Goal: Task Accomplishment & Management: Manage account settings

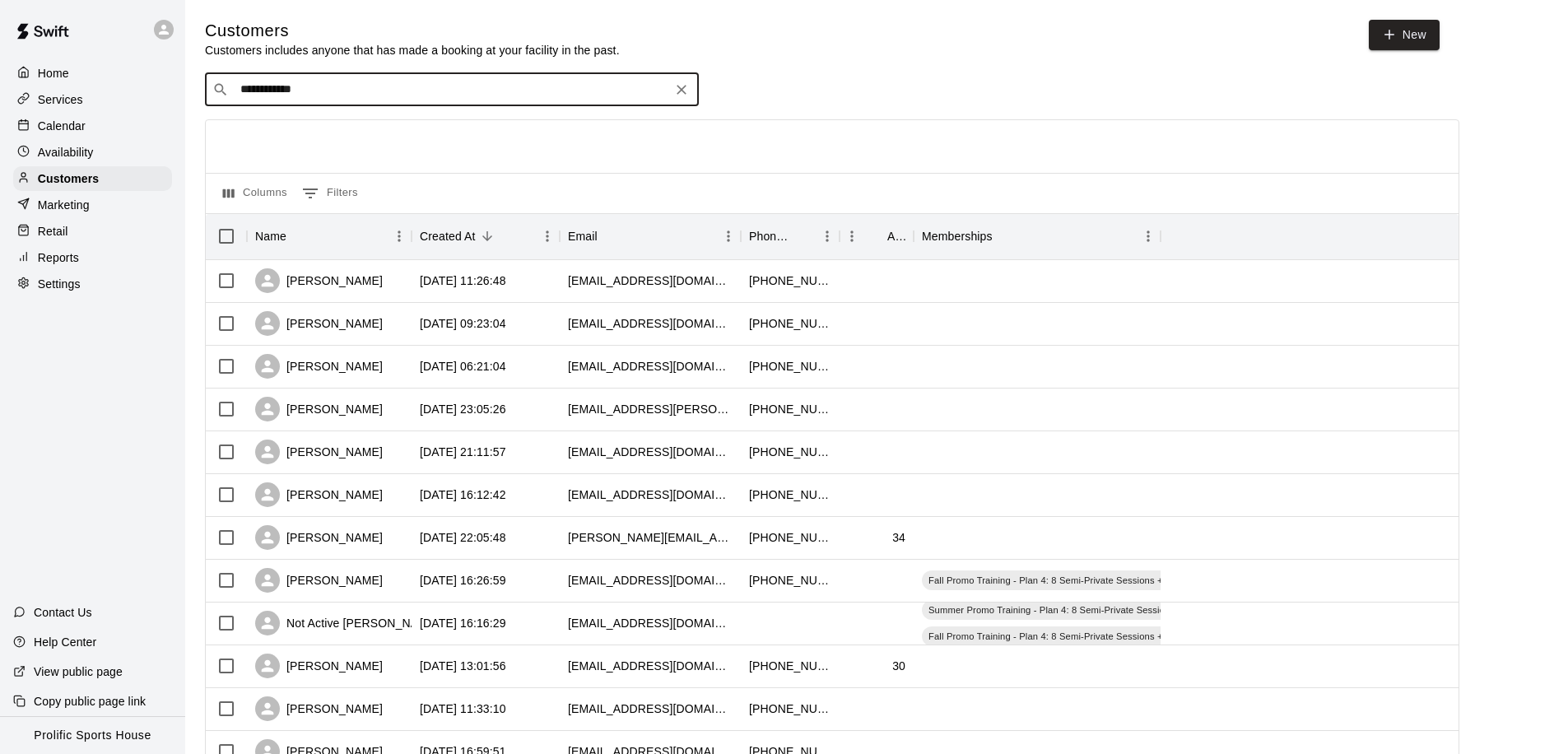
drag, startPoint x: 354, startPoint y: 87, endPoint x: 183, endPoint y: 87, distance: 171.0
click at [183, 87] on div "**********" at bounding box center [784, 710] width 1568 height 1421
type input "***"
click at [294, 120] on p "[PERSON_NAME]" at bounding box center [301, 123] width 101 height 17
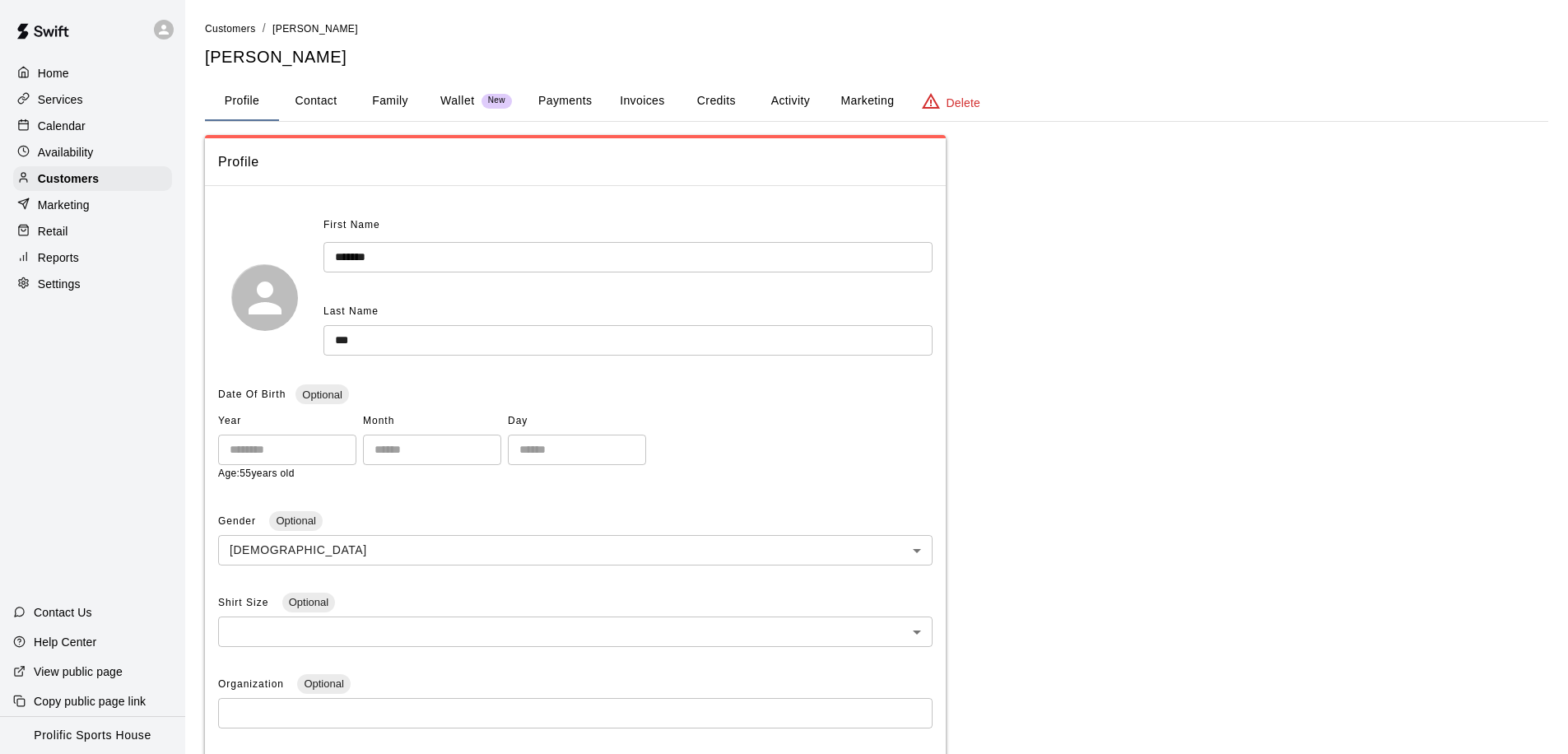
click at [787, 100] on button "Activity" at bounding box center [790, 102] width 74 height 40
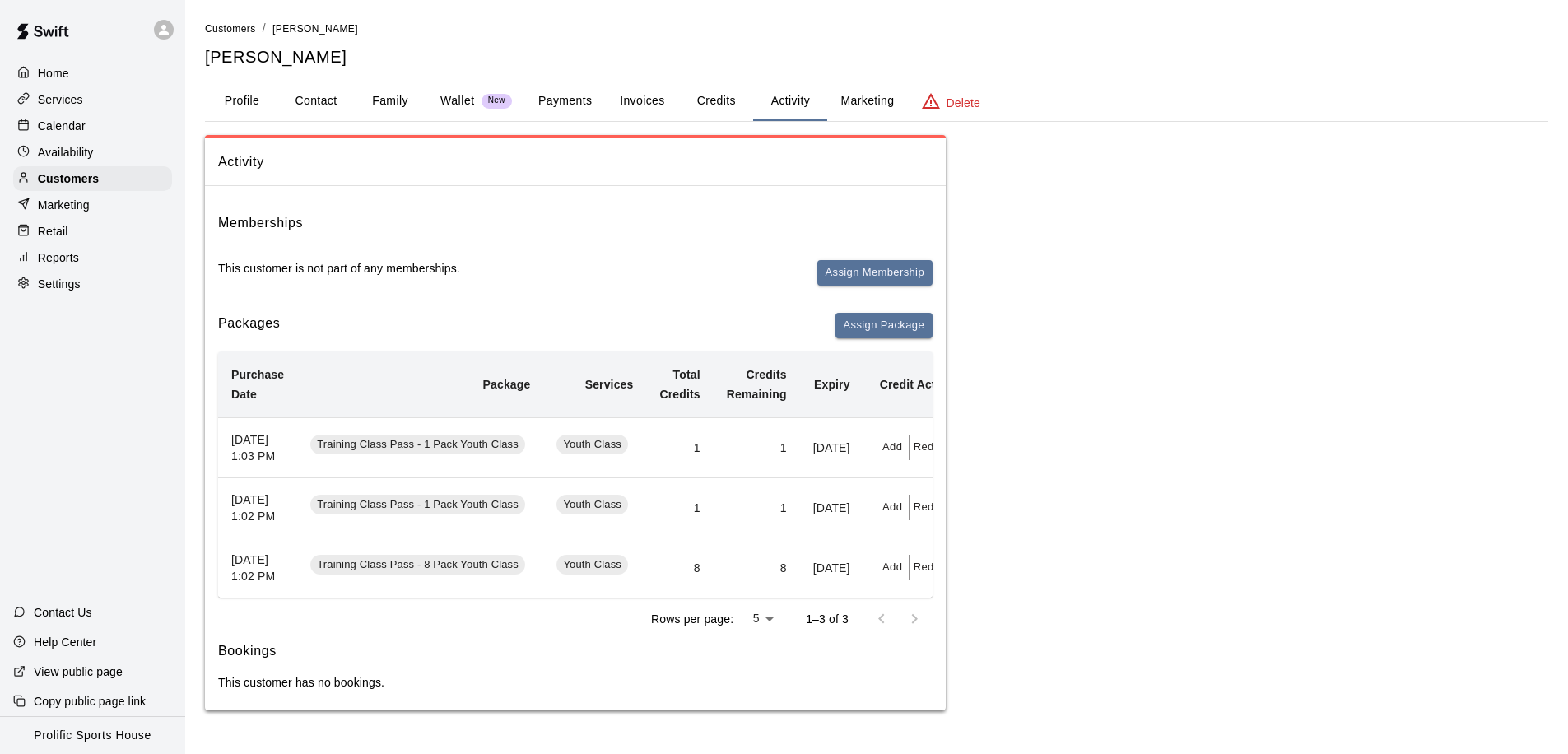
scroll to position [0, 62]
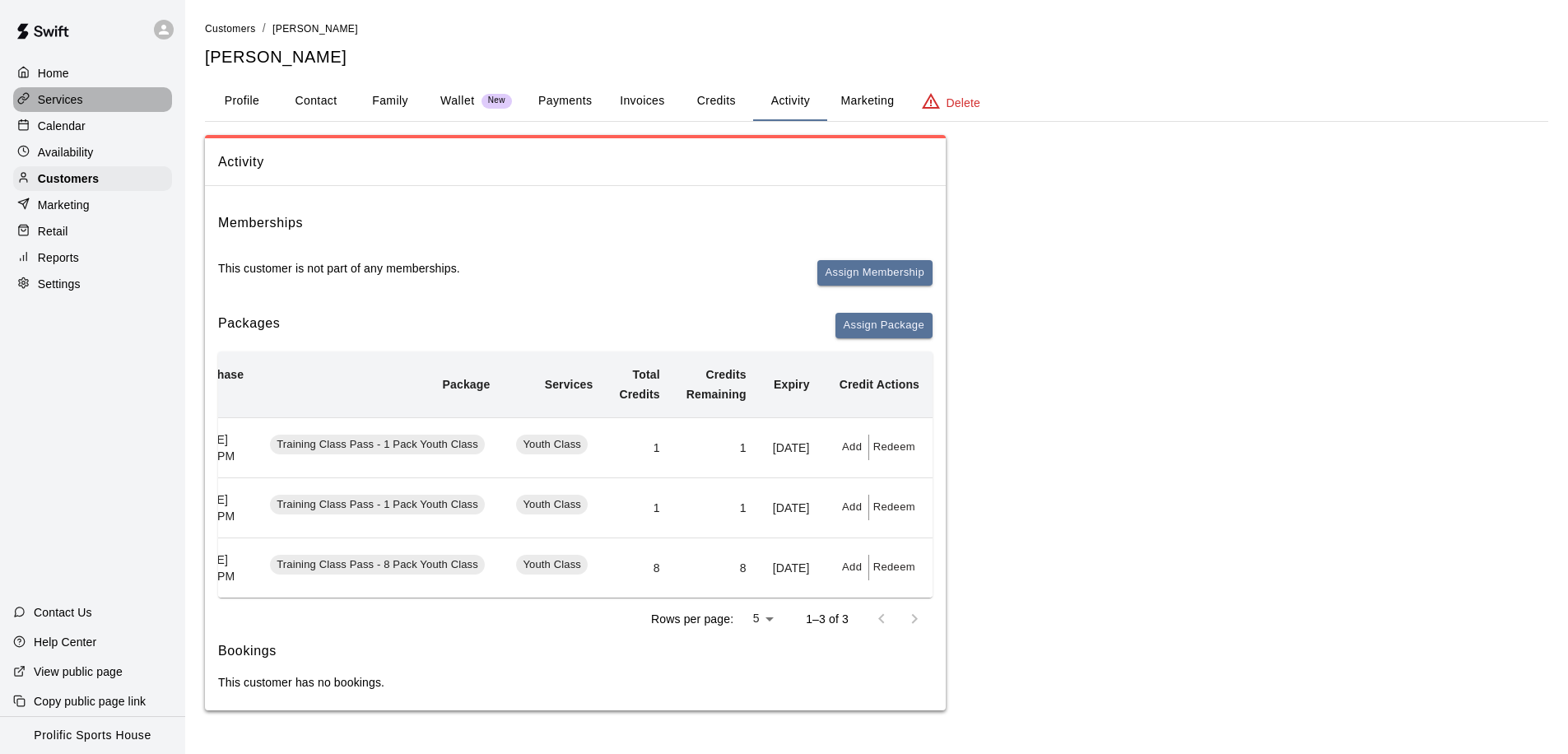
click at [89, 107] on div "Services" at bounding box center [92, 99] width 159 height 25
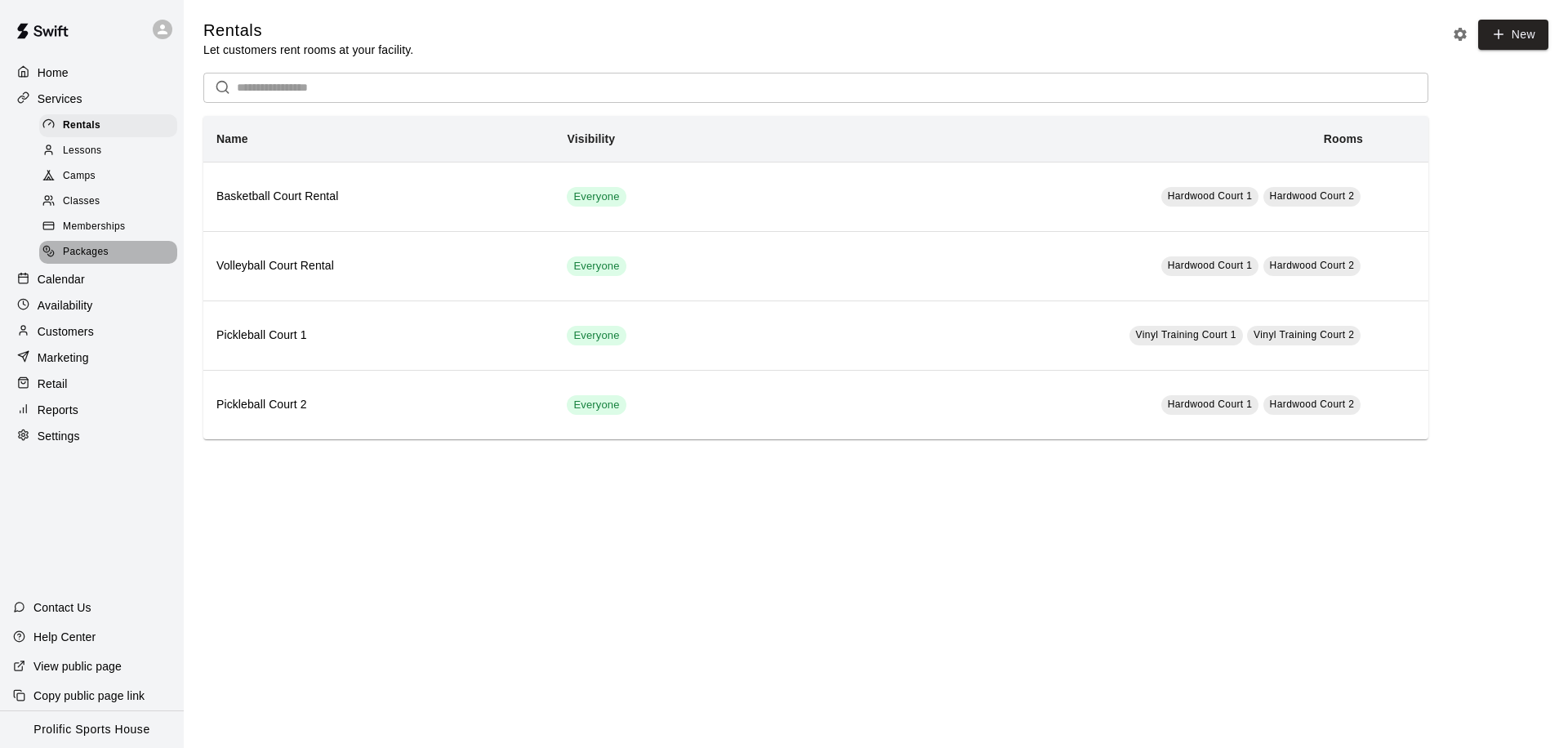
click at [81, 253] on span "Packages" at bounding box center [85, 252] width 46 height 16
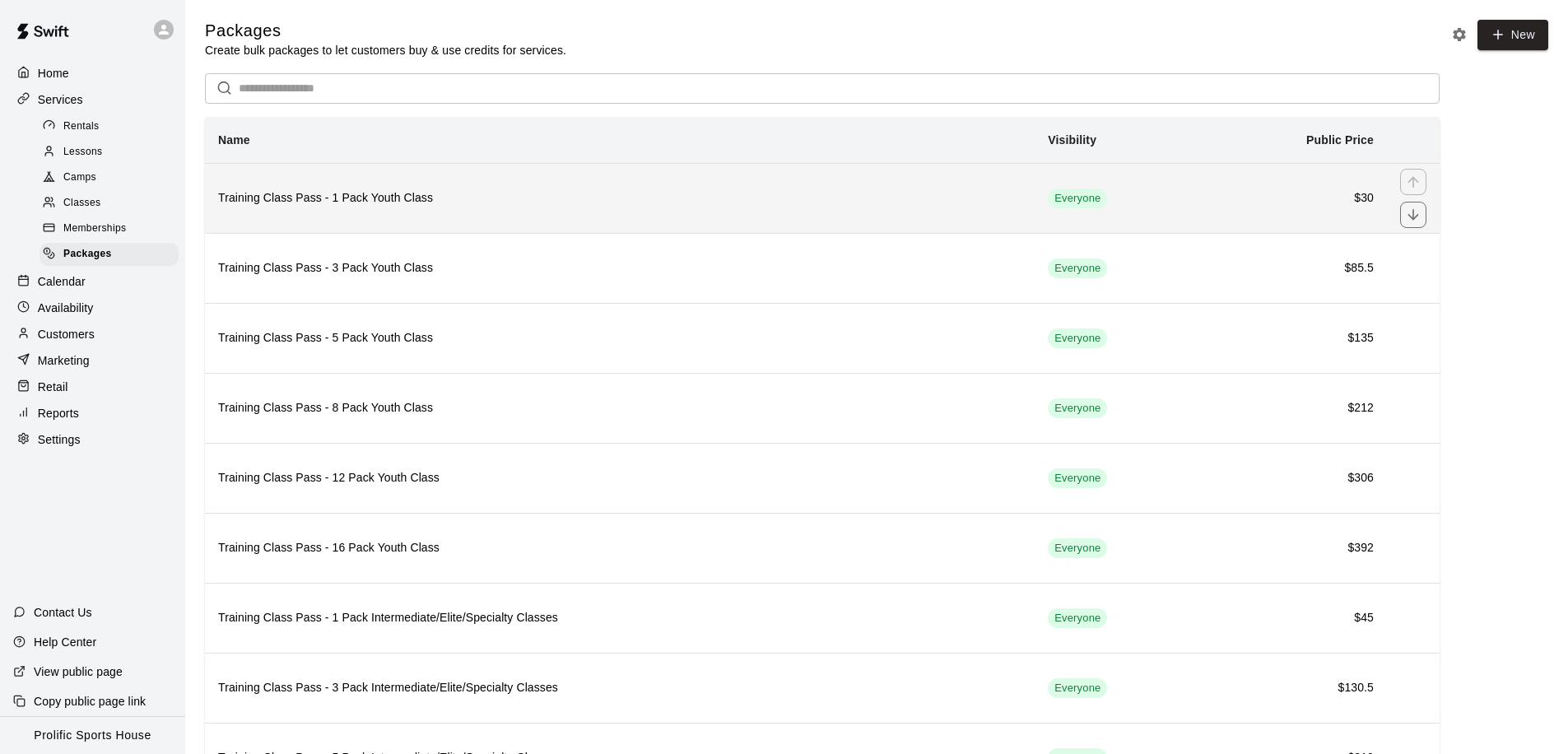
click at [1288, 203] on h6 "$30" at bounding box center [1295, 199] width 158 height 18
click at [1072, 194] on span "Everyone" at bounding box center [1077, 199] width 59 height 16
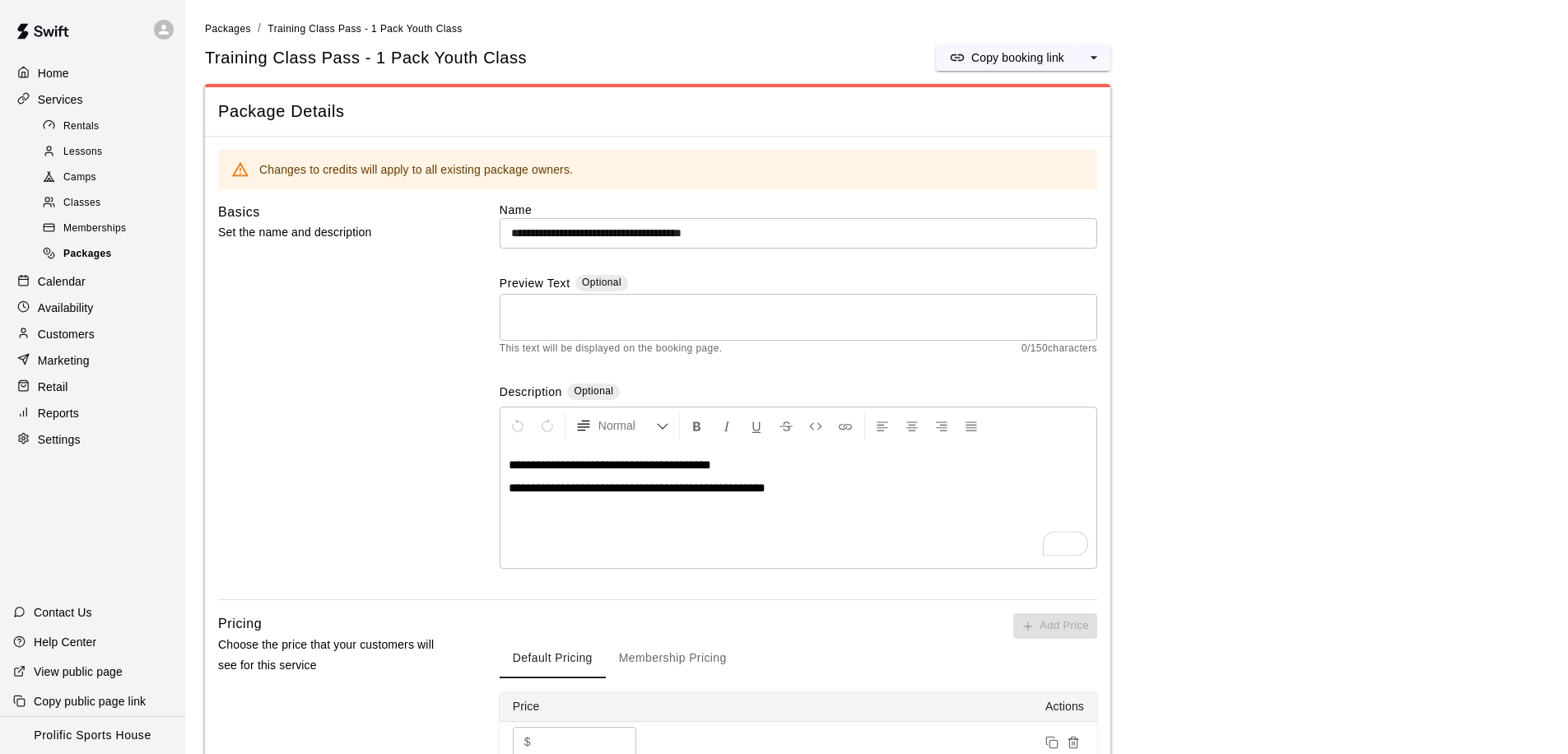
click at [85, 254] on span "Packages" at bounding box center [87, 254] width 49 height 16
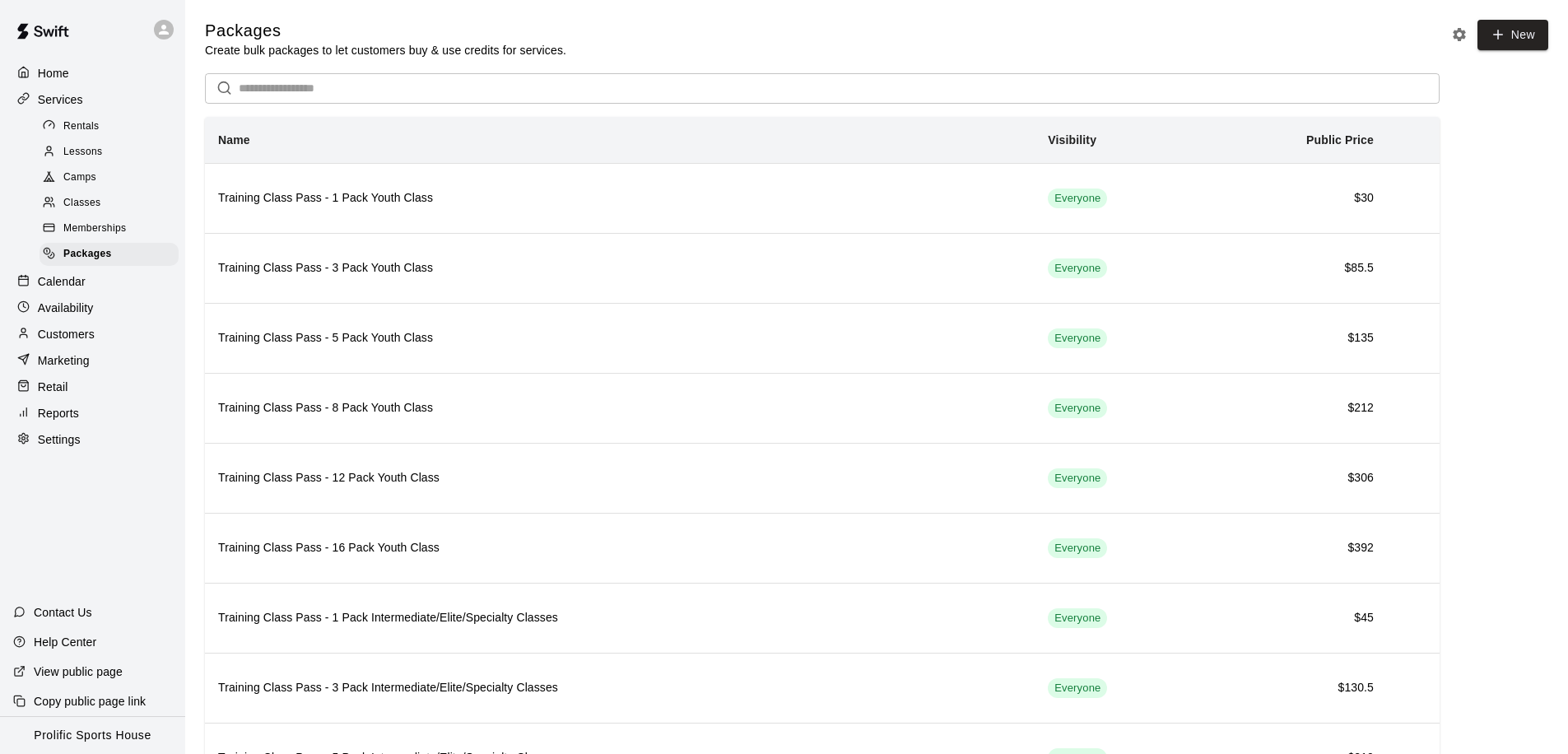
click at [105, 221] on span "Memberships" at bounding box center [94, 229] width 63 height 16
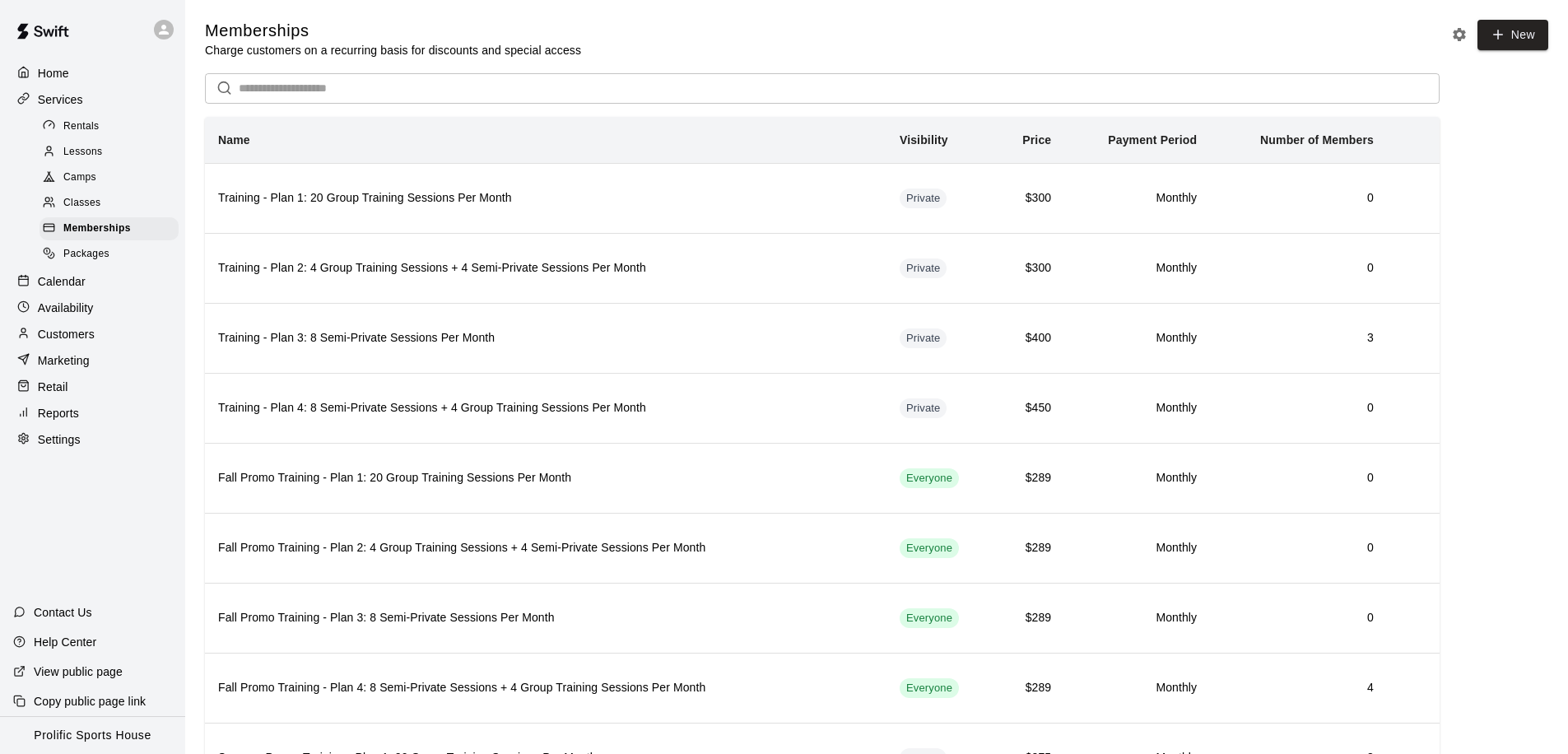
click at [112, 257] on div "Packages" at bounding box center [109, 254] width 139 height 23
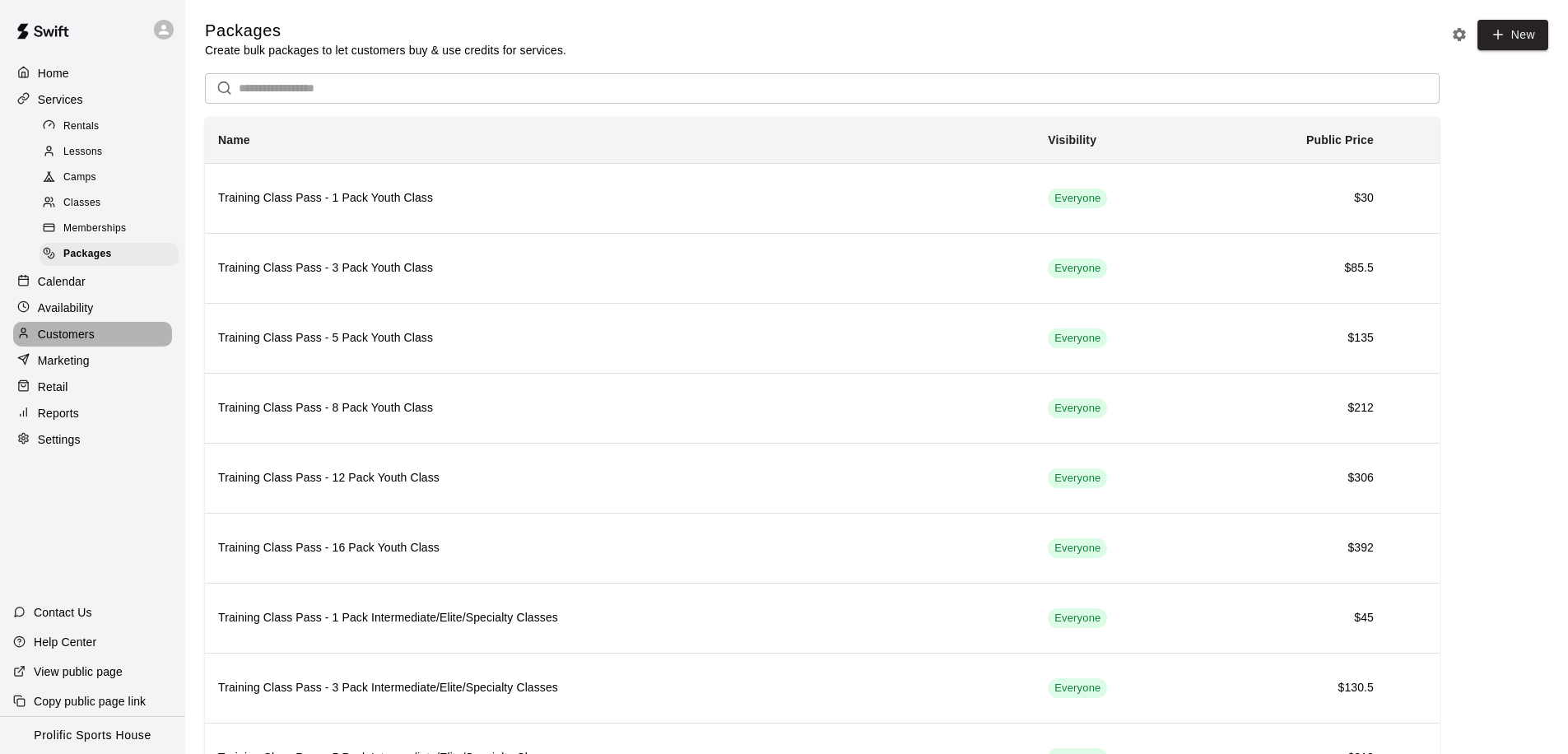
click at [74, 326] on p "Customers" at bounding box center [66, 334] width 57 height 16
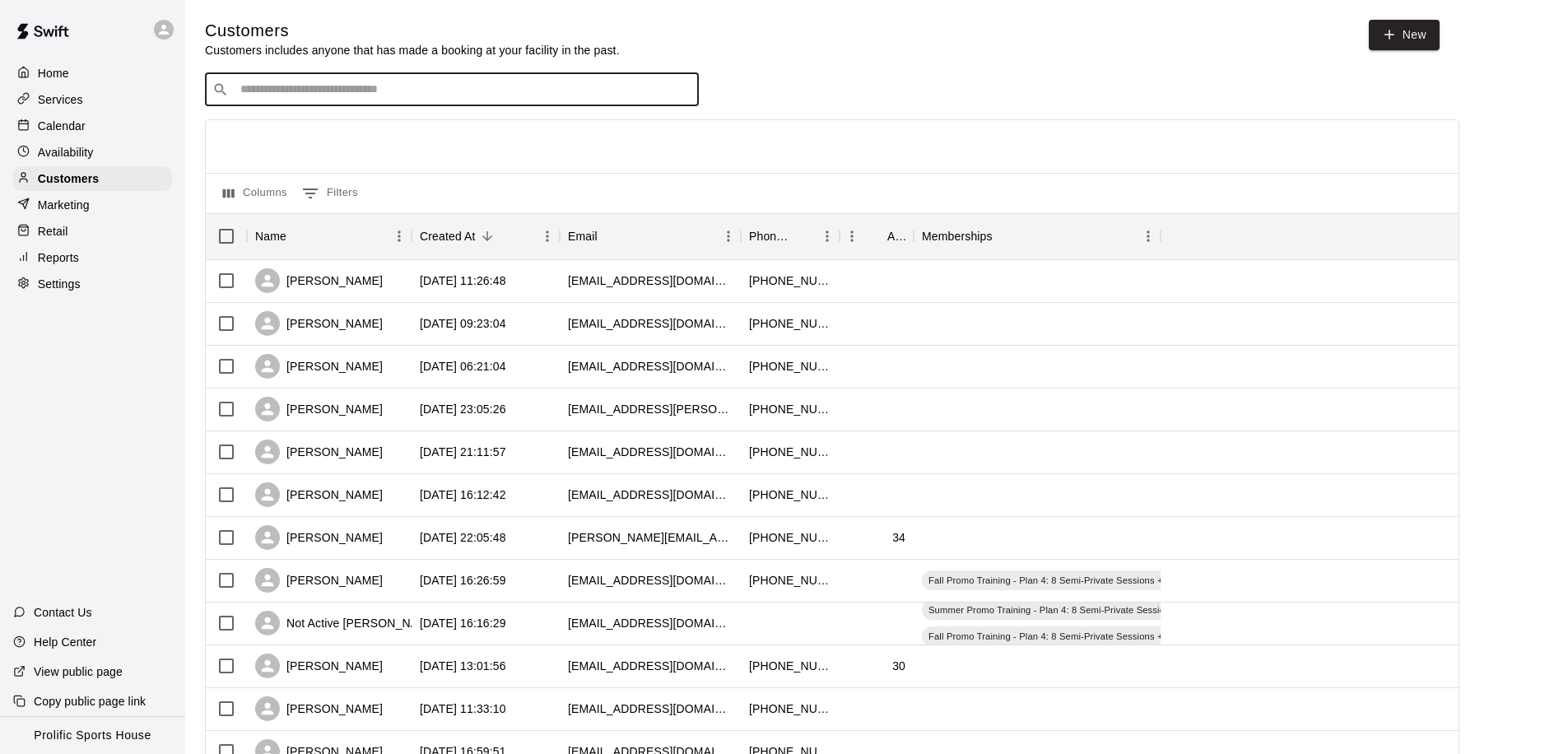
click at [329, 90] on input "Search customers by name or email" at bounding box center [463, 90] width 456 height 16
type input "***"
click at [276, 138] on span "[EMAIL_ADDRESS][DOMAIN_NAME]" at bounding box center [339, 142] width 177 height 12
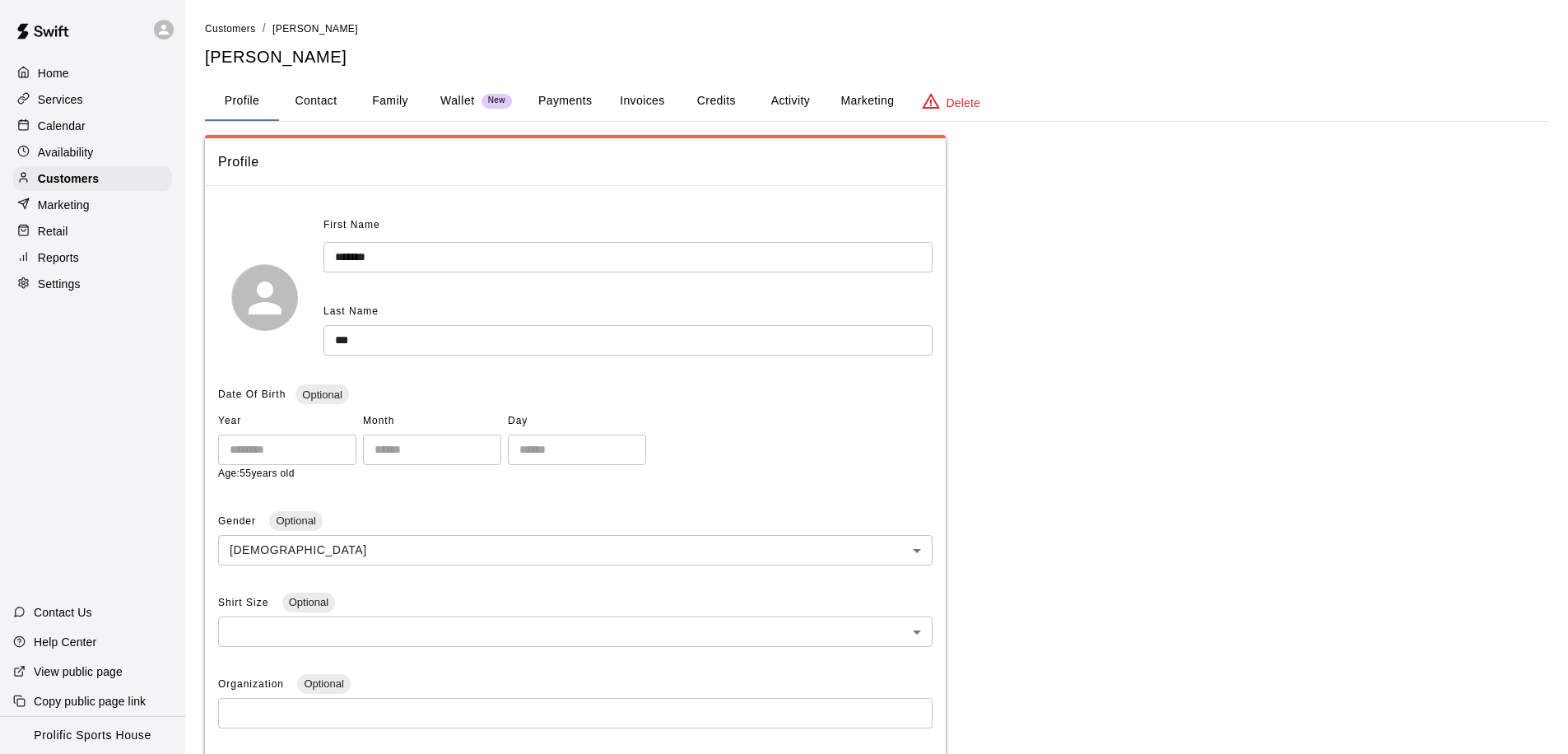
click at [787, 96] on button "Activity" at bounding box center [790, 102] width 74 height 40
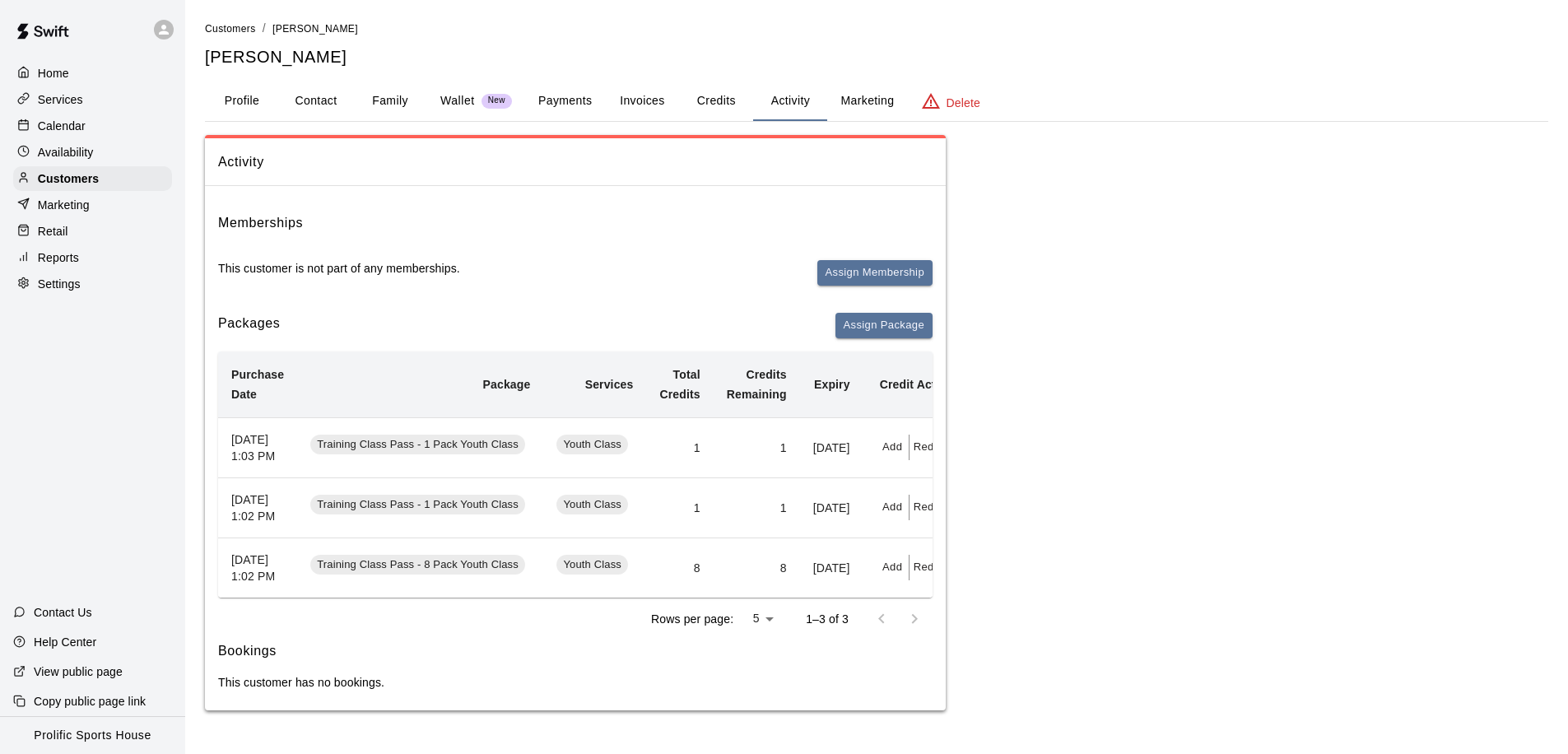
scroll to position [0, 62]
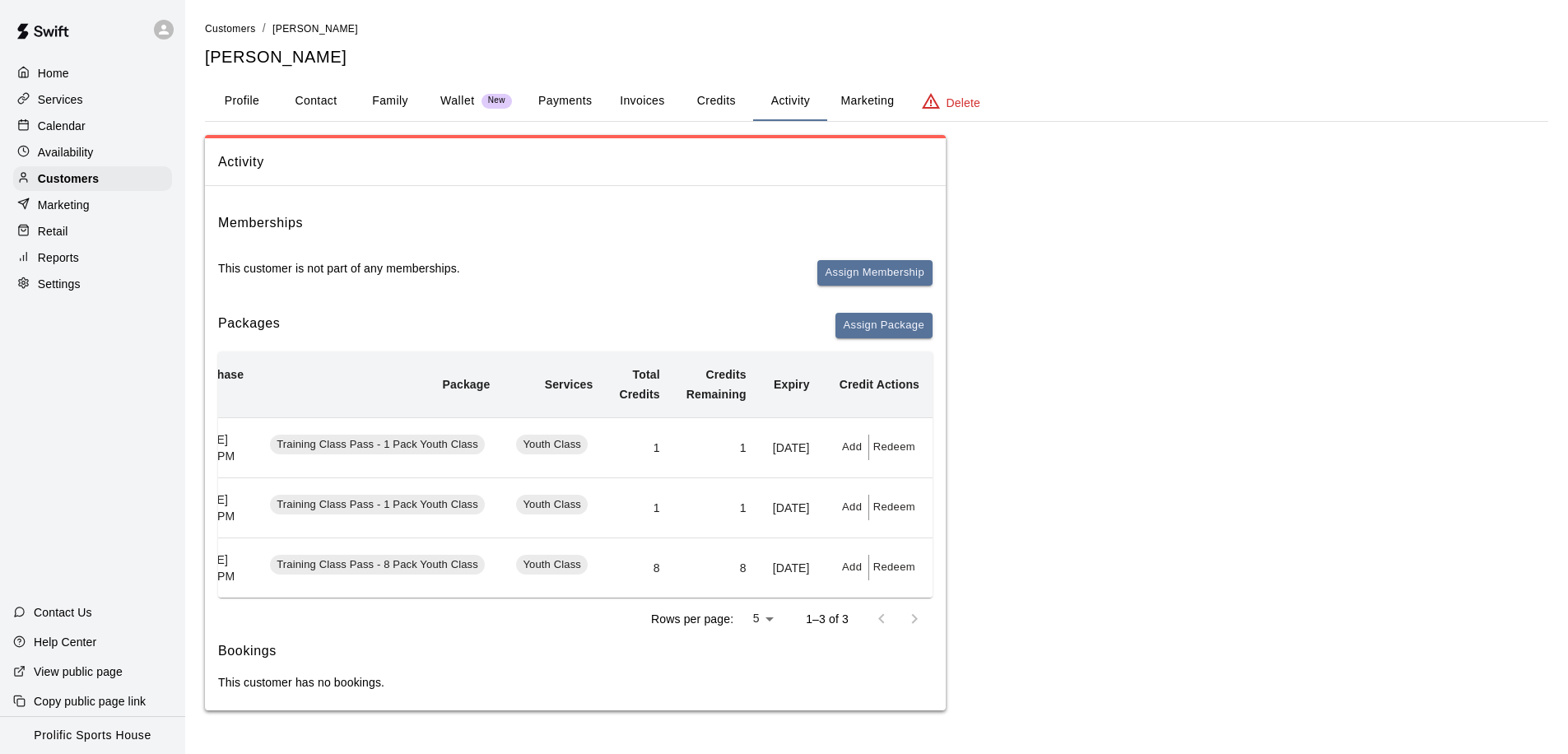
click at [531, 451] on span "Youth Class" at bounding box center [552, 445] width 72 height 16
click at [903, 433] on td "Add Redeem" at bounding box center [878, 447] width 110 height 60
click at [903, 460] on button "Redeem" at bounding box center [895, 447] width 50 height 26
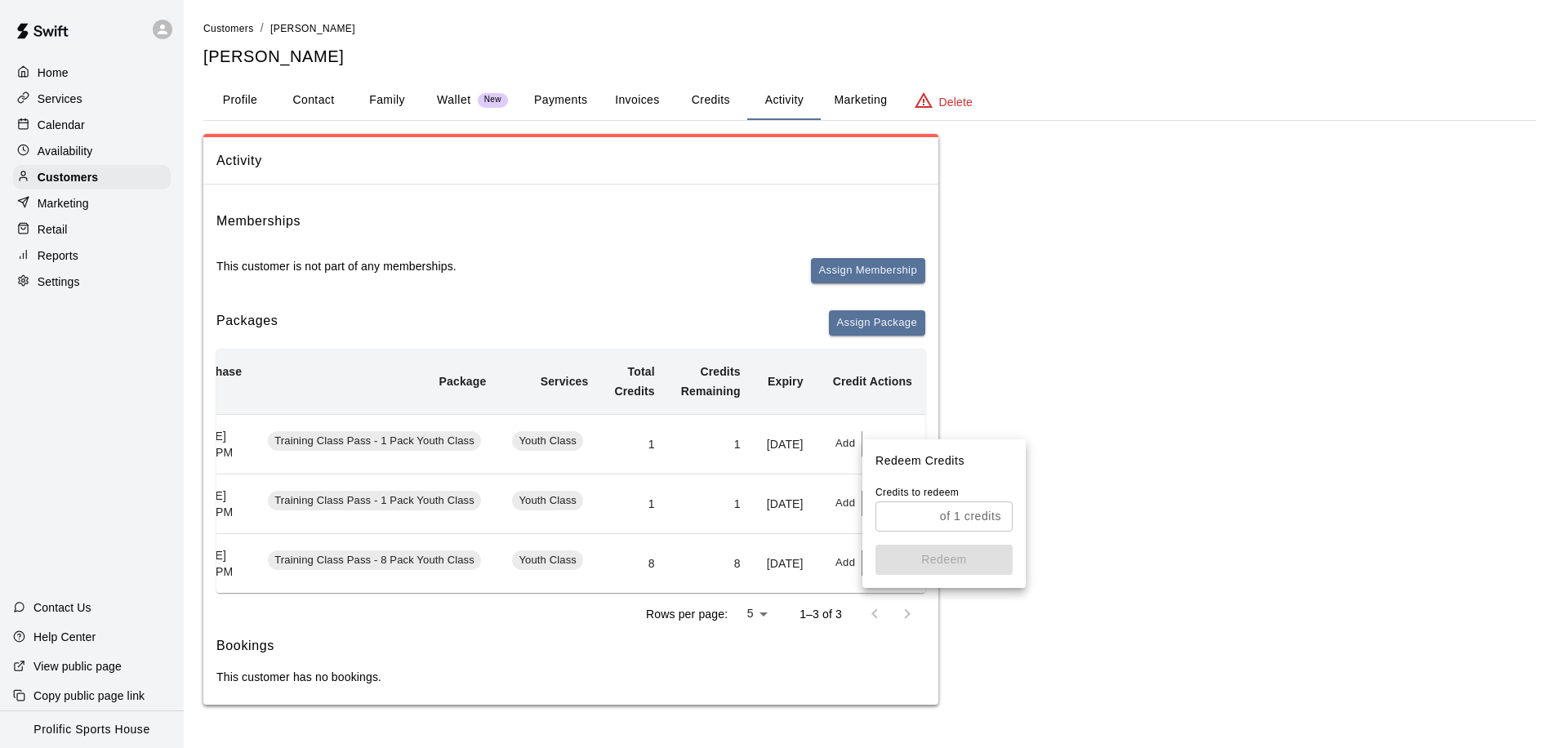
click at [962, 516] on p "of 1 credits" at bounding box center [971, 516] width 61 height 17
click at [917, 516] on input "text" at bounding box center [904, 516] width 58 height 31
type input "*"
click at [915, 556] on button "Redeem" at bounding box center [944, 560] width 137 height 31
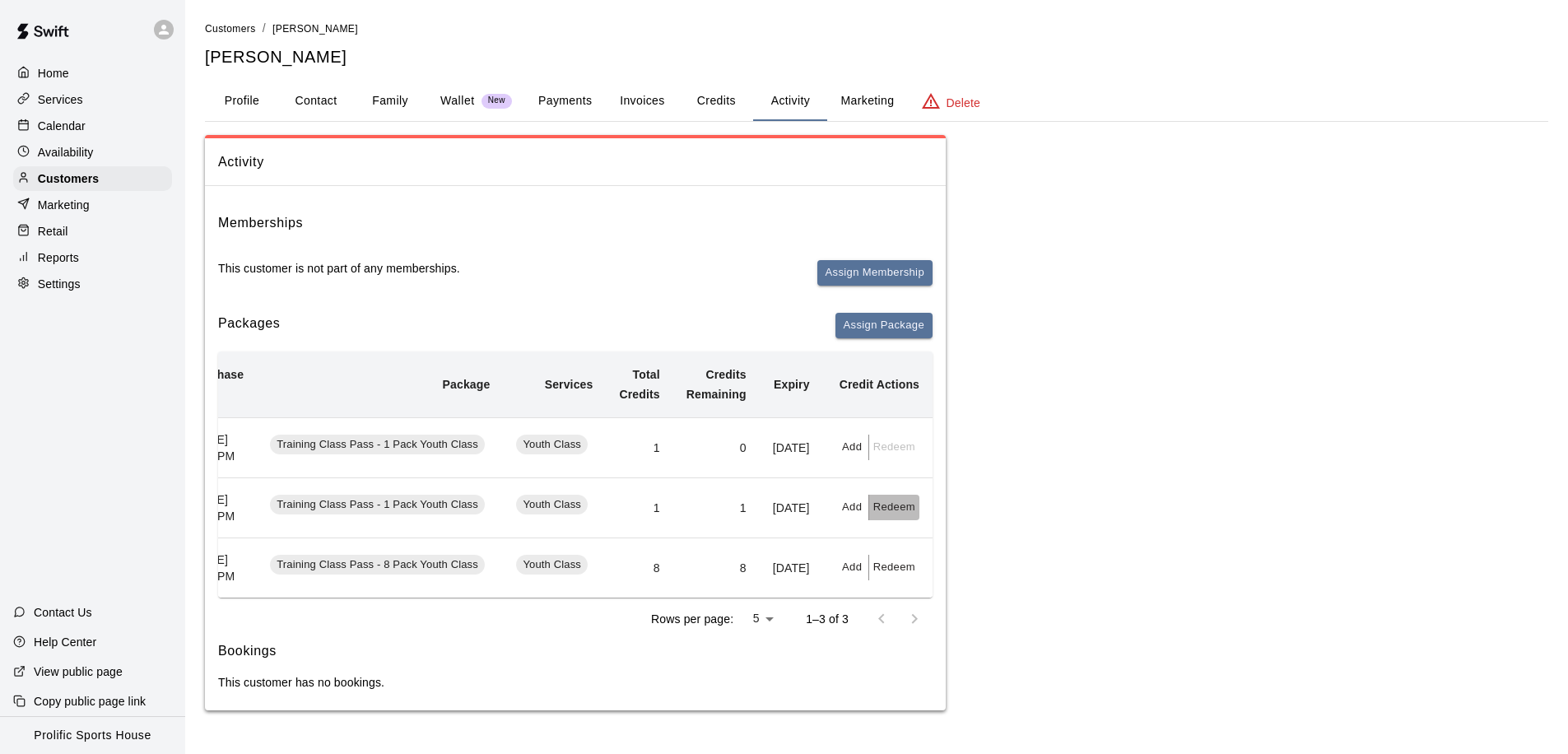
click at [901, 520] on button "Redeem" at bounding box center [895, 507] width 50 height 26
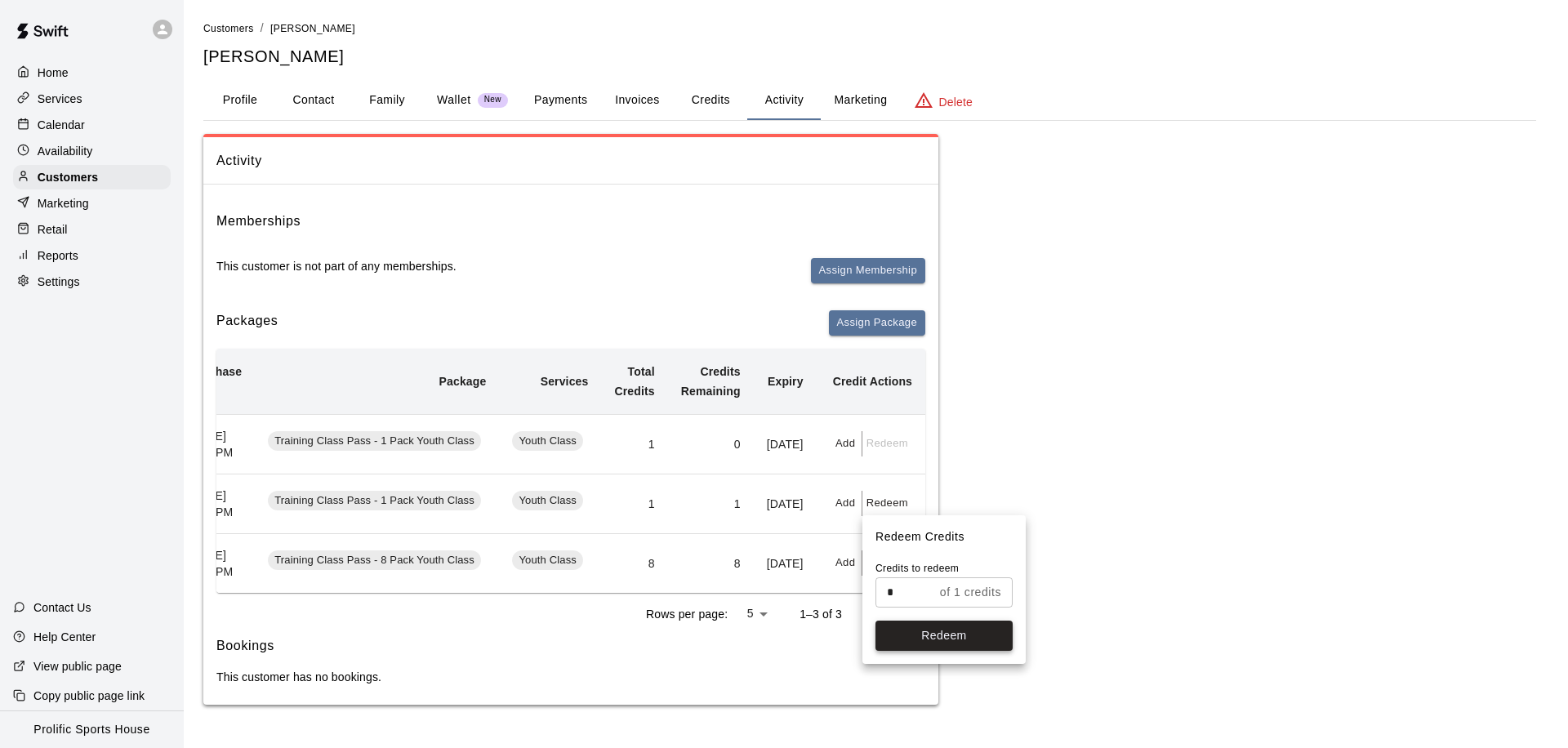
click at [922, 637] on button "Redeem" at bounding box center [944, 636] width 137 height 31
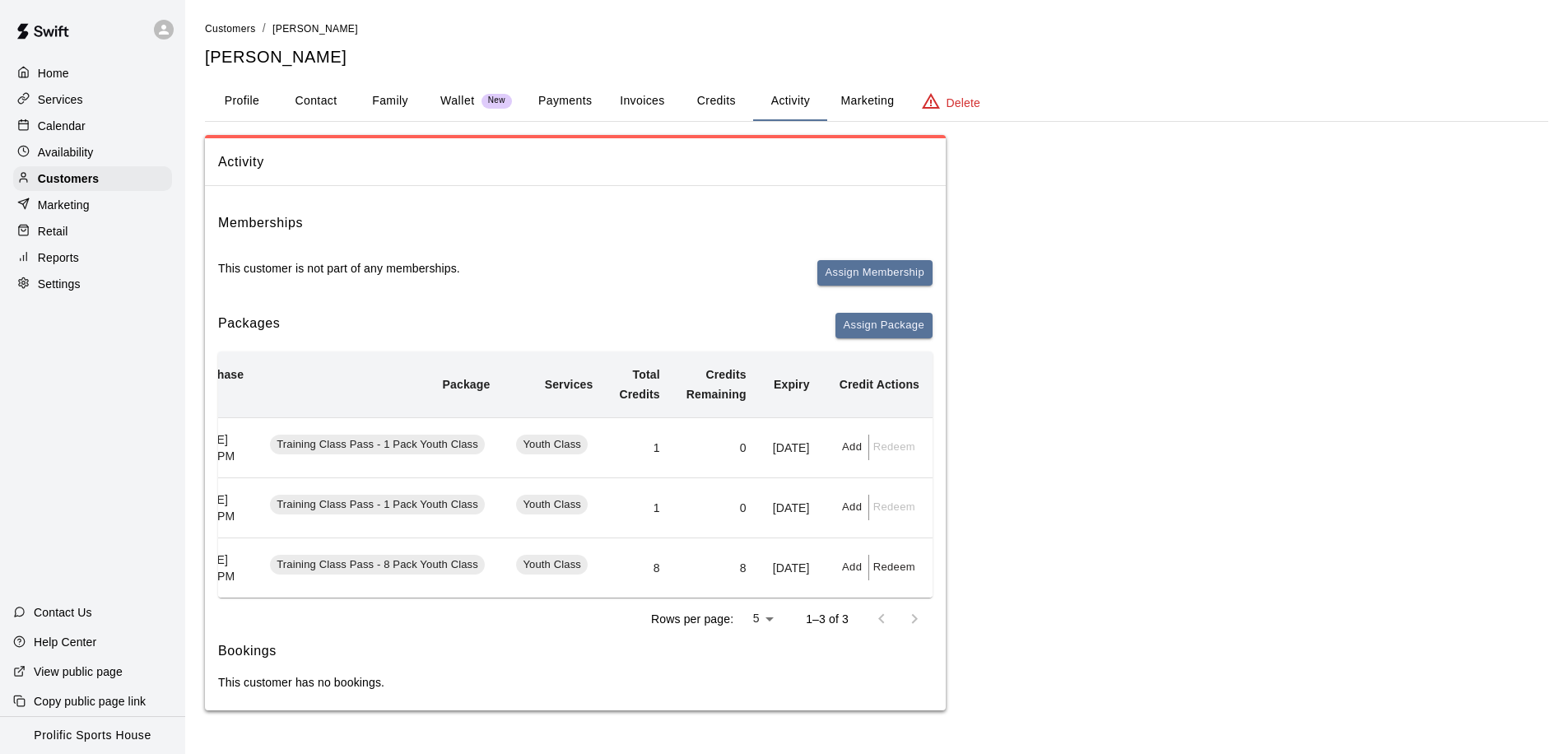
click at [879, 580] on button "Redeem" at bounding box center [895, 568] width 50 height 26
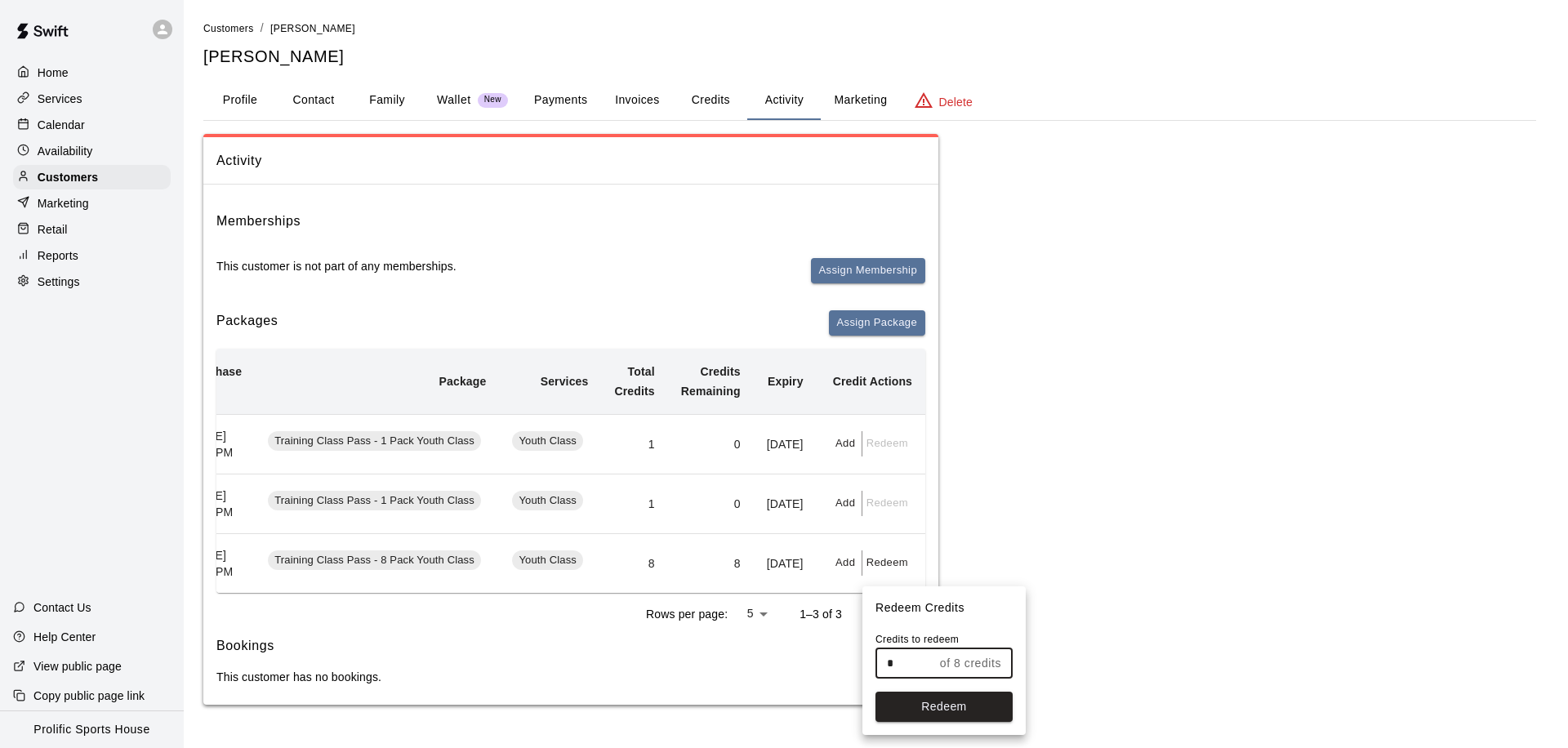
drag, startPoint x: 899, startPoint y: 662, endPoint x: 868, endPoint y: 663, distance: 31.0
click at [868, 663] on div "Credits to redeem * of 8 credits ​ Redeem" at bounding box center [944, 684] width 163 height 103
type input "*"
click at [931, 701] on button "Redeem" at bounding box center [944, 706] width 137 height 31
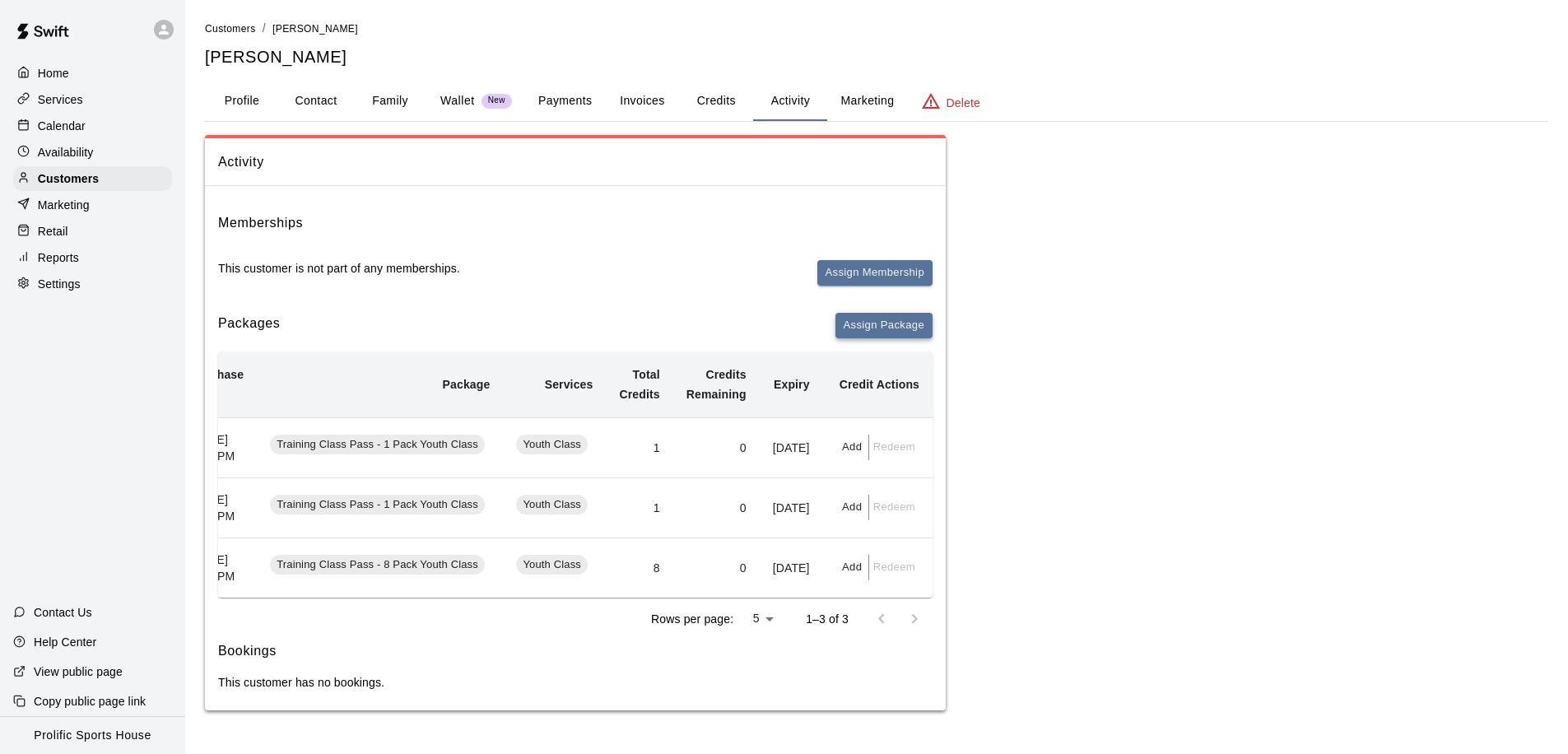
click at [890, 327] on button "Assign Package" at bounding box center [884, 326] width 97 height 26
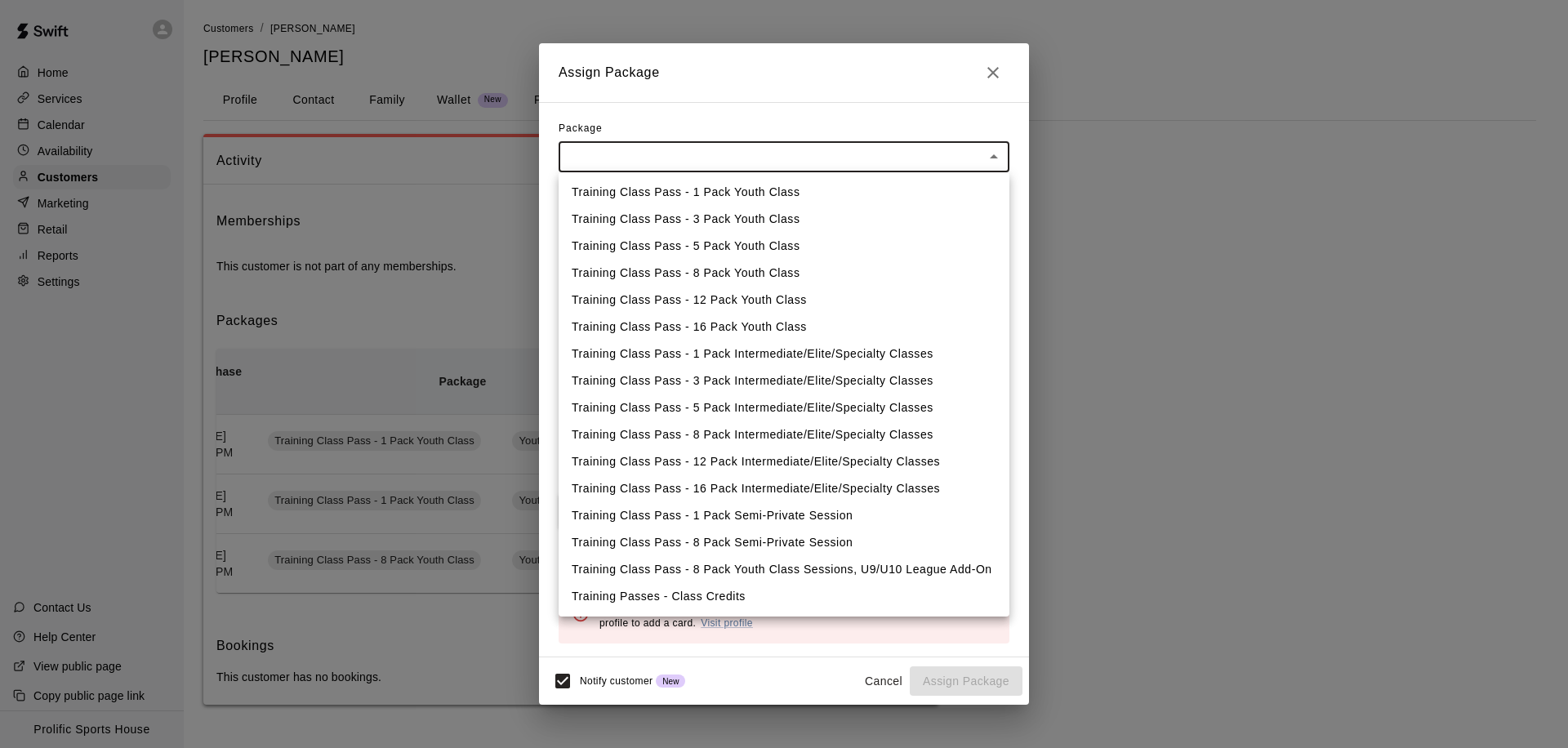
click at [877, 165] on body "Home Services Calendar Availability Customers Marketing Retail Reports Settings…" at bounding box center [784, 369] width 1568 height 737
click at [754, 434] on li "Training Class Pass - 8 Pack Intermediate/Elite/Specialty Classes" at bounding box center [784, 434] width 451 height 27
type input "**********"
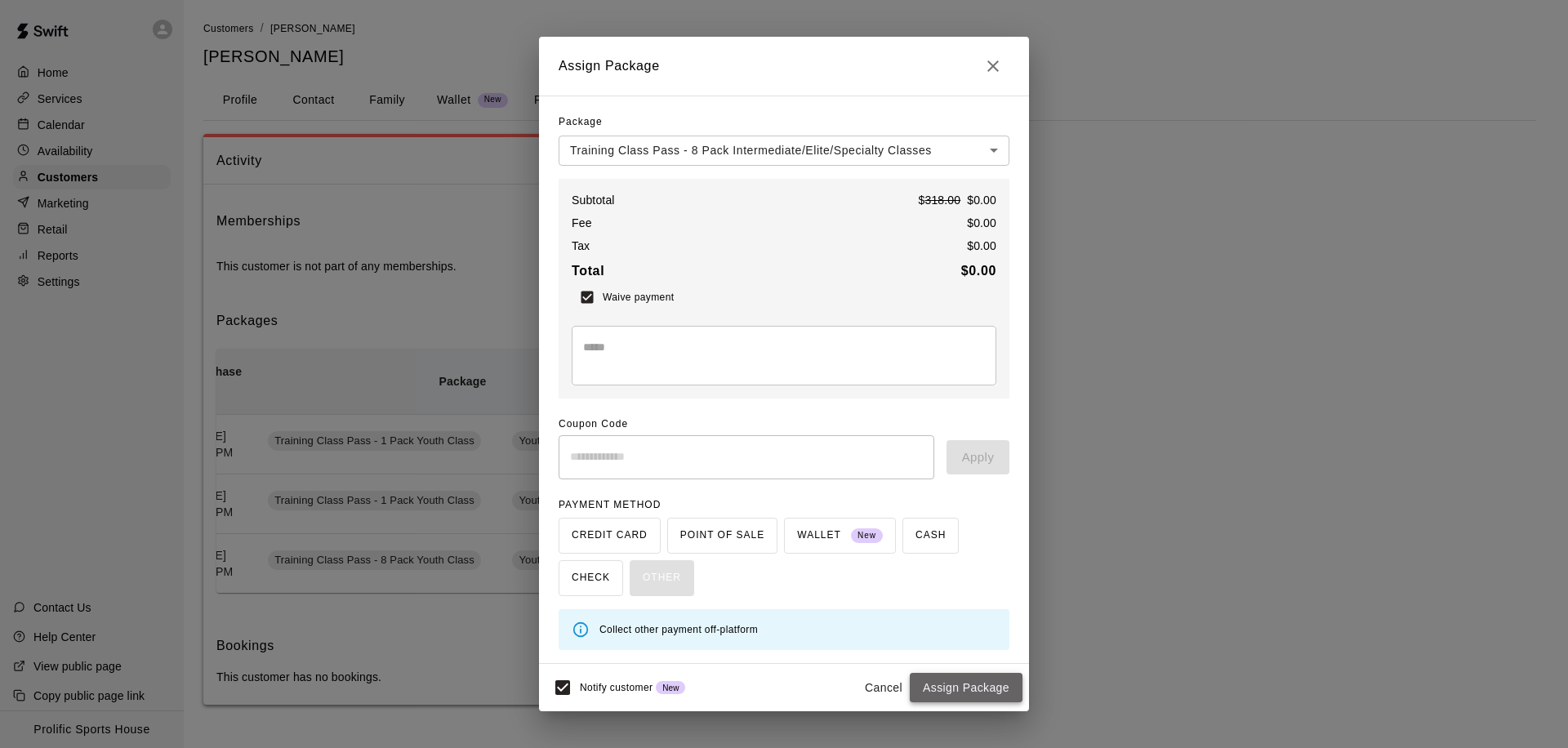
click at [943, 695] on button "Assign Package" at bounding box center [966, 688] width 113 height 31
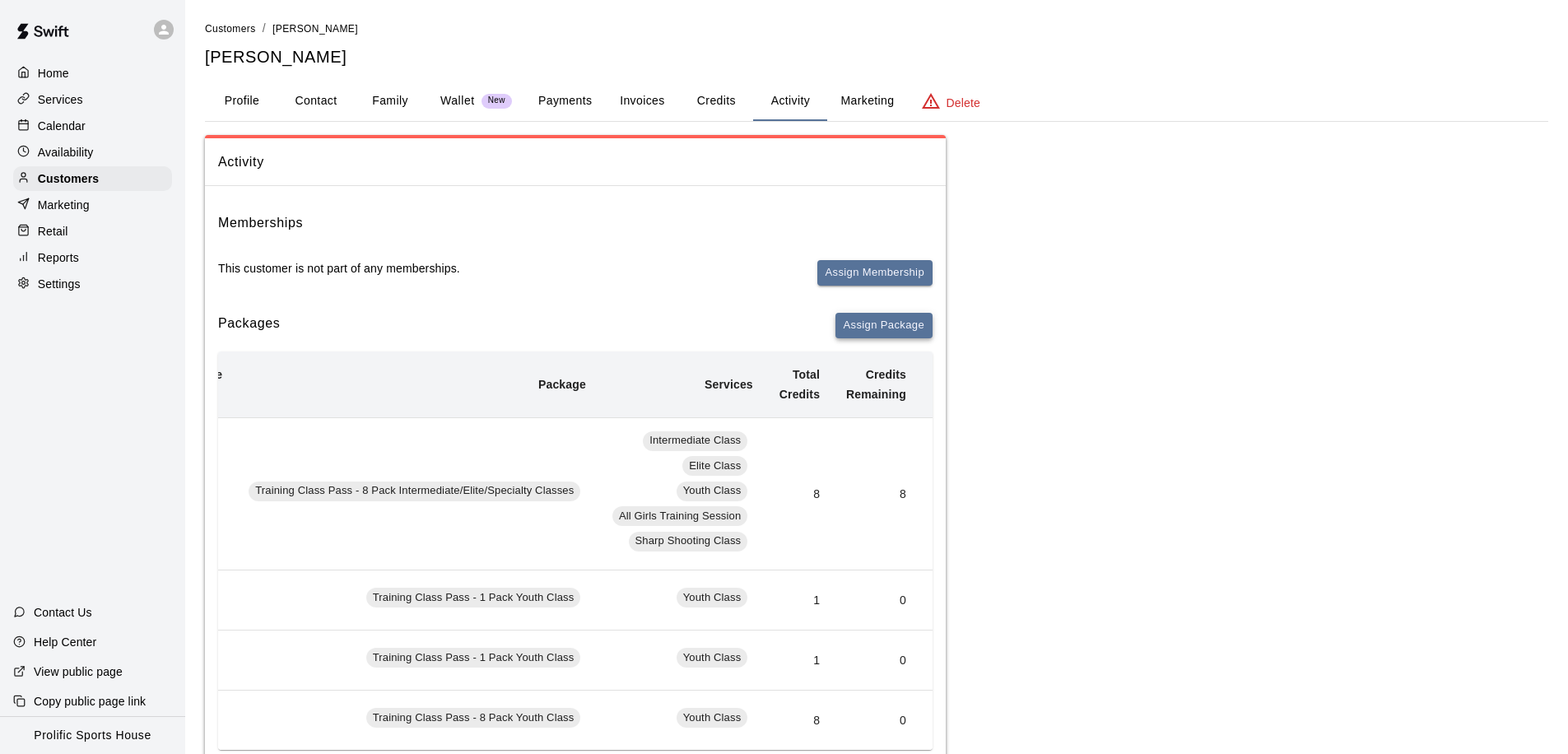
click at [851, 322] on button "Assign Package" at bounding box center [884, 326] width 97 height 26
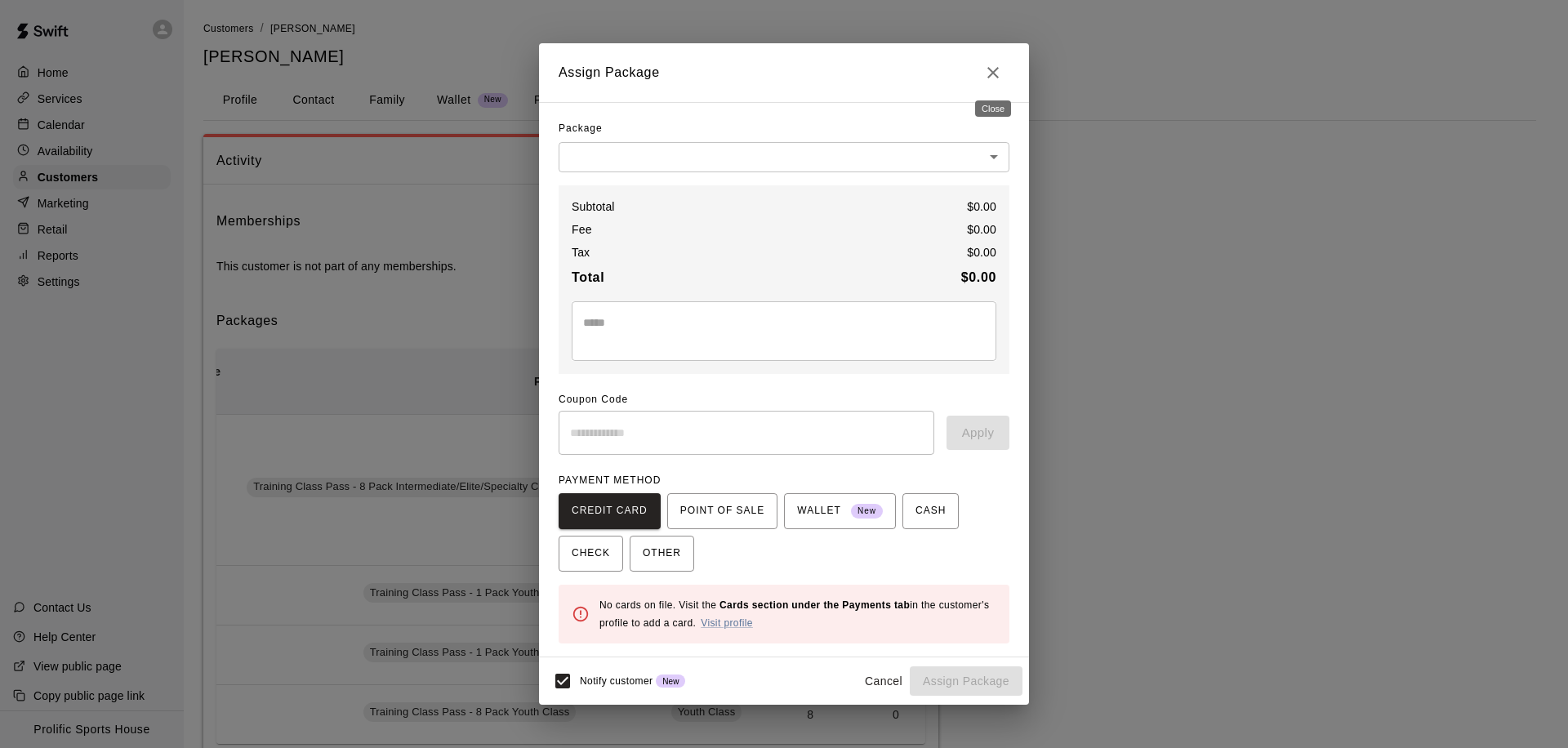
click at [984, 68] on icon "Close" at bounding box center [993, 72] width 20 height 20
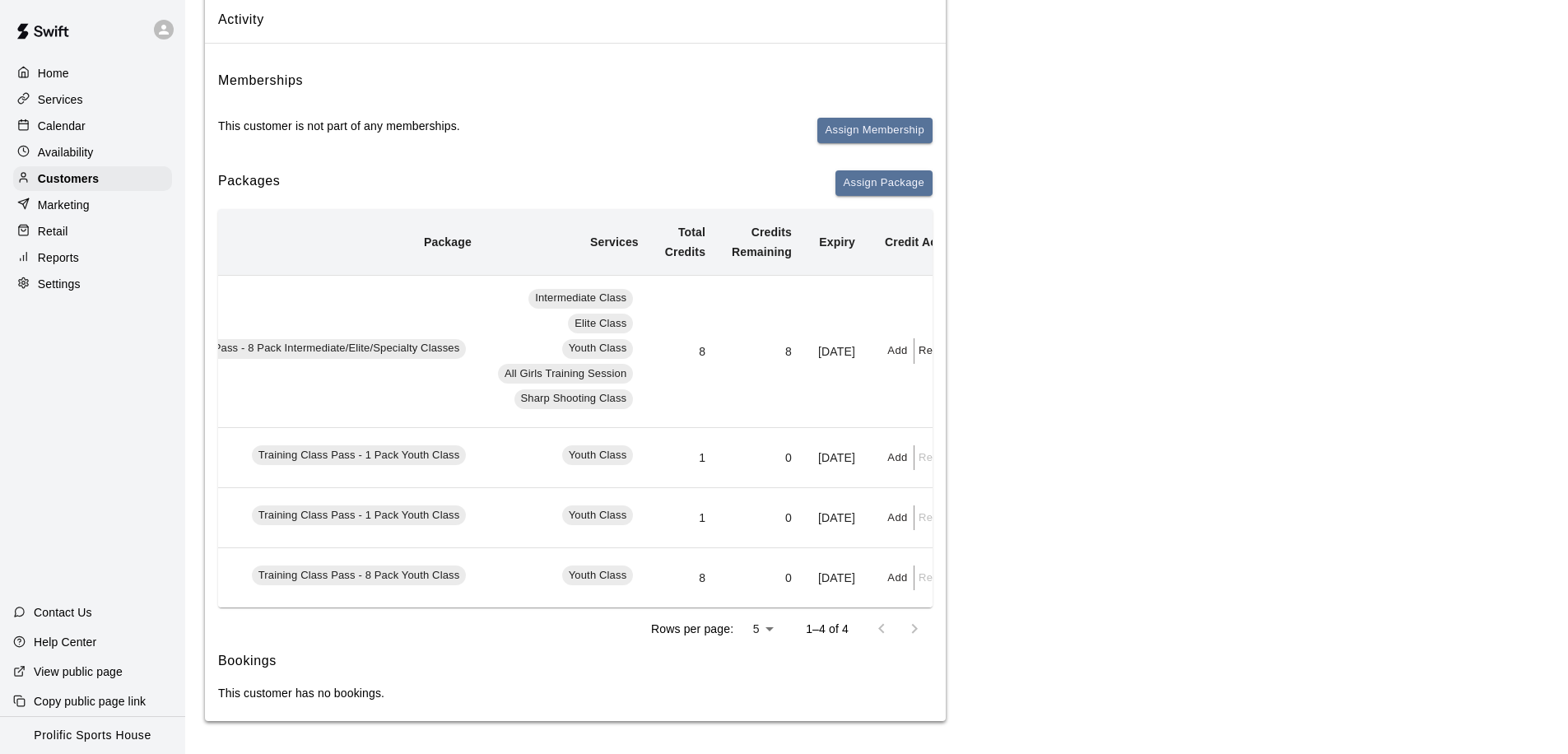
scroll to position [0, 244]
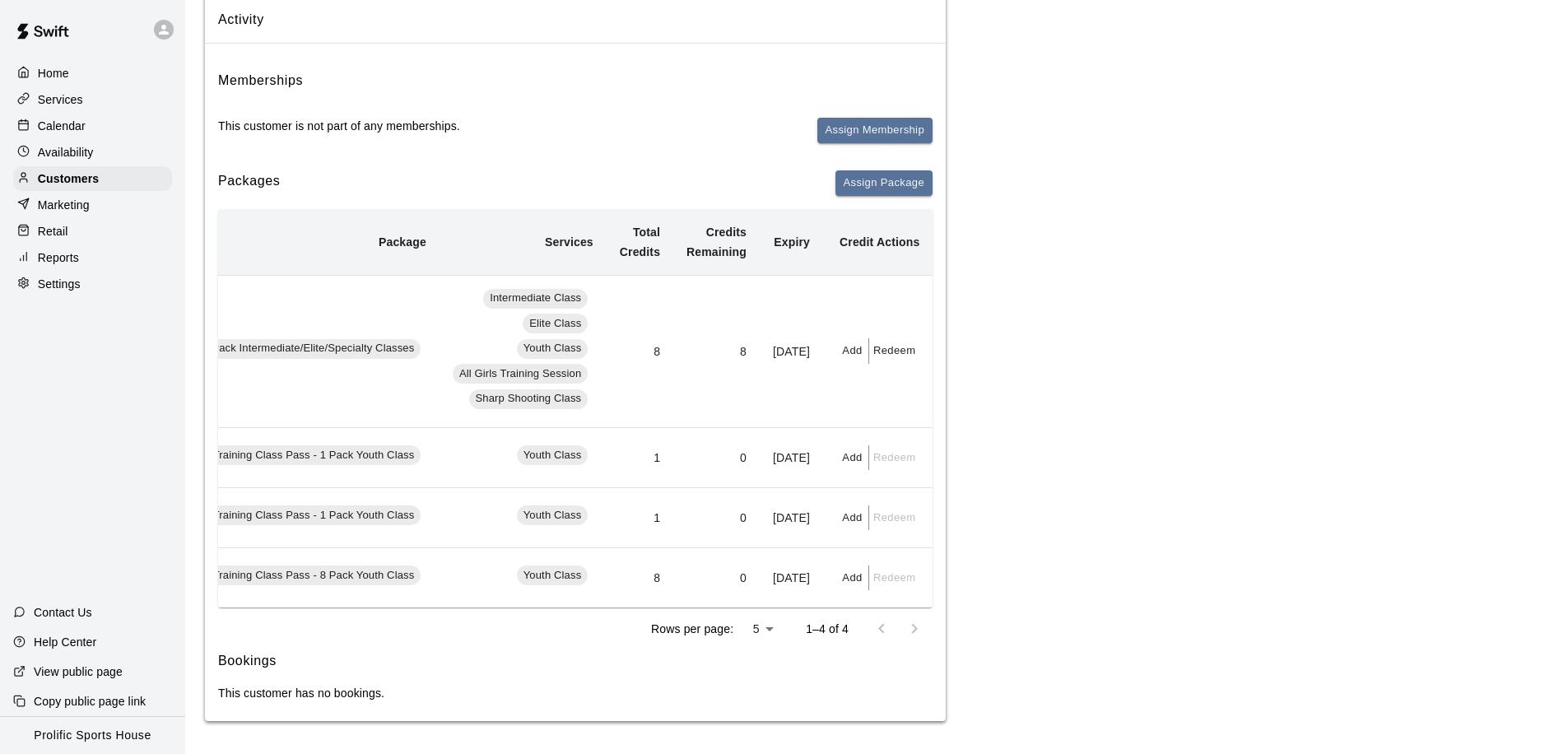
click at [854, 339] on button "Add" at bounding box center [853, 352] width 33 height 26
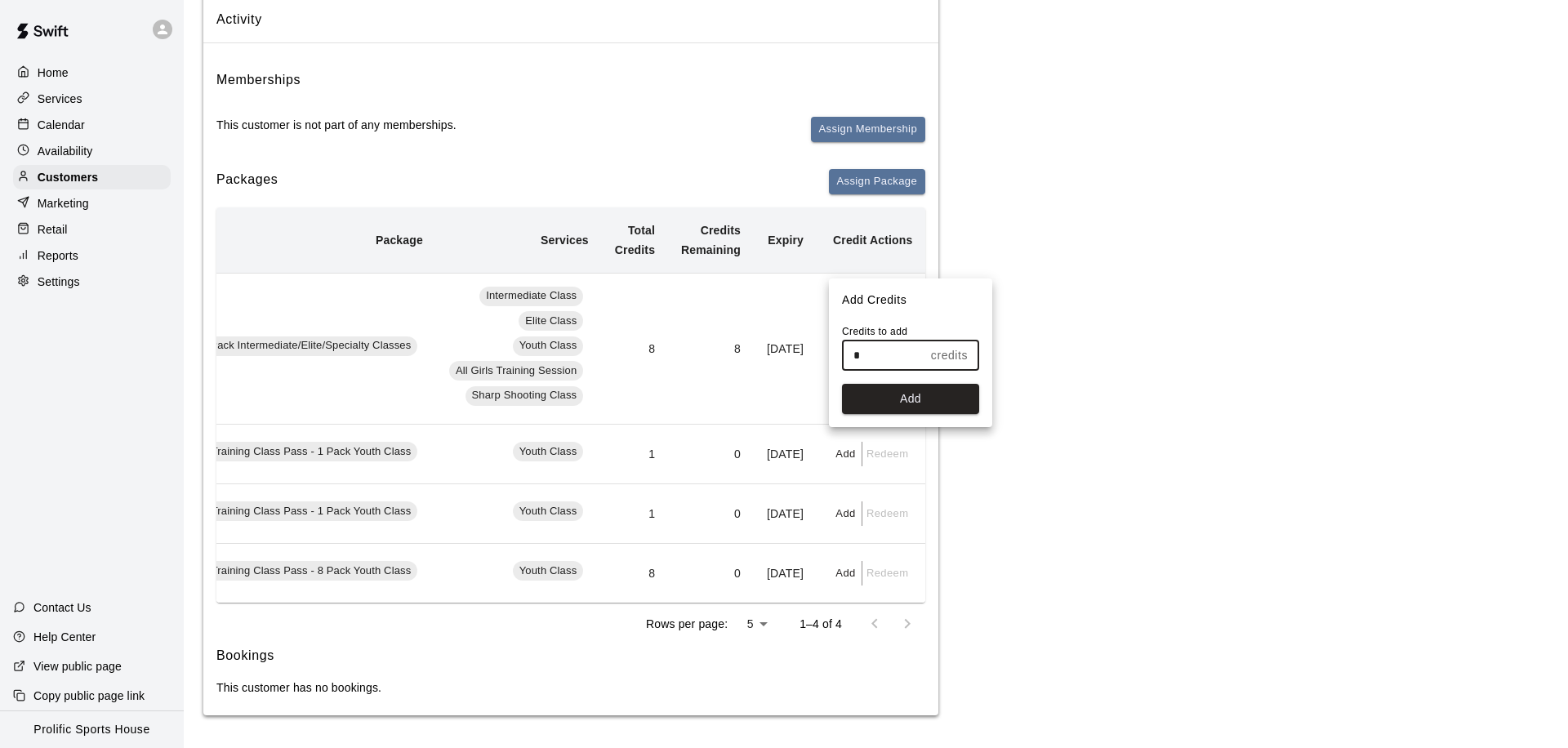
drag, startPoint x: 870, startPoint y: 357, endPoint x: 835, endPoint y: 356, distance: 35.0
click at [835, 356] on div "Credits to add * credits ​ Add" at bounding box center [910, 375] width 163 height 103
type input "*"
click at [879, 394] on button "Add" at bounding box center [910, 398] width 137 height 31
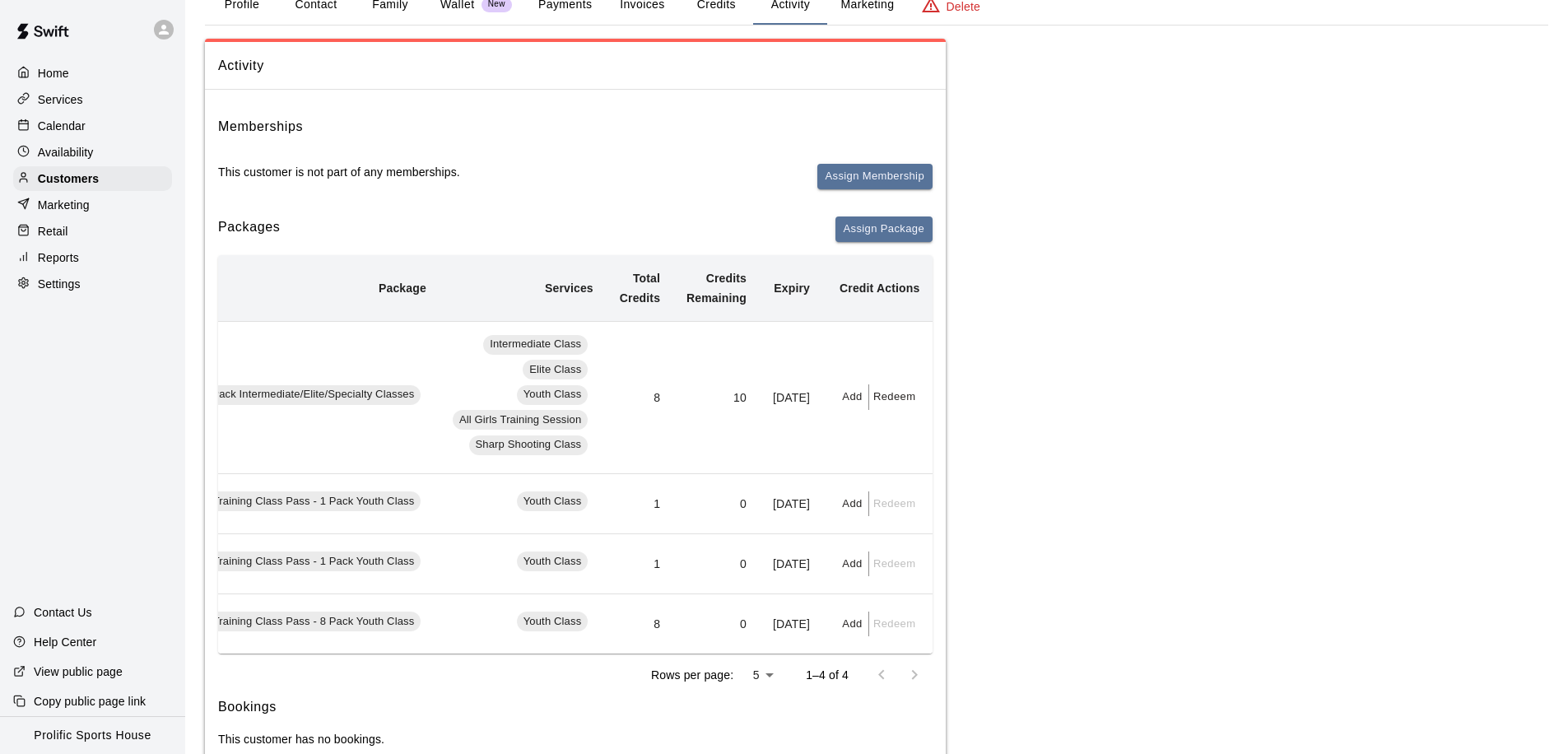
scroll to position [0, 0]
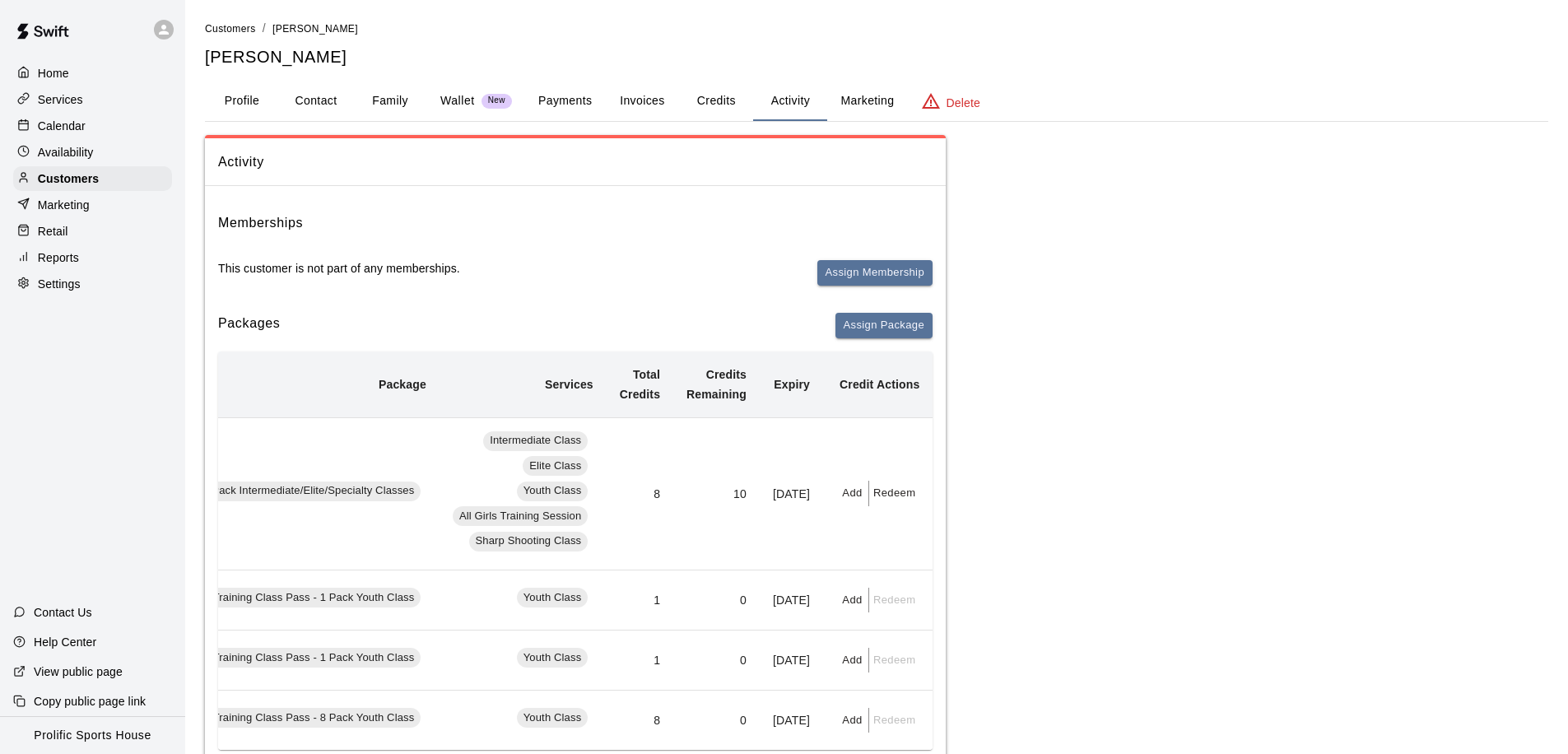
click at [71, 125] on p "Calendar" at bounding box center [62, 126] width 48 height 16
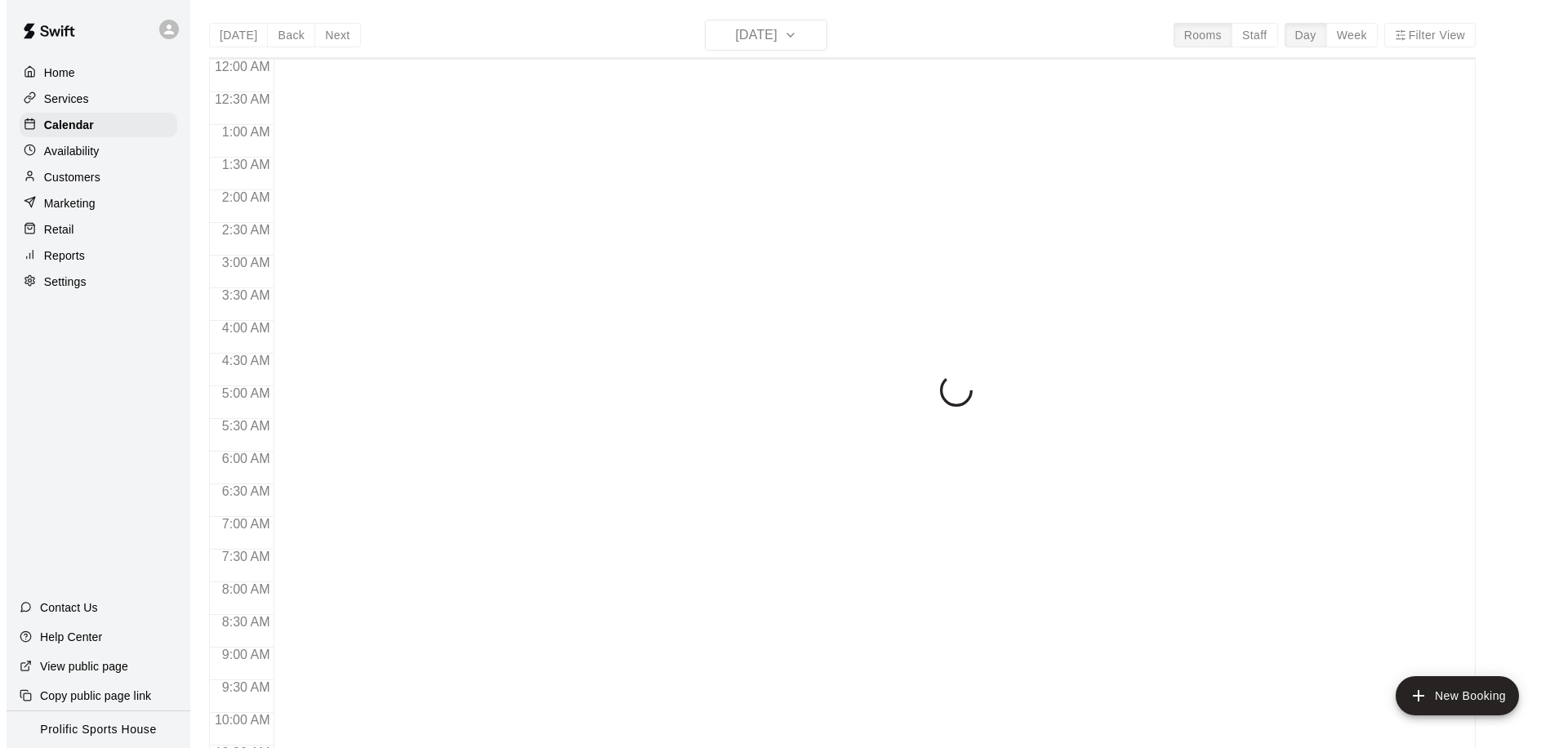
scroll to position [861, 0]
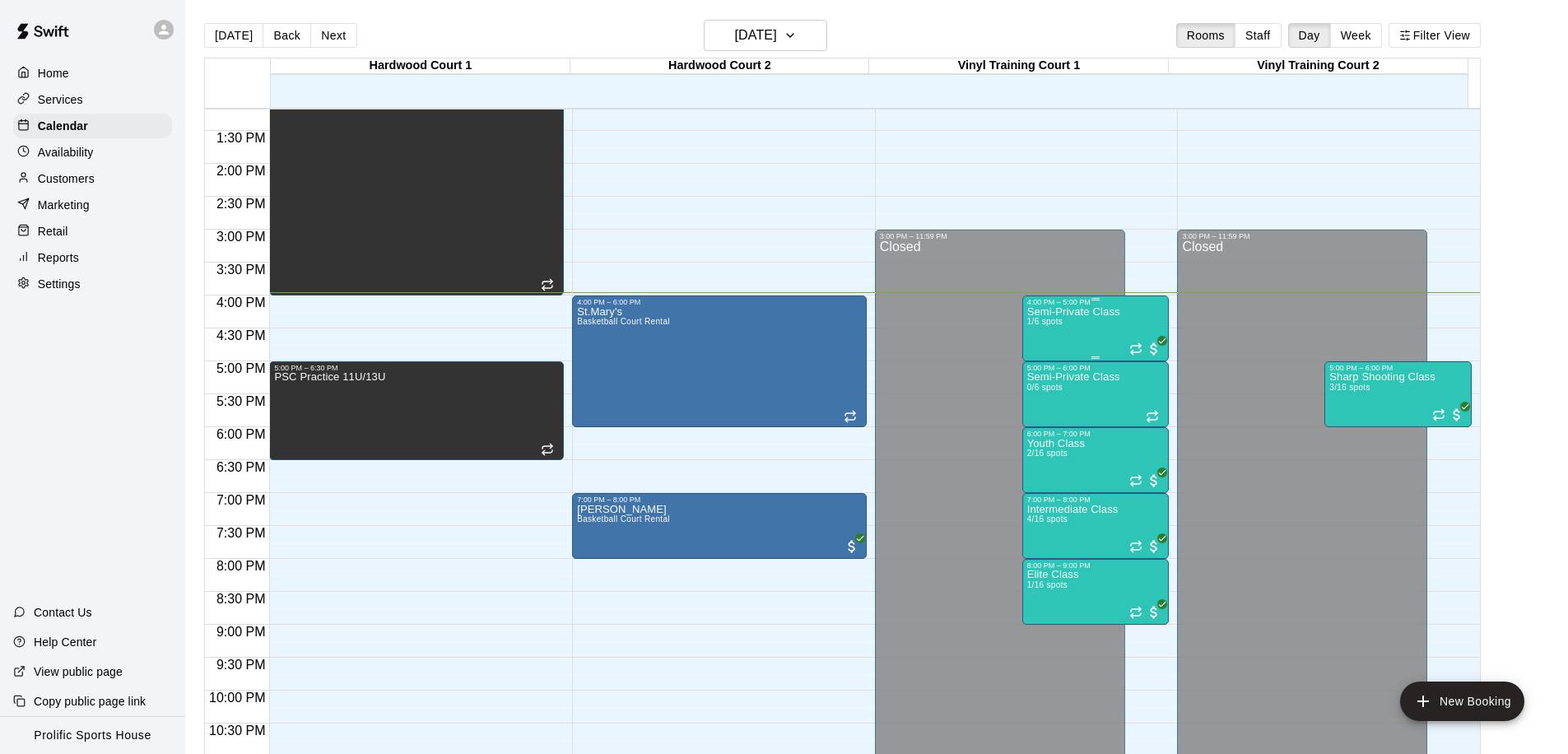
click at [1070, 333] on div "Semi-Private Class 1/6 spots" at bounding box center [1074, 683] width 93 height 754
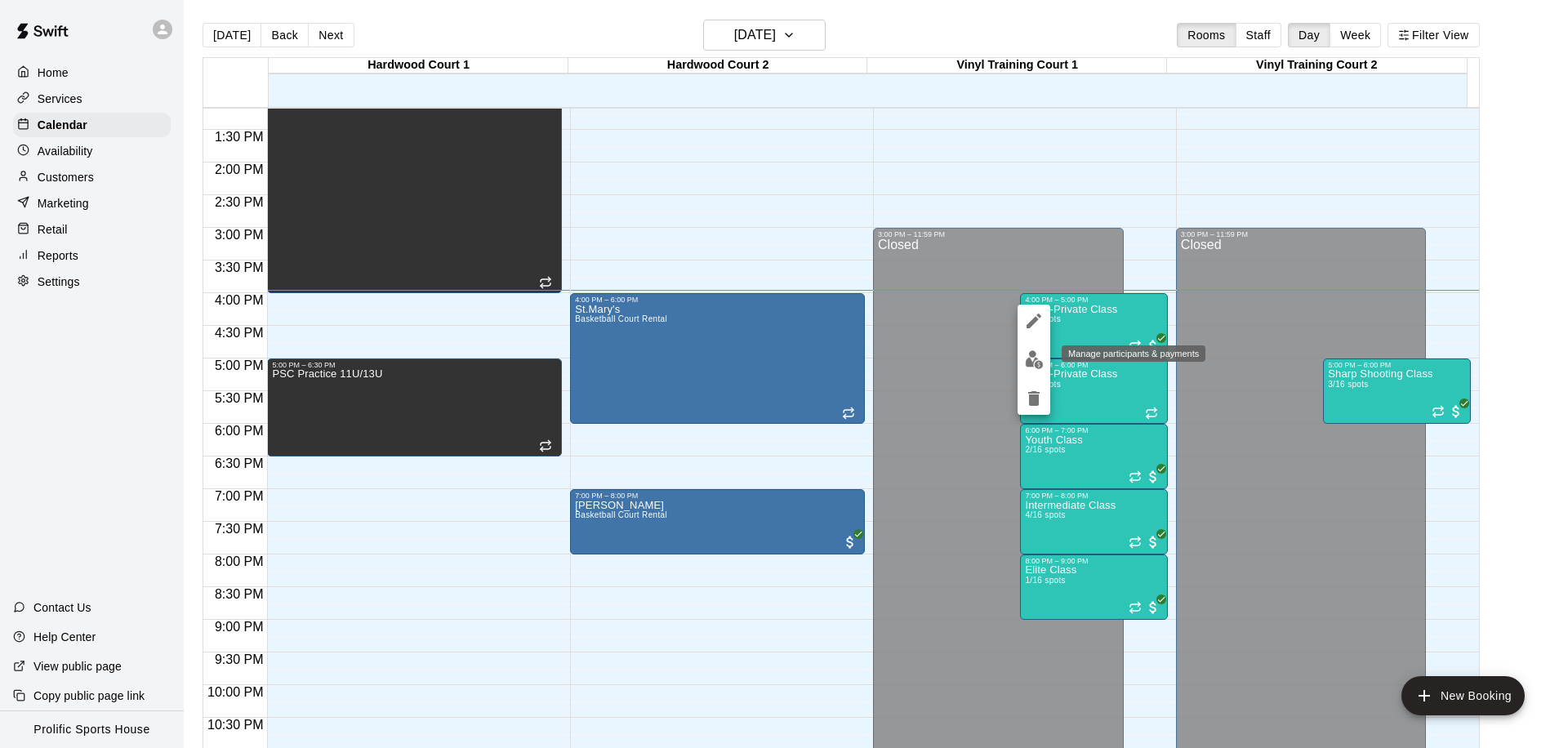
click at [1025, 361] on img "edit" at bounding box center [1034, 360] width 19 height 19
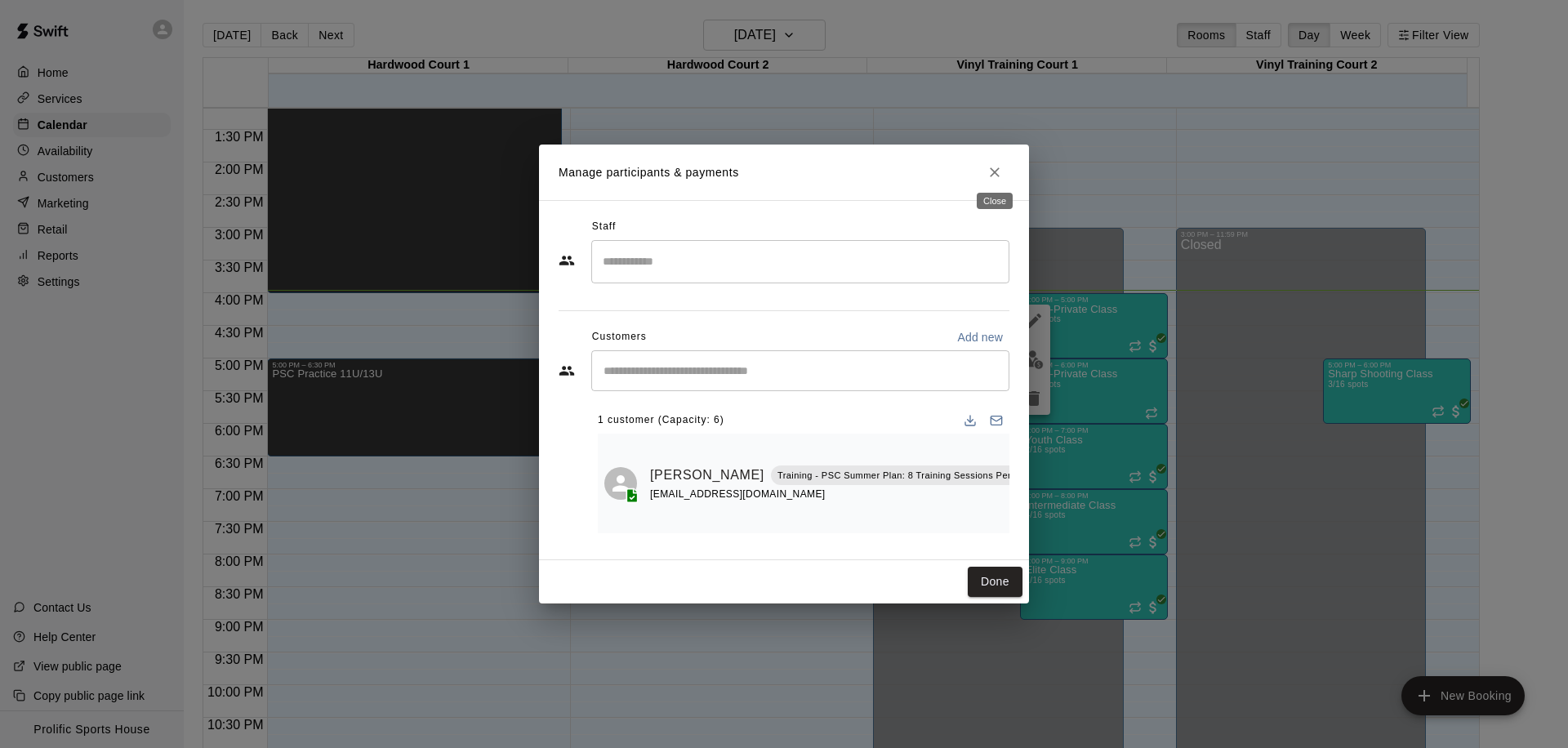
click at [993, 173] on icon "Close" at bounding box center [994, 172] width 16 height 16
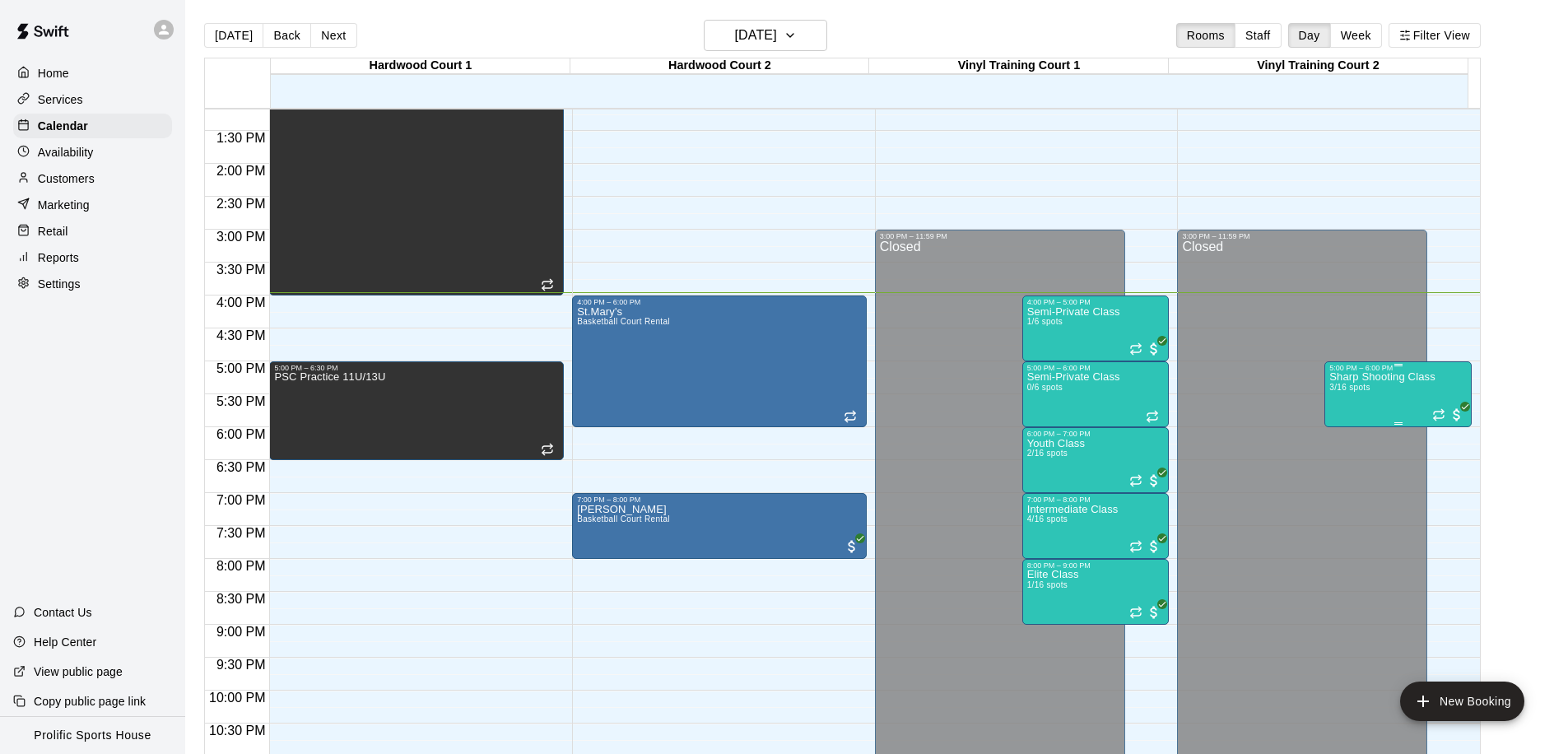
click at [1399, 393] on div "Sharp Shooting Class 3/16 spots" at bounding box center [1382, 749] width 106 height 754
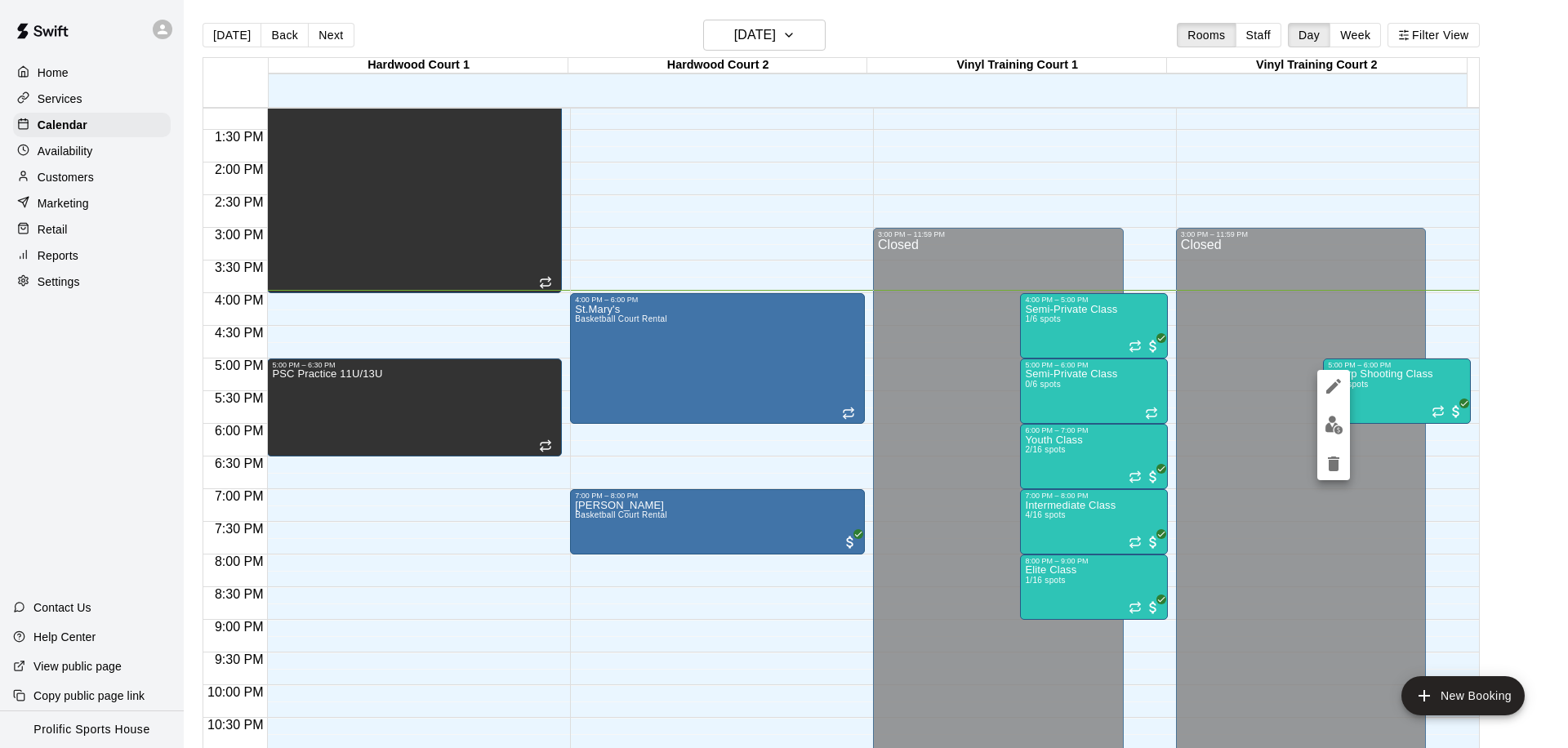
click at [1327, 430] on img "edit" at bounding box center [1333, 425] width 19 height 19
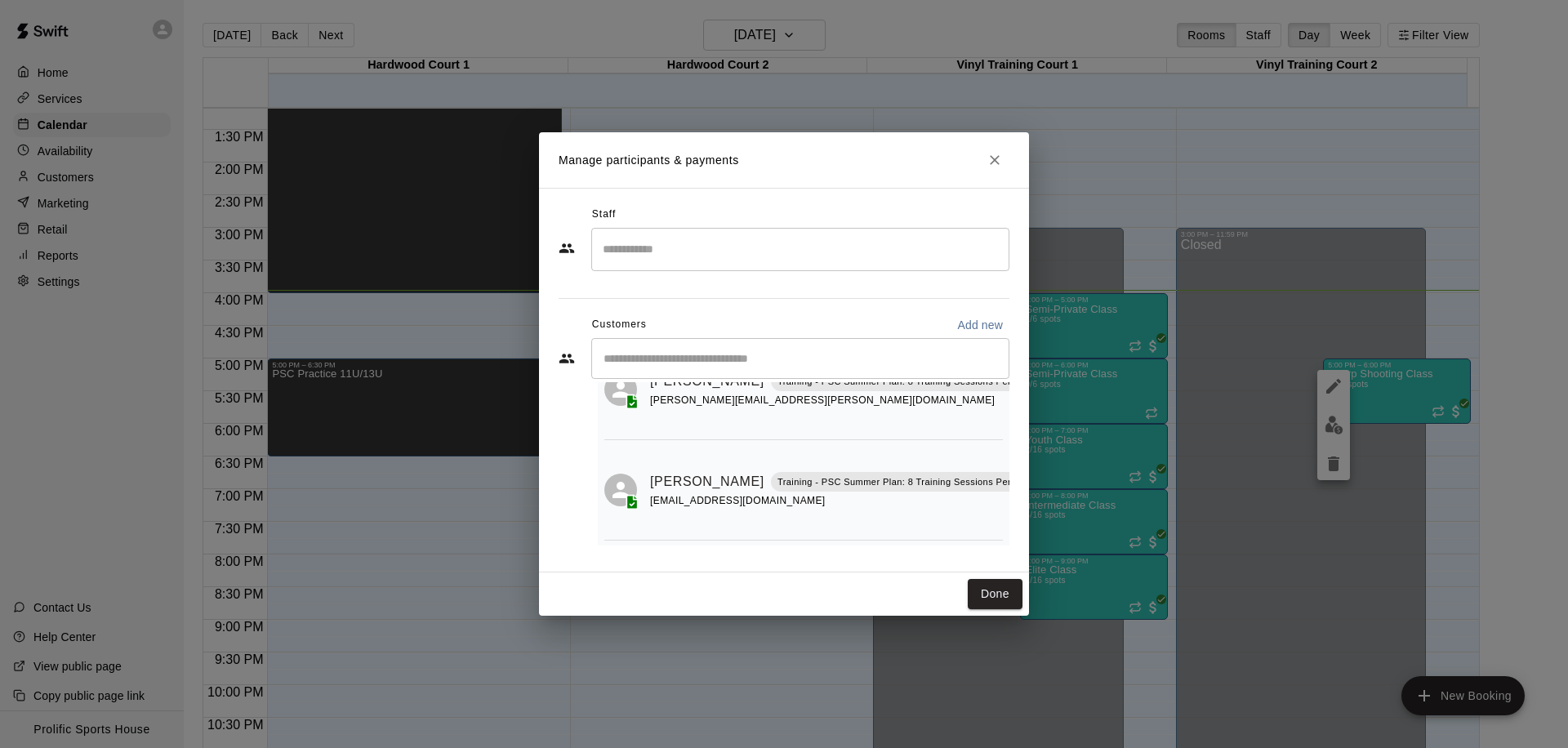
scroll to position [196, 0]
click at [993, 158] on icon "Close" at bounding box center [994, 160] width 10 height 10
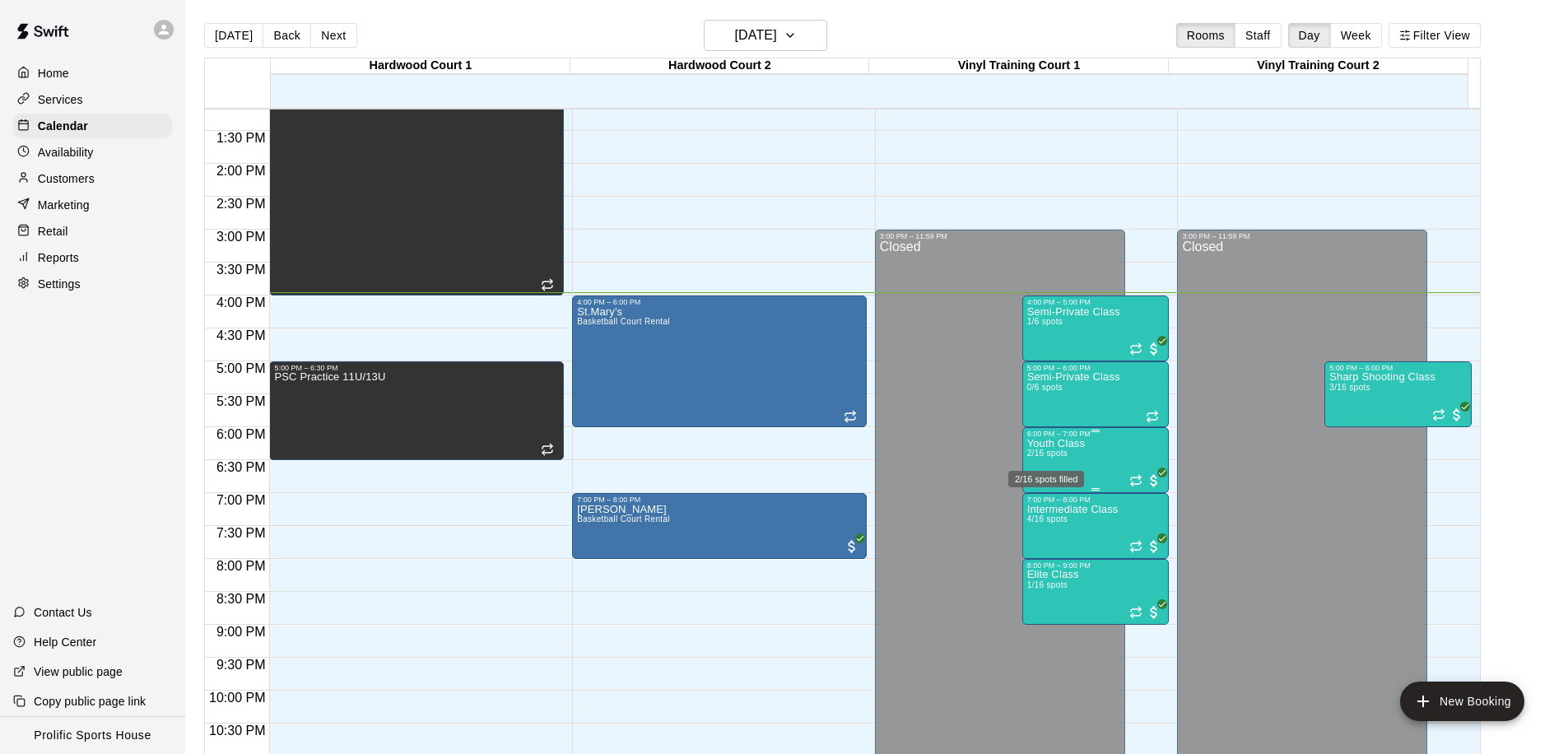
click at [1036, 456] on span "2/16 spots" at bounding box center [1048, 452] width 40 height 9
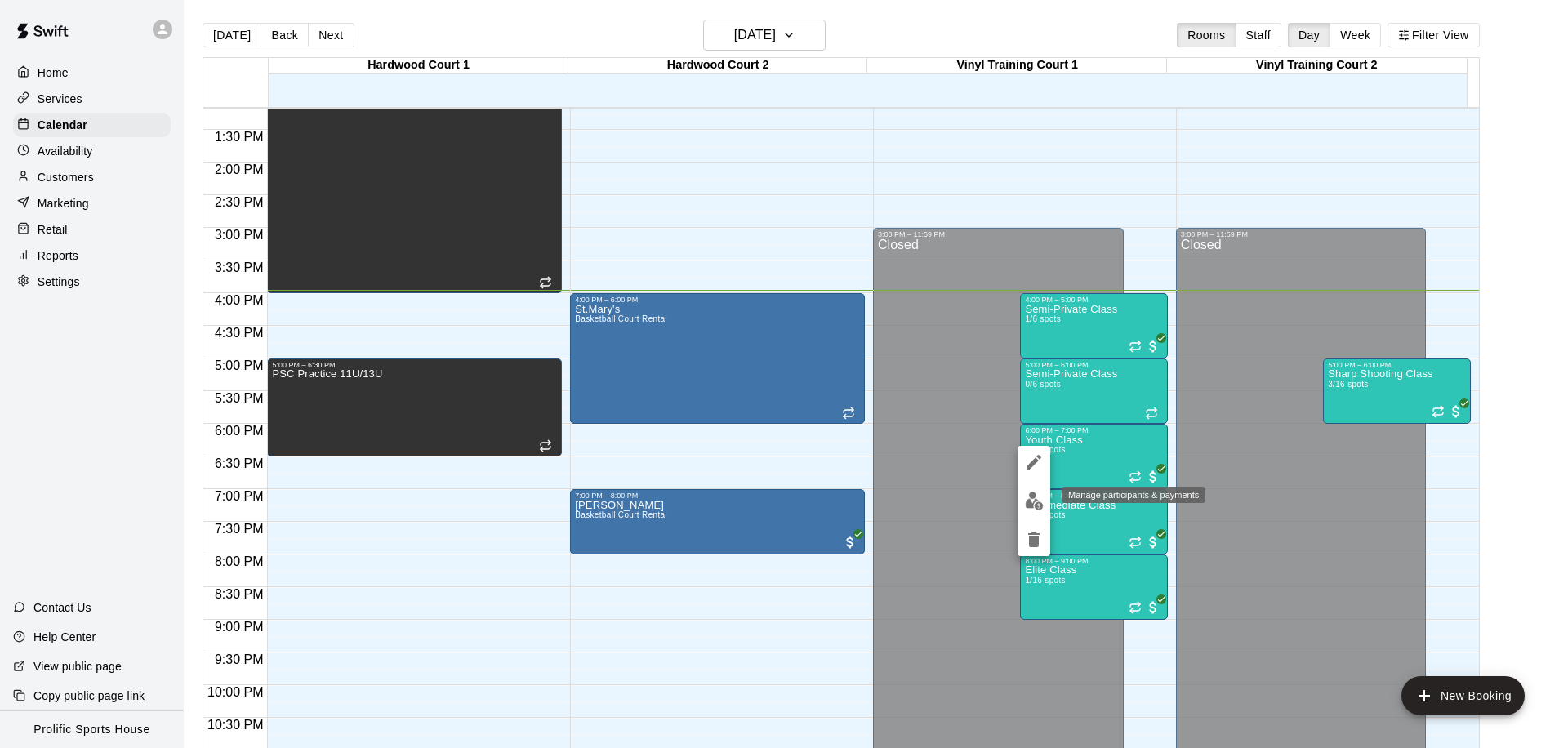
click at [1028, 497] on img "edit" at bounding box center [1034, 500] width 19 height 19
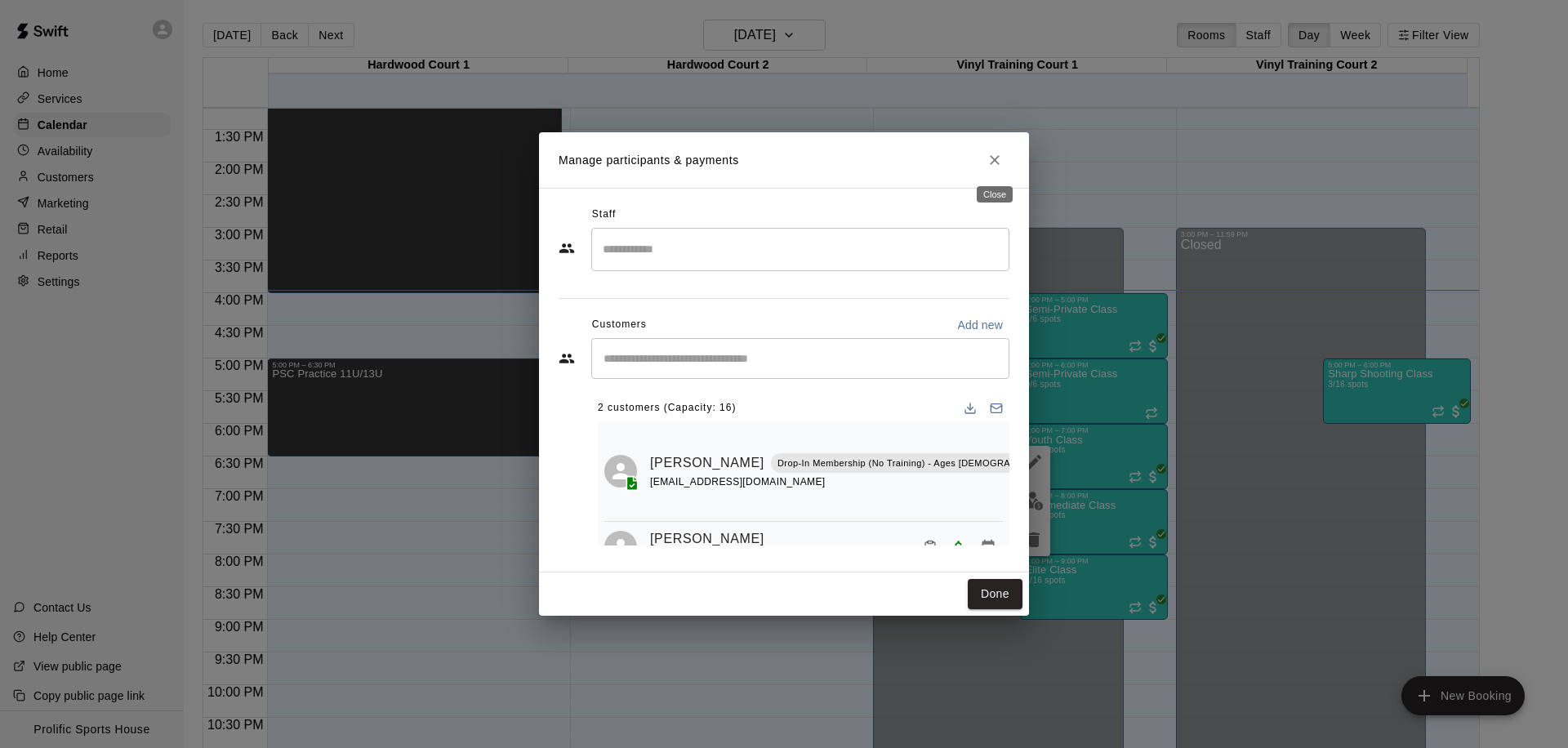
click at [1001, 161] on icon "Close" at bounding box center [994, 160] width 16 height 16
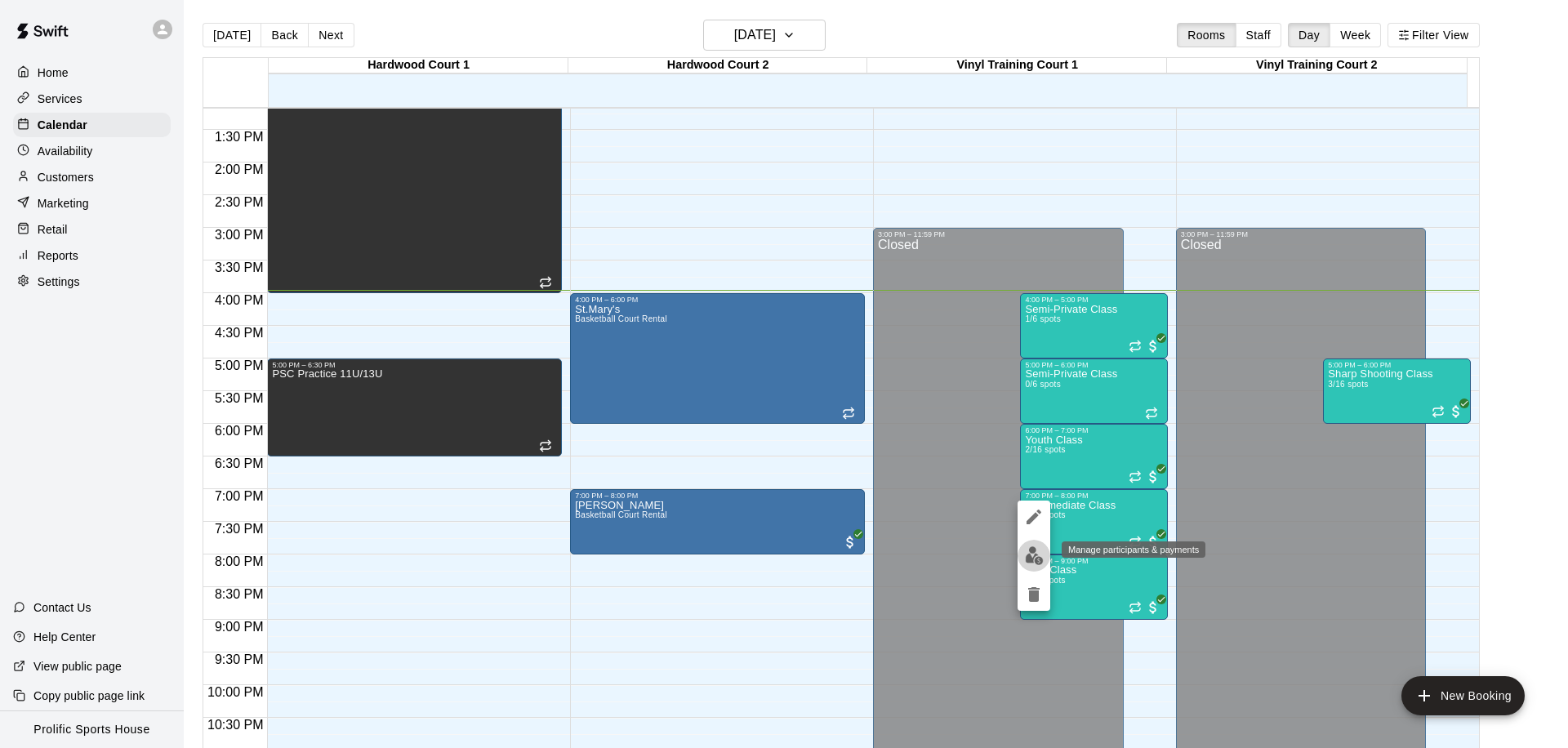
click at [1038, 548] on img "edit" at bounding box center [1034, 556] width 19 height 19
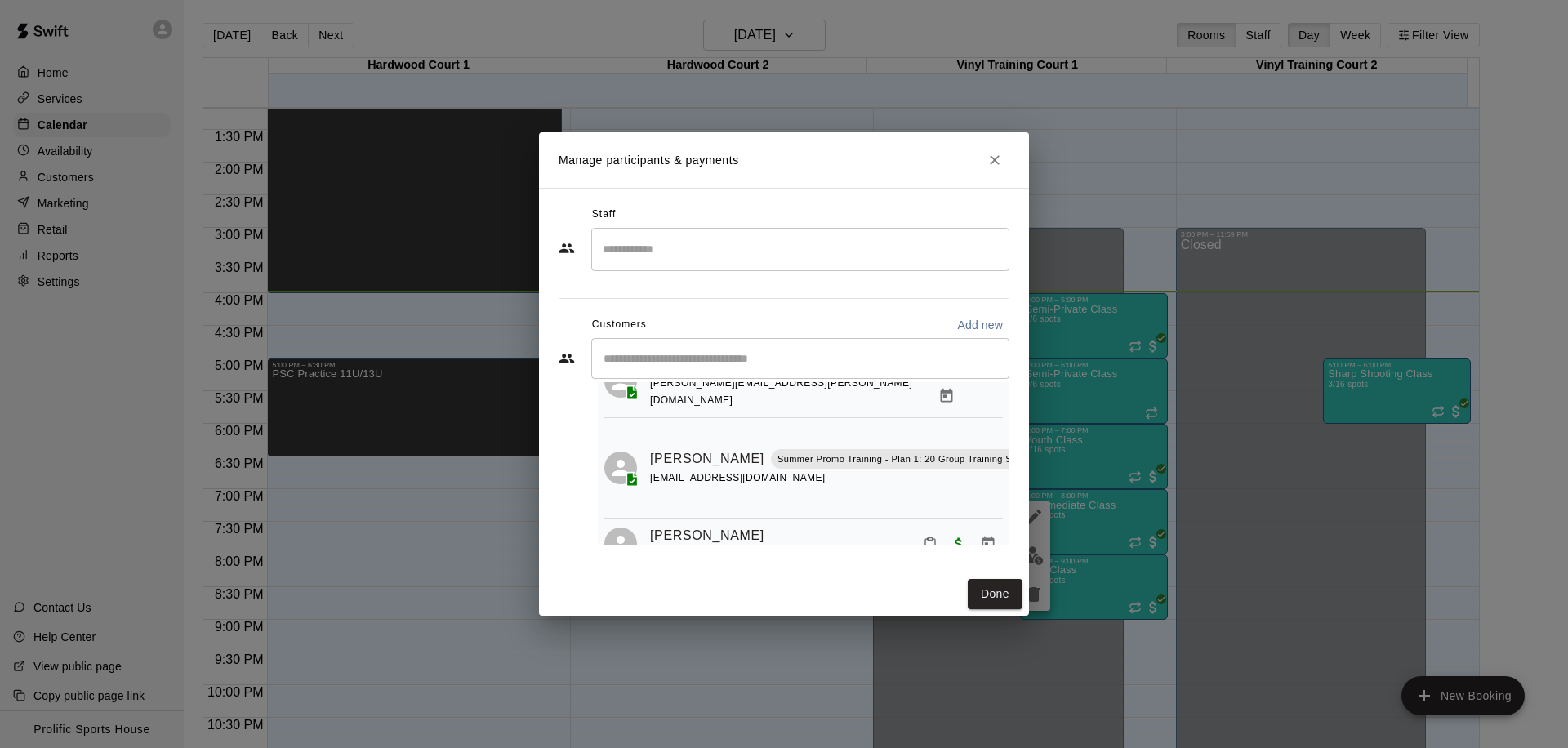
scroll to position [154, 0]
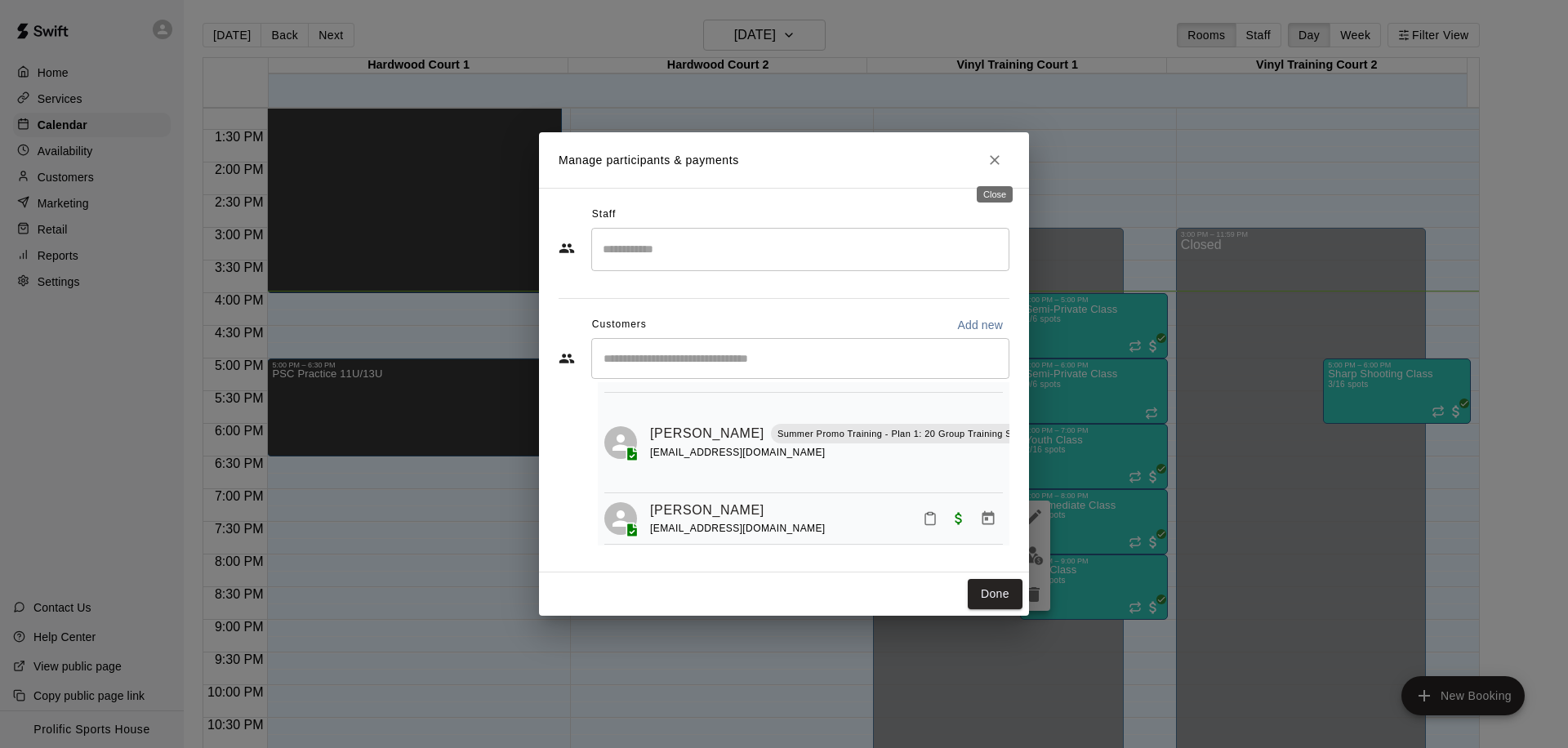
click at [989, 163] on icon "Close" at bounding box center [994, 160] width 16 height 16
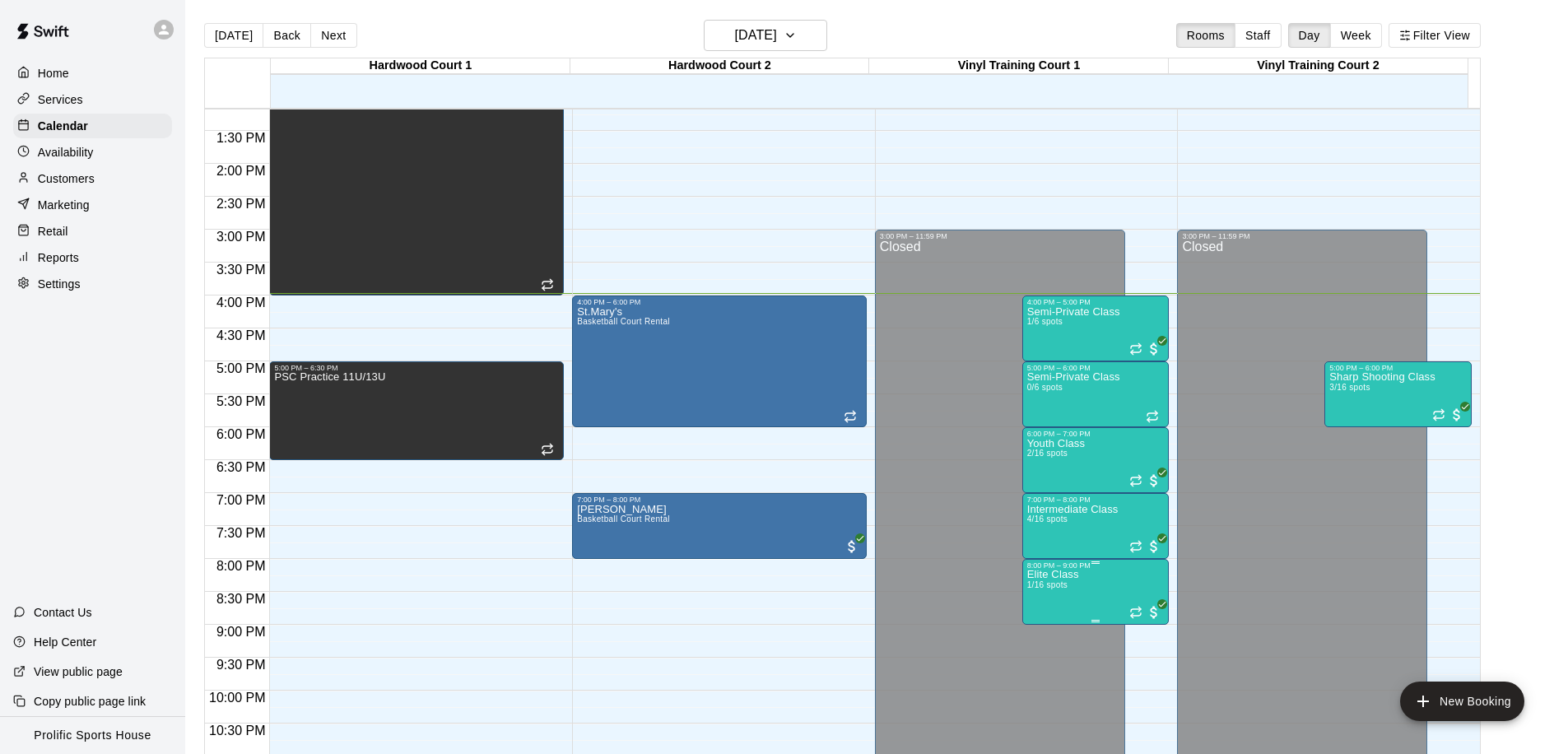
click at [1037, 574] on p "Elite Class" at bounding box center [1054, 574] width 52 height 0
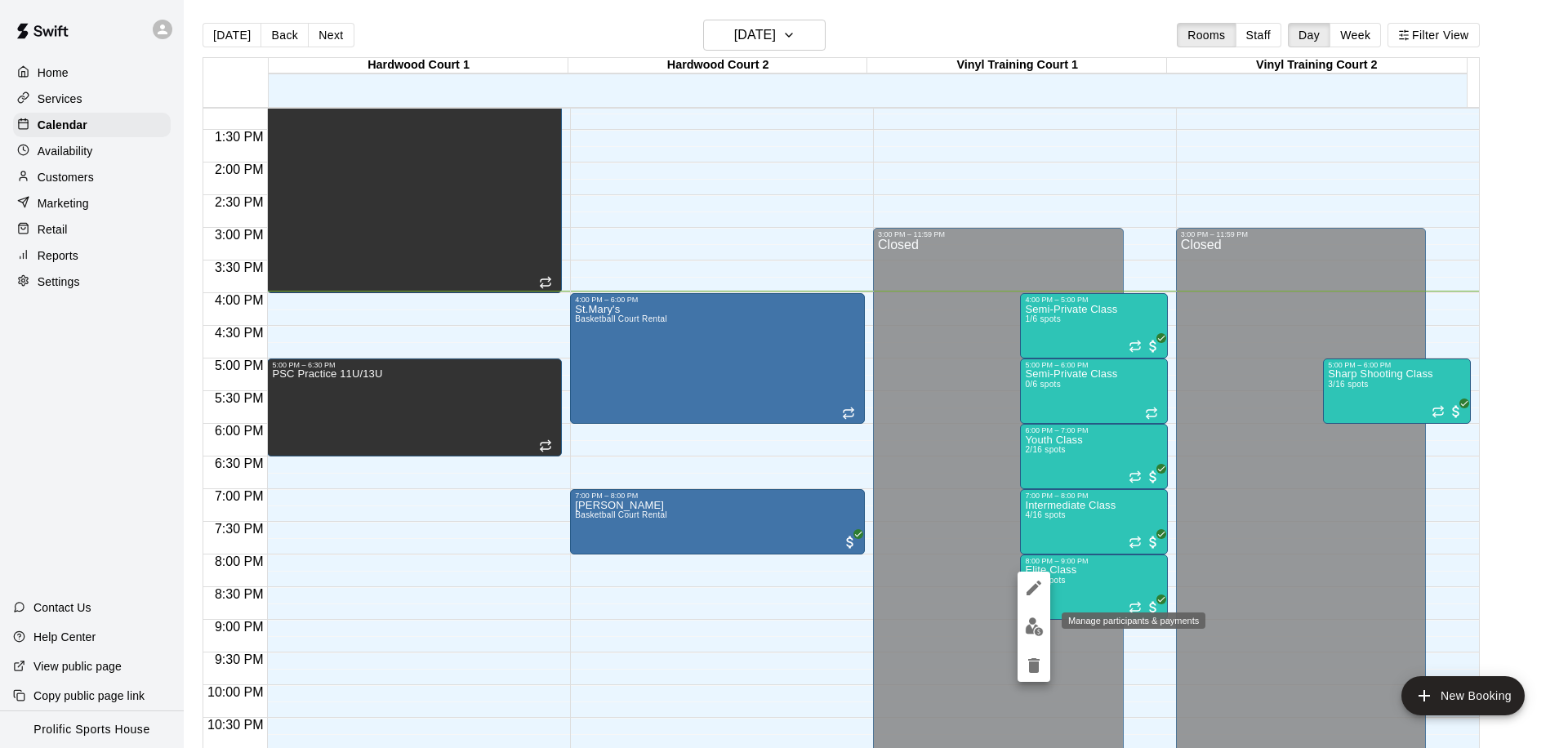
click at [1033, 629] on img "edit" at bounding box center [1034, 626] width 19 height 19
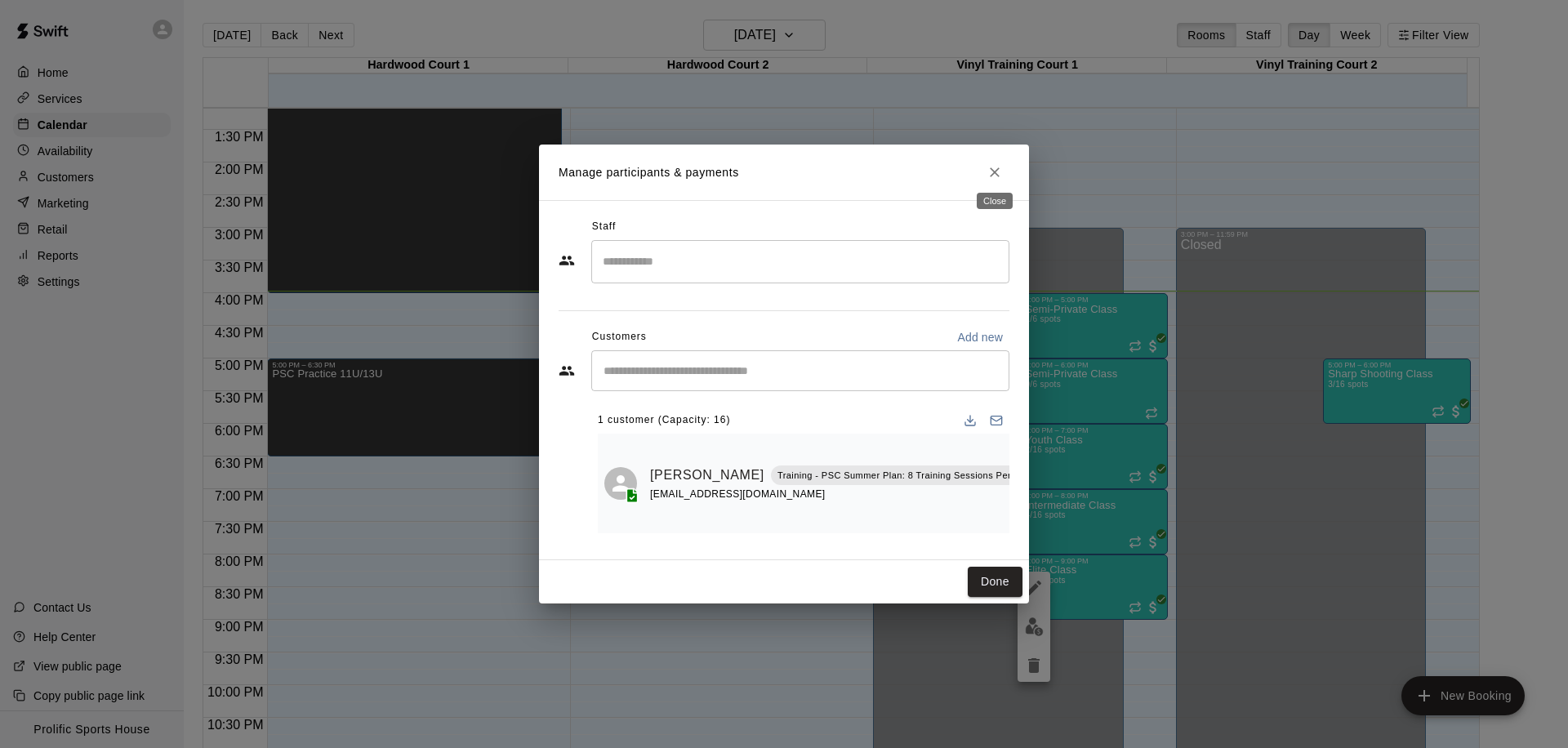
click at [995, 173] on icon "Close" at bounding box center [994, 172] width 16 height 16
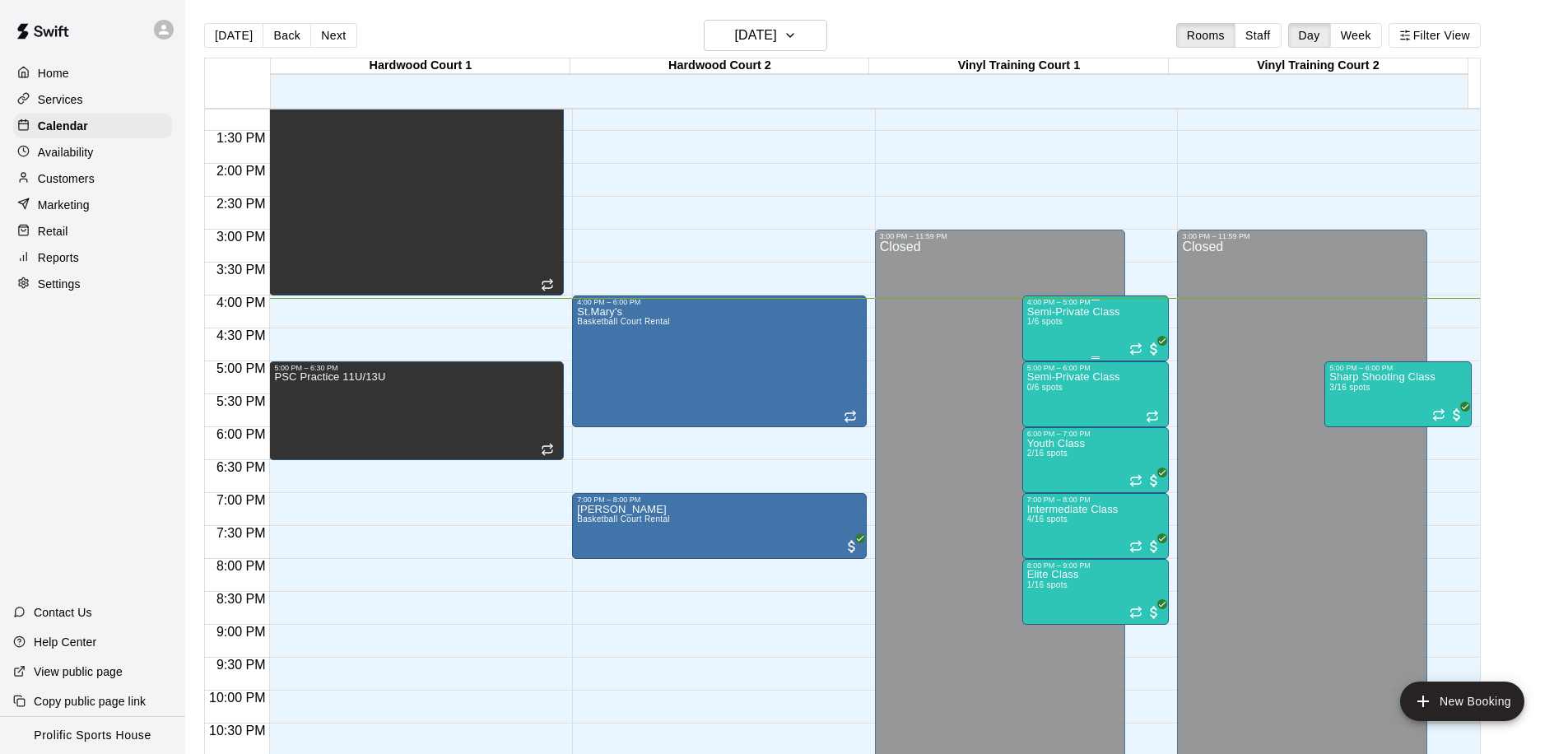
click at [1072, 340] on div "Semi-Private Class 1/6 spots" at bounding box center [1074, 683] width 93 height 754
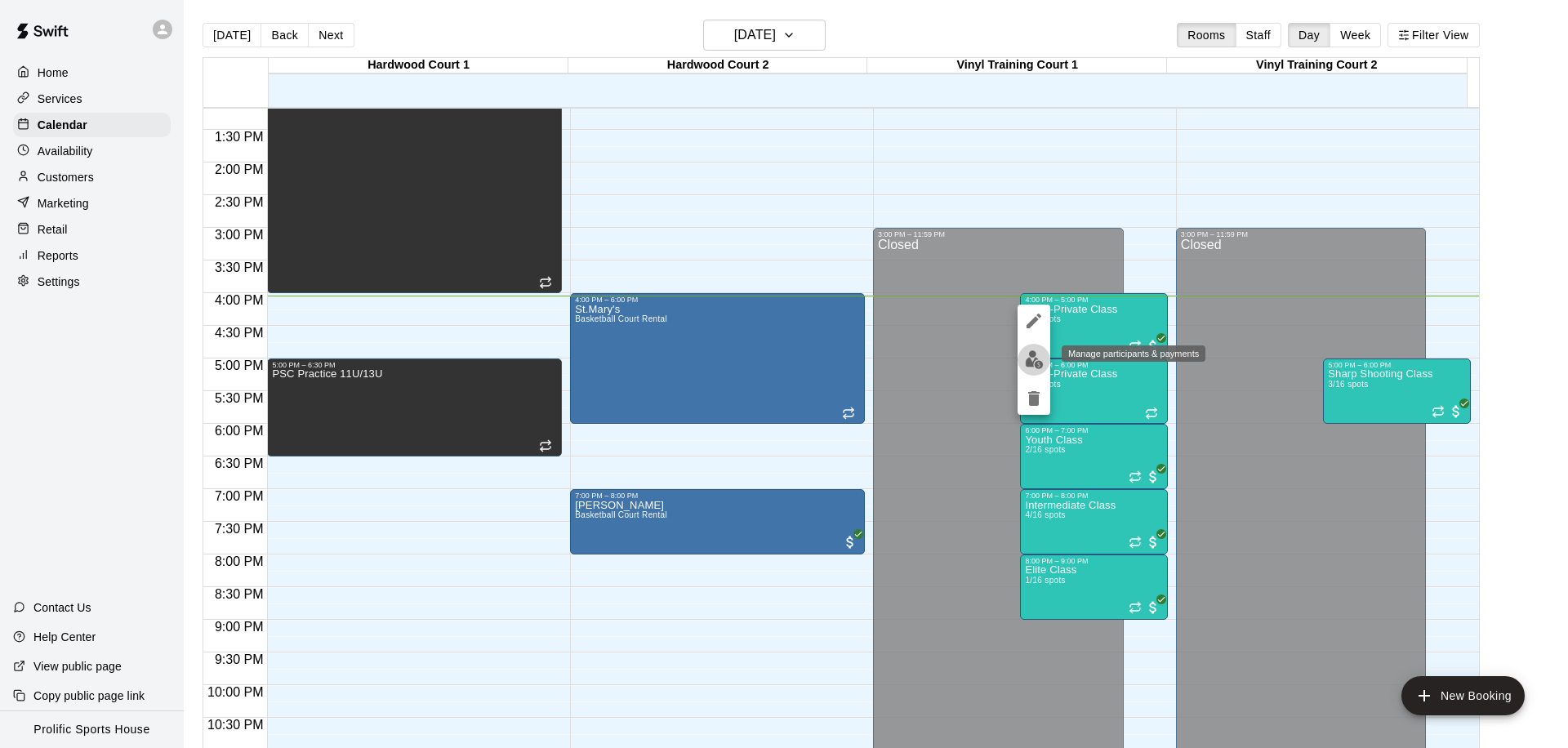
click at [1026, 361] on img "edit" at bounding box center [1034, 360] width 19 height 19
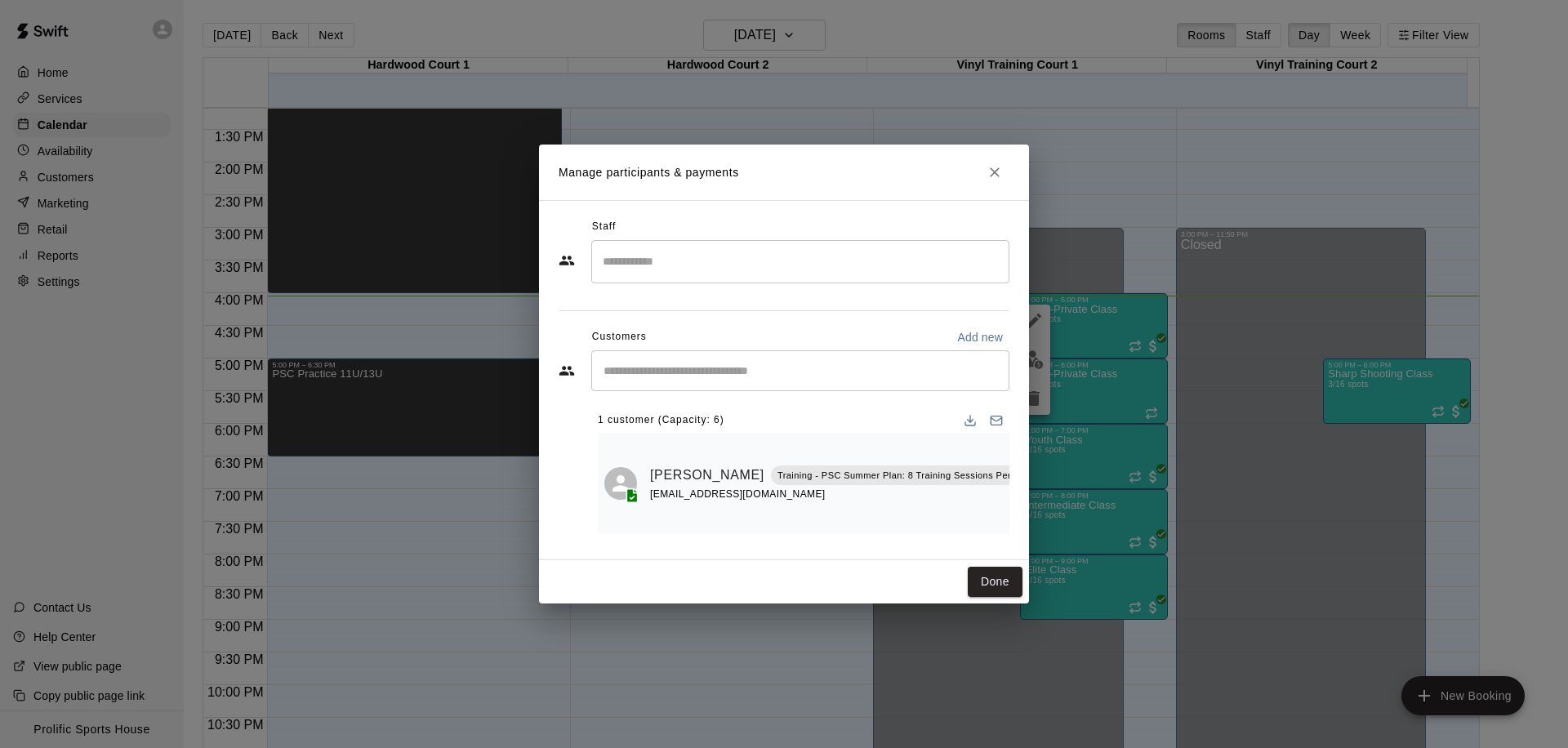
scroll to position [0, 16]
click at [1031, 444] on button "Mark attendance" at bounding box center [1045, 454] width 28 height 28
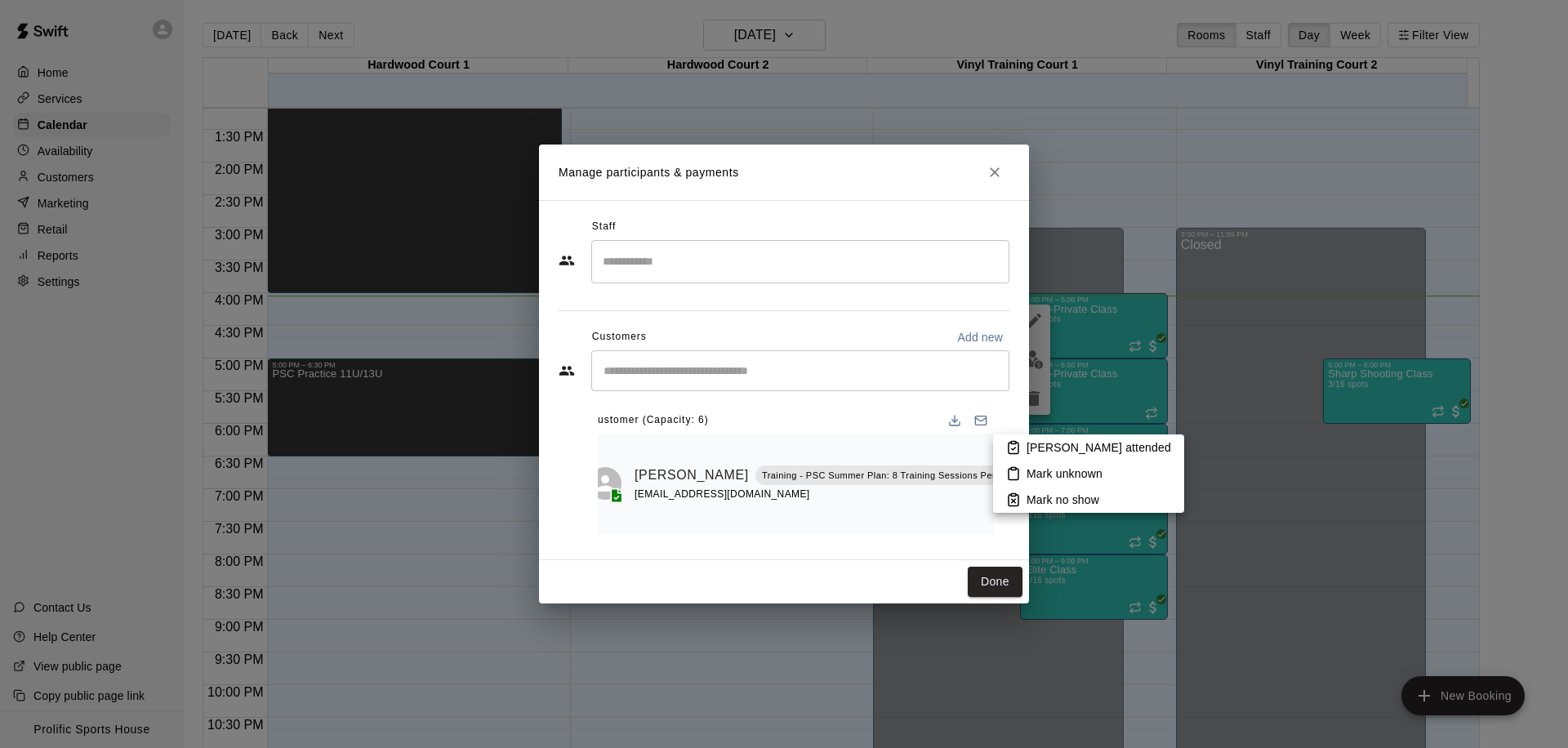
click at [1027, 449] on p "[PERSON_NAME] attended" at bounding box center [1098, 448] width 145 height 16
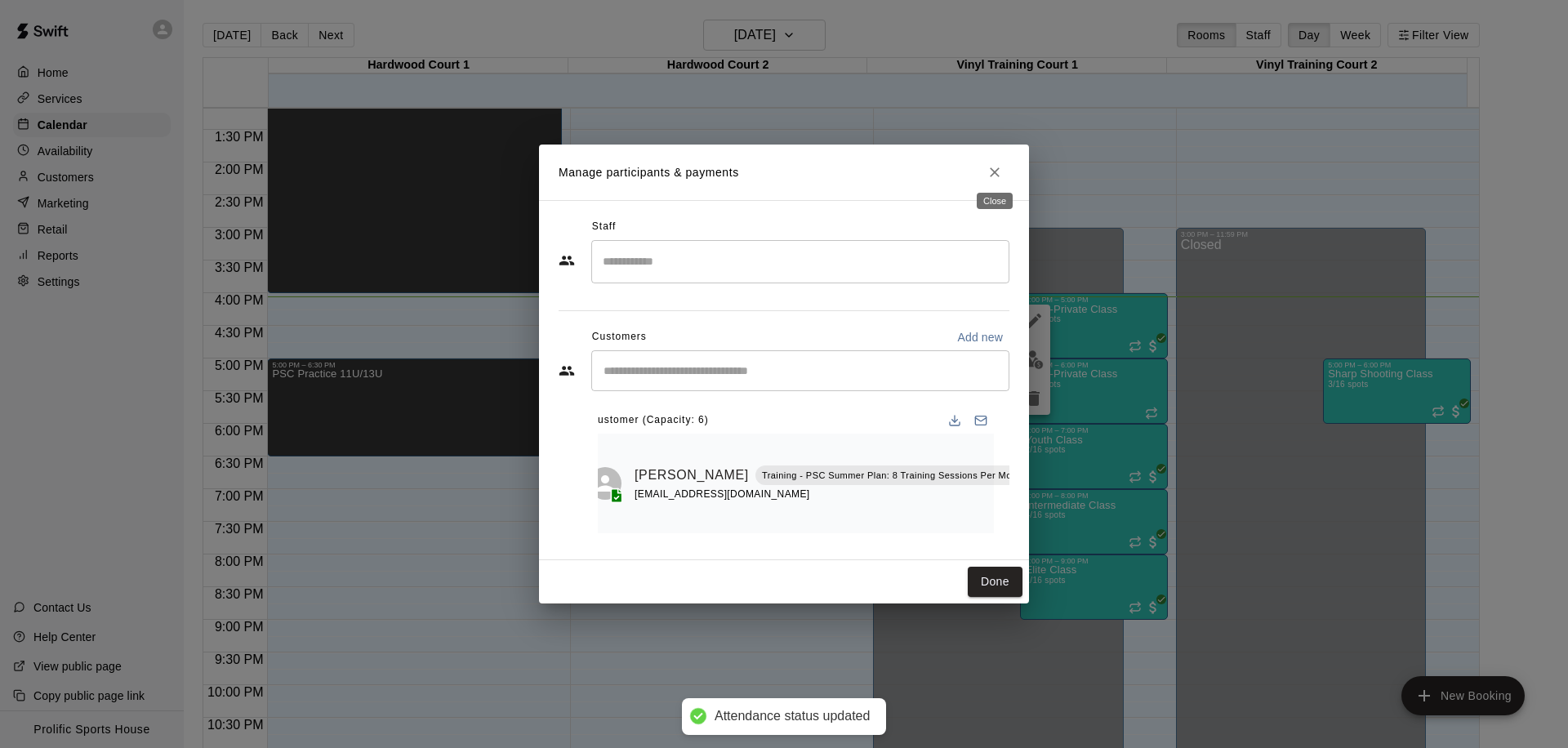
click at [993, 167] on icon "Close" at bounding box center [994, 172] width 10 height 10
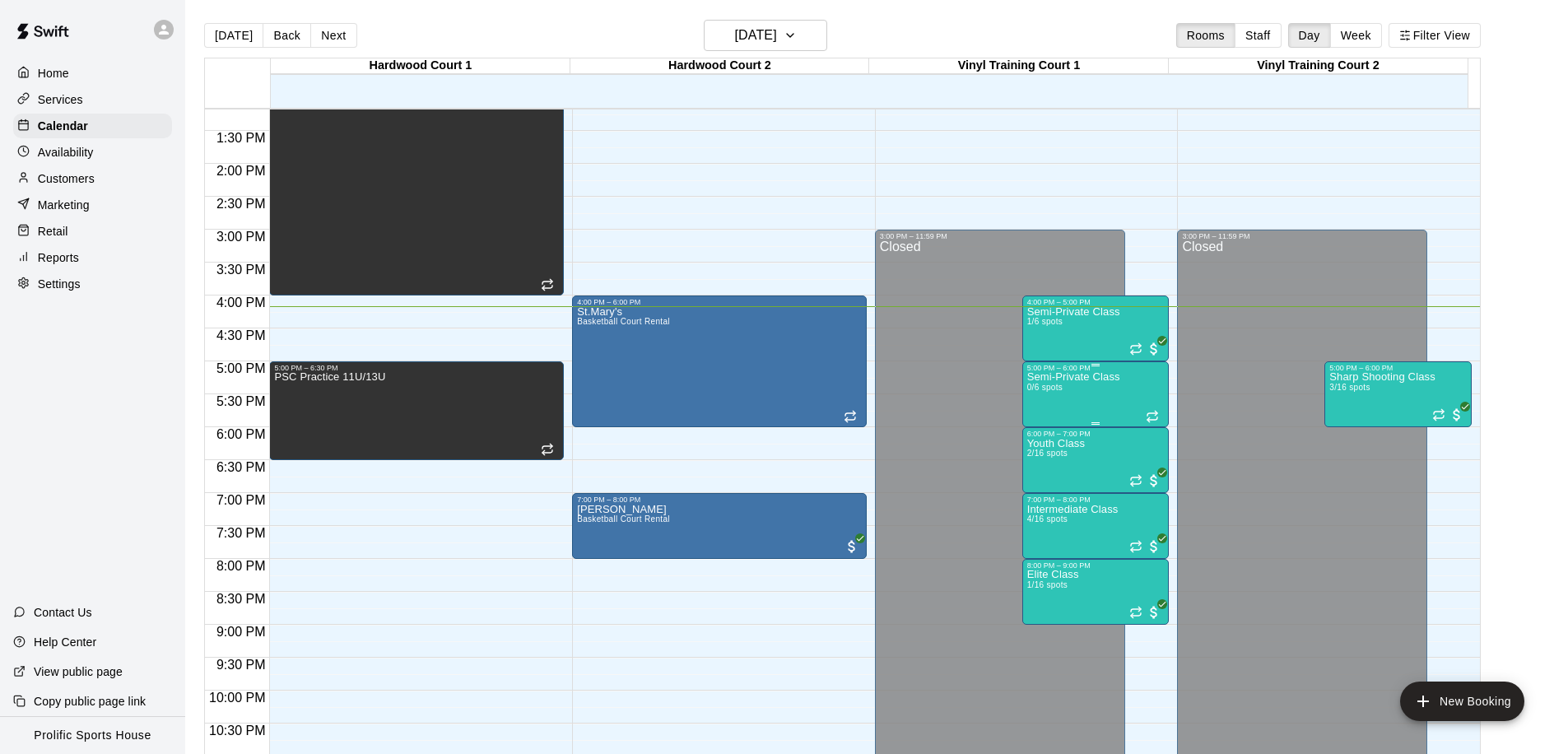
click at [1071, 395] on div "Semi-Private Class 0/6 spots" at bounding box center [1074, 749] width 93 height 754
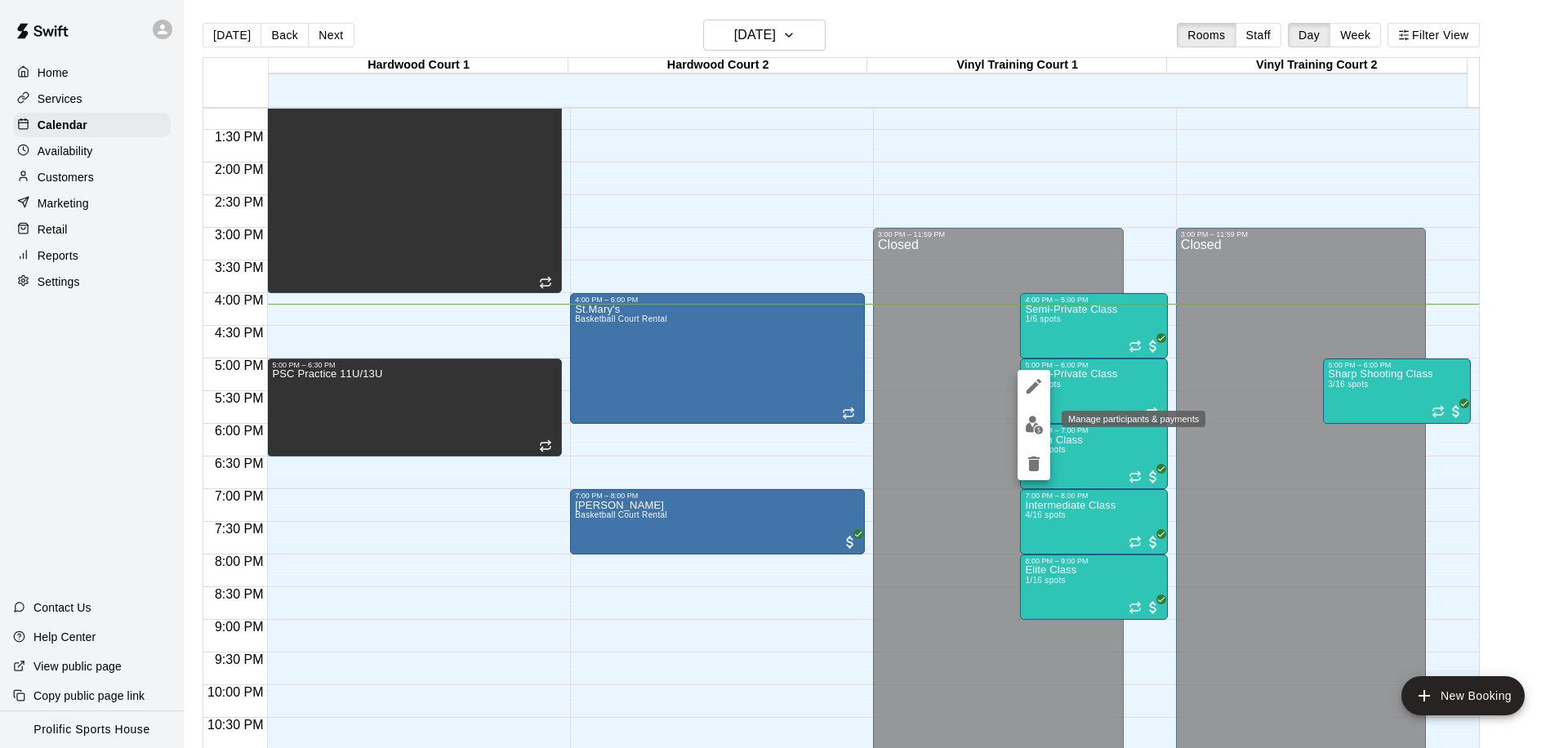
click at [1039, 416] on img "edit" at bounding box center [1034, 425] width 19 height 19
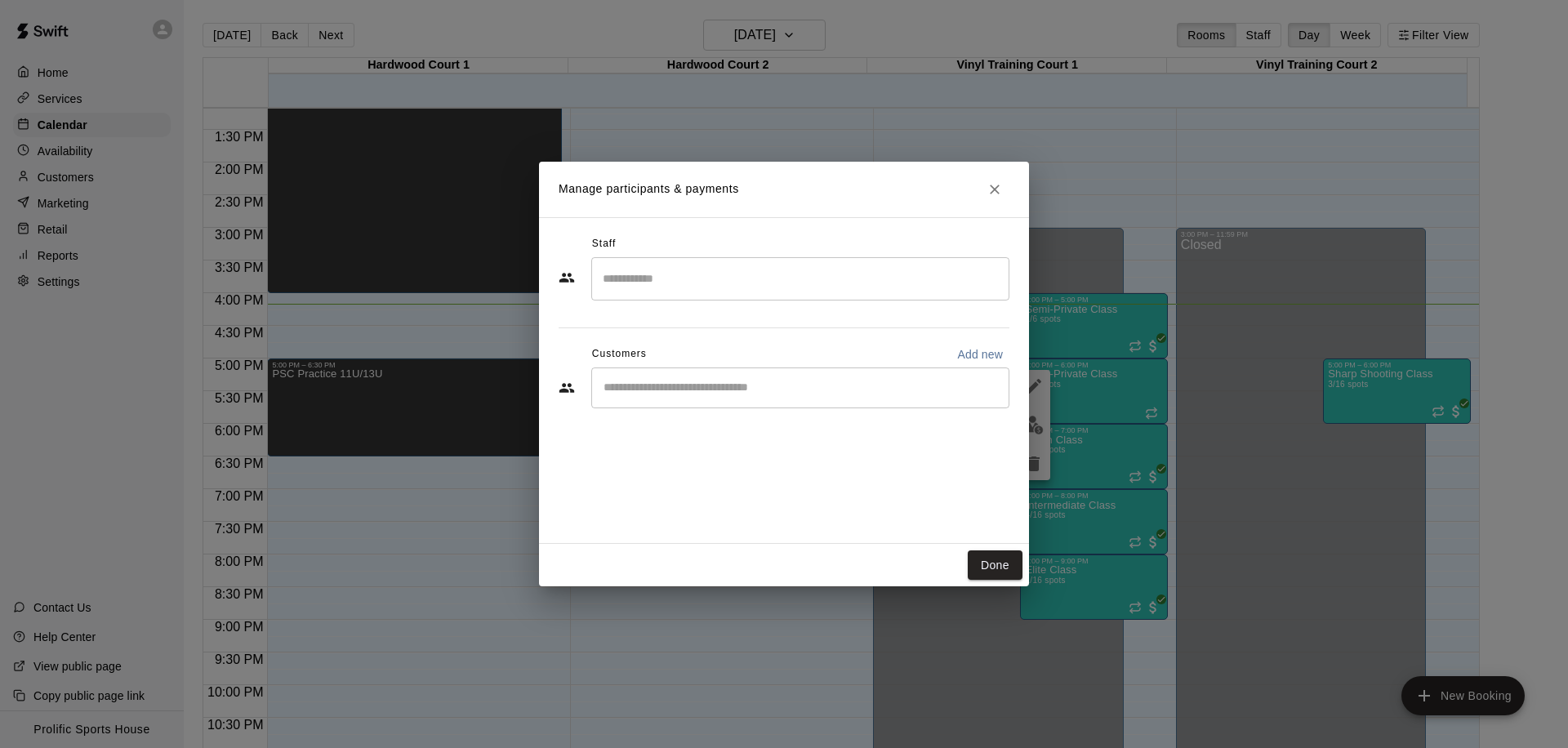
click at [714, 397] on div "​" at bounding box center [800, 387] width 418 height 41
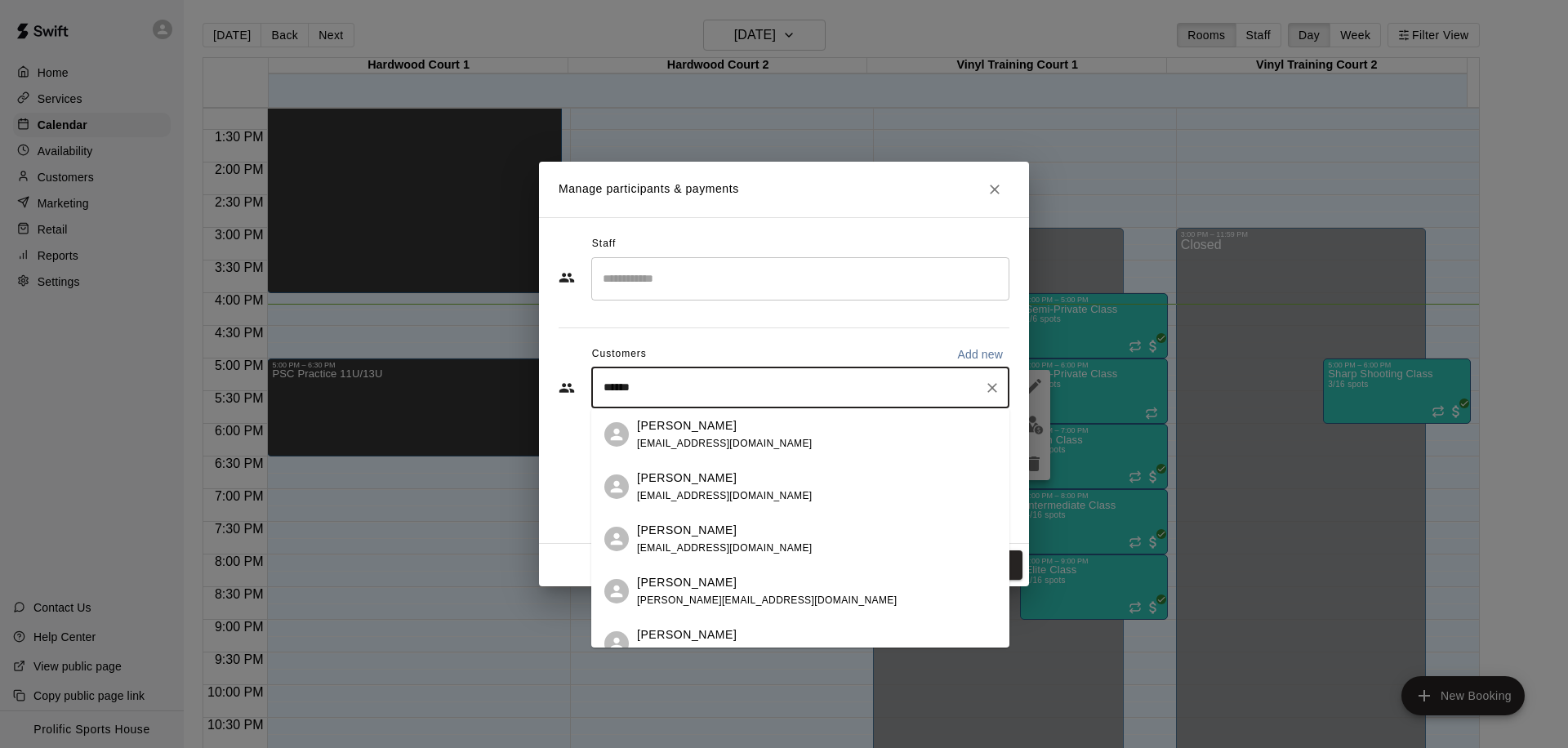
type input "*******"
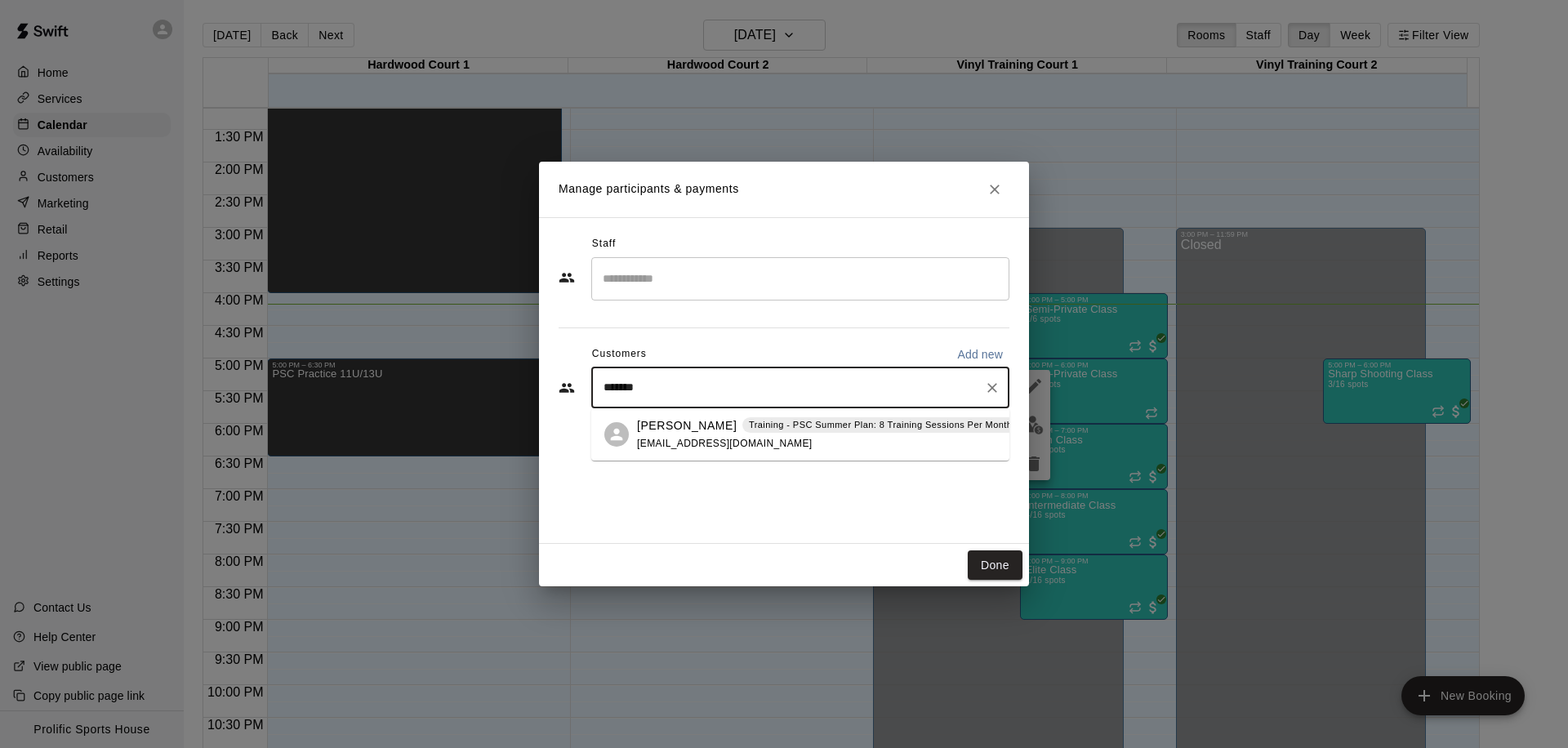
click at [679, 447] on span "[EMAIL_ADDRESS][DOMAIN_NAME]" at bounding box center [724, 444] width 175 height 12
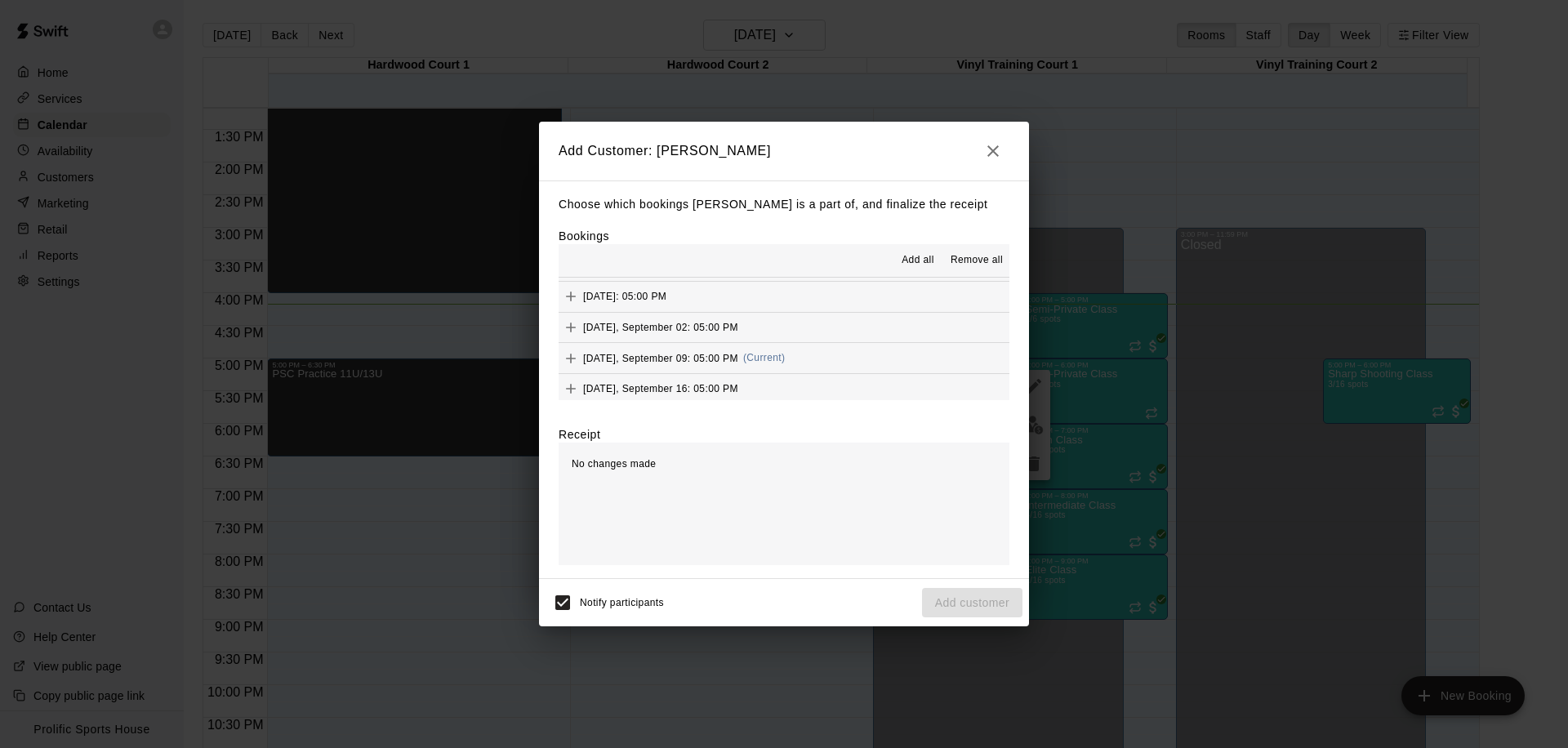
scroll to position [440, 0]
click at [822, 338] on button "[DATE], September 09: 05:00 PM (Current)" at bounding box center [784, 344] width 451 height 31
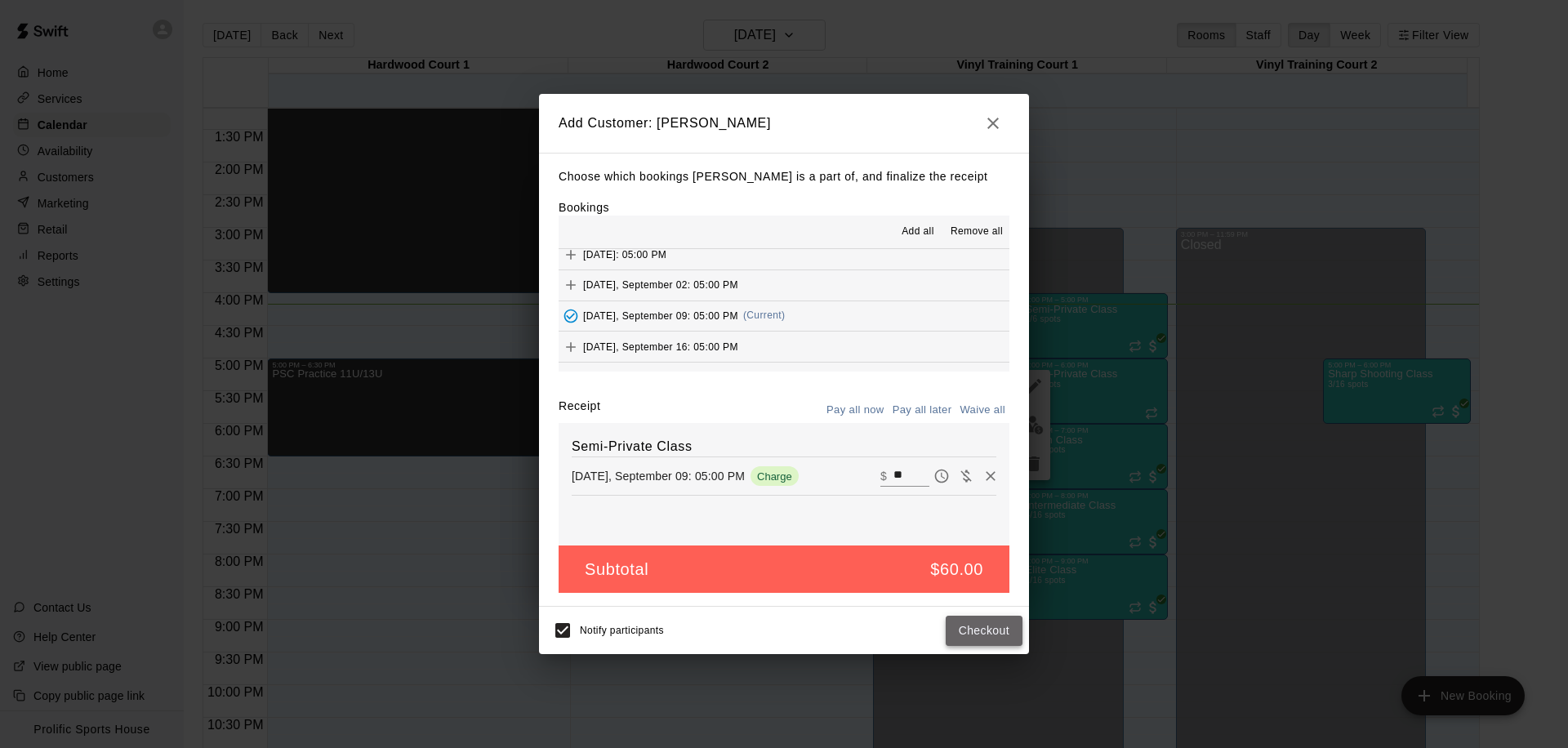
click at [961, 637] on button "Checkout" at bounding box center [984, 631] width 76 height 31
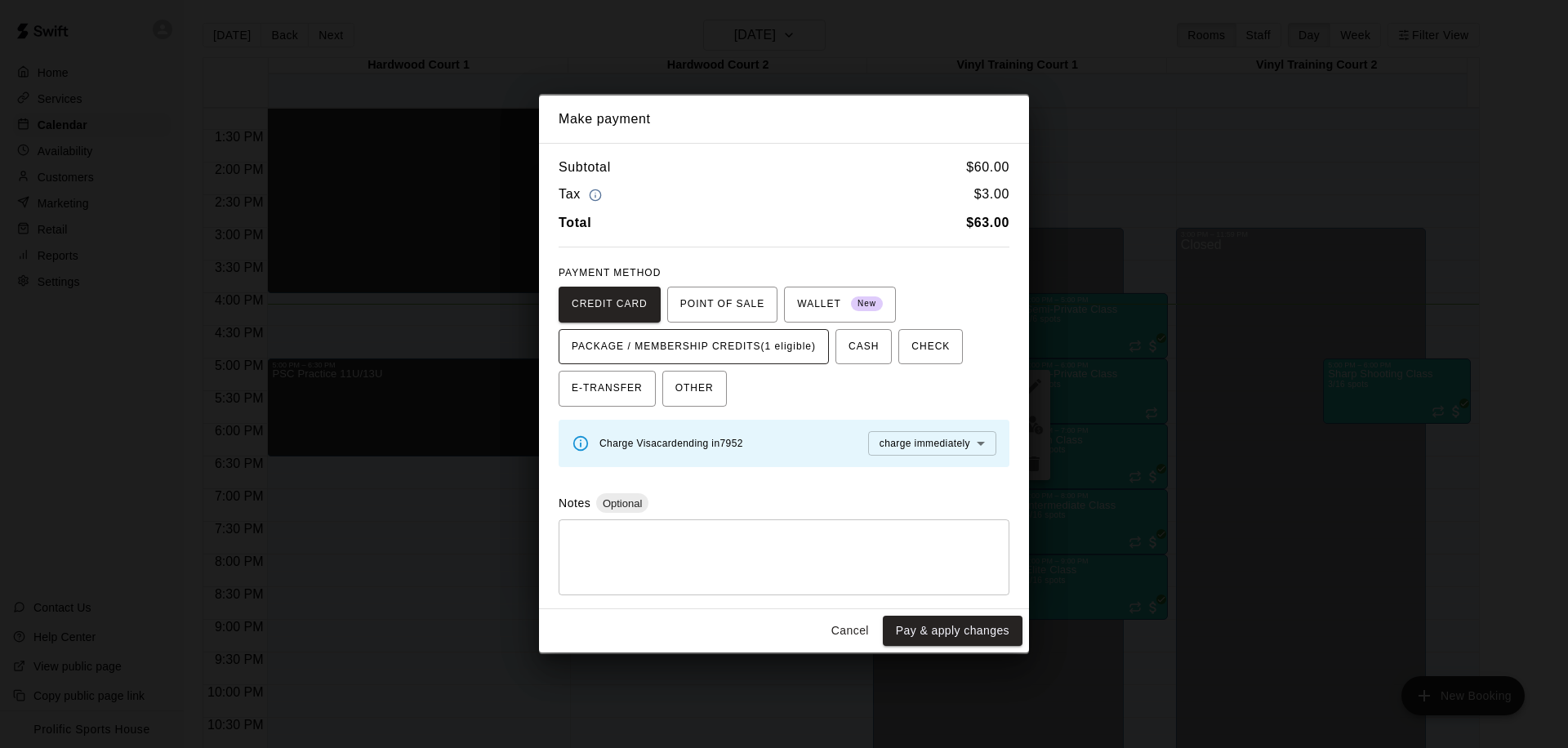
click at [760, 347] on span "PACKAGE / MEMBERSHIP CREDITS (1 eligible)" at bounding box center [693, 347] width 244 height 26
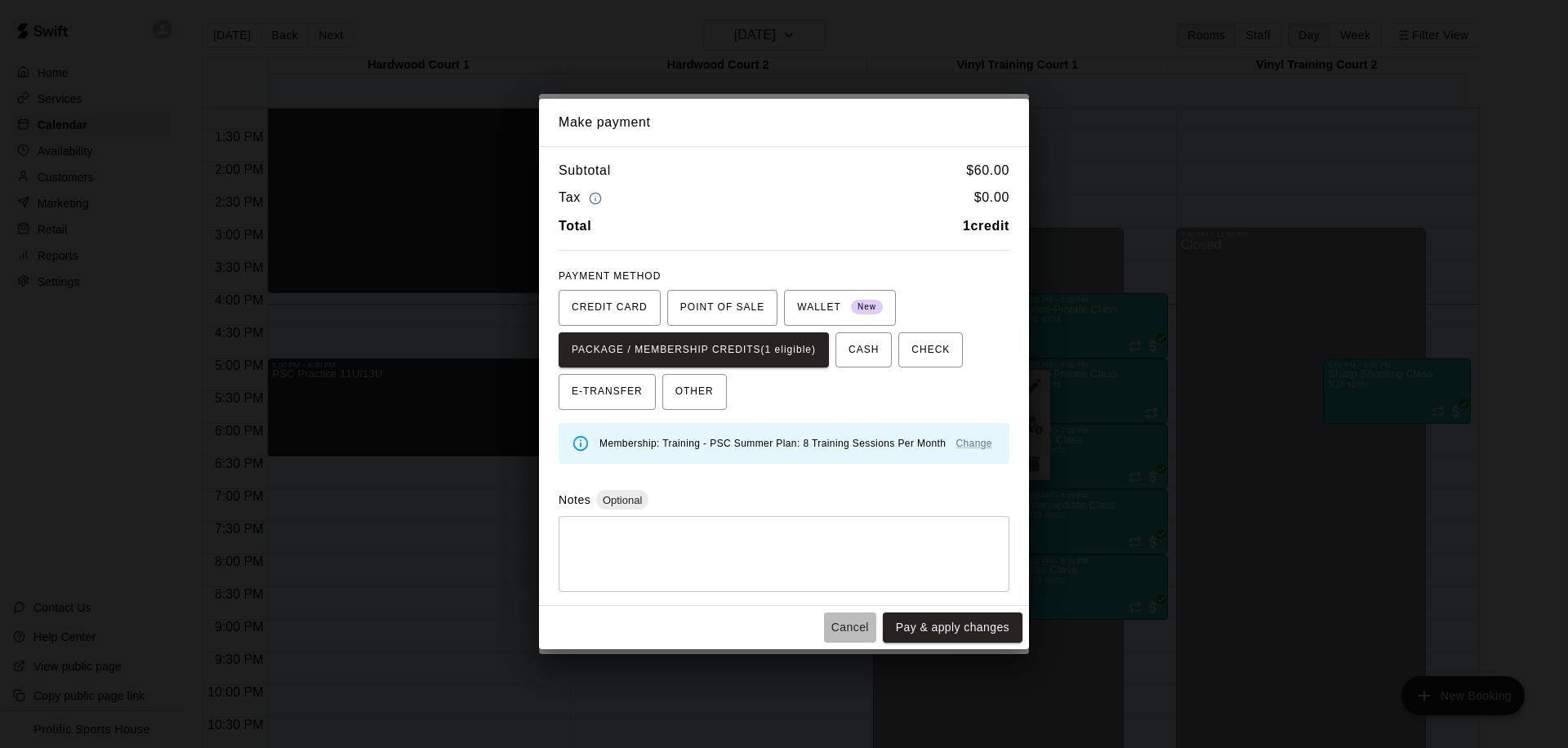
click at [834, 626] on button "Cancel" at bounding box center [850, 627] width 52 height 31
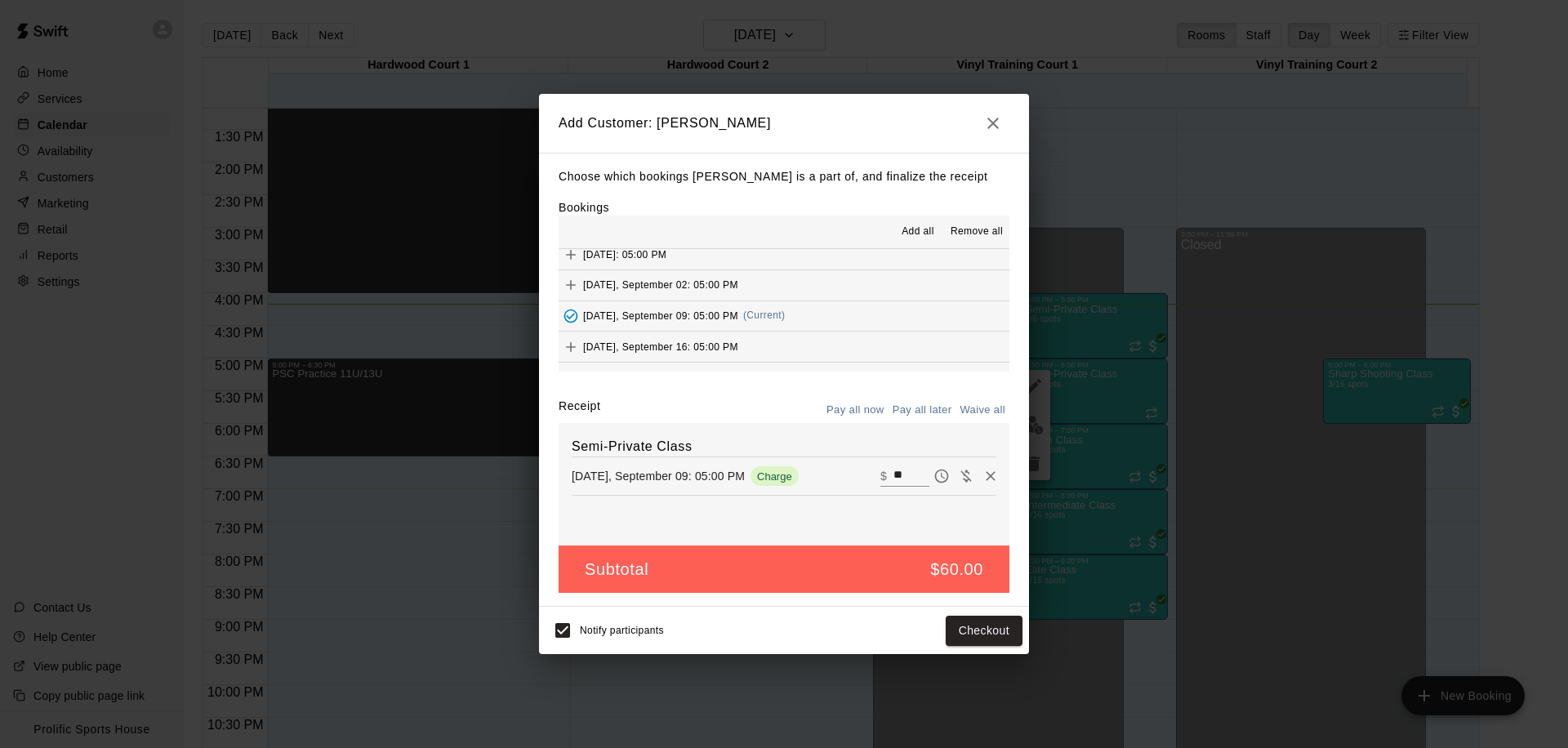
click at [998, 119] on icon "button" at bounding box center [993, 124] width 20 height 20
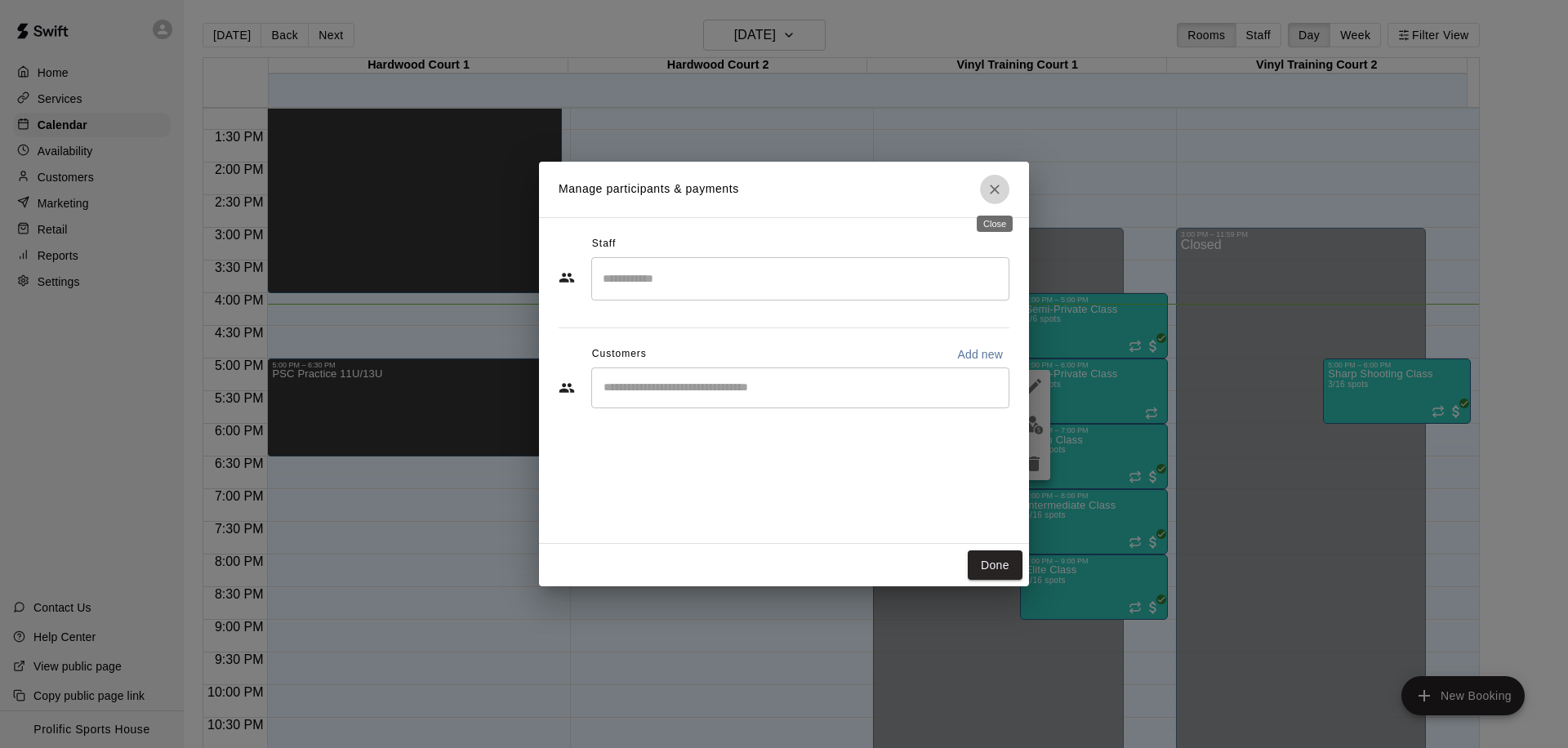
click at [994, 202] on button "Close" at bounding box center [994, 189] width 30 height 30
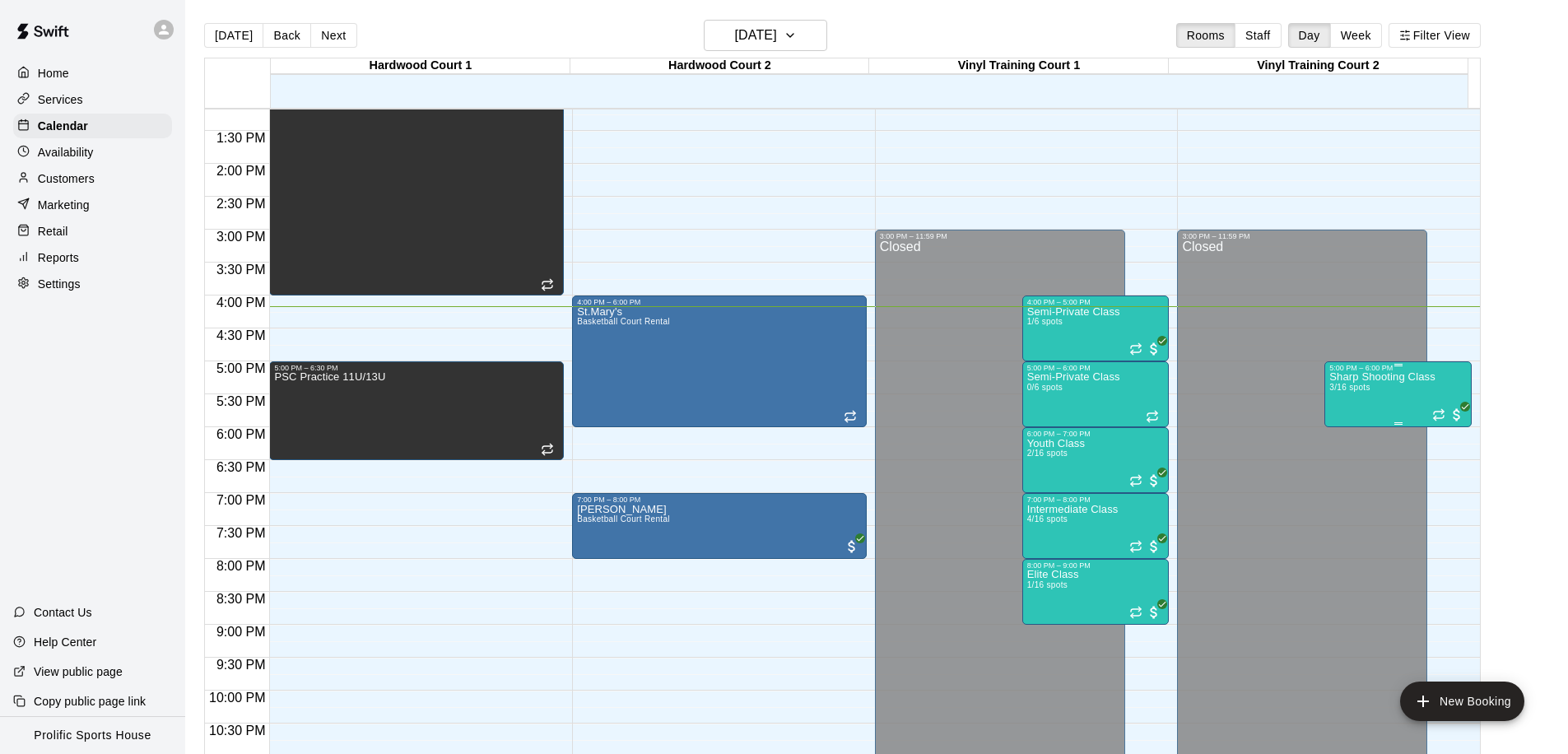
click at [1329, 400] on div "Sharp Shooting Class 3/16 spots" at bounding box center [1382, 749] width 106 height 754
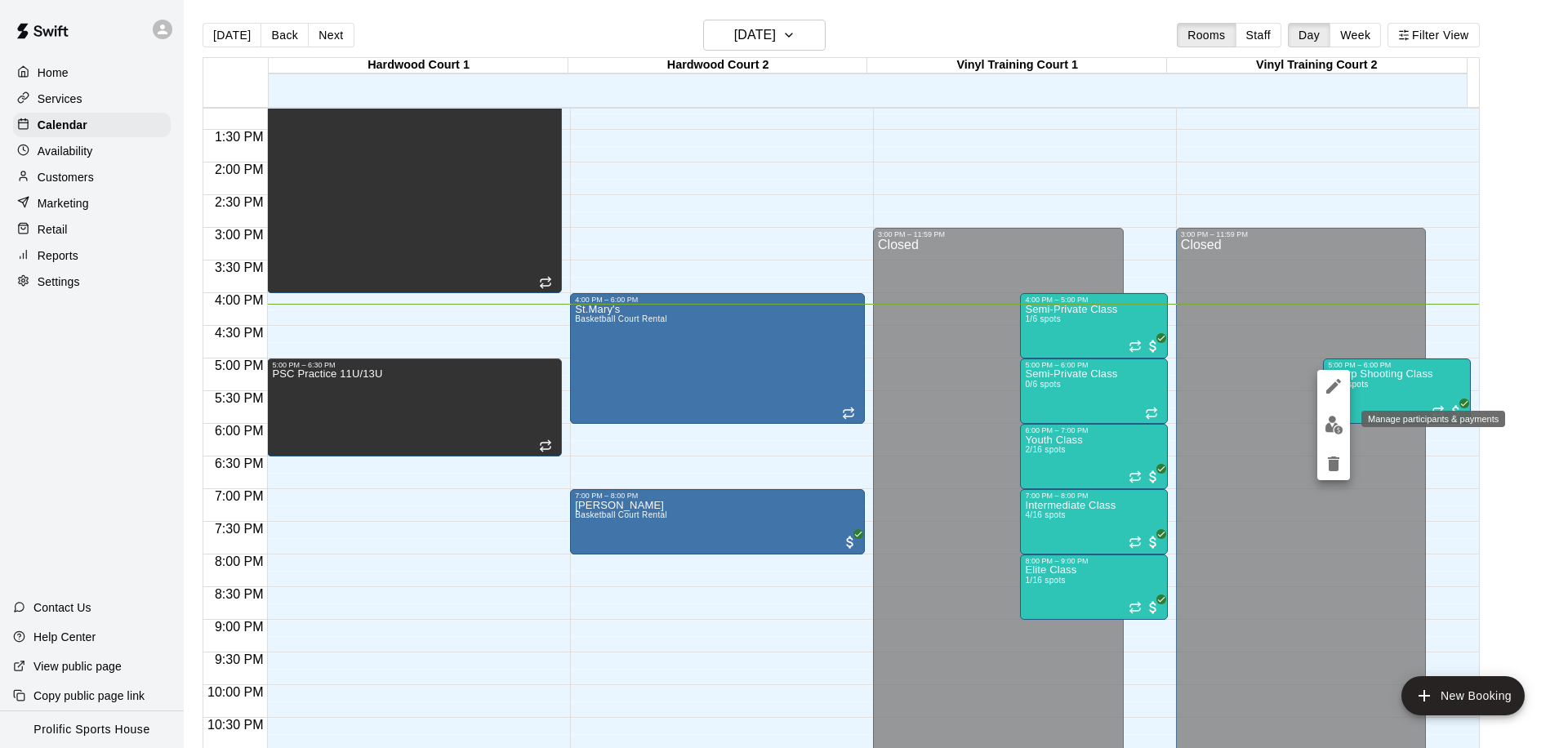
click at [1322, 422] on button "edit" at bounding box center [1333, 425] width 33 height 32
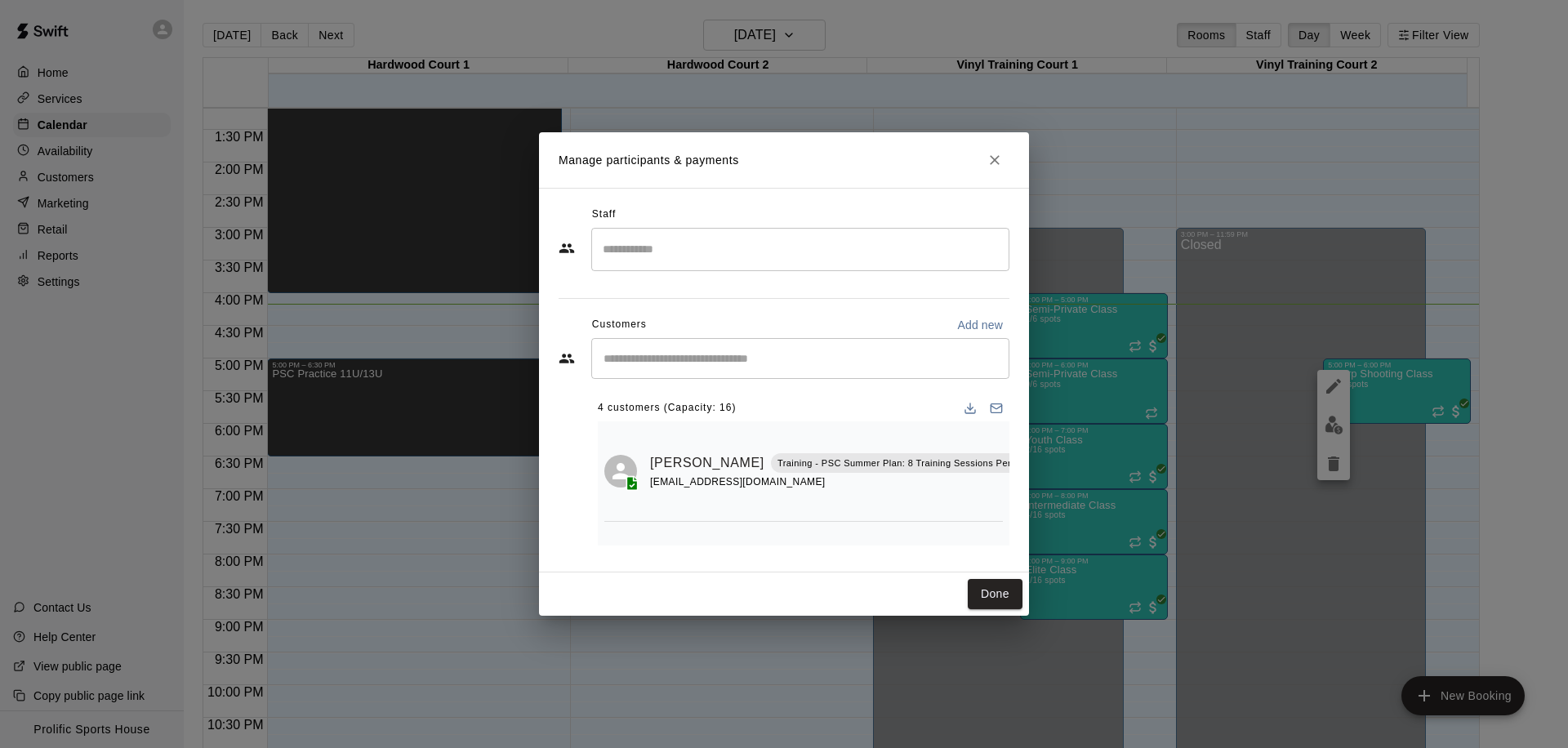
click at [724, 351] on input "Start typing to search customers..." at bounding box center [799, 359] width 403 height 16
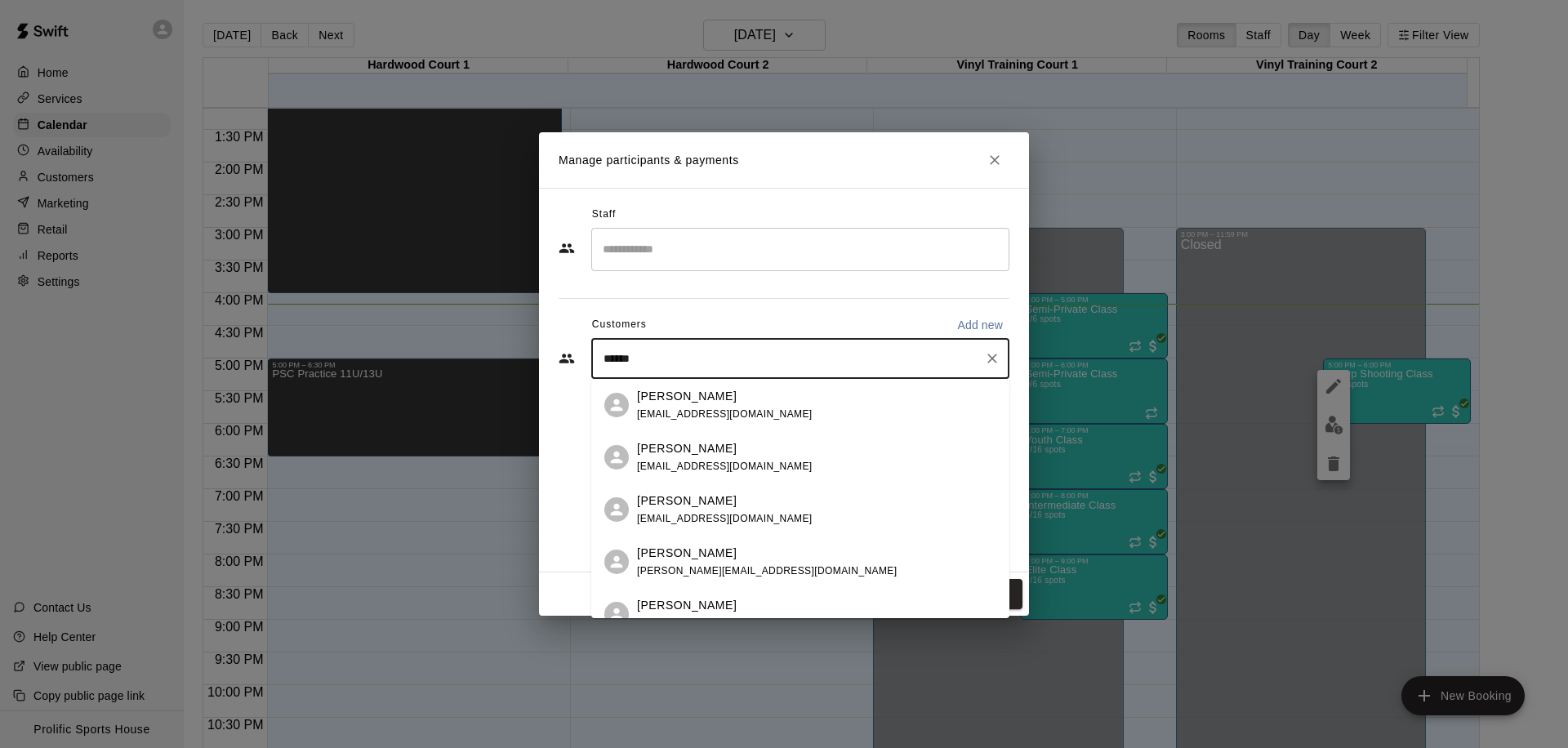
type input "*******"
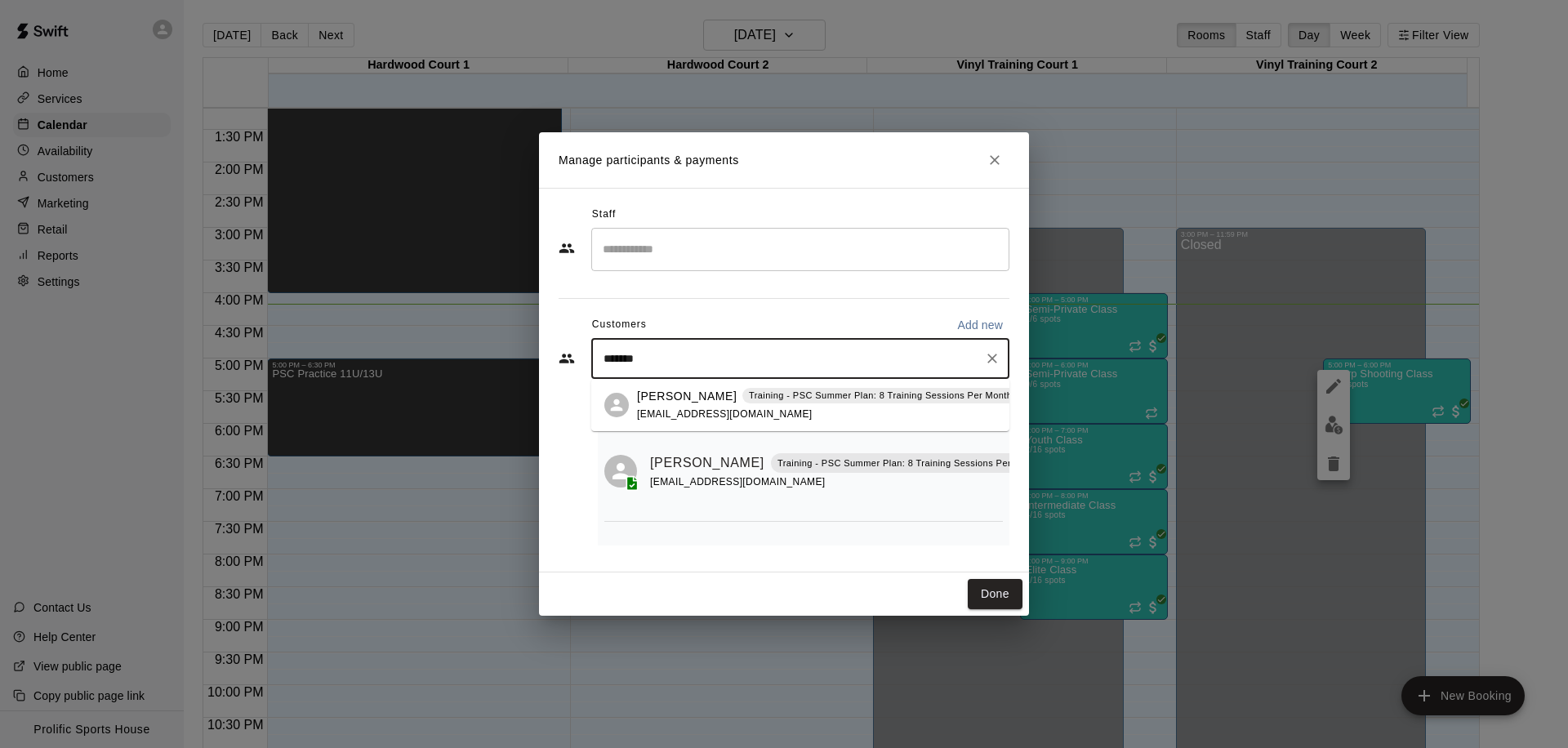
click at [681, 409] on span "[EMAIL_ADDRESS][DOMAIN_NAME]" at bounding box center [724, 414] width 175 height 12
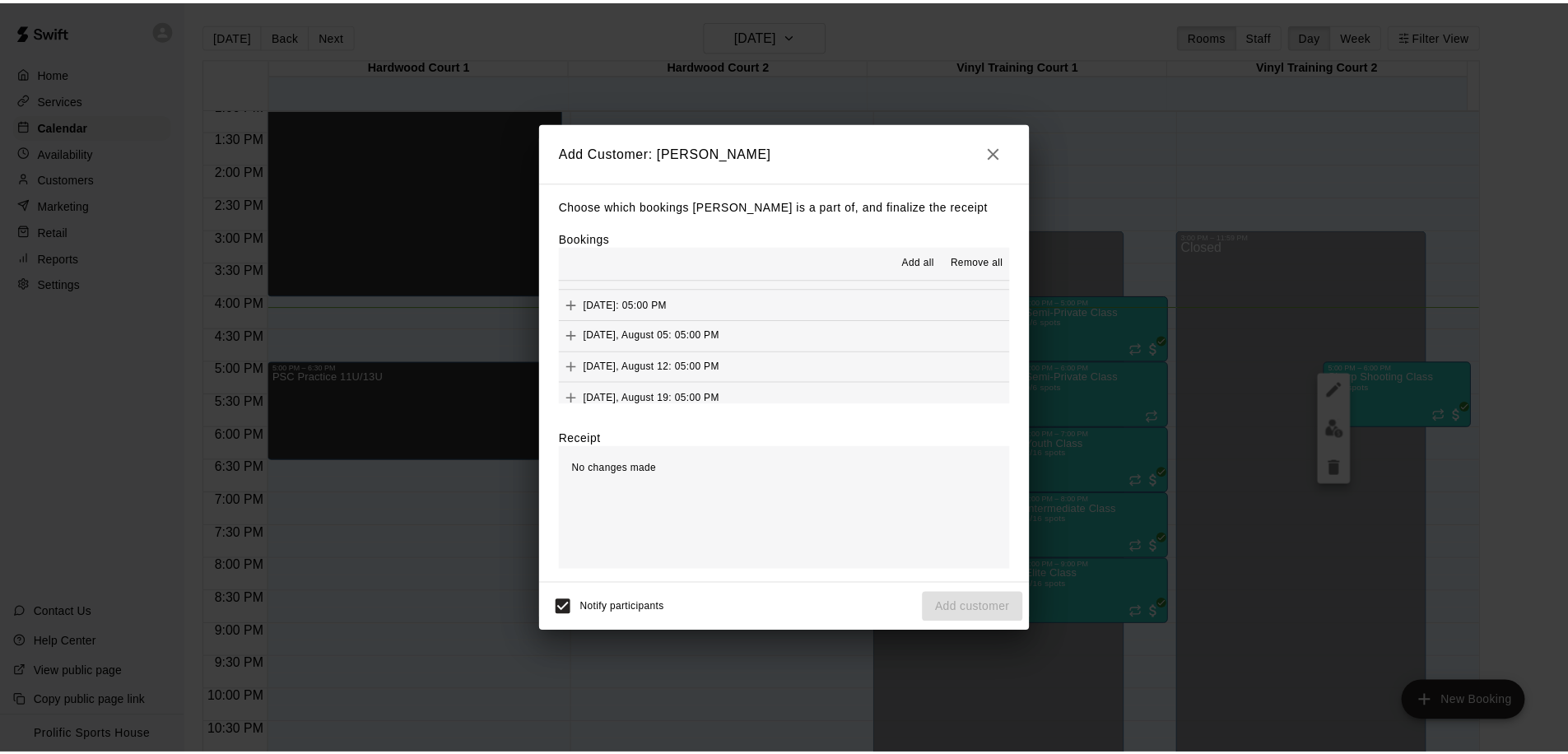
scroll to position [415, 0]
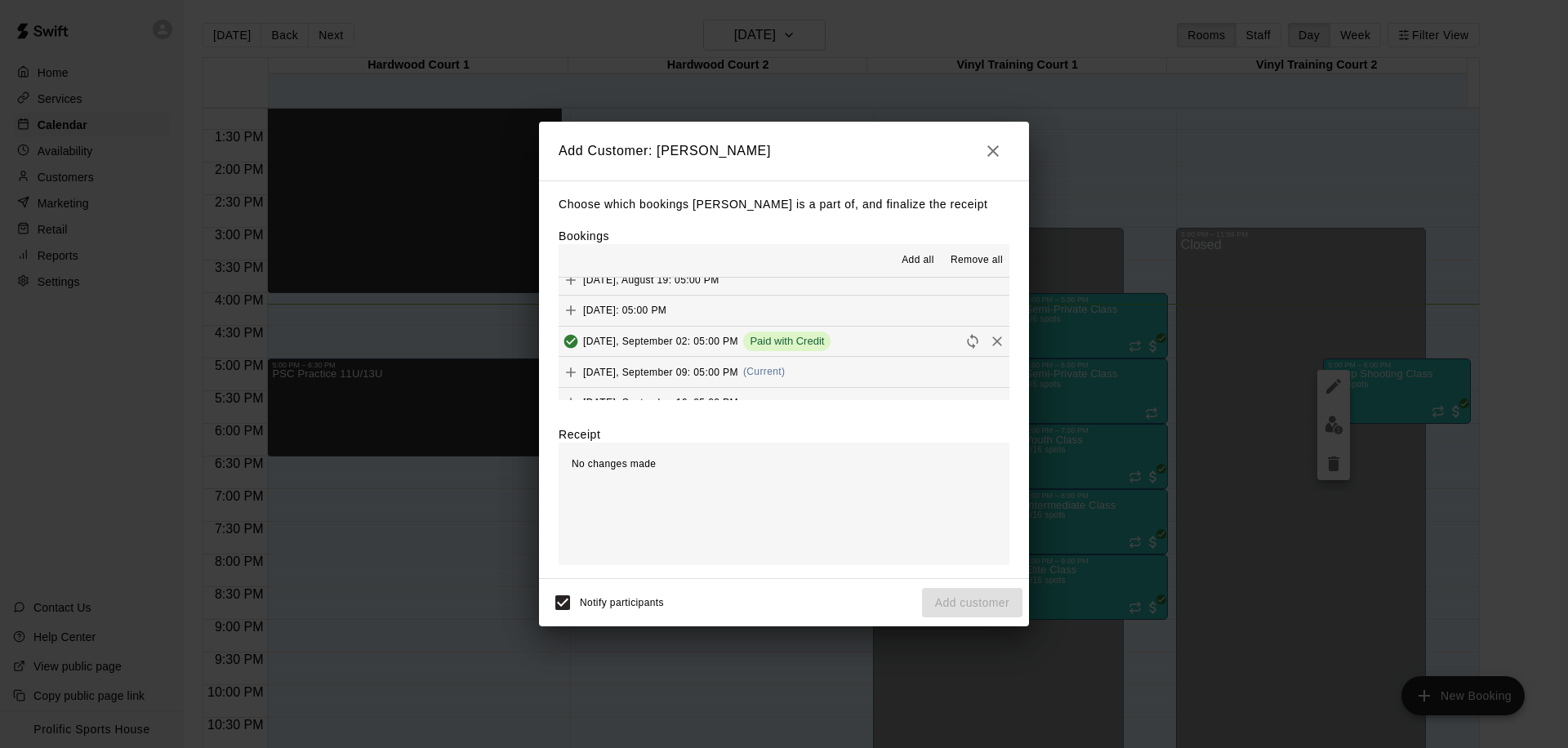
click at [764, 365] on div "[DATE], September 09: 05:00 PM (Current)" at bounding box center [672, 373] width 226 height 25
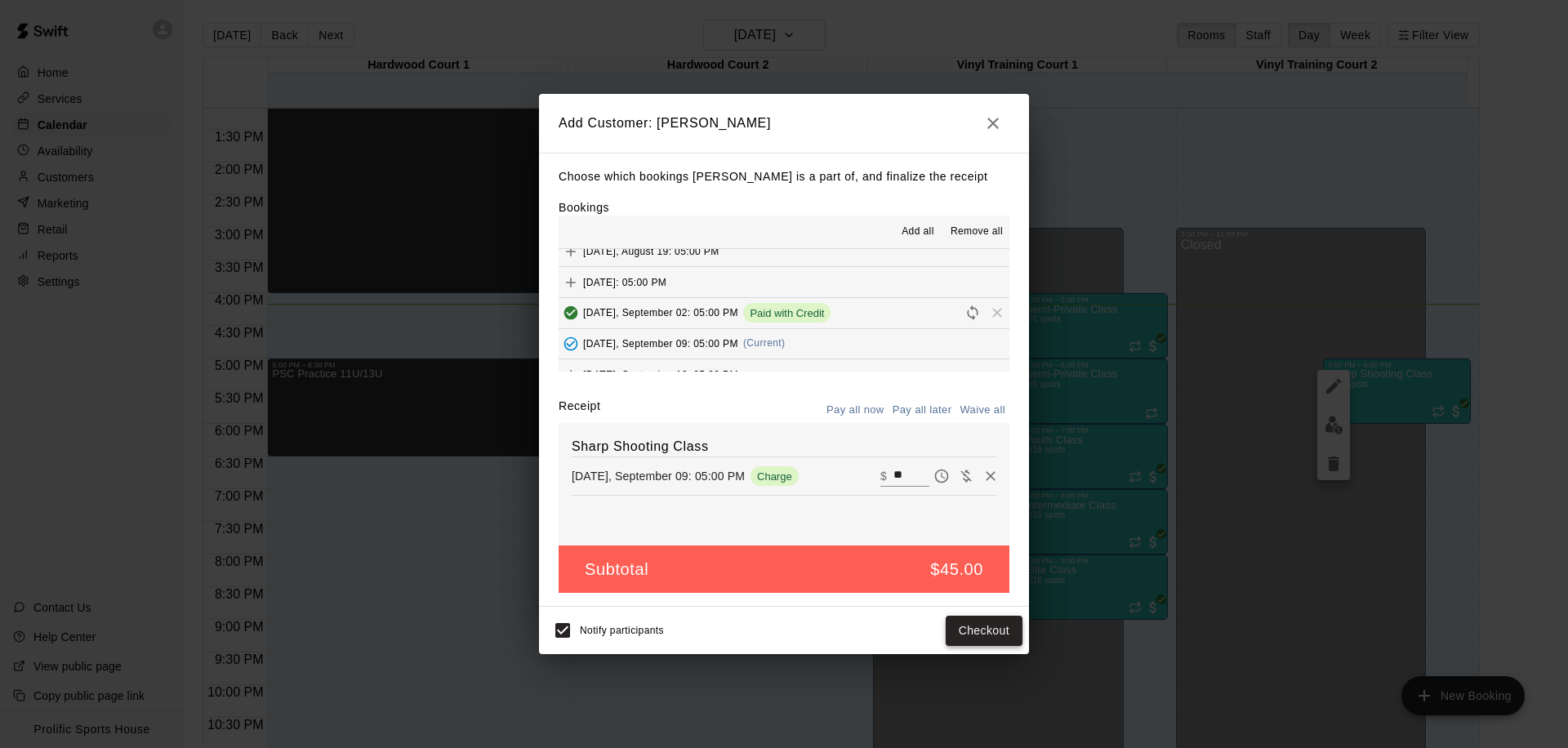
click at [989, 636] on button "Checkout" at bounding box center [984, 631] width 76 height 31
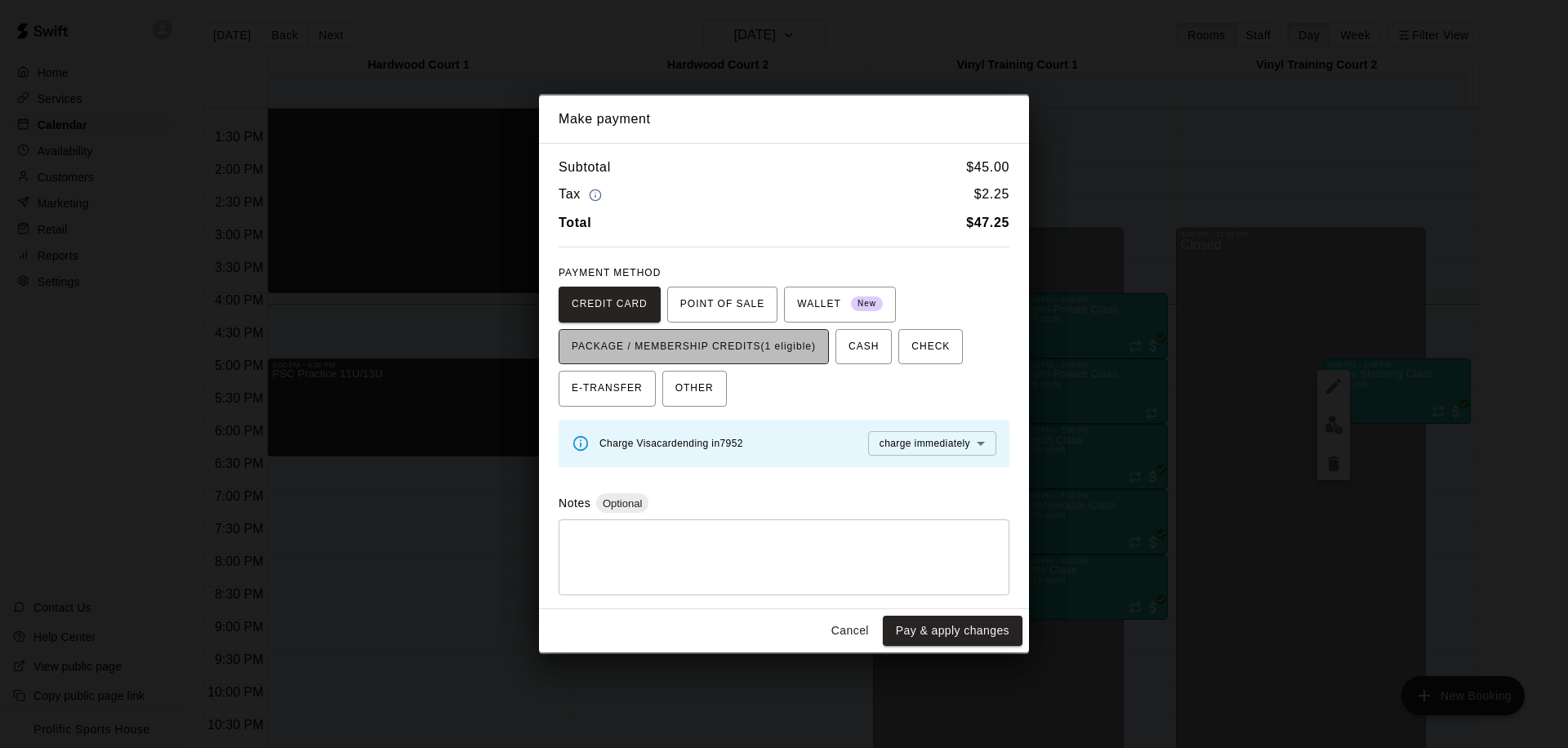
click at [772, 352] on span "PACKAGE / MEMBERSHIP CREDITS (1 eligible)" at bounding box center [693, 347] width 244 height 26
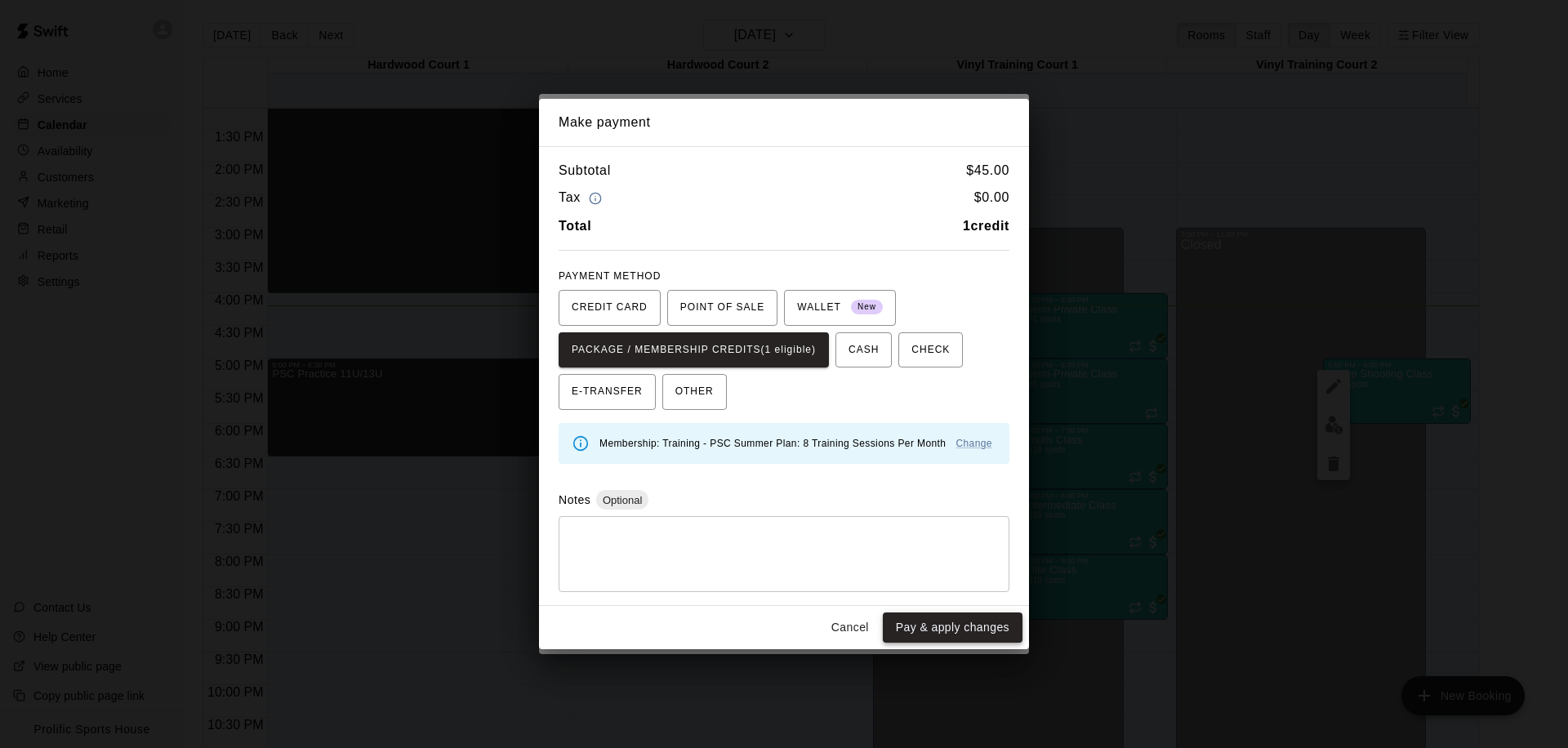
click at [923, 627] on button "Pay & apply changes" at bounding box center [952, 627] width 140 height 31
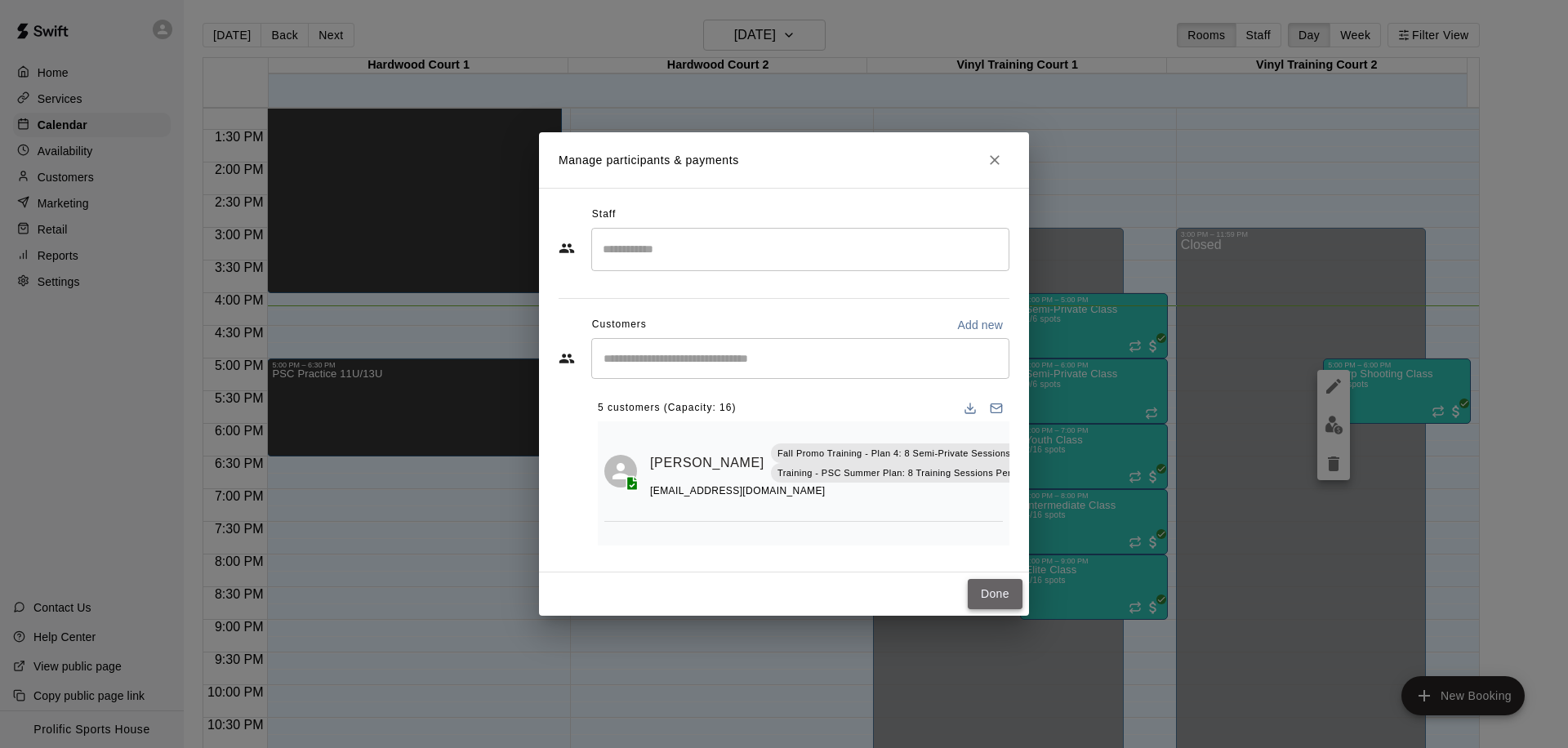
click at [993, 599] on button "Done" at bounding box center [994, 593] width 54 height 31
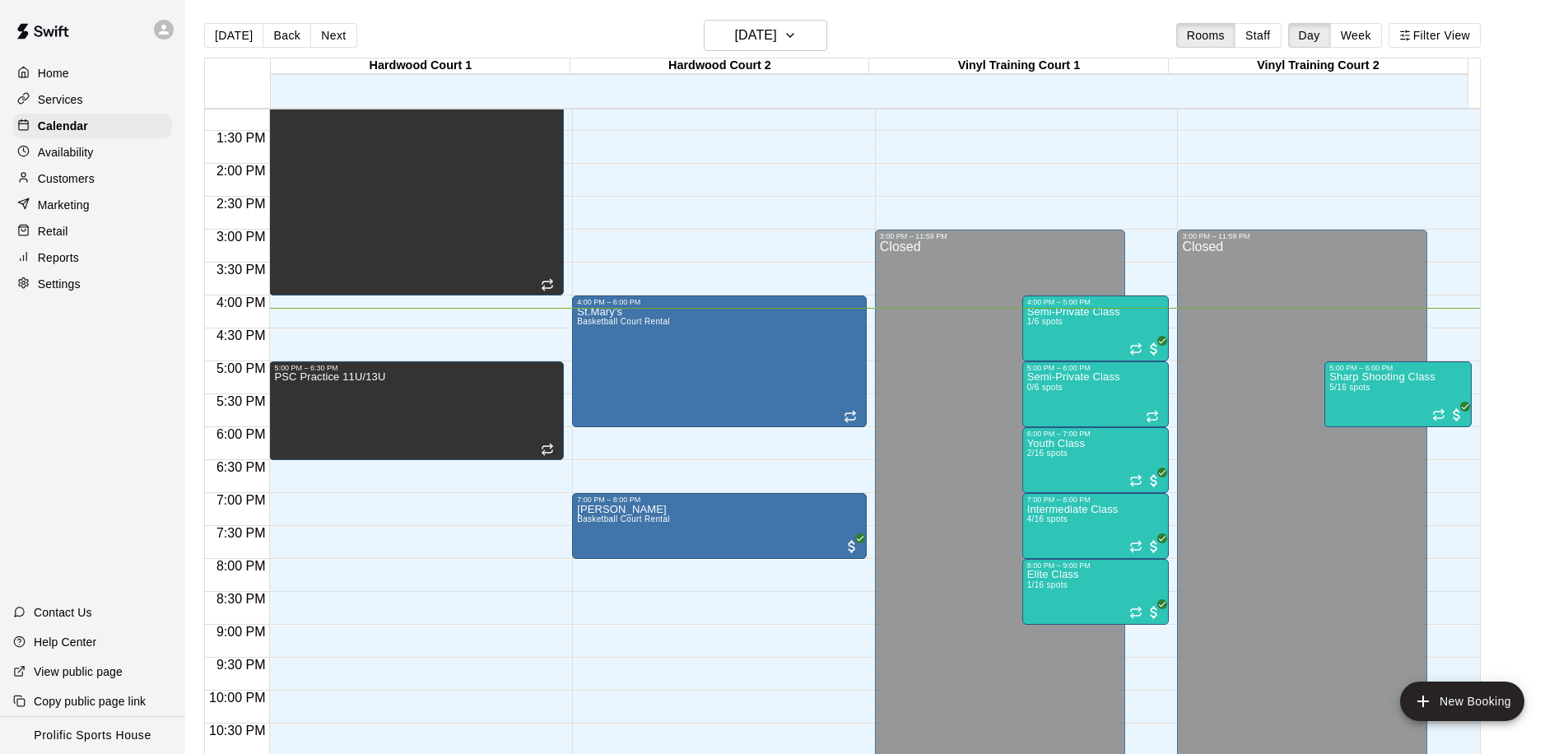
click at [99, 181] on div "Customers" at bounding box center [92, 179] width 159 height 25
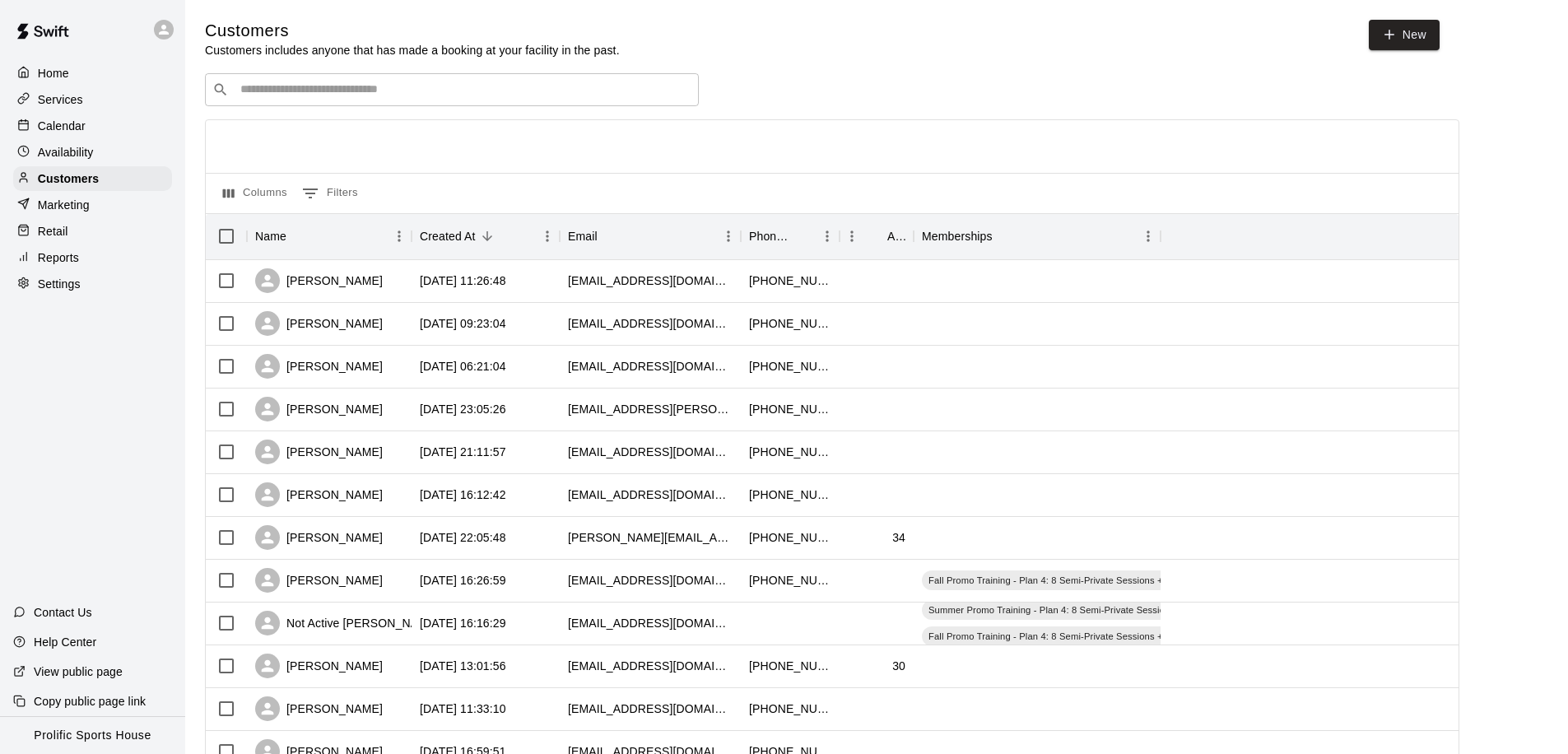
click at [301, 91] on input "Search customers by name or email" at bounding box center [463, 90] width 456 height 16
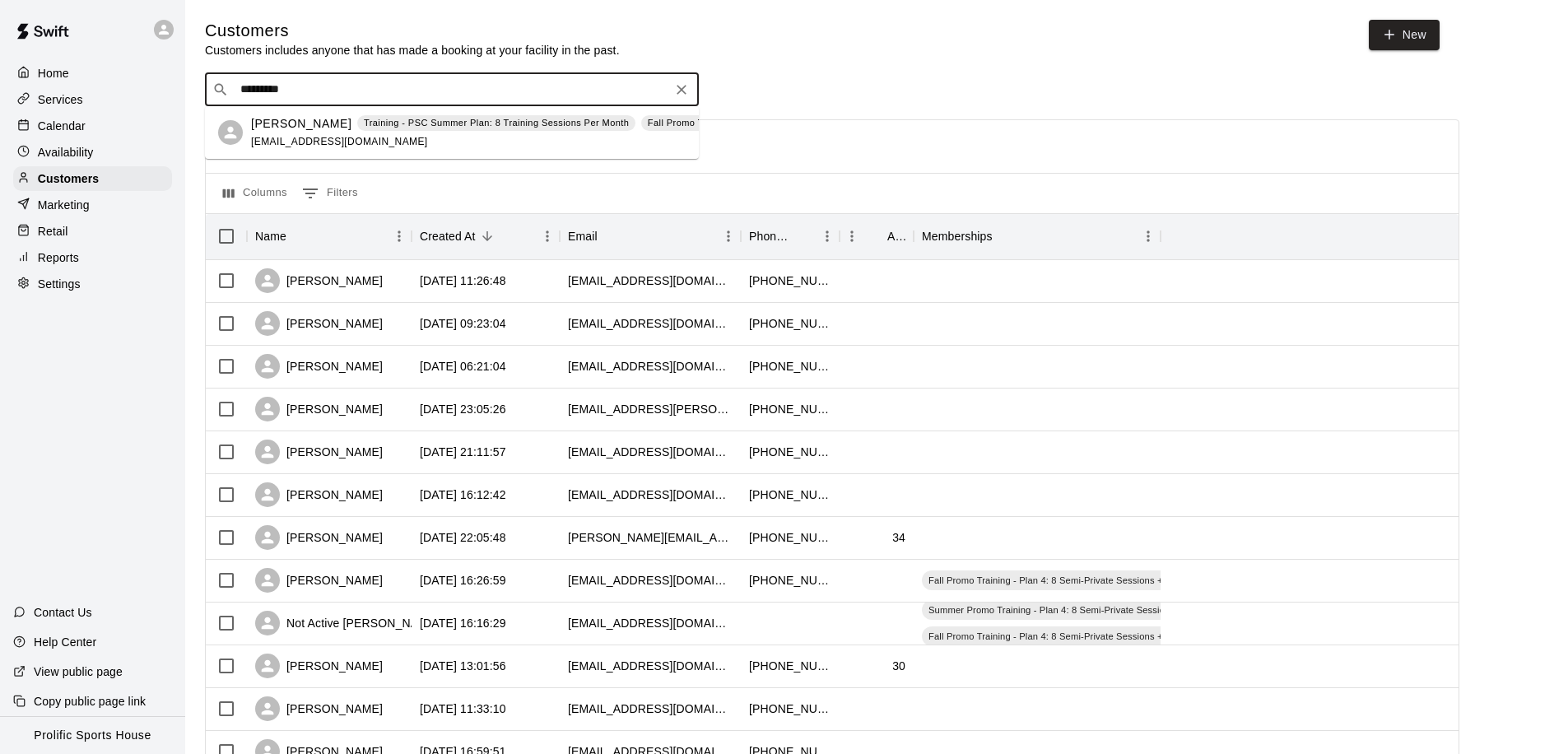
type input "**********"
click at [302, 143] on span "[EMAIL_ADDRESS][DOMAIN_NAME]" at bounding box center [339, 142] width 177 height 12
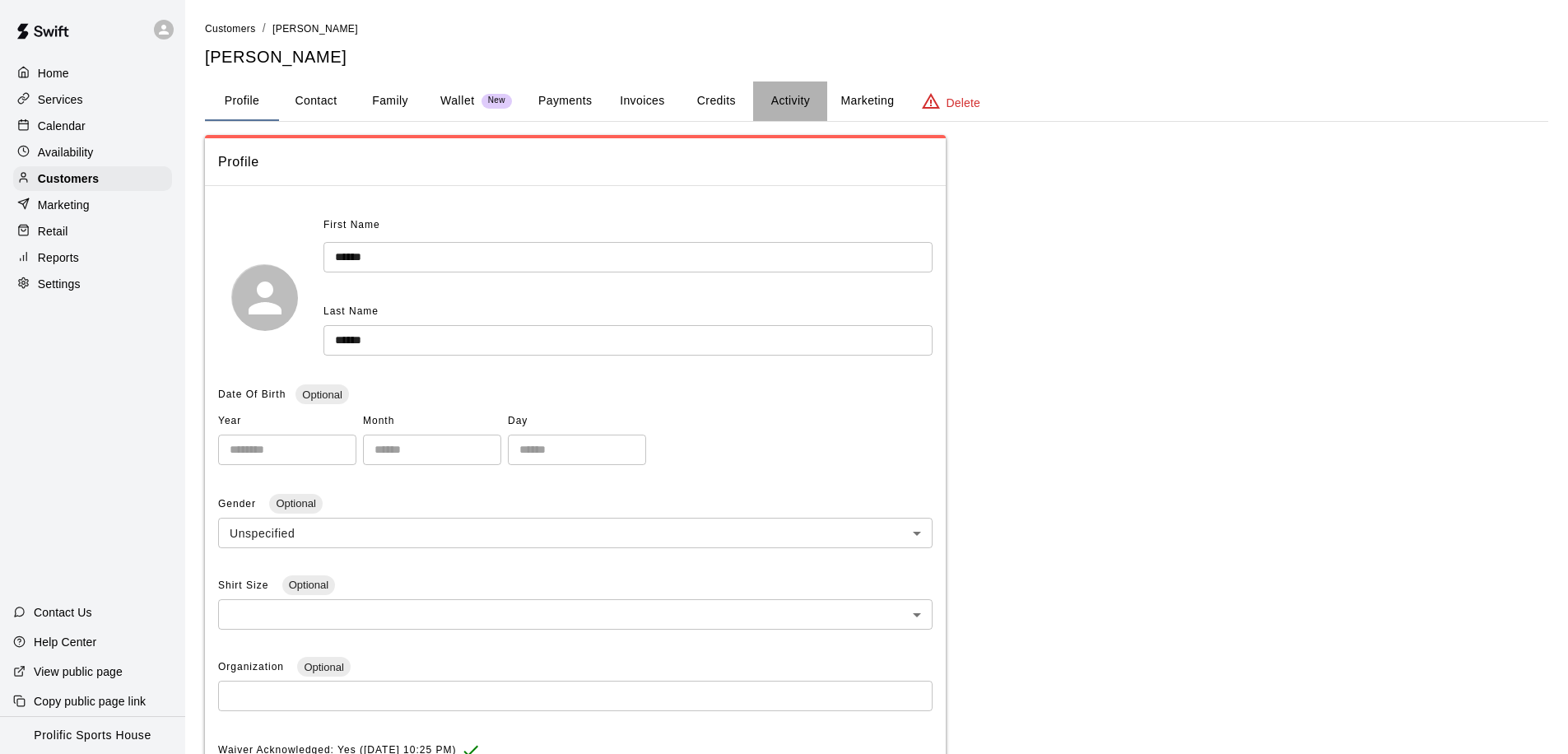
click at [785, 103] on button "Activity" at bounding box center [790, 102] width 74 height 40
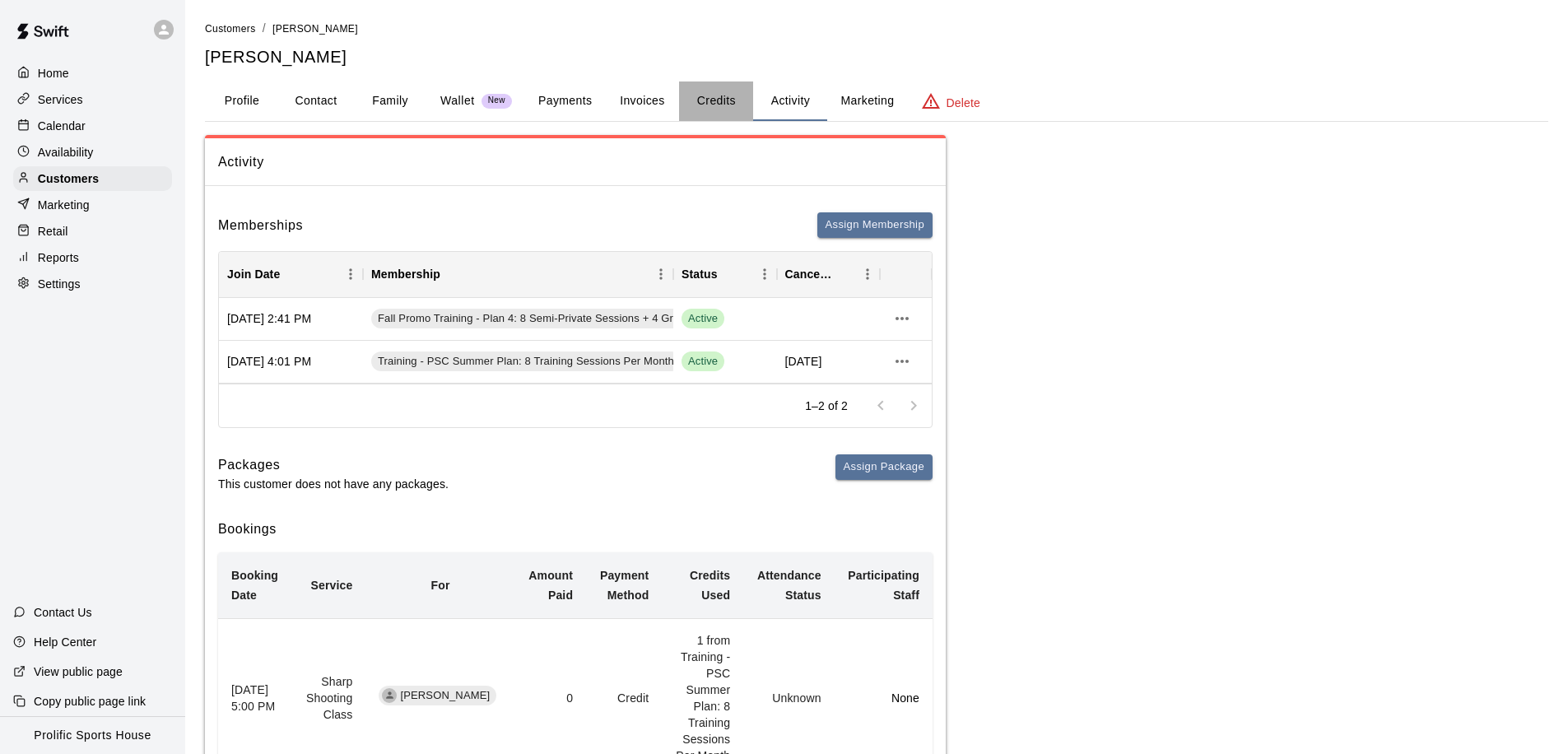
click at [701, 111] on button "Credits" at bounding box center [716, 102] width 74 height 40
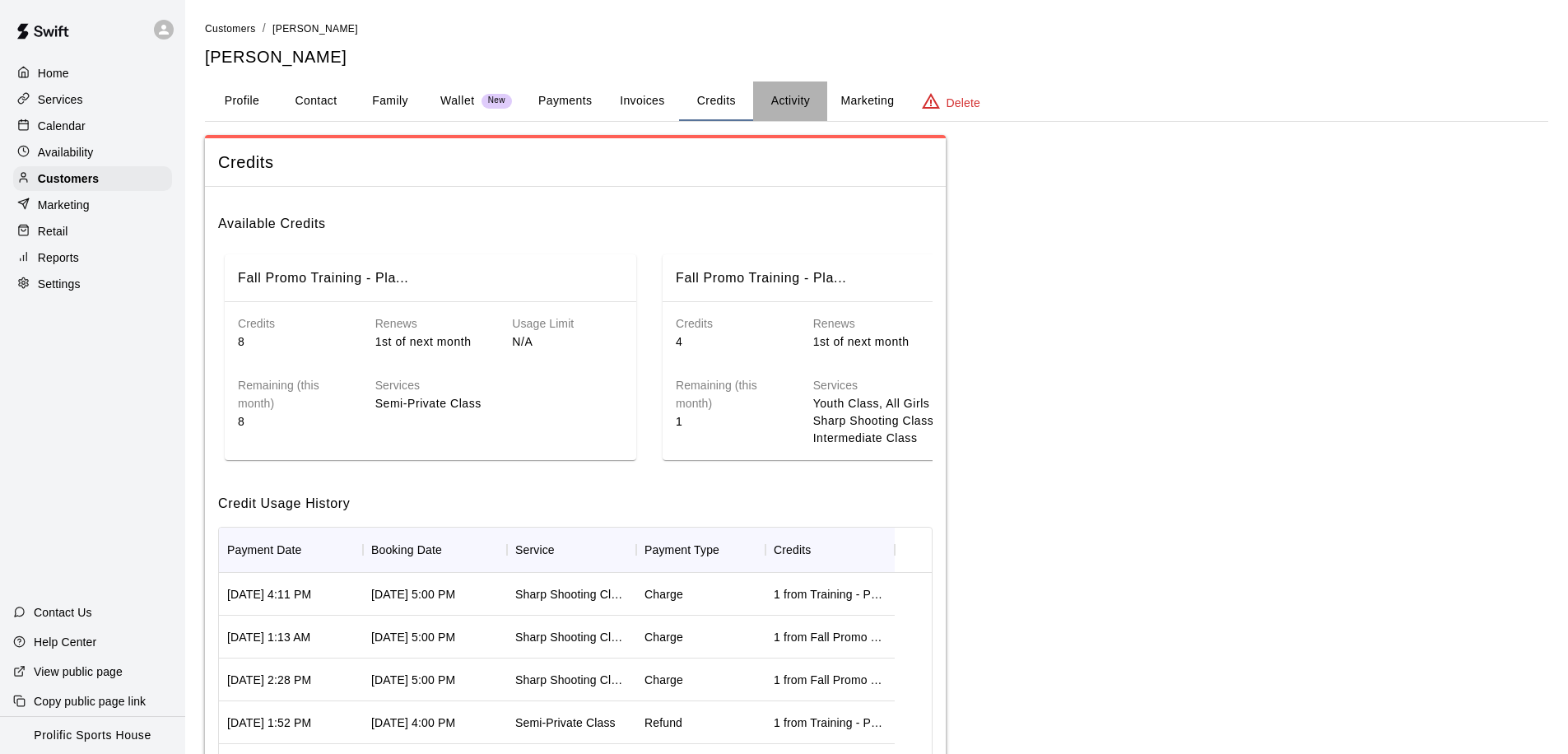
click at [795, 99] on button "Activity" at bounding box center [790, 102] width 74 height 40
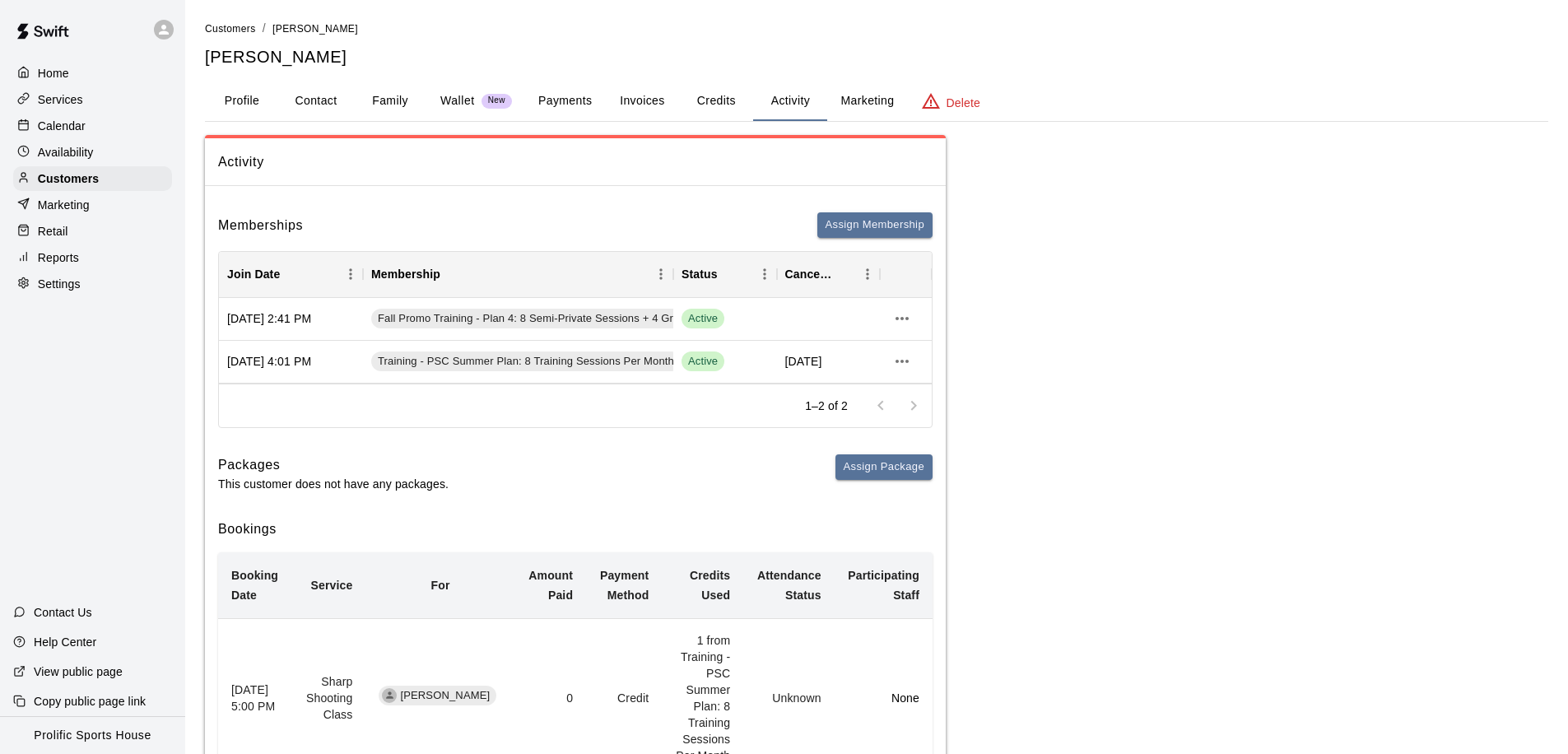
click at [707, 107] on button "Credits" at bounding box center [716, 102] width 74 height 40
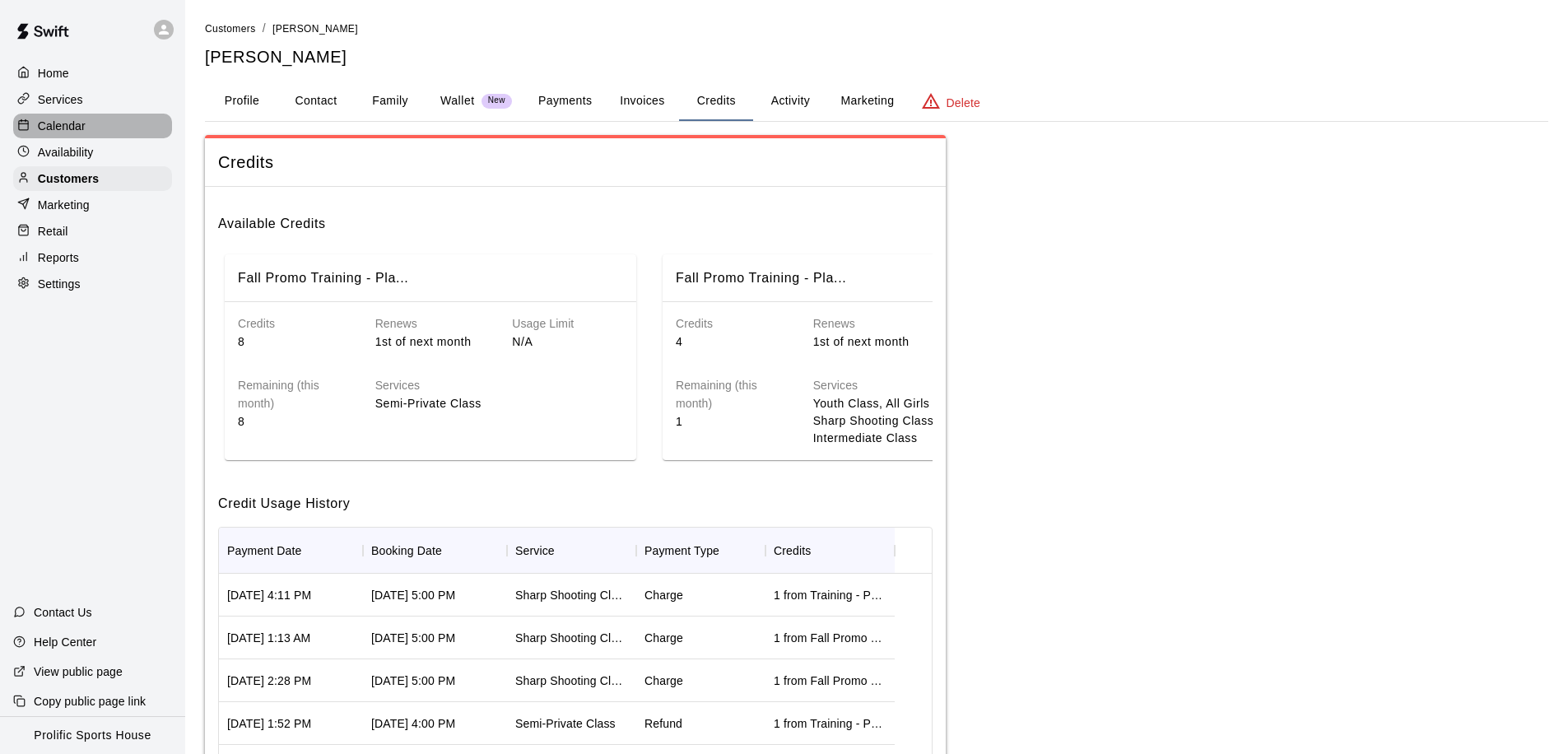
click at [95, 129] on div "Calendar" at bounding box center [92, 126] width 159 height 25
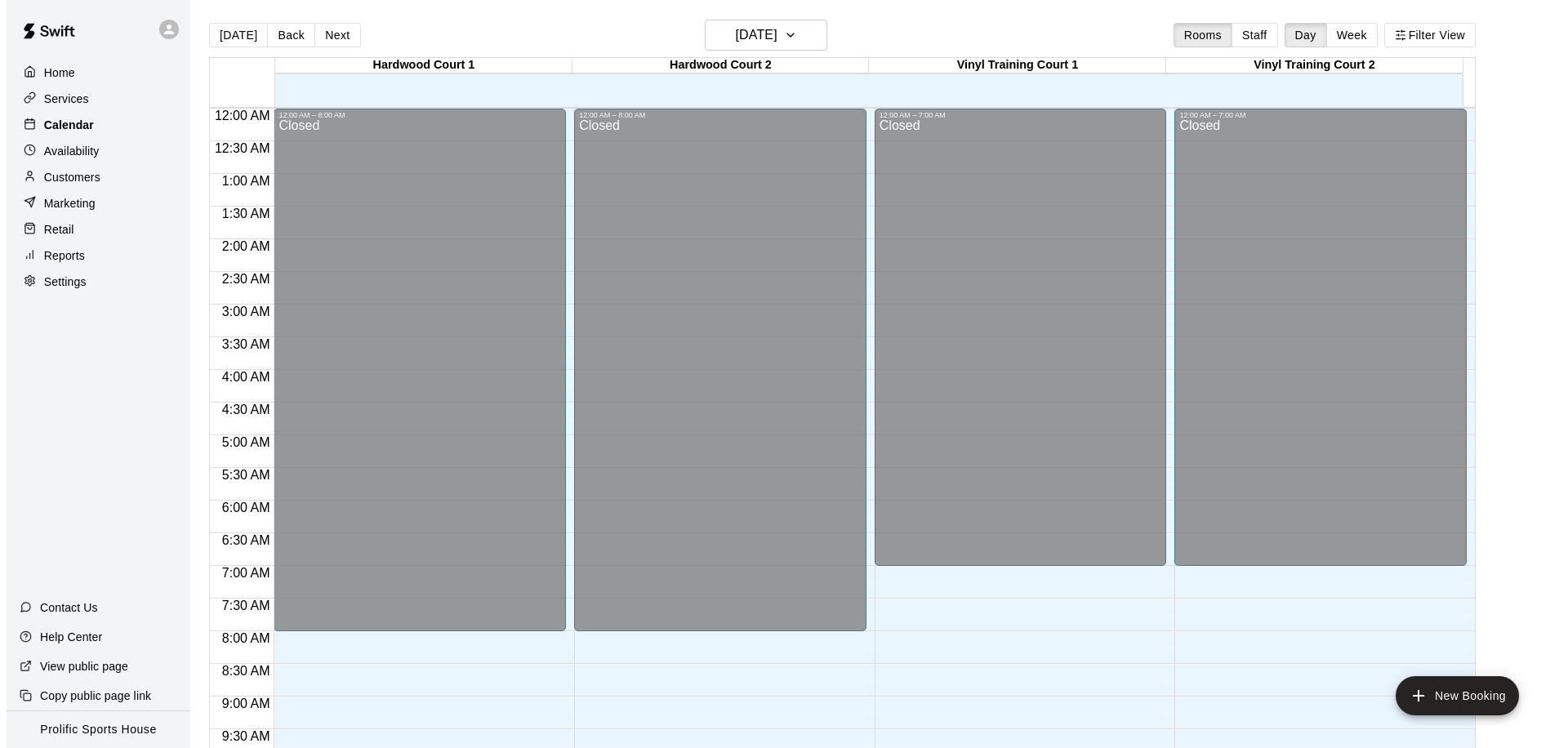
scroll to position [861, 0]
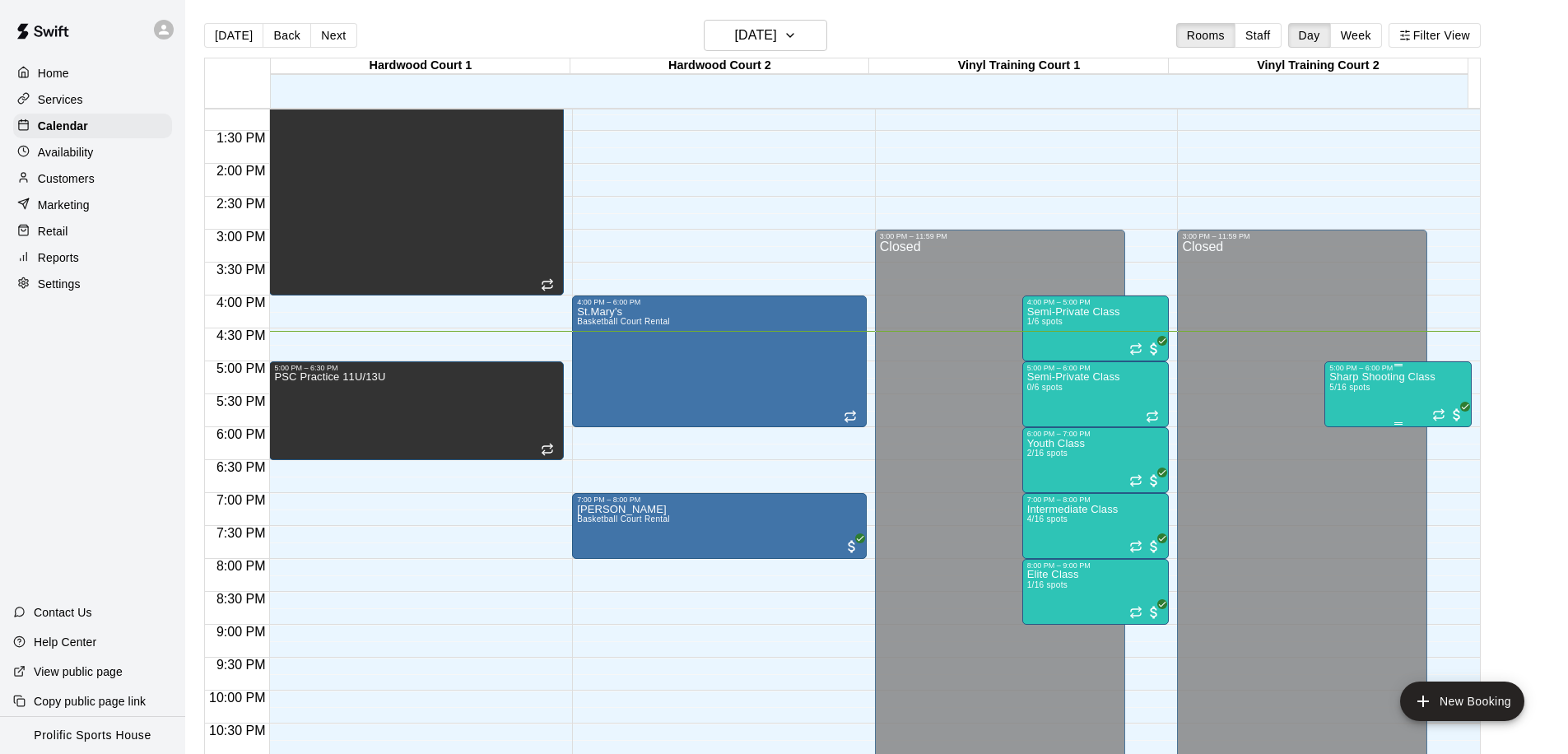
click at [1395, 407] on div "Sharp Shooting Class 5/16 spots" at bounding box center [1382, 749] width 106 height 754
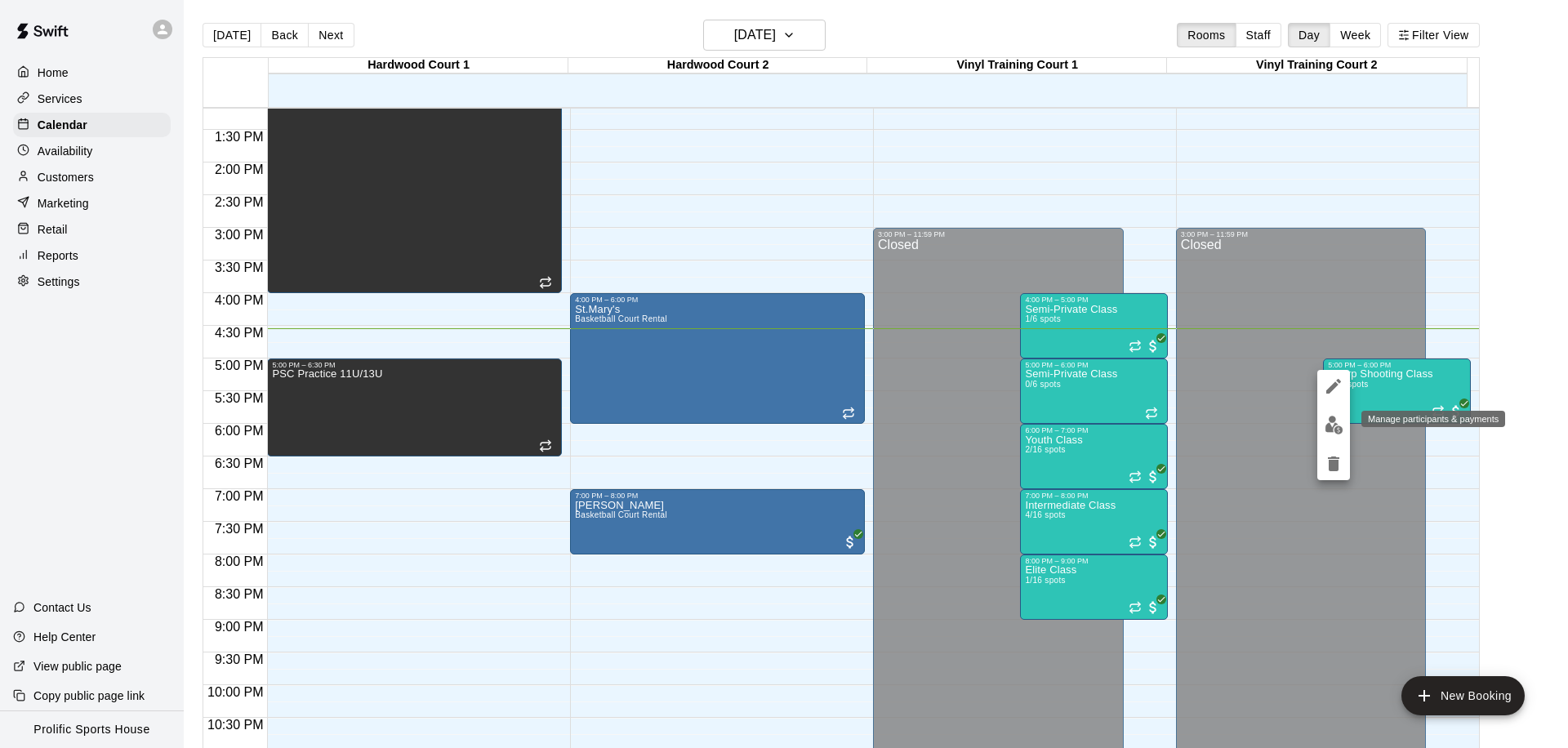
click at [1335, 424] on img "edit" at bounding box center [1333, 425] width 19 height 19
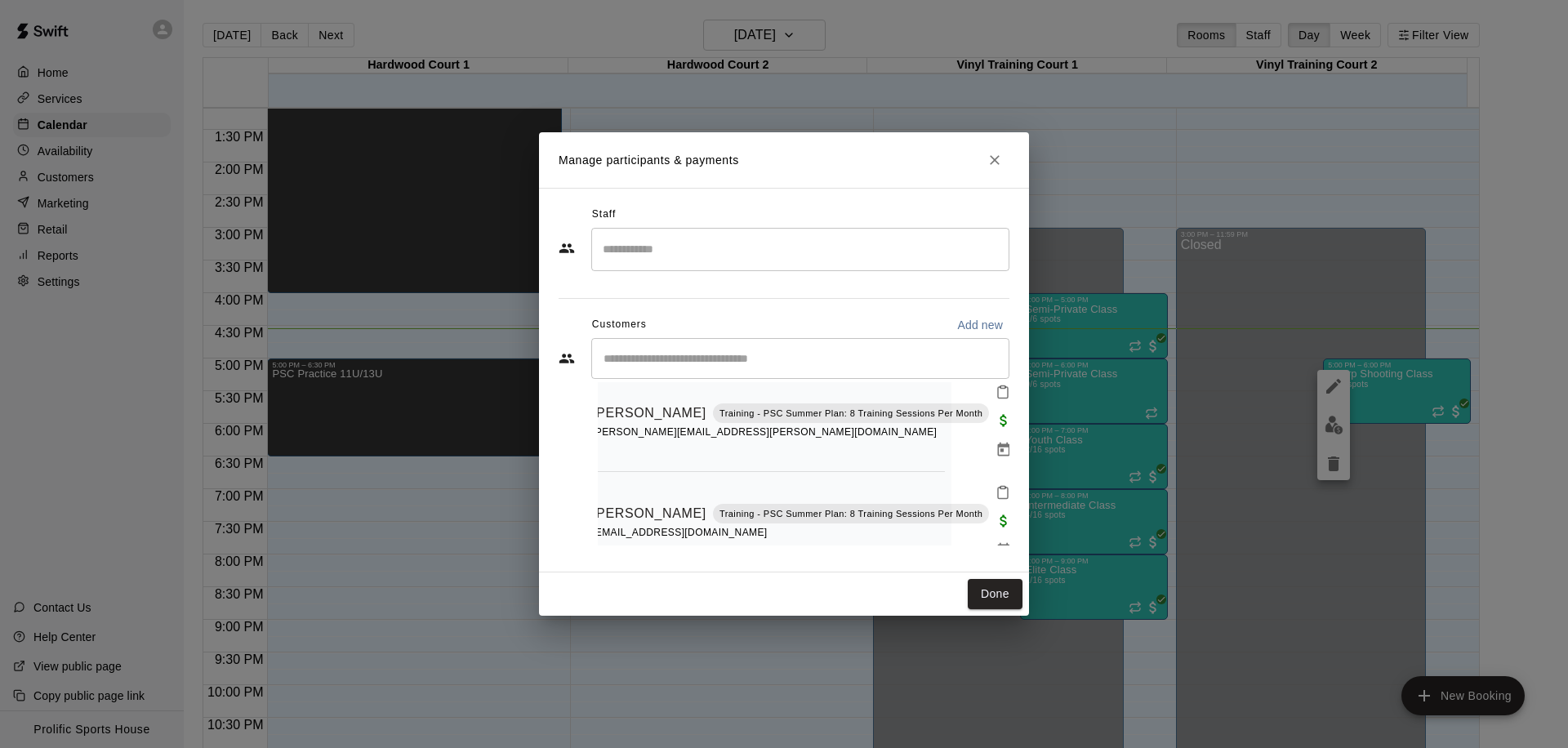
scroll to position [251, 155]
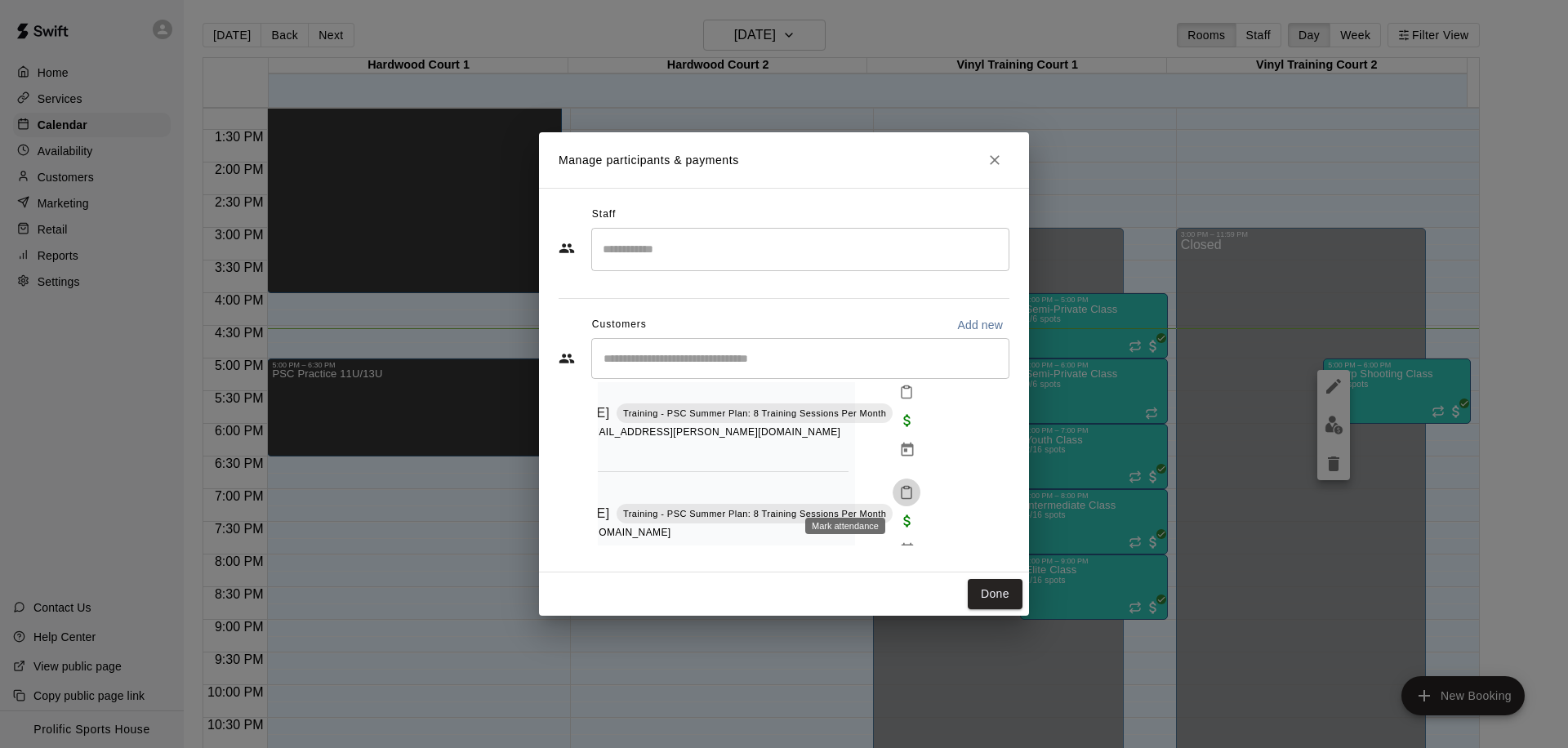
click at [899, 491] on icon "Mark attendance" at bounding box center [906, 492] width 15 height 15
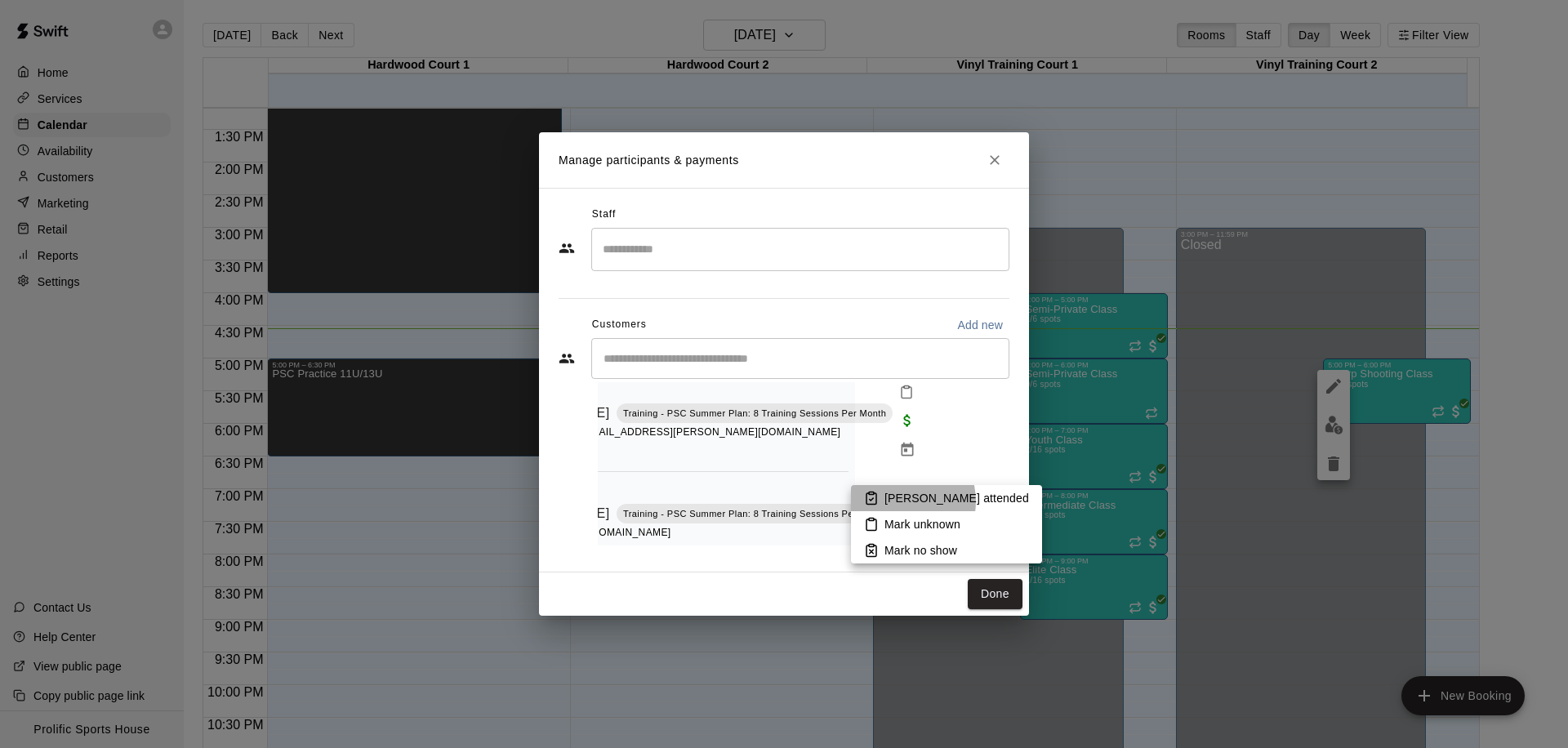
click at [900, 501] on p "[PERSON_NAME] attended" at bounding box center [957, 498] width 145 height 16
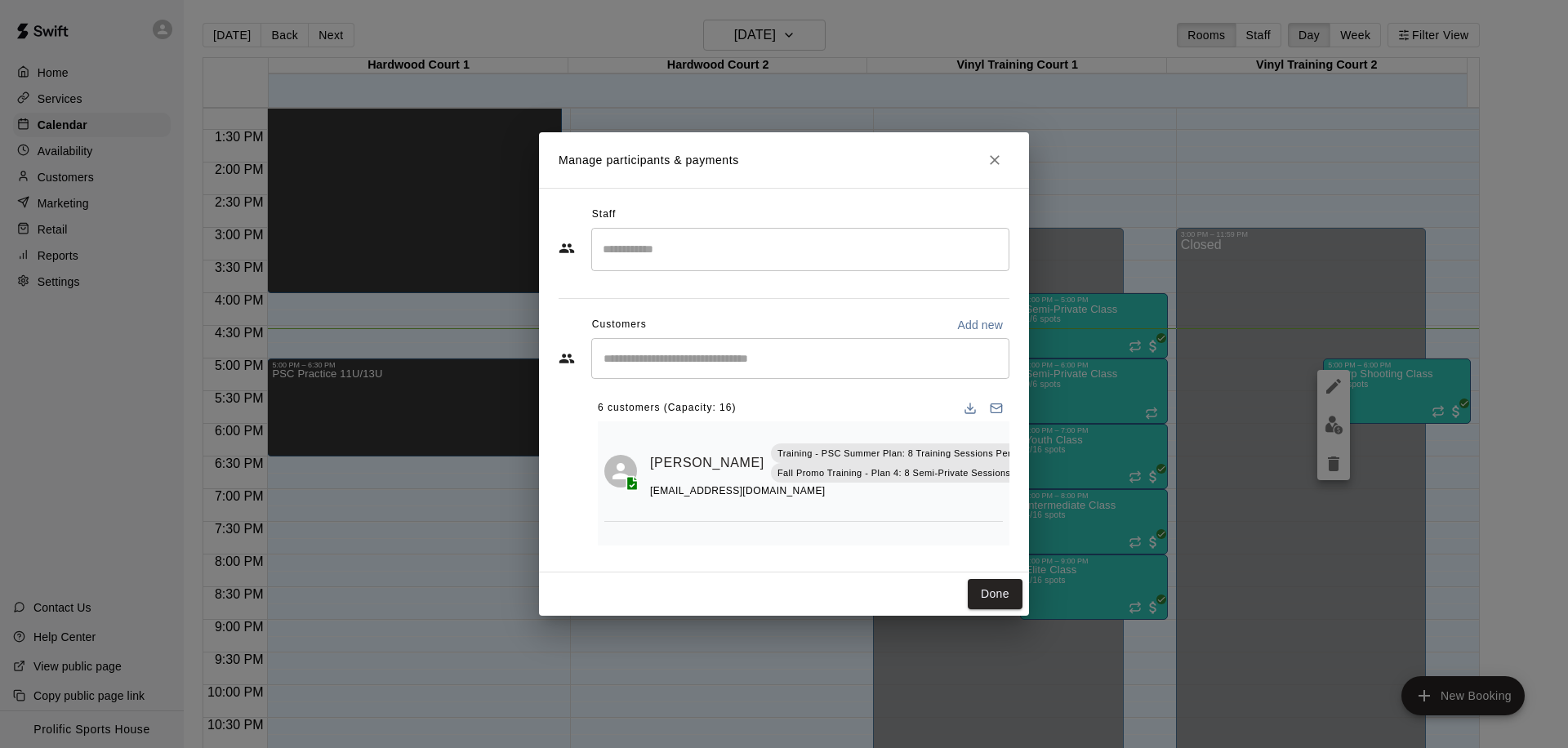
scroll to position [195, 0]
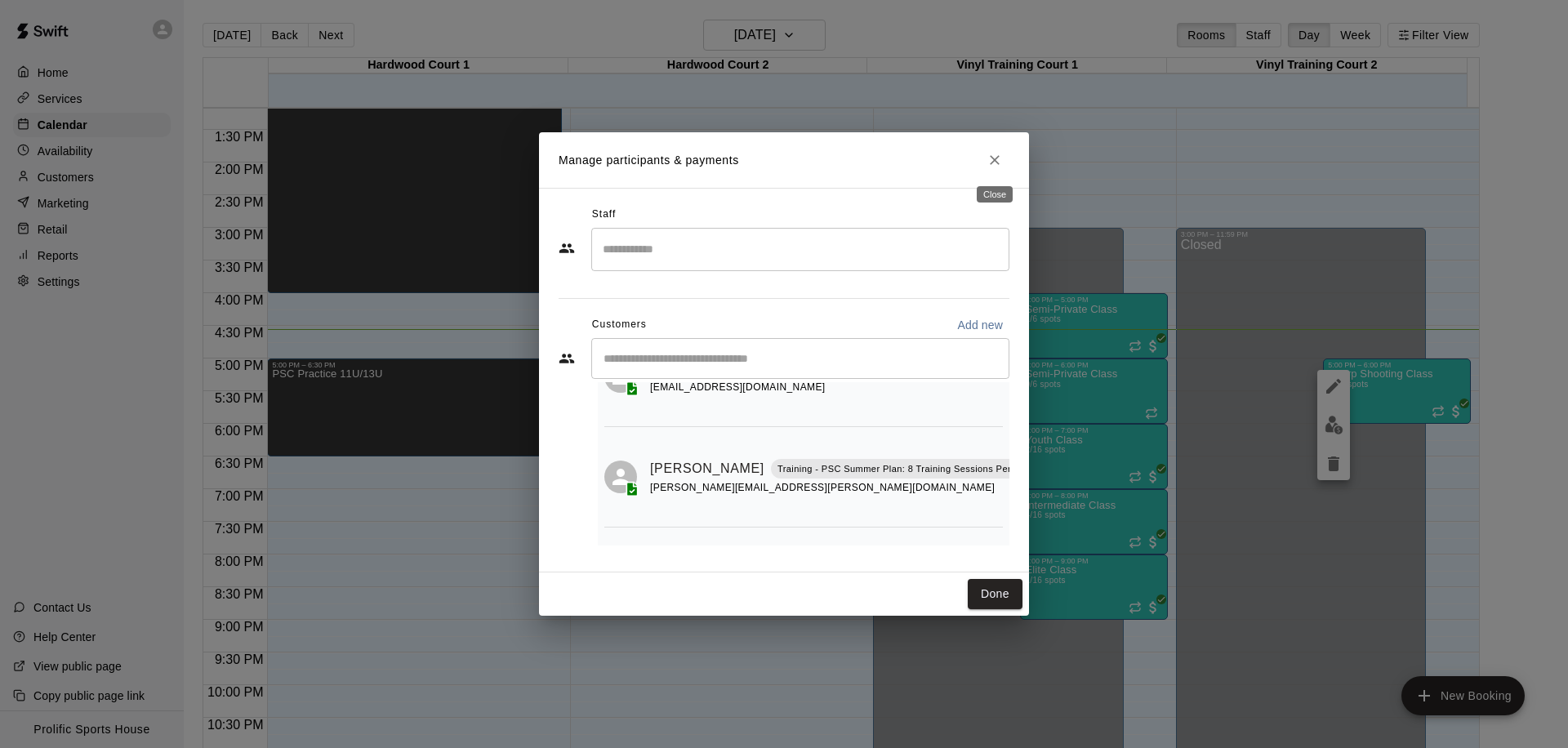
click at [985, 155] on button "Close" at bounding box center [994, 160] width 30 height 30
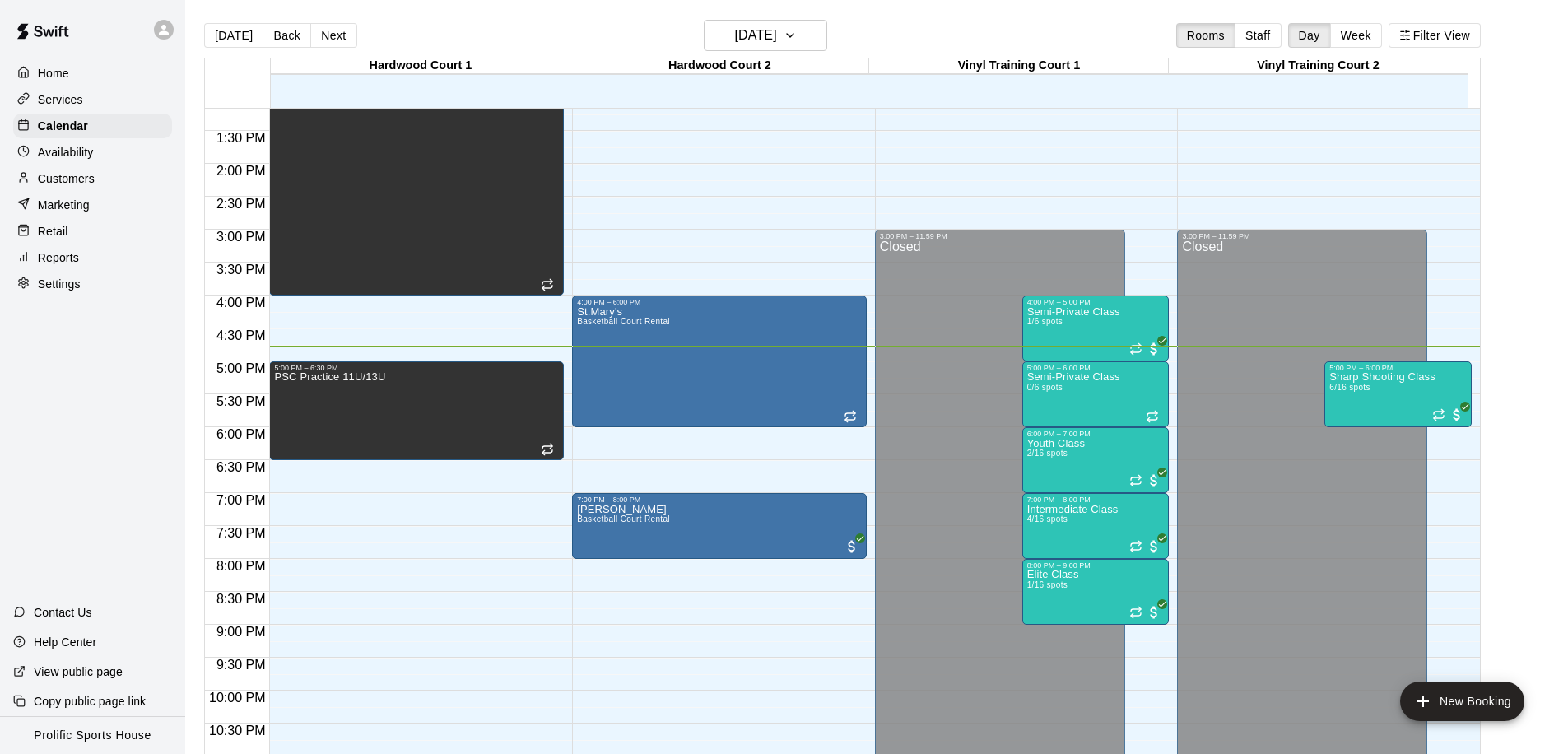
click at [74, 184] on p "Customers" at bounding box center [66, 179] width 57 height 16
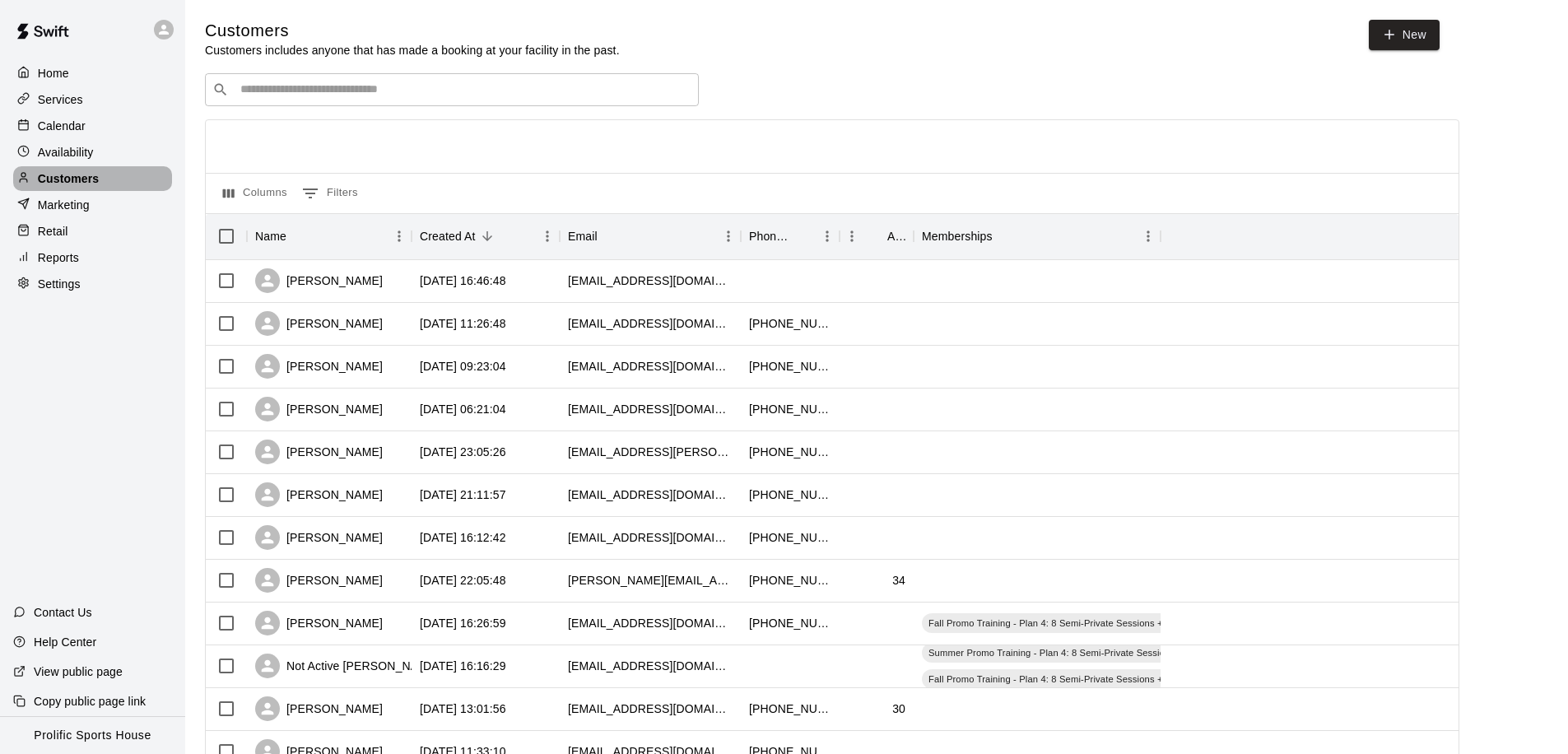
click at [100, 179] on div "Customers" at bounding box center [92, 179] width 159 height 25
click at [378, 280] on div "[PERSON_NAME]" at bounding box center [329, 282] width 165 height 43
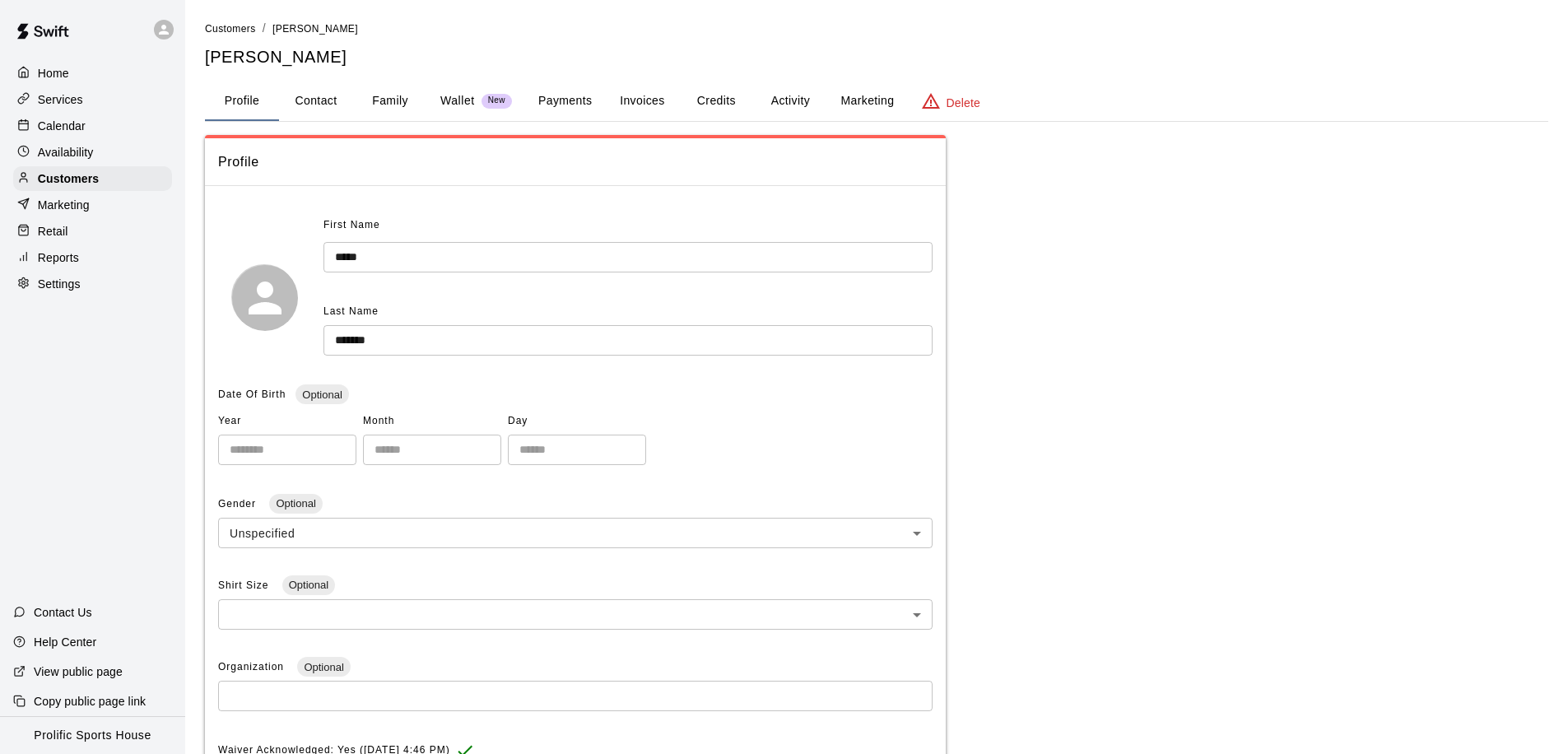
click at [776, 97] on button "Activity" at bounding box center [790, 102] width 74 height 40
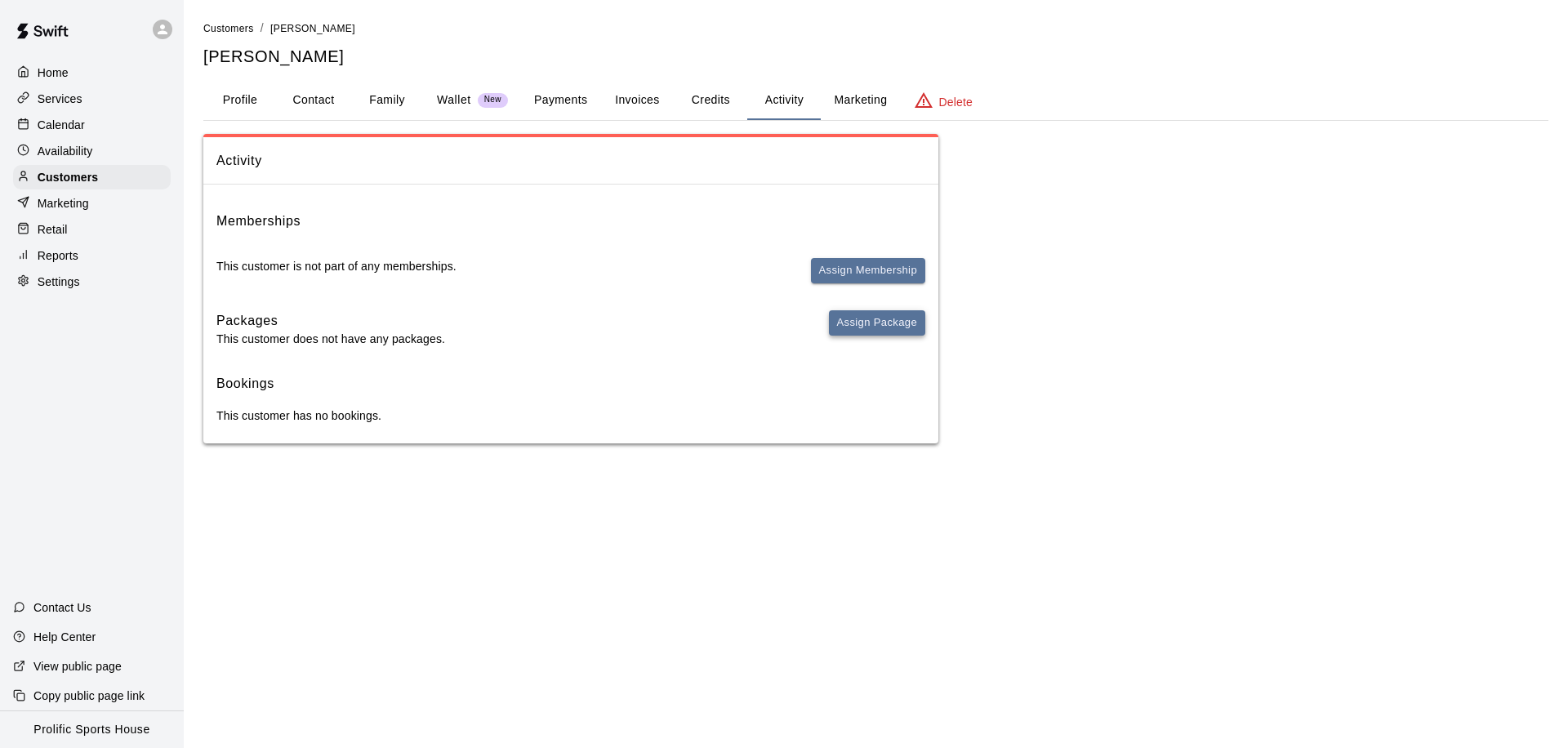
click at [863, 327] on button "Assign Package" at bounding box center [877, 323] width 96 height 26
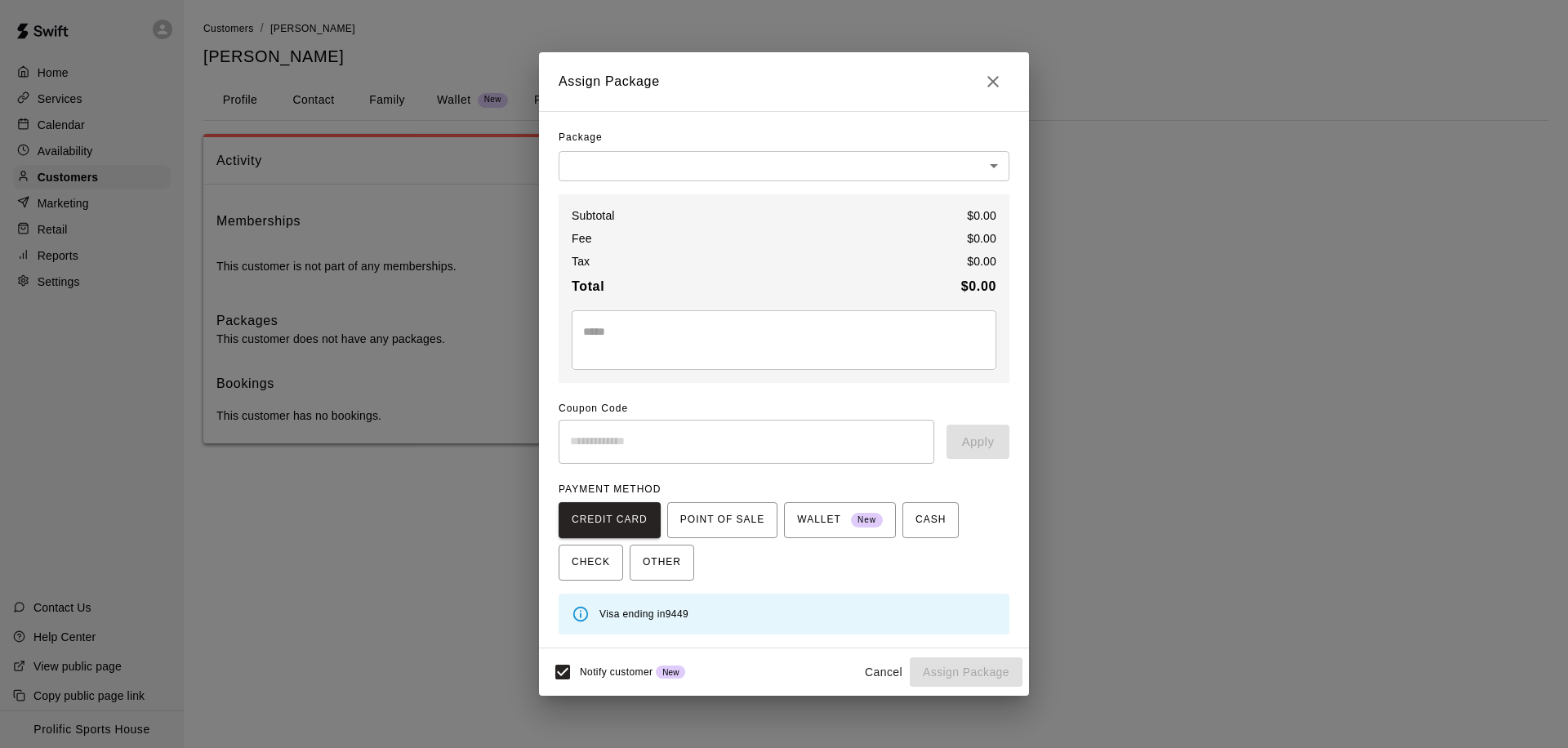
click at [846, 161] on body "Home Services Calendar Availability Customers Marketing Retail Reports Settings…" at bounding box center [784, 238] width 1568 height 477
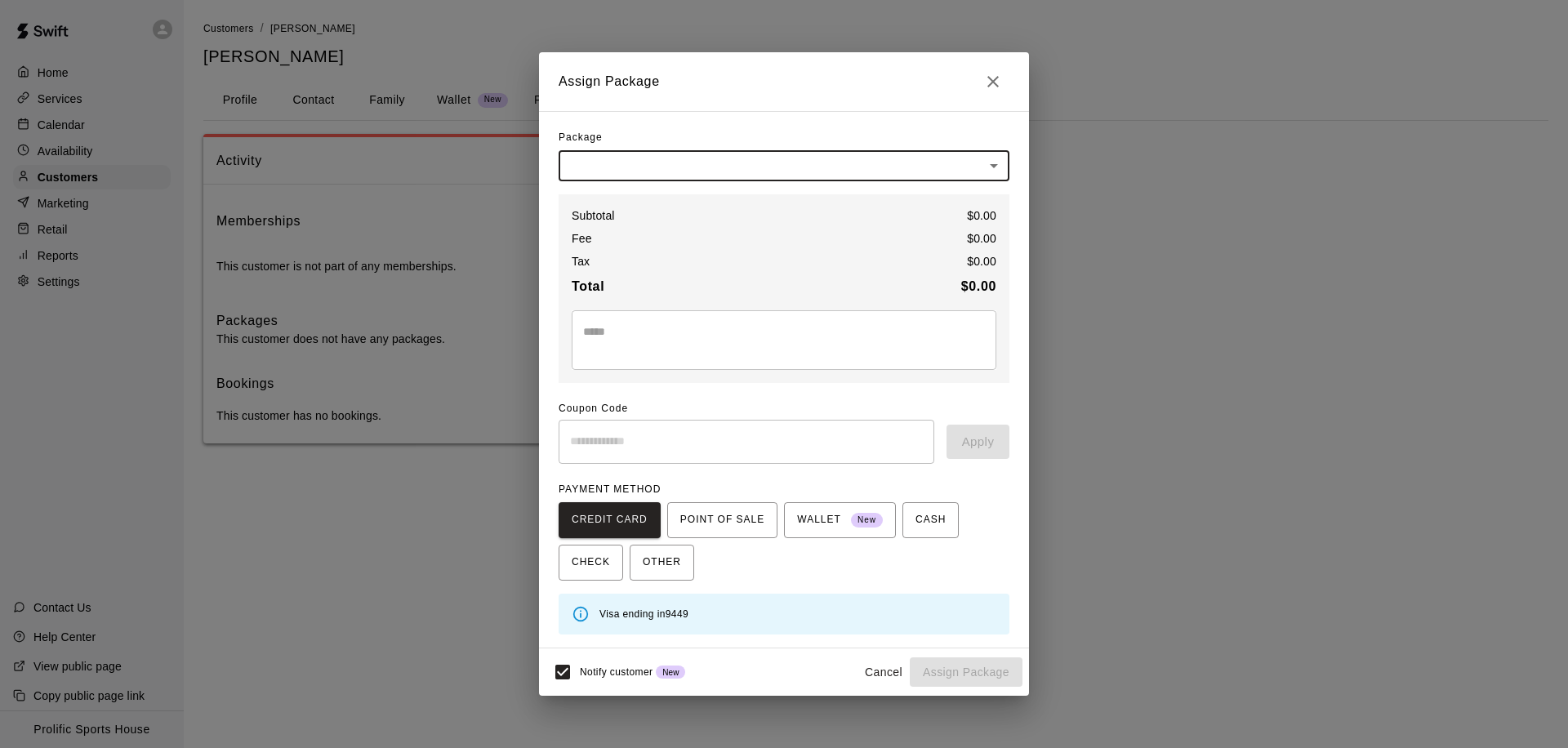
click at [933, 173] on body "Home Services Calendar Availability Customers Marketing Retail Reports Settings…" at bounding box center [784, 238] width 1568 height 477
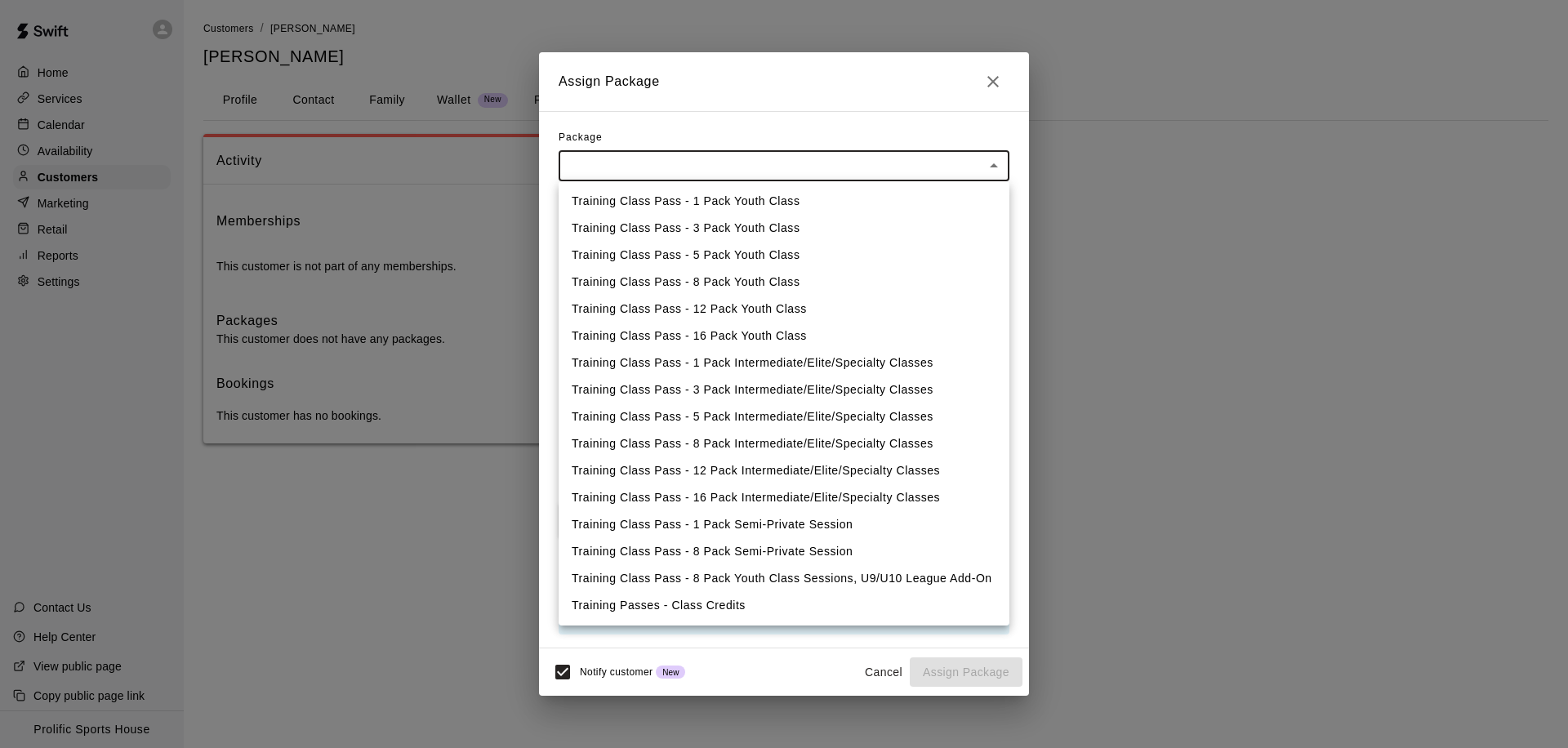
click at [988, 90] on div at bounding box center [784, 374] width 1568 height 748
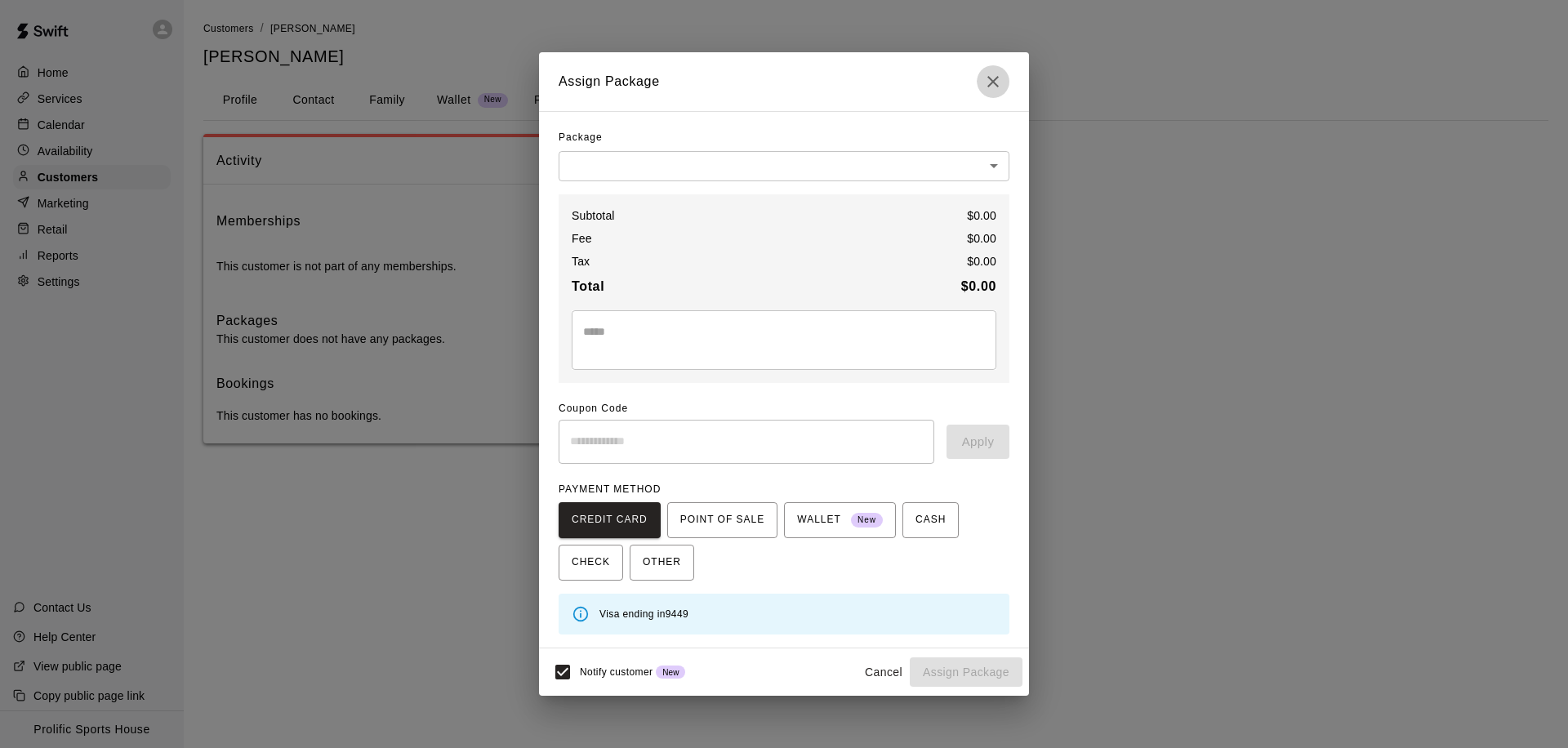
click at [989, 86] on icon "Close" at bounding box center [993, 82] width 20 height 20
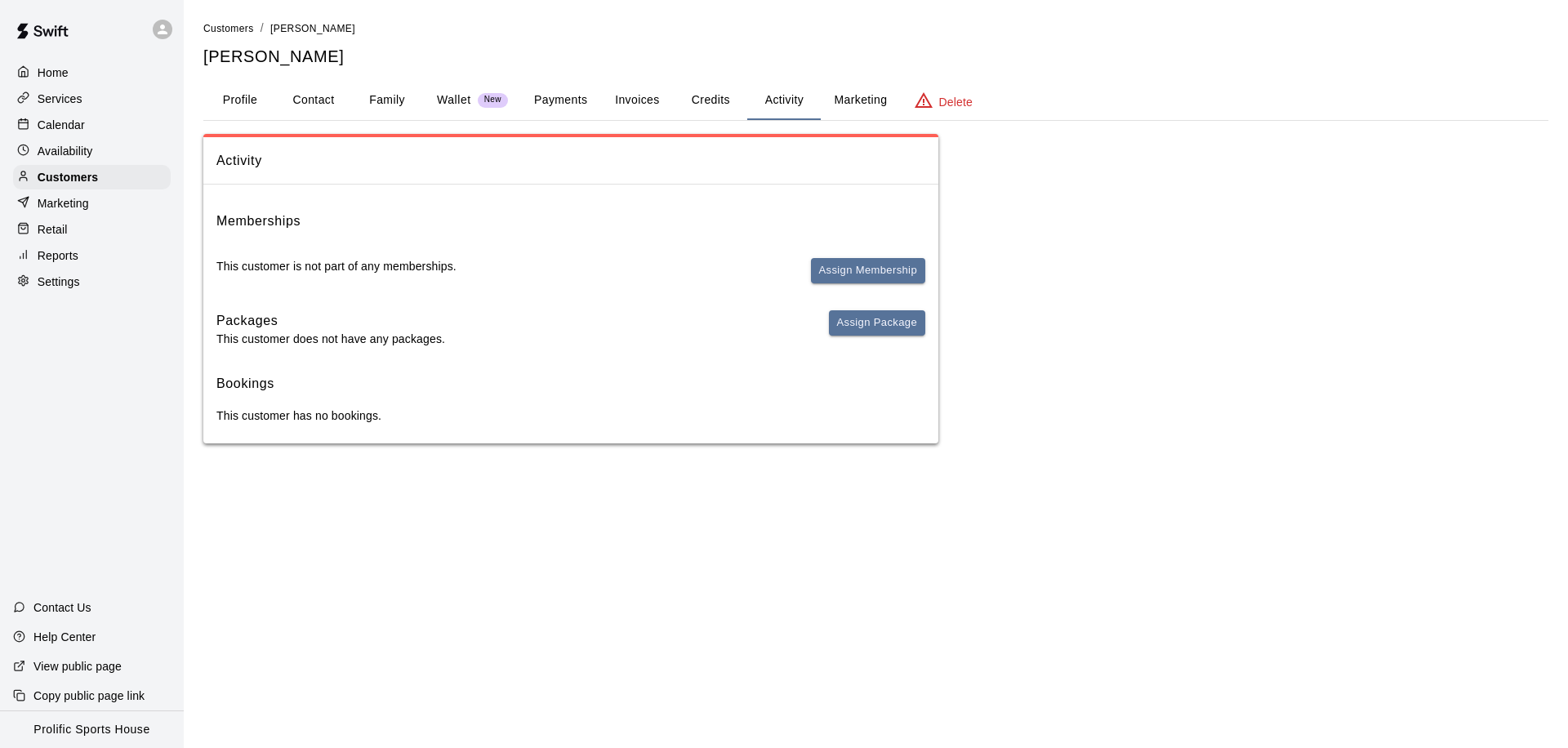
click at [869, 284] on span "Assign Membership" at bounding box center [868, 278] width 114 height 40
click at [867, 269] on button "Assign Membership" at bounding box center [868, 271] width 114 height 26
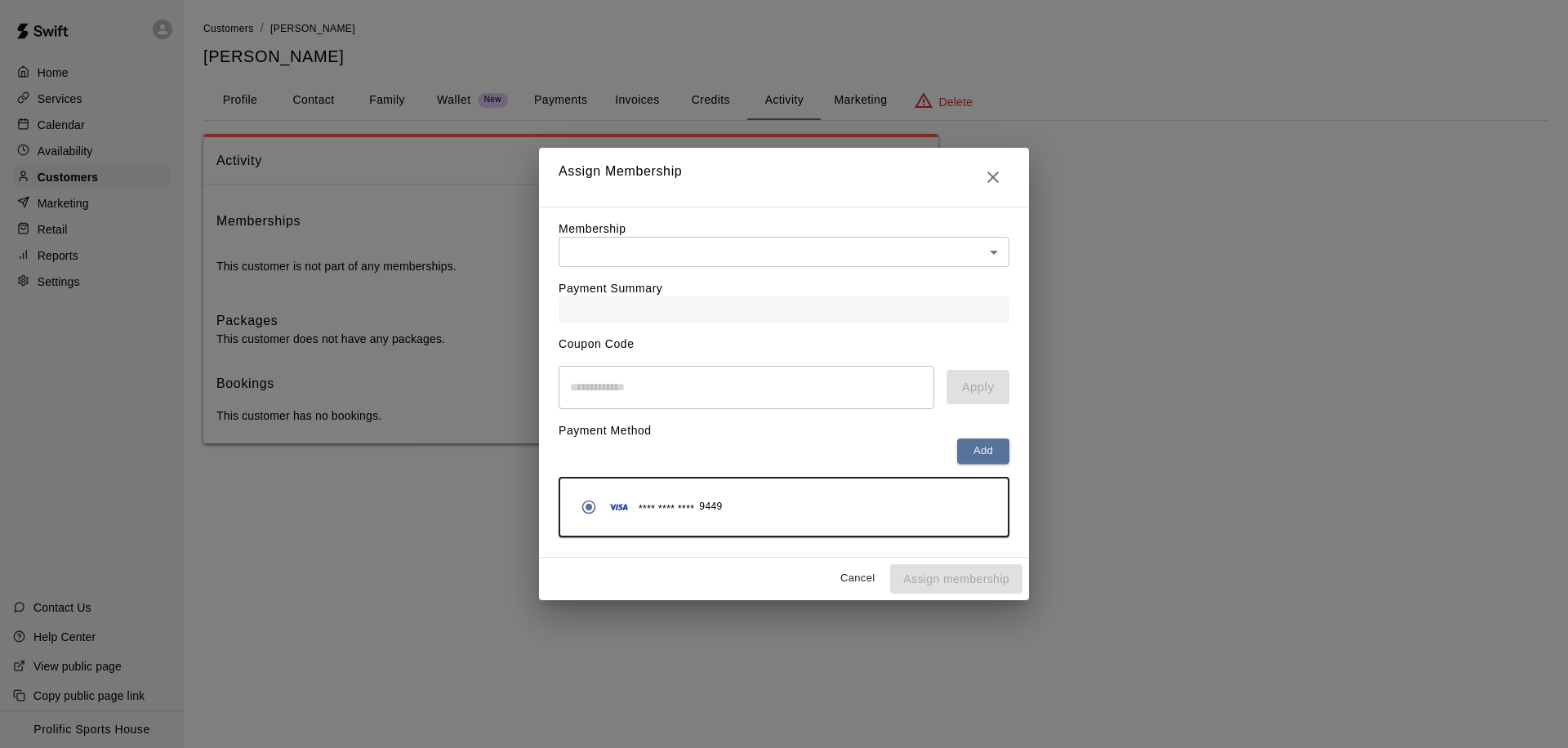
click at [661, 263] on body "Home Services Calendar Availability Customers Marketing Retail Reports Settings…" at bounding box center [784, 238] width 1568 height 477
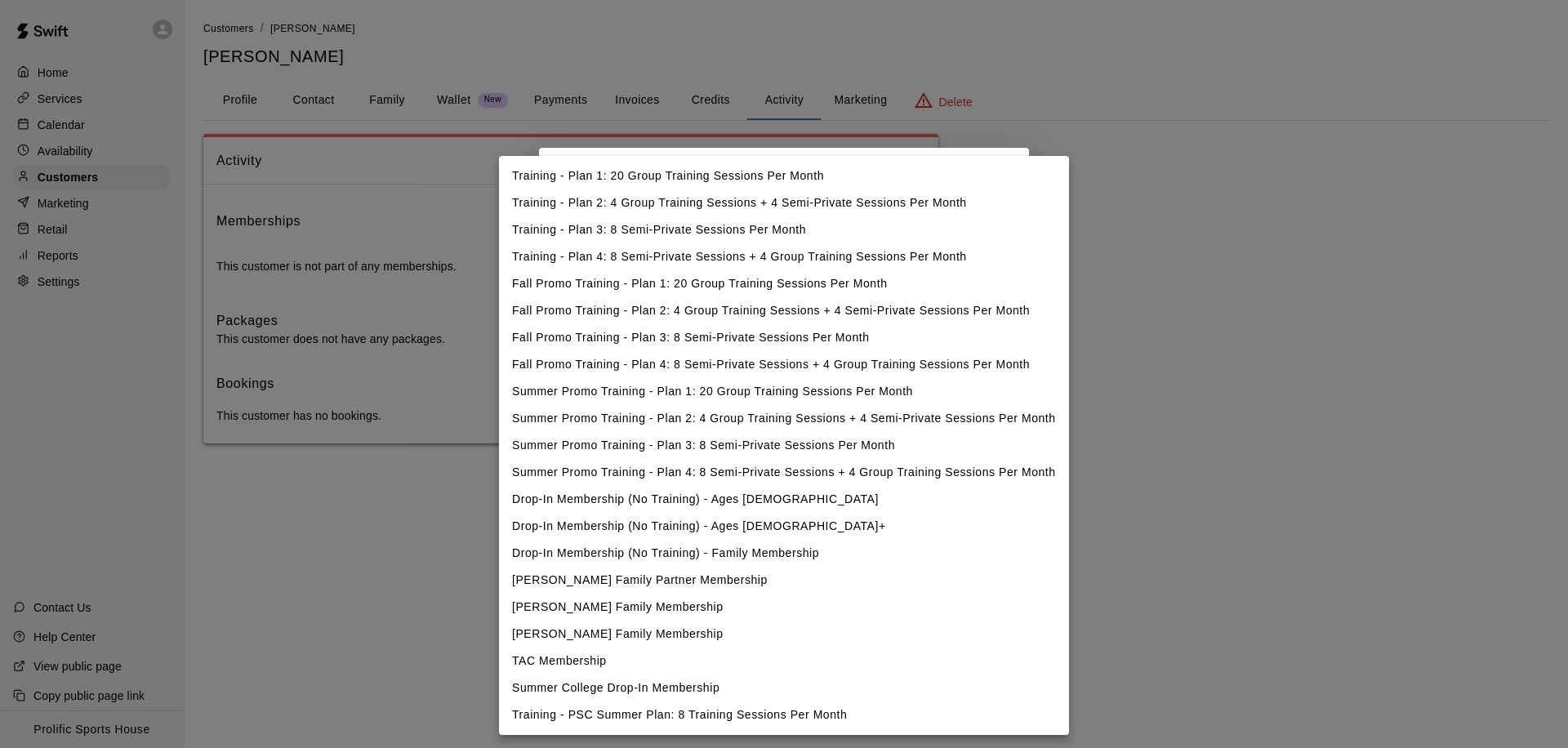
click at [669, 525] on li "Drop-In Membership (No Training) - Ages [DEMOGRAPHIC_DATA]+" at bounding box center [784, 526] width 570 height 27
type input "**********"
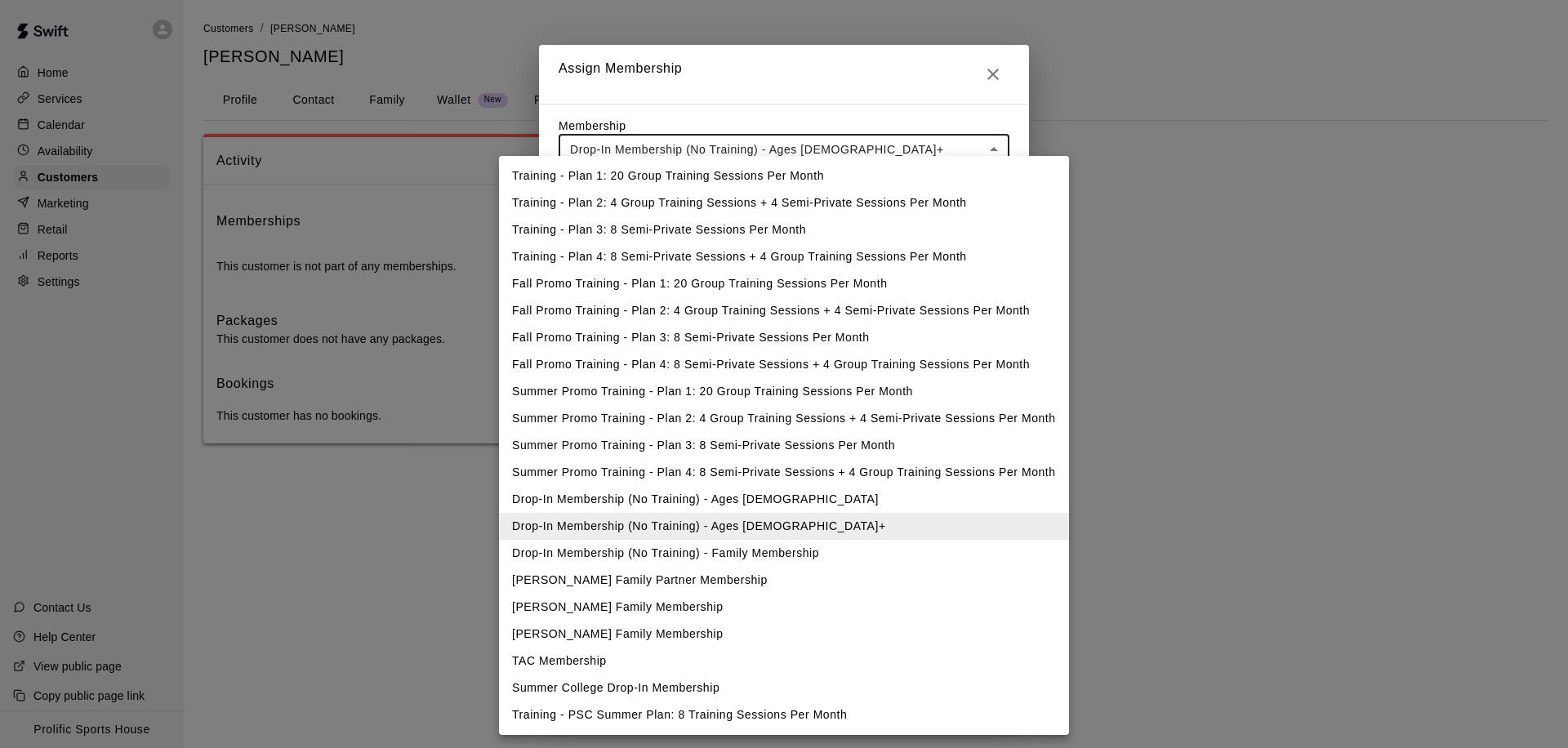
click at [761, 148] on body "**********" at bounding box center [784, 238] width 1568 height 477
click at [811, 91] on div at bounding box center [784, 374] width 1568 height 748
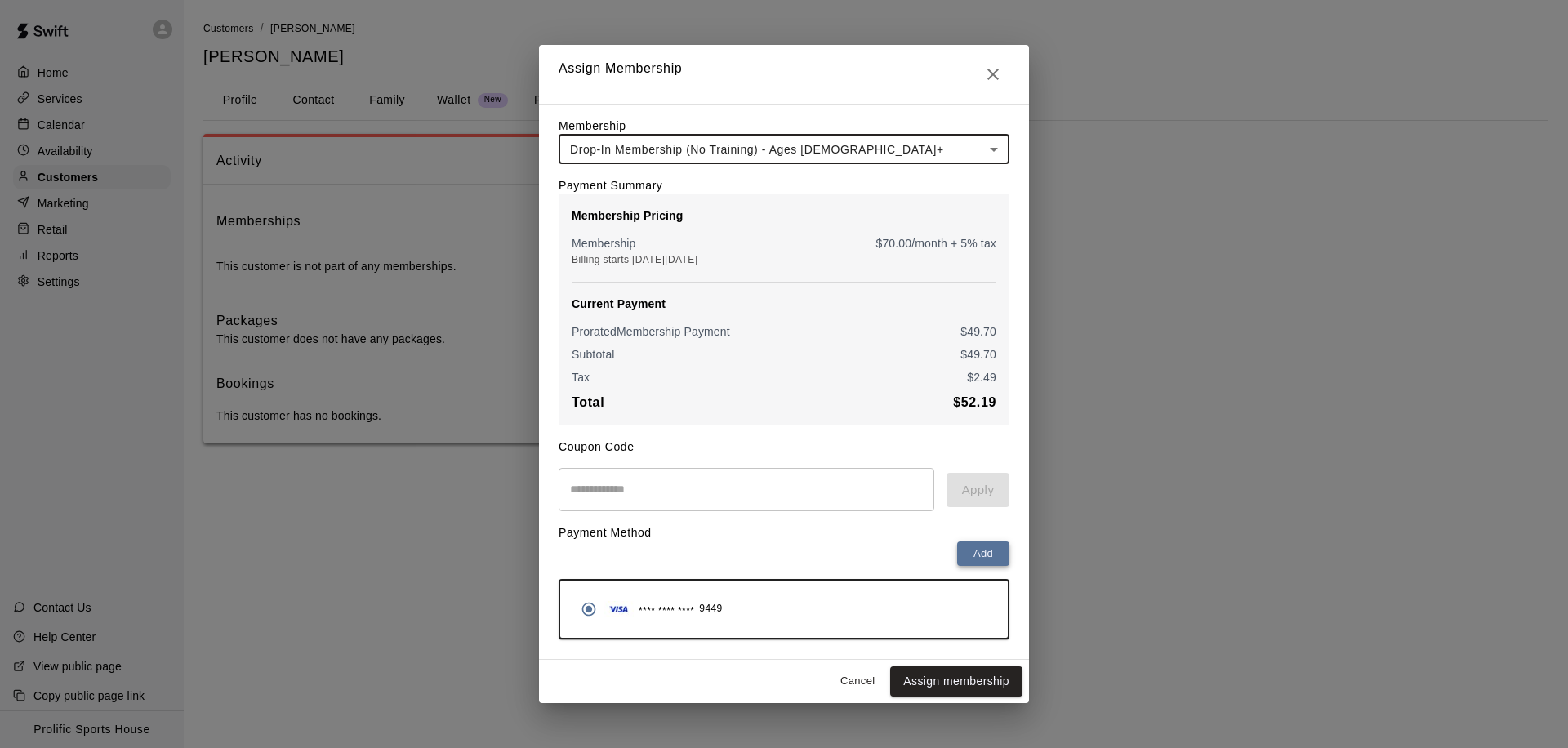
click at [970, 556] on button "Add" at bounding box center [983, 555] width 52 height 26
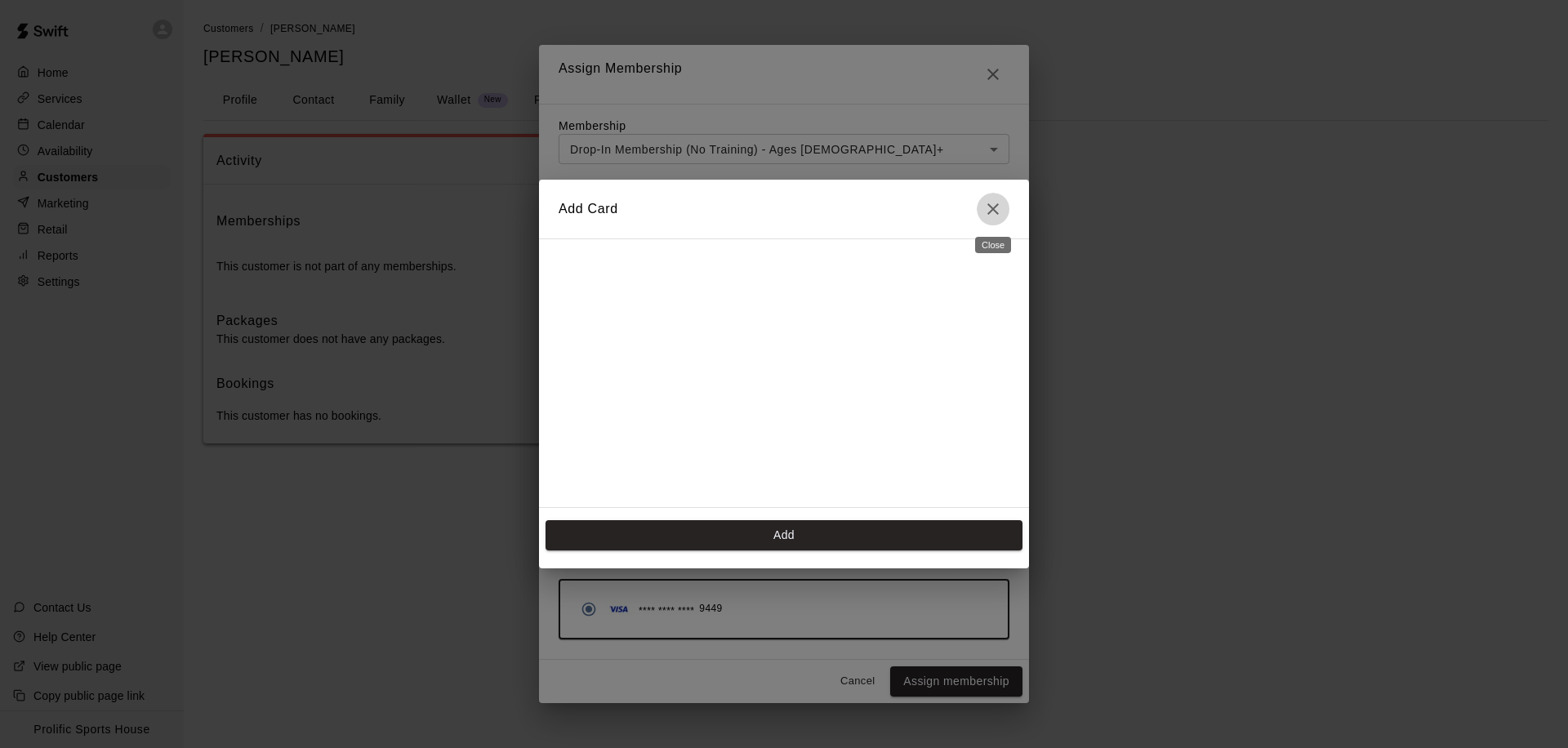
click at [993, 193] on button "Close" at bounding box center [993, 209] width 33 height 33
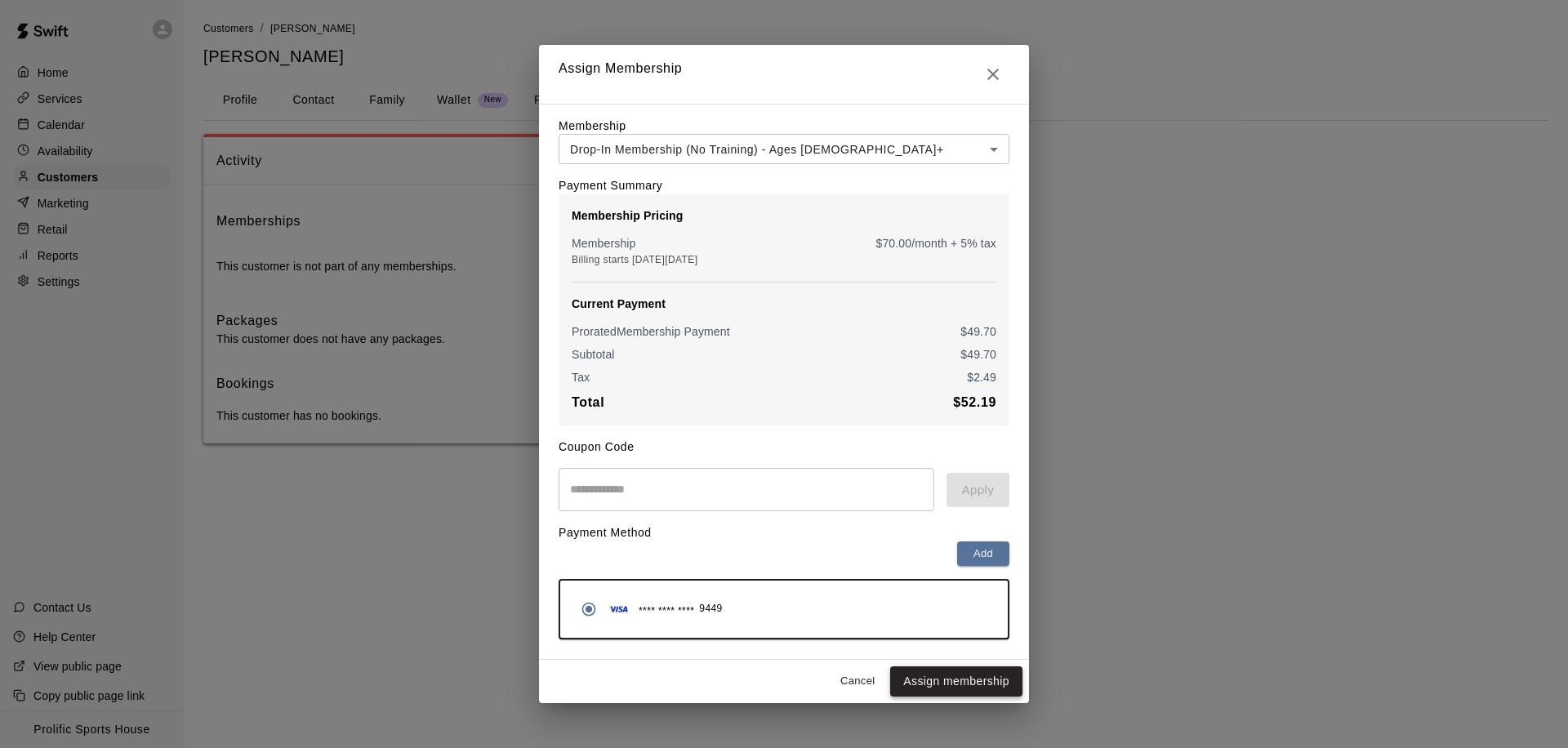
click at [939, 681] on button "Assign membership" at bounding box center [957, 682] width 133 height 31
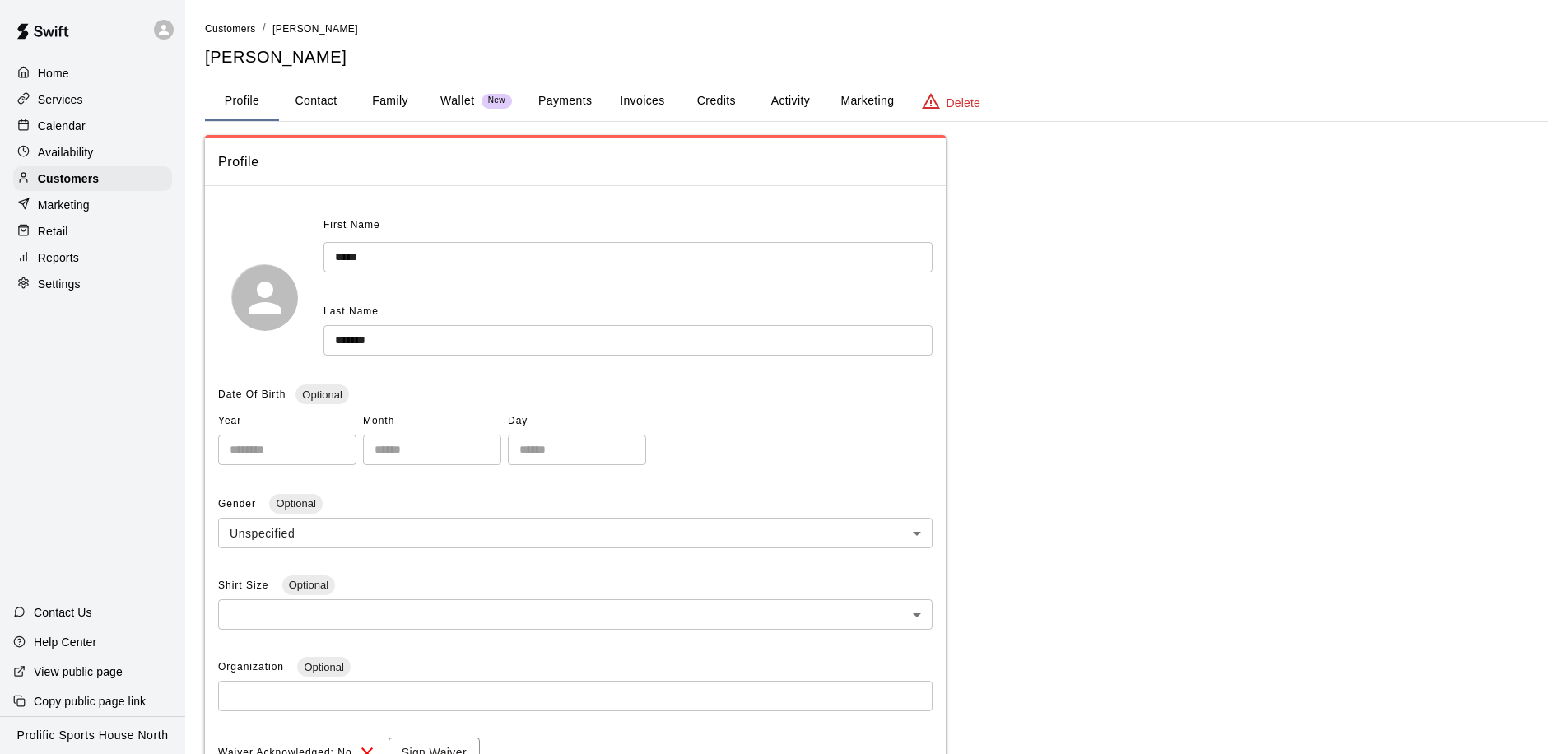
click at [80, 124] on p "Calendar" at bounding box center [62, 126] width 48 height 16
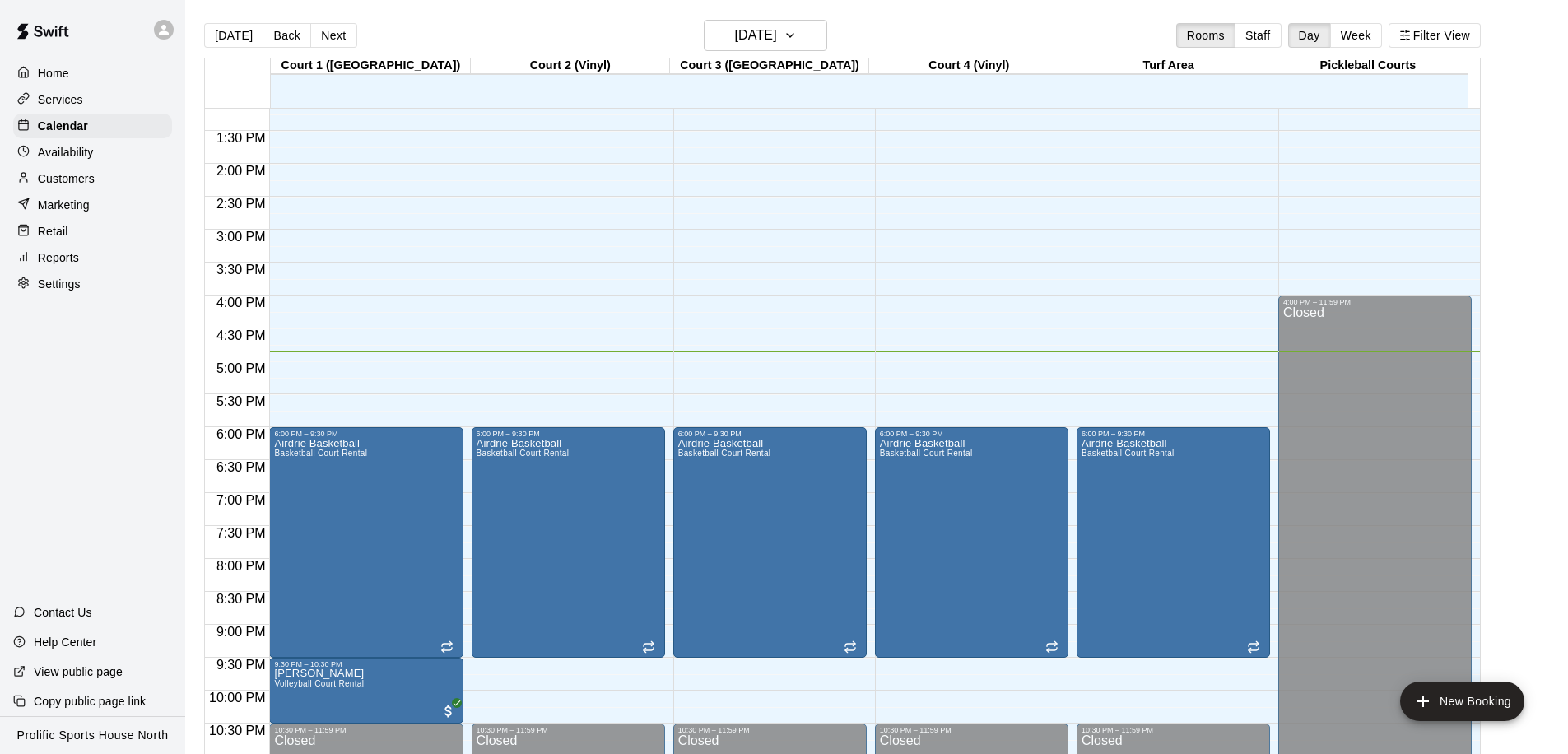
scroll to position [917, 0]
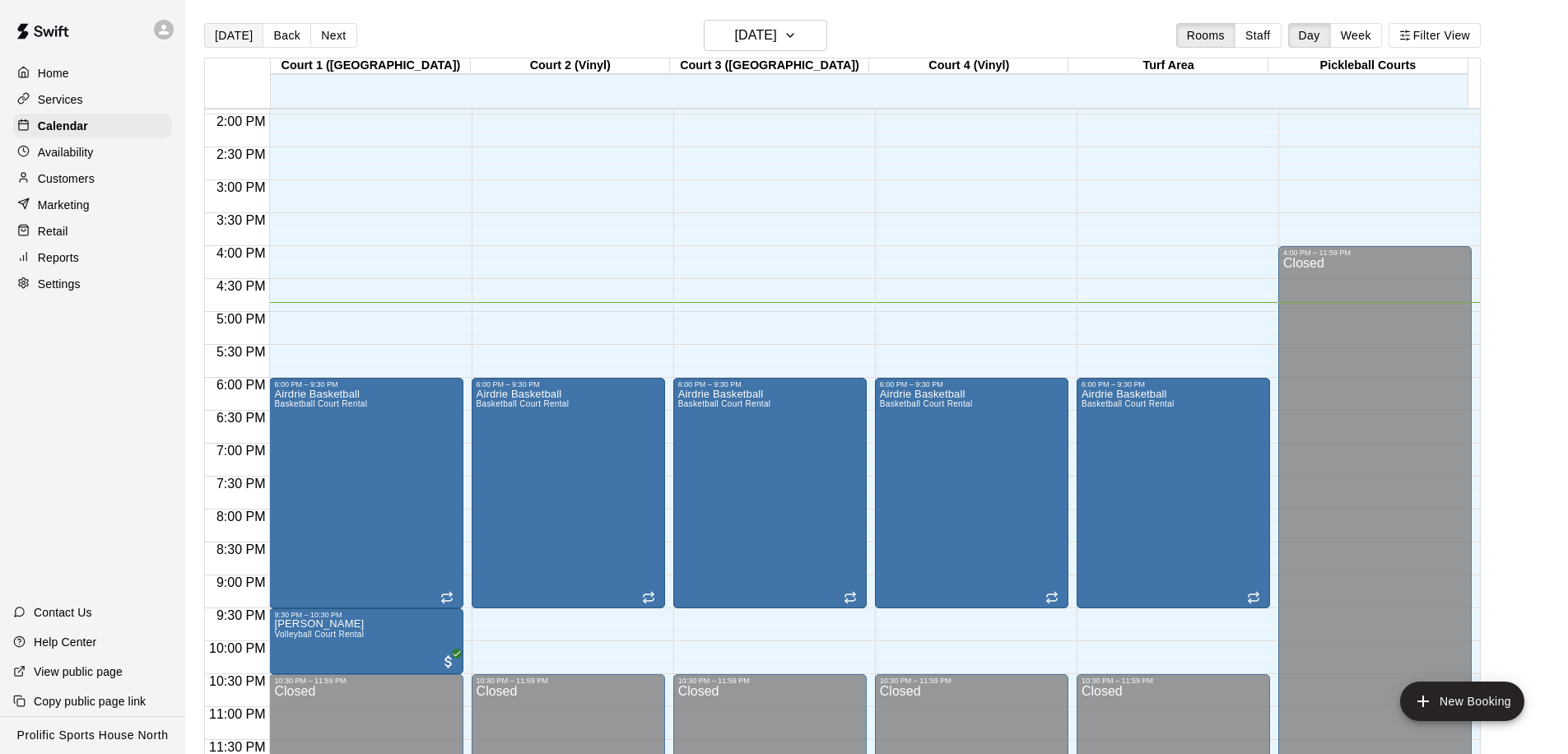
click at [209, 39] on button "[DATE]" at bounding box center [233, 35] width 59 height 25
click at [91, 179] on p "Customers" at bounding box center [66, 179] width 57 height 16
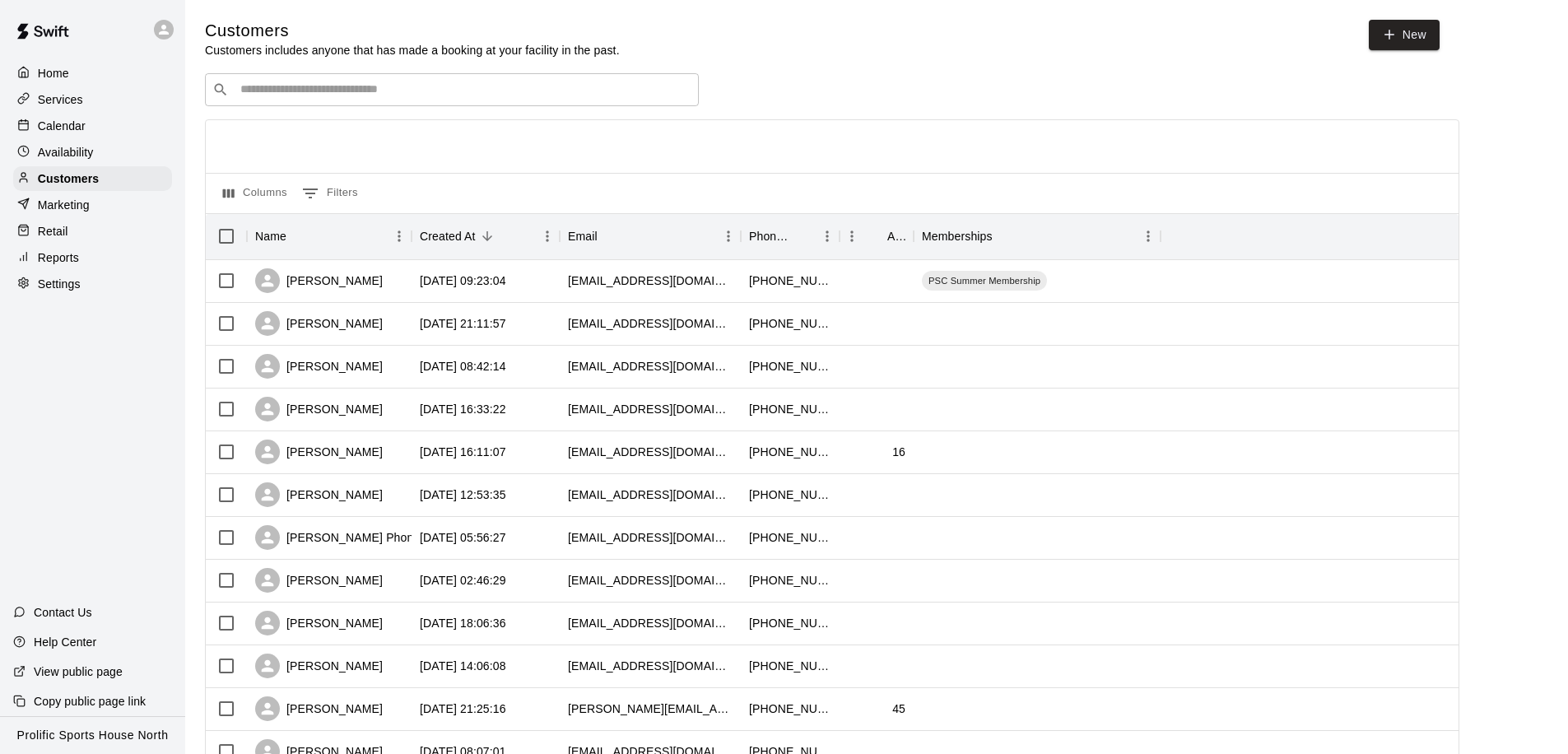
click at [153, 36] on div at bounding box center [168, 29] width 35 height 33
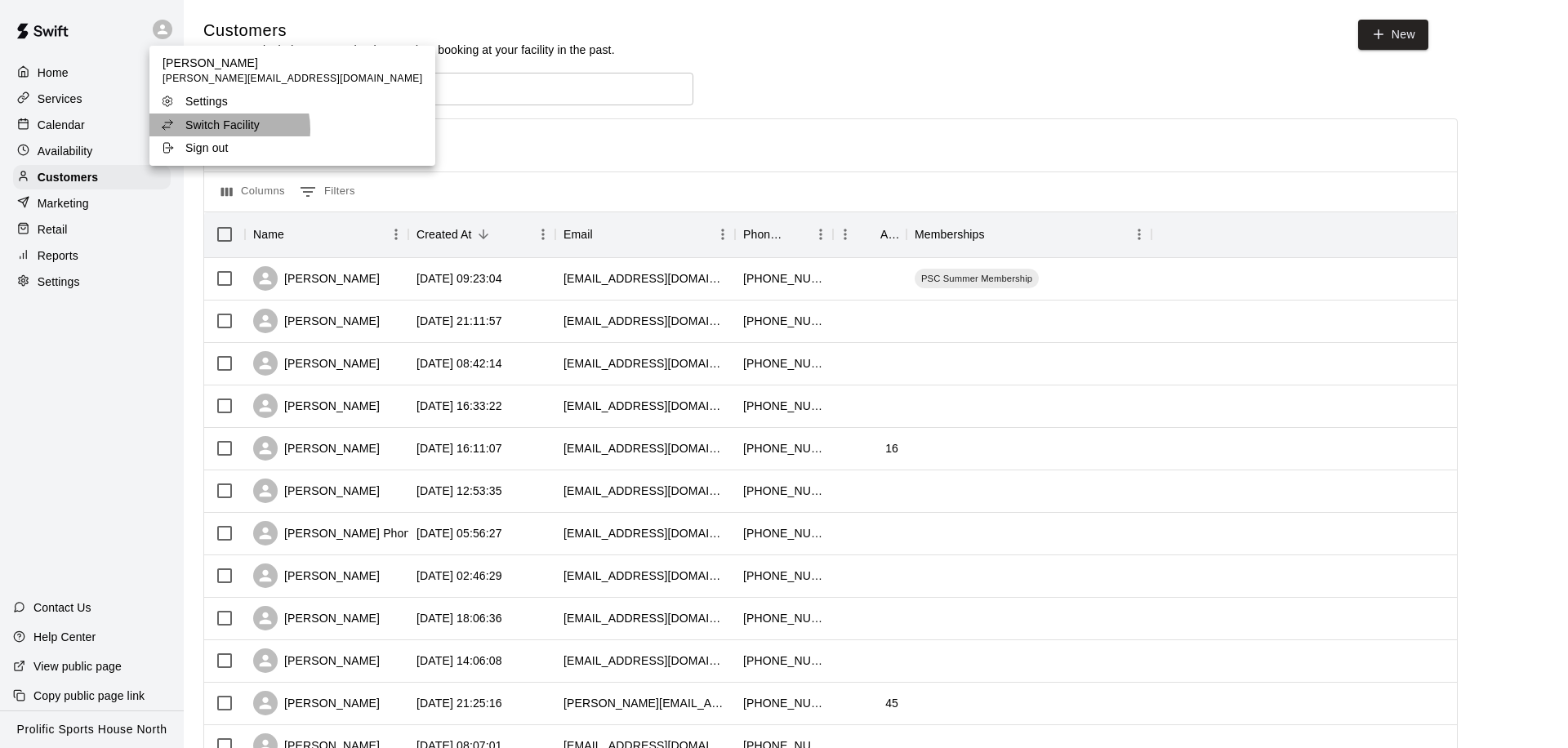
click at [226, 129] on p "Switch Facility" at bounding box center [222, 125] width 74 height 16
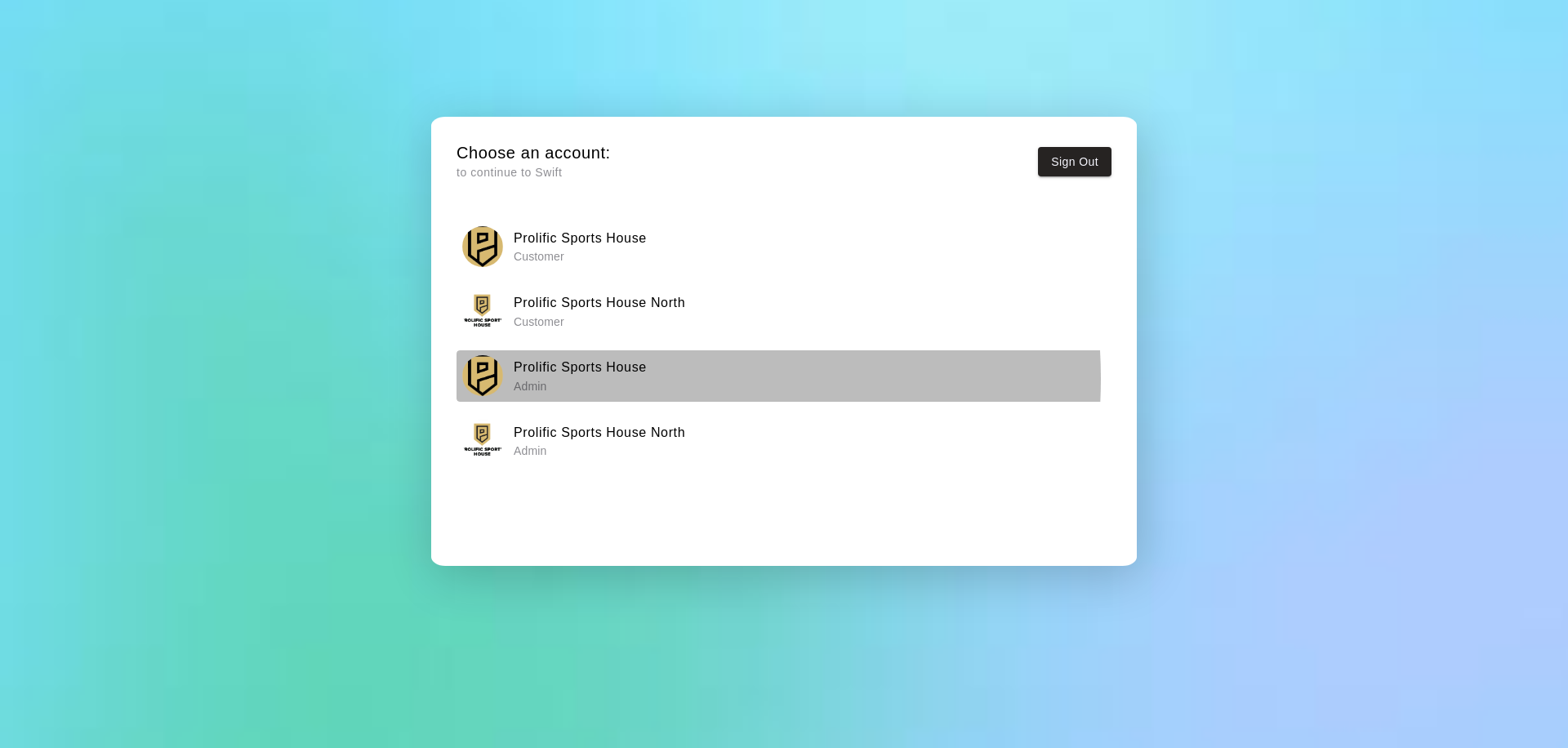
click at [630, 378] on p "Admin" at bounding box center [580, 386] width 133 height 16
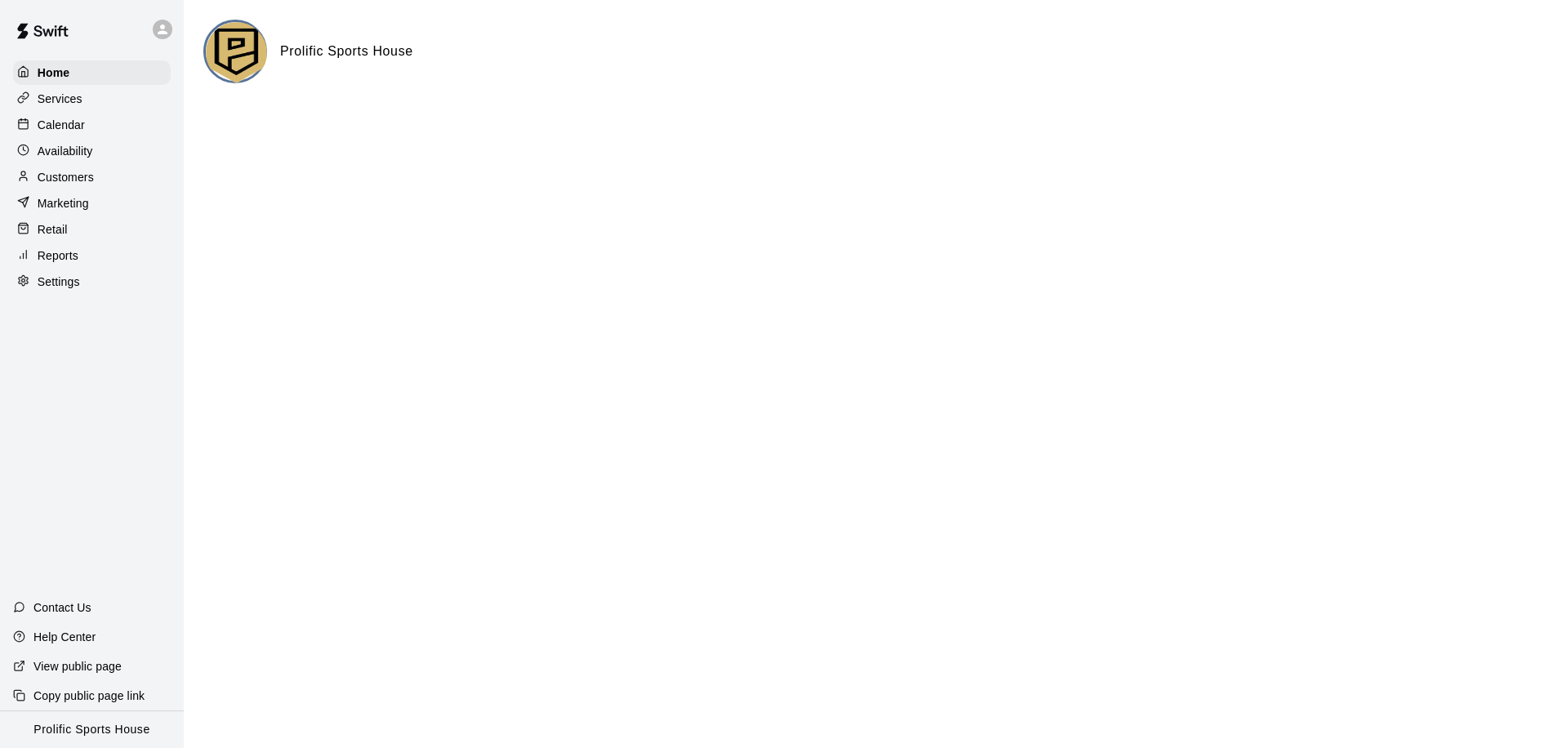
click at [78, 117] on p "Calendar" at bounding box center [61, 125] width 48 height 16
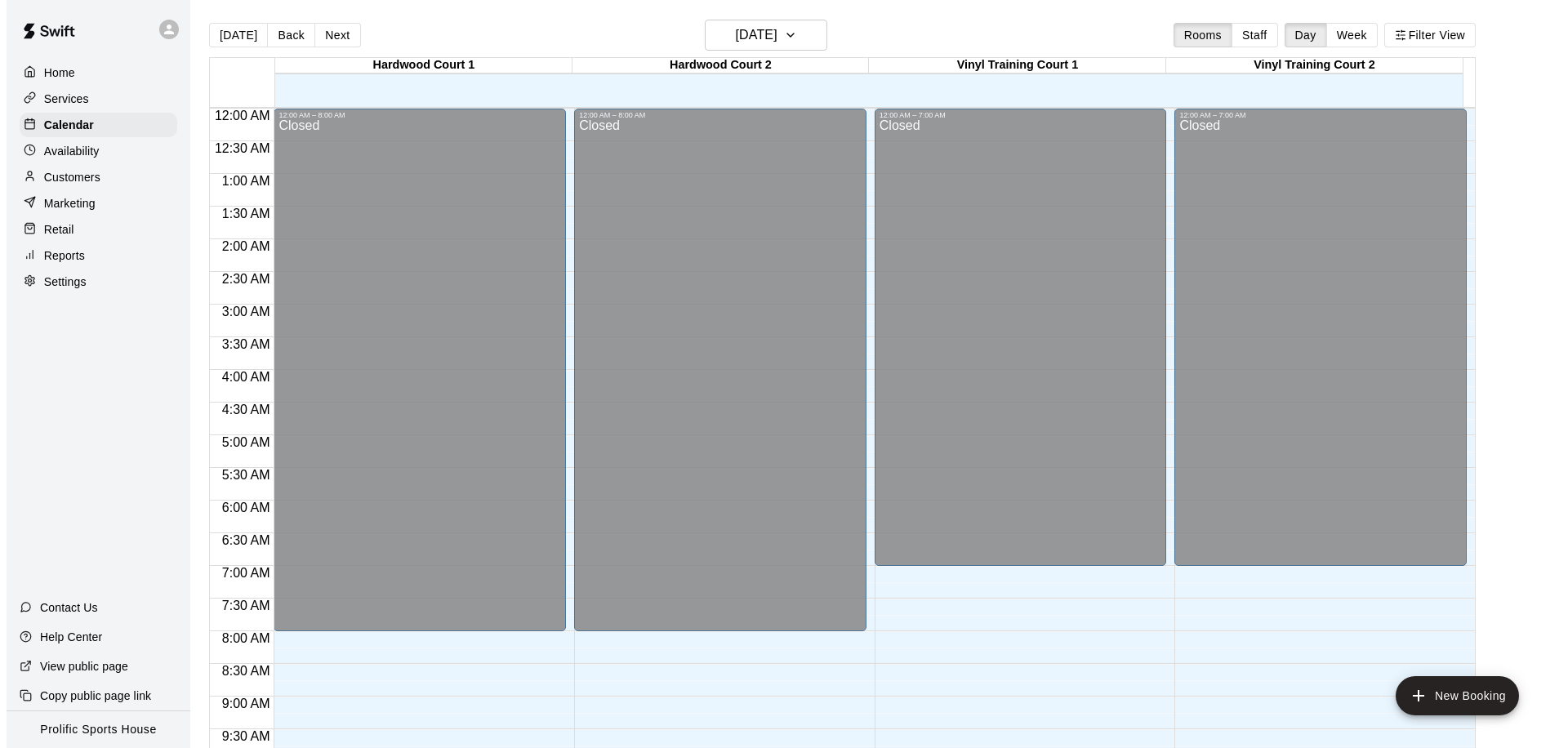
scroll to position [861, 0]
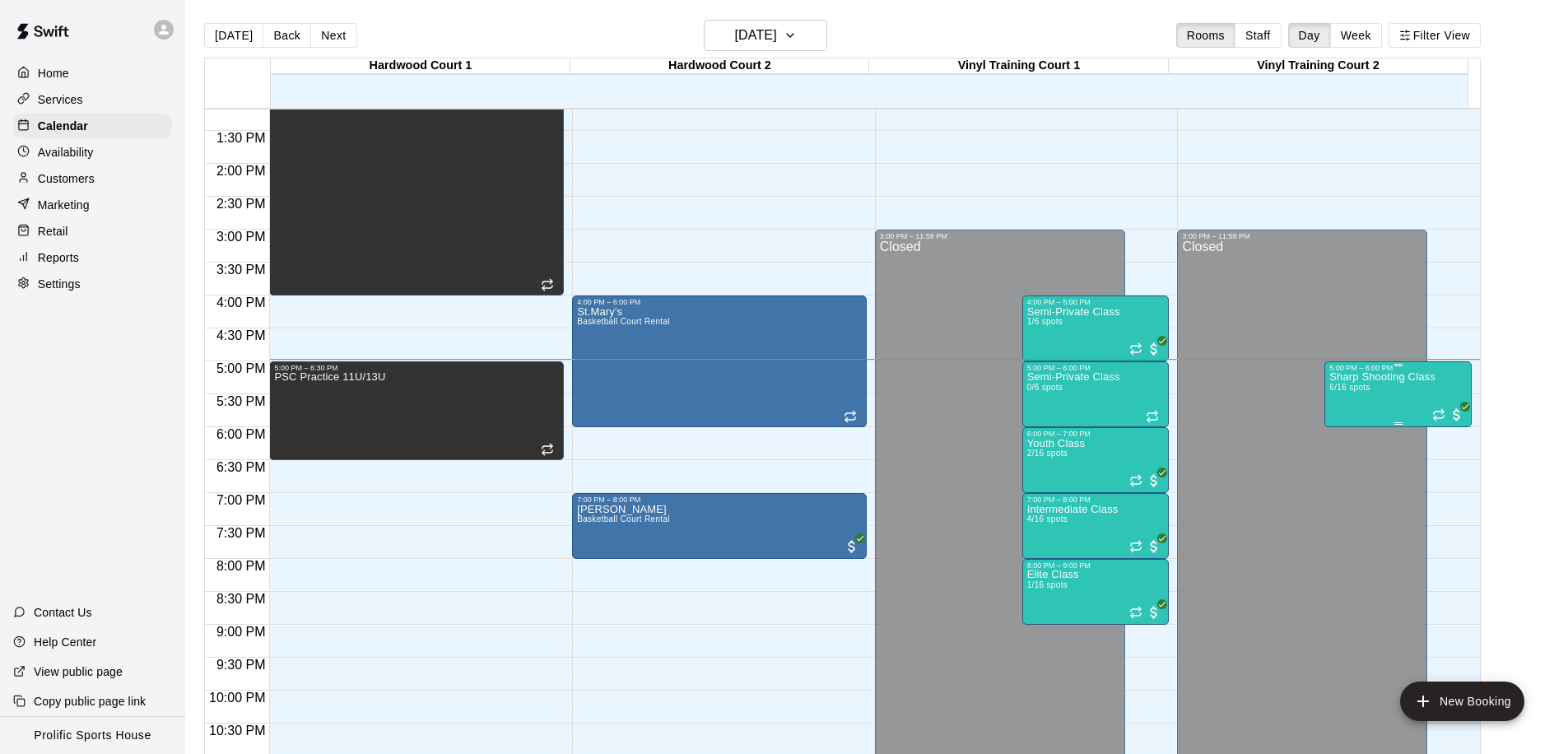
click at [1379, 386] on div "Sharp Shooting Class 6/16 spots" at bounding box center [1382, 749] width 106 height 754
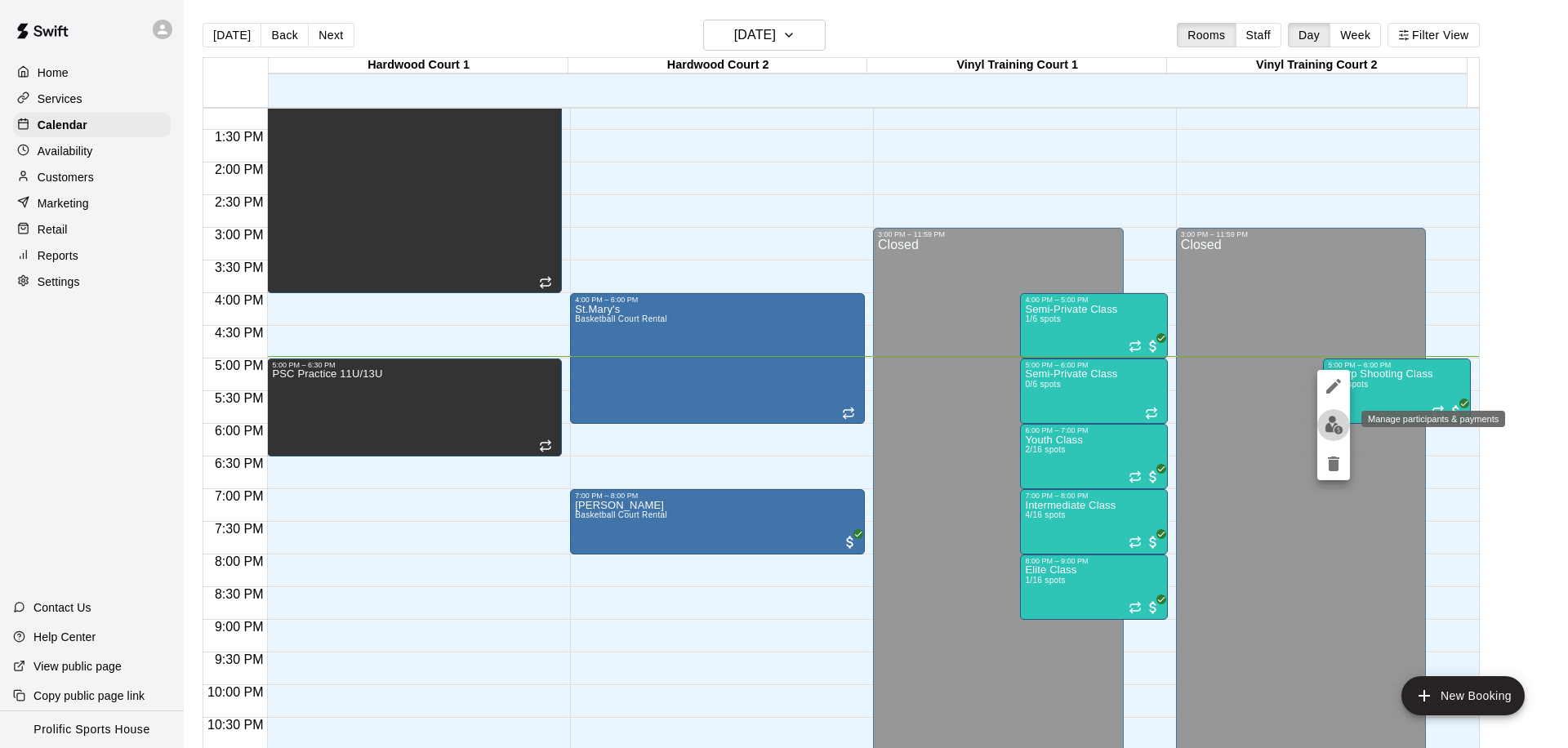
click at [1332, 422] on img "edit" at bounding box center [1333, 425] width 19 height 19
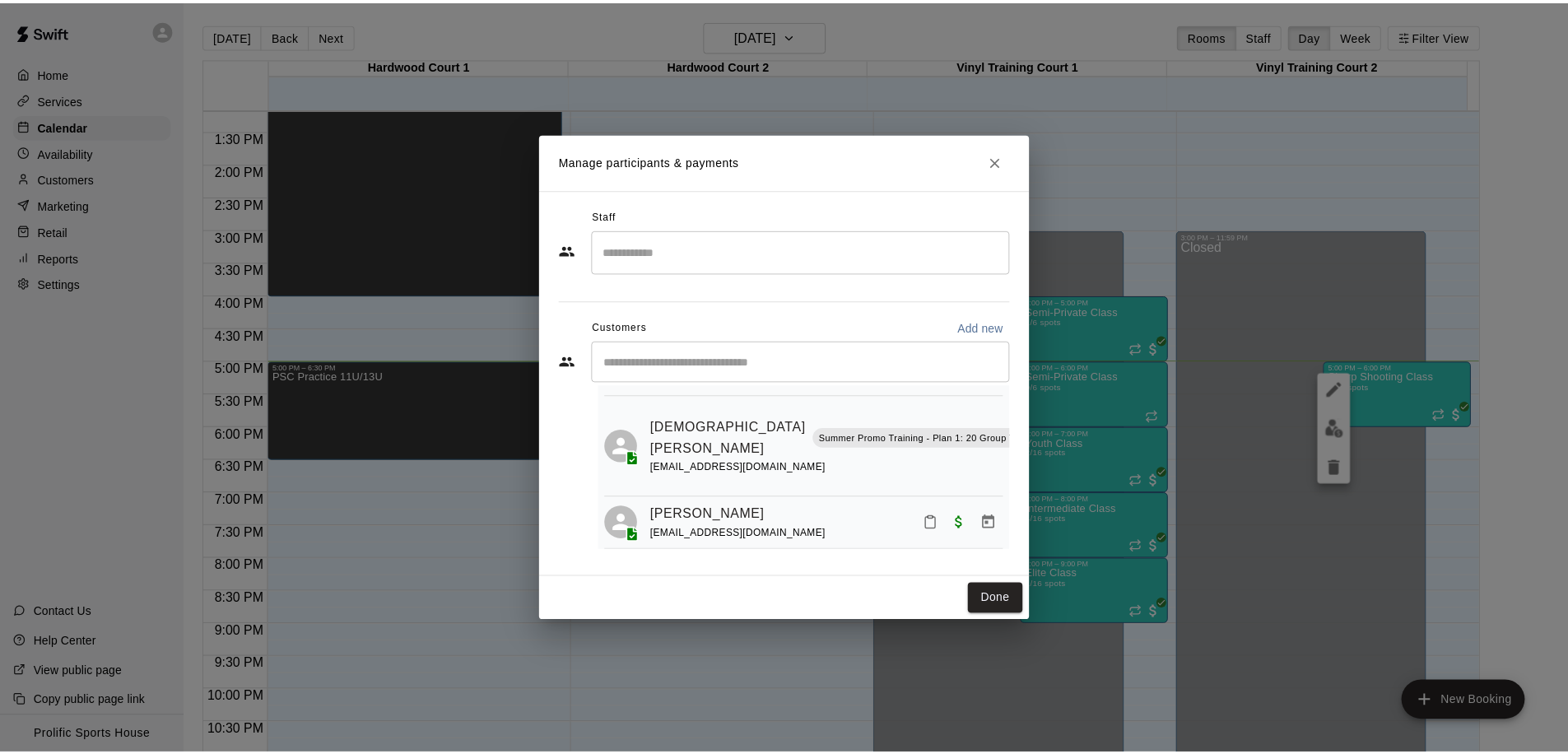
scroll to position [453, 0]
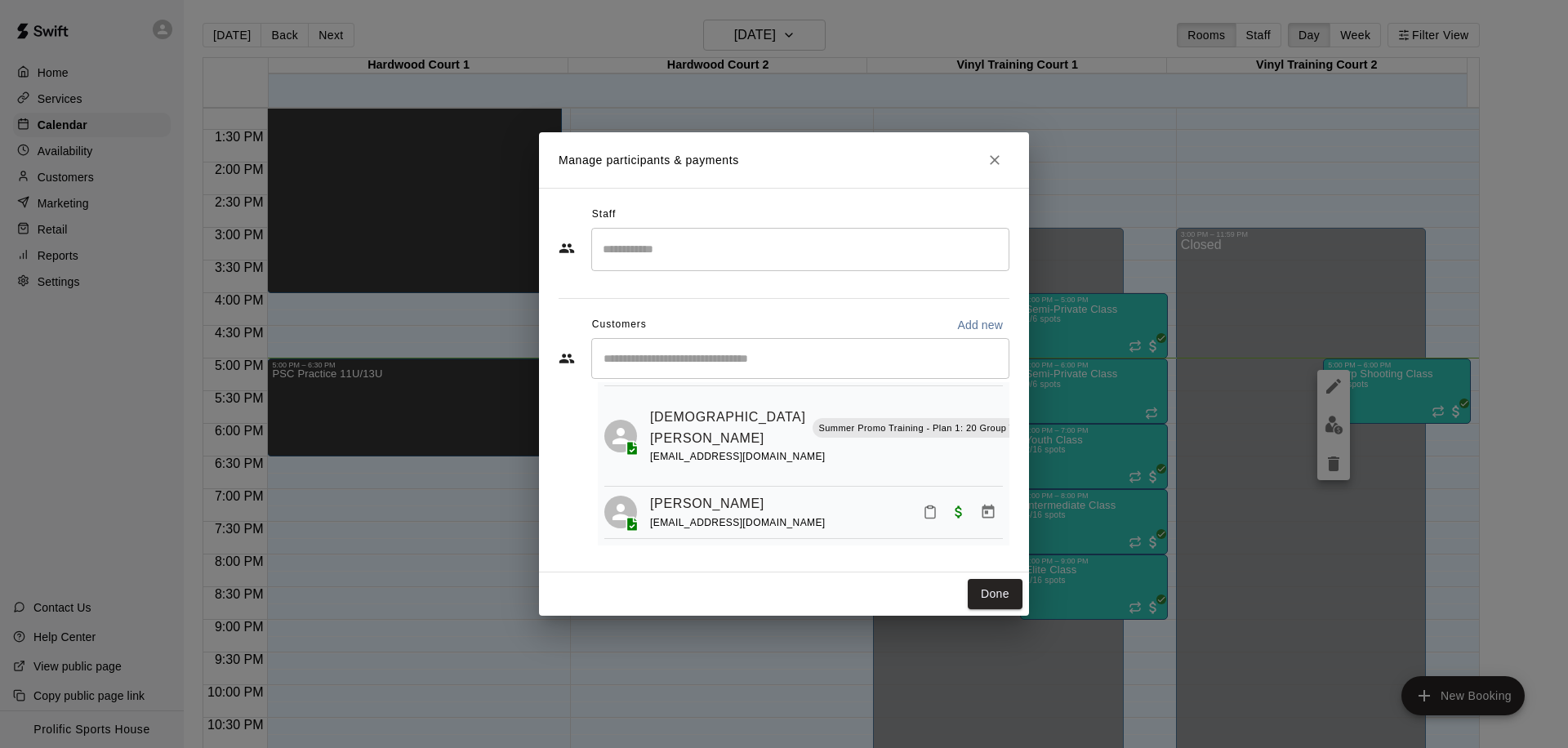
click at [916, 498] on button "Mark attendance" at bounding box center [930, 512] width 28 height 28
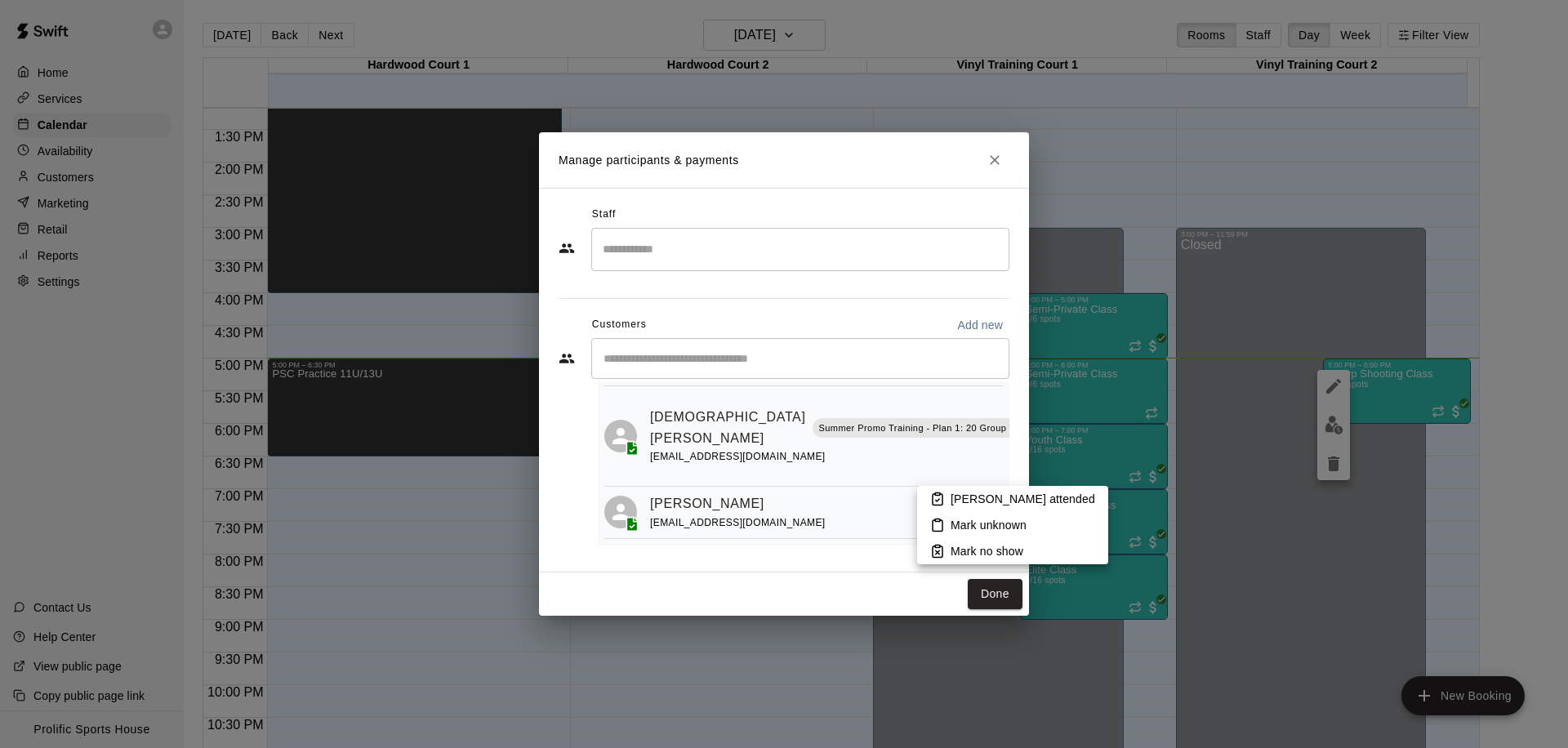
click at [955, 494] on p "[PERSON_NAME] attended" at bounding box center [1023, 498] width 145 height 16
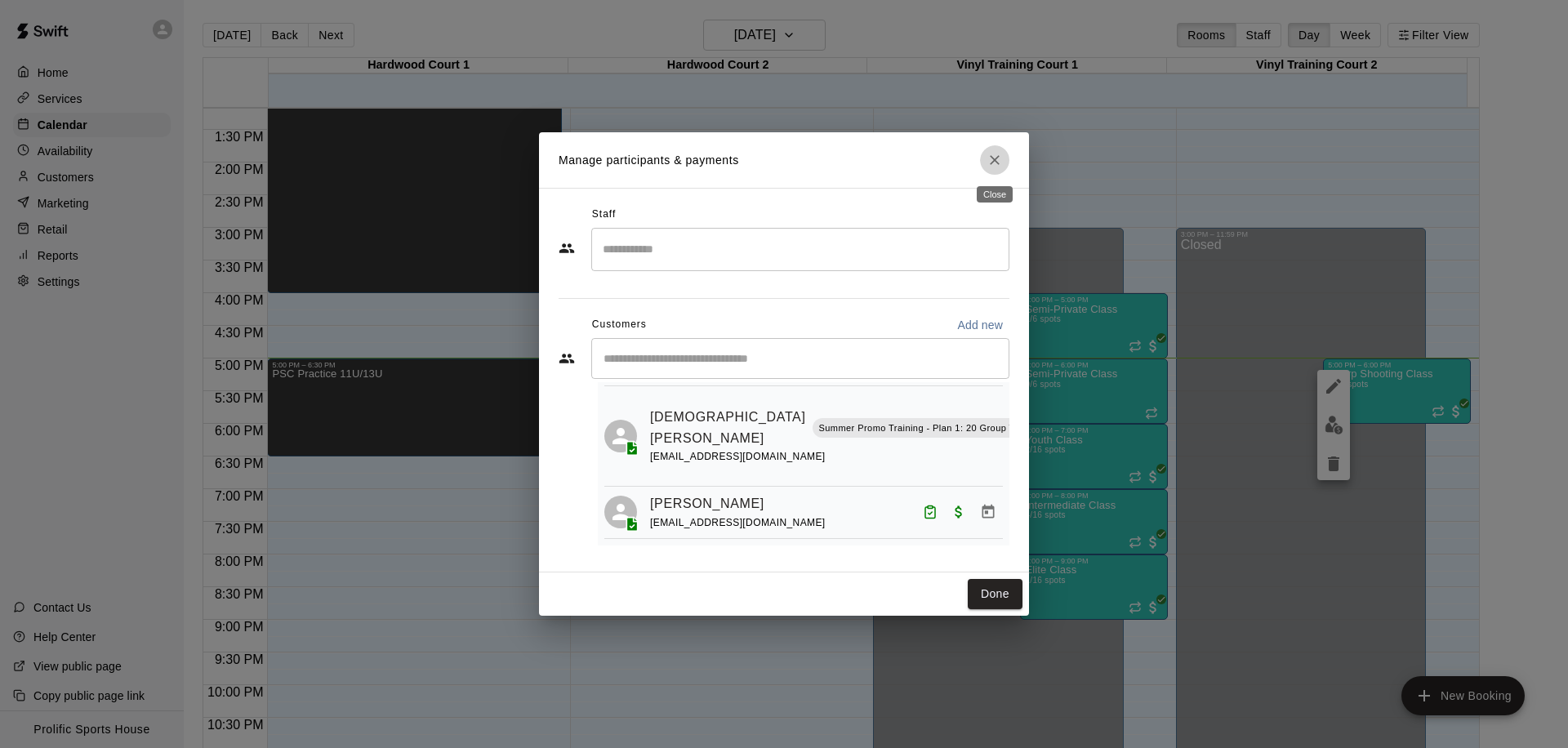
click at [991, 150] on button "Close" at bounding box center [994, 160] width 30 height 30
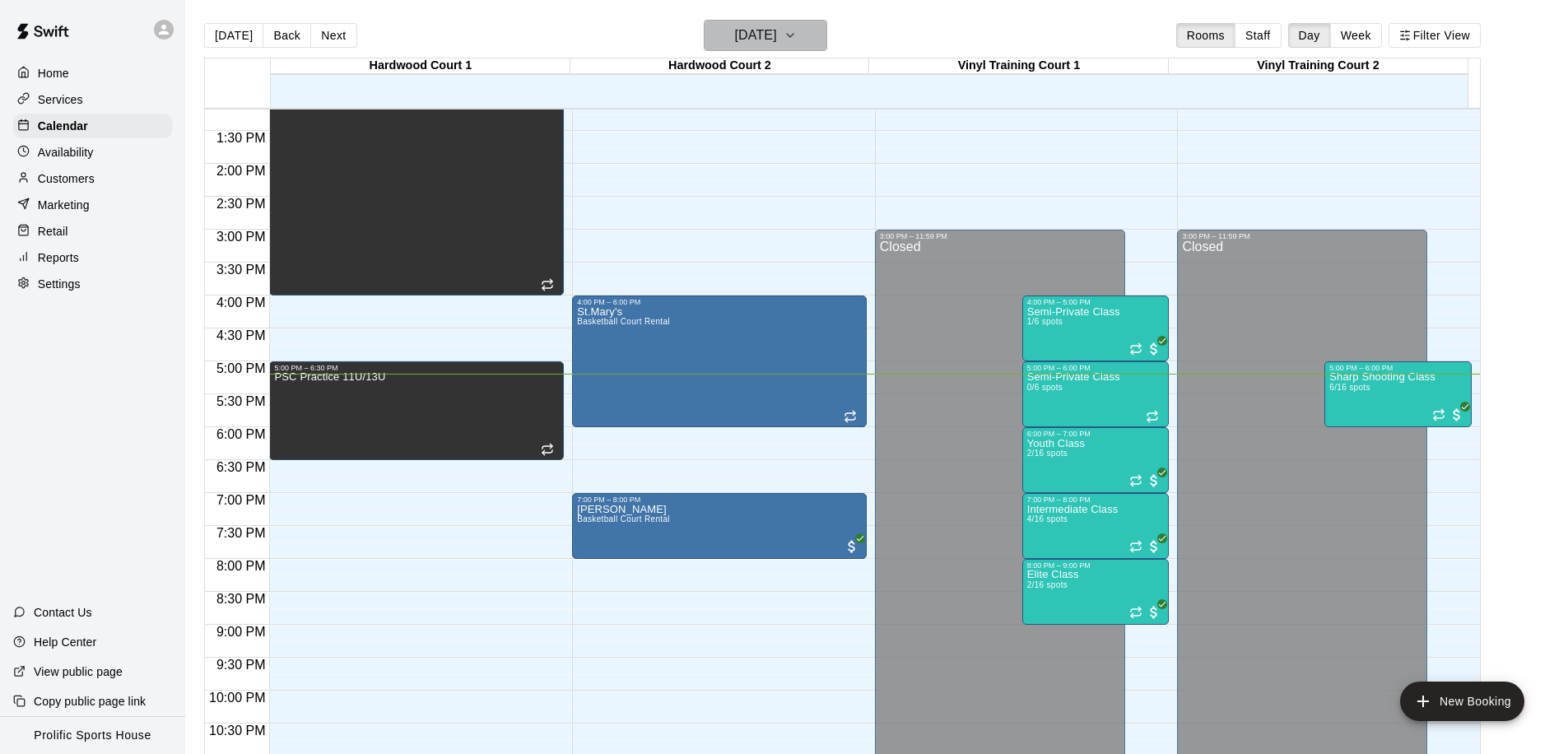
click at [742, 38] on h6 "[DATE]" at bounding box center [756, 35] width 42 height 23
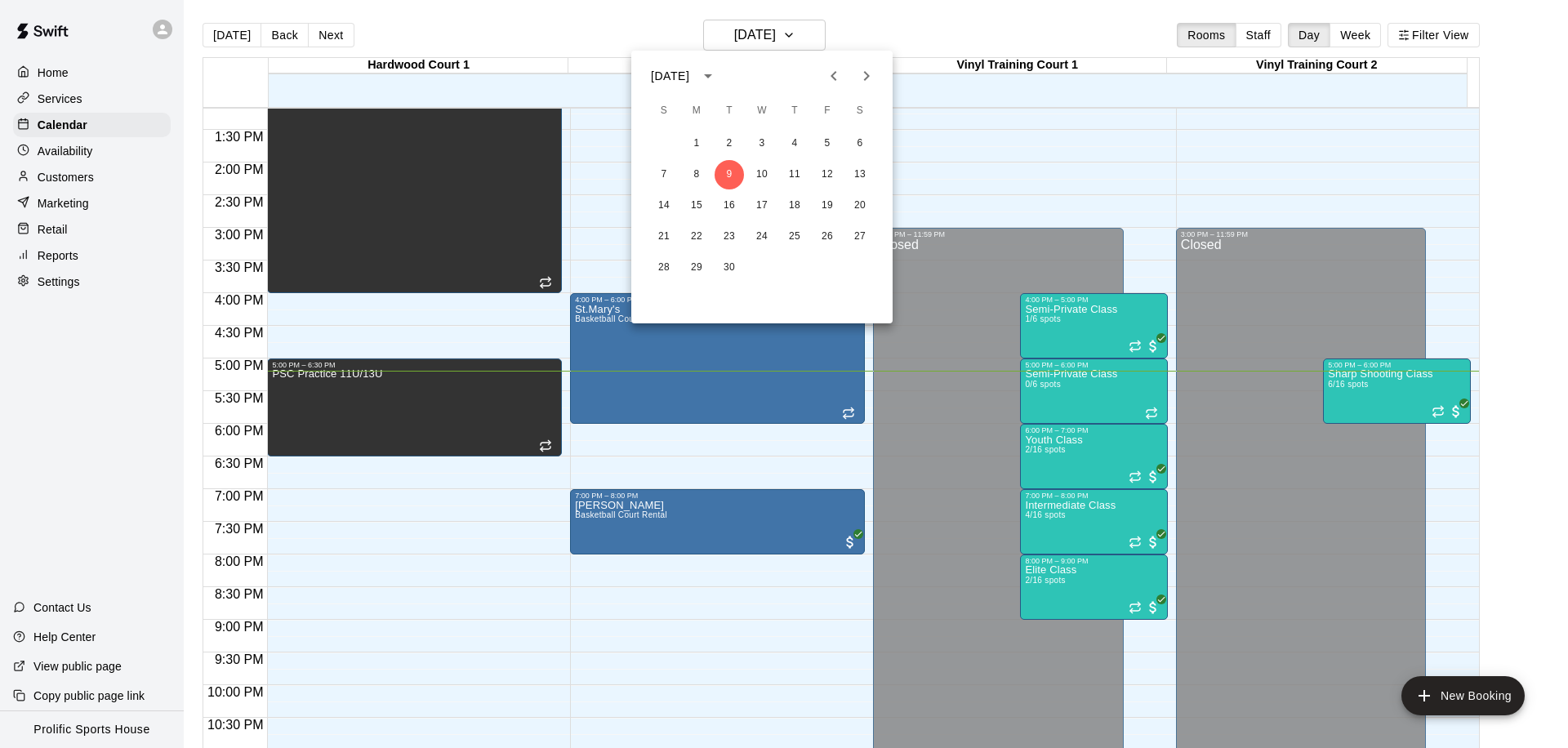
click at [869, 75] on icon "Next month" at bounding box center [867, 76] width 20 height 20
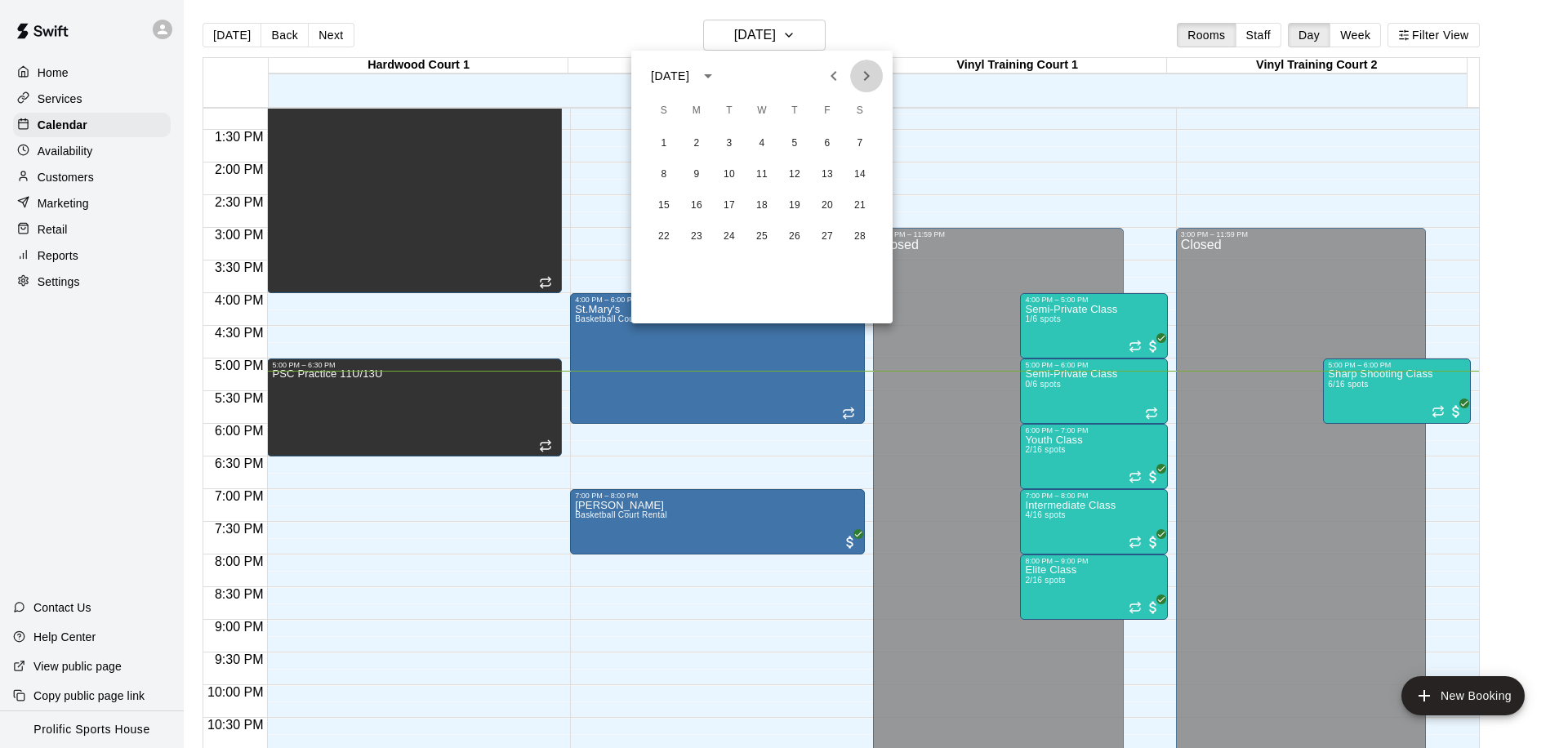
click at [869, 75] on icon "Next month" at bounding box center [867, 76] width 20 height 20
click at [691, 266] on button "30" at bounding box center [696, 268] width 30 height 30
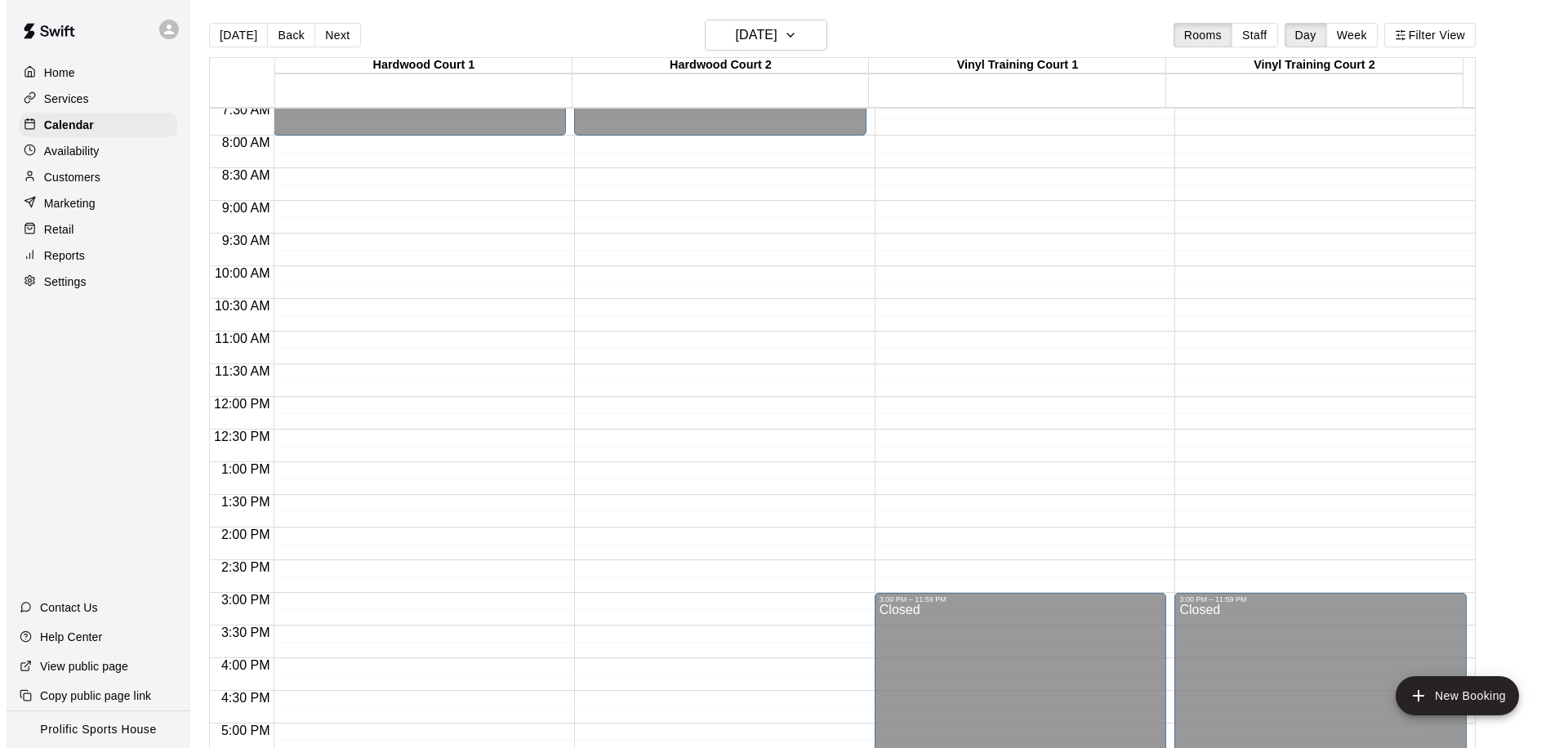
scroll to position [909, 0]
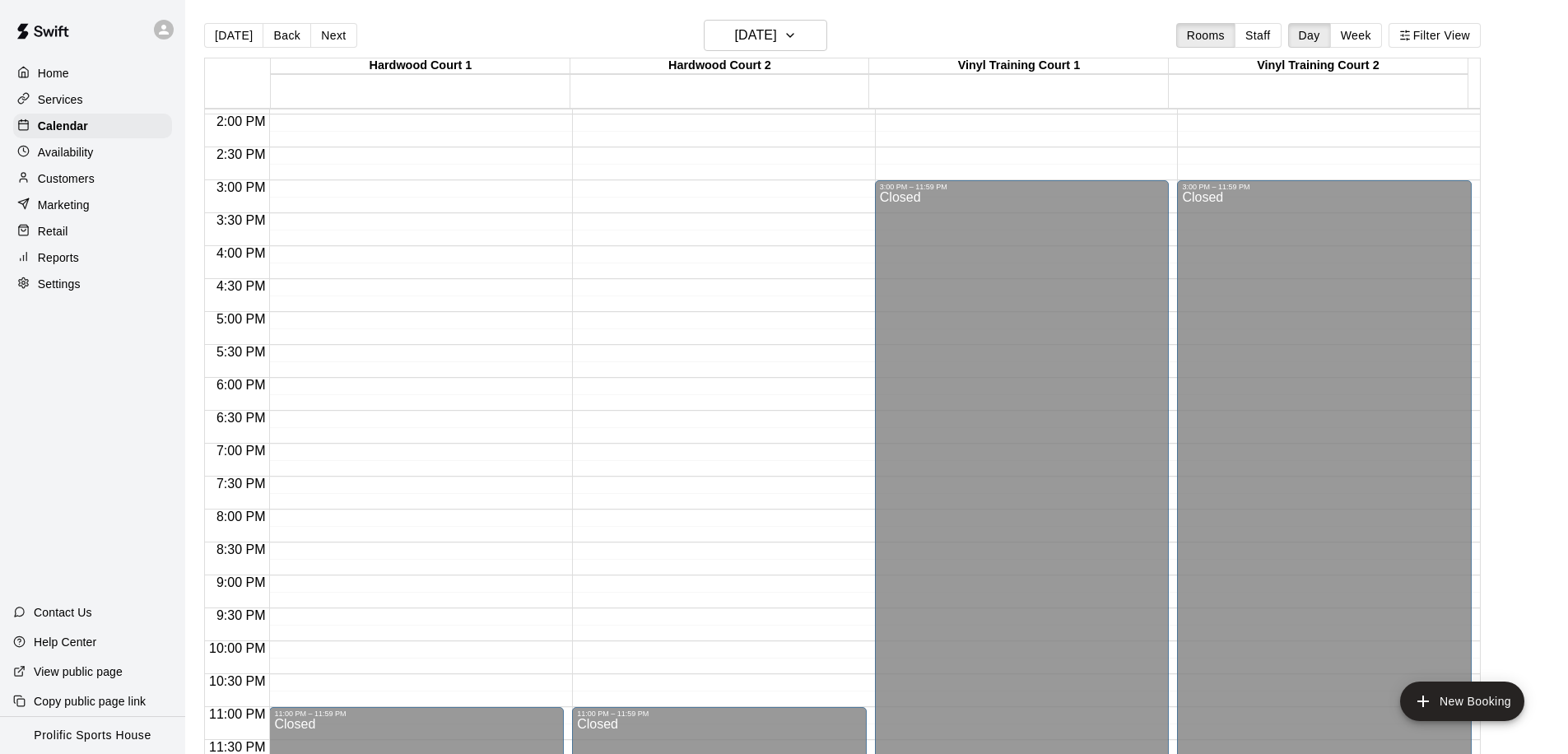
click at [99, 178] on div "Customers" at bounding box center [92, 179] width 159 height 25
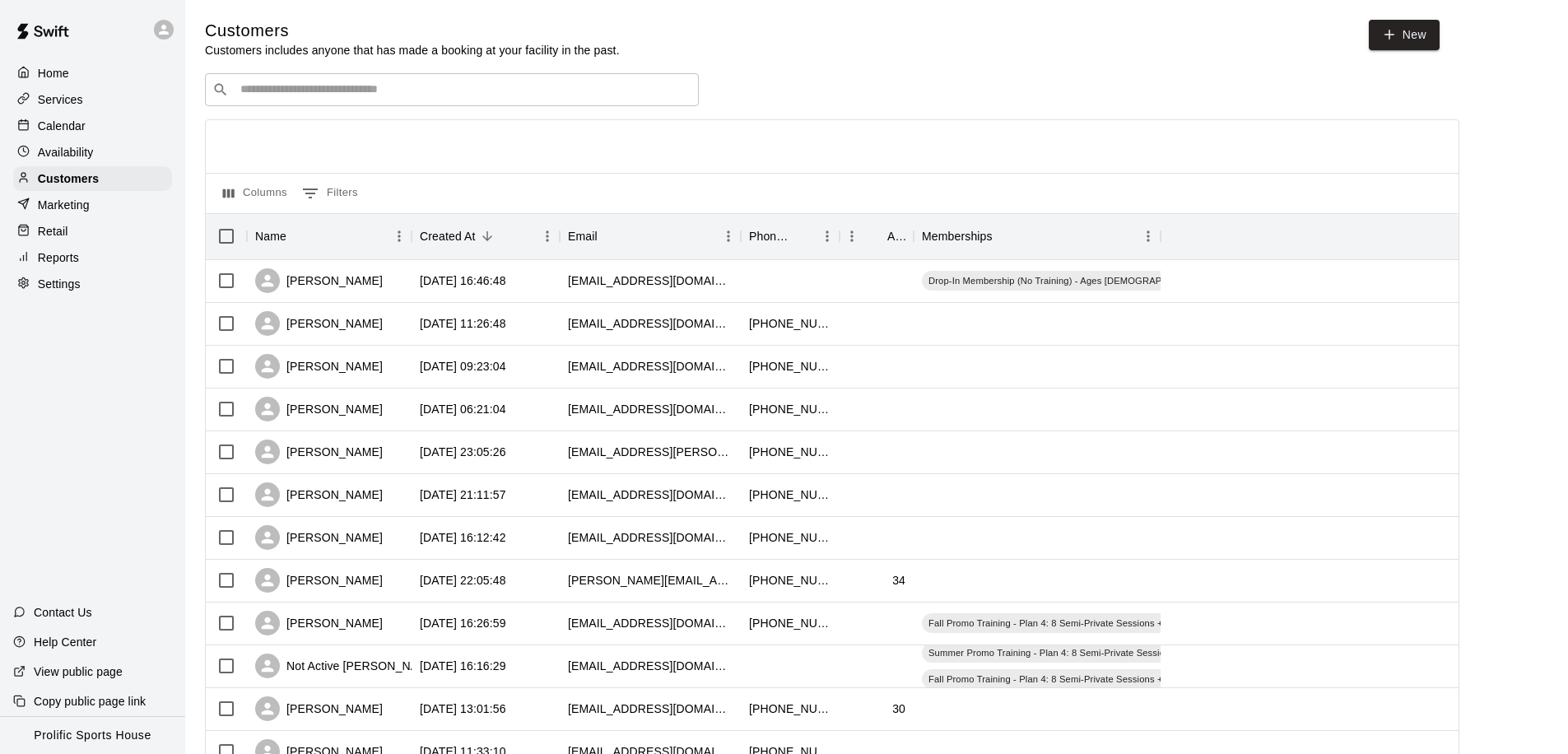
click at [291, 84] on input "Search customers by name or email" at bounding box center [463, 90] width 456 height 16
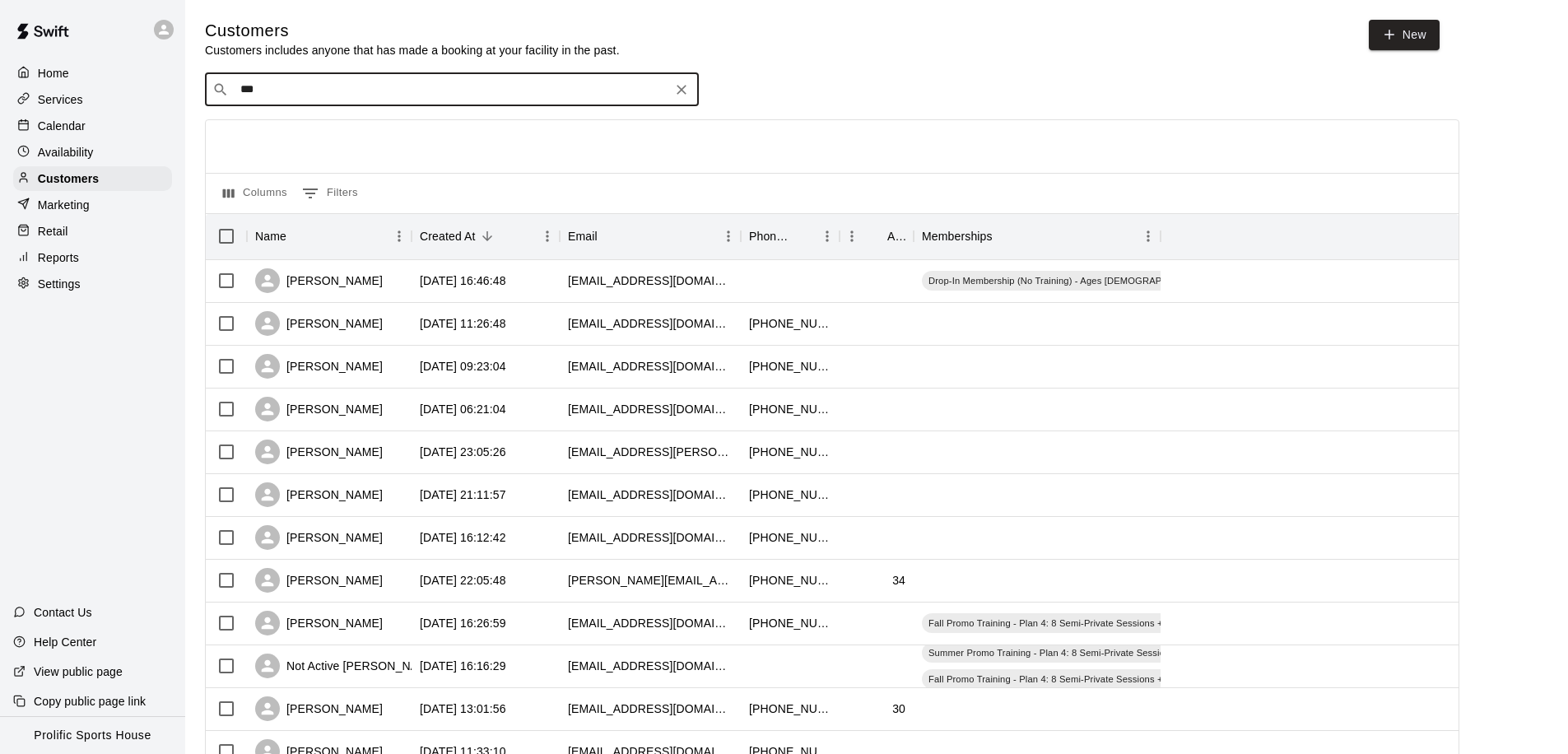
type input "****"
click at [346, 129] on p "Clare Soya-Bongay" at bounding box center [370, 123] width 238 height 17
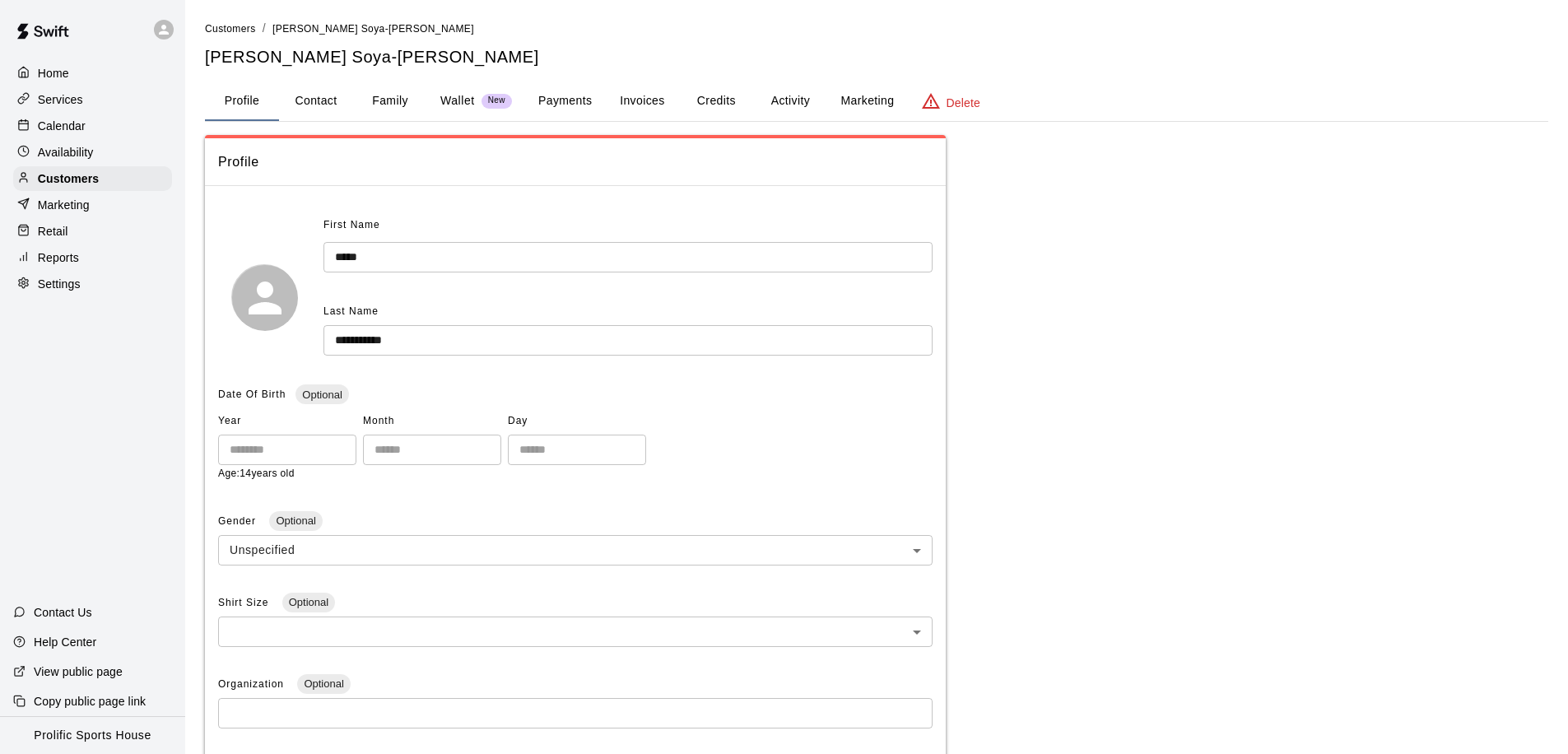
click at [796, 98] on button "Activity" at bounding box center [790, 102] width 74 height 40
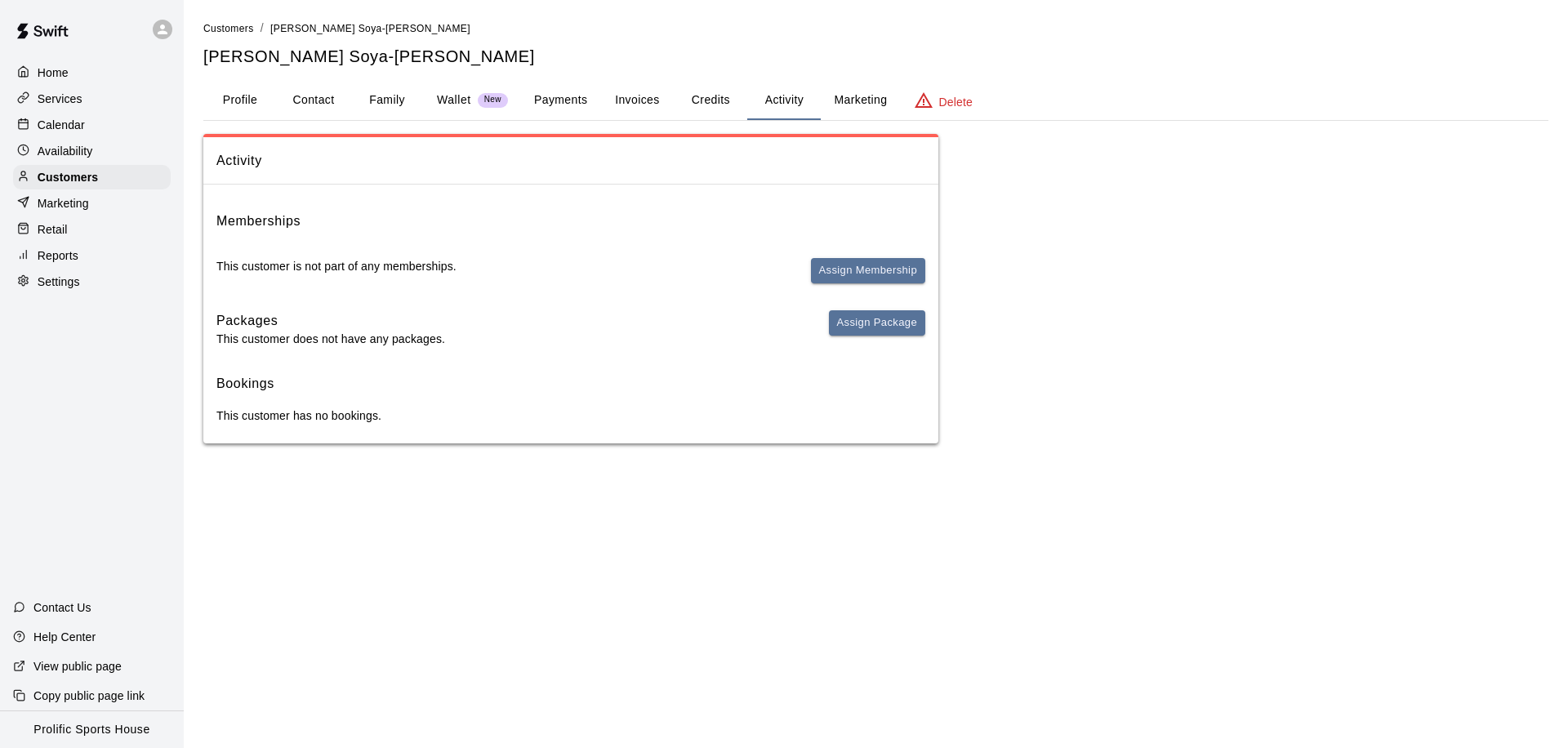
click at [563, 100] on button "Payments" at bounding box center [561, 101] width 79 height 40
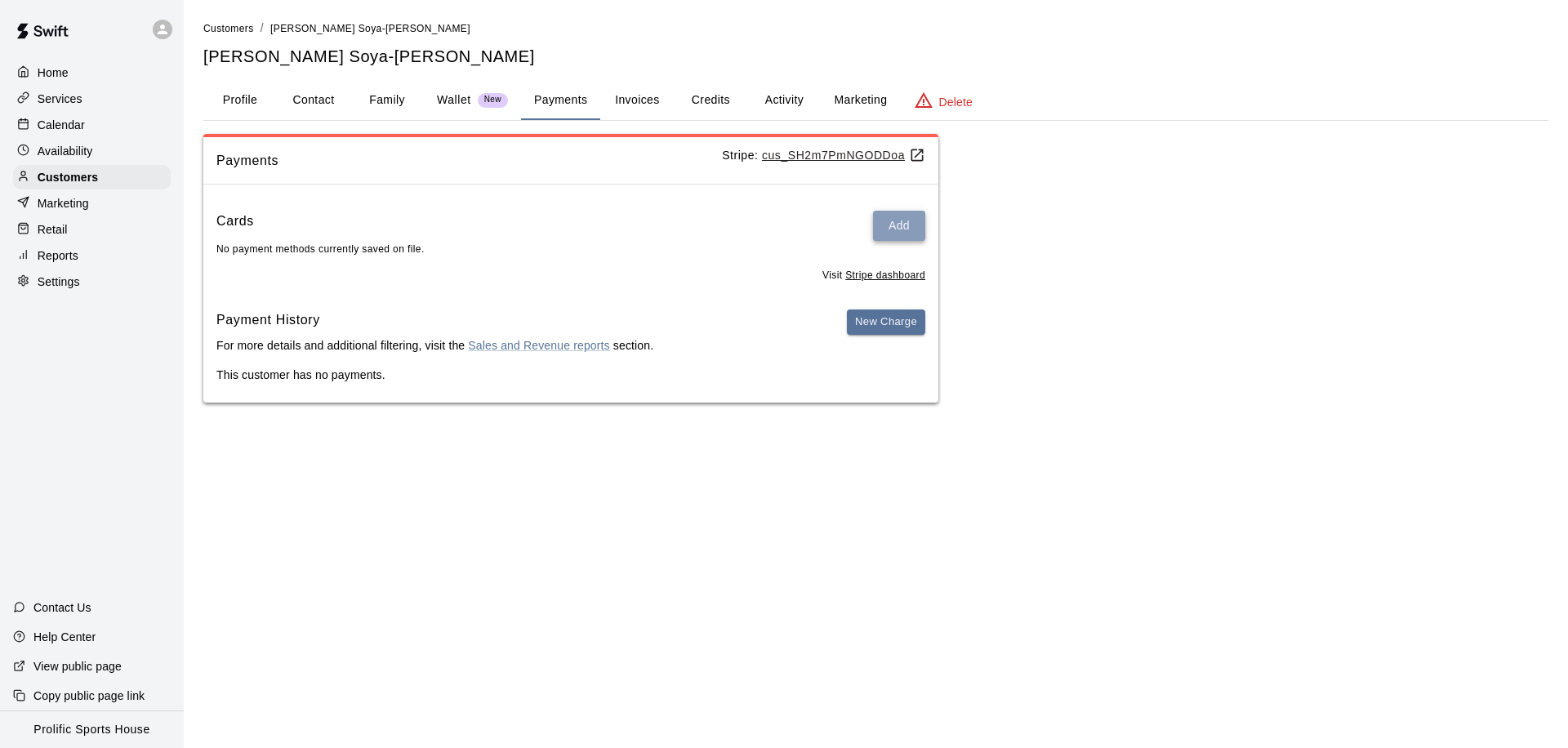
click at [884, 227] on button "Add" at bounding box center [898, 226] width 52 height 31
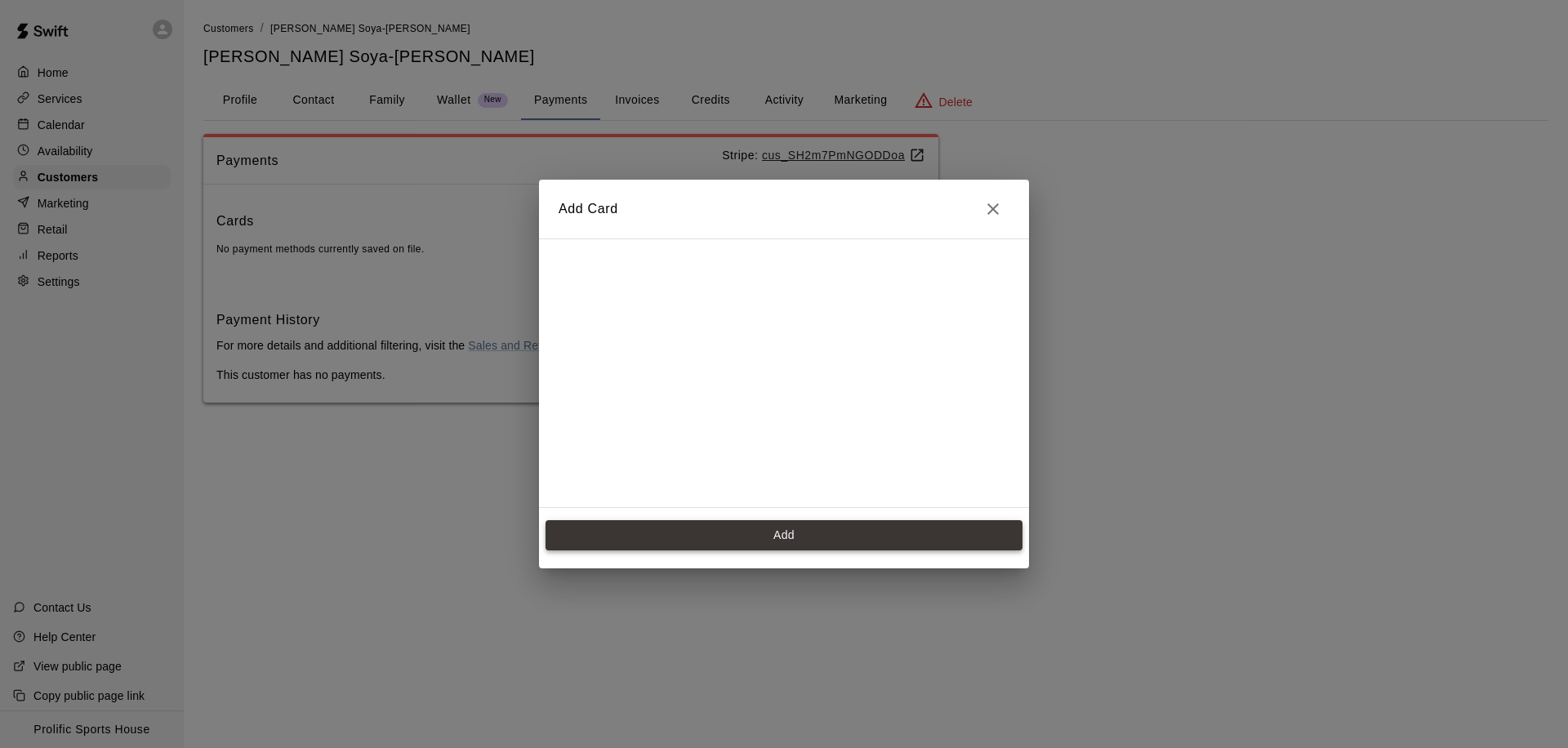
click at [677, 533] on button "Add" at bounding box center [784, 535] width 476 height 31
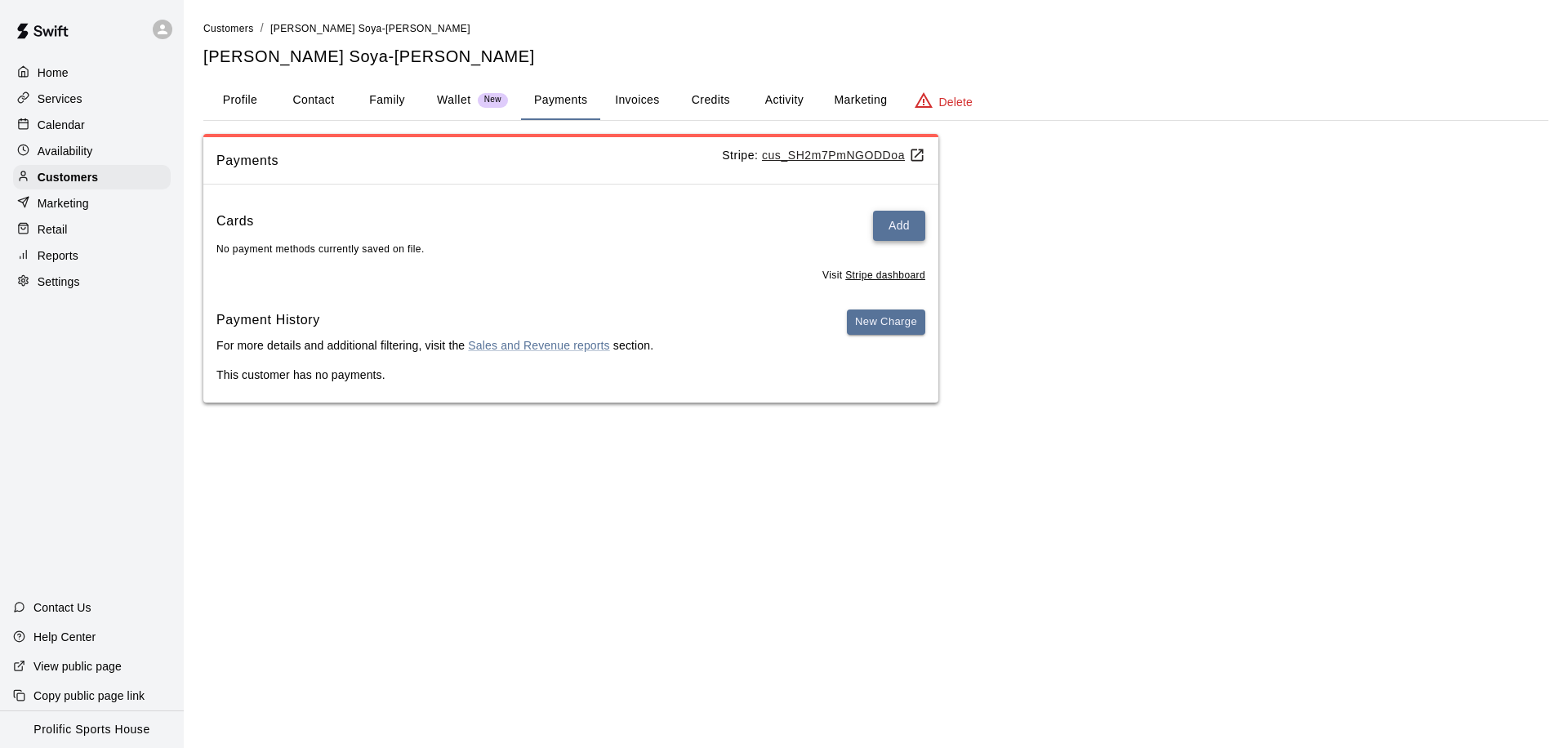
click at [896, 226] on button "Add" at bounding box center [898, 226] width 52 height 31
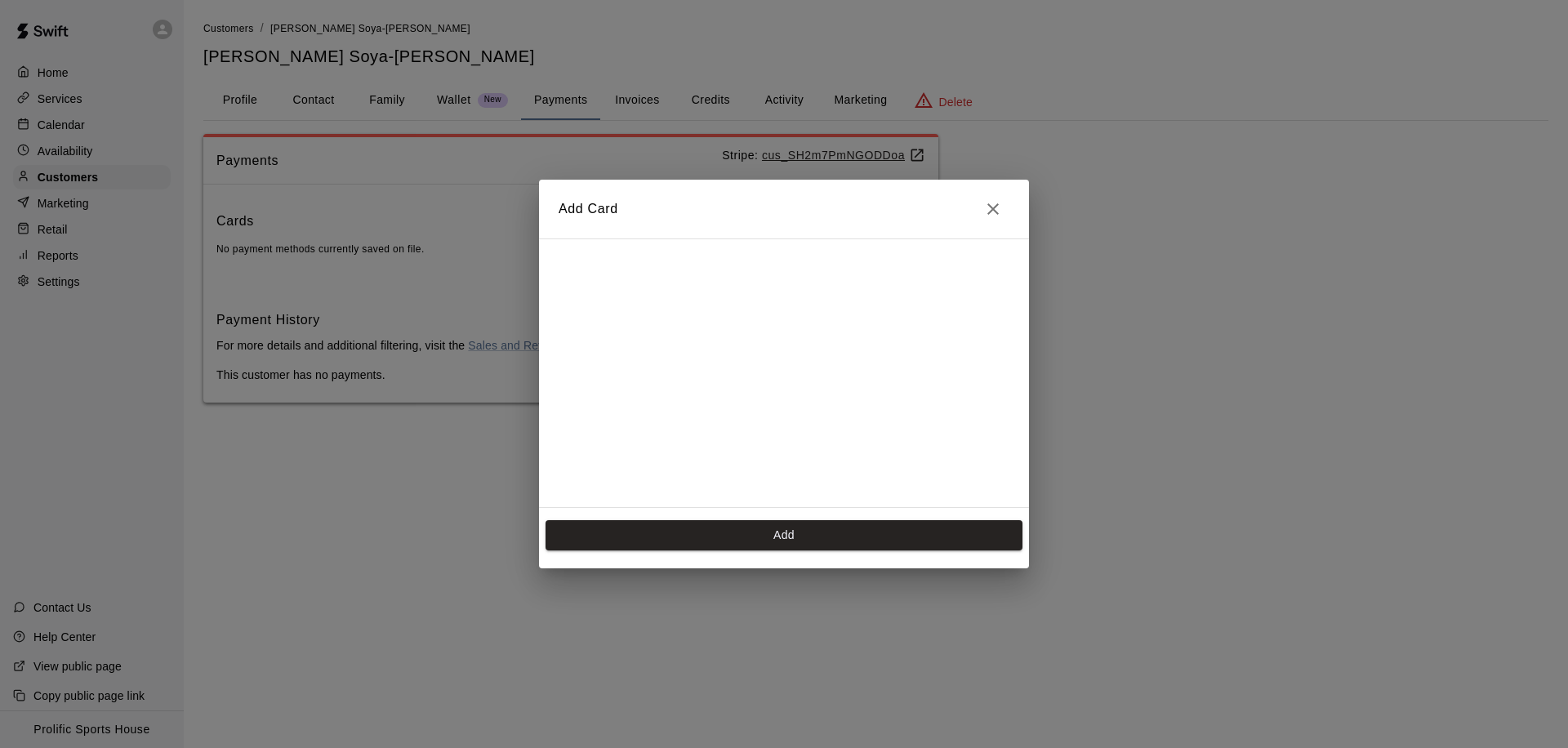
scroll to position [41, 0]
click at [790, 533] on button "Add" at bounding box center [784, 535] width 476 height 31
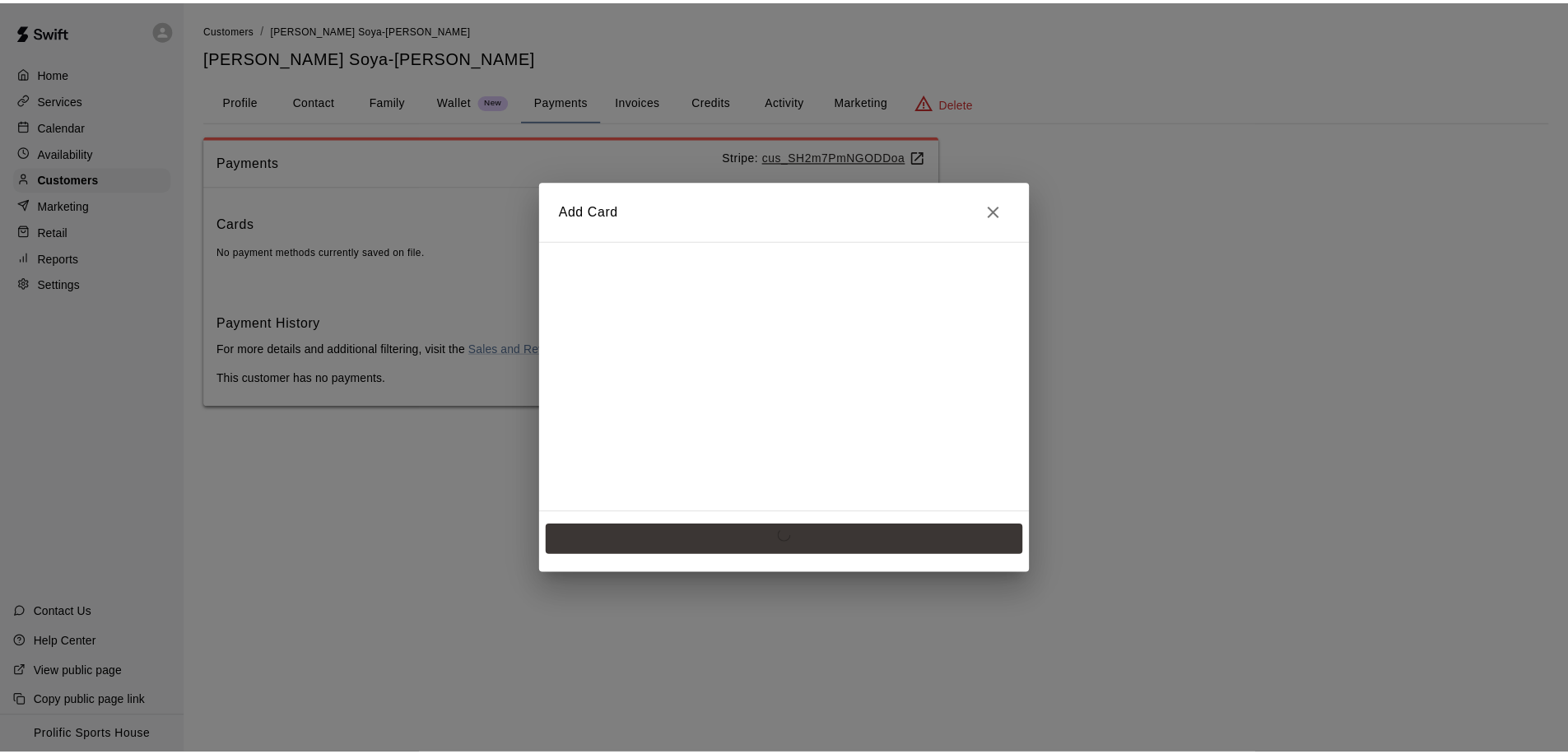
scroll to position [0, 0]
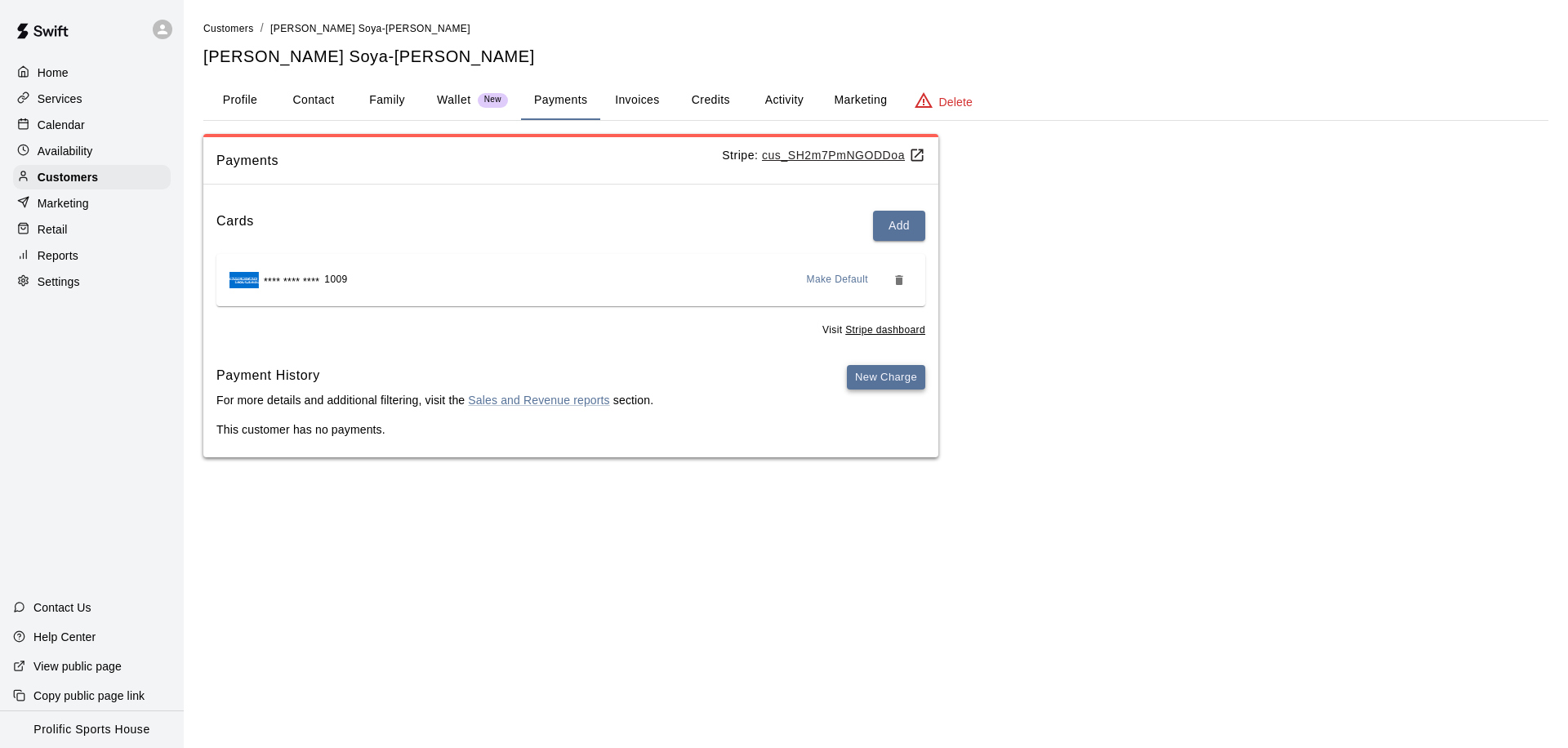
click at [875, 373] on button "New Charge" at bounding box center [886, 378] width 78 height 26
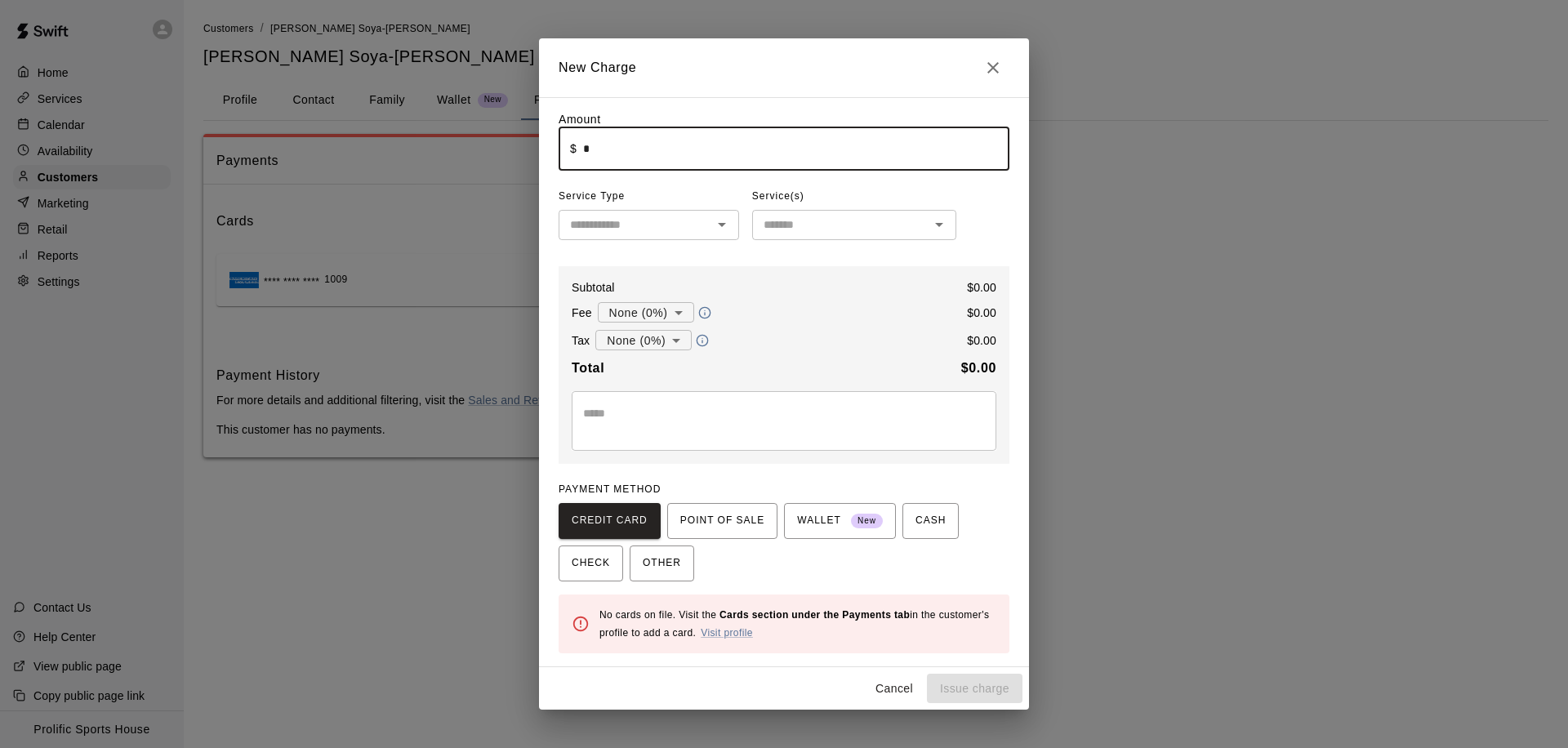
click at [635, 152] on input "*" at bounding box center [796, 150] width 426 height 44
click at [981, 67] on button "Close" at bounding box center [993, 67] width 33 height 33
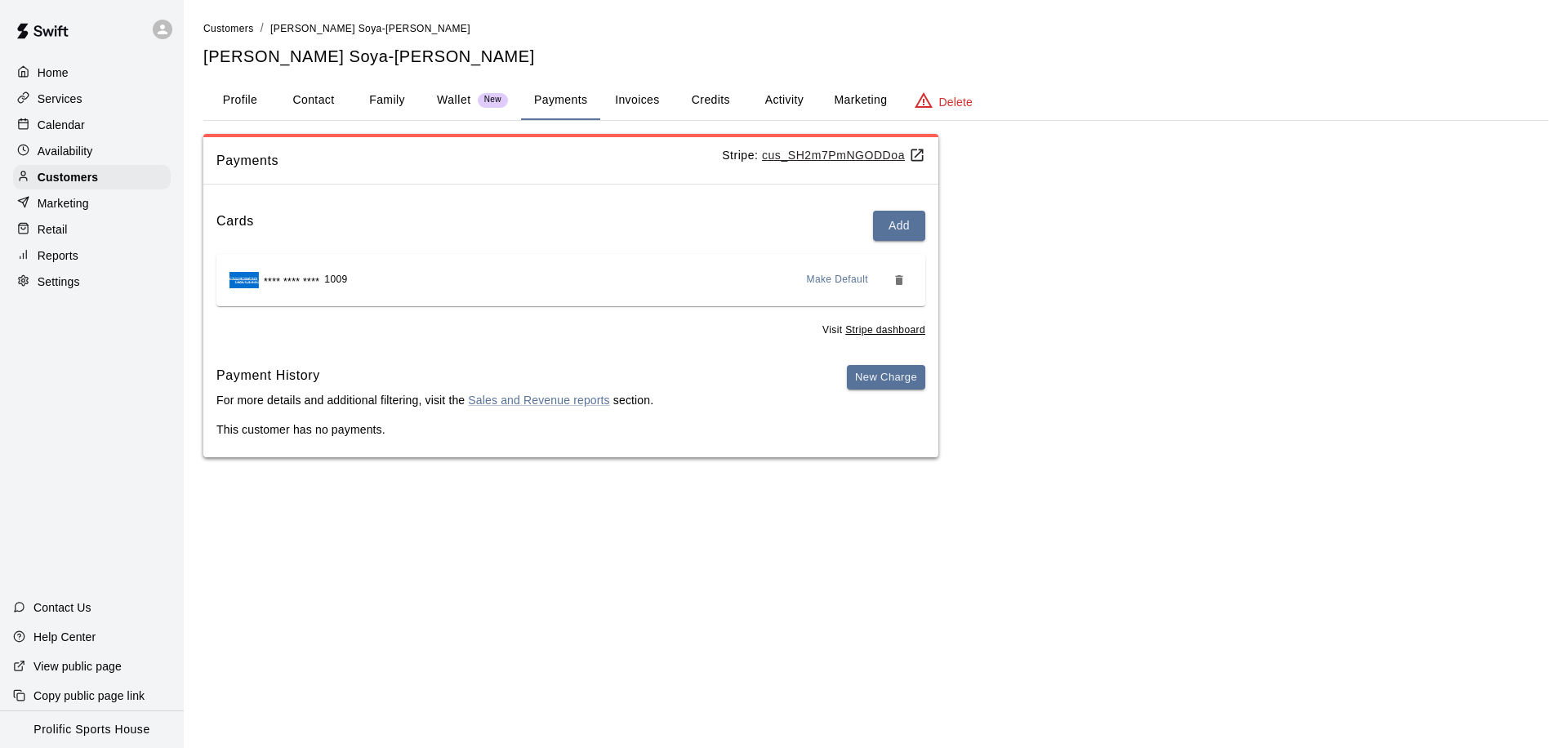
click at [99, 126] on div "Calendar" at bounding box center [91, 125] width 157 height 25
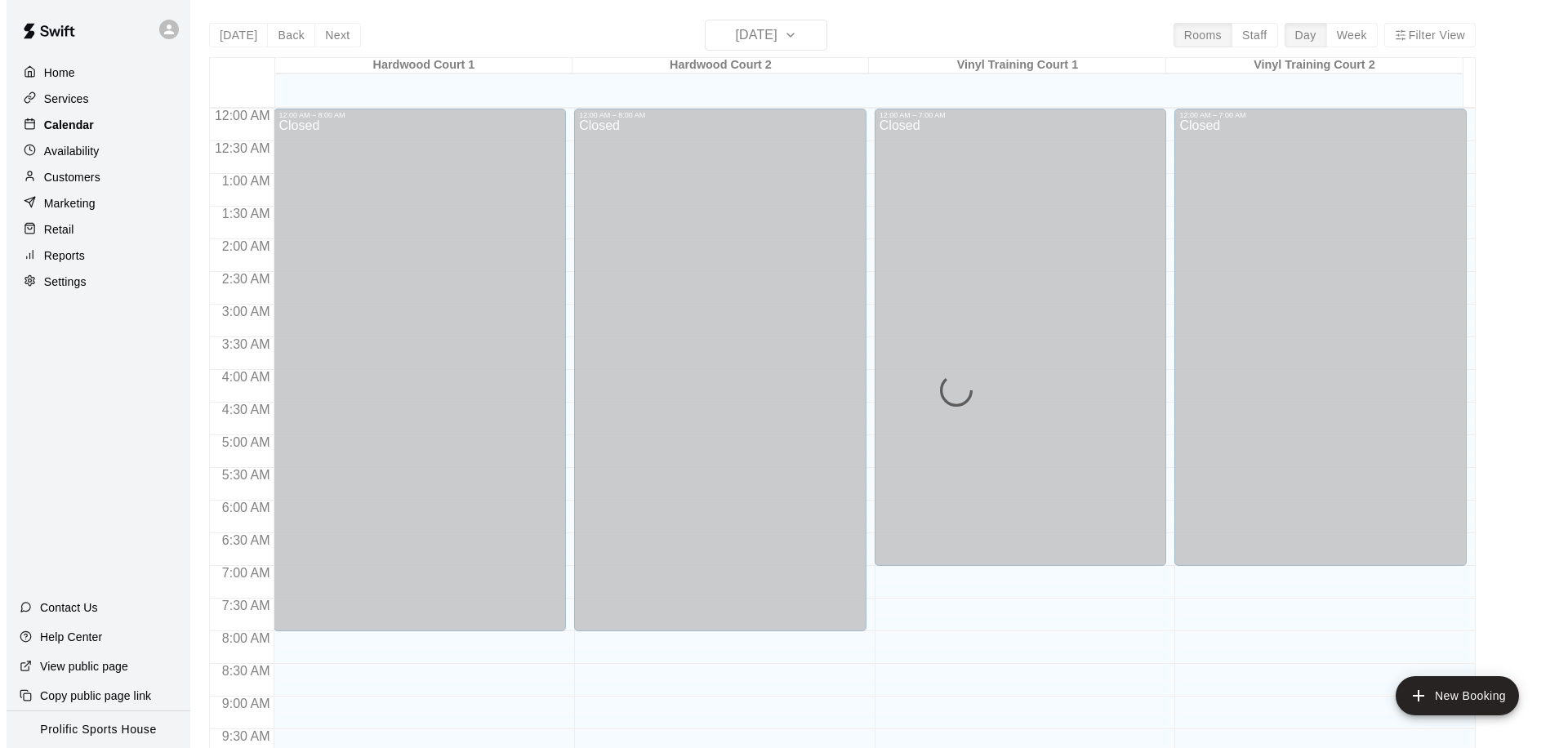
scroll to position [861, 0]
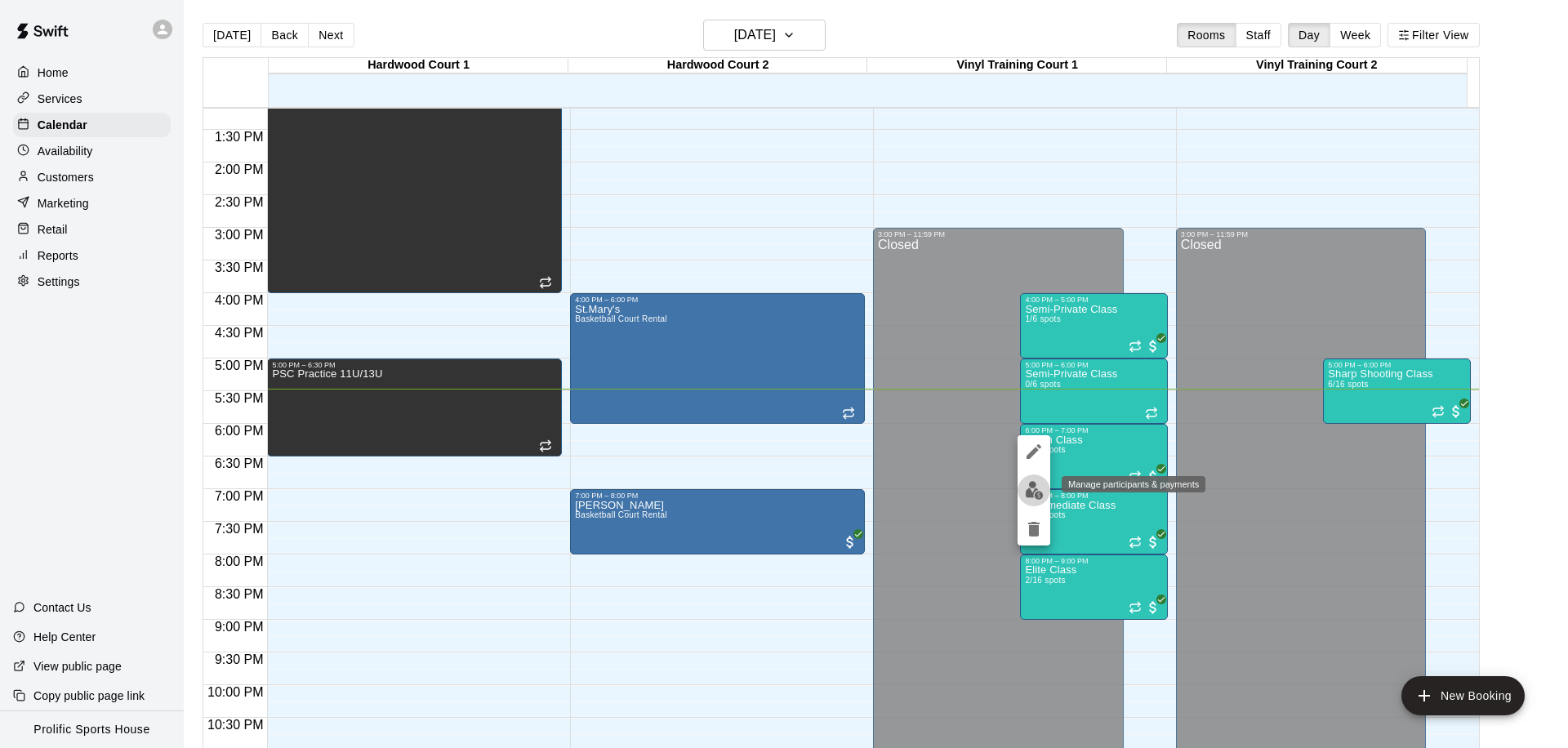
click at [1040, 489] on img "edit" at bounding box center [1034, 490] width 19 height 19
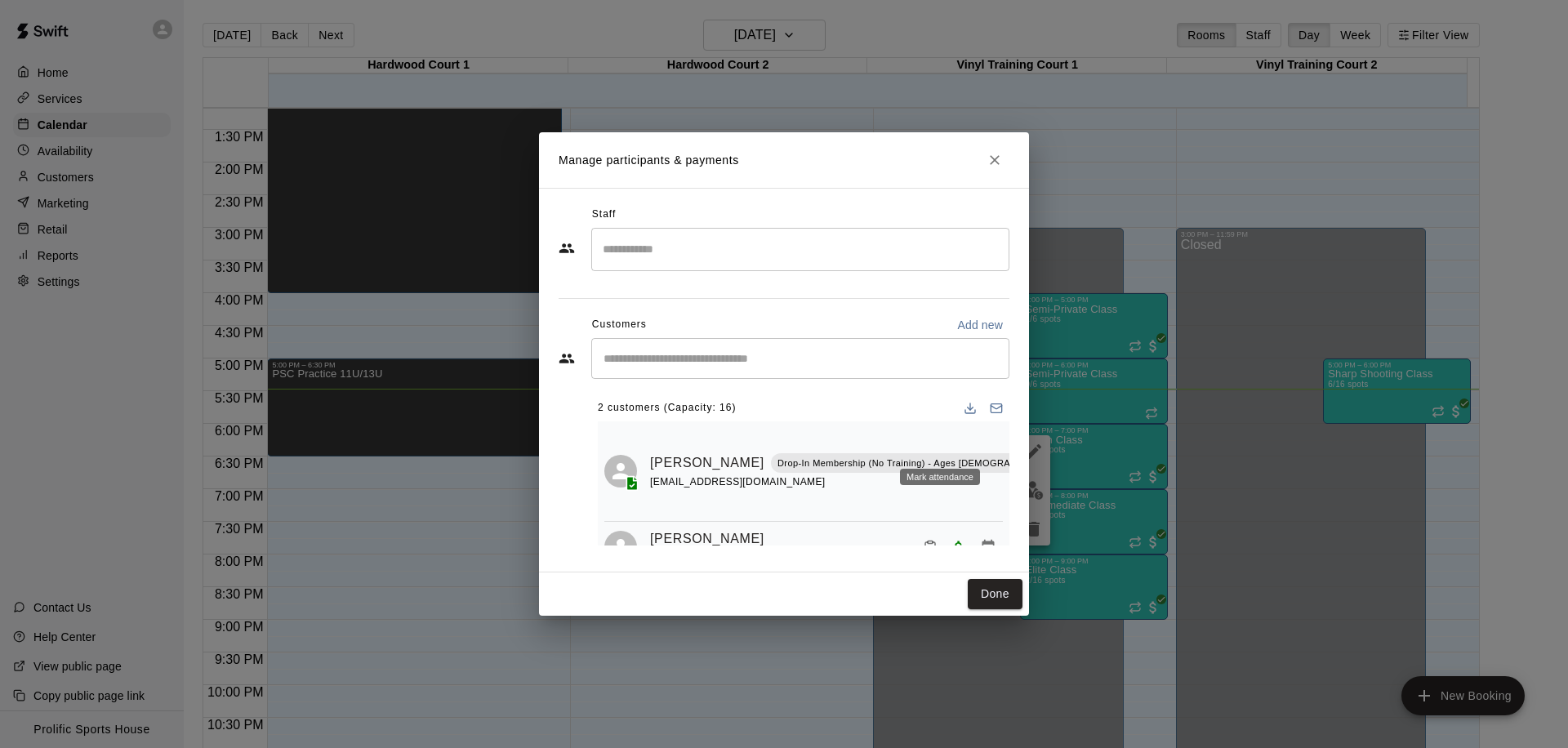
click at [1079, 440] on icon "Mark attendance" at bounding box center [1086, 442] width 15 height 15
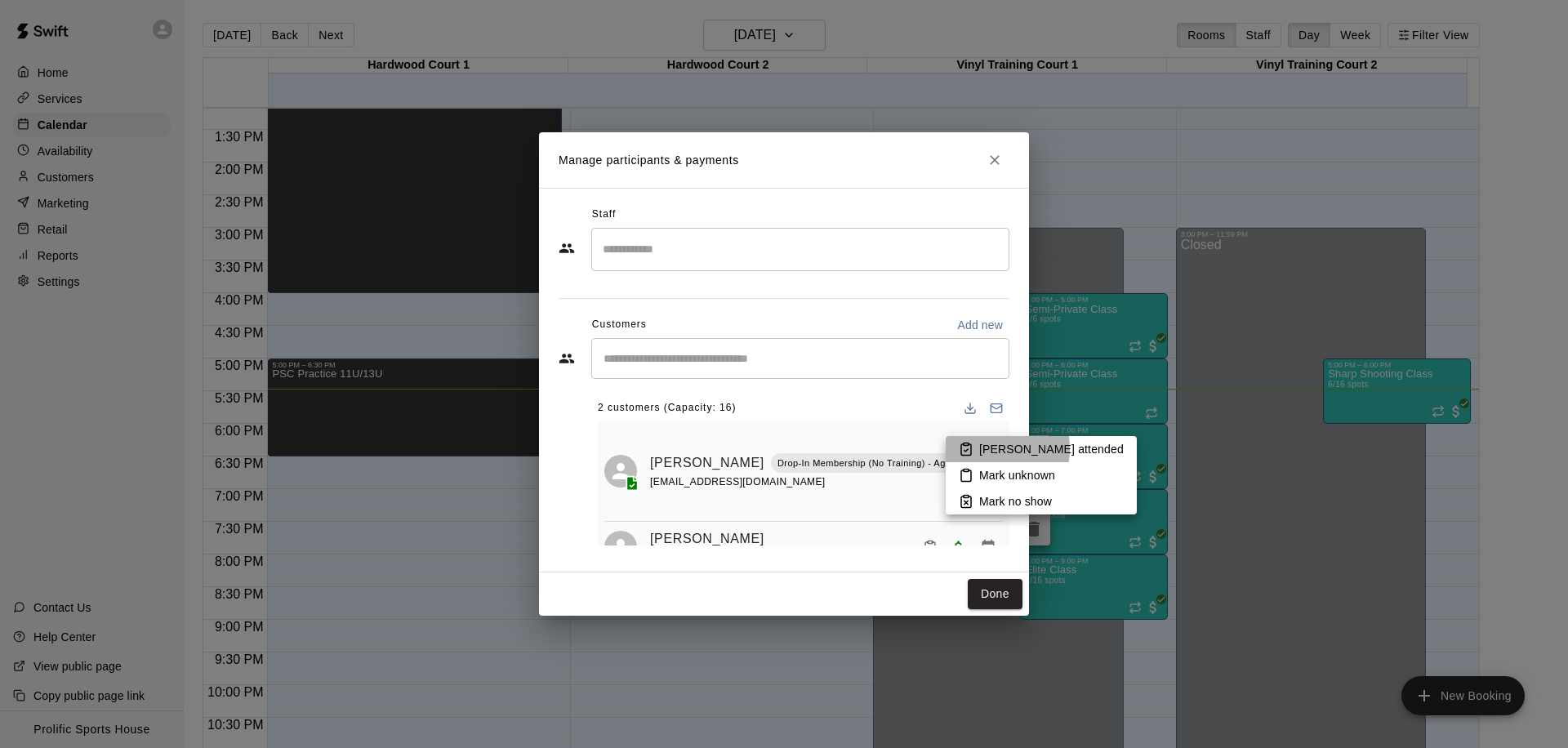
click at [980, 449] on p "[PERSON_NAME] attended" at bounding box center [1051, 449] width 145 height 16
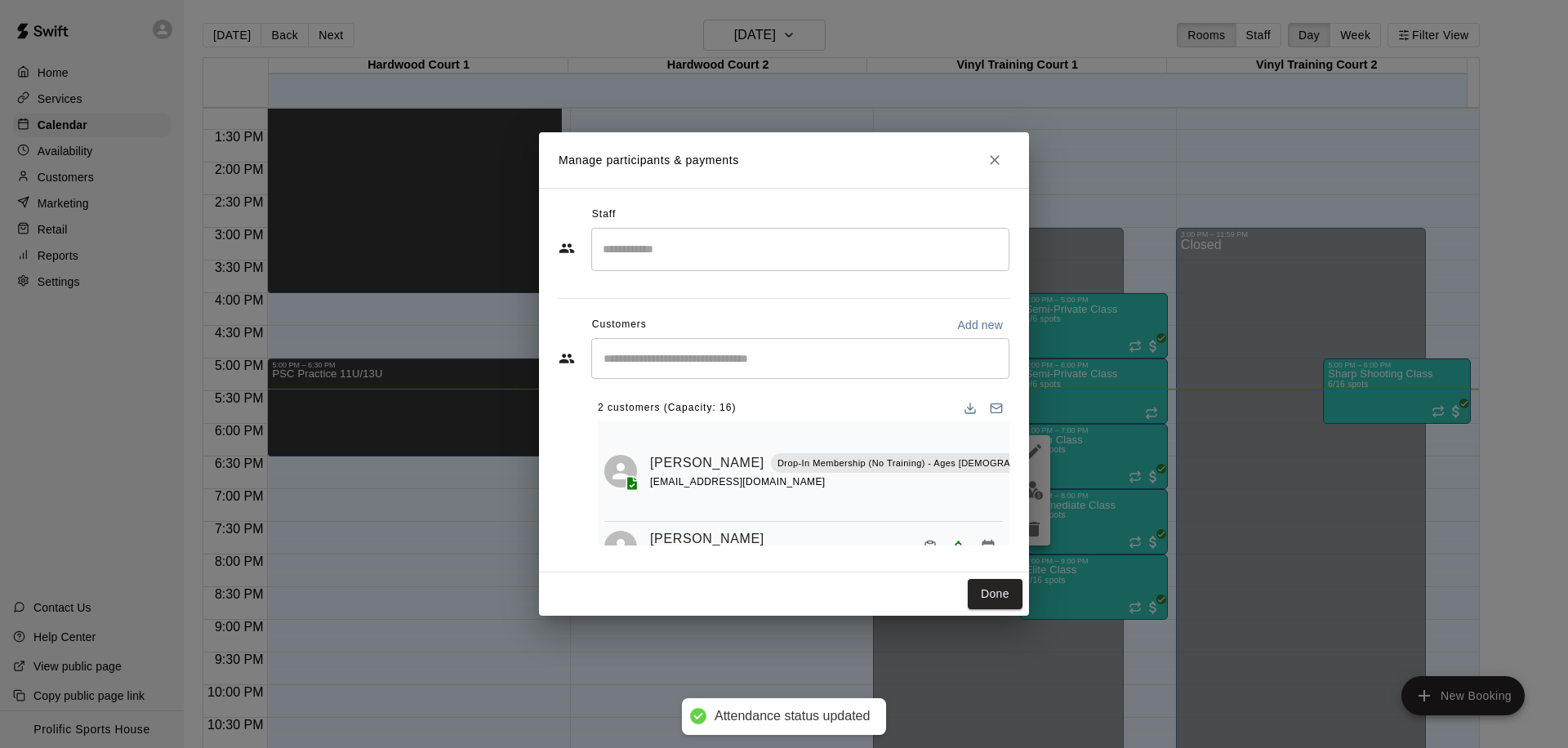
scroll to position [9, 0]
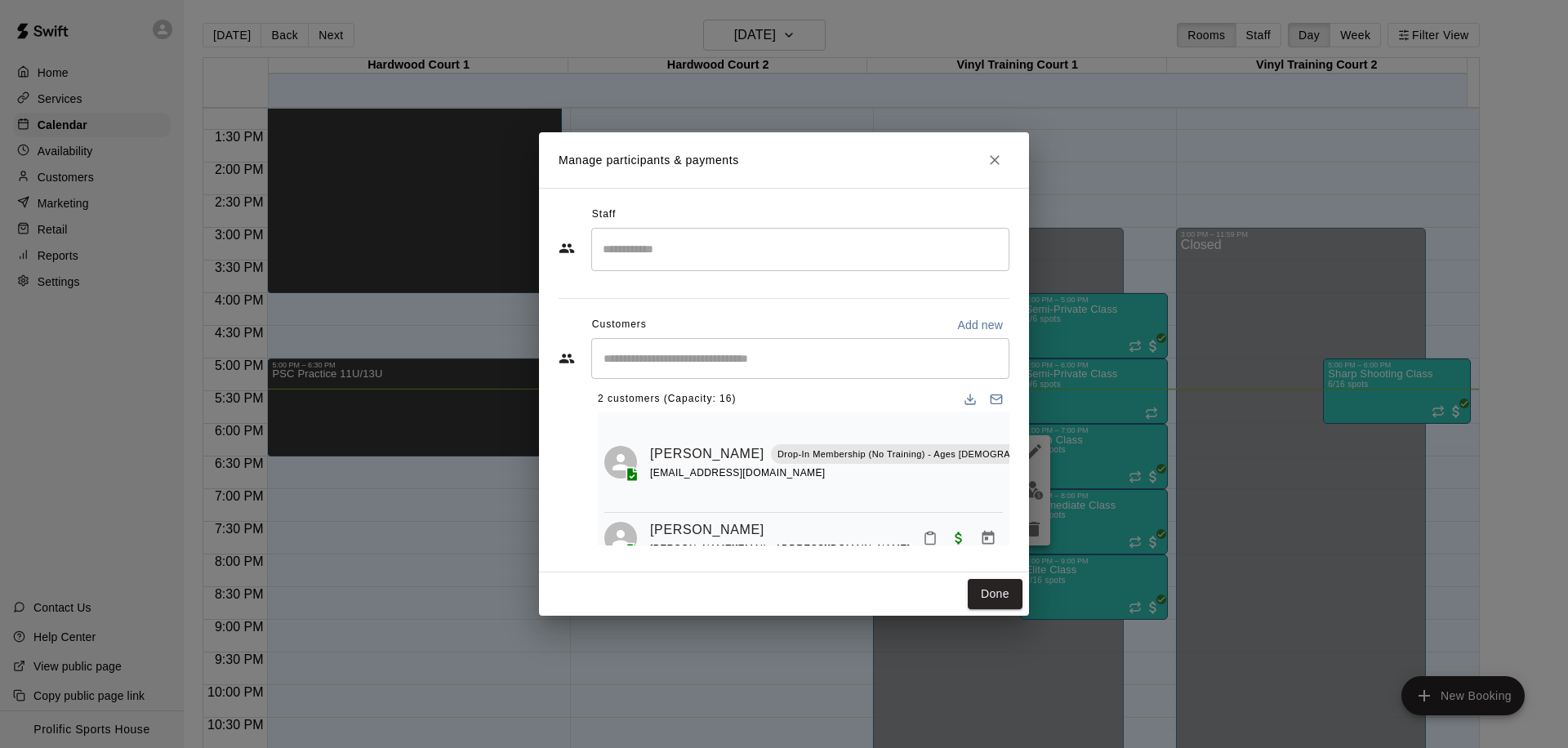
click at [993, 158] on icon "Close" at bounding box center [994, 160] width 16 height 16
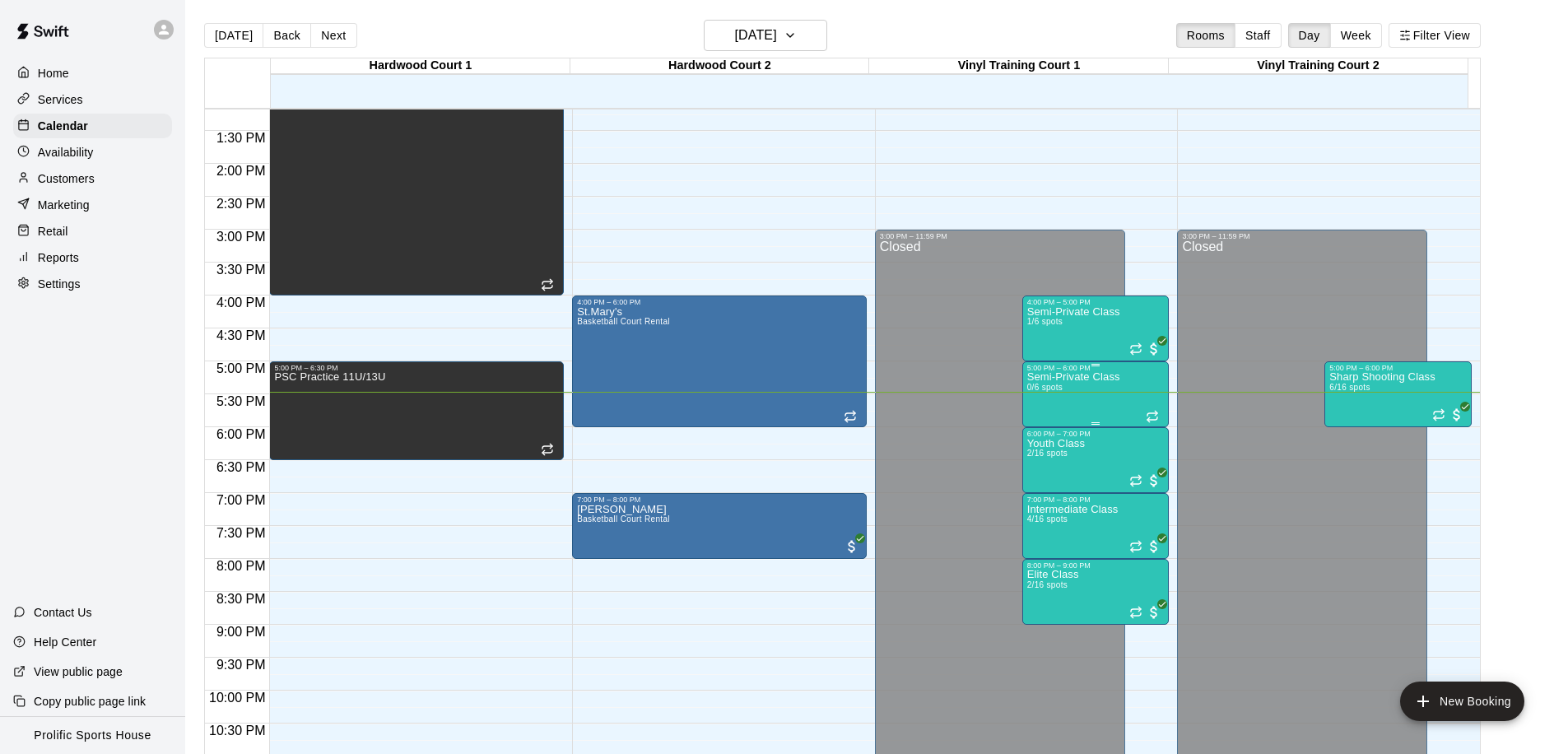
click at [1070, 400] on div "Semi-Private Class 0/6 spots" at bounding box center [1074, 749] width 93 height 754
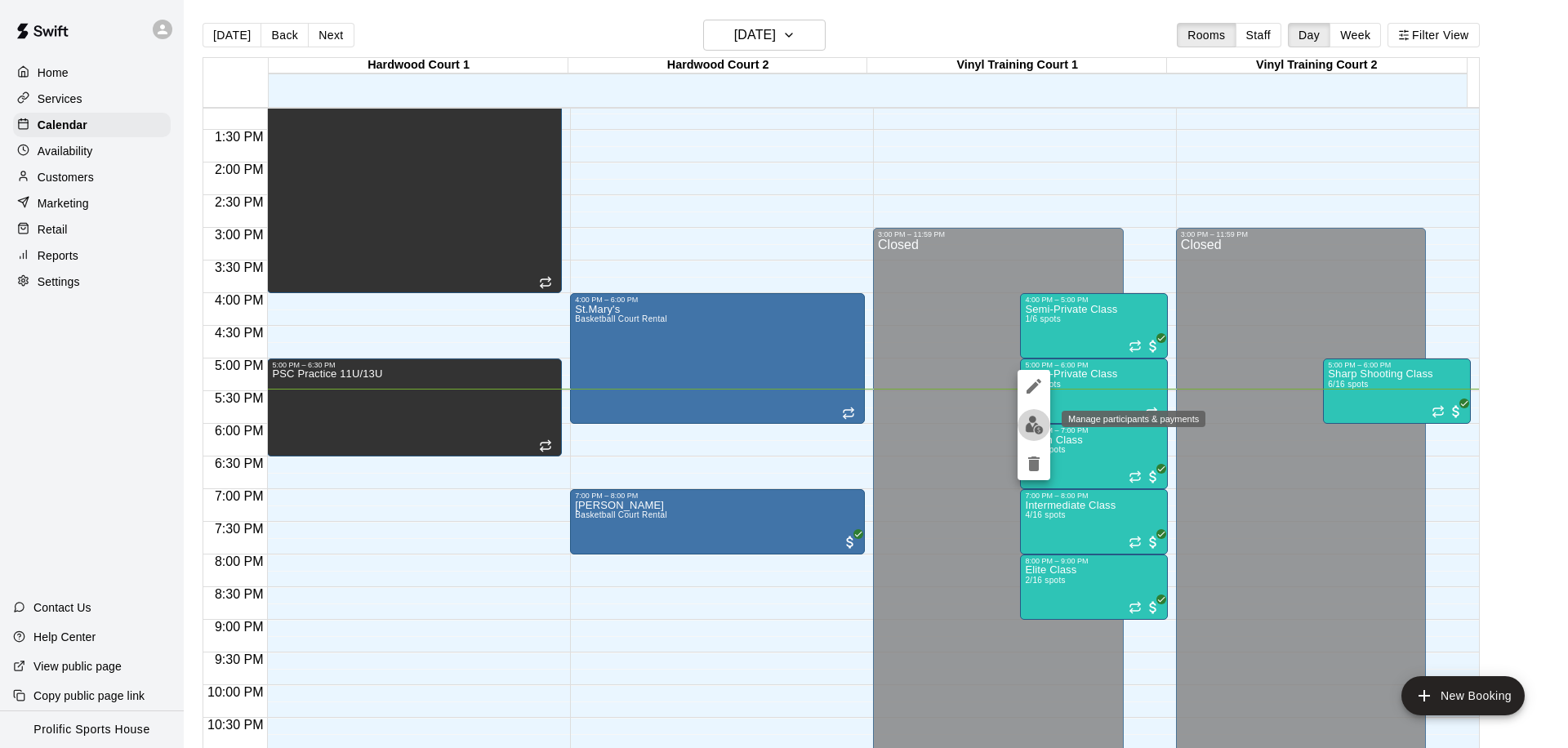
click at [1035, 422] on img "edit" at bounding box center [1034, 425] width 19 height 19
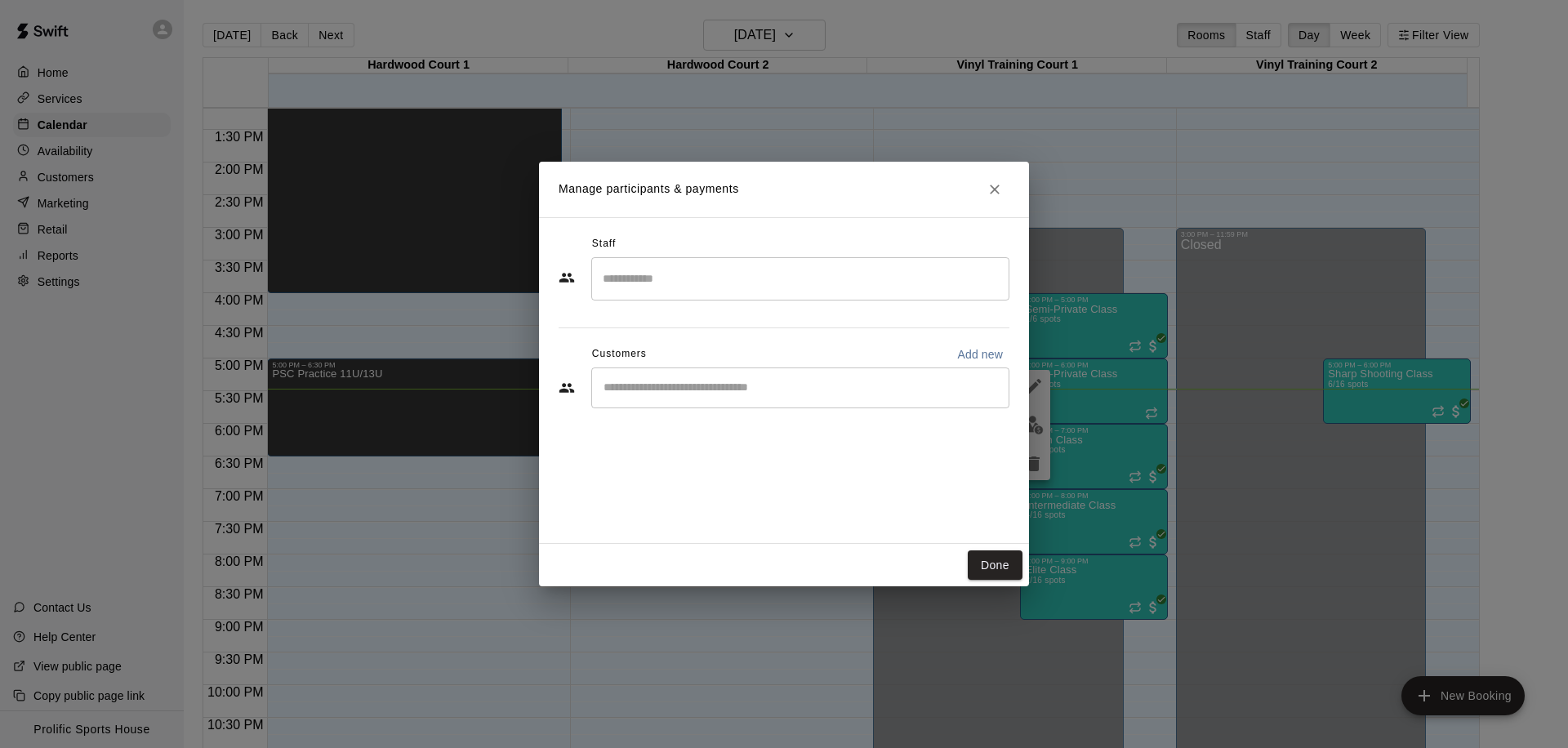
click at [1098, 392] on div "Manage participants & payments Staff ​ Customers Add new ​ Done" at bounding box center [784, 374] width 1568 height 748
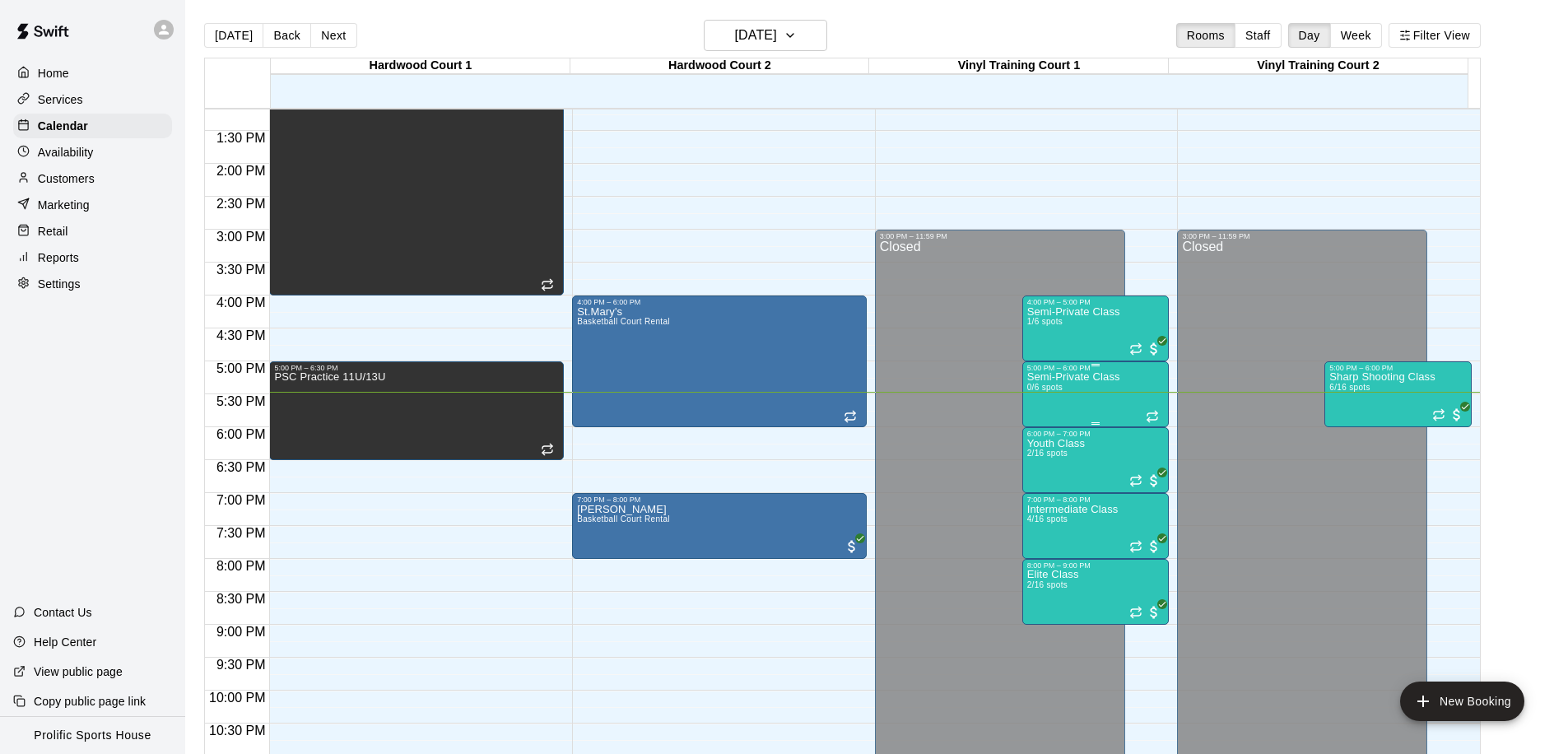
click at [1071, 405] on div "Semi-Private Class 0/6 spots" at bounding box center [1074, 749] width 93 height 754
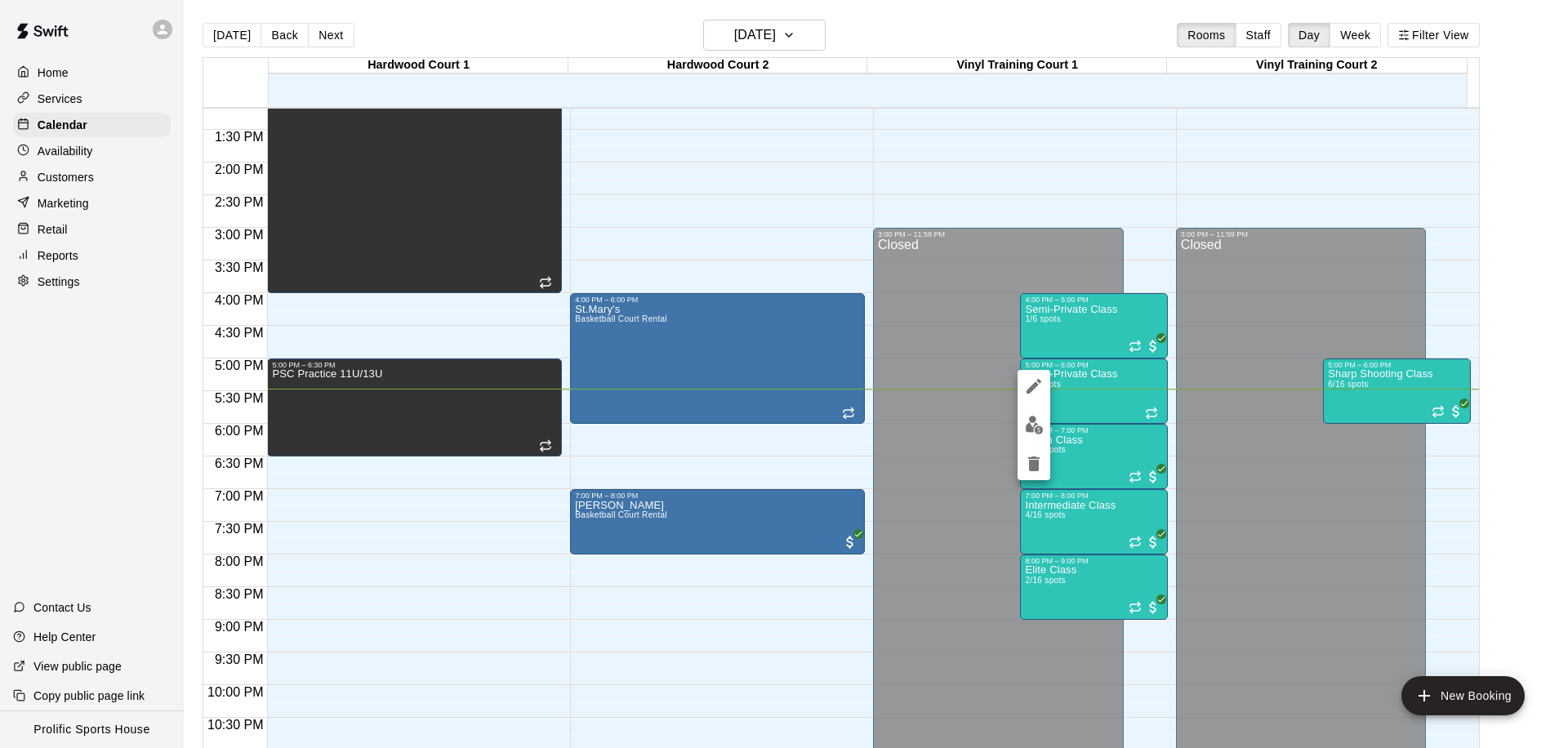
click at [1348, 379] on div at bounding box center [784, 374] width 1568 height 748
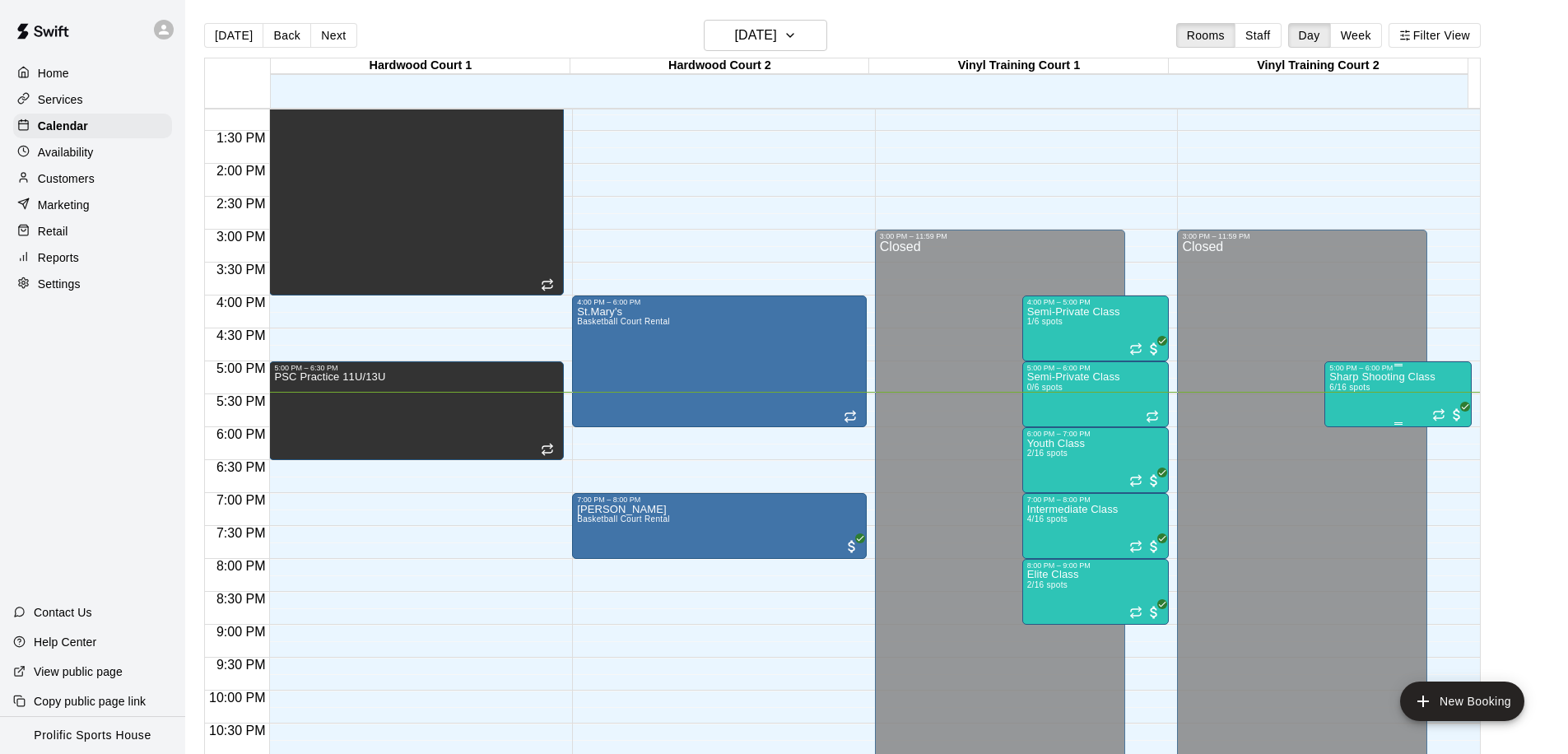
click at [1362, 391] on span "6/16 spots" at bounding box center [1349, 386] width 40 height 9
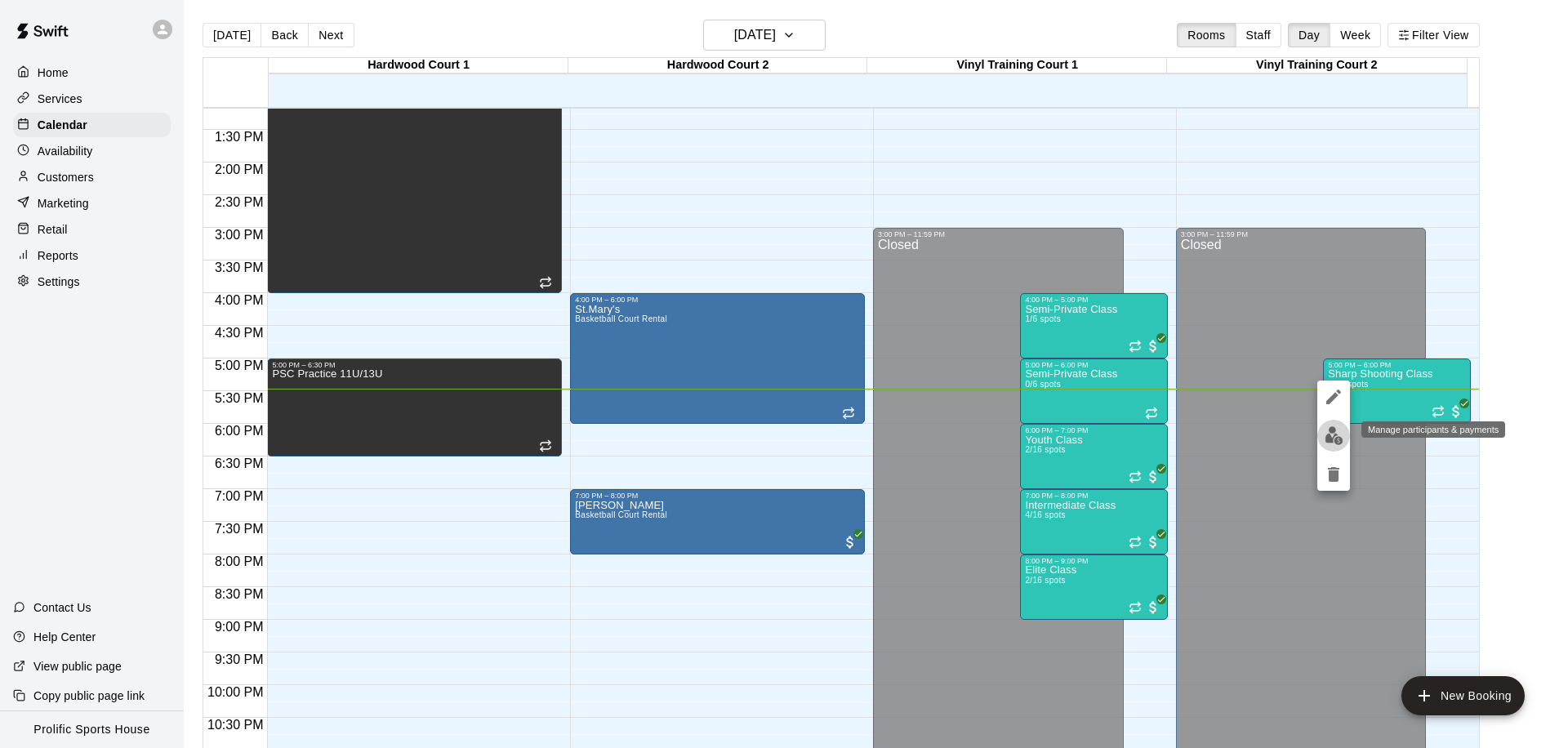
click at [1335, 432] on img "edit" at bounding box center [1333, 435] width 19 height 19
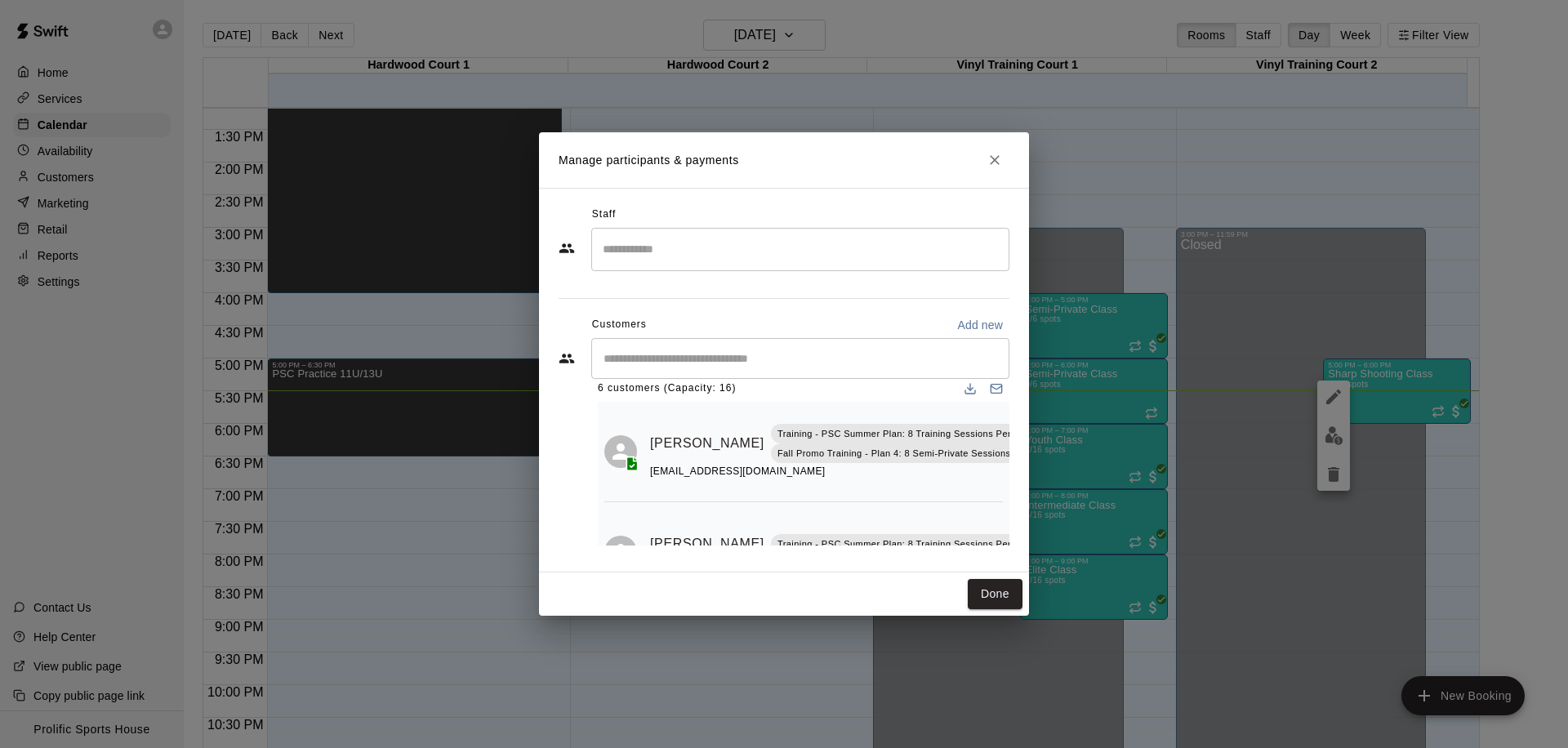
scroll to position [0, 0]
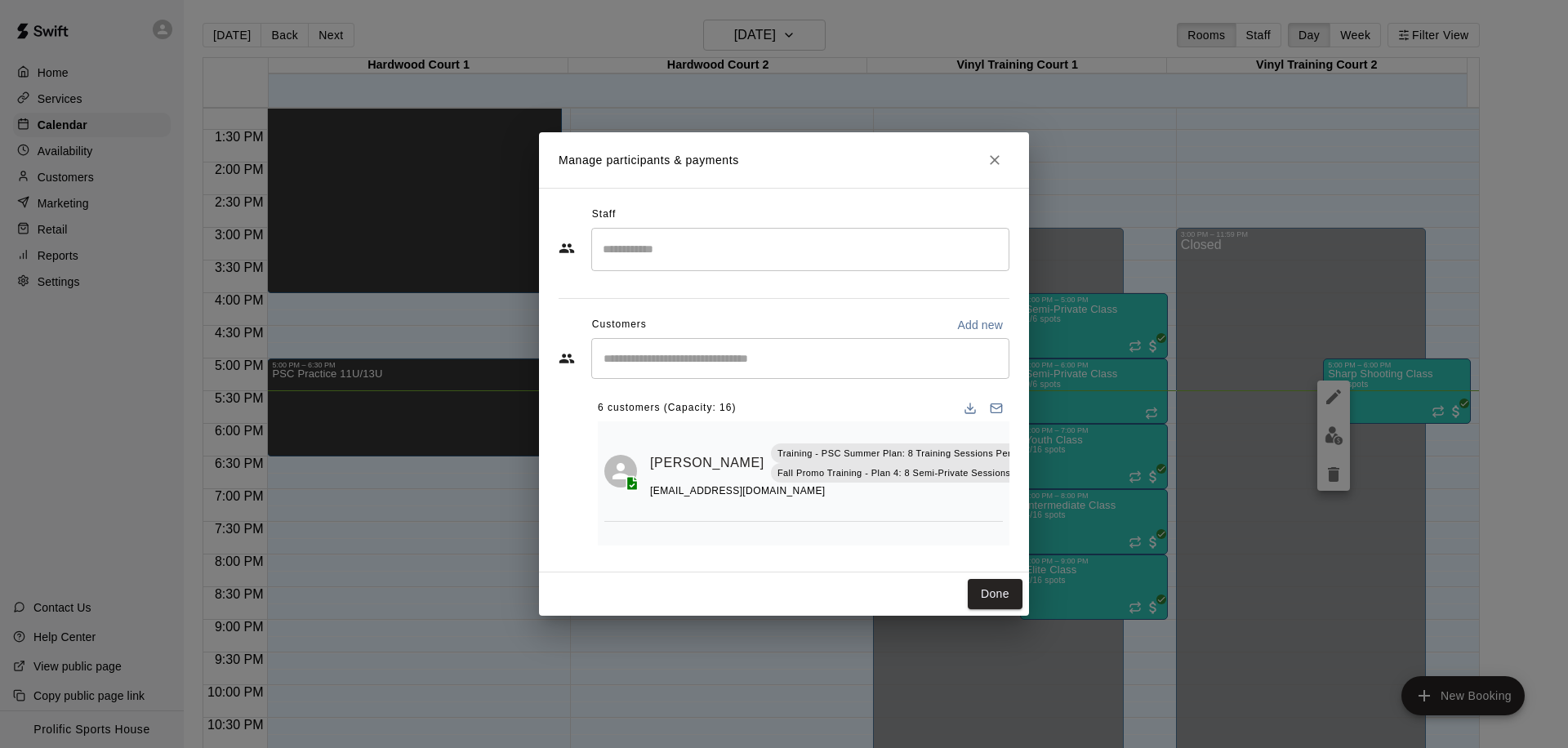
click at [1164, 154] on div "Manage participants & payments Staff ​ Customers Add new ​ 6 customers (Capacit…" at bounding box center [784, 374] width 1568 height 748
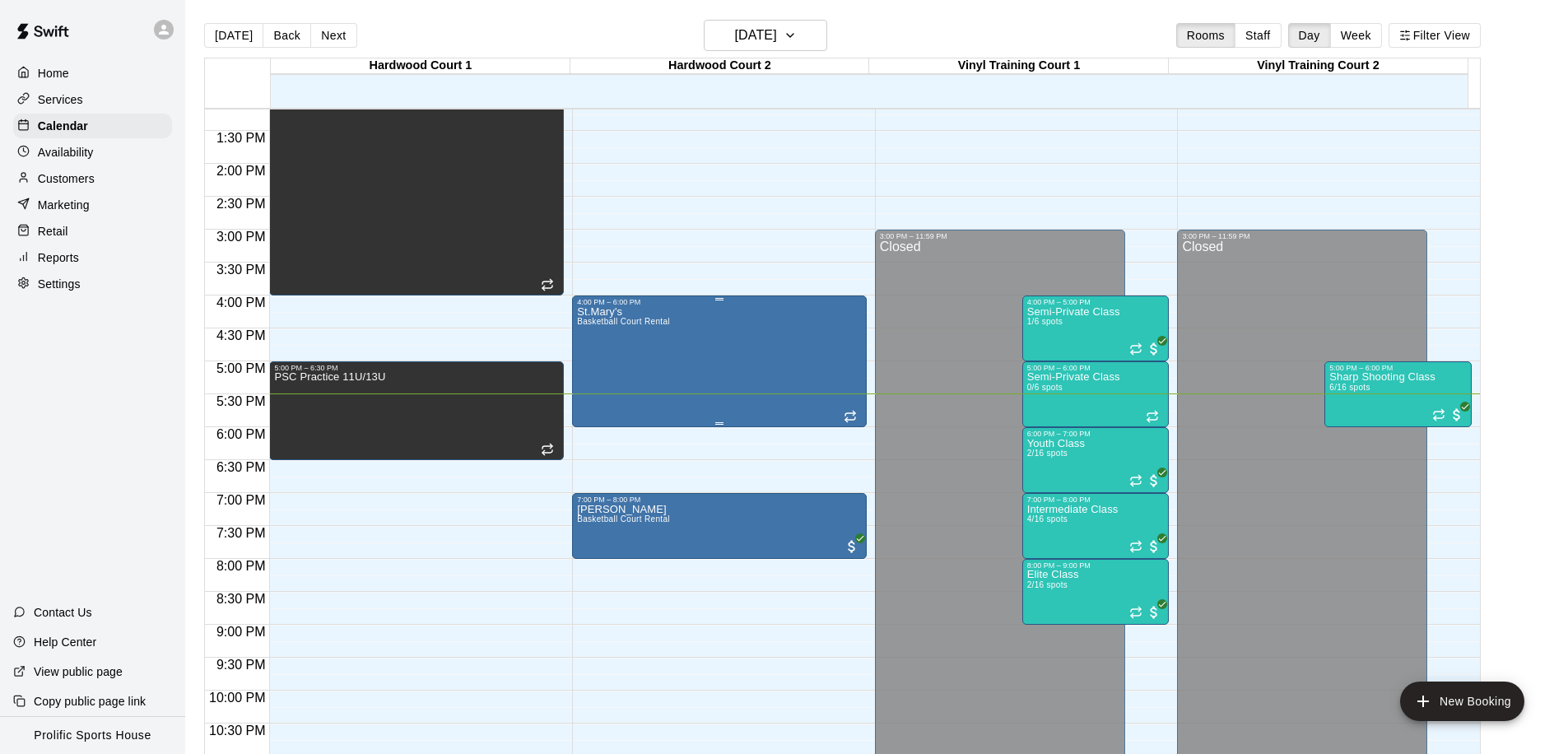
click at [701, 359] on div "St.Mary's Basketball Court Rental" at bounding box center [719, 683] width 285 height 754
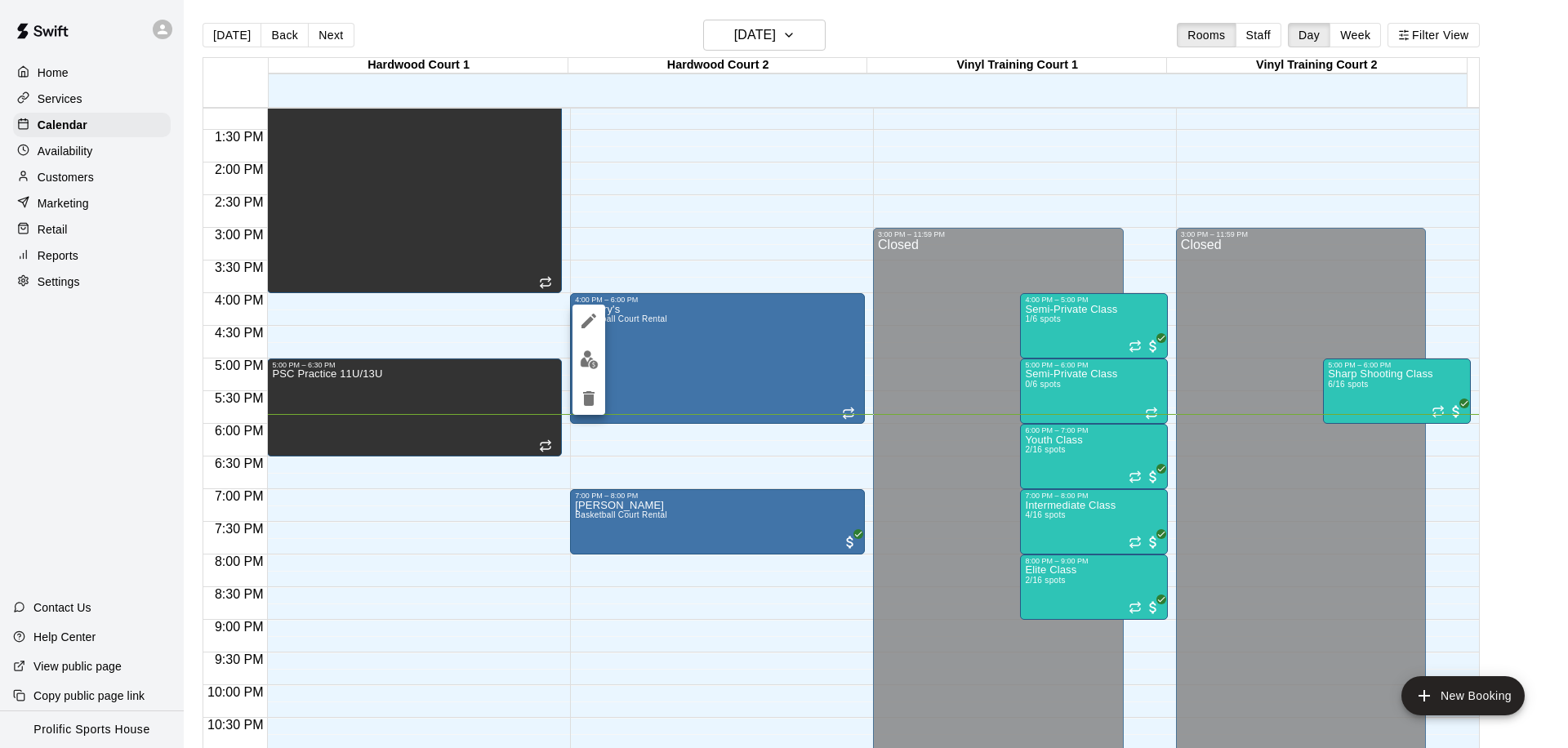
click at [1356, 384] on div at bounding box center [784, 374] width 1568 height 748
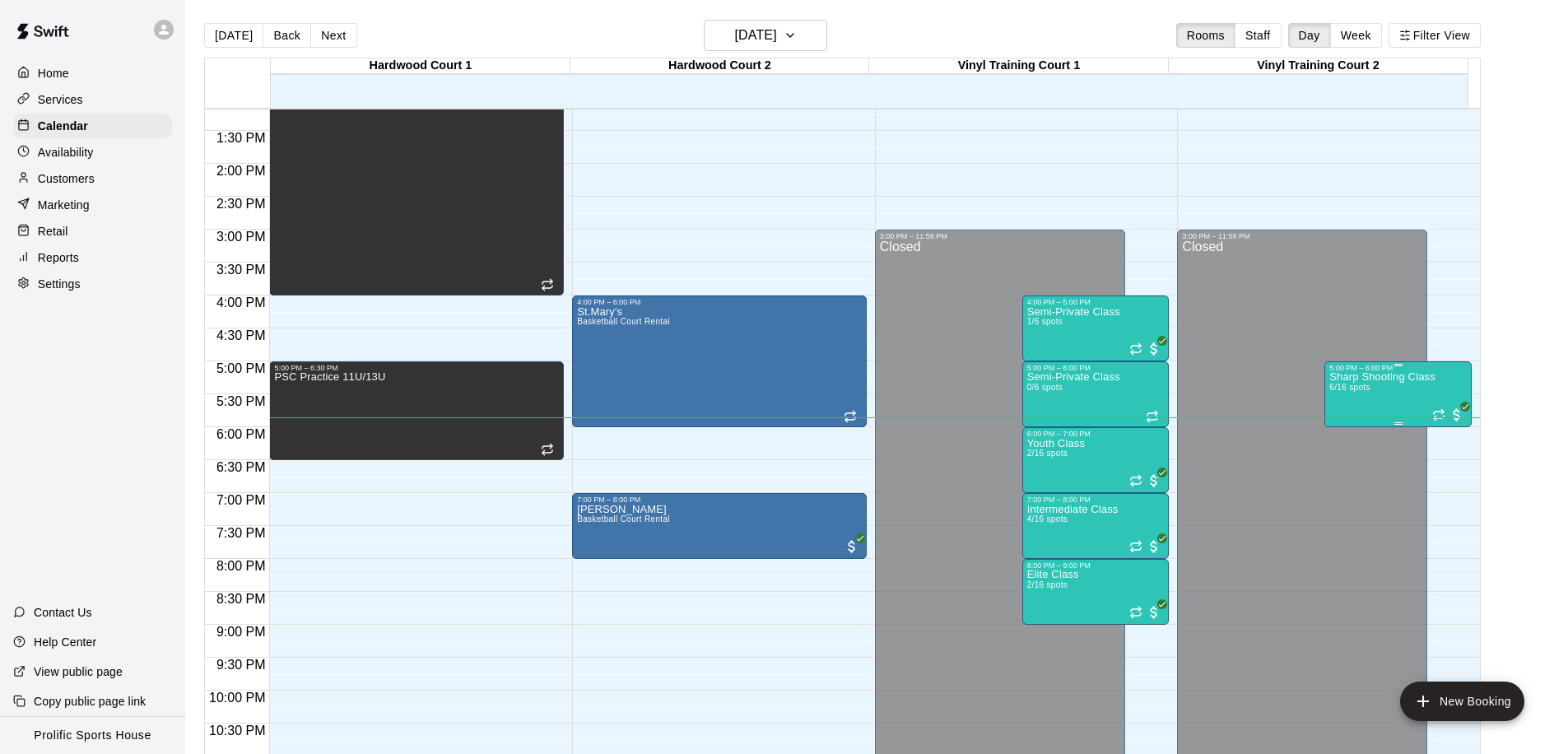
click at [1385, 385] on div "Sharp Shooting Class 6/16 spots" at bounding box center [1382, 749] width 106 height 754
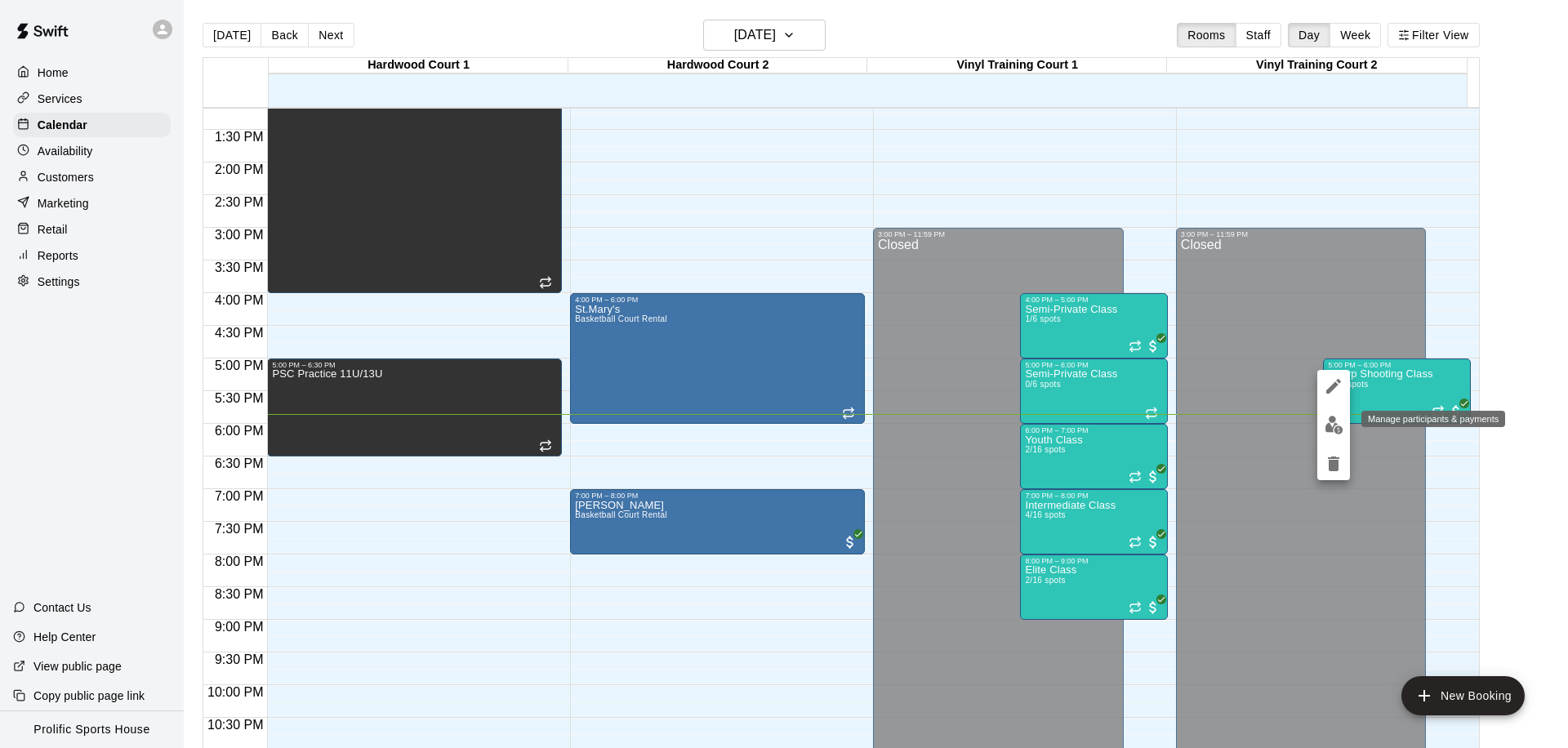
click at [1327, 427] on img "edit" at bounding box center [1333, 425] width 19 height 19
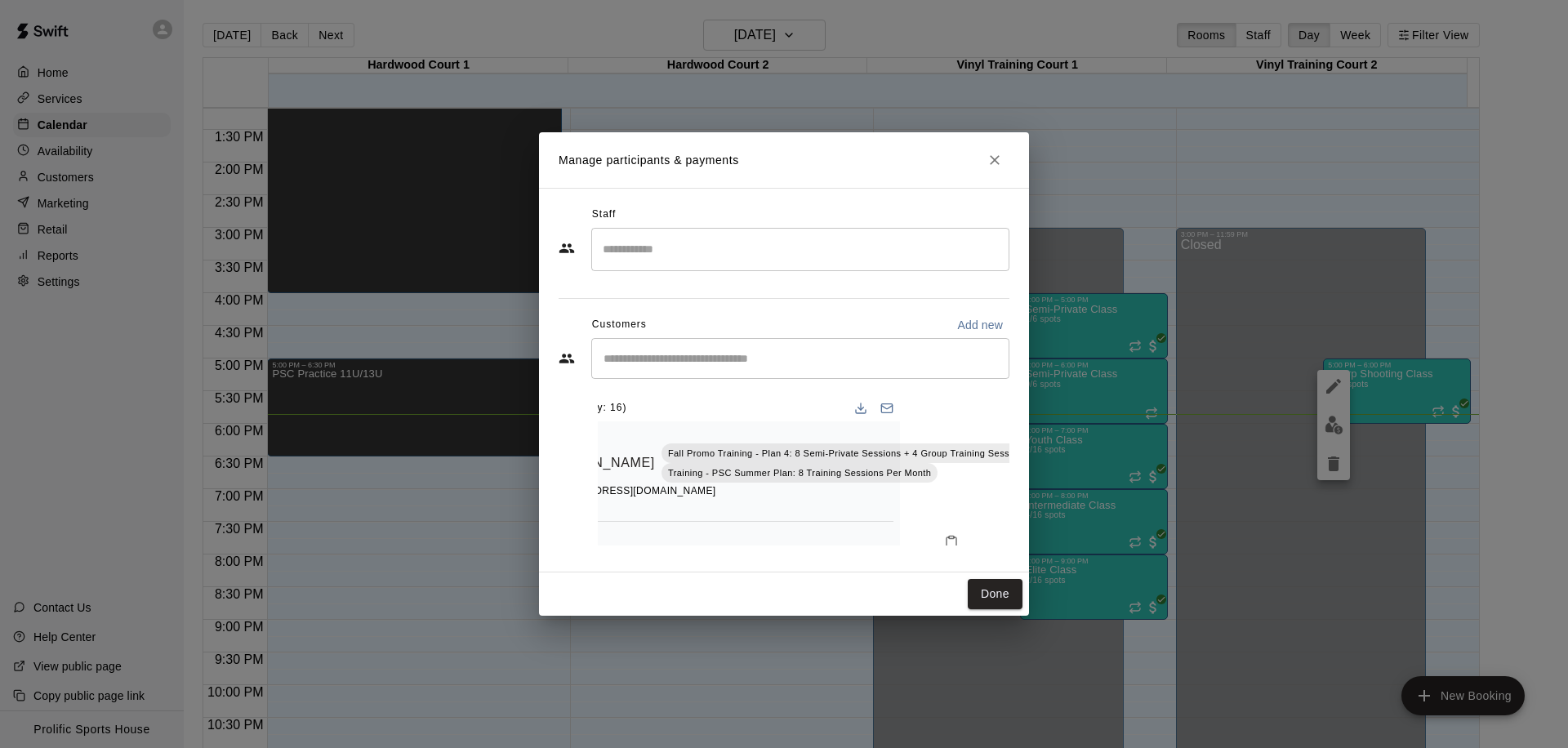
scroll to position [0, 155]
click at [1036, 433] on button "Mark attendance" at bounding box center [1050, 442] width 28 height 28
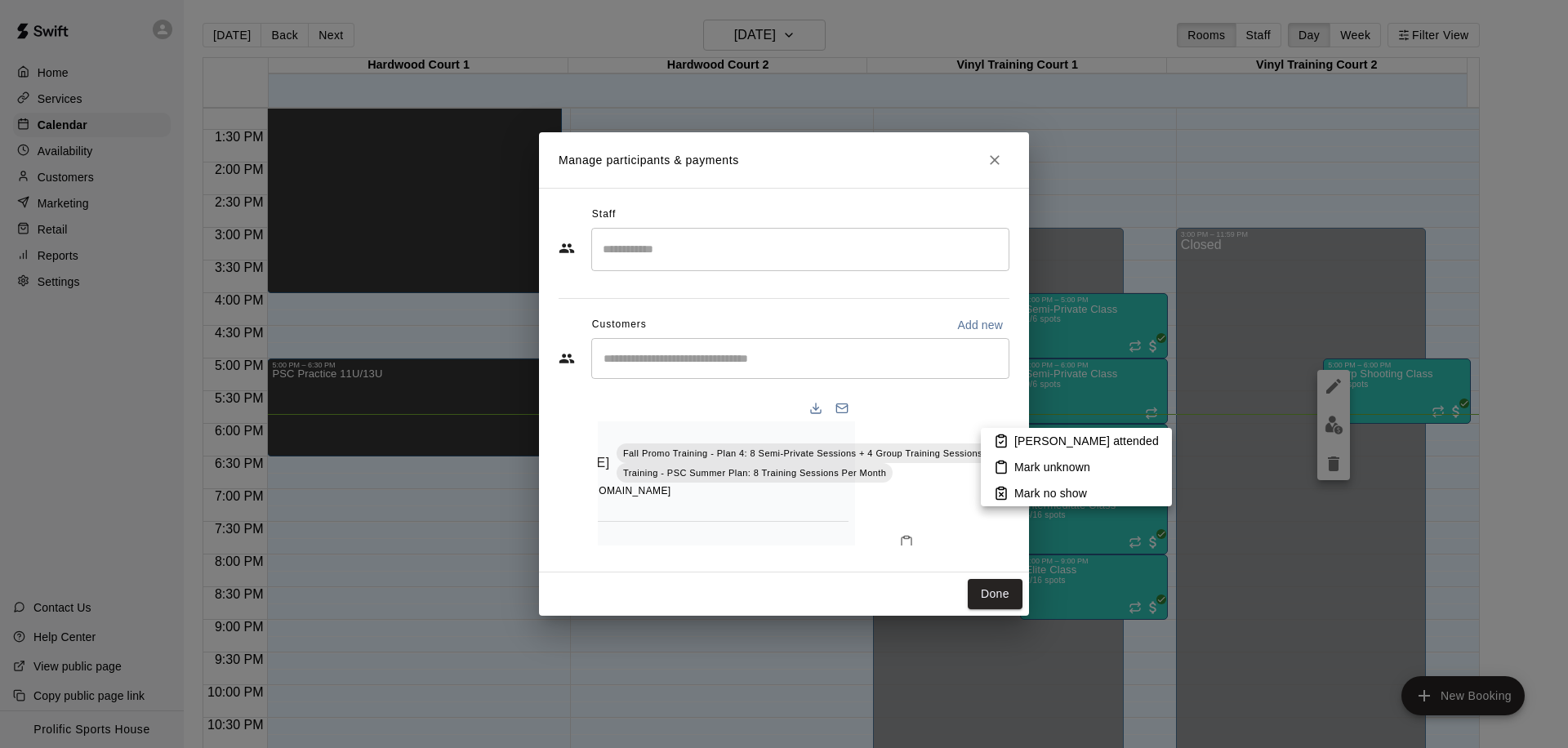
click at [1048, 440] on p "[PERSON_NAME] attended" at bounding box center [1087, 441] width 145 height 16
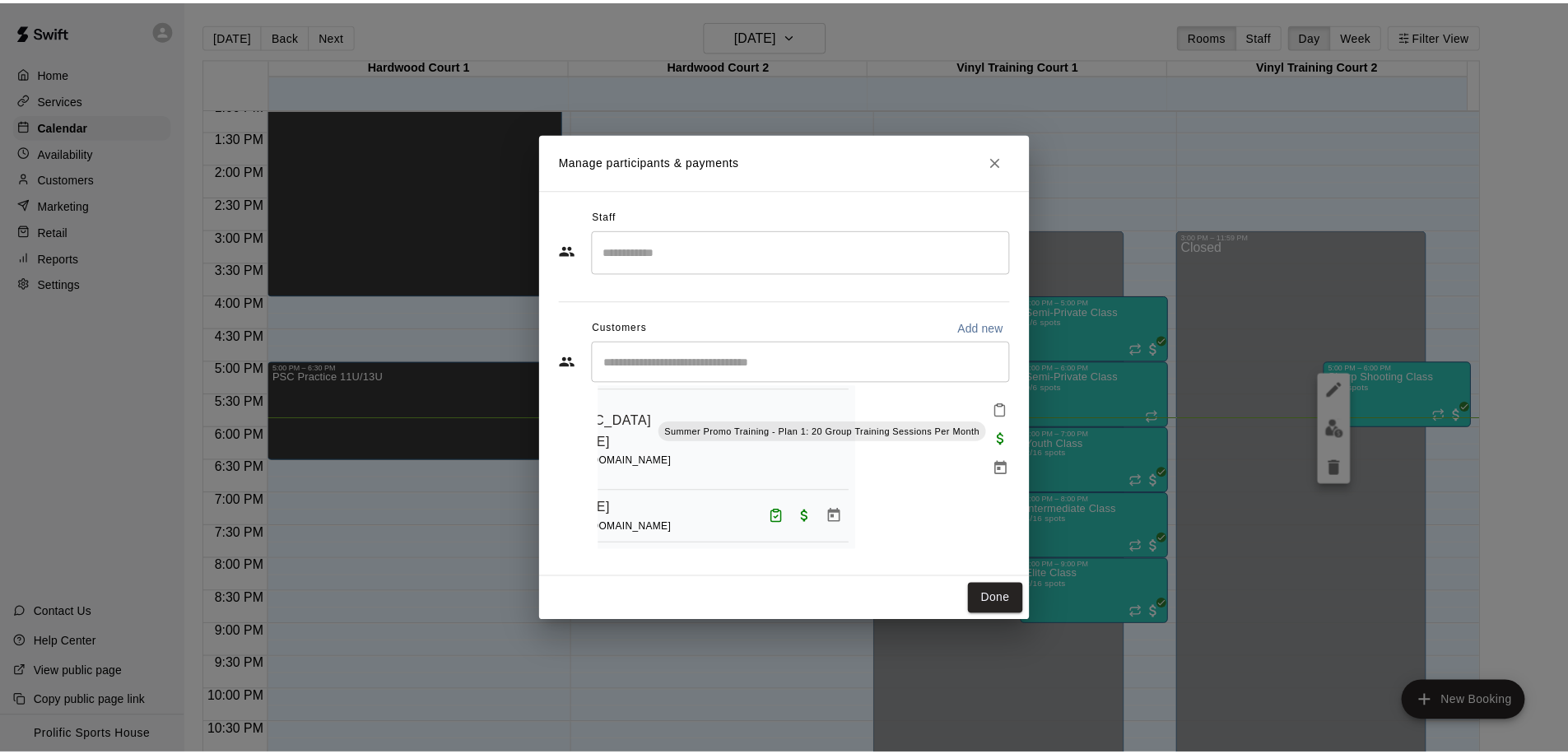
scroll to position [453, 0]
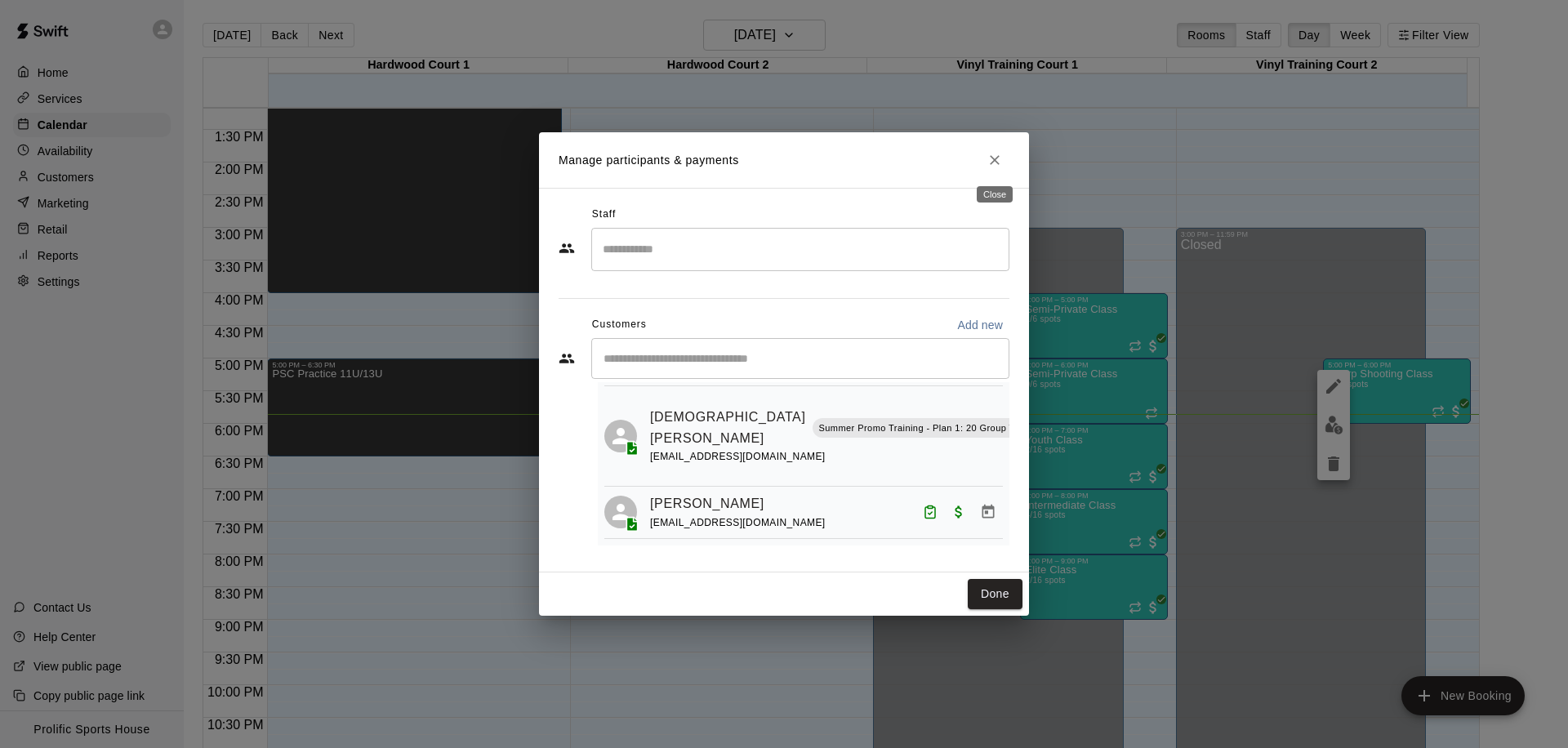
click at [1001, 158] on icon "Close" at bounding box center [994, 160] width 16 height 16
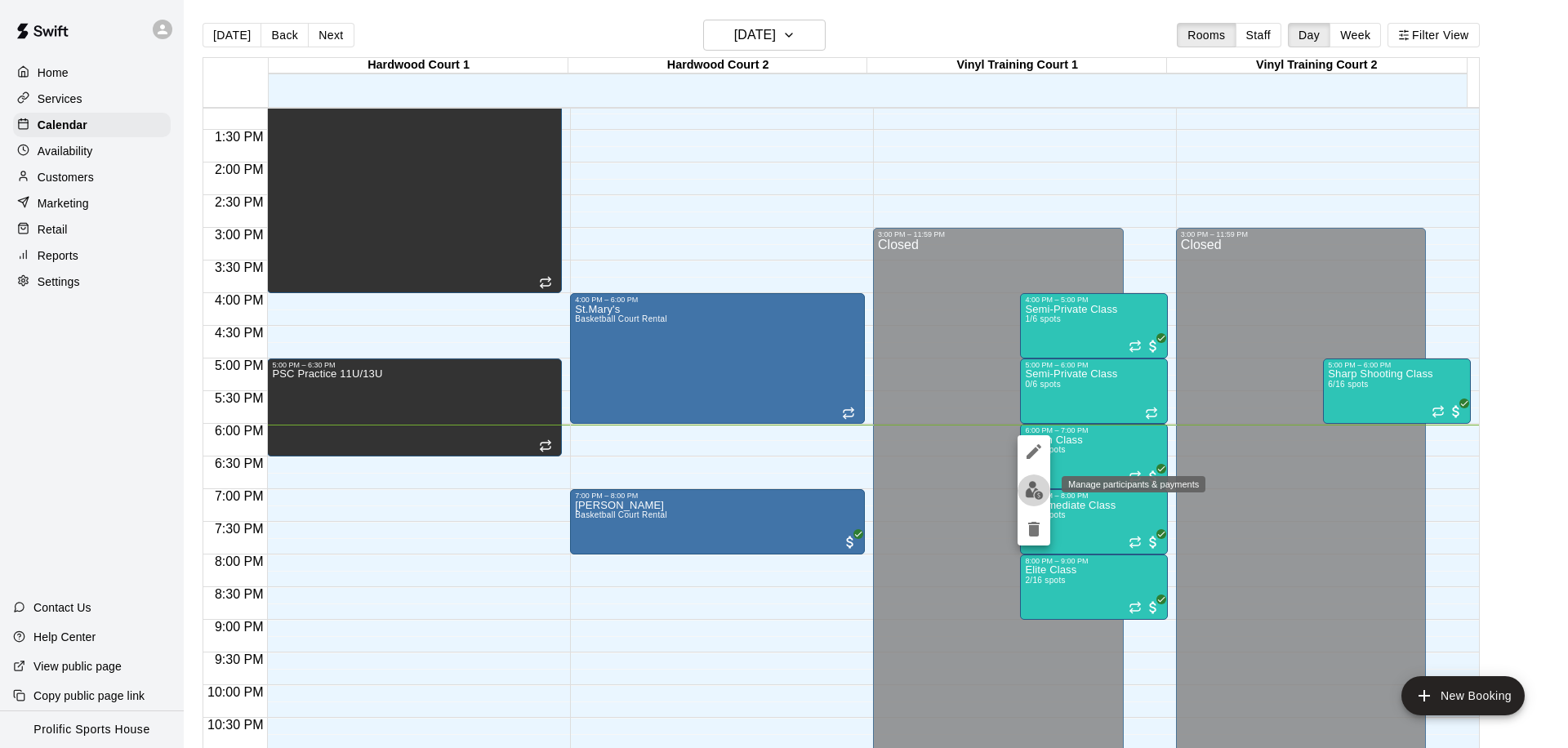
click at [1032, 491] on img "edit" at bounding box center [1034, 490] width 19 height 19
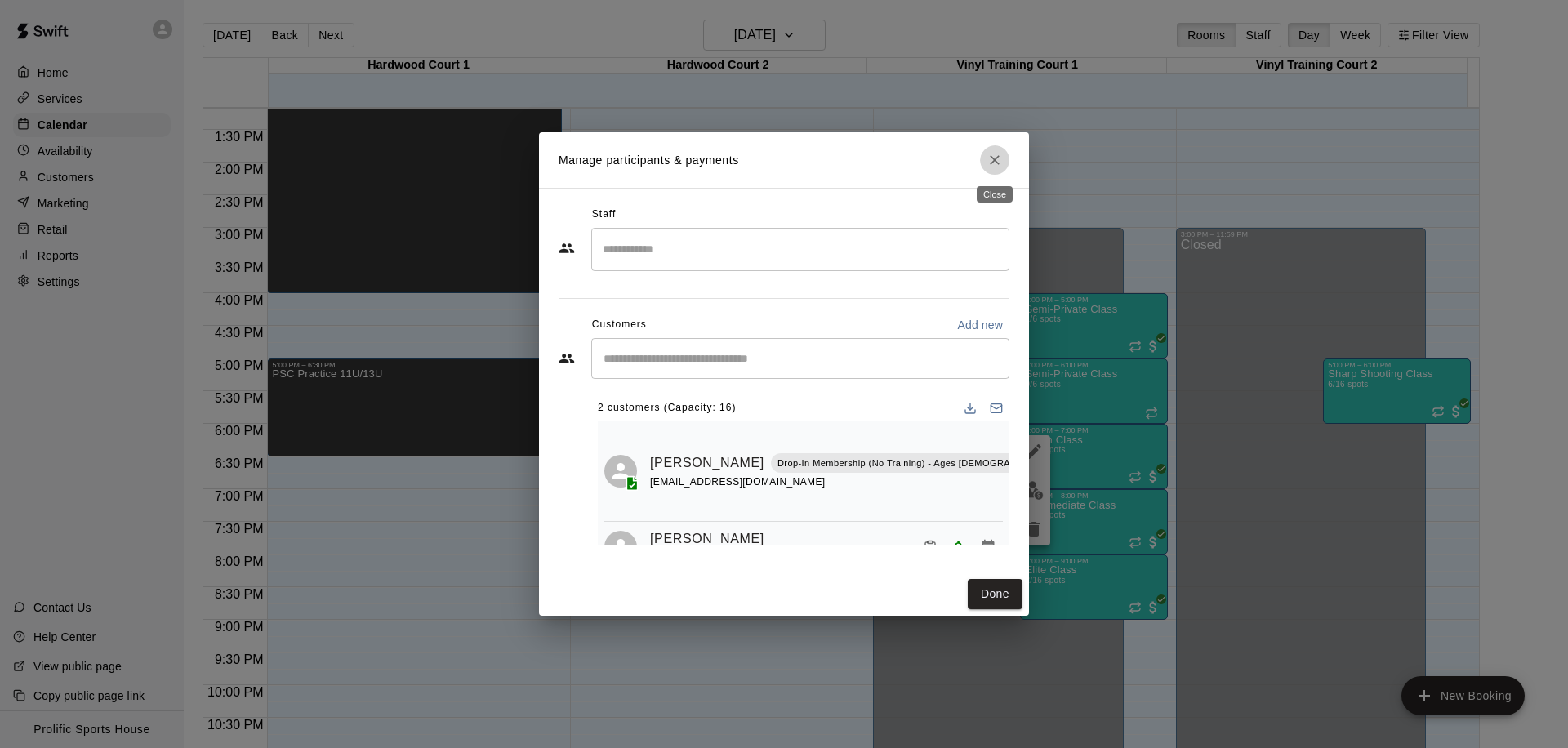
click at [989, 165] on icon "Close" at bounding box center [994, 160] width 16 height 16
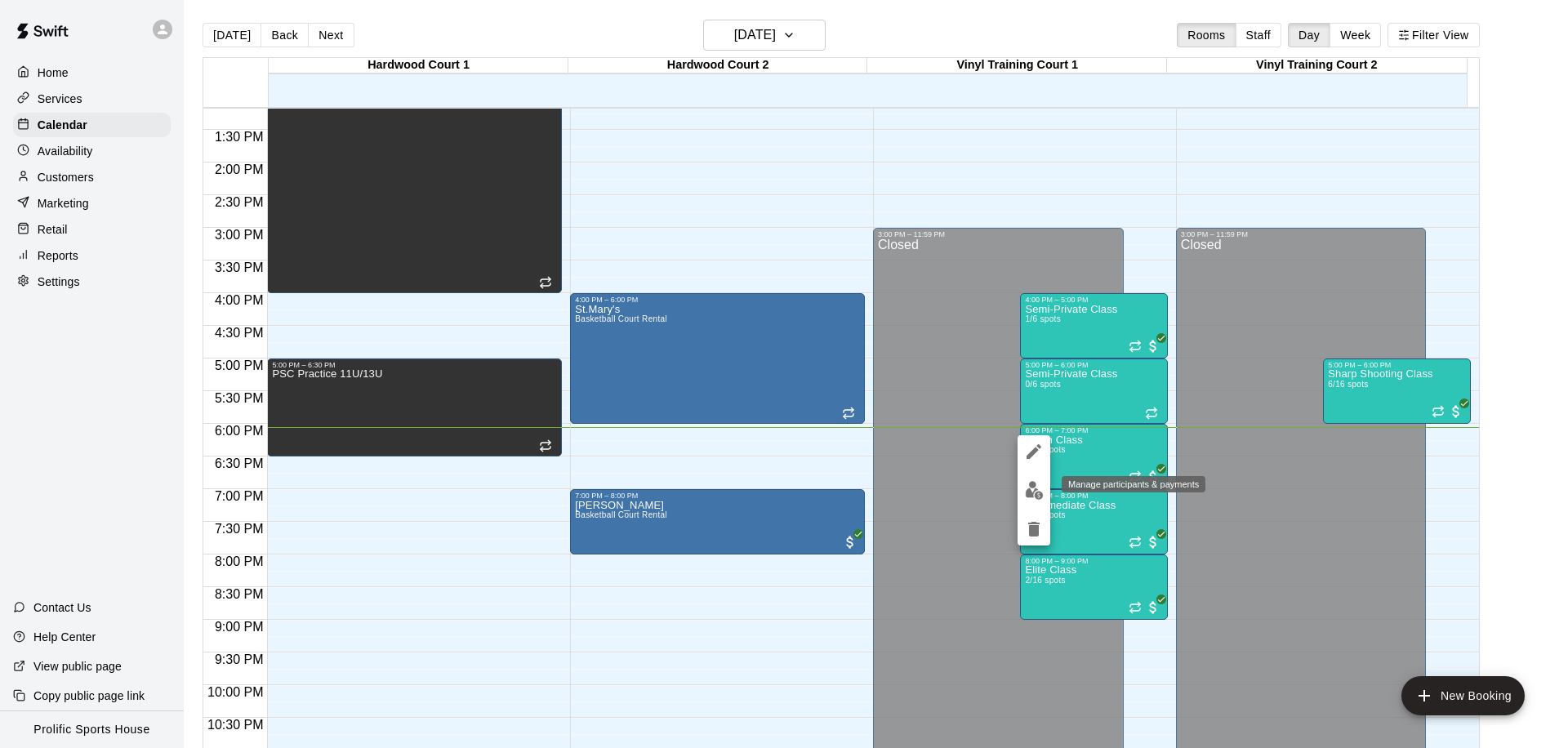
click at [1025, 495] on img "edit" at bounding box center [1034, 490] width 19 height 19
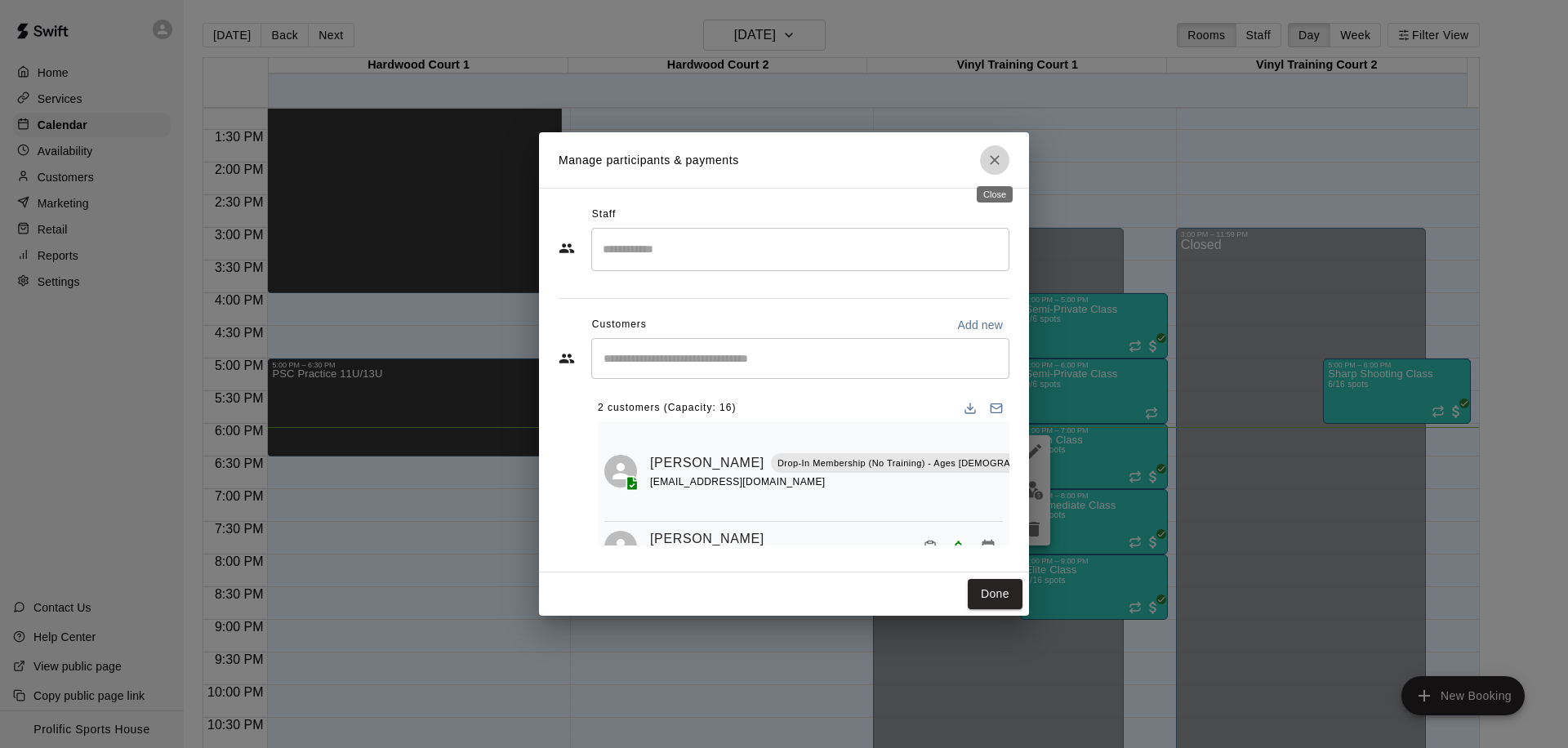
click at [994, 165] on icon "Close" at bounding box center [994, 160] width 16 height 16
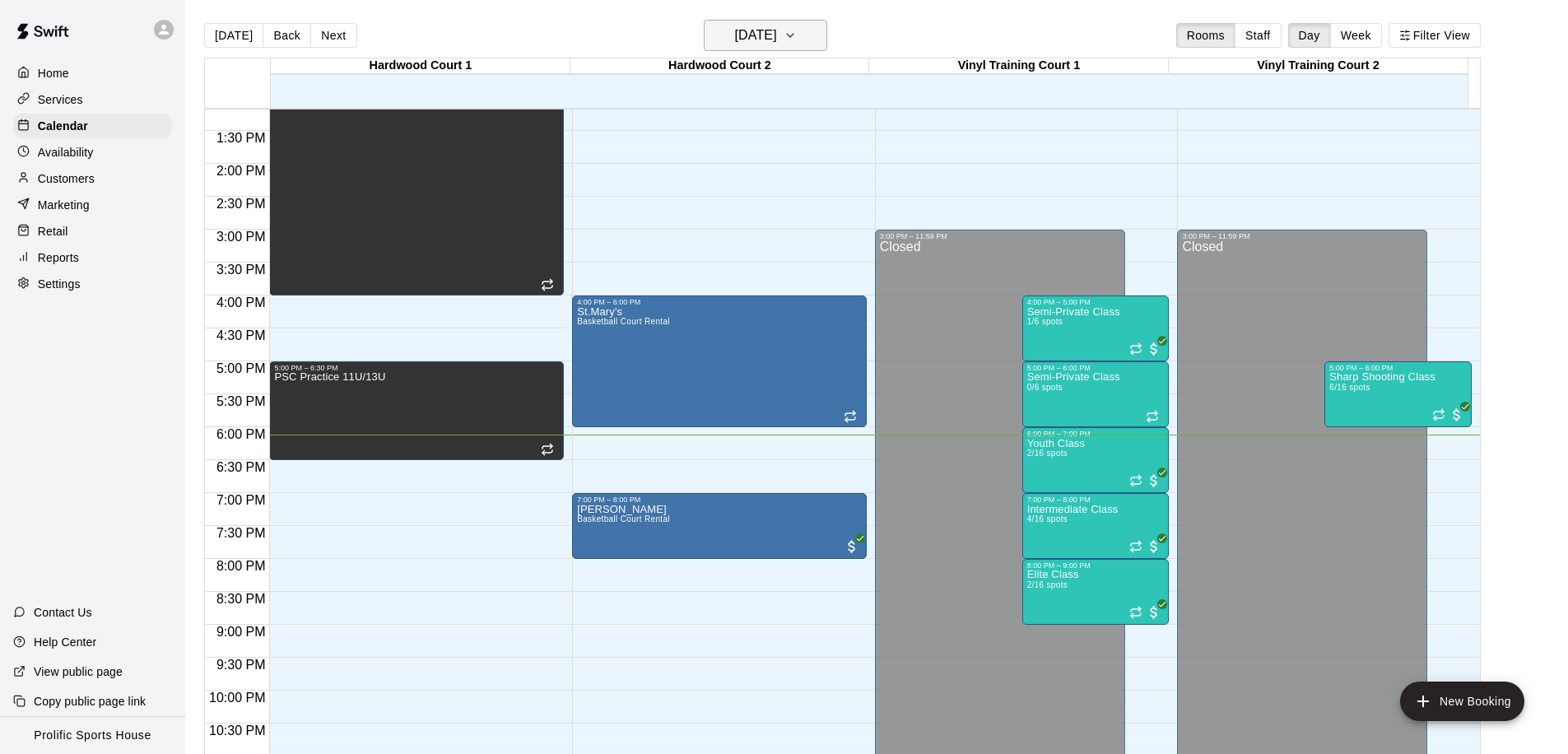
click at [773, 40] on h6 "[DATE]" at bounding box center [756, 35] width 42 height 23
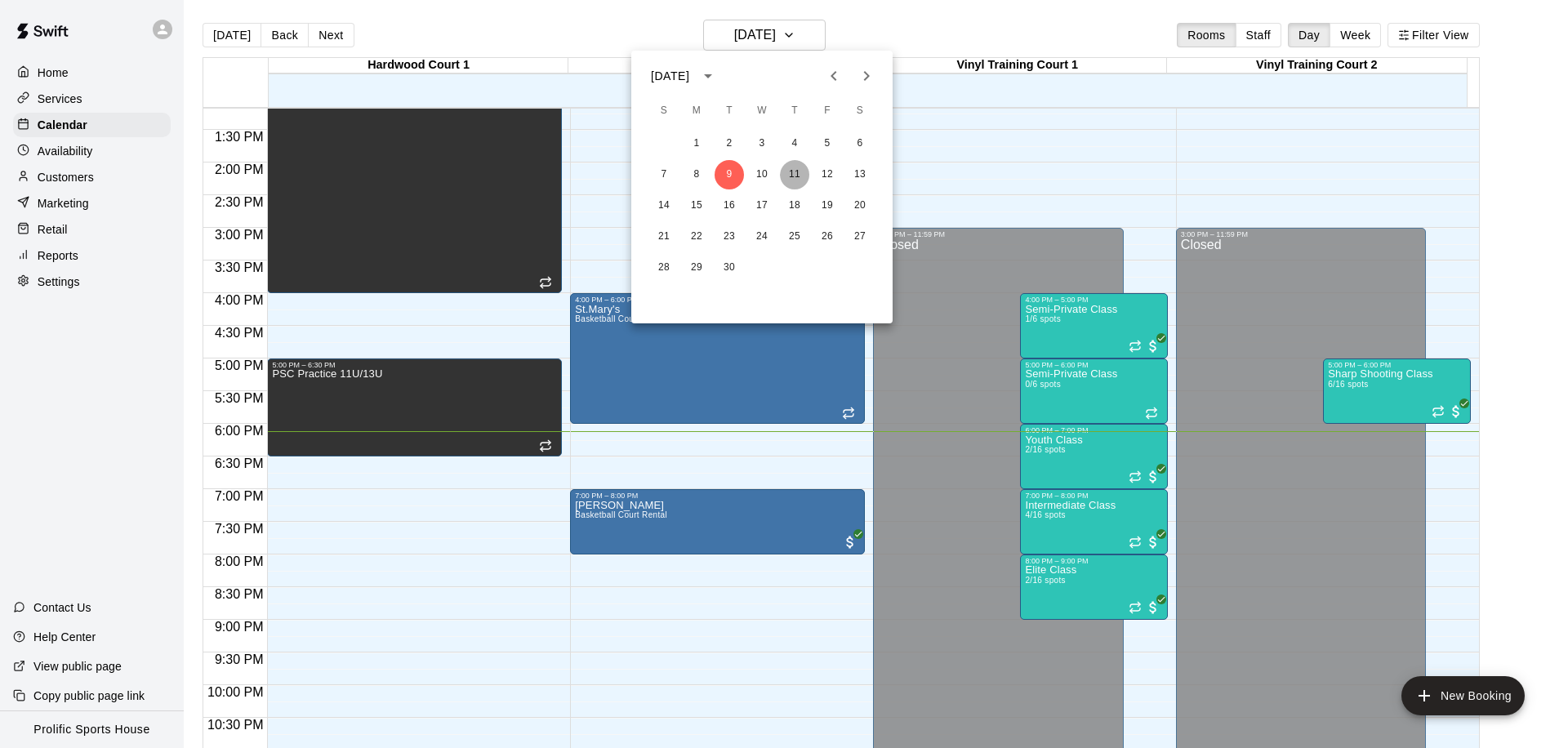
click at [796, 171] on button "11" at bounding box center [794, 175] width 30 height 30
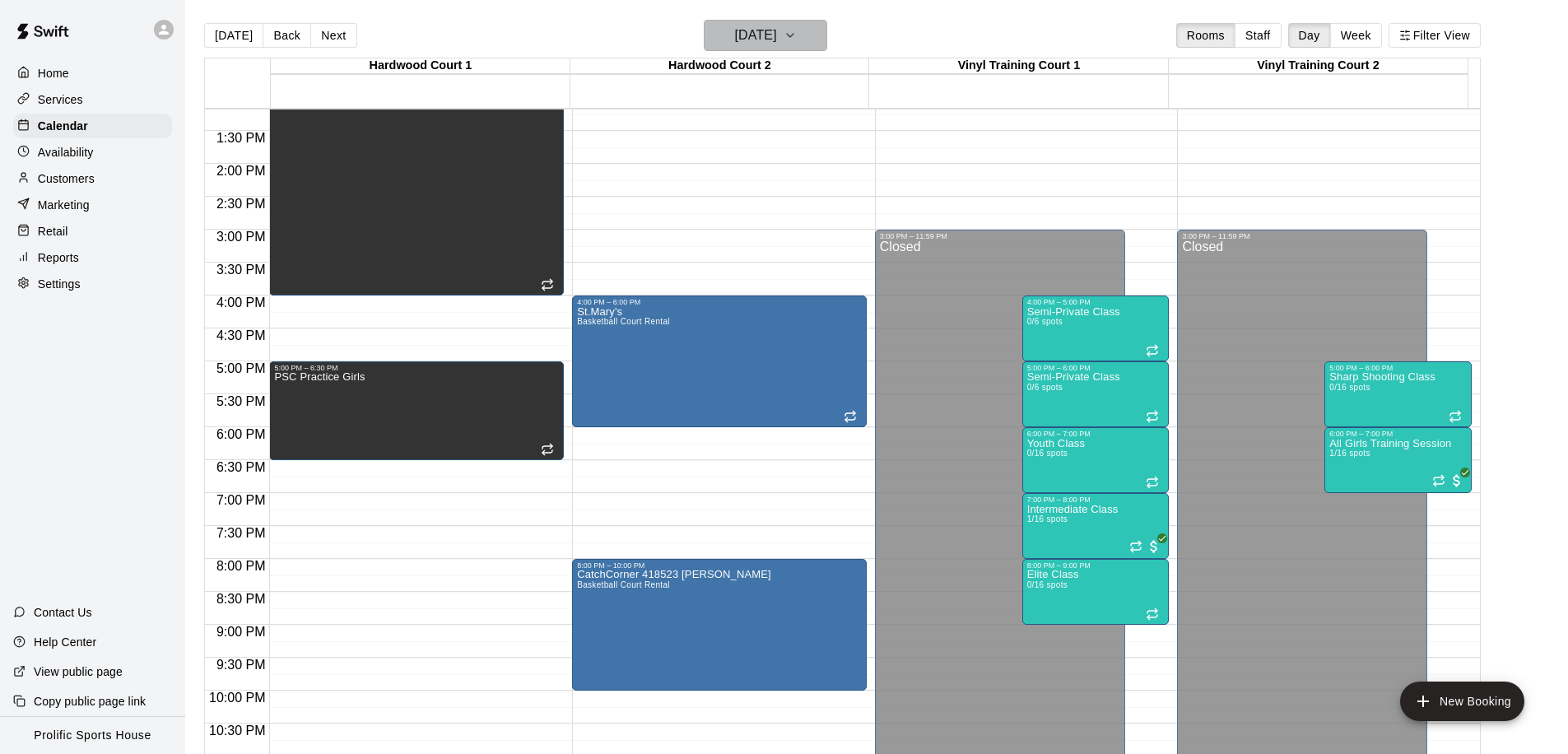
click at [777, 33] on h6 "Thursday Sep 11" at bounding box center [756, 35] width 42 height 23
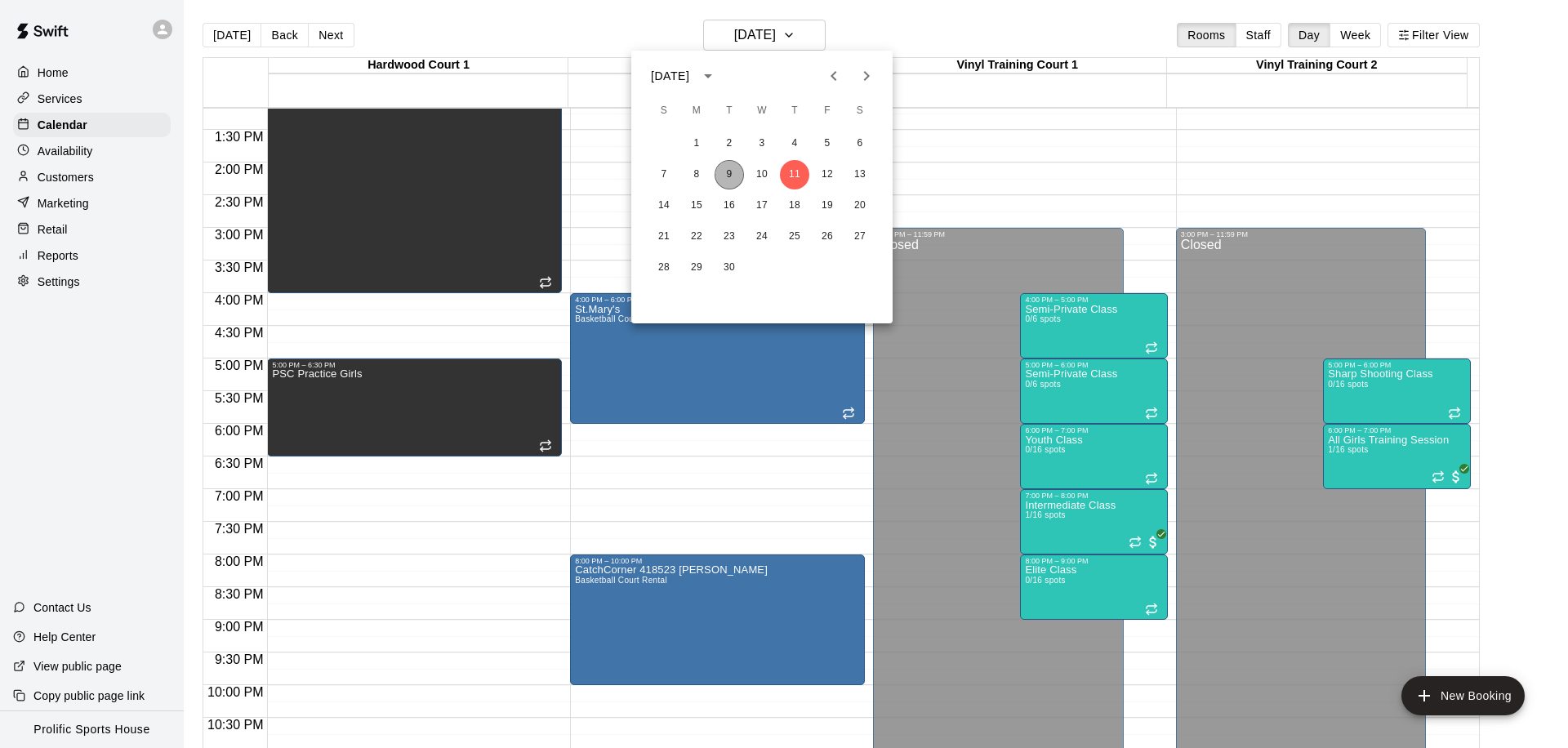
click at [723, 177] on button "9" at bounding box center [729, 175] width 30 height 30
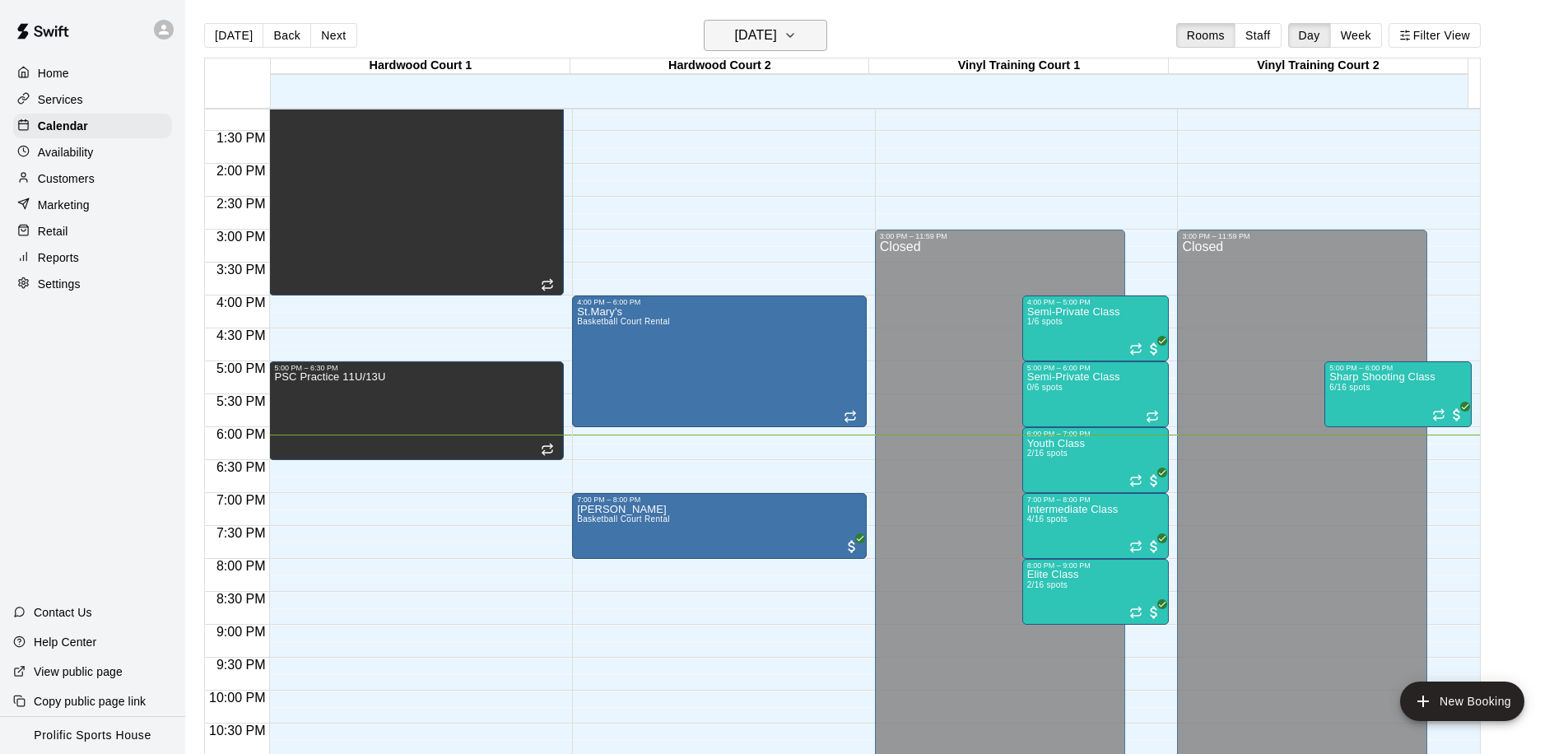
click at [746, 30] on h6 "[DATE]" at bounding box center [756, 35] width 42 height 23
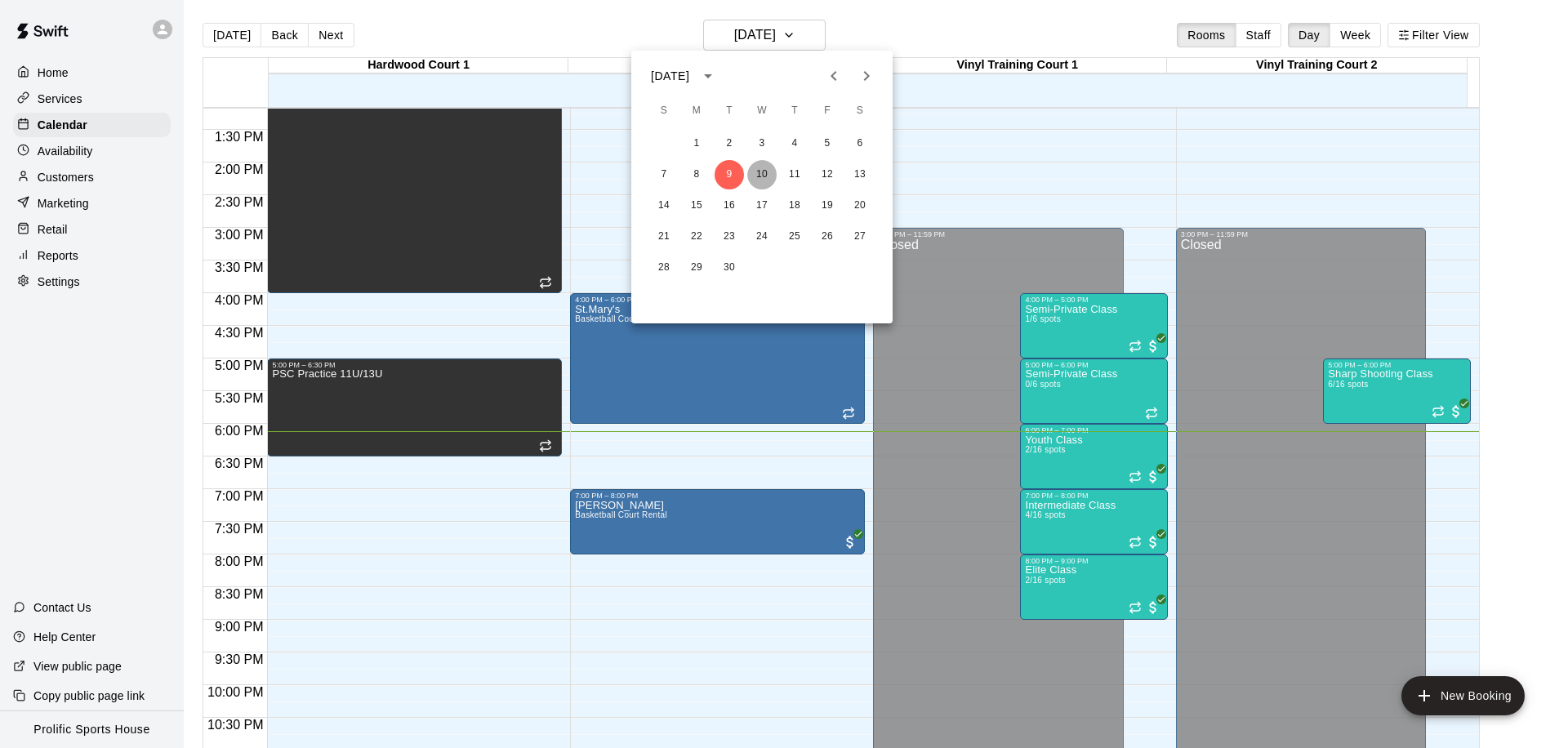
click at [770, 171] on button "10" at bounding box center [762, 175] width 30 height 30
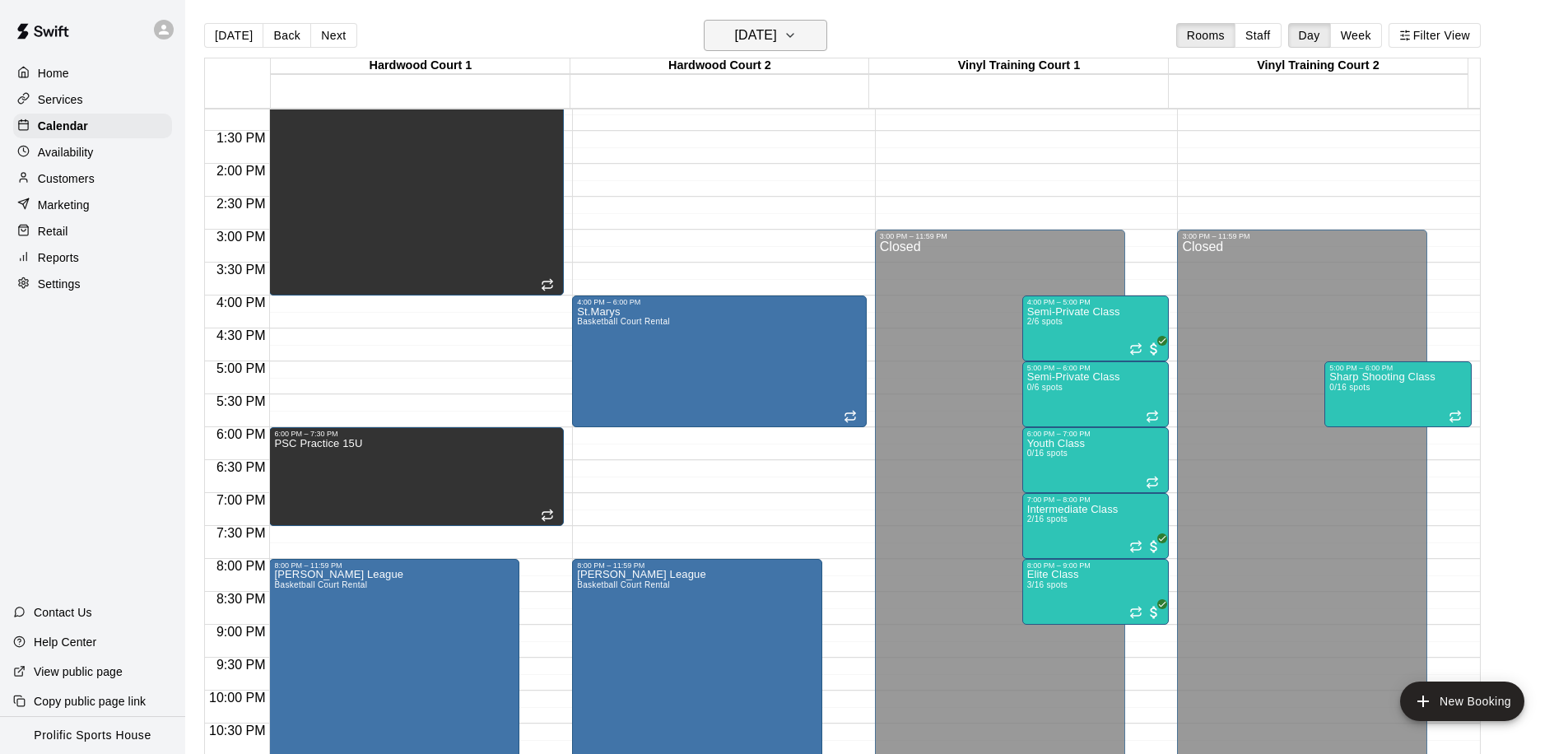
click at [777, 26] on h6 "Wednesday Sep 10" at bounding box center [756, 35] width 42 height 23
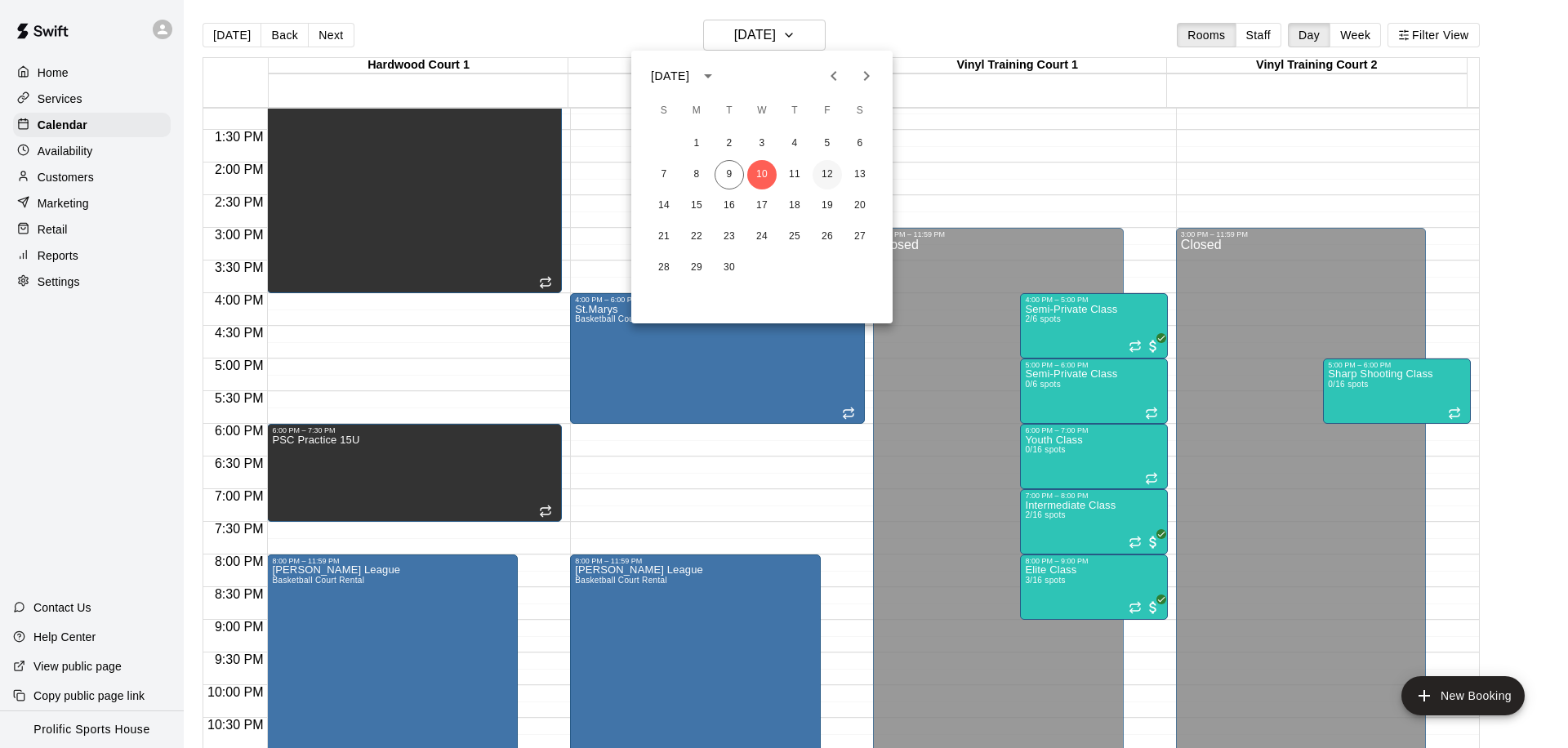
click at [818, 174] on button "12" at bounding box center [827, 175] width 30 height 30
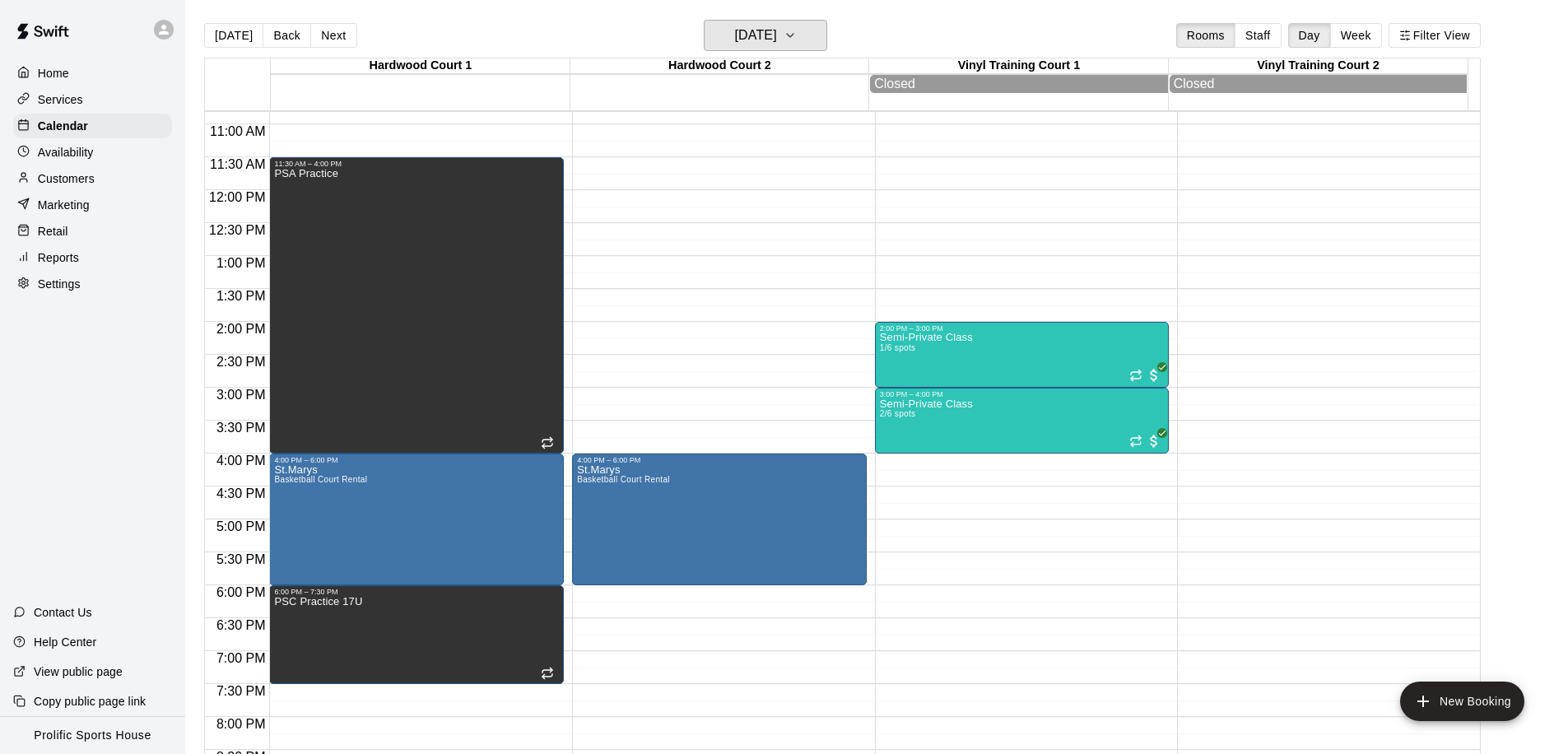
scroll to position [733, 0]
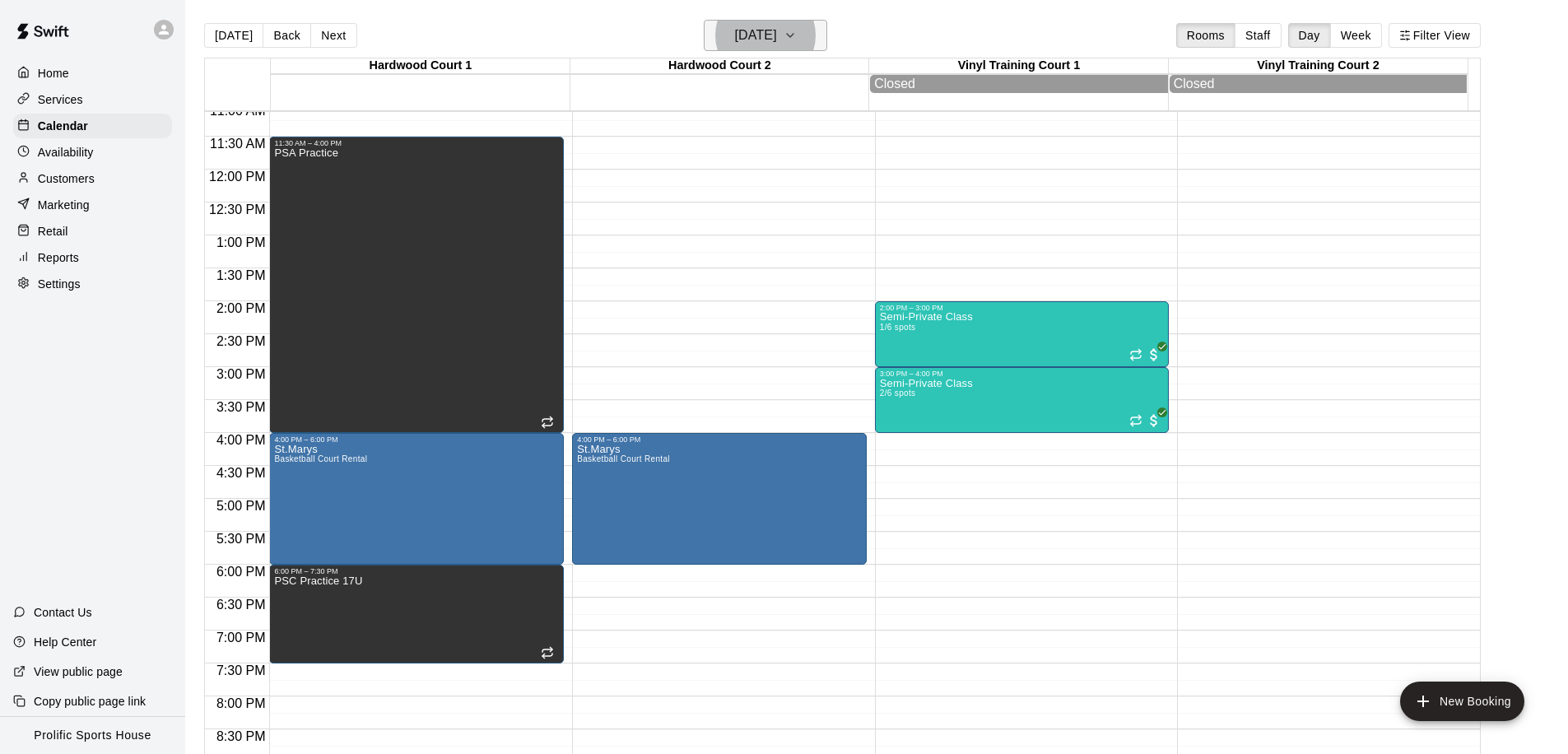
click at [765, 35] on h6 "Friday Sep 12" at bounding box center [756, 35] width 42 height 23
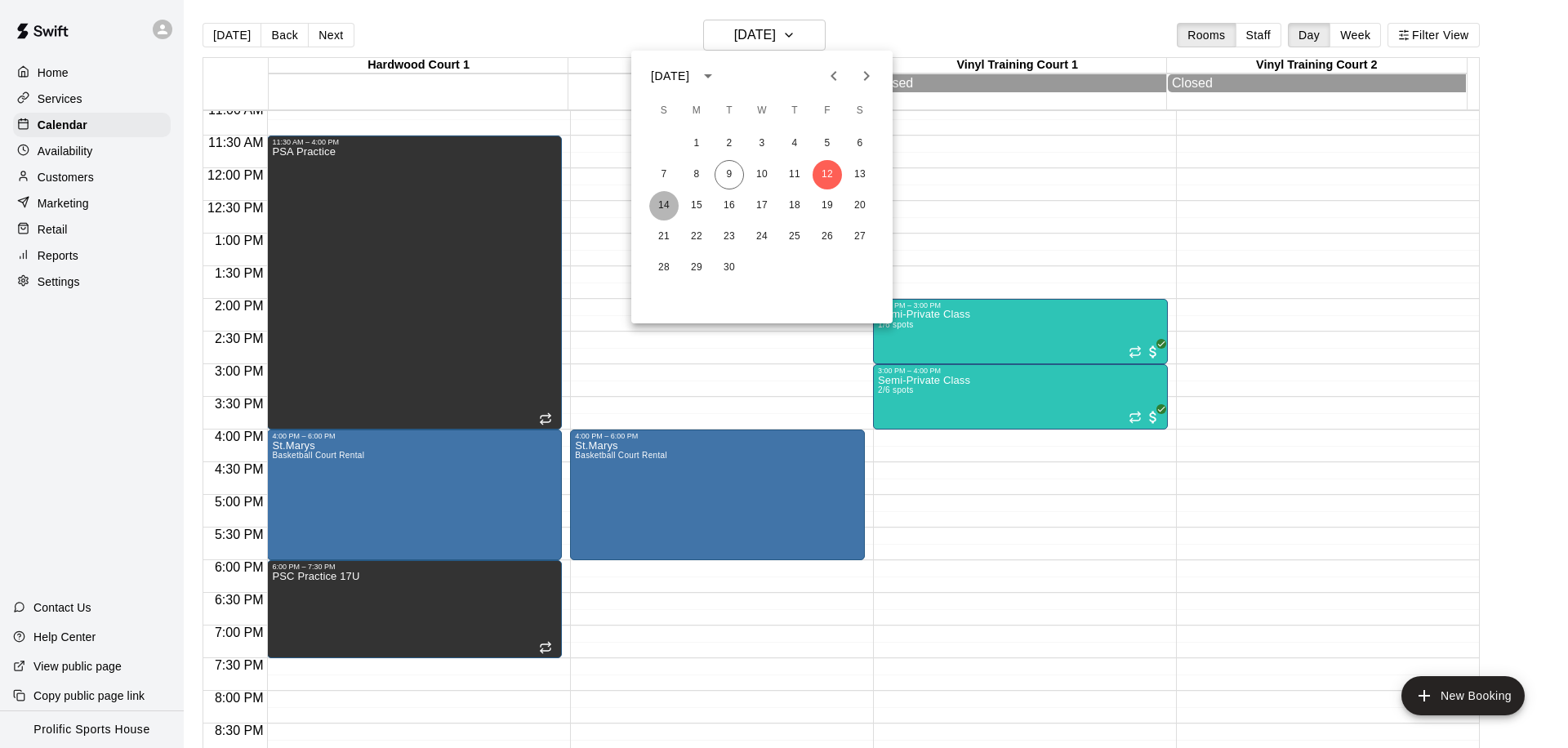
click at [665, 209] on button "14" at bounding box center [664, 206] width 30 height 30
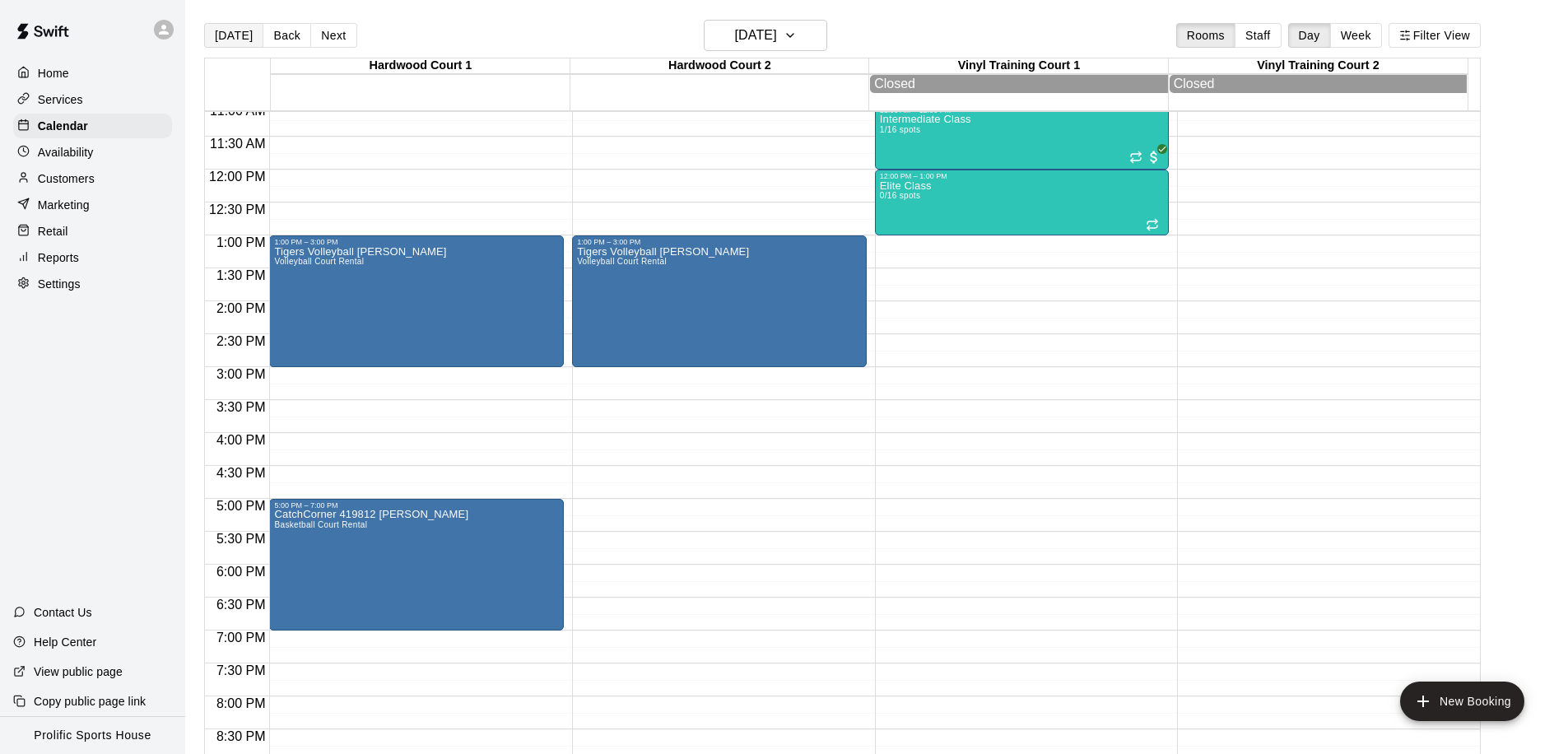
click at [232, 36] on button "[DATE]" at bounding box center [233, 35] width 59 height 25
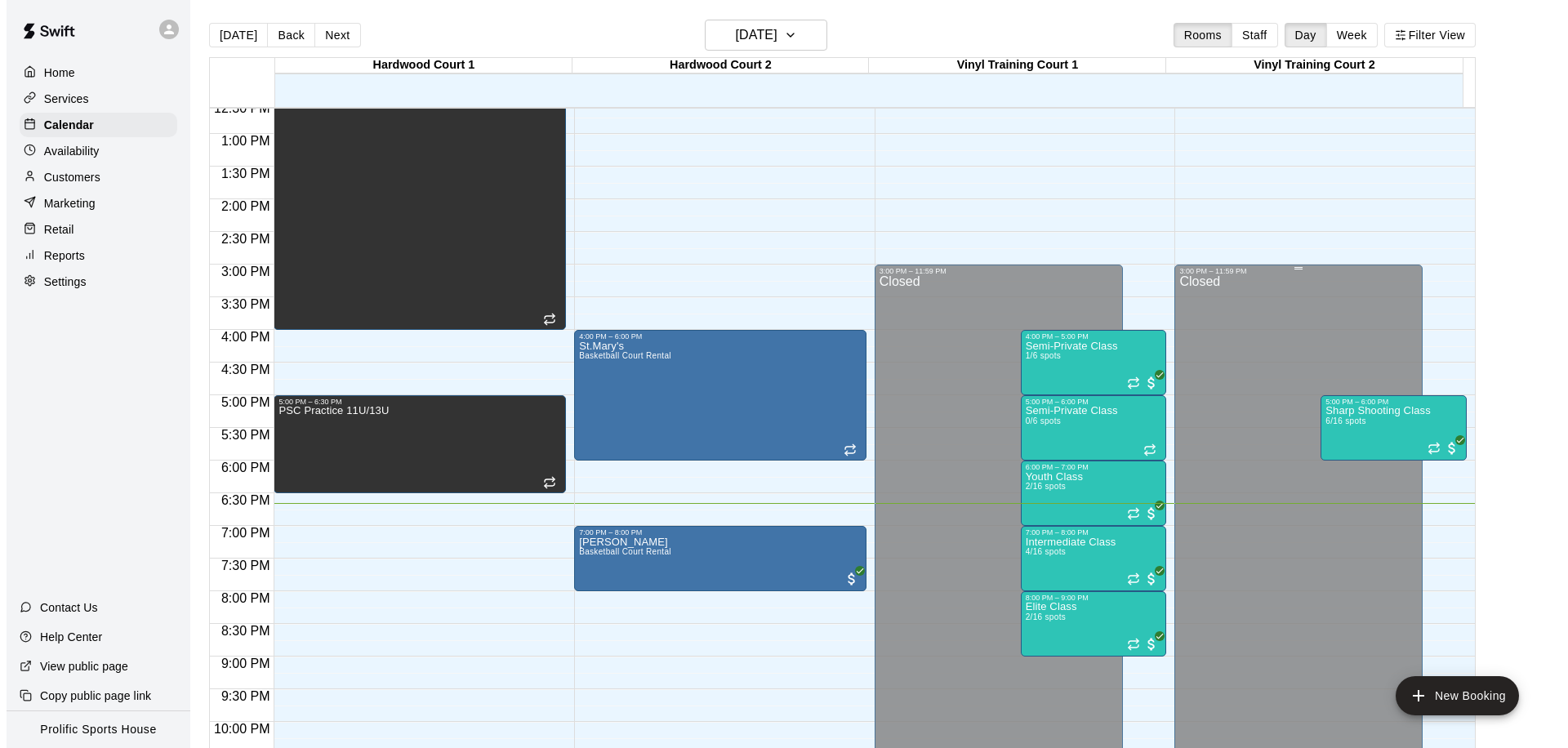
scroll to position [909, 0]
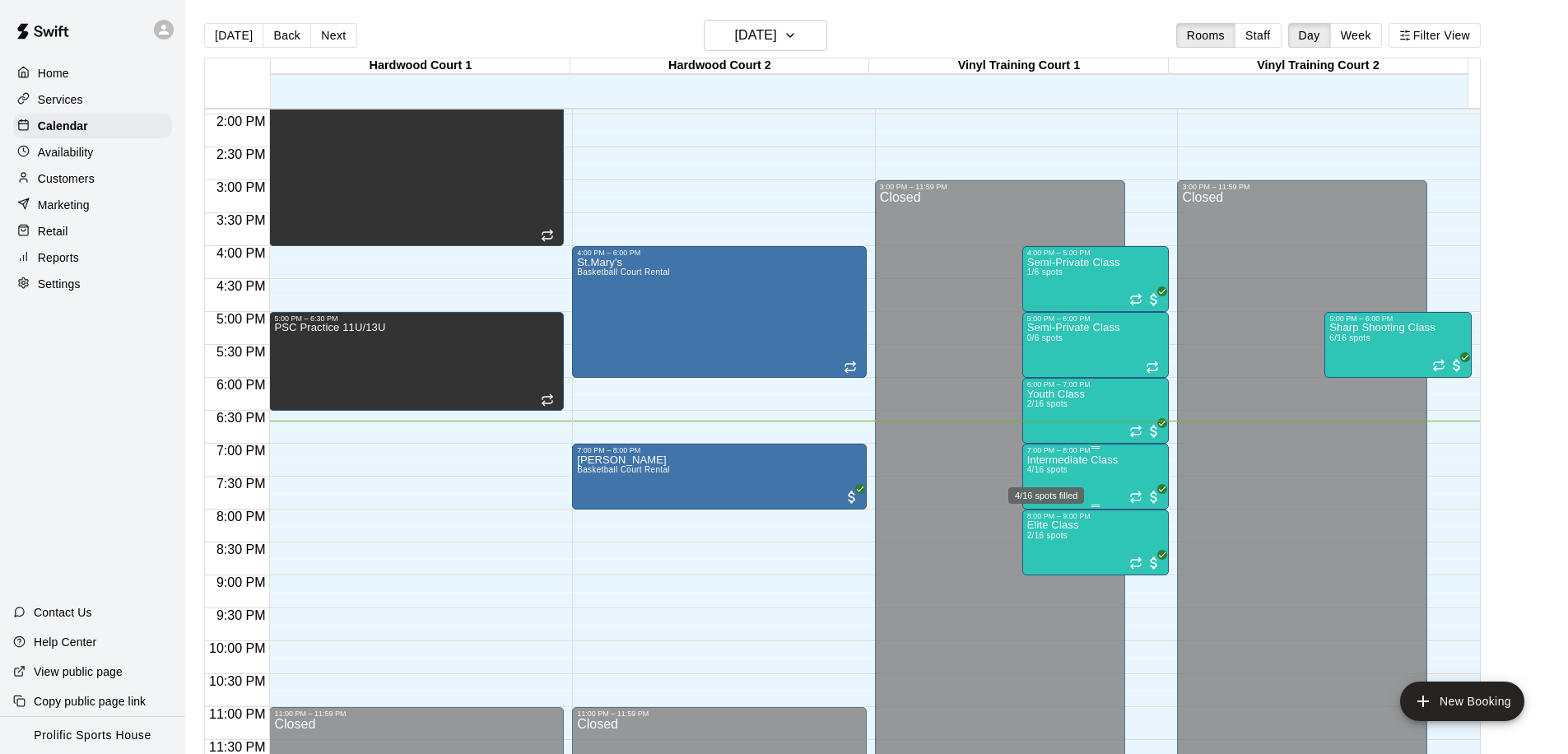
click at [1040, 473] on span "4/16 spots" at bounding box center [1048, 469] width 40 height 9
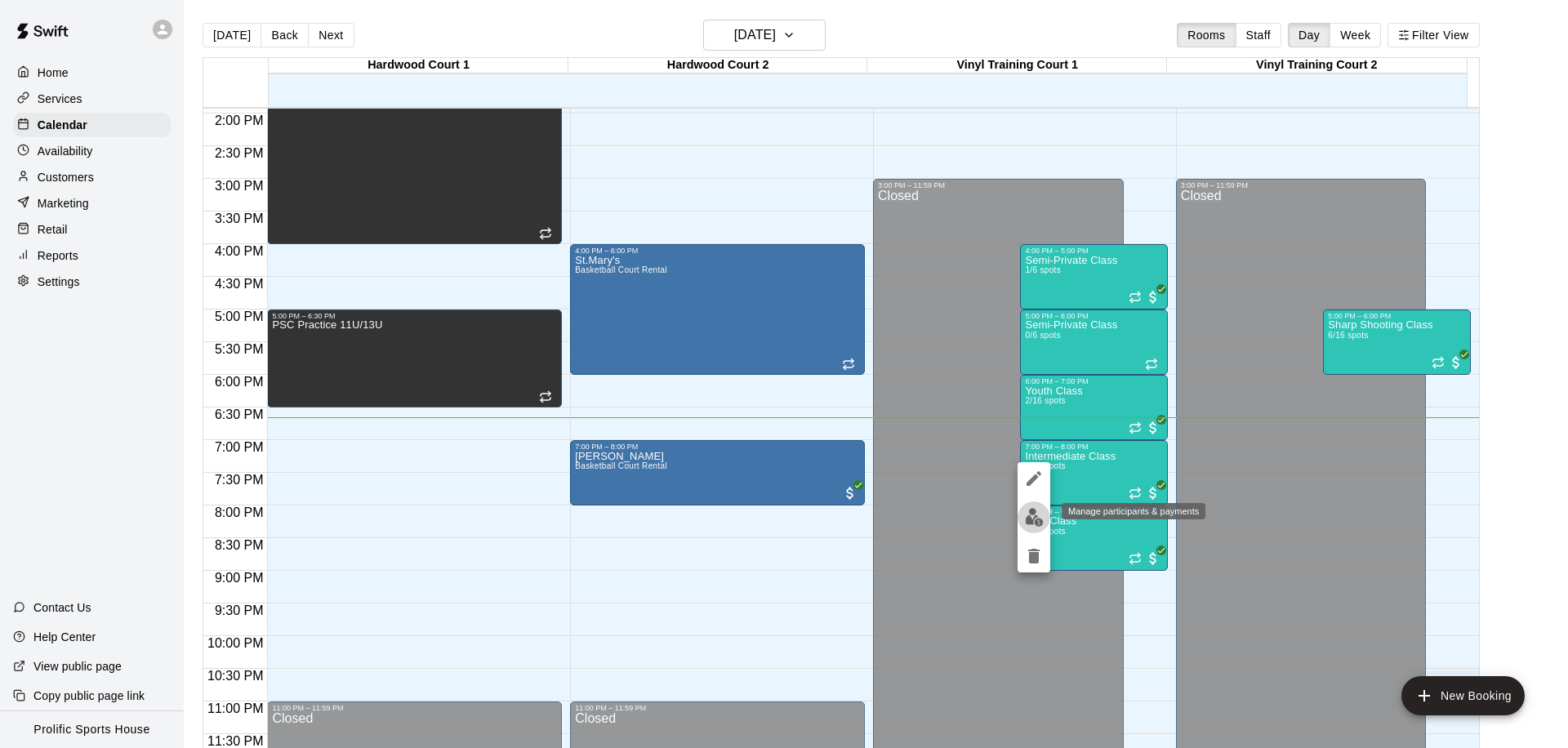
click at [1035, 526] on img "edit" at bounding box center [1034, 517] width 19 height 19
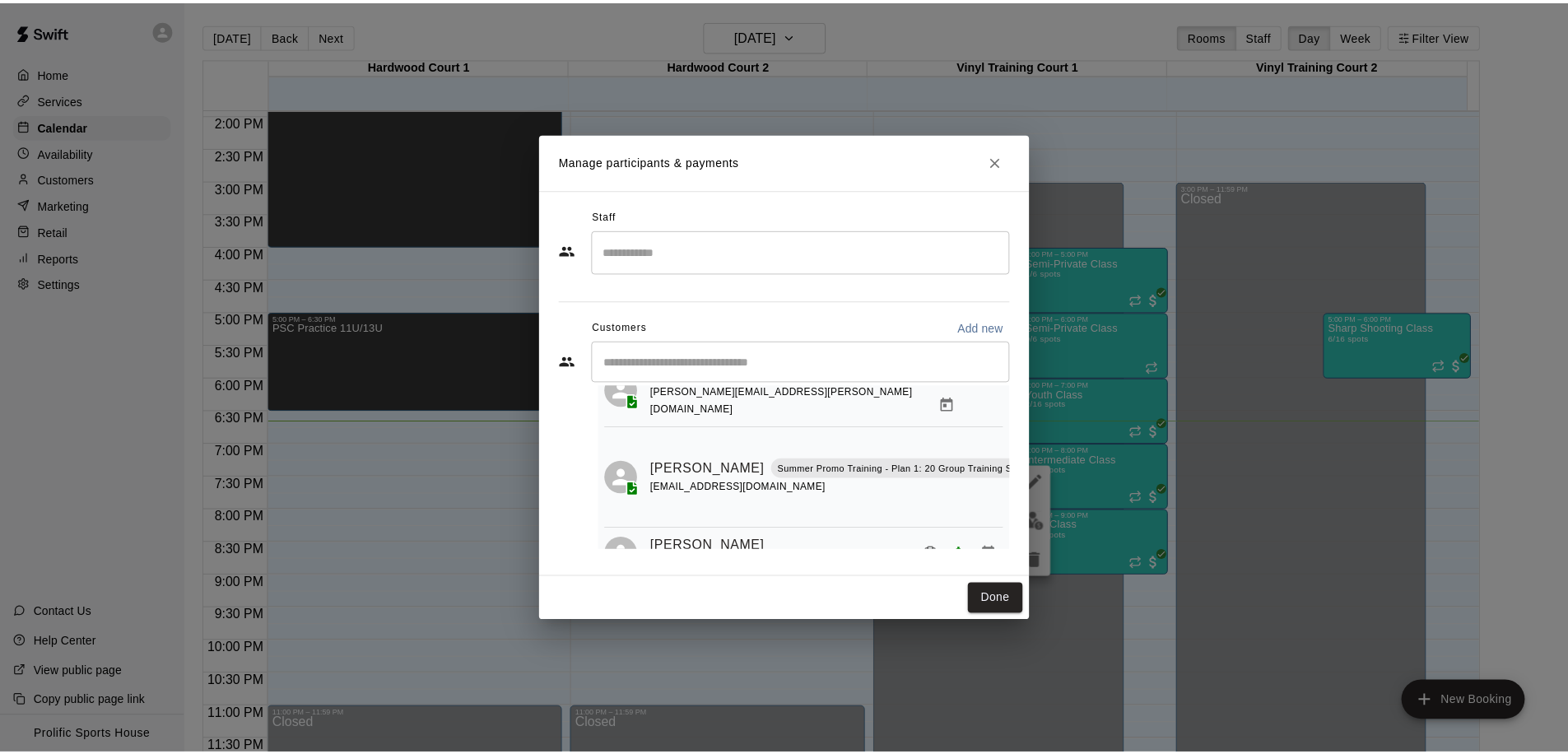
scroll to position [155, 0]
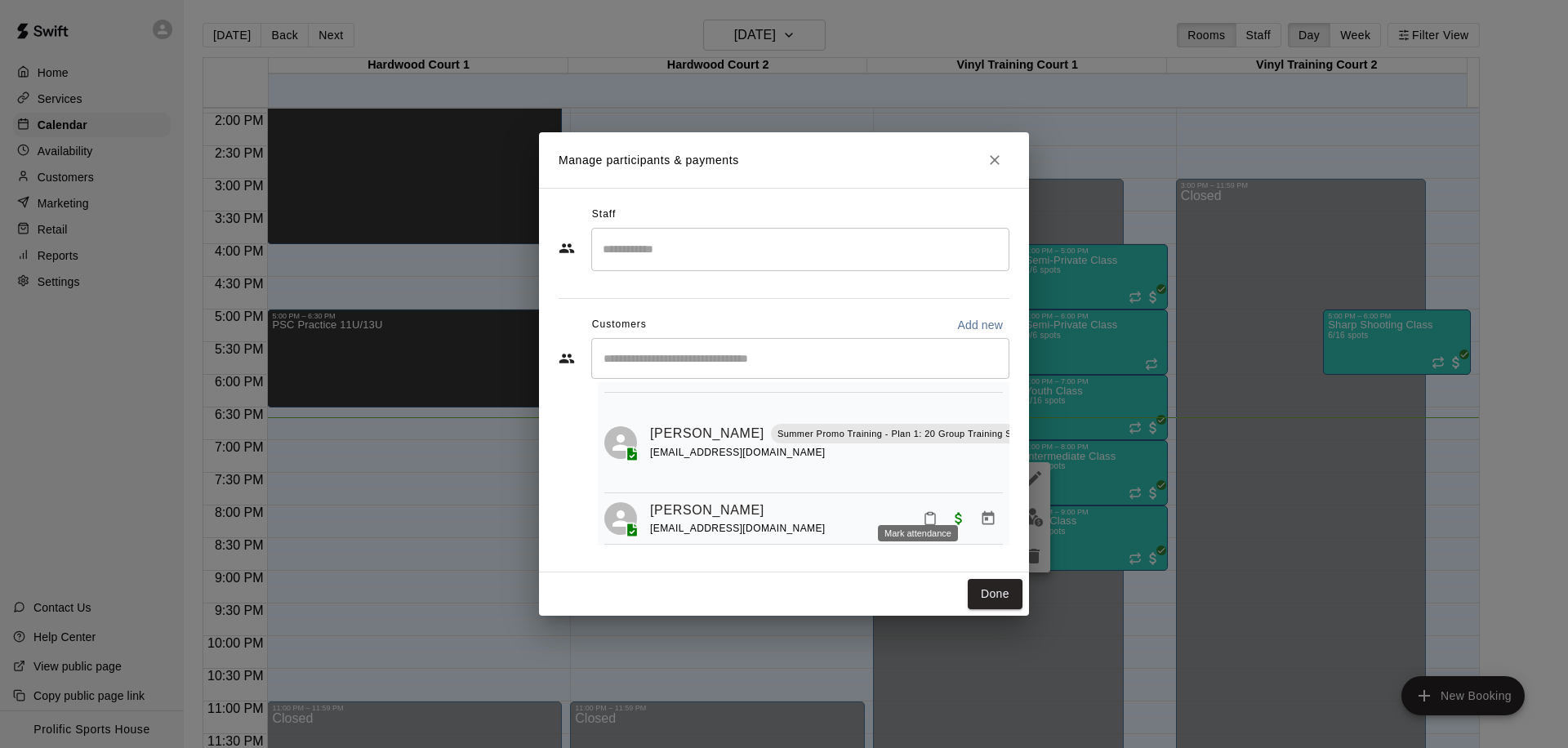
click at [923, 511] on icon "Mark attendance" at bounding box center [930, 518] width 15 height 15
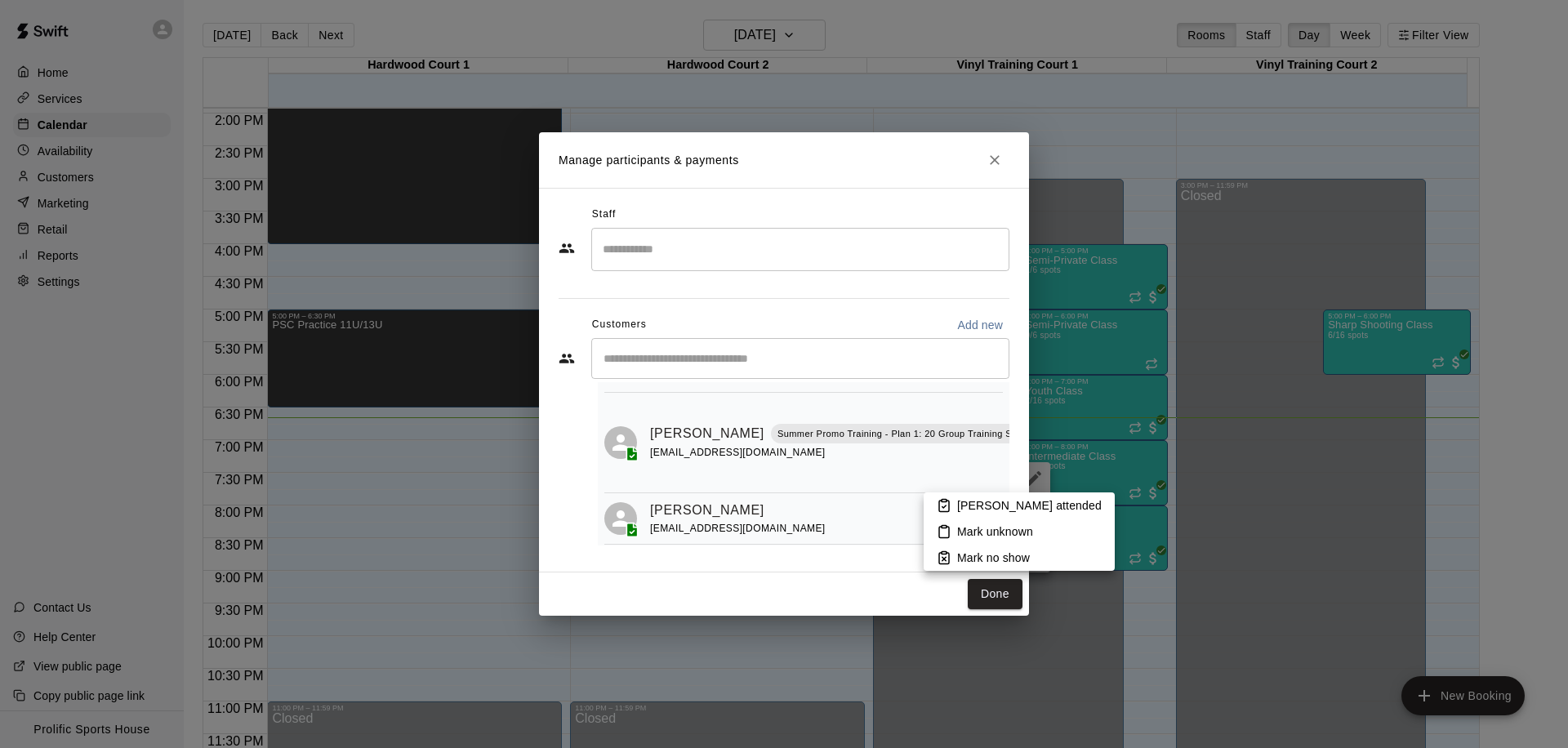
click at [974, 500] on p "[PERSON_NAME] attended" at bounding box center [1029, 505] width 145 height 16
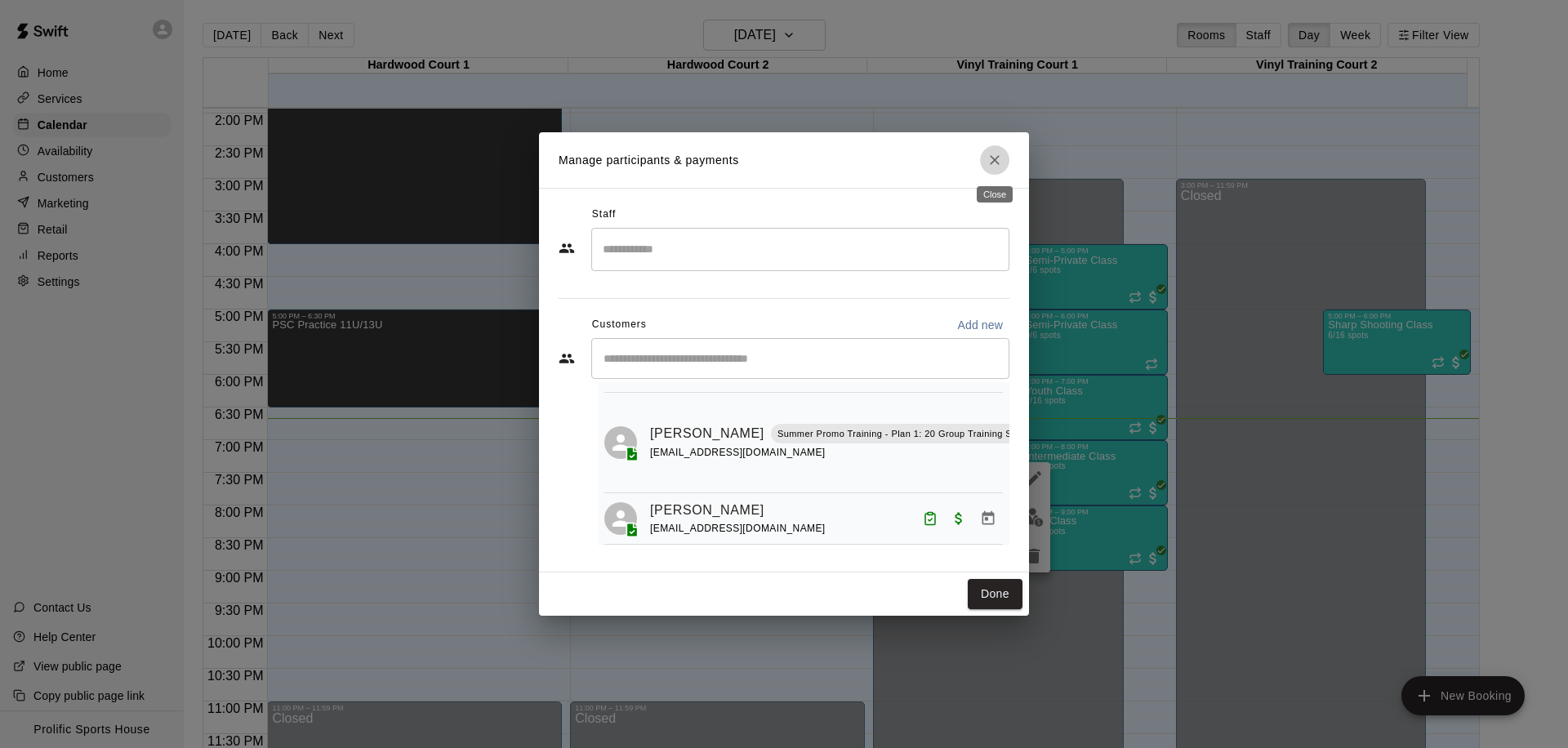
click at [1000, 160] on icon "Close" at bounding box center [994, 160] width 16 height 16
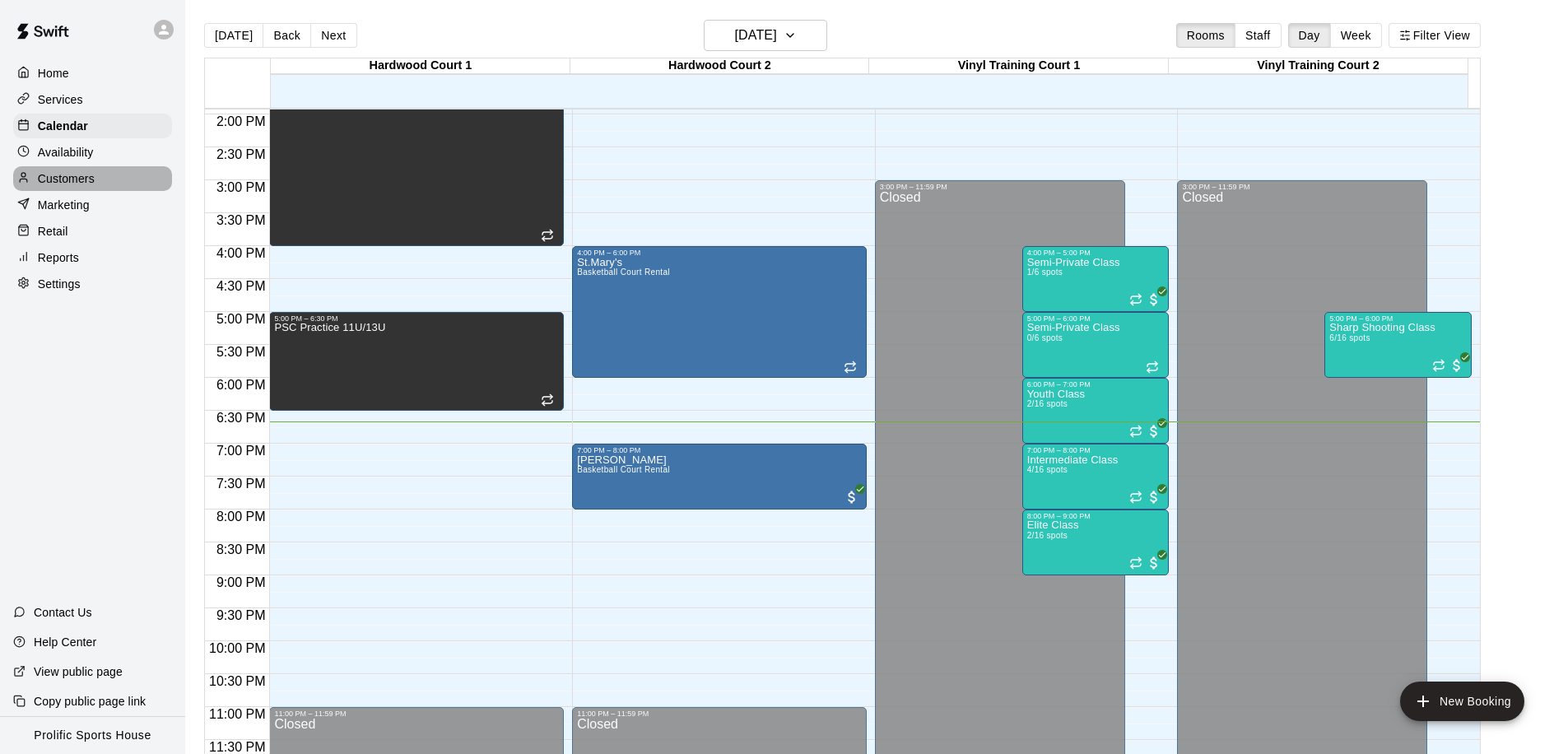
click at [80, 182] on p "Customers" at bounding box center [66, 179] width 57 height 16
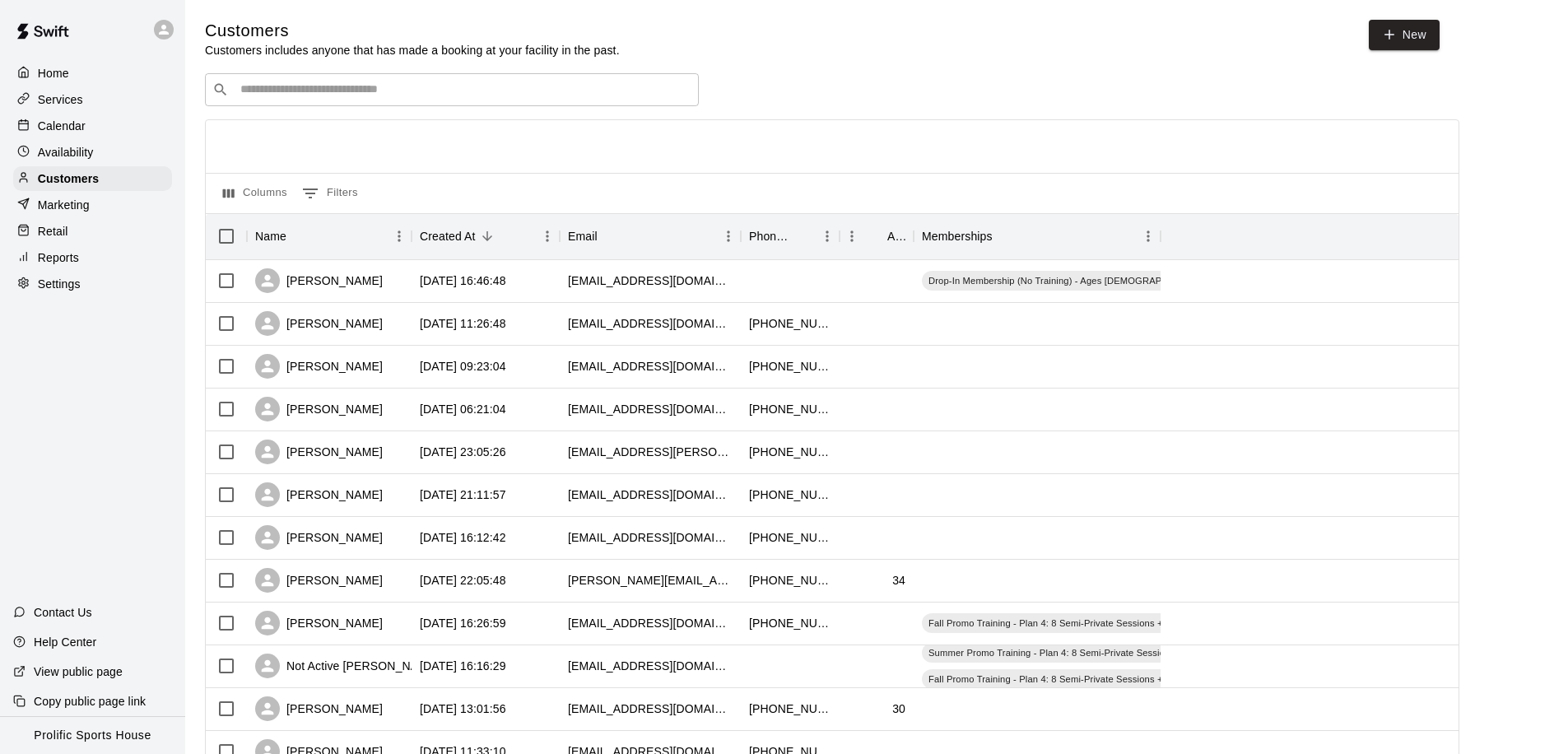
click at [340, 96] on input "Search customers by name or email" at bounding box center [463, 90] width 456 height 16
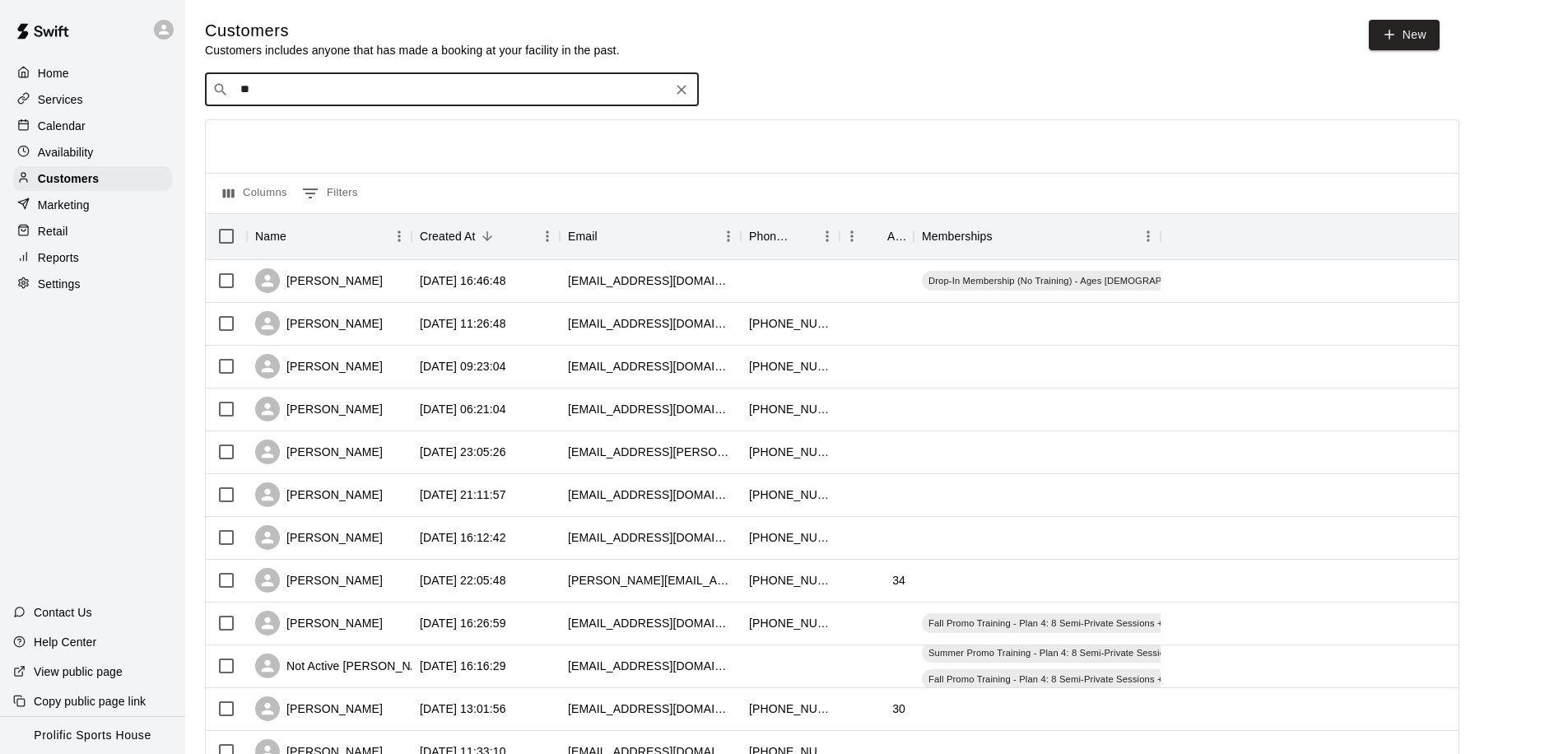
type input "*"
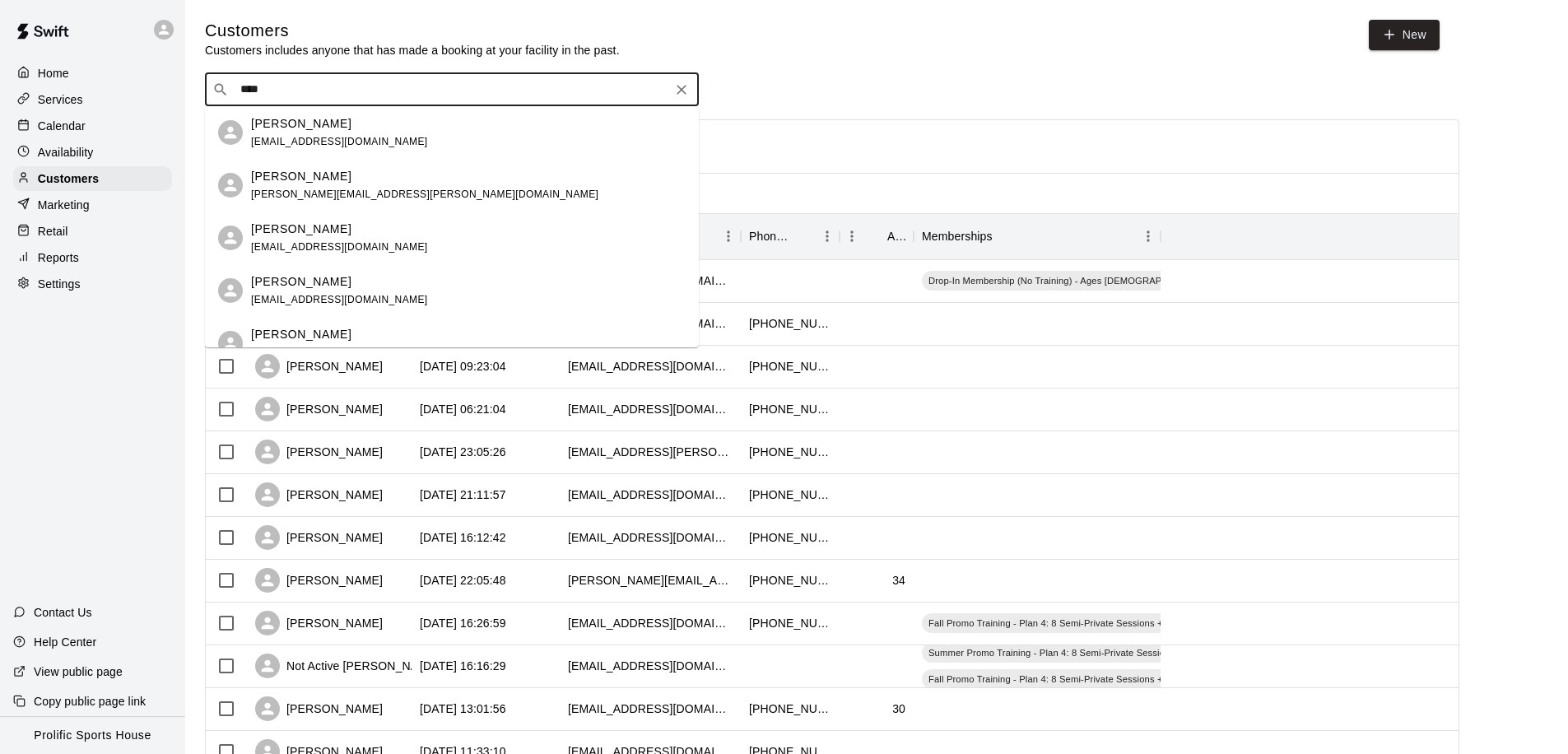
type input "****"
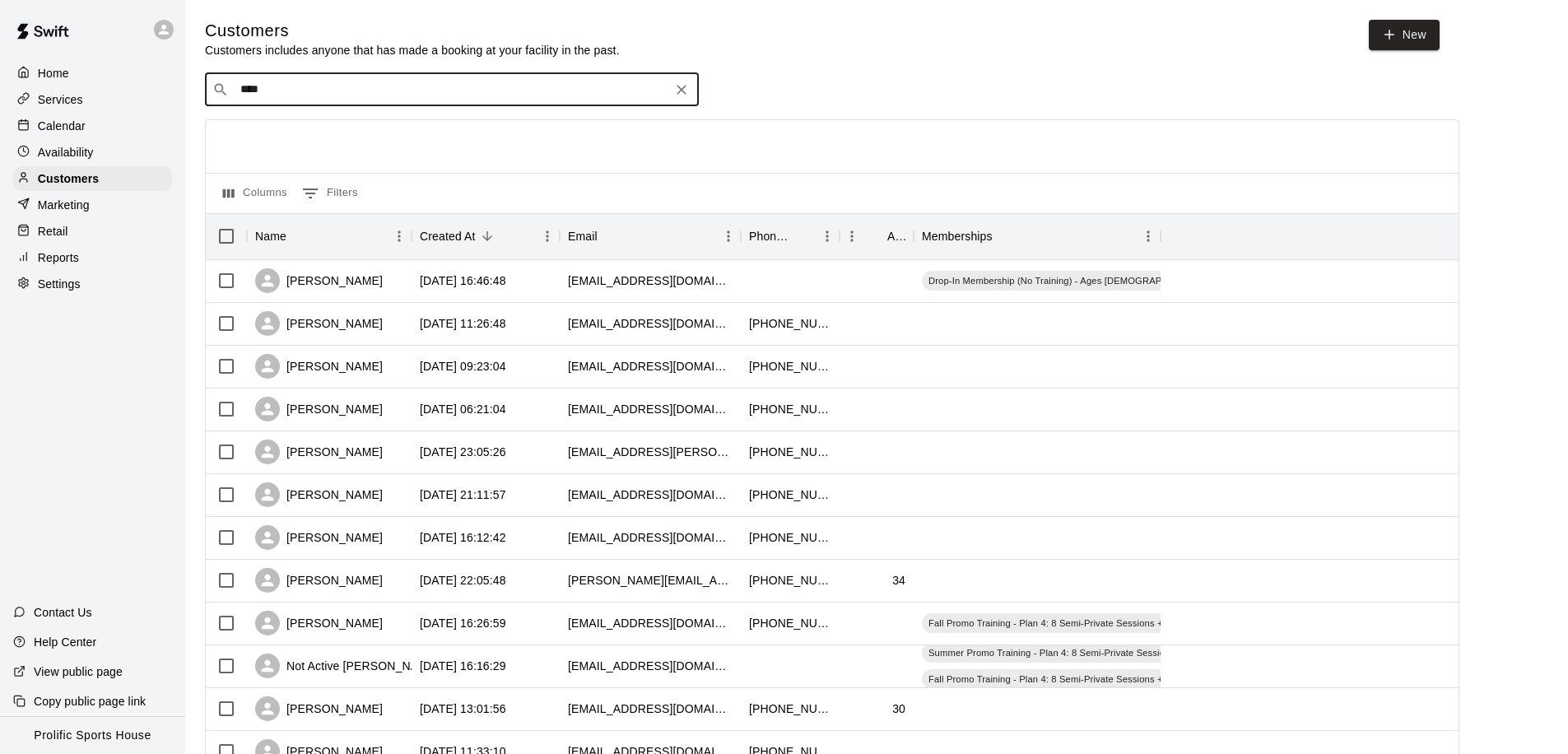
click at [72, 127] on p "Calendar" at bounding box center [62, 126] width 48 height 16
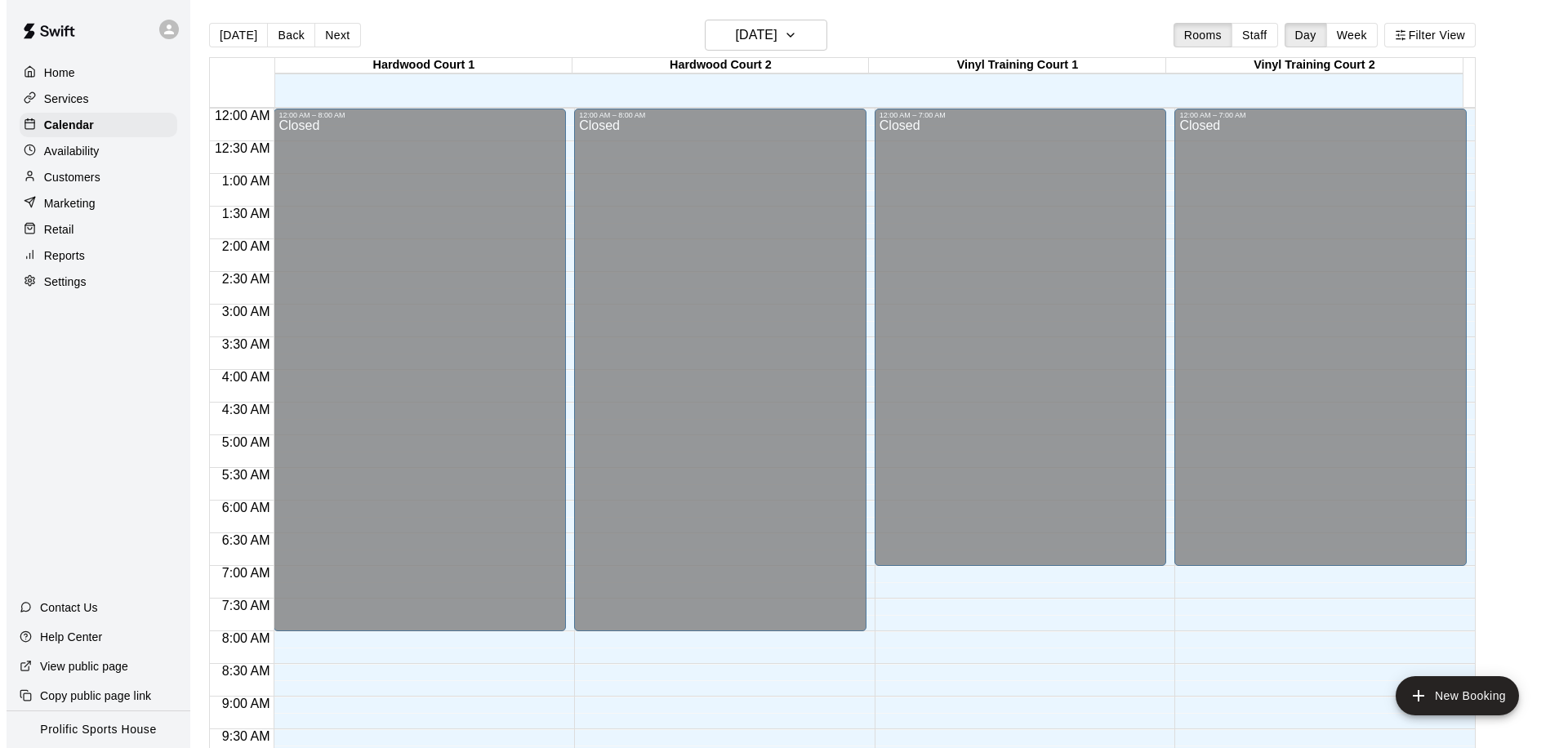
scroll to position [861, 0]
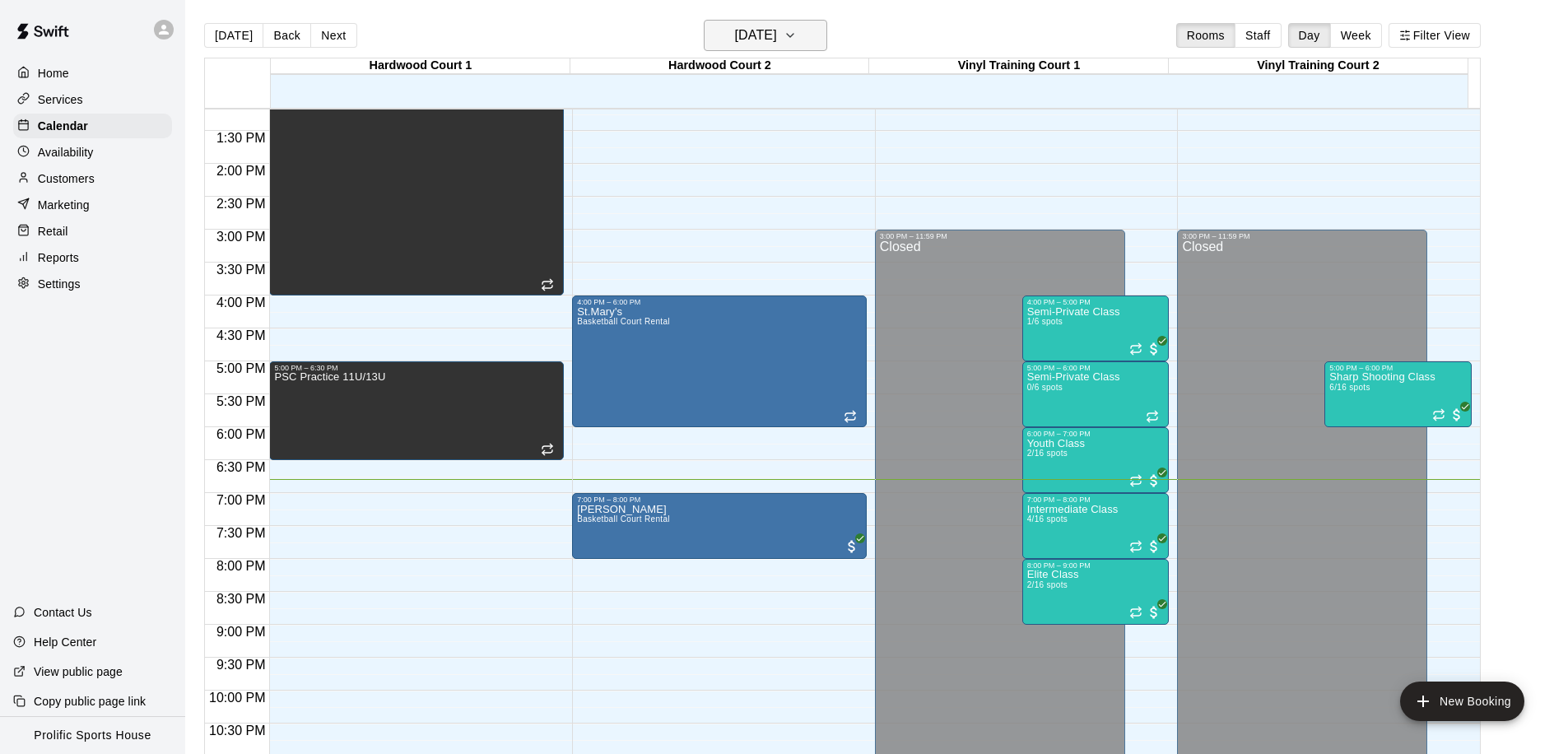
click at [777, 41] on h6 "[DATE]" at bounding box center [756, 35] width 42 height 23
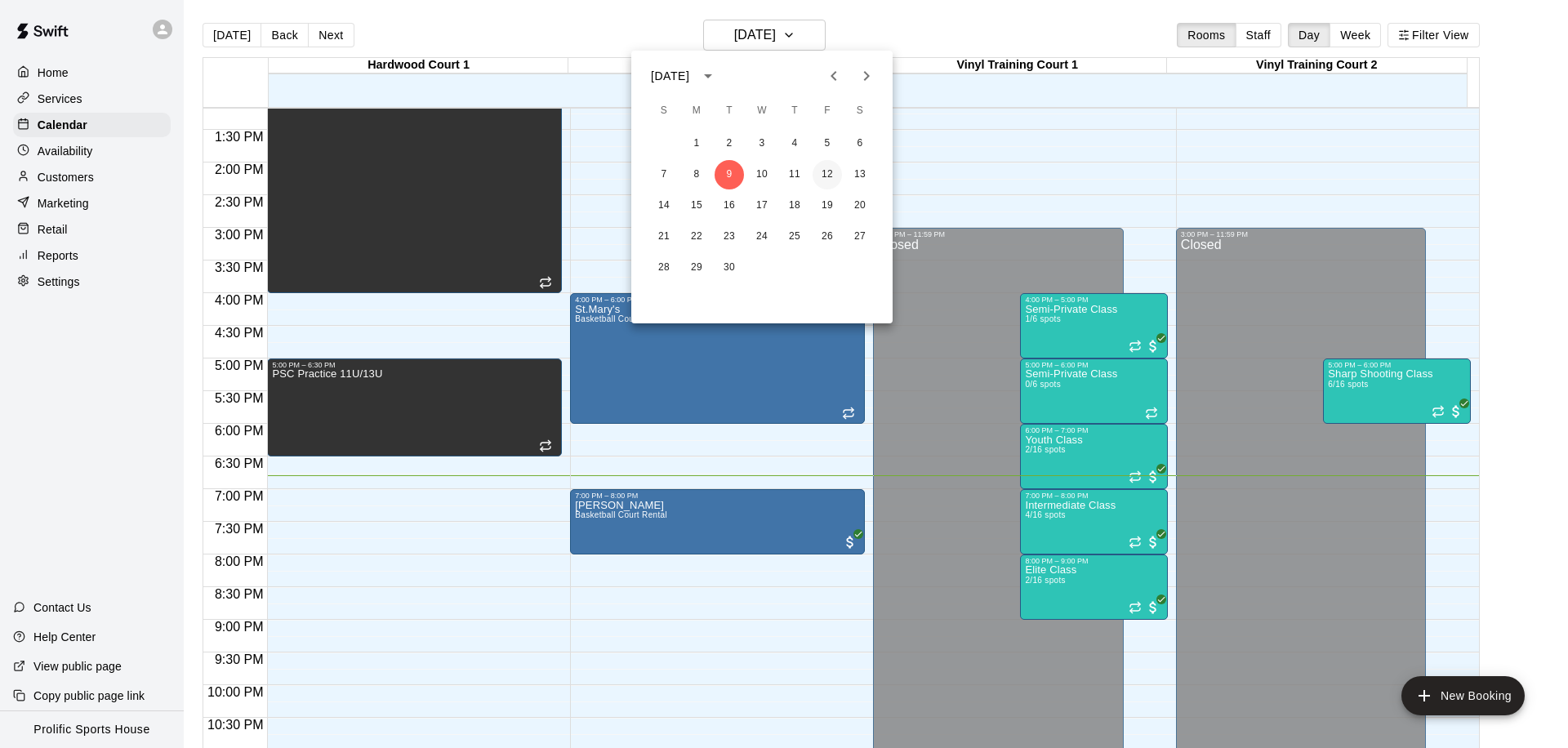
click at [828, 174] on button "12" at bounding box center [827, 175] width 30 height 30
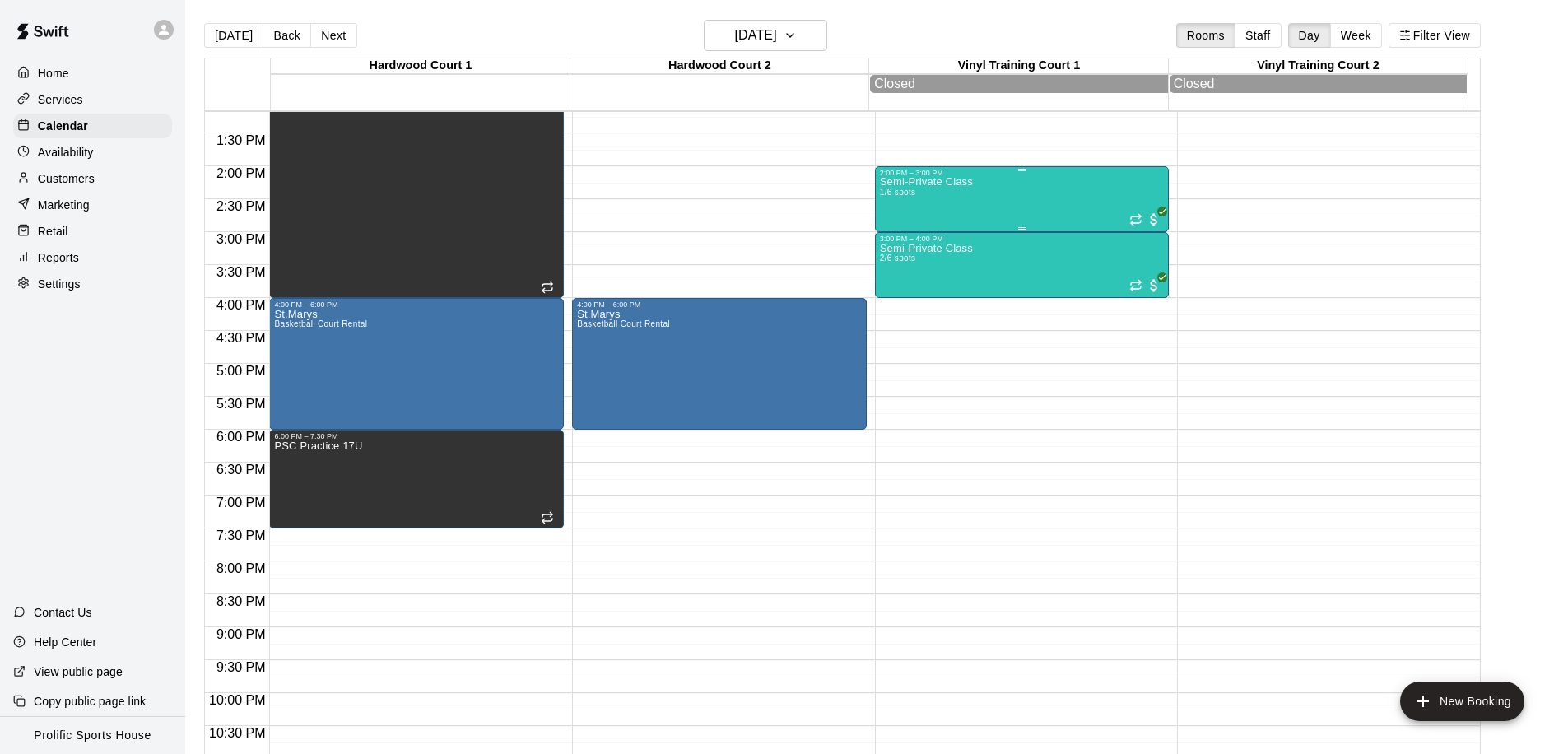
click at [963, 193] on div "Semi-Private Class 1/6 spots" at bounding box center [926, 553] width 93 height 754
click at [1081, 203] on div "Semi-Private Class 1/6 spots" at bounding box center [1022, 553] width 285 height 754
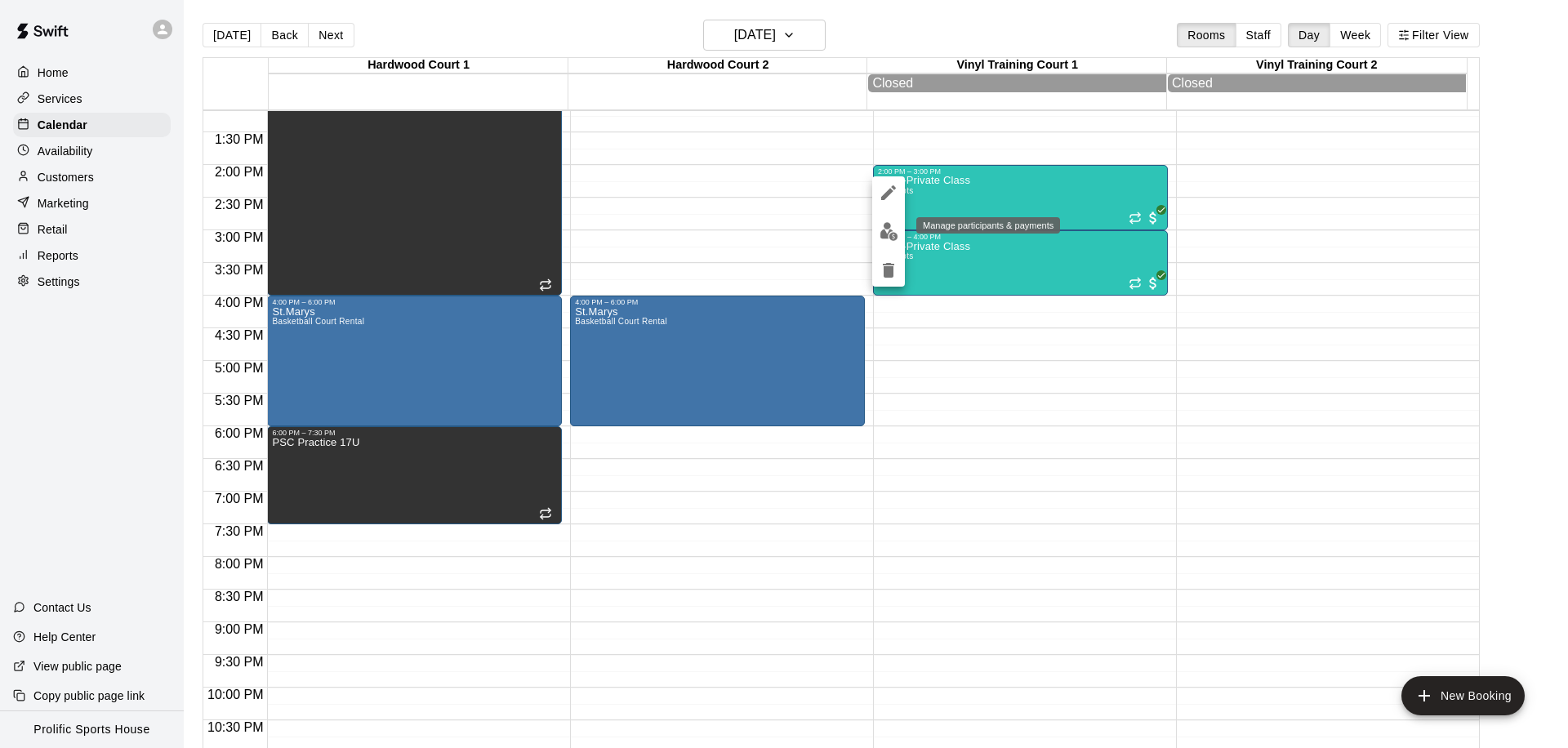
click at [876, 240] on button "edit" at bounding box center [888, 232] width 33 height 32
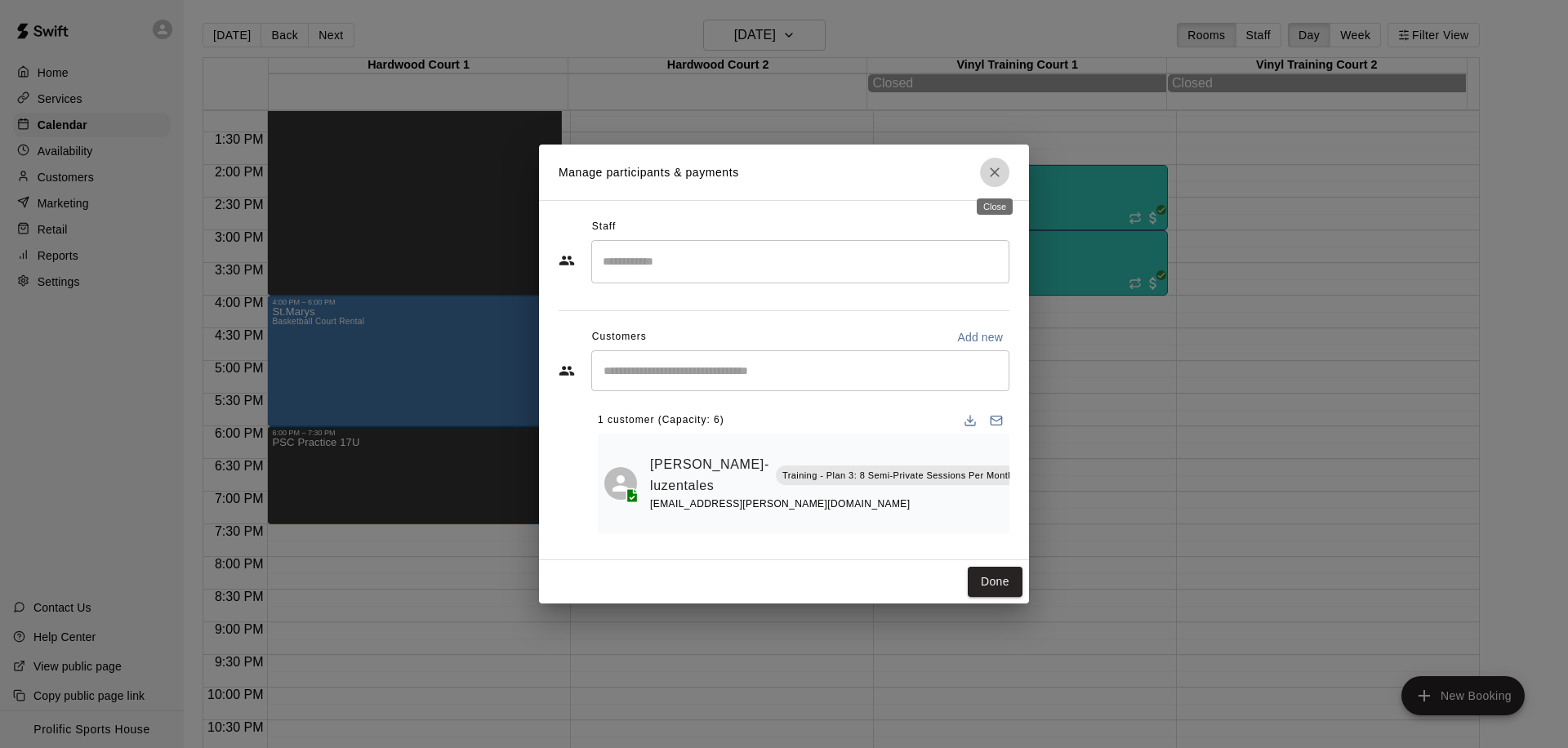
click at [994, 166] on icon "Close" at bounding box center [994, 172] width 16 height 16
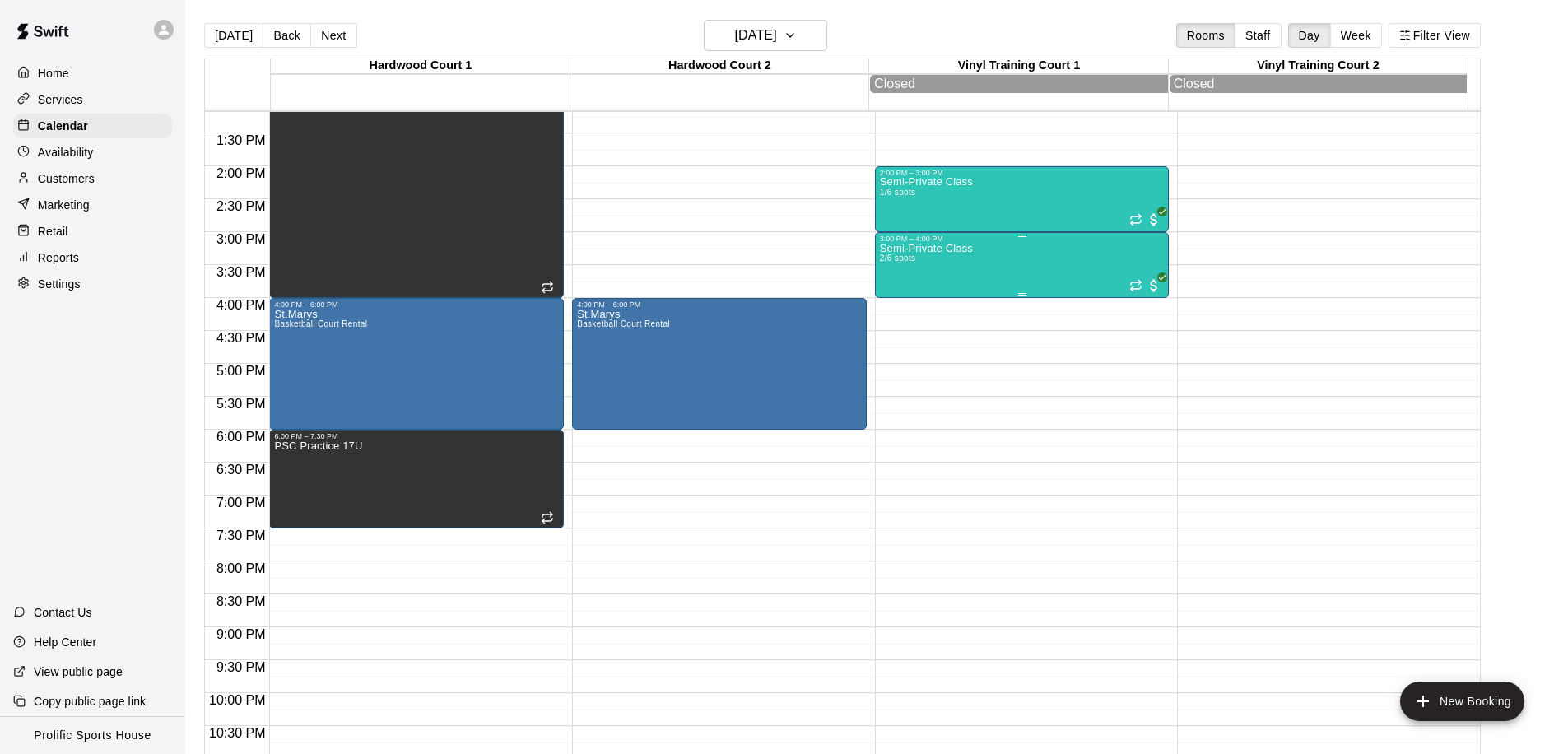
click at [1055, 264] on div "Semi-Private Class 2/6 spots" at bounding box center [1022, 619] width 285 height 754
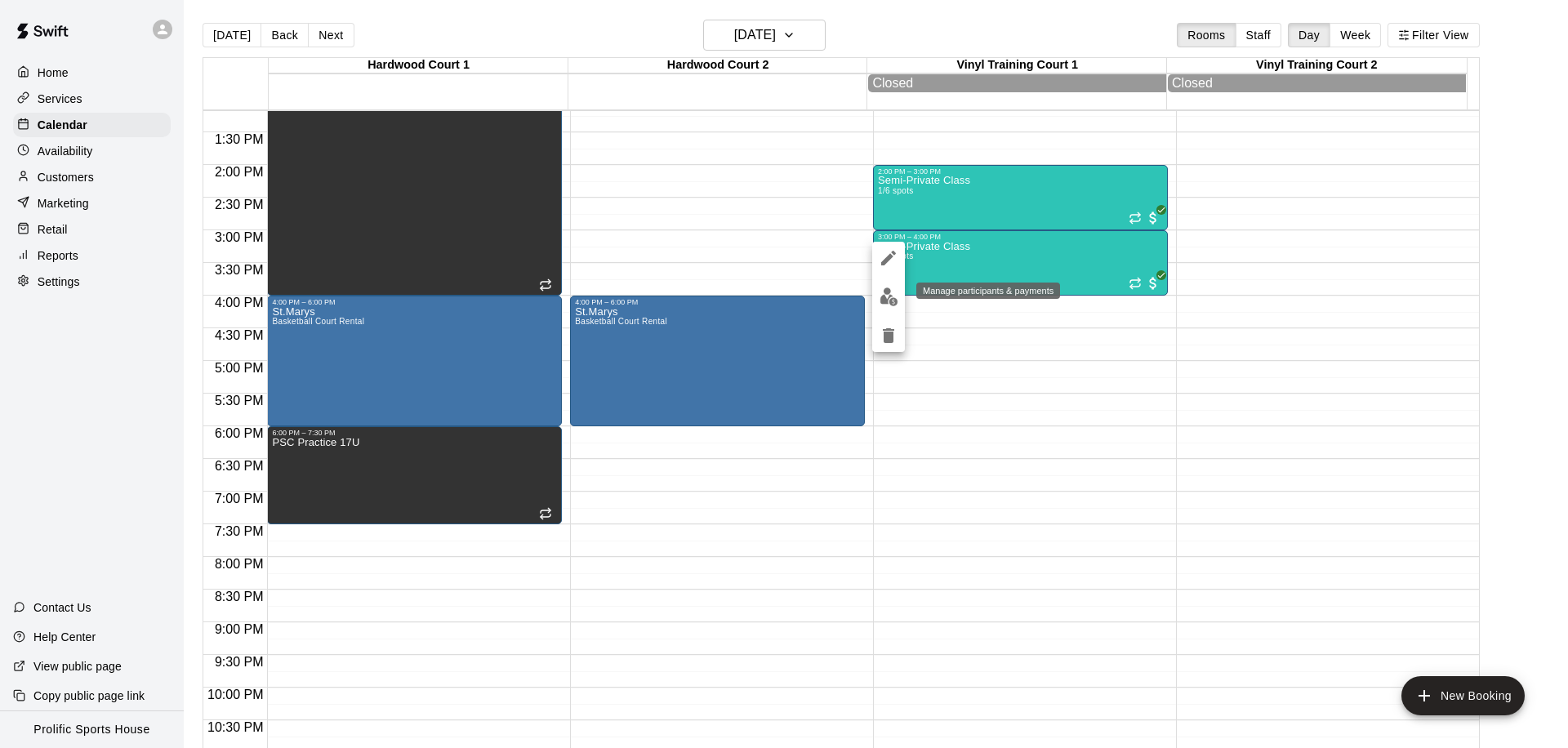
click at [890, 296] on img "edit" at bounding box center [889, 296] width 19 height 19
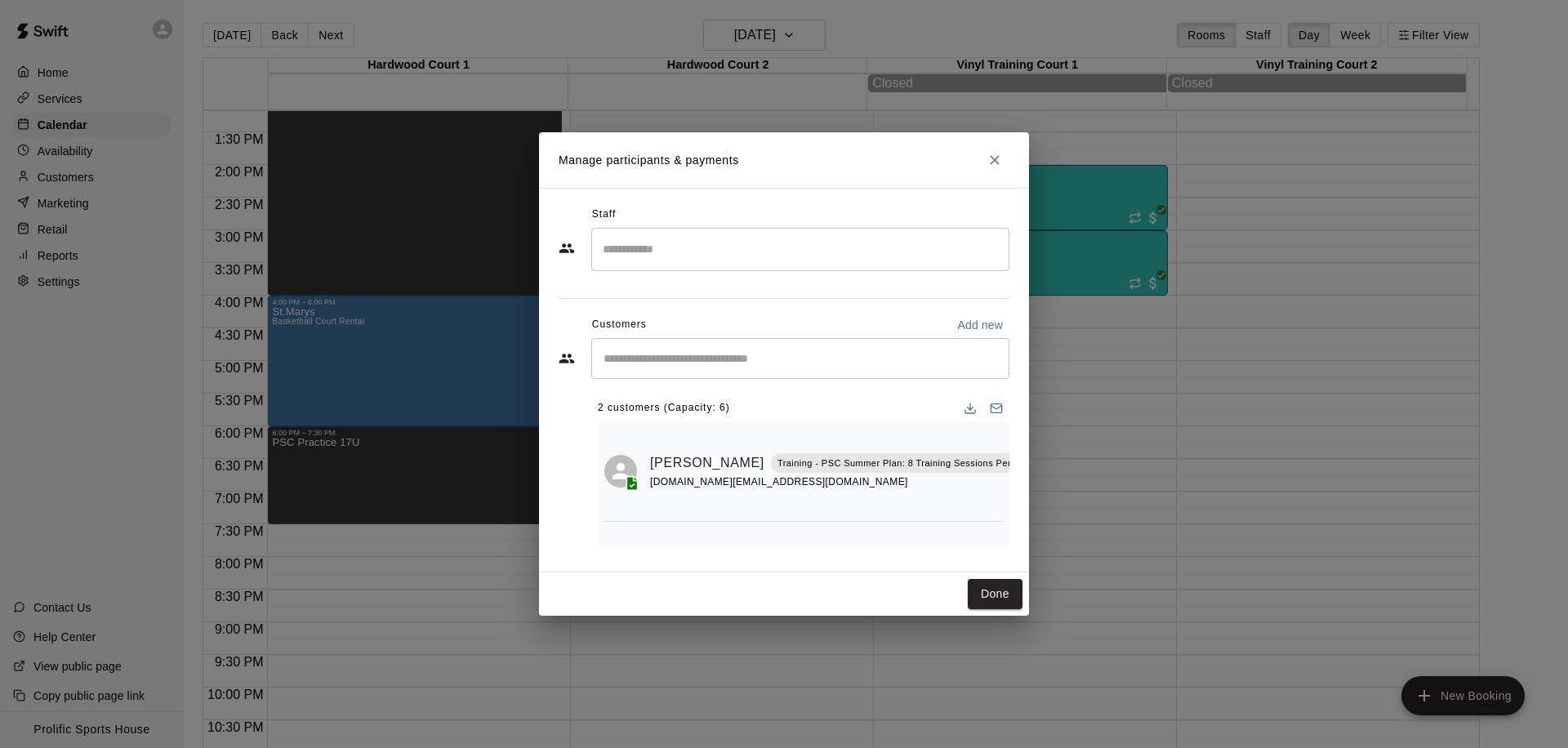
scroll to position [95, 0]
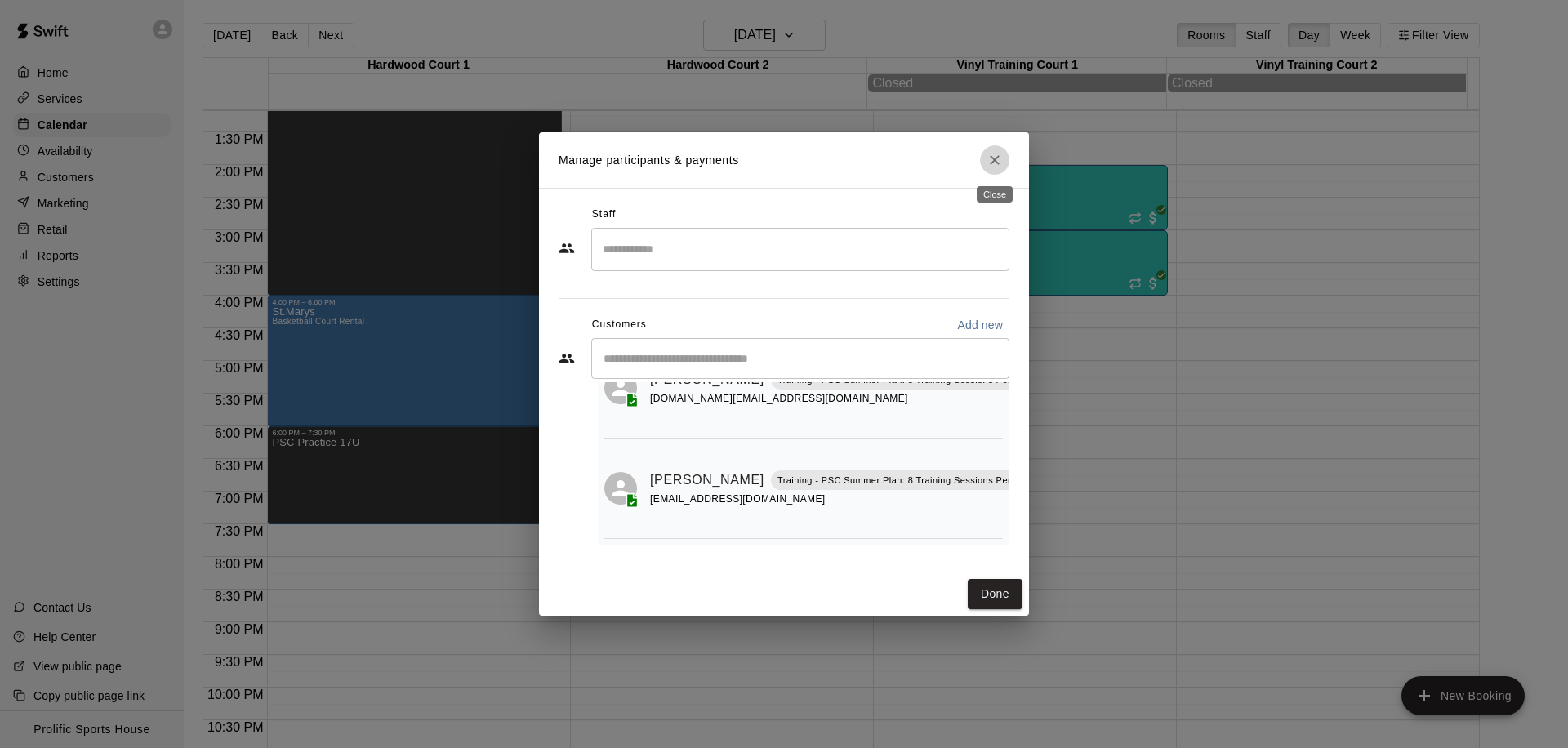
click at [992, 156] on icon "Close" at bounding box center [994, 160] width 16 height 16
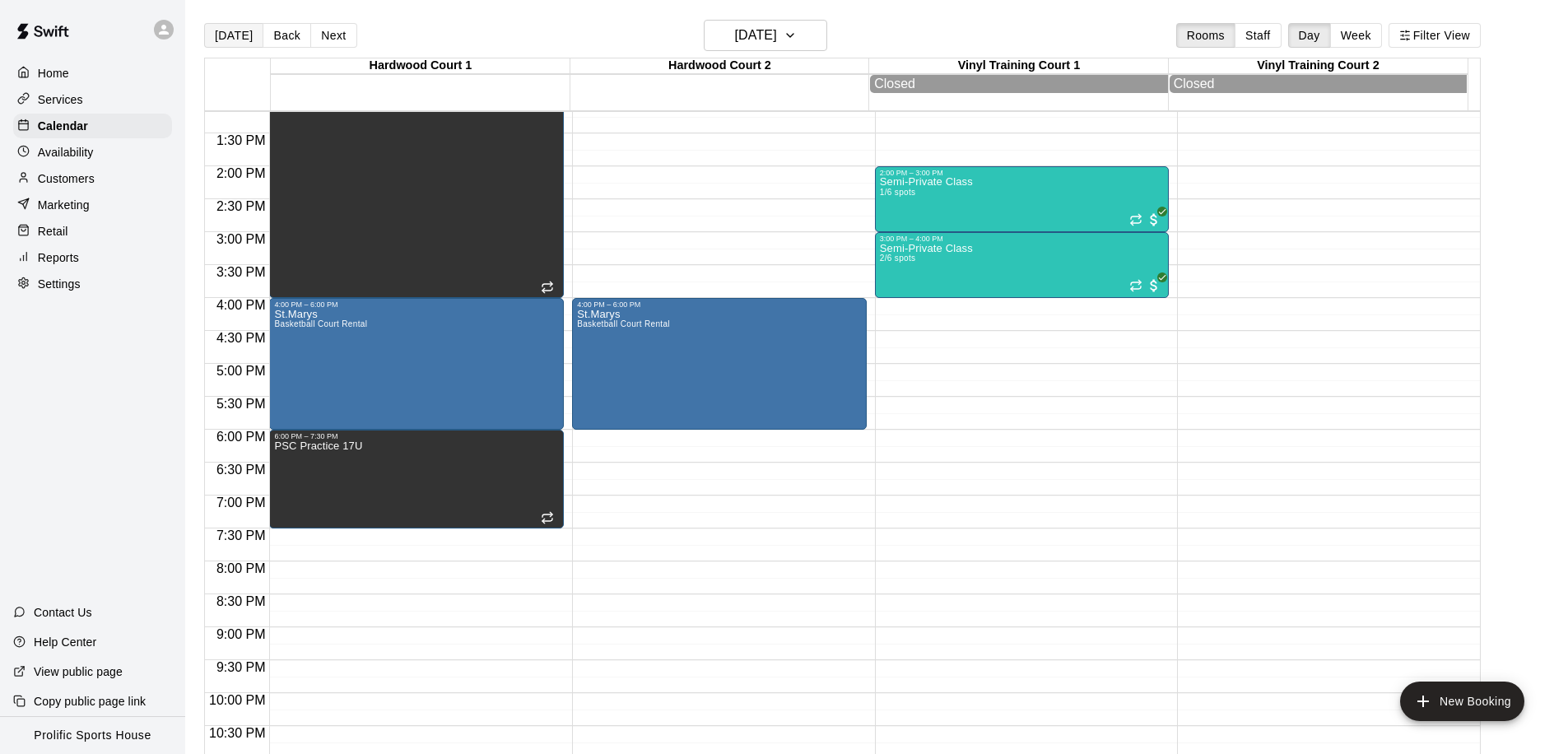
click at [215, 37] on button "[DATE]" at bounding box center [233, 35] width 59 height 25
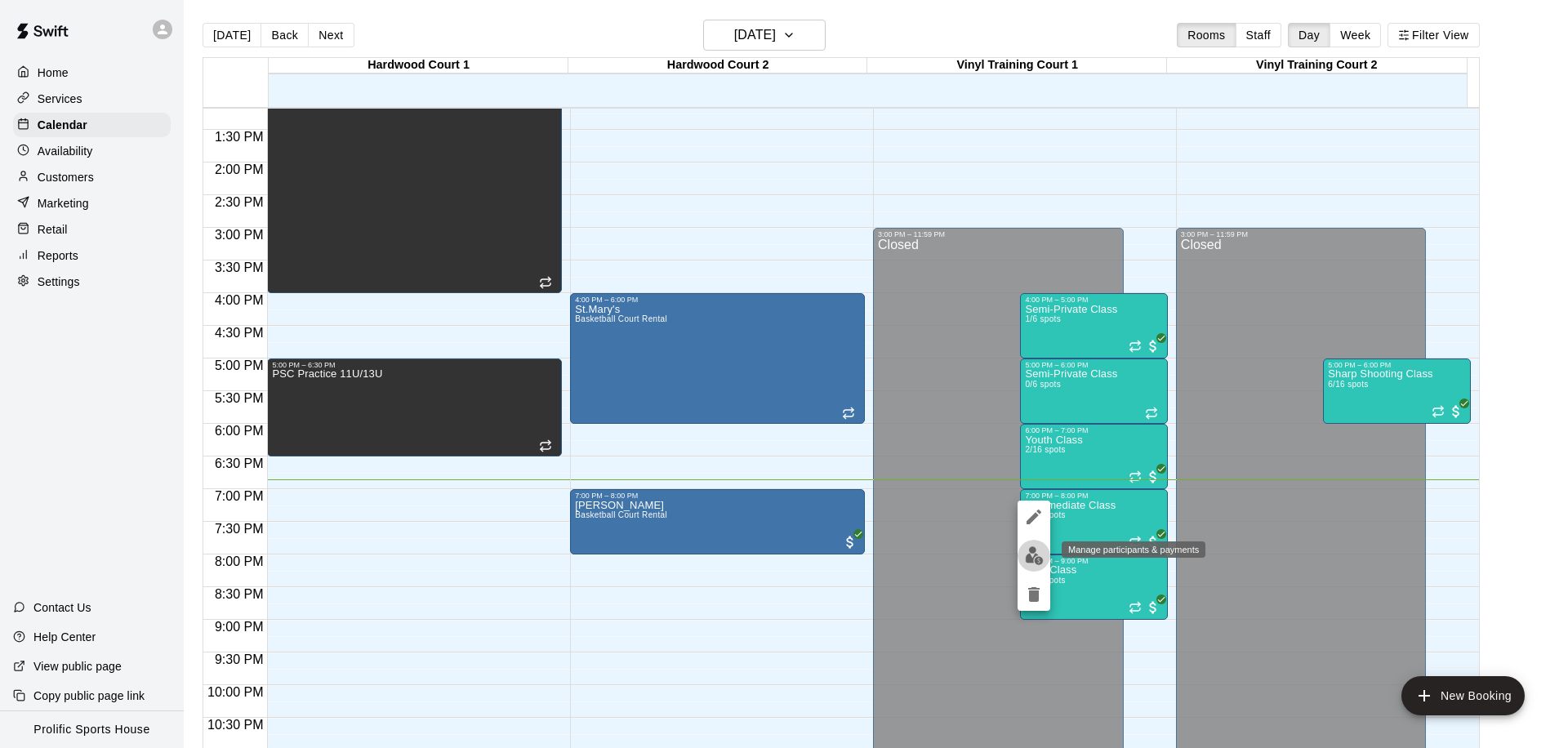
click at [1028, 558] on img "edit" at bounding box center [1034, 556] width 19 height 19
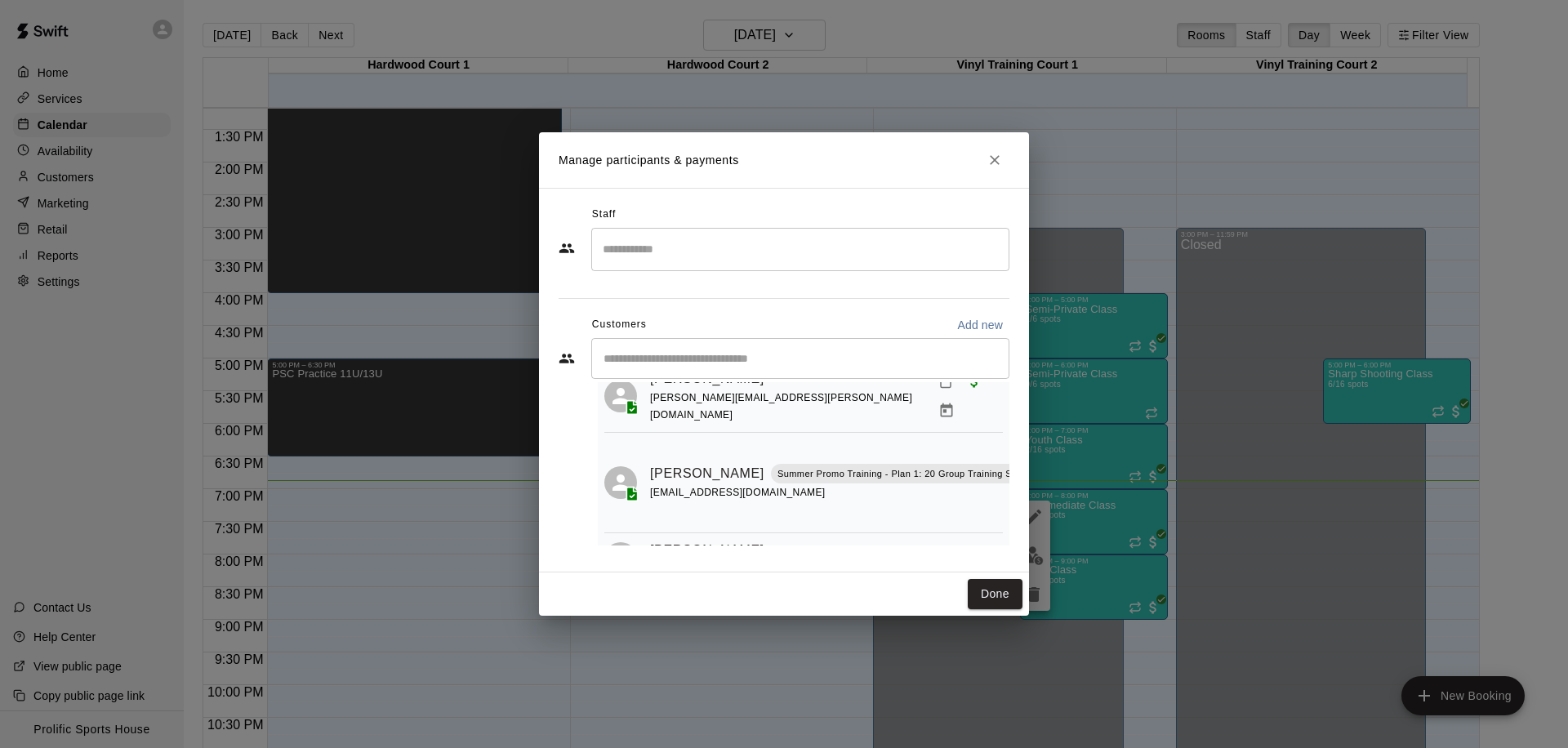
scroll to position [0, 0]
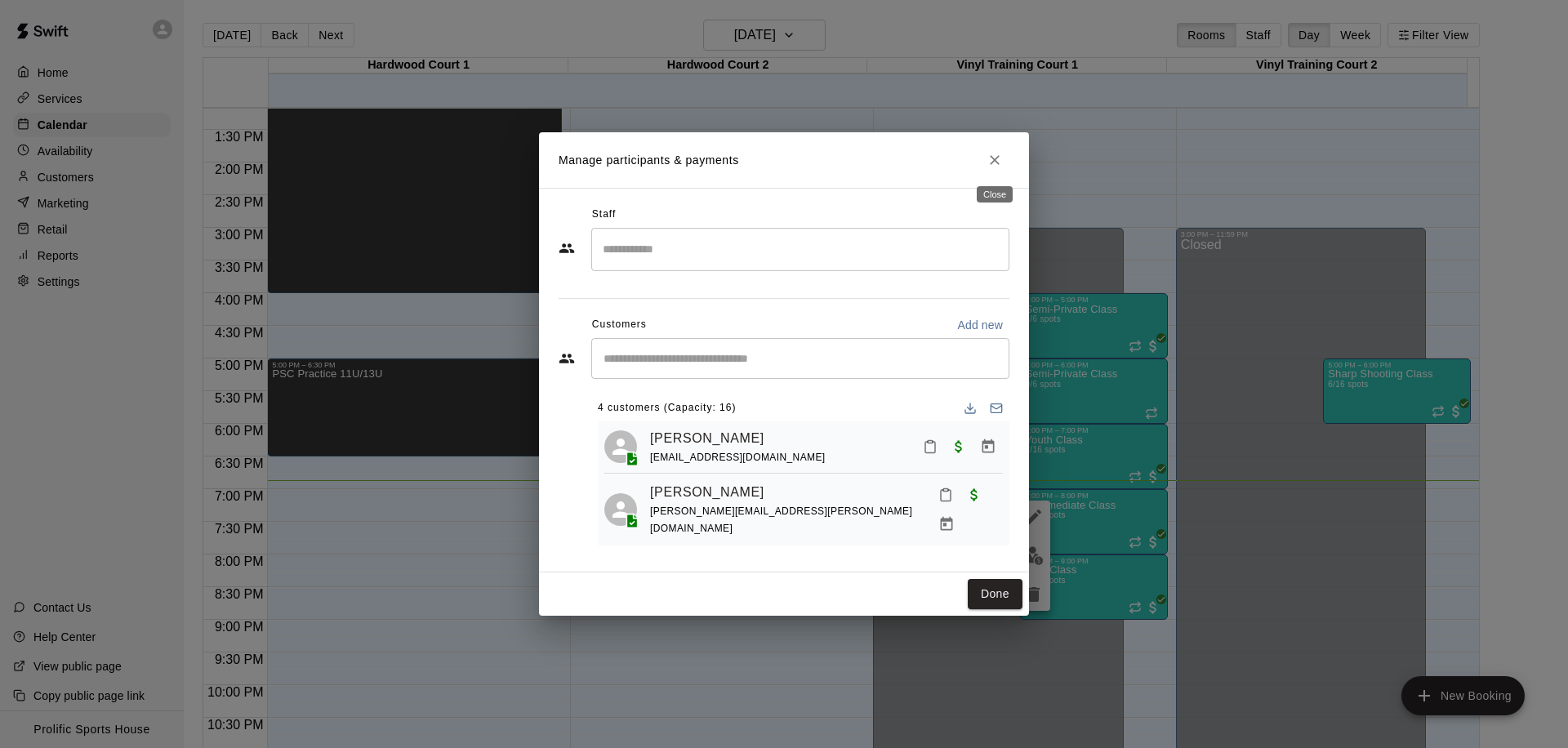
click at [997, 156] on icon "Close" at bounding box center [994, 160] width 16 height 16
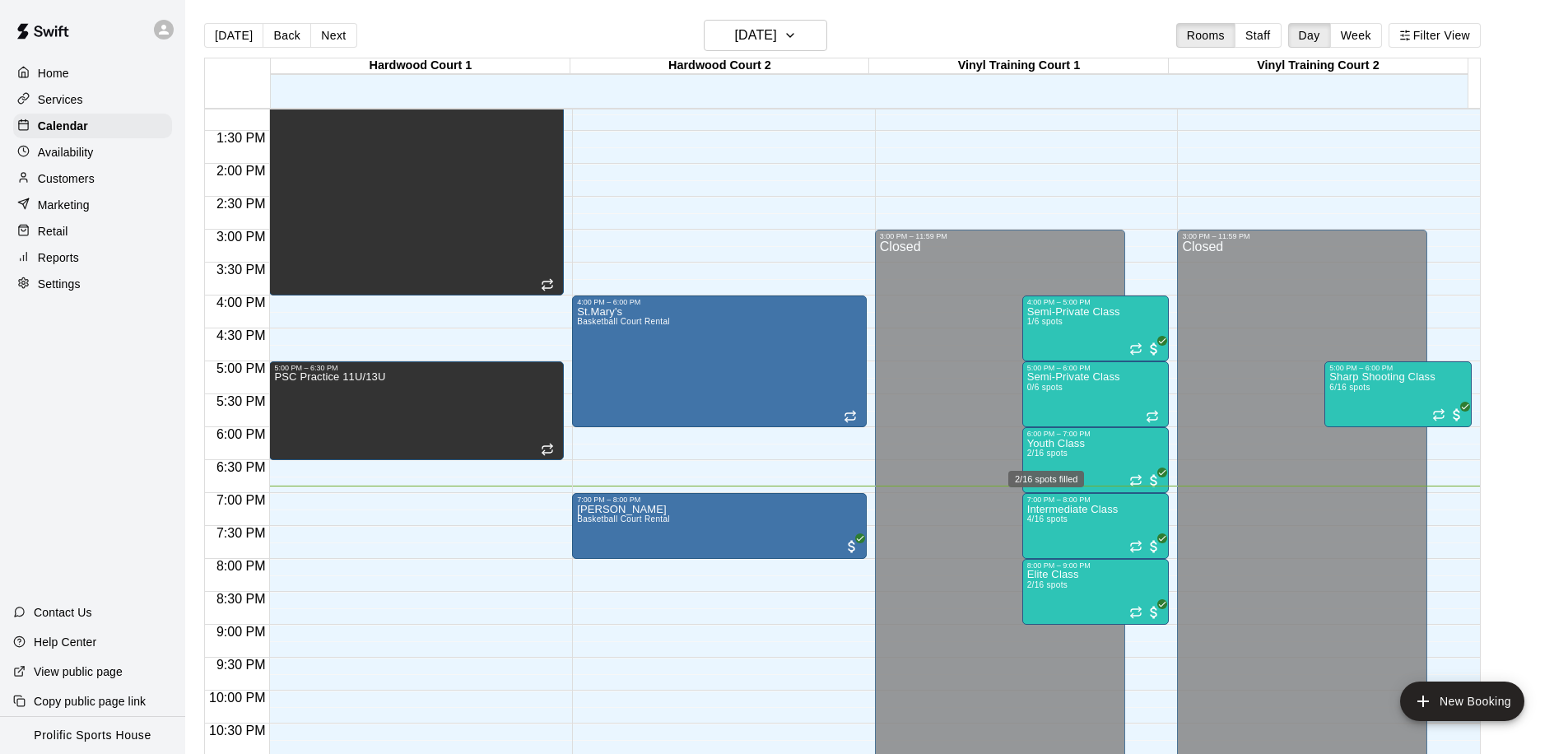
click at [1065, 471] on div "2/16 spots filled" at bounding box center [1047, 479] width 76 height 16
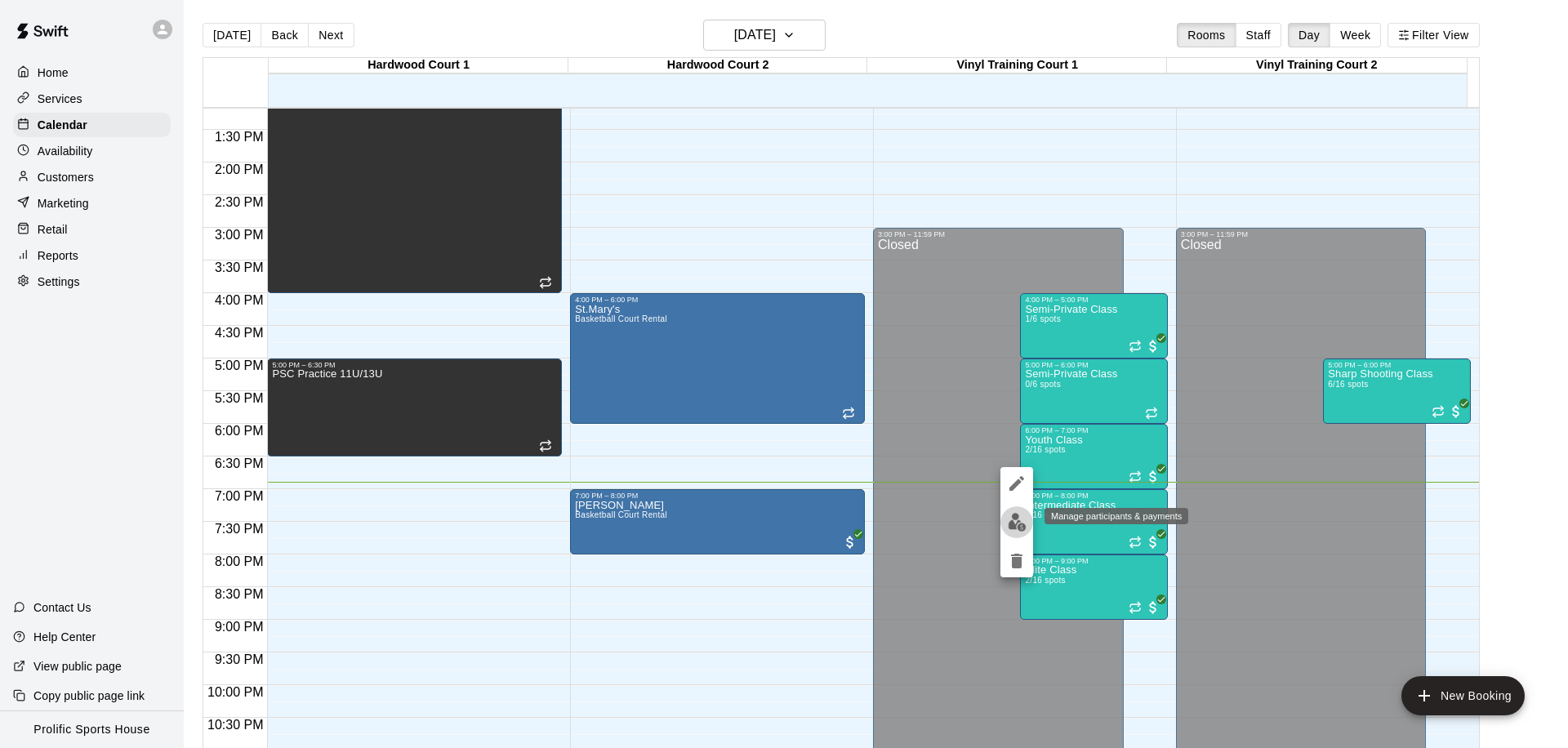
click at [1017, 513] on img "edit" at bounding box center [1016, 522] width 19 height 19
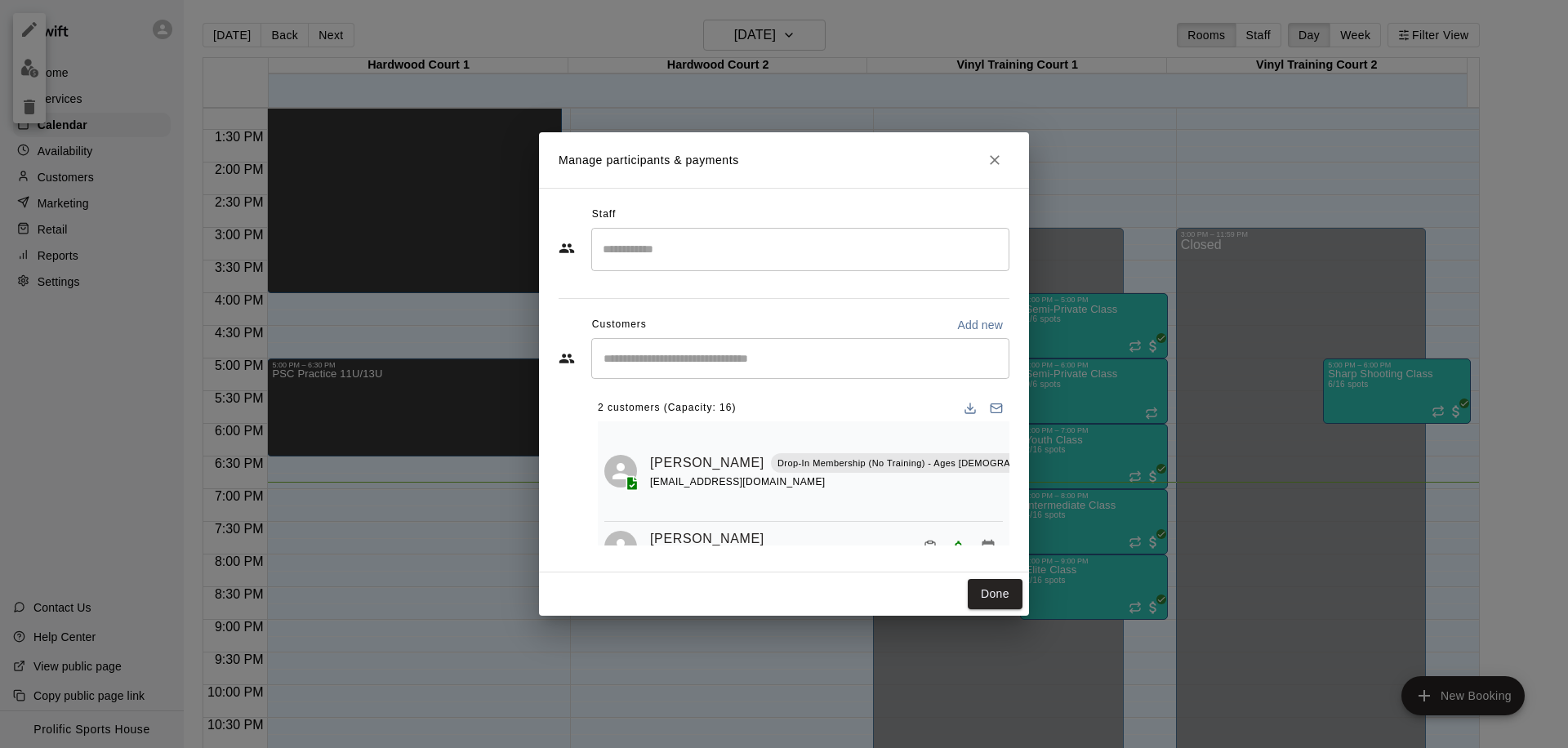
click at [993, 162] on icon "Close" at bounding box center [994, 160] width 10 height 10
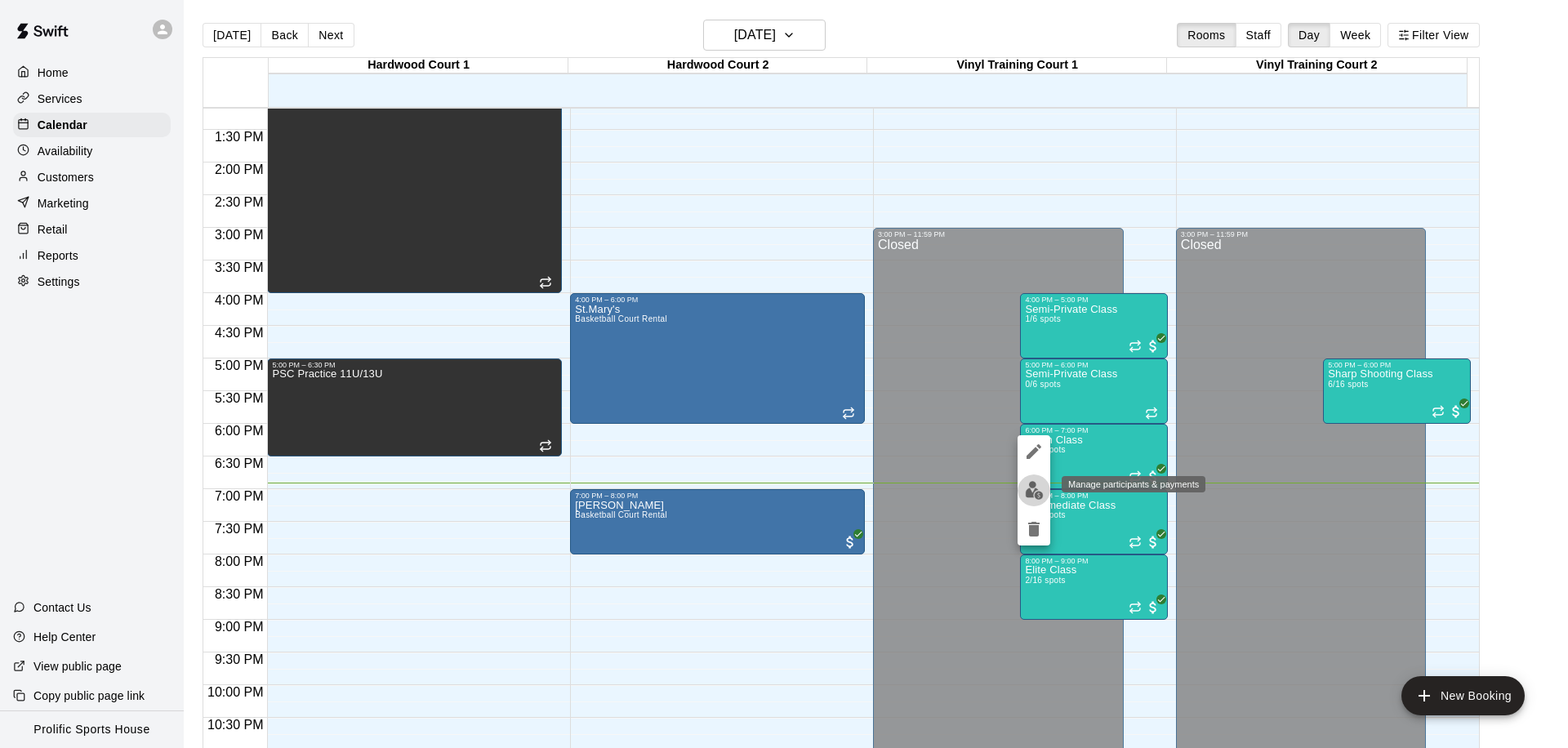
click at [1035, 489] on img "edit" at bounding box center [1034, 490] width 19 height 19
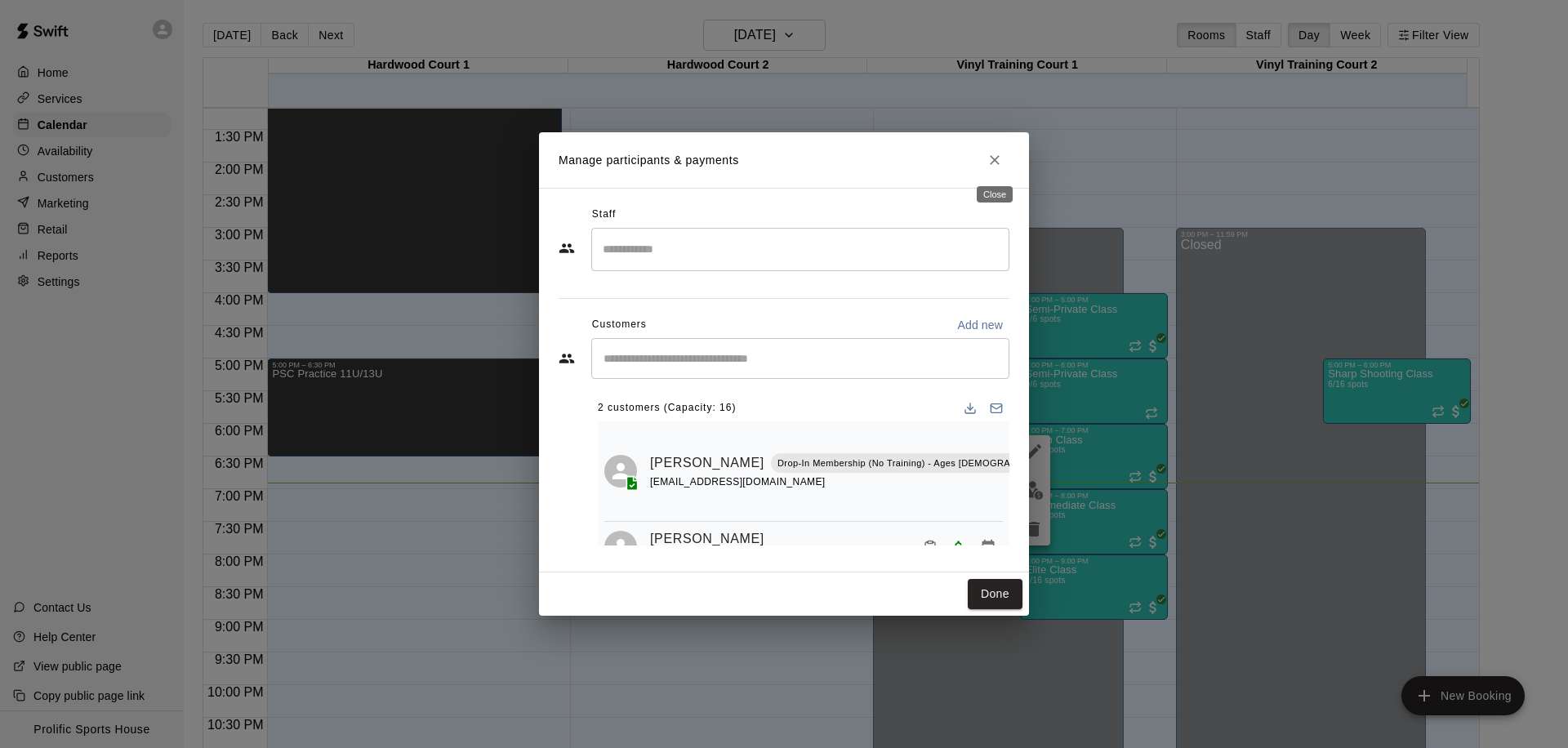
click at [999, 164] on icon "Close" at bounding box center [994, 160] width 16 height 16
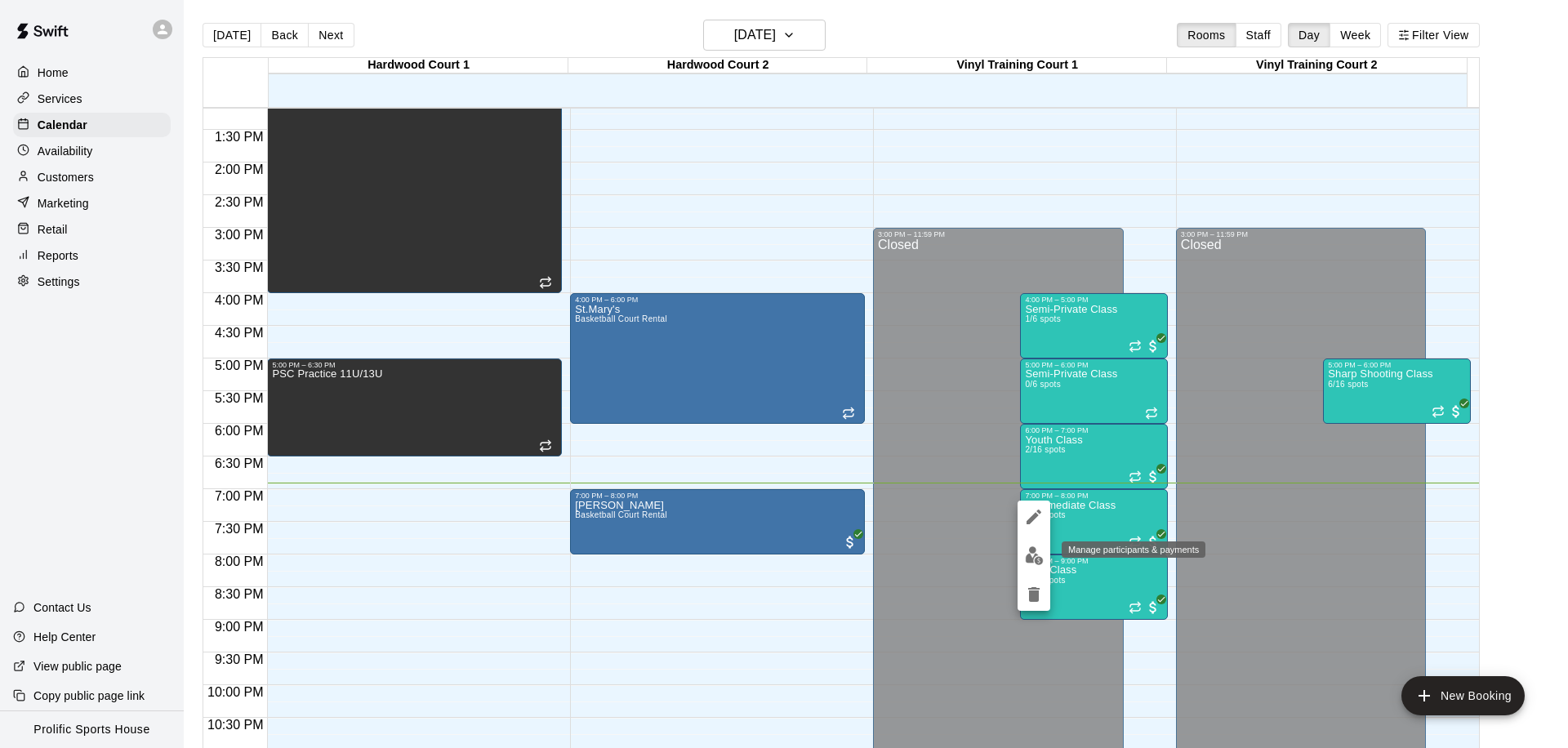
click at [1035, 549] on img "edit" at bounding box center [1034, 556] width 19 height 19
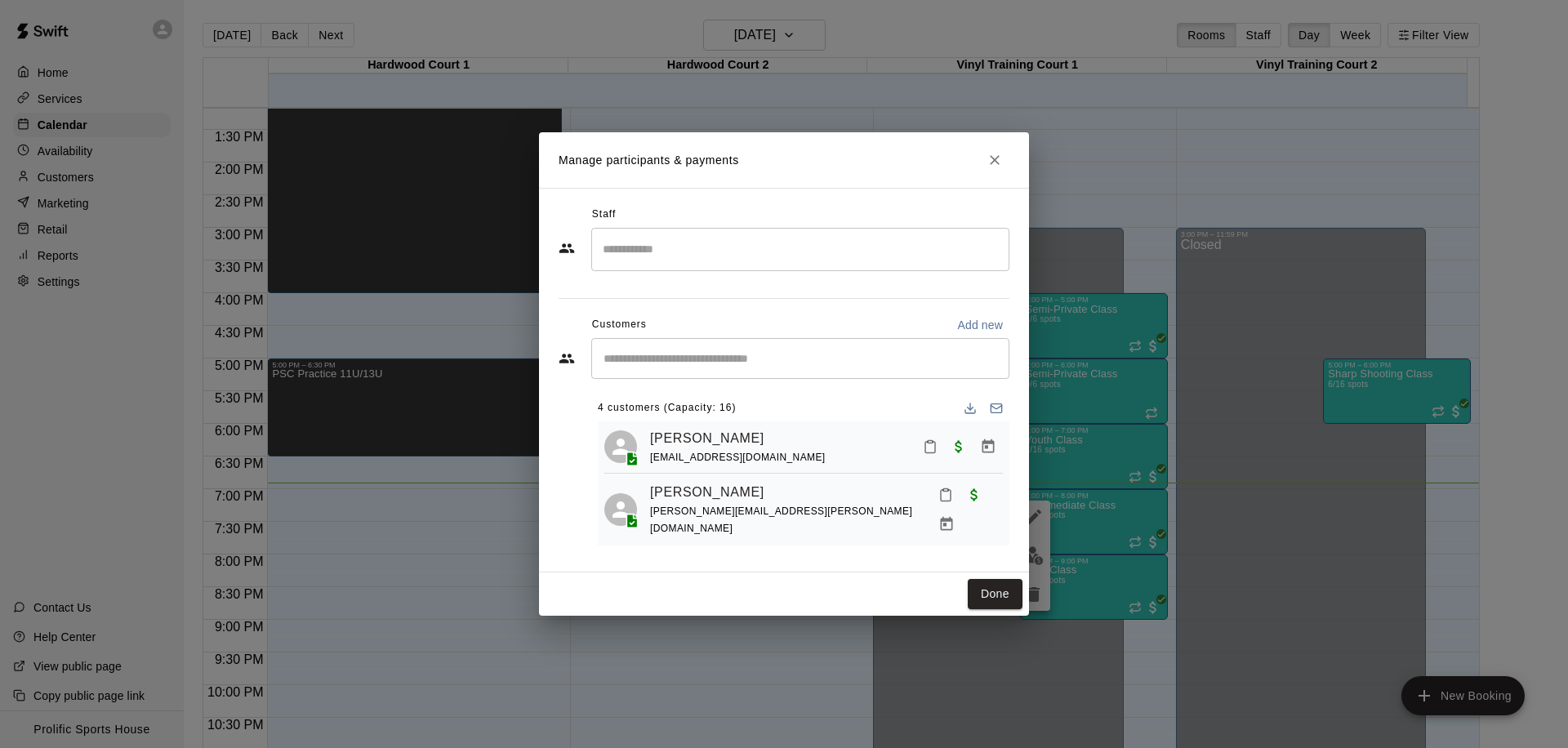
scroll to position [154, 0]
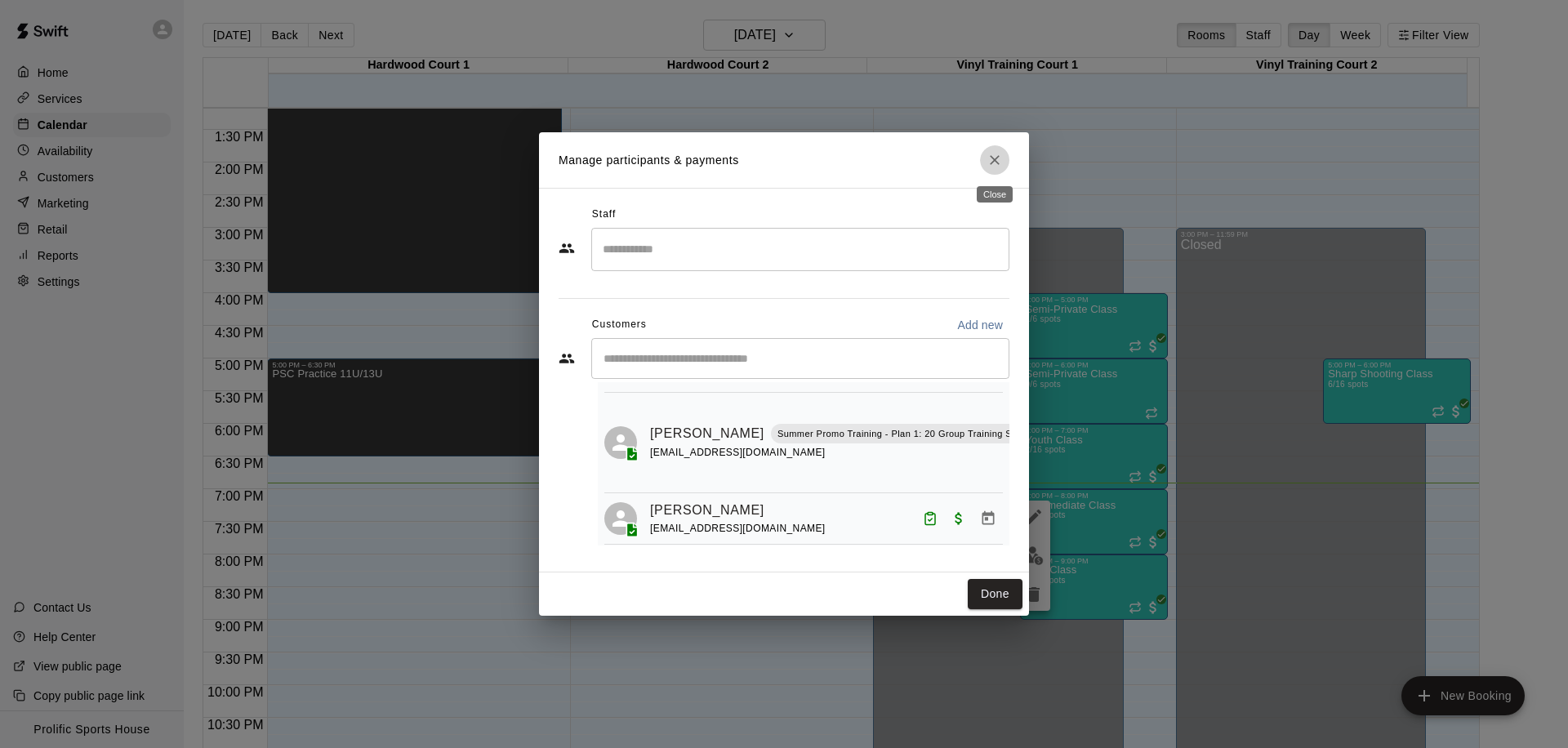
click at [989, 151] on button "Close" at bounding box center [994, 160] width 30 height 30
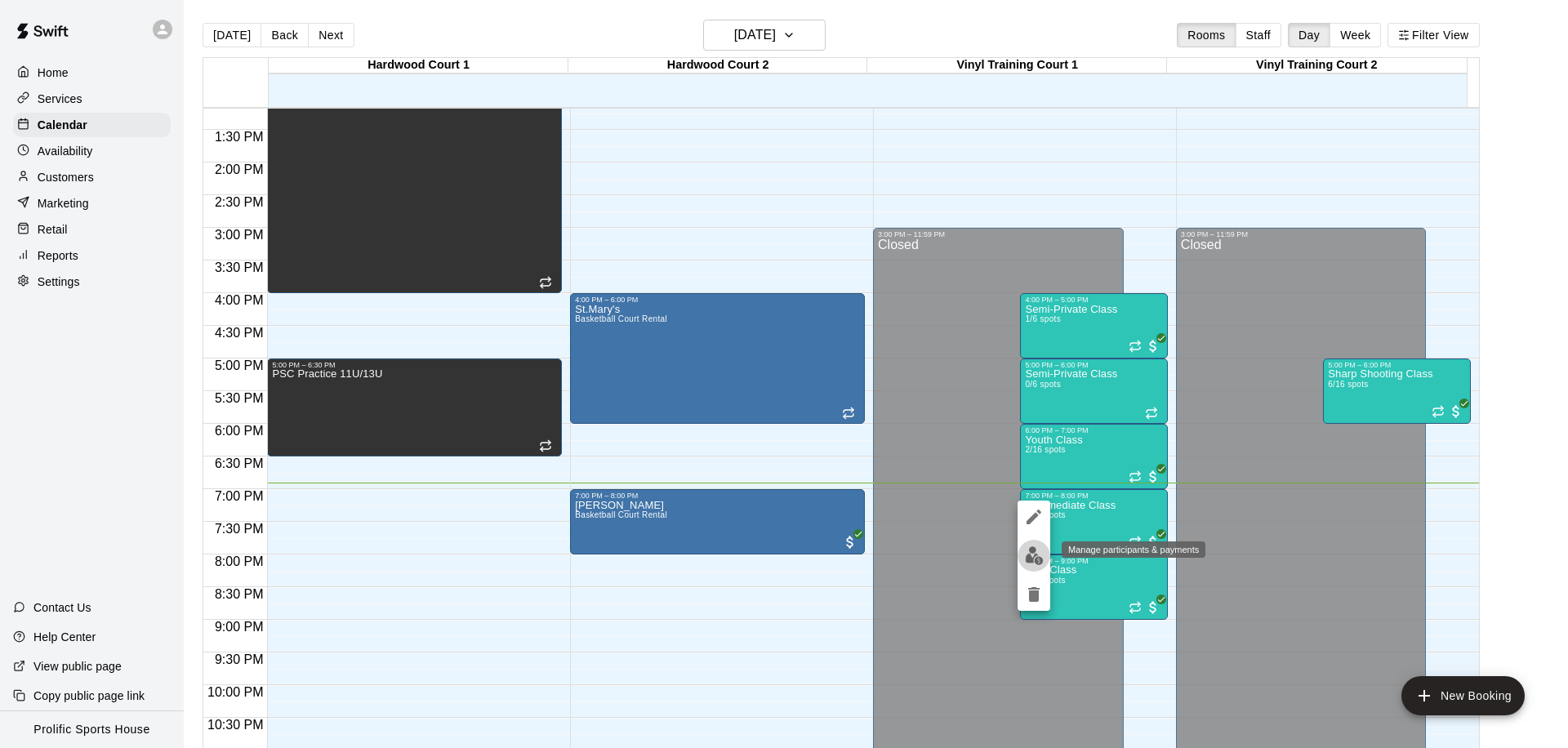
click at [1025, 565] on img "edit" at bounding box center [1034, 556] width 19 height 19
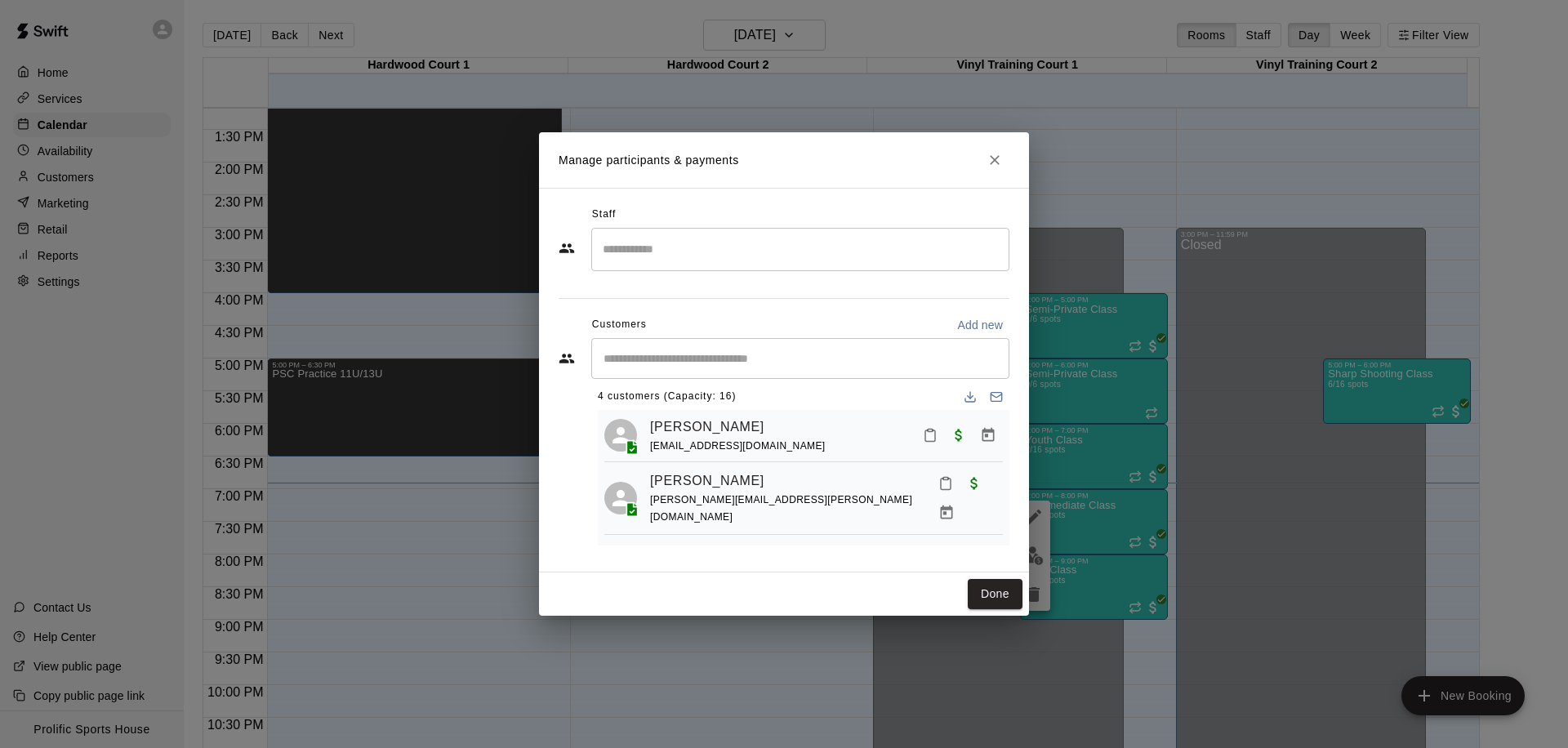
scroll to position [0, 0]
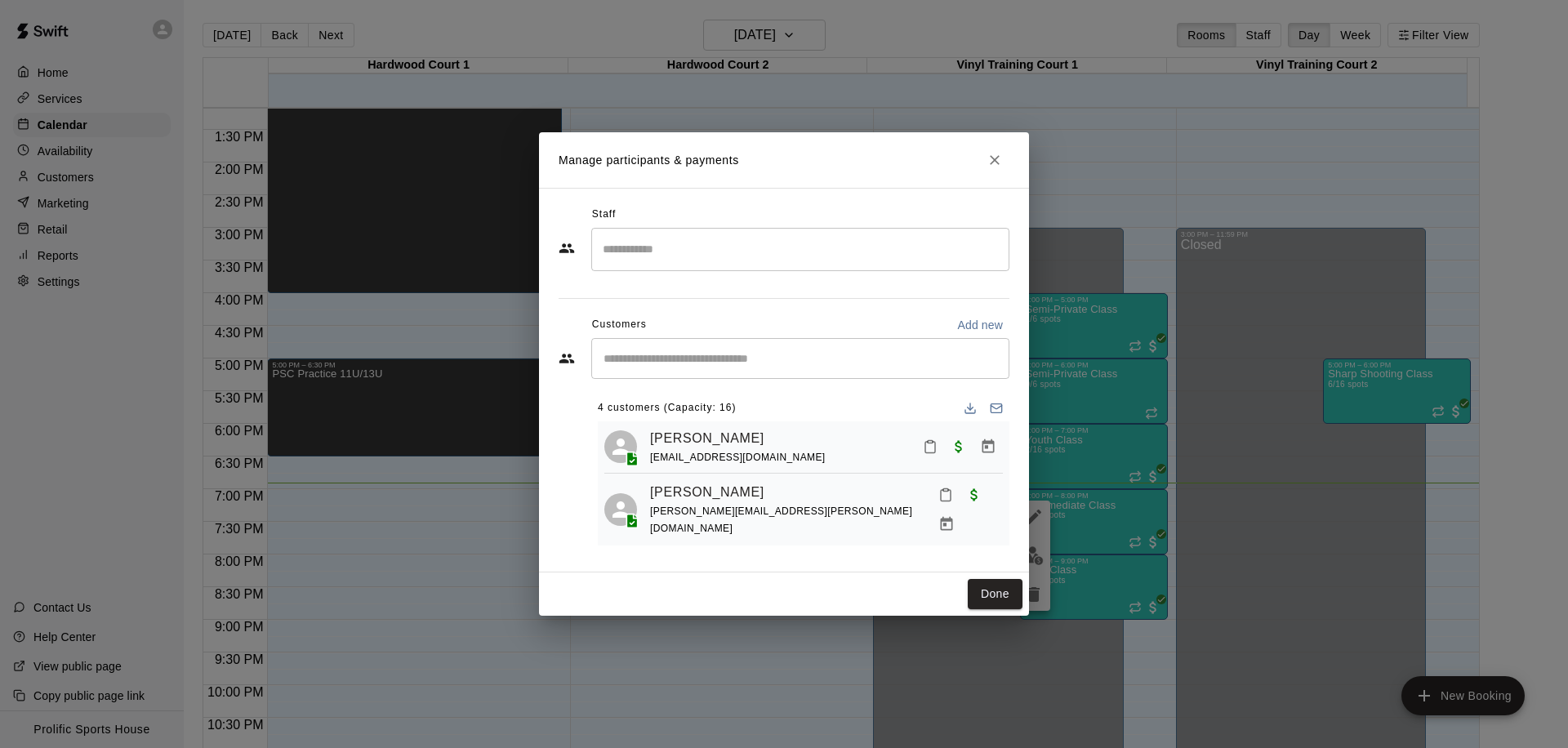
click at [788, 359] on input "Start typing to search customers..." at bounding box center [799, 359] width 403 height 16
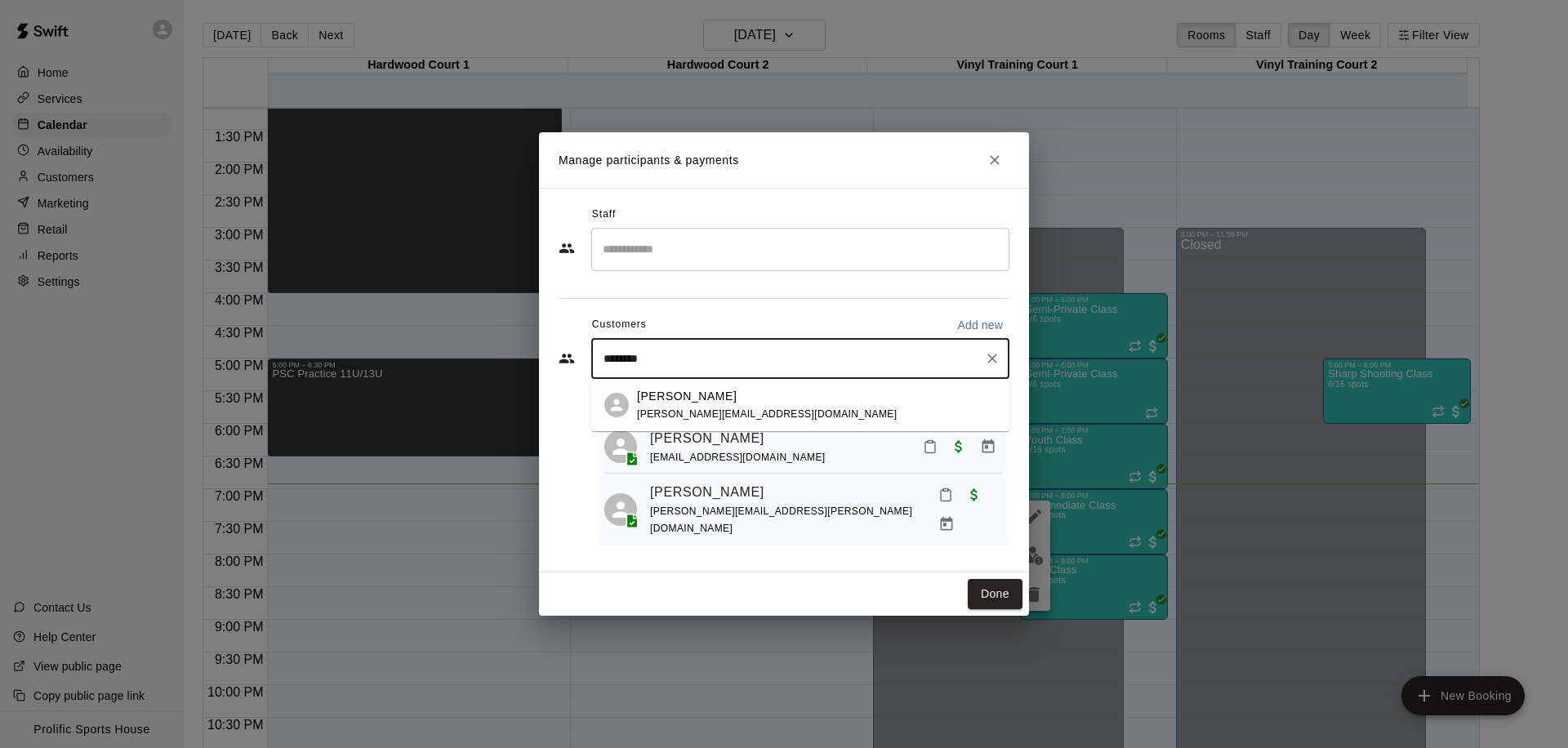
type input "********"
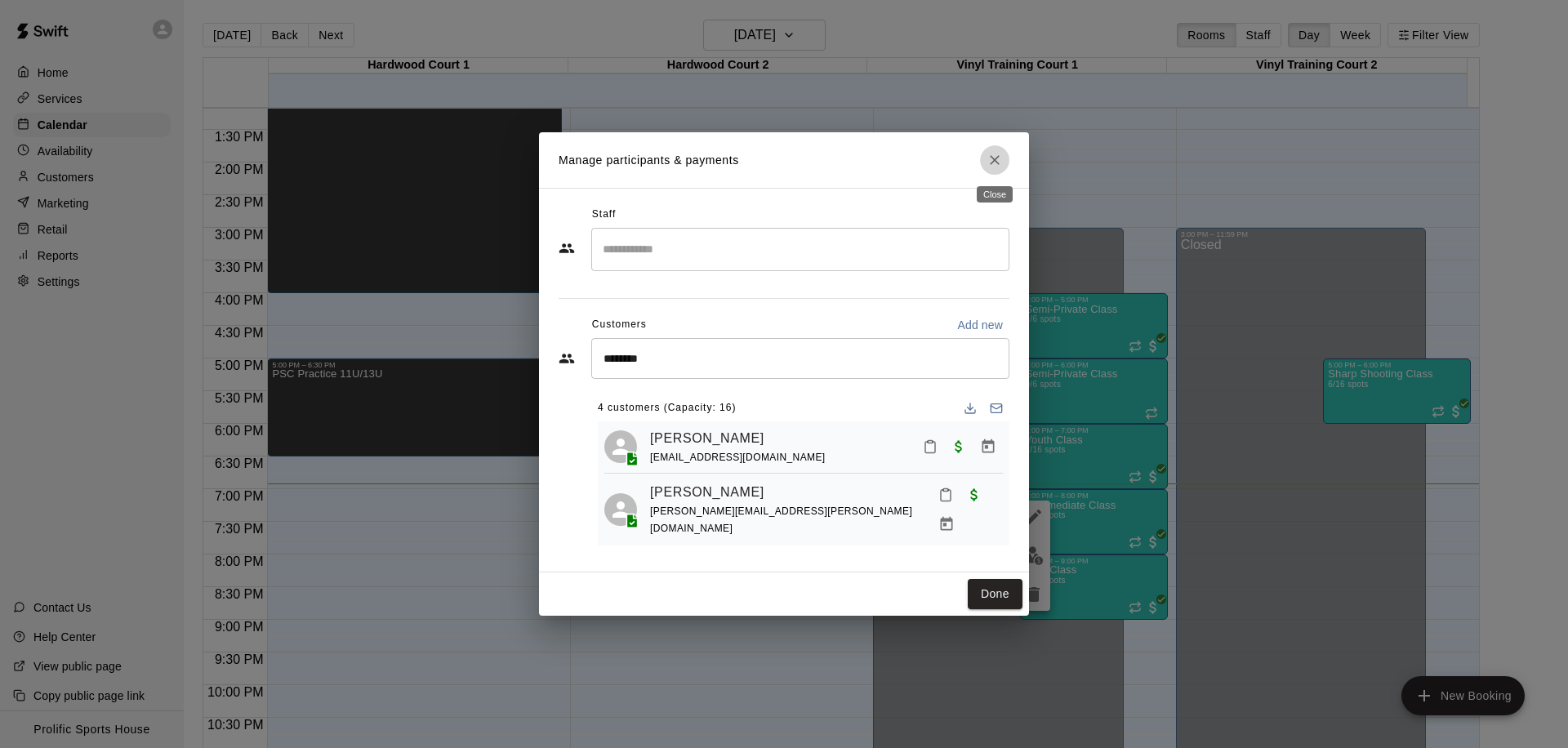
click at [988, 156] on icon "Close" at bounding box center [994, 160] width 16 height 16
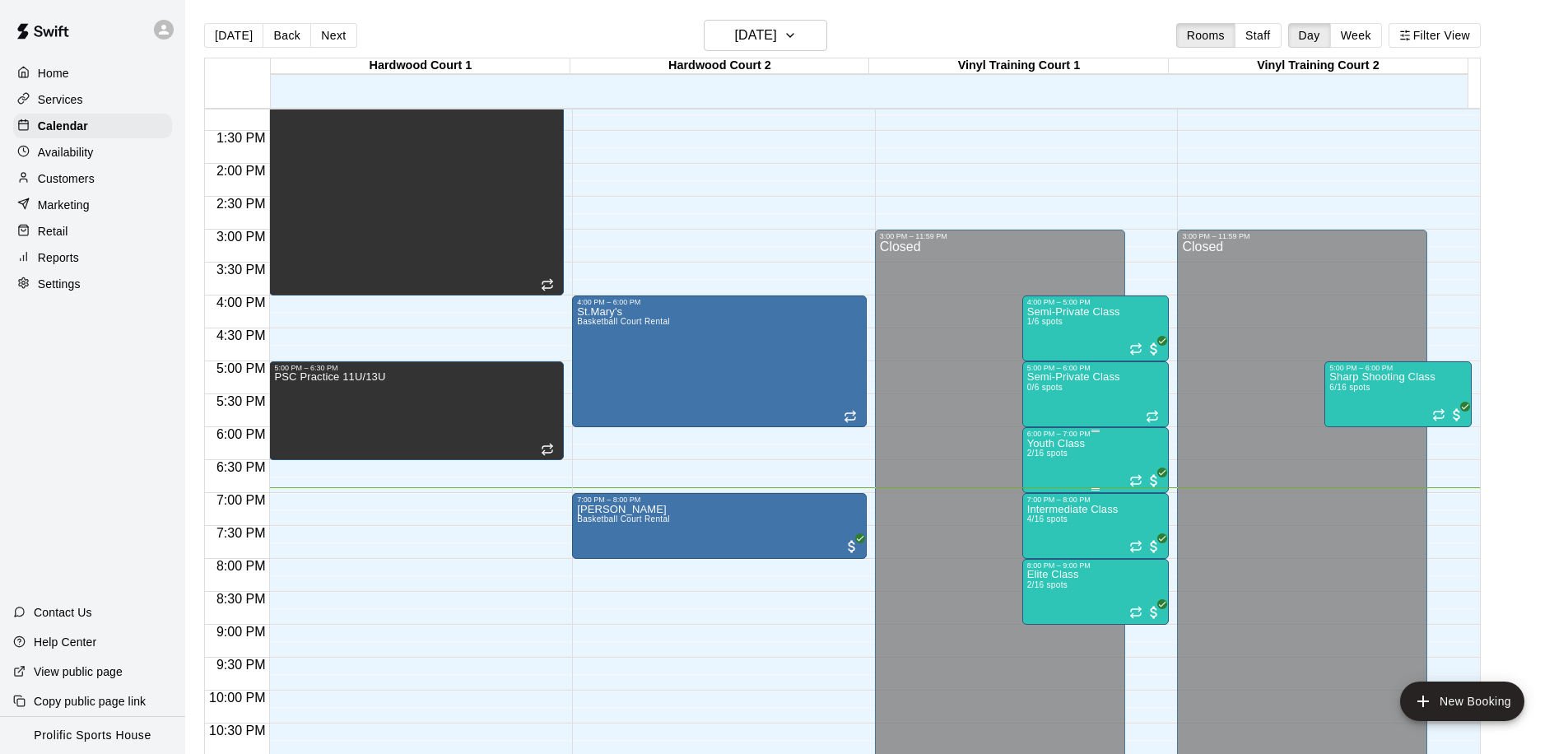
click at [1041, 457] on span "2/16 spots" at bounding box center [1048, 452] width 40 height 9
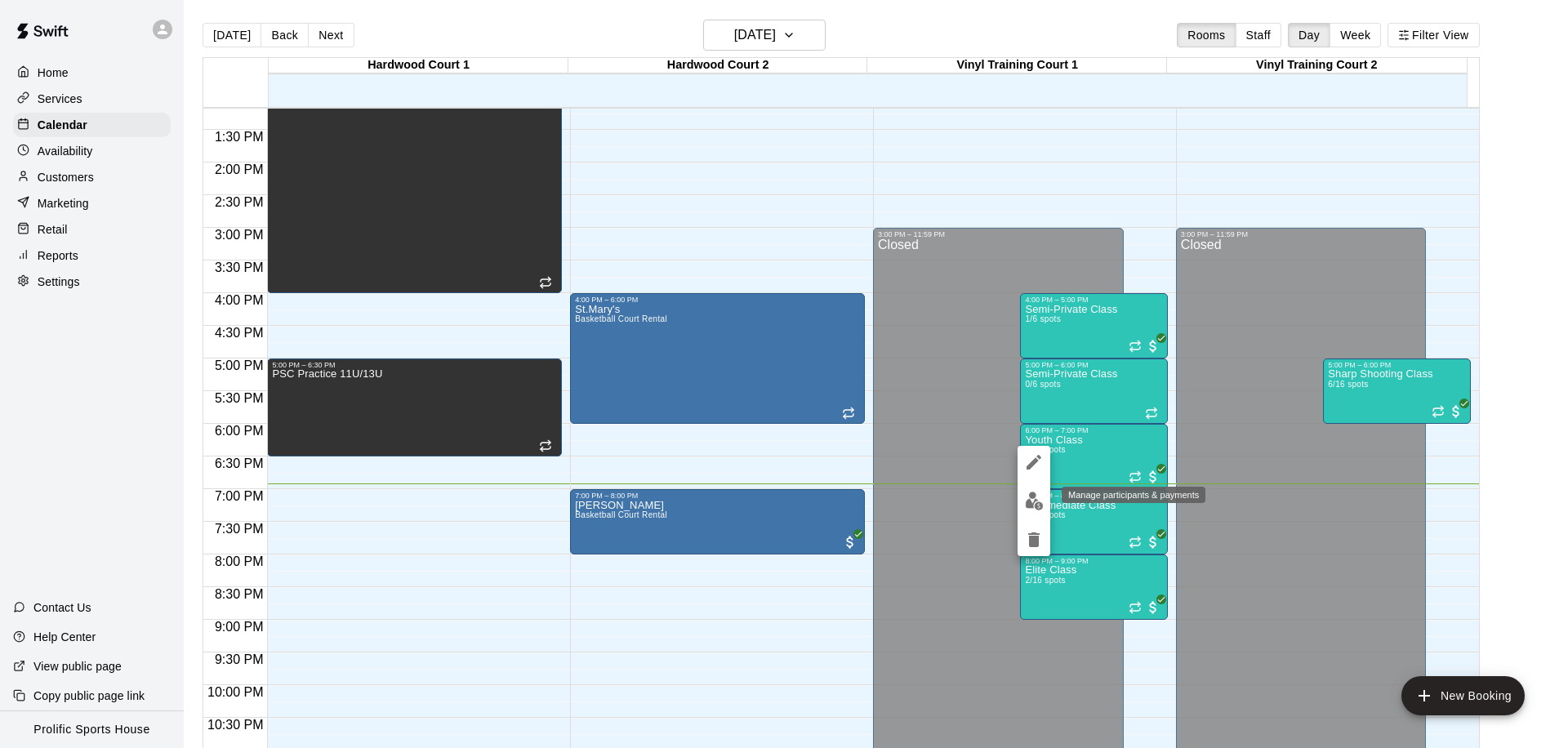
click at [1027, 495] on img "edit" at bounding box center [1034, 500] width 19 height 19
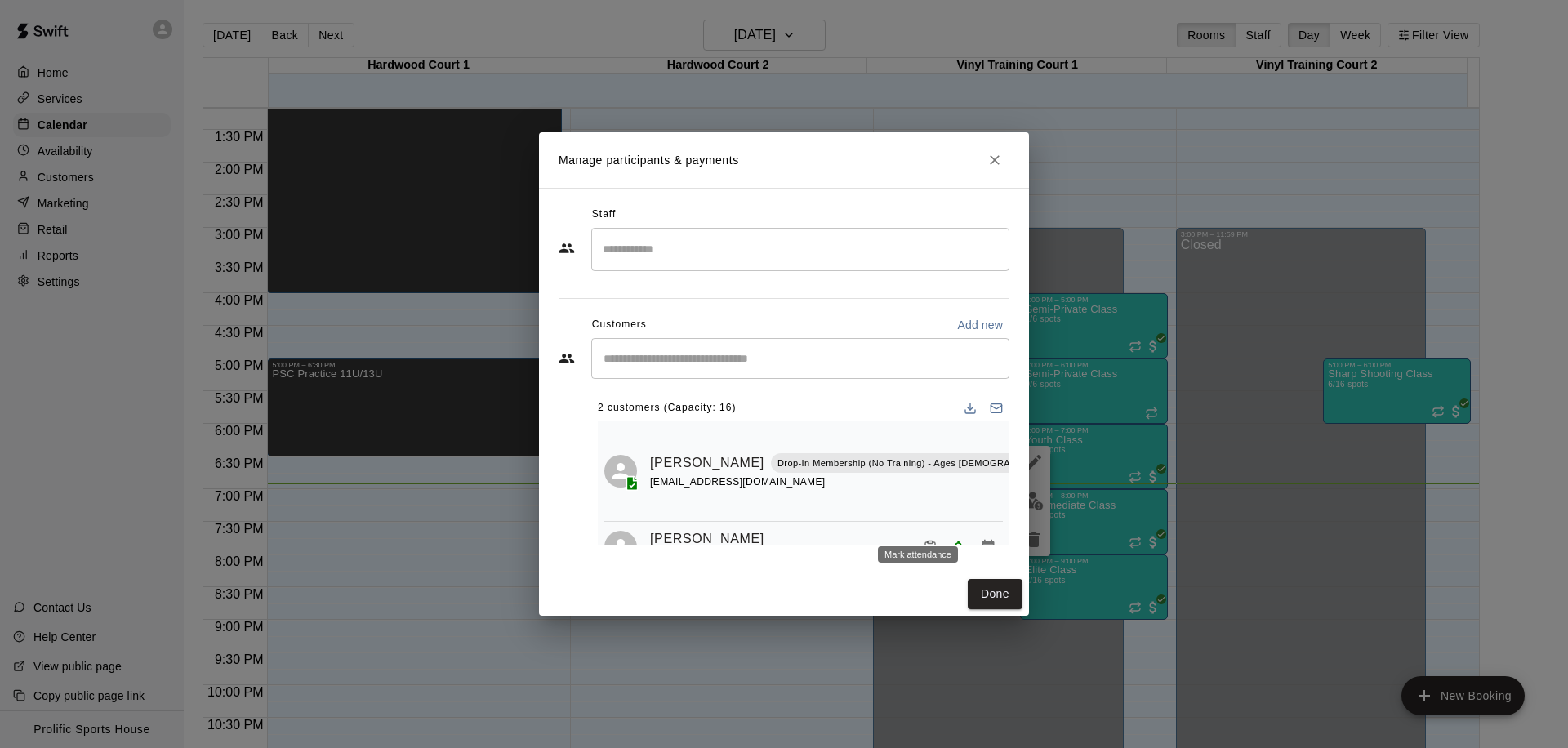
click at [923, 540] on icon "Mark attendance" at bounding box center [930, 547] width 15 height 15
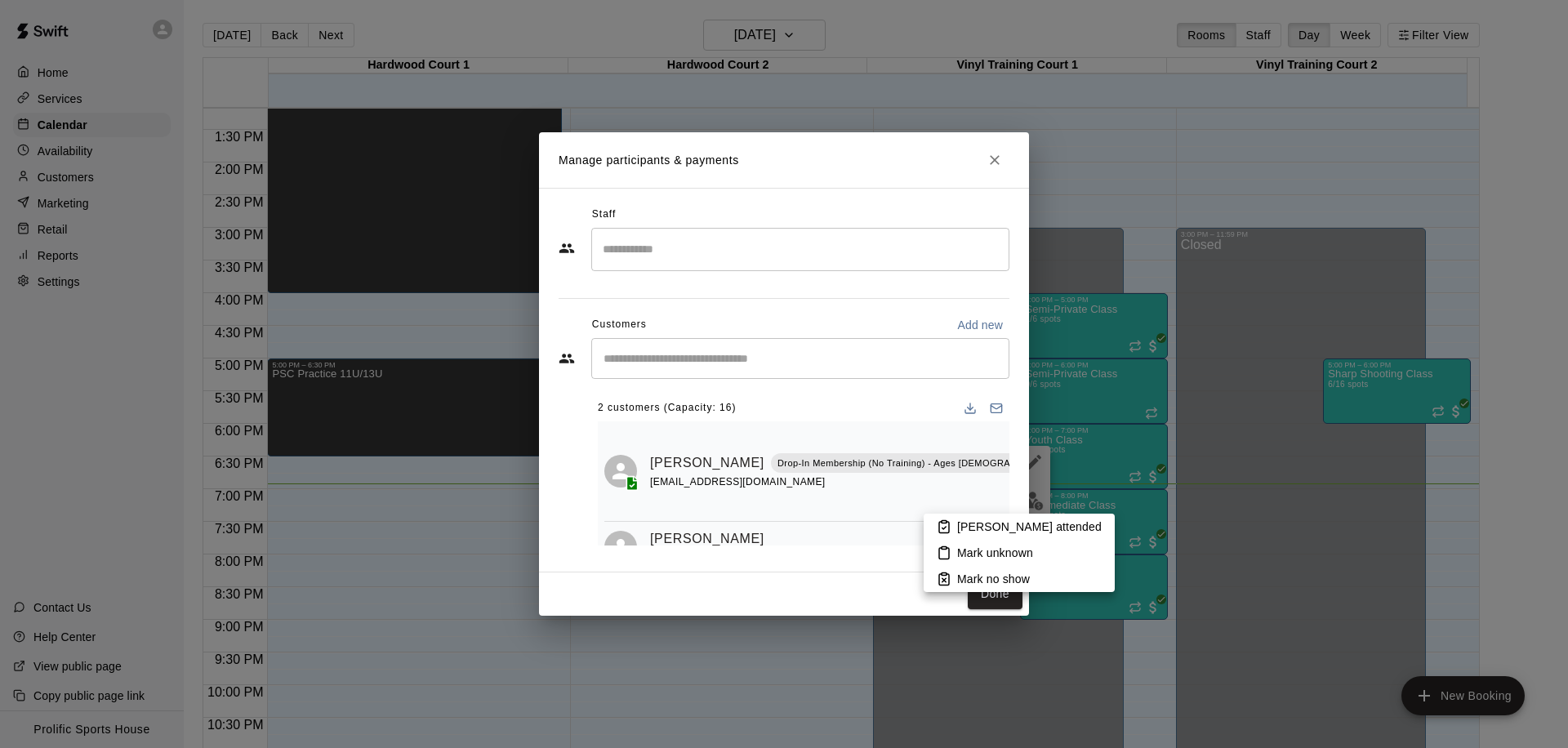
click at [954, 522] on li "[PERSON_NAME] attended" at bounding box center [1018, 527] width 191 height 26
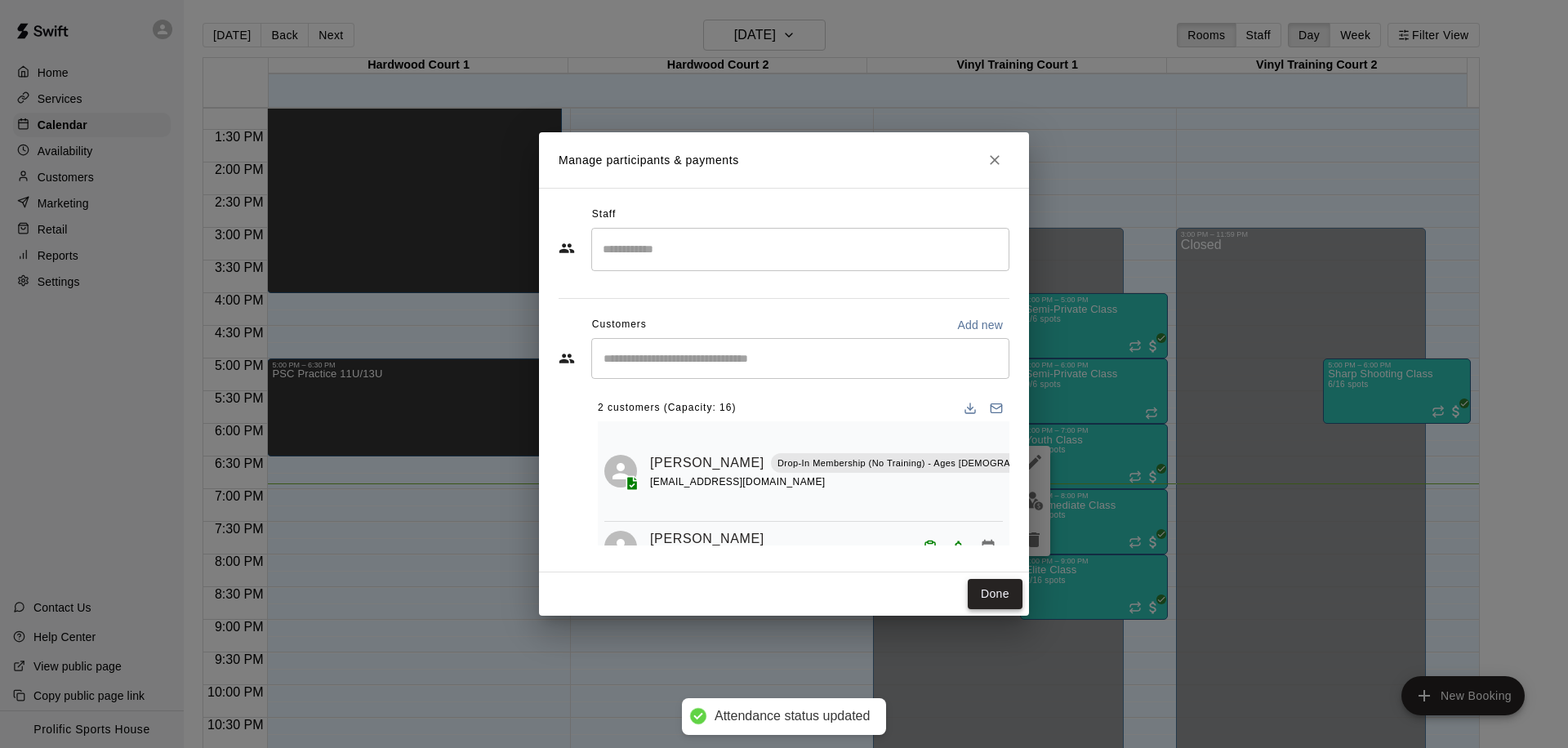
click at [979, 583] on button "Done" at bounding box center [994, 593] width 54 height 31
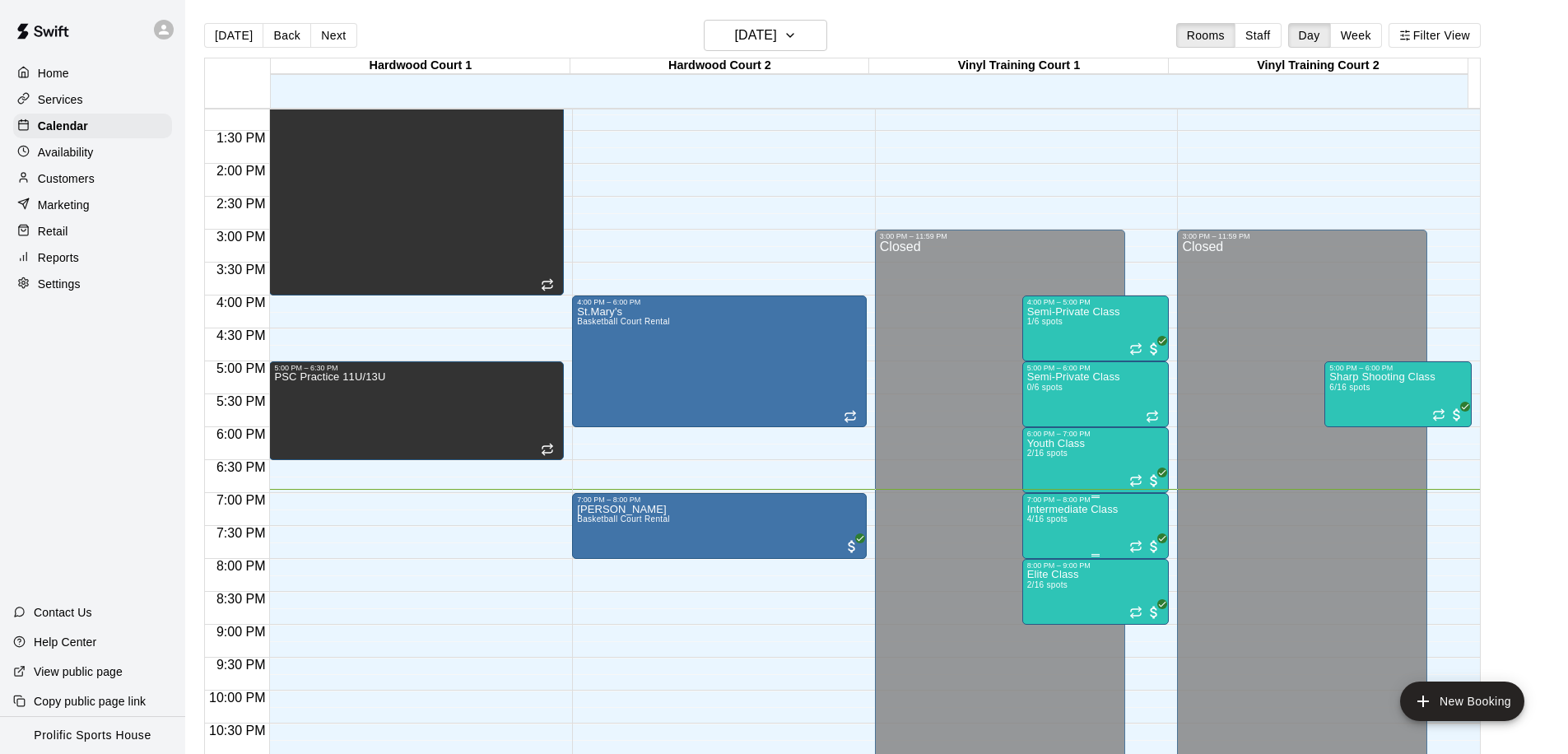
click at [1068, 509] on p "Intermediate Class" at bounding box center [1074, 509] width 92 height 0
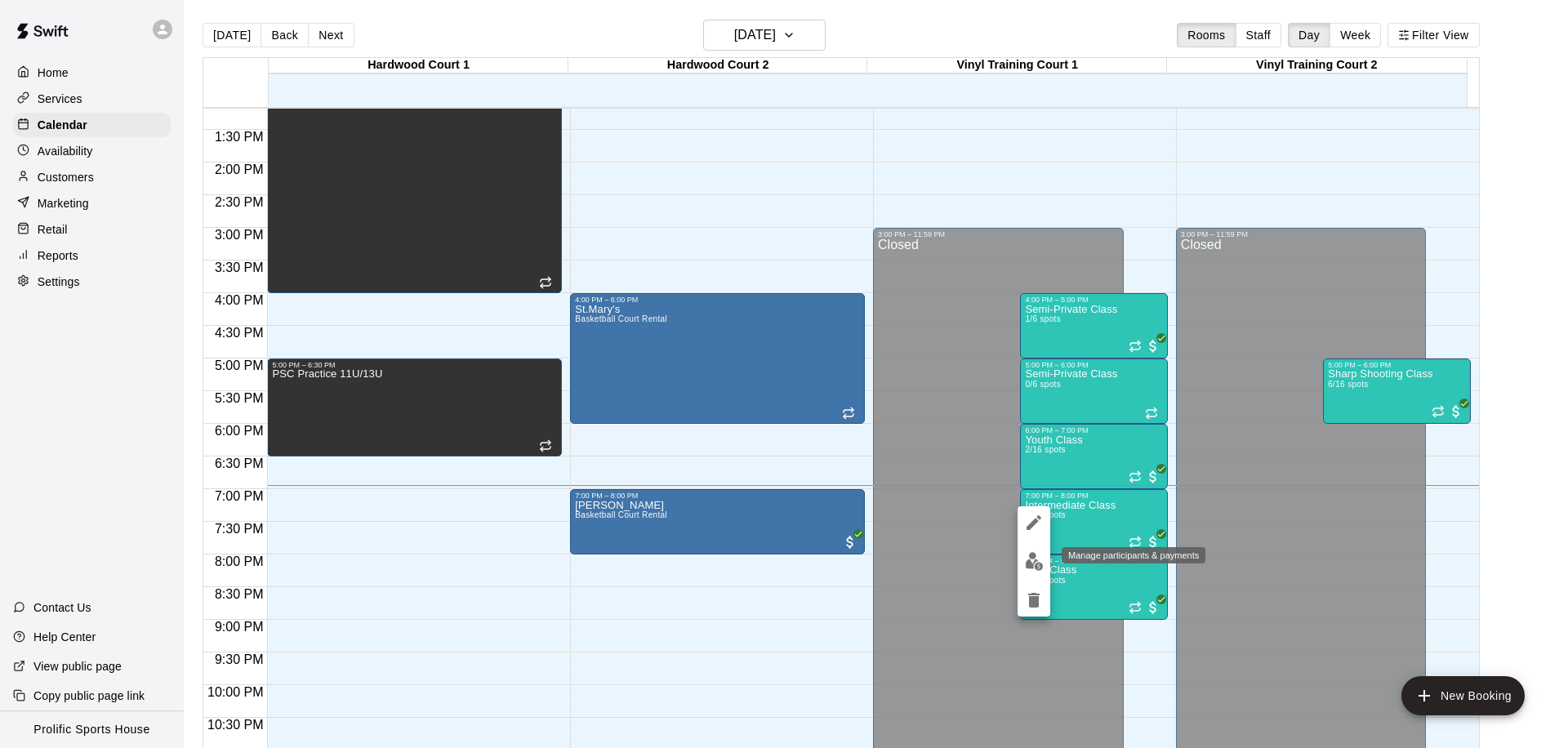
click at [1030, 552] on img "edit" at bounding box center [1034, 561] width 19 height 19
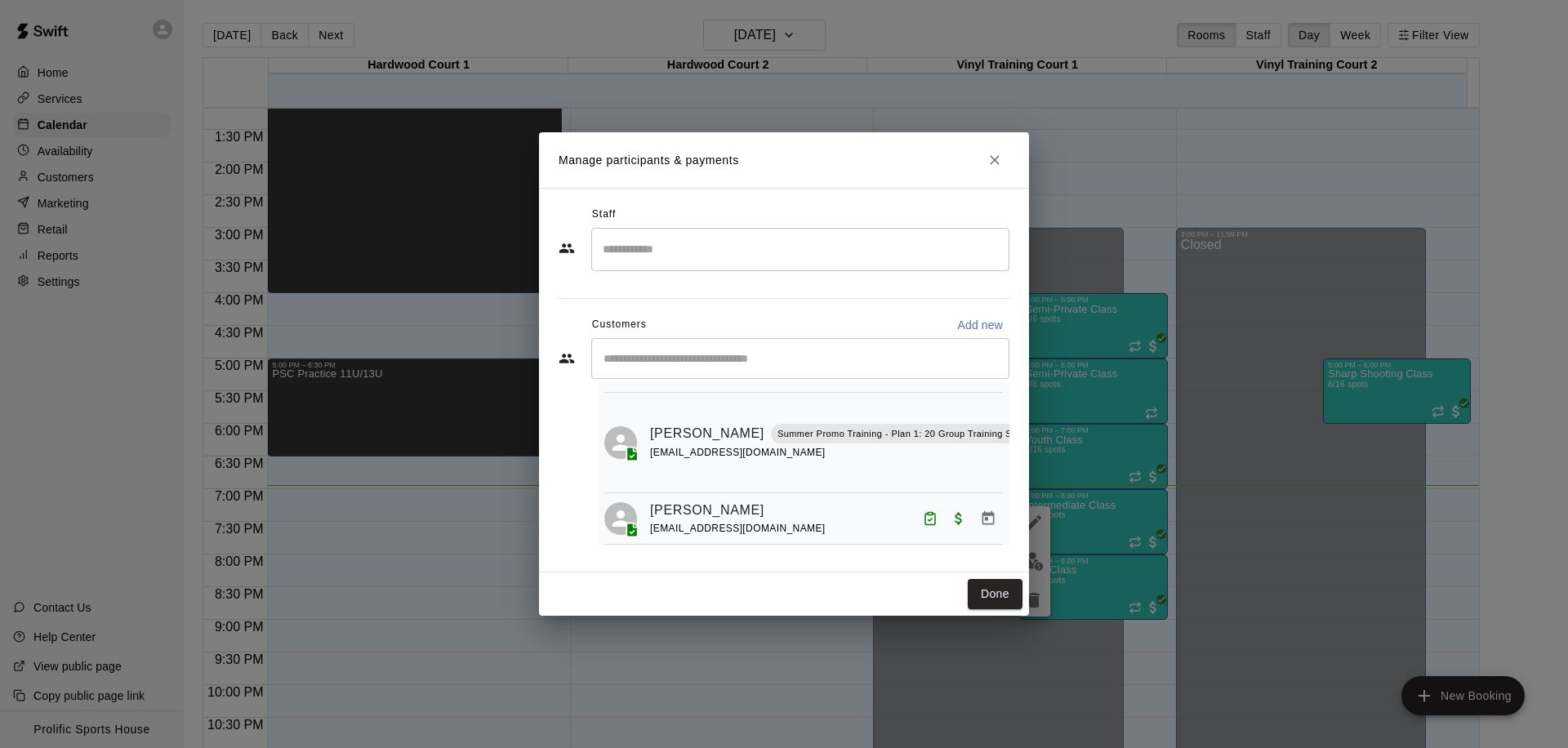
scroll to position [154, 61]
click at [1044, 406] on icon "Mark attendance" at bounding box center [1051, 413] width 15 height 15
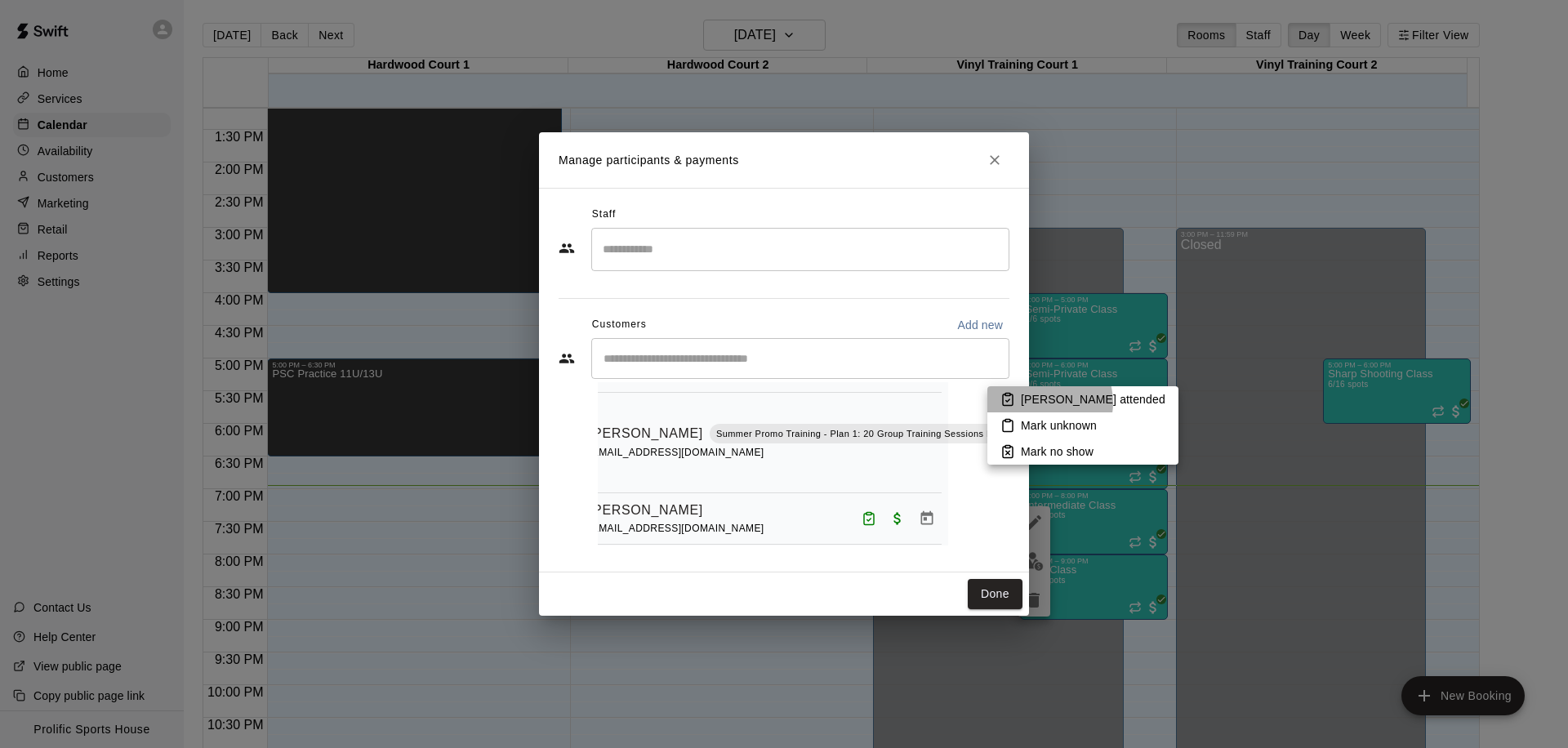
click at [1045, 402] on p "[PERSON_NAME] attended" at bounding box center [1093, 399] width 145 height 16
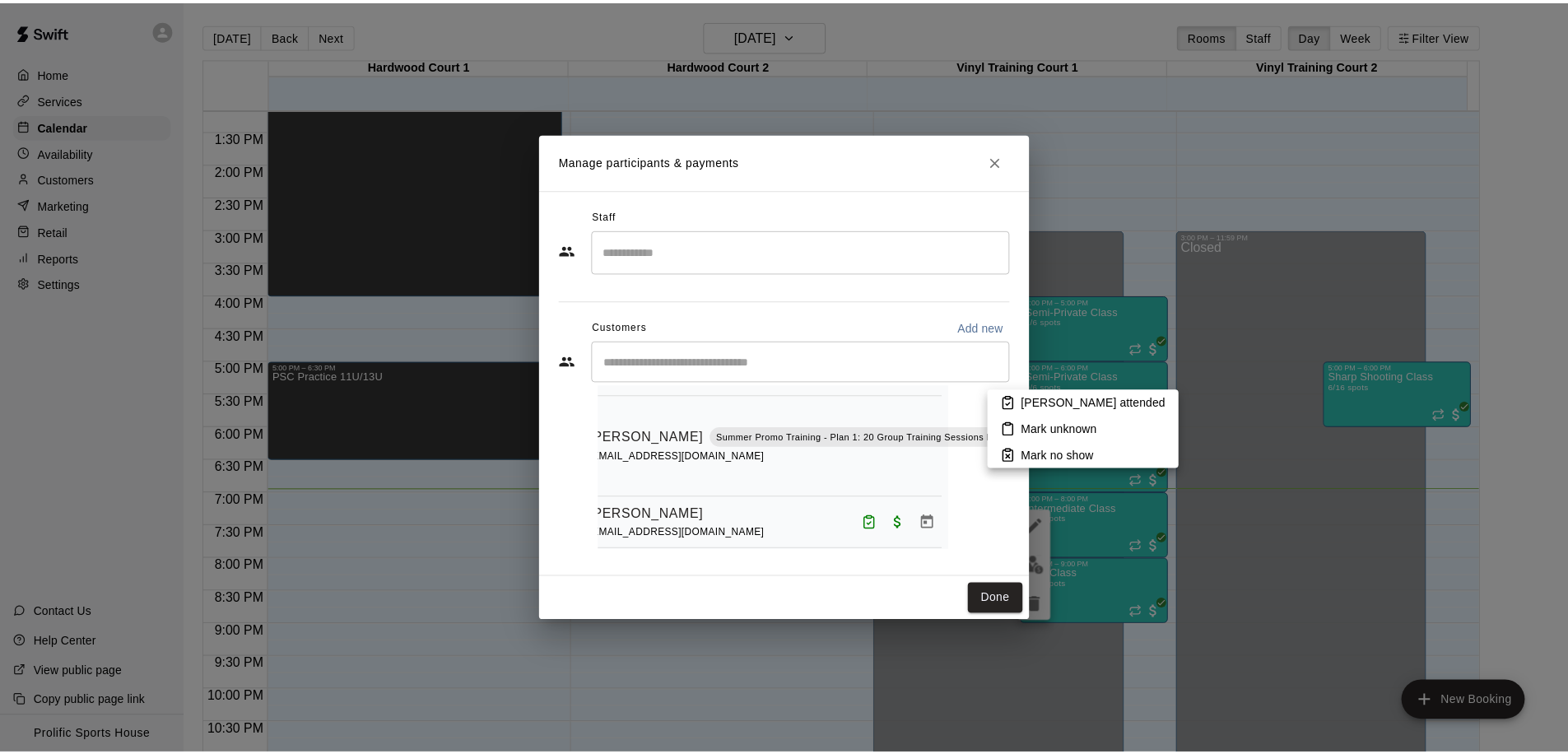
scroll to position [153, 62]
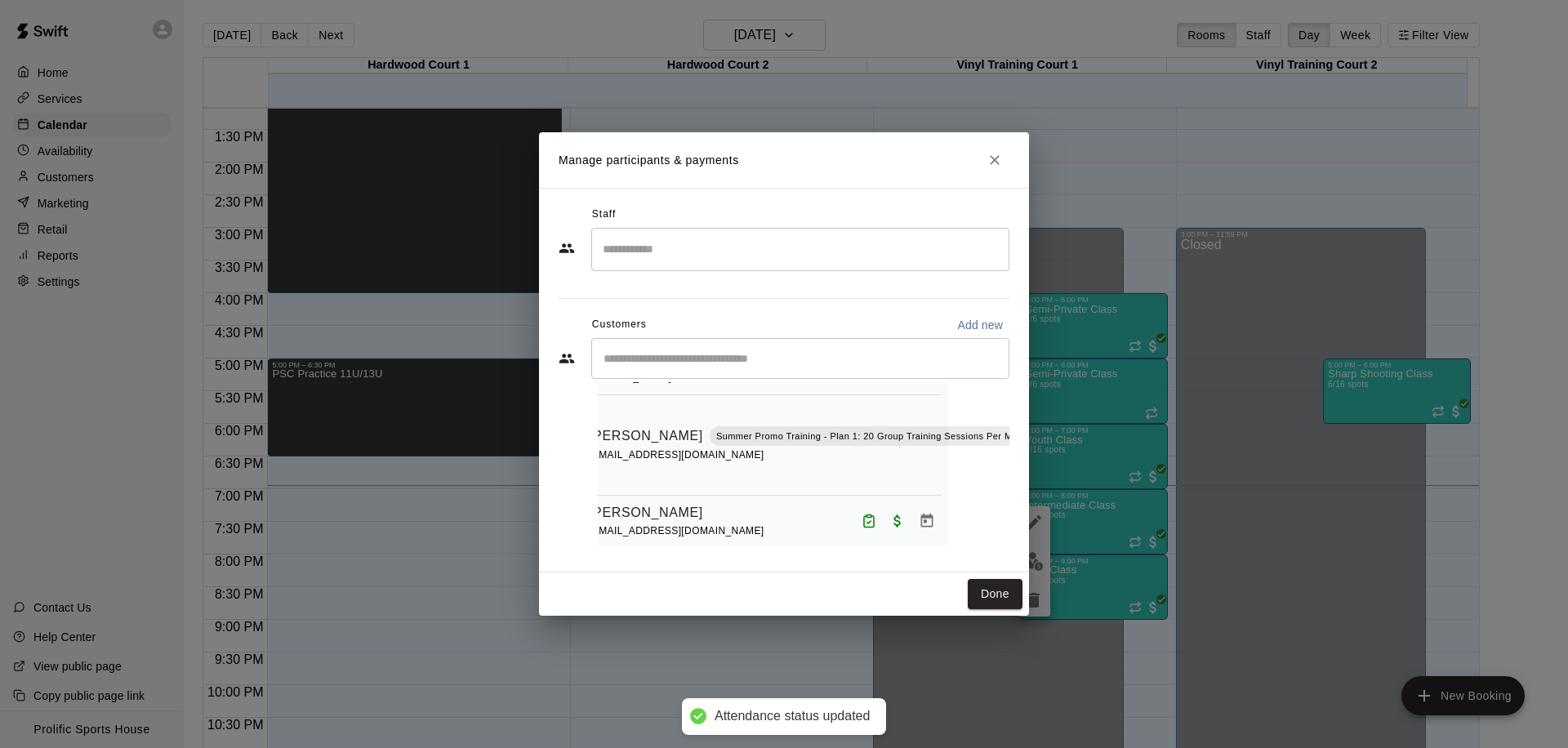
click at [990, 166] on icon "Close" at bounding box center [994, 160] width 16 height 16
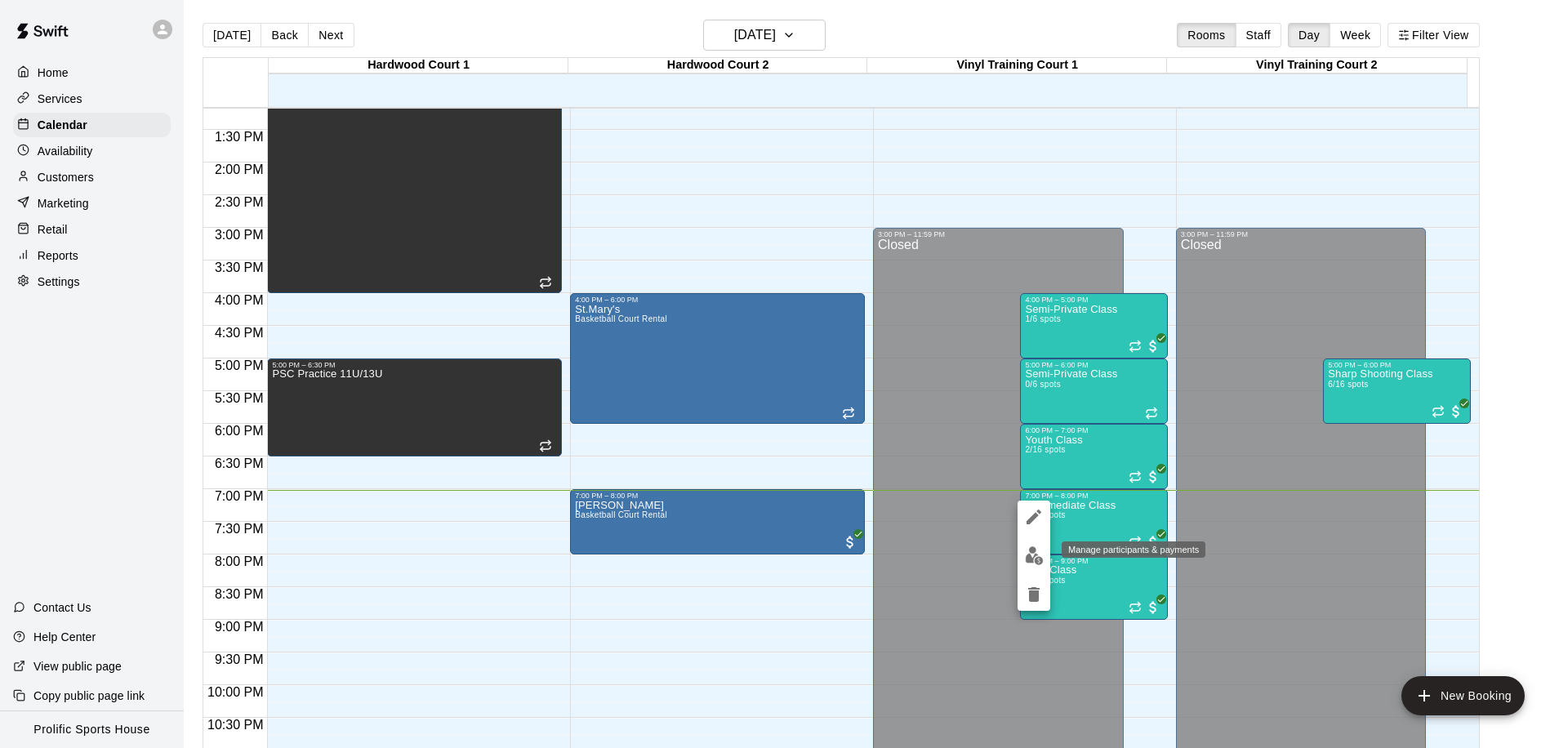
click at [1036, 559] on img "edit" at bounding box center [1034, 556] width 19 height 19
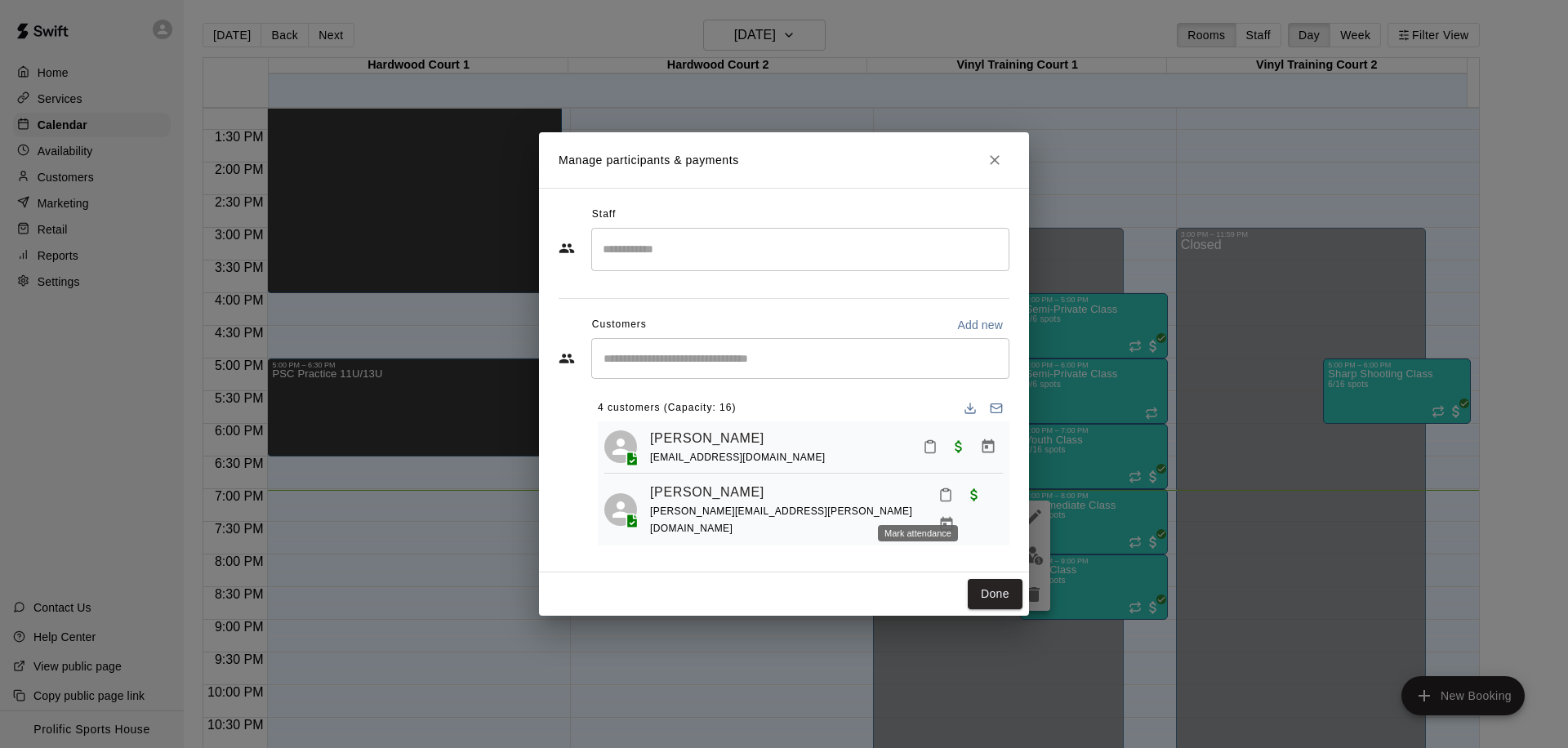
click at [938, 502] on icon "Mark attendance" at bounding box center [945, 494] width 15 height 15
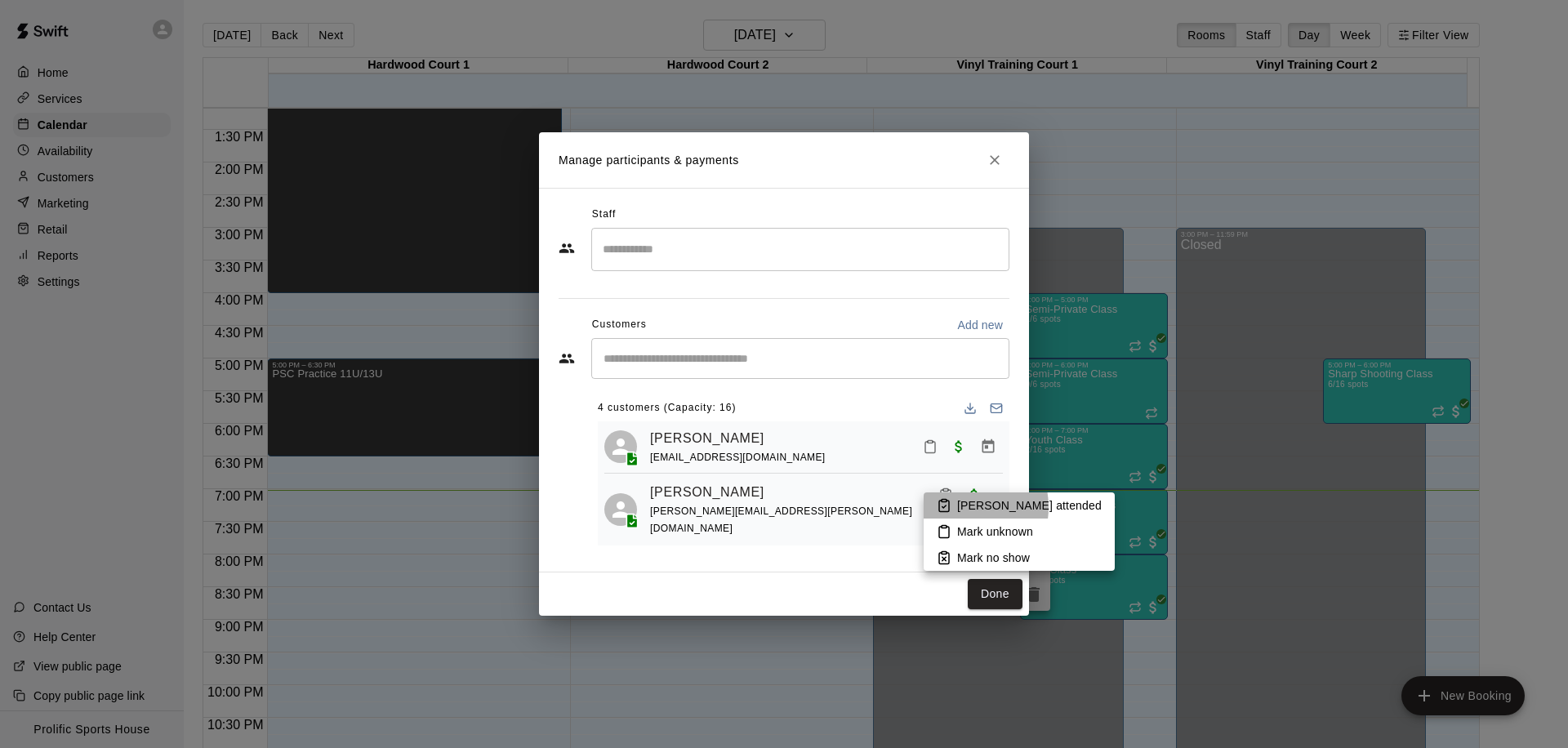
click at [960, 507] on p "[PERSON_NAME] attended" at bounding box center [1029, 505] width 145 height 16
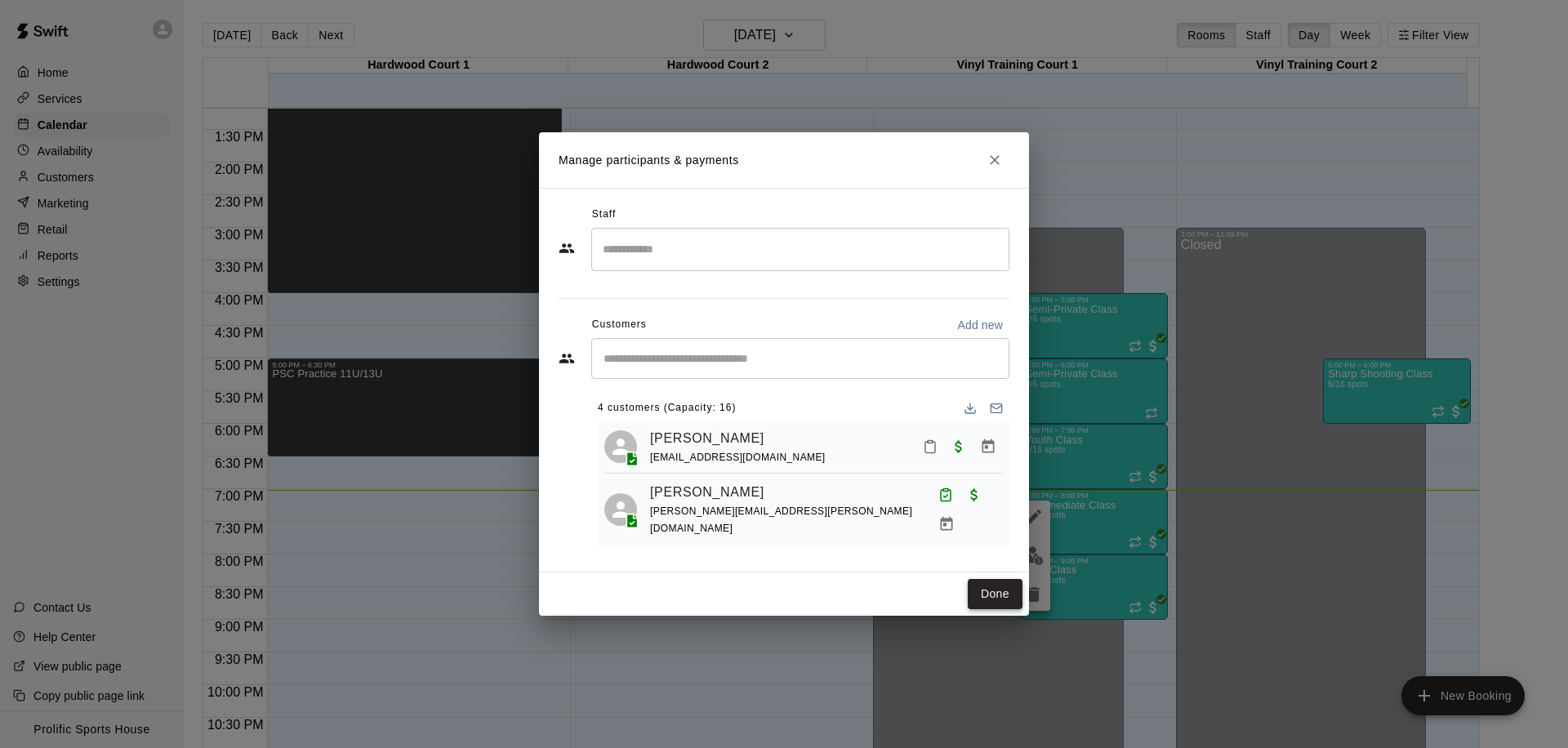
click at [977, 591] on button "Done" at bounding box center [994, 593] width 54 height 31
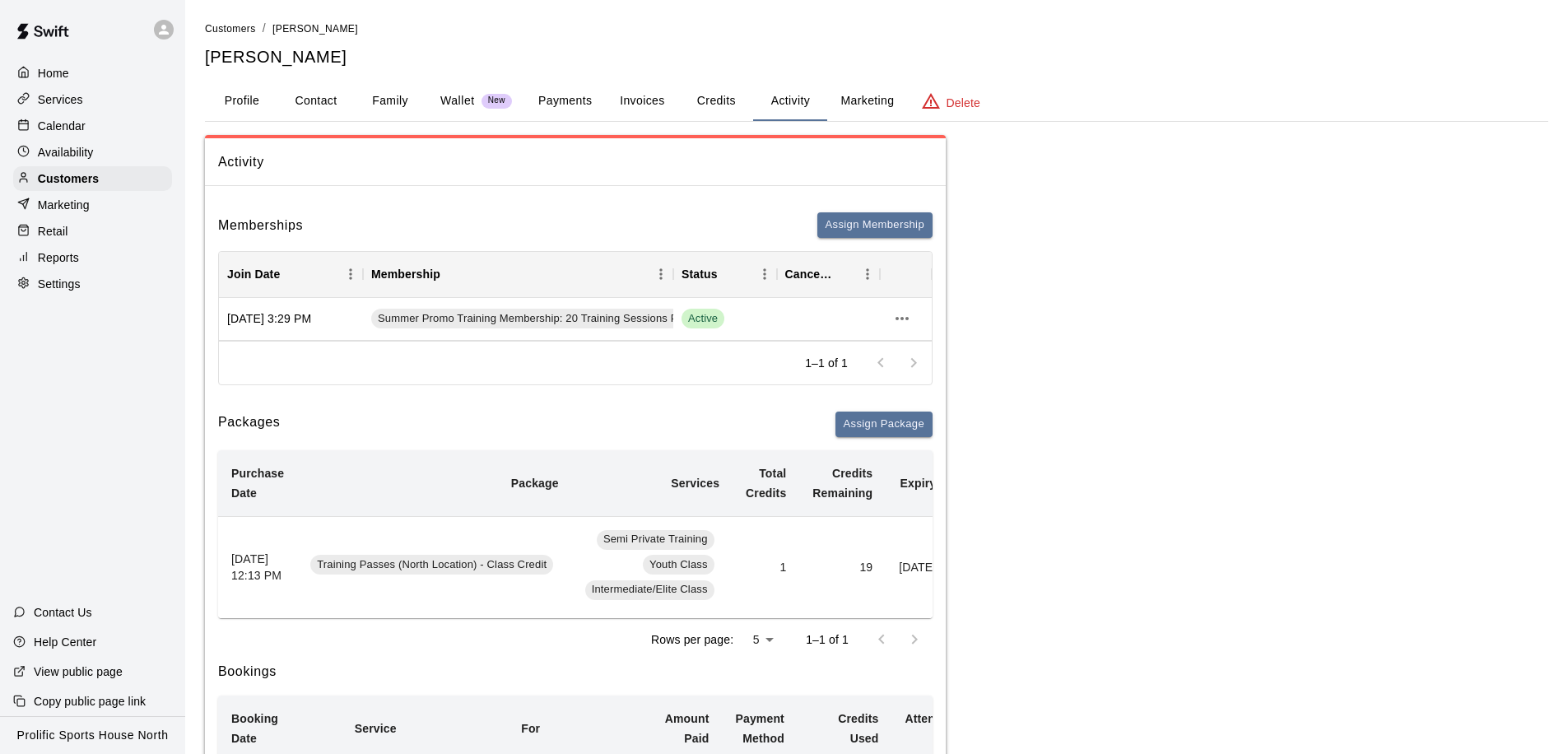
click at [53, 131] on p "Calendar" at bounding box center [62, 126] width 48 height 16
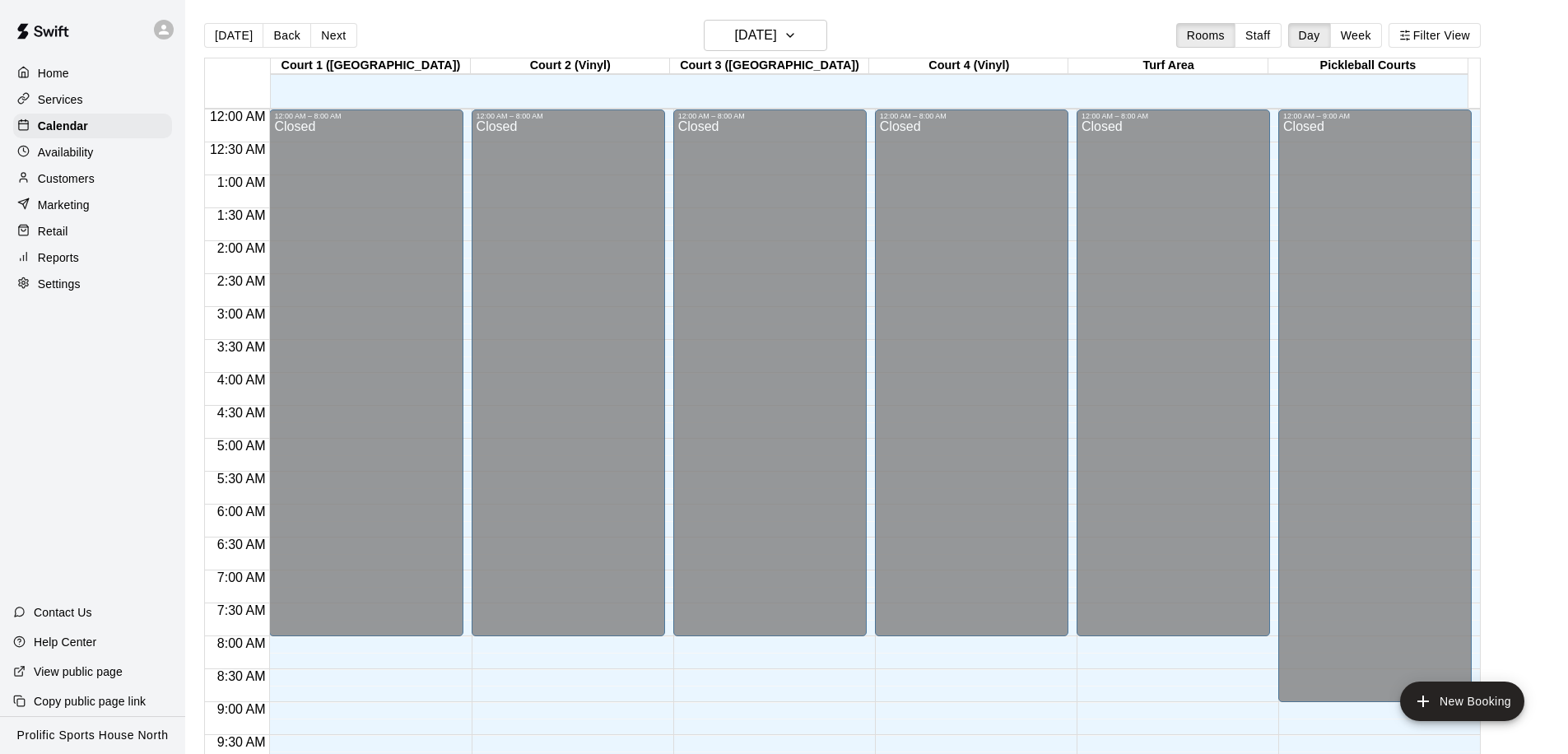
scroll to position [868, 0]
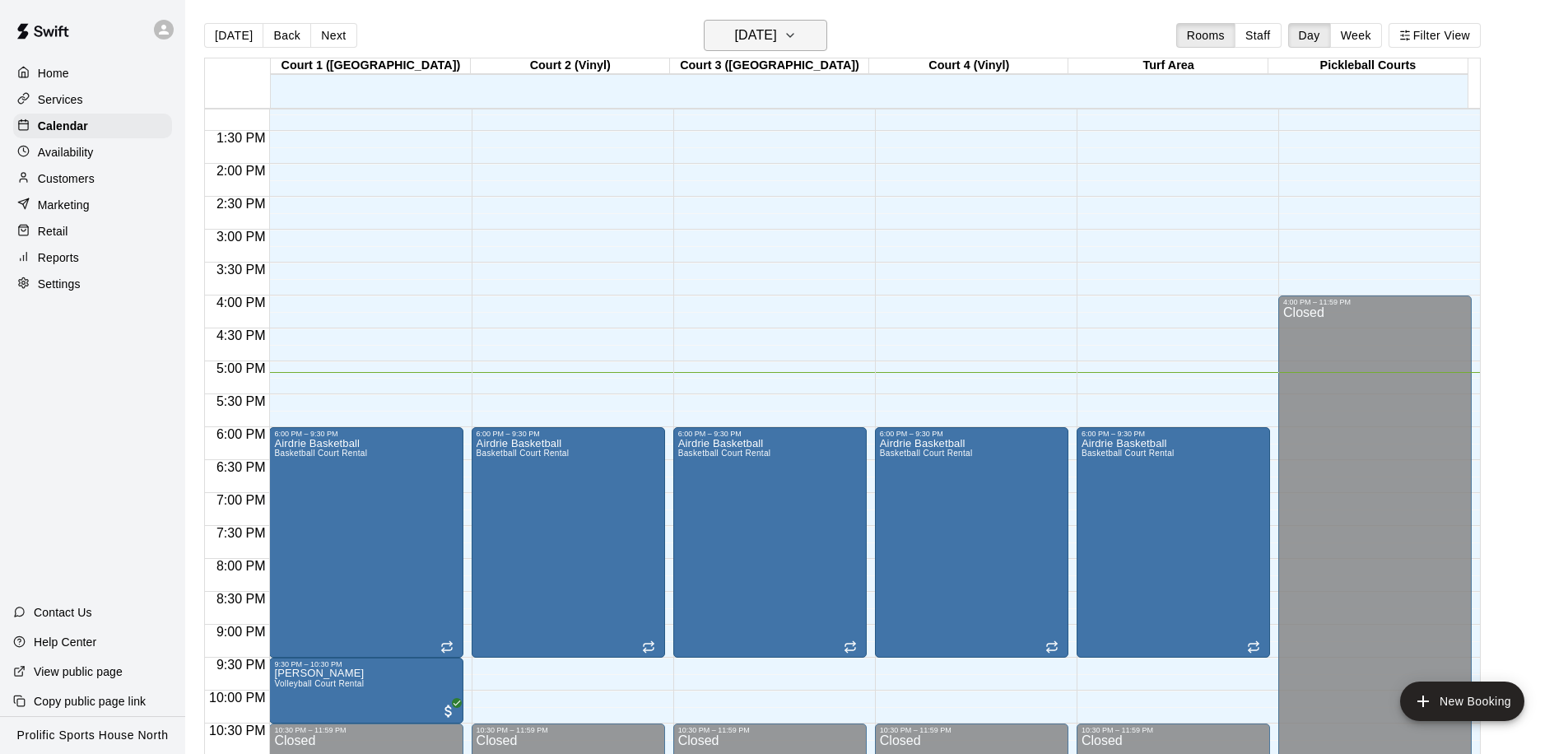
click at [777, 43] on h6 "[DATE]" at bounding box center [756, 35] width 42 height 23
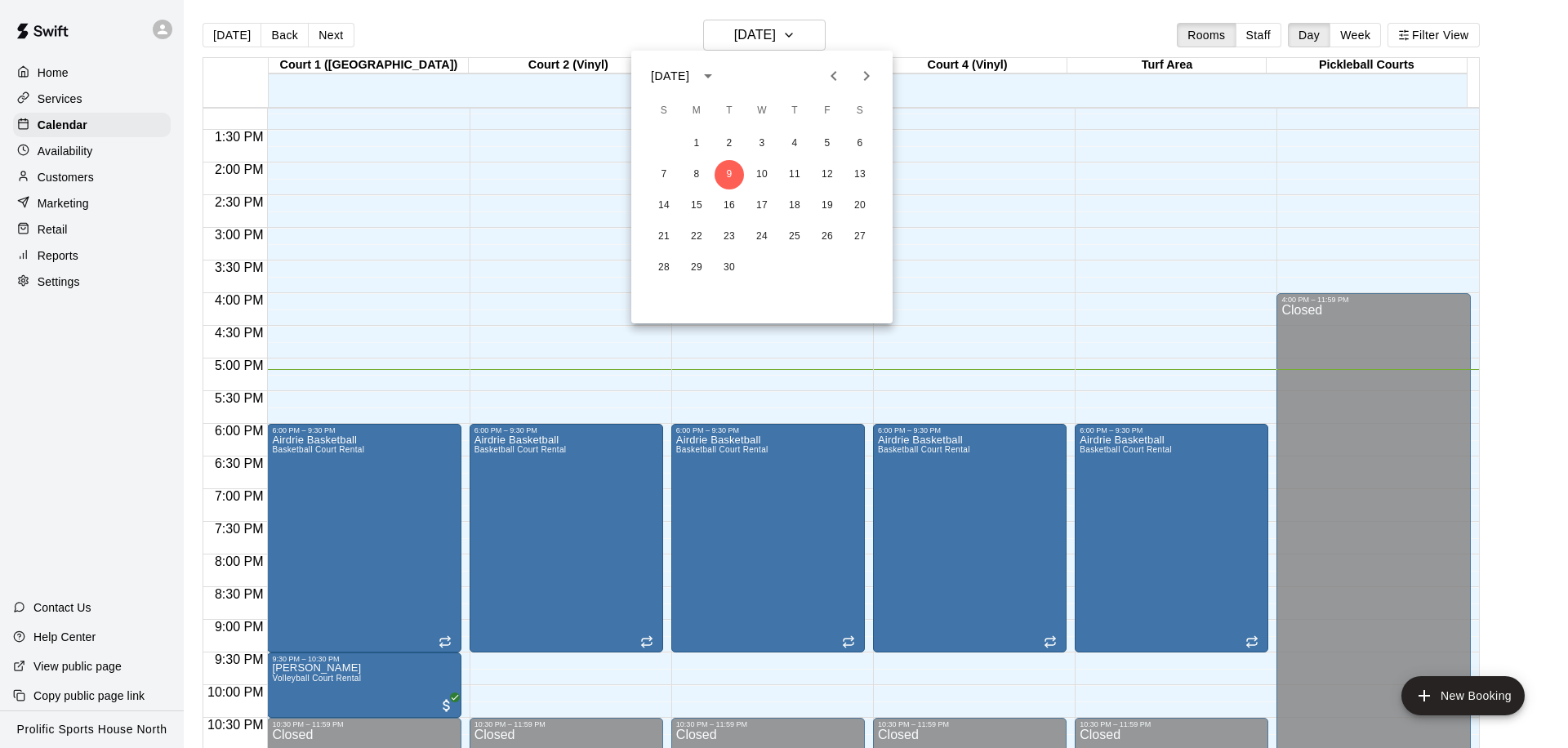
click at [871, 72] on icon "Next month" at bounding box center [867, 76] width 20 height 20
click at [766, 171] on button "7" at bounding box center [762, 175] width 30 height 30
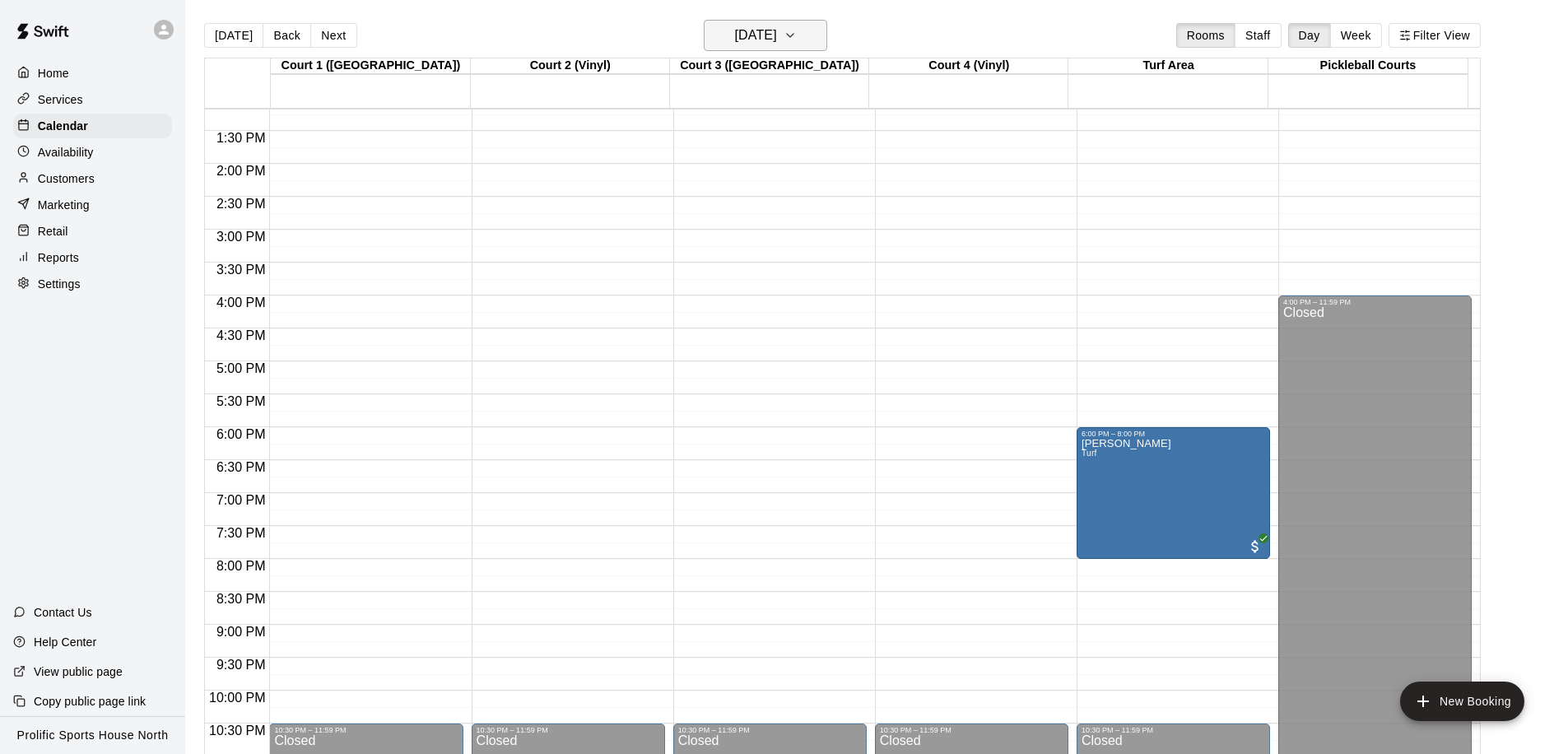
click at [767, 34] on h6 "Wednesday Jan 07" at bounding box center [756, 35] width 42 height 23
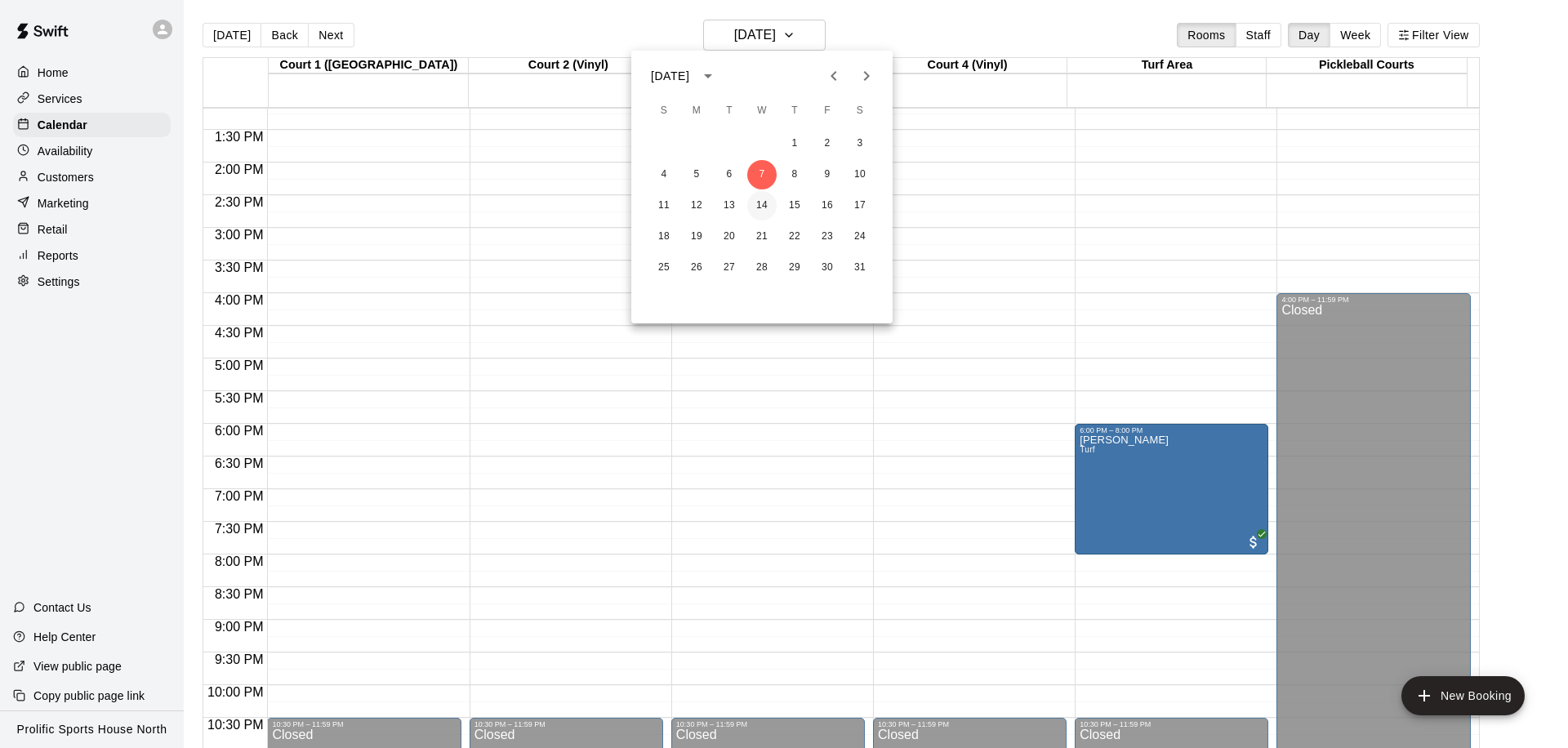
click at [752, 213] on button "14" at bounding box center [762, 206] width 30 height 30
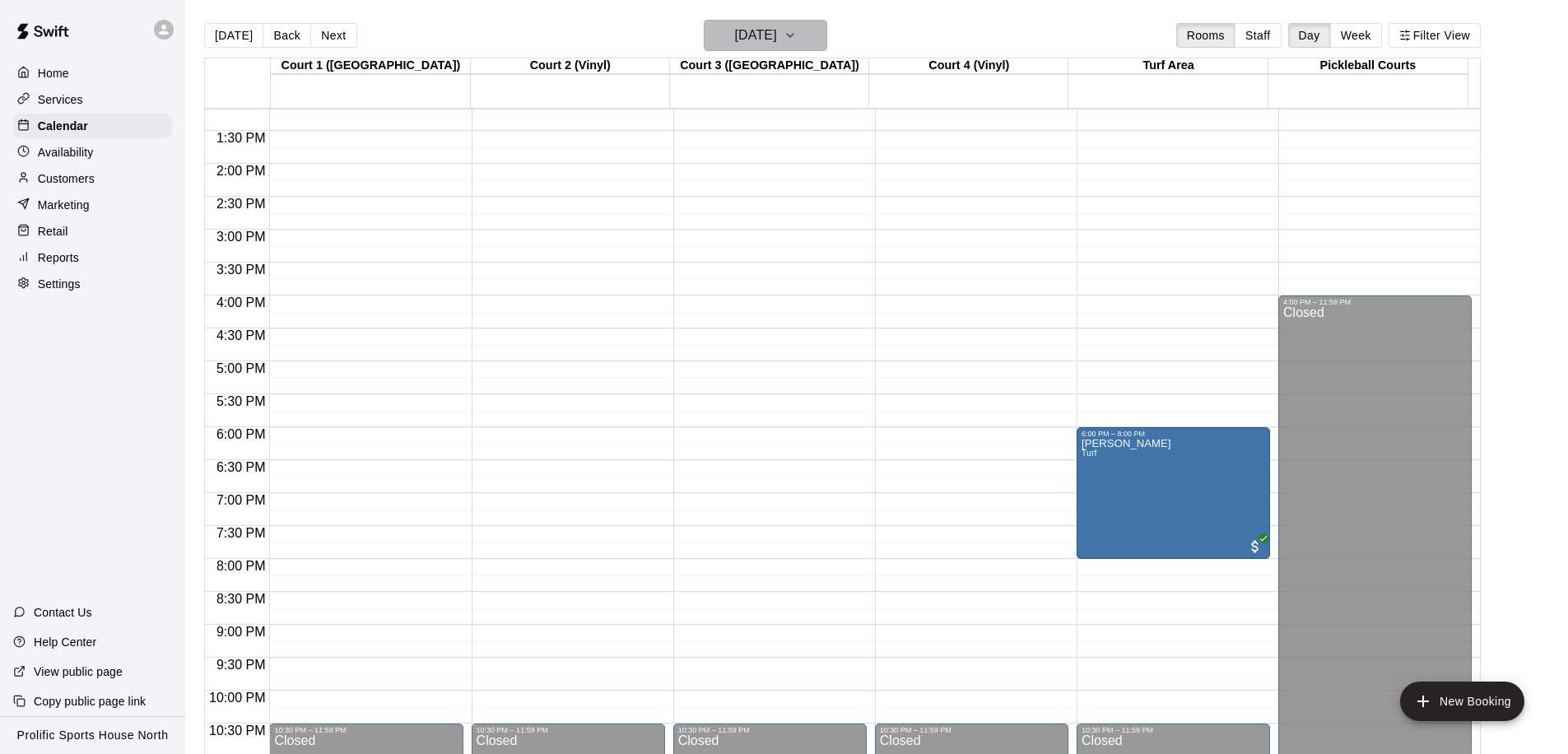
click at [777, 42] on h6 "Wednesday Jan 14" at bounding box center [756, 35] width 42 height 23
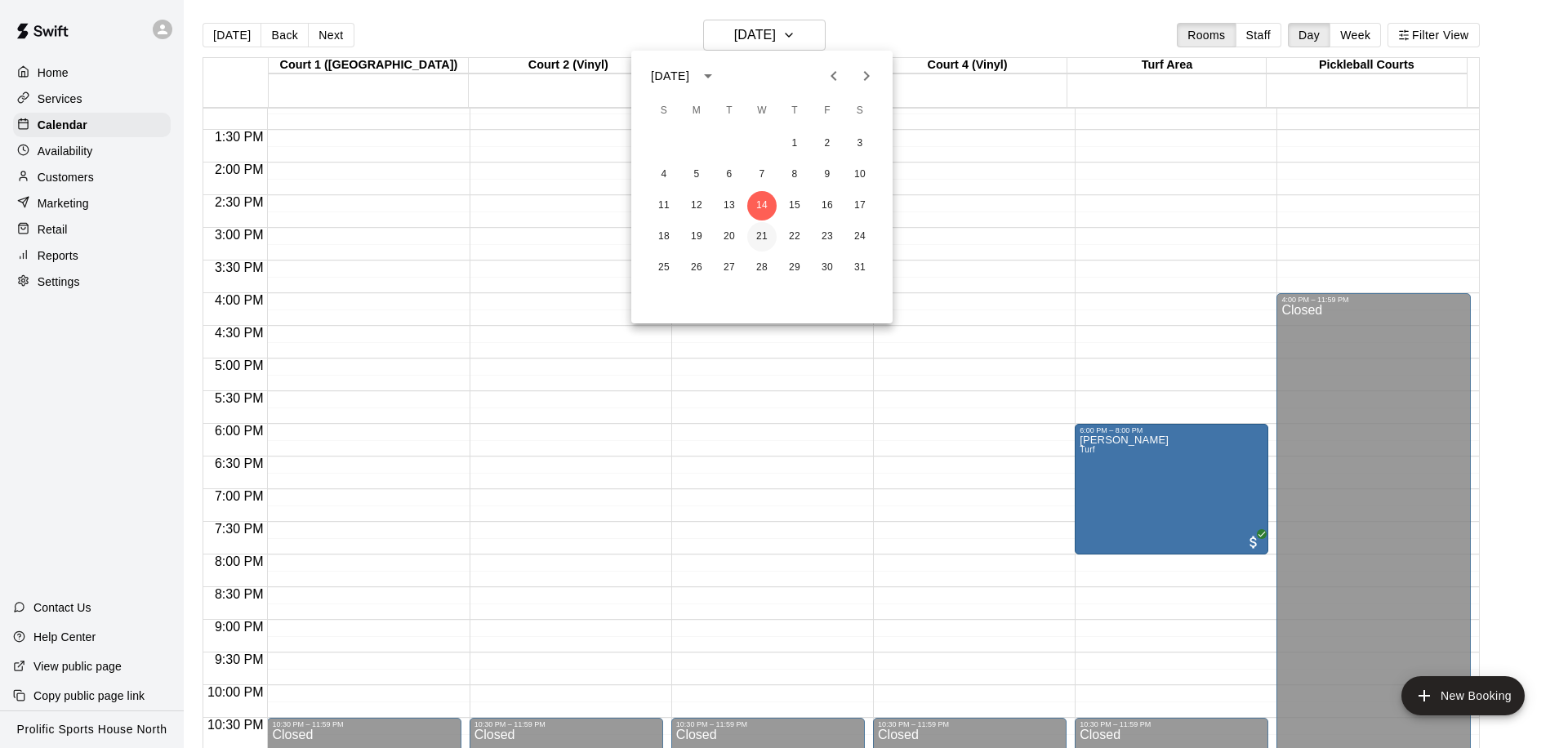
click at [756, 230] on button "21" at bounding box center [762, 237] width 30 height 30
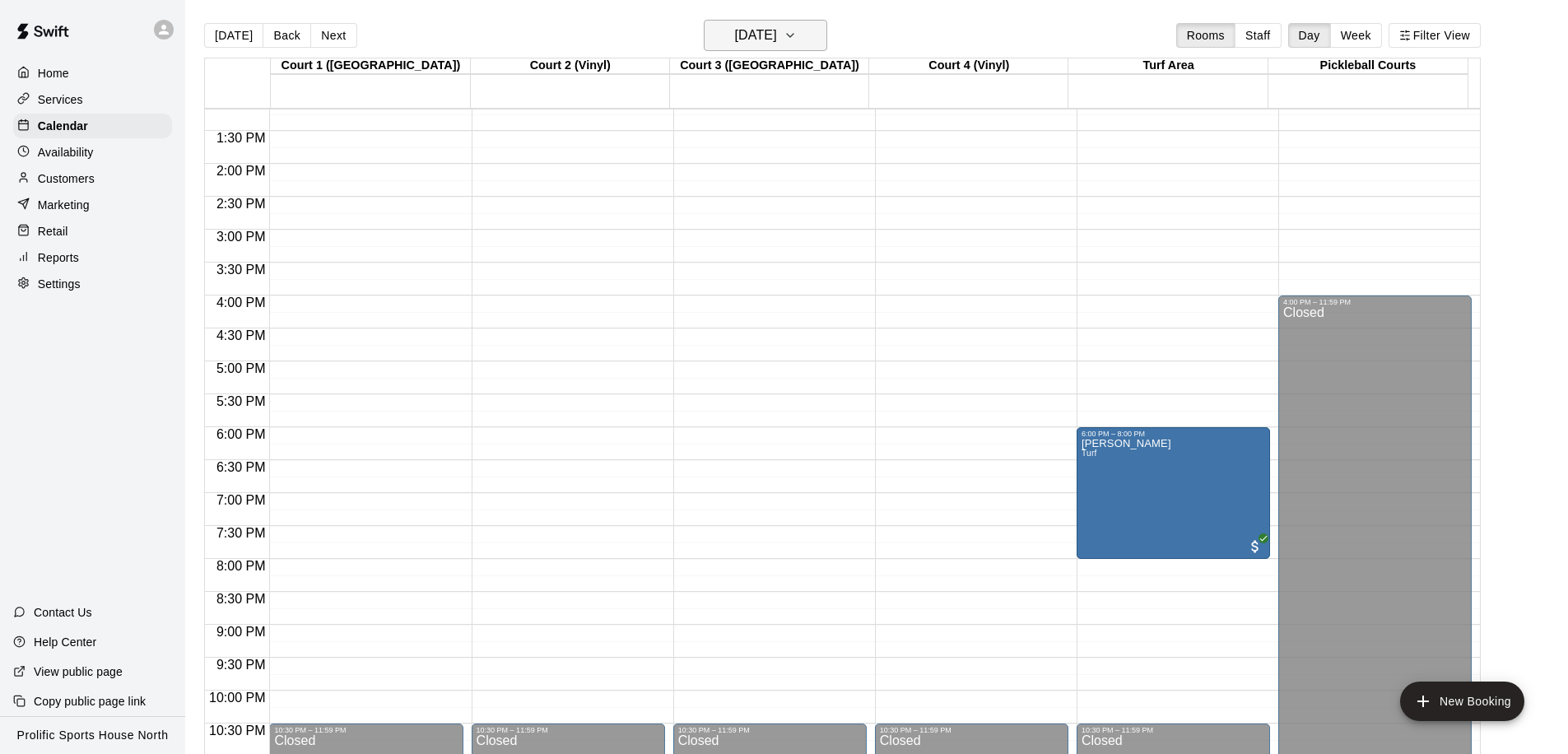
click at [777, 45] on h6 "Wednesday Jan 21" at bounding box center [756, 35] width 42 height 23
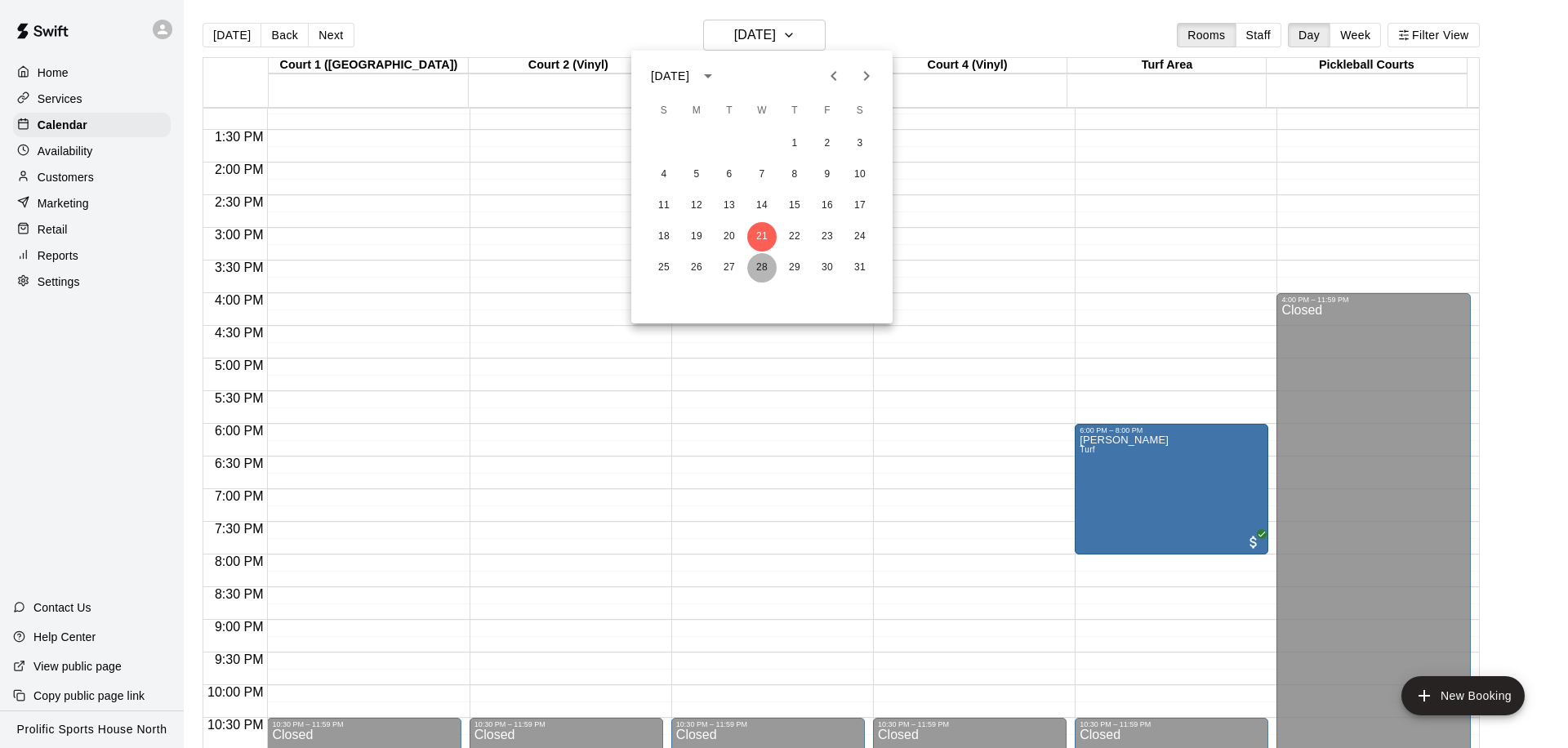
click at [765, 267] on button "28" at bounding box center [762, 268] width 30 height 30
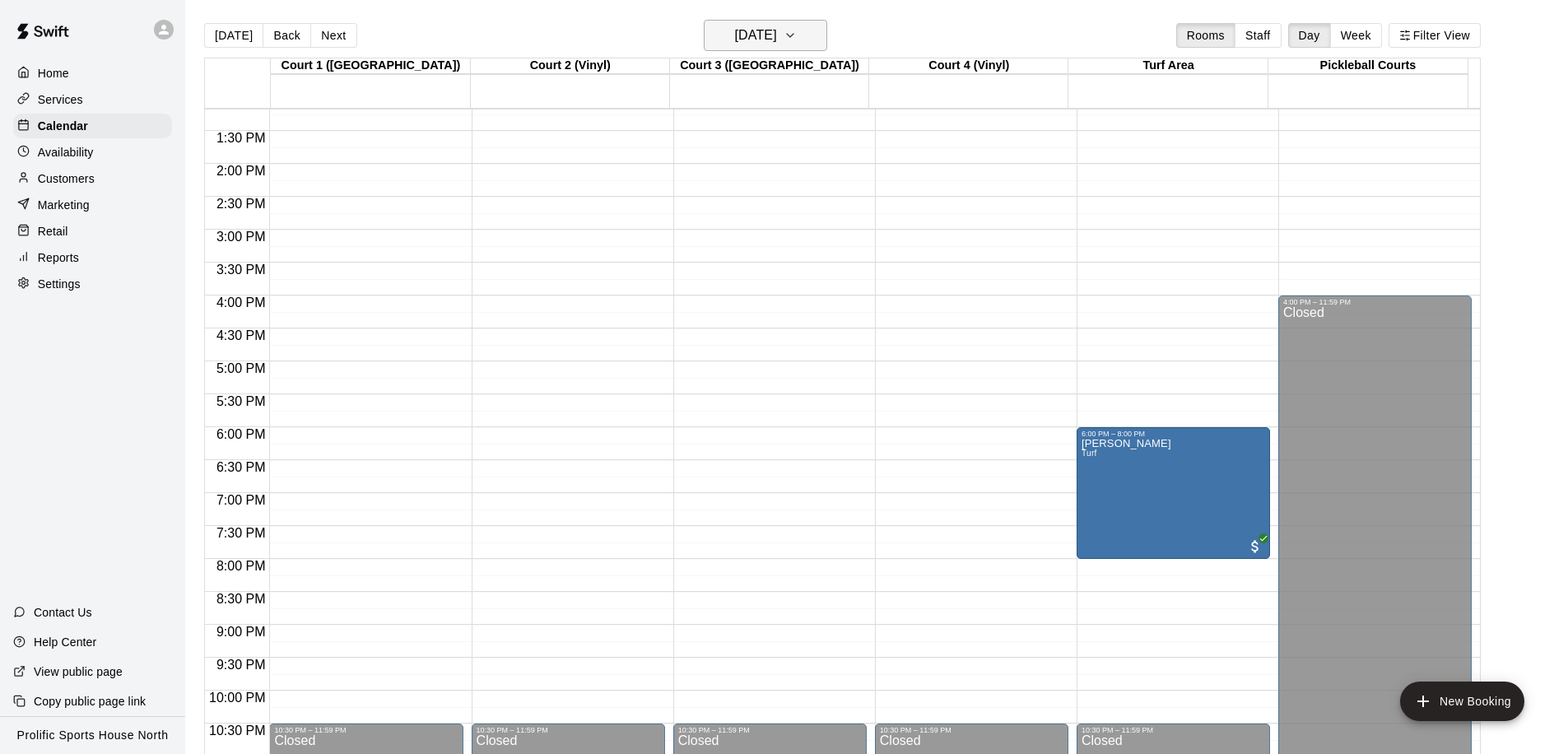
click at [777, 43] on h6 "Wednesday Jan 28" at bounding box center [756, 35] width 42 height 23
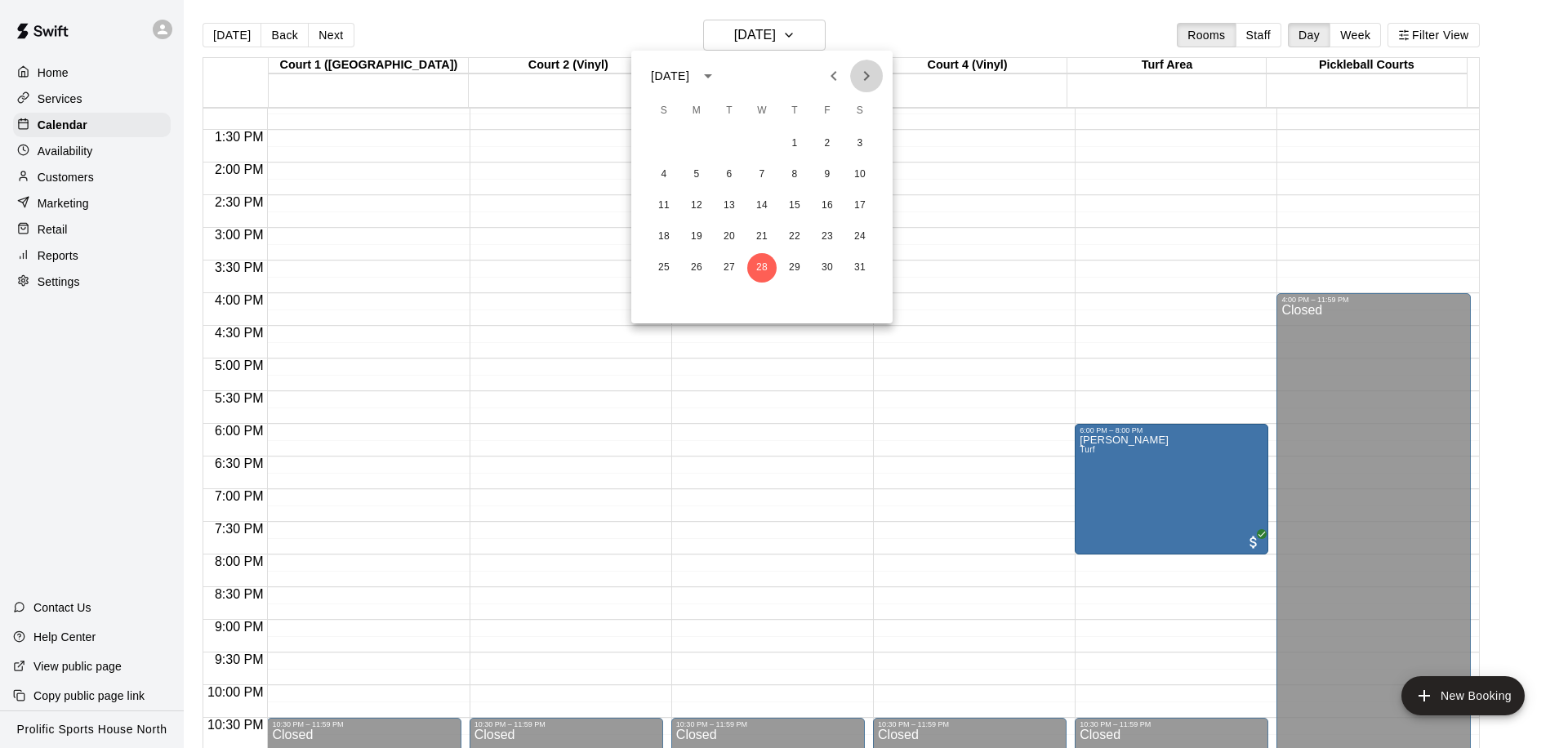
click at [868, 71] on icon "Next month" at bounding box center [867, 76] width 20 height 20
click at [757, 141] on button "4" at bounding box center [762, 144] width 30 height 30
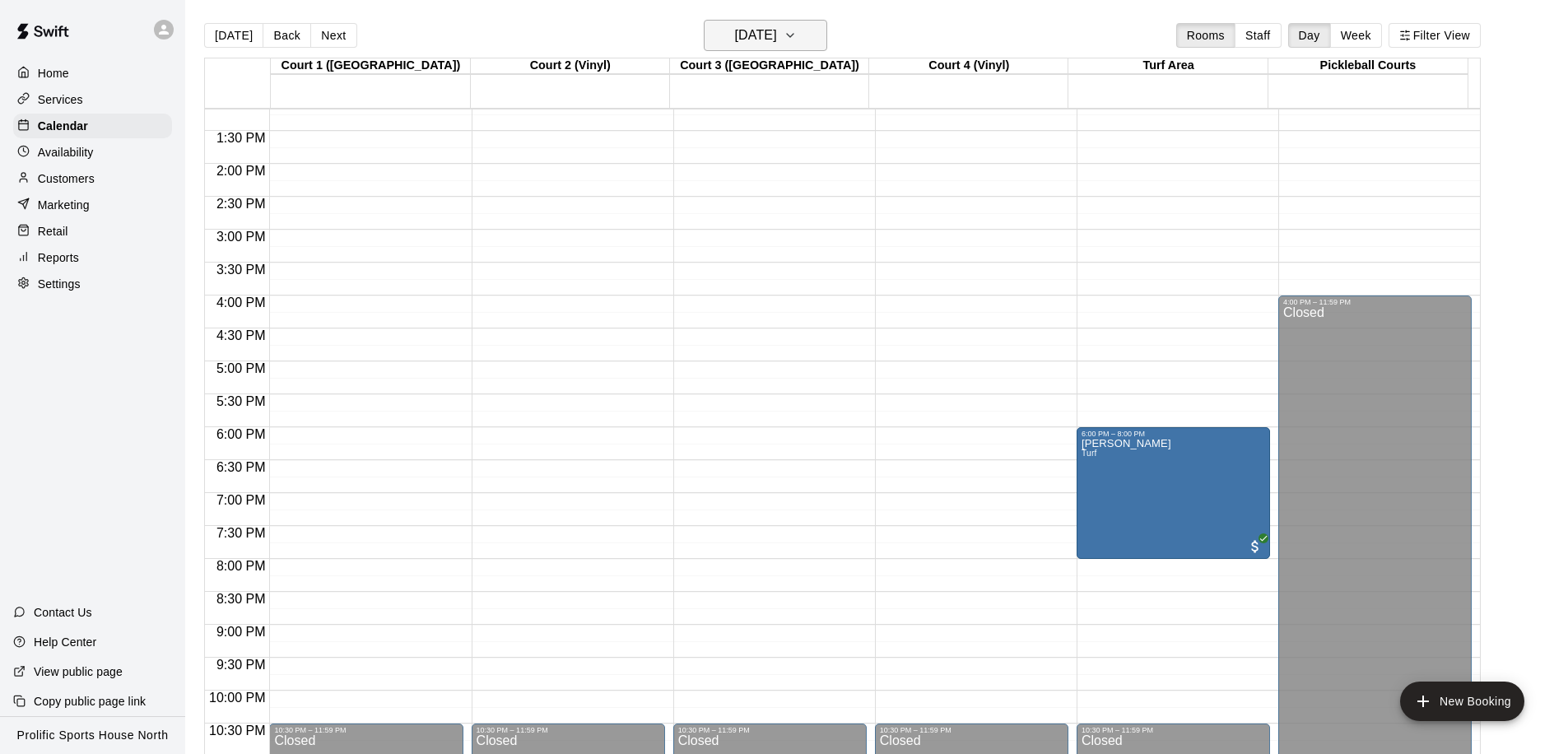
click at [777, 36] on h6 "Wednesday Feb 04" at bounding box center [756, 35] width 42 height 23
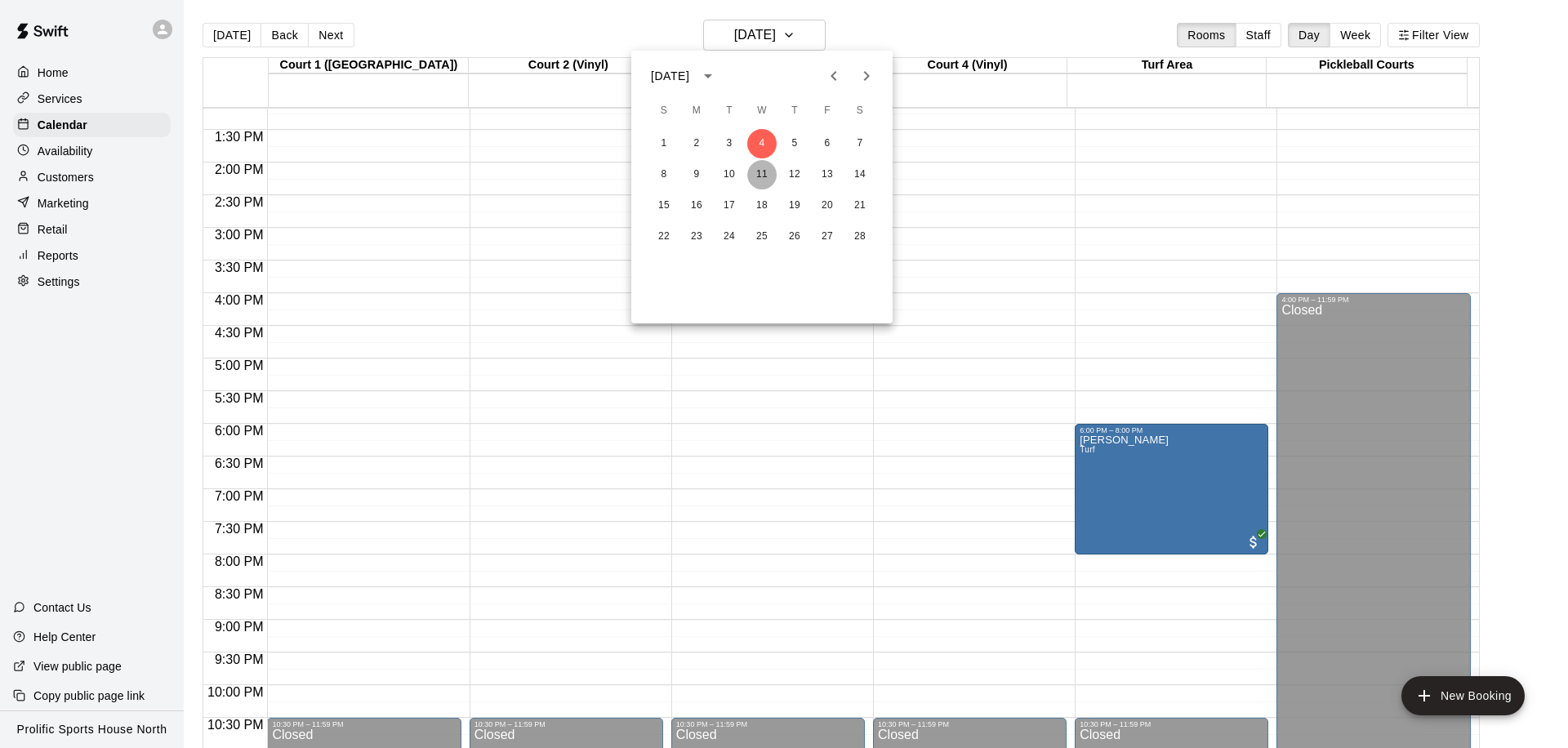
click at [770, 174] on button "11" at bounding box center [762, 175] width 30 height 30
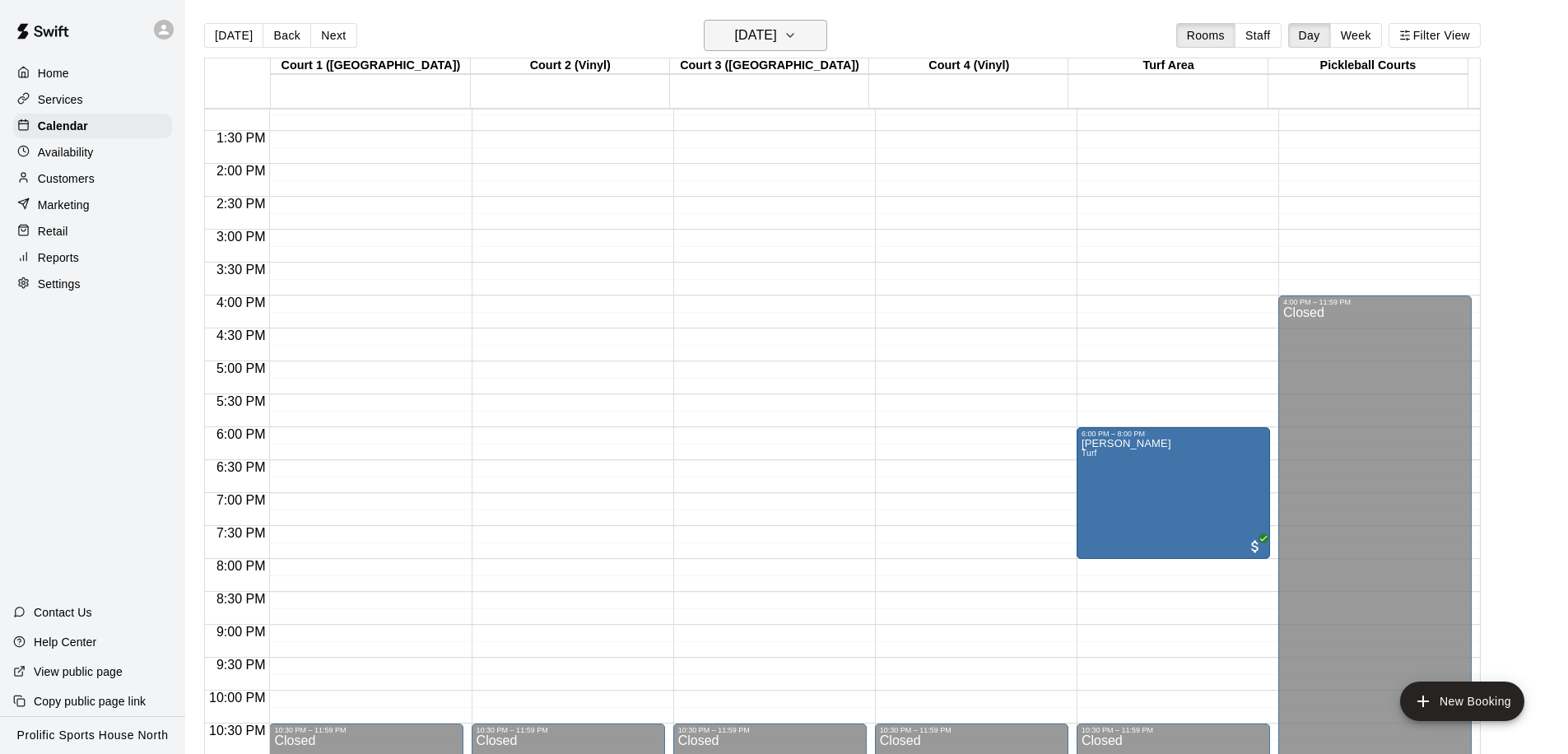
click at [777, 42] on h6 "Wednesday Feb 11" at bounding box center [756, 35] width 42 height 23
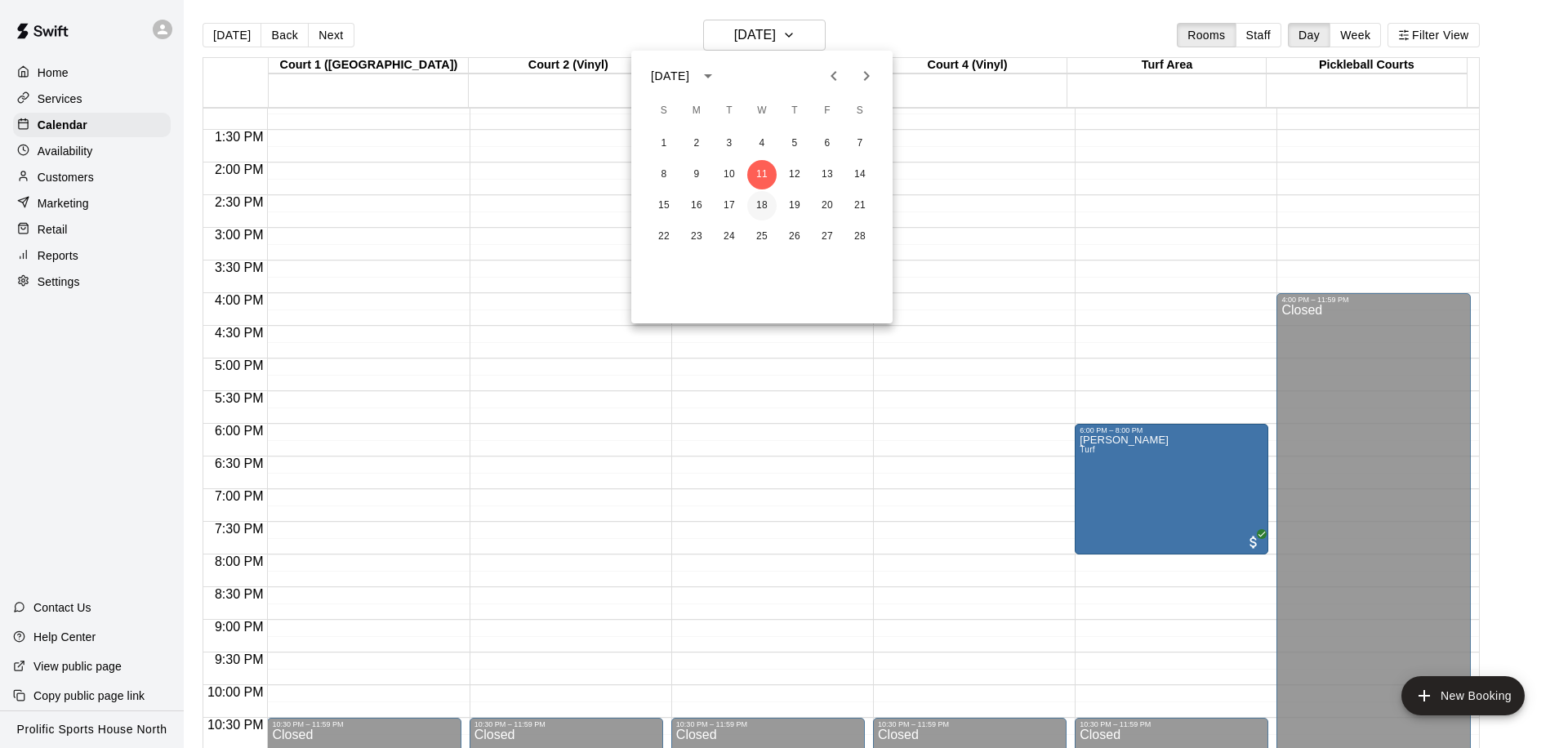
click at [765, 194] on button "18" at bounding box center [762, 206] width 30 height 30
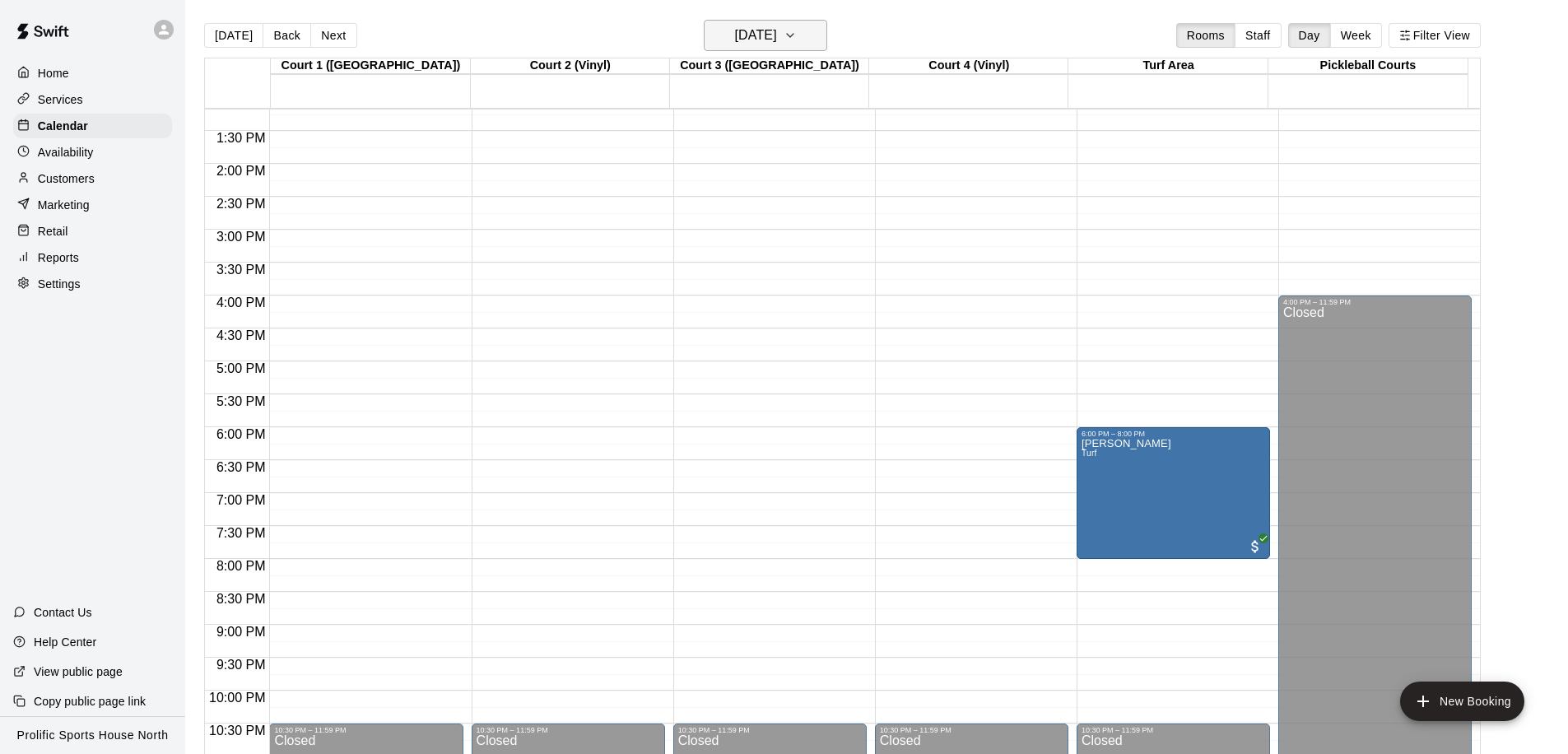
click at [777, 45] on h6 "Wednesday Feb 18" at bounding box center [756, 35] width 42 height 23
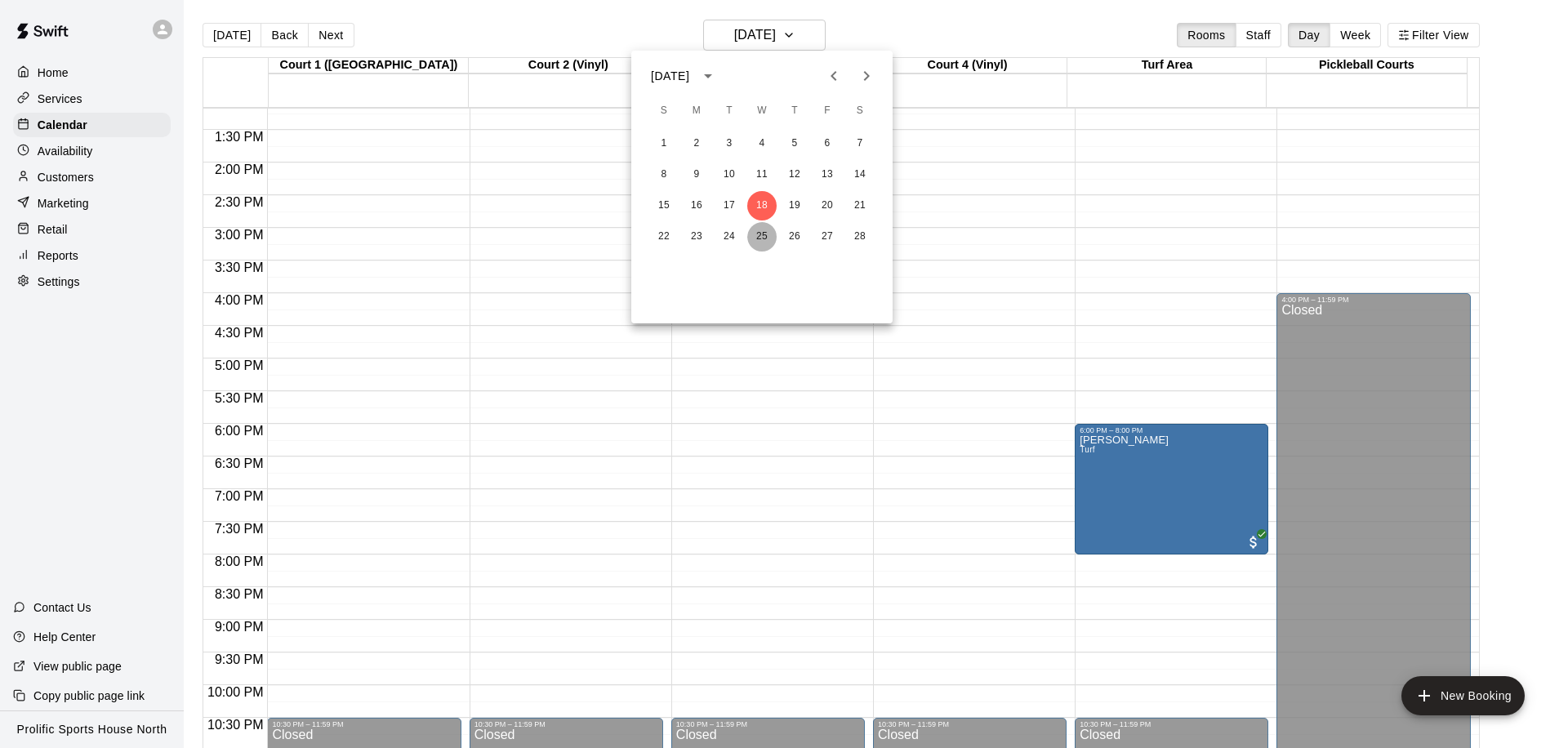
click at [762, 230] on button "25" at bounding box center [762, 237] width 30 height 30
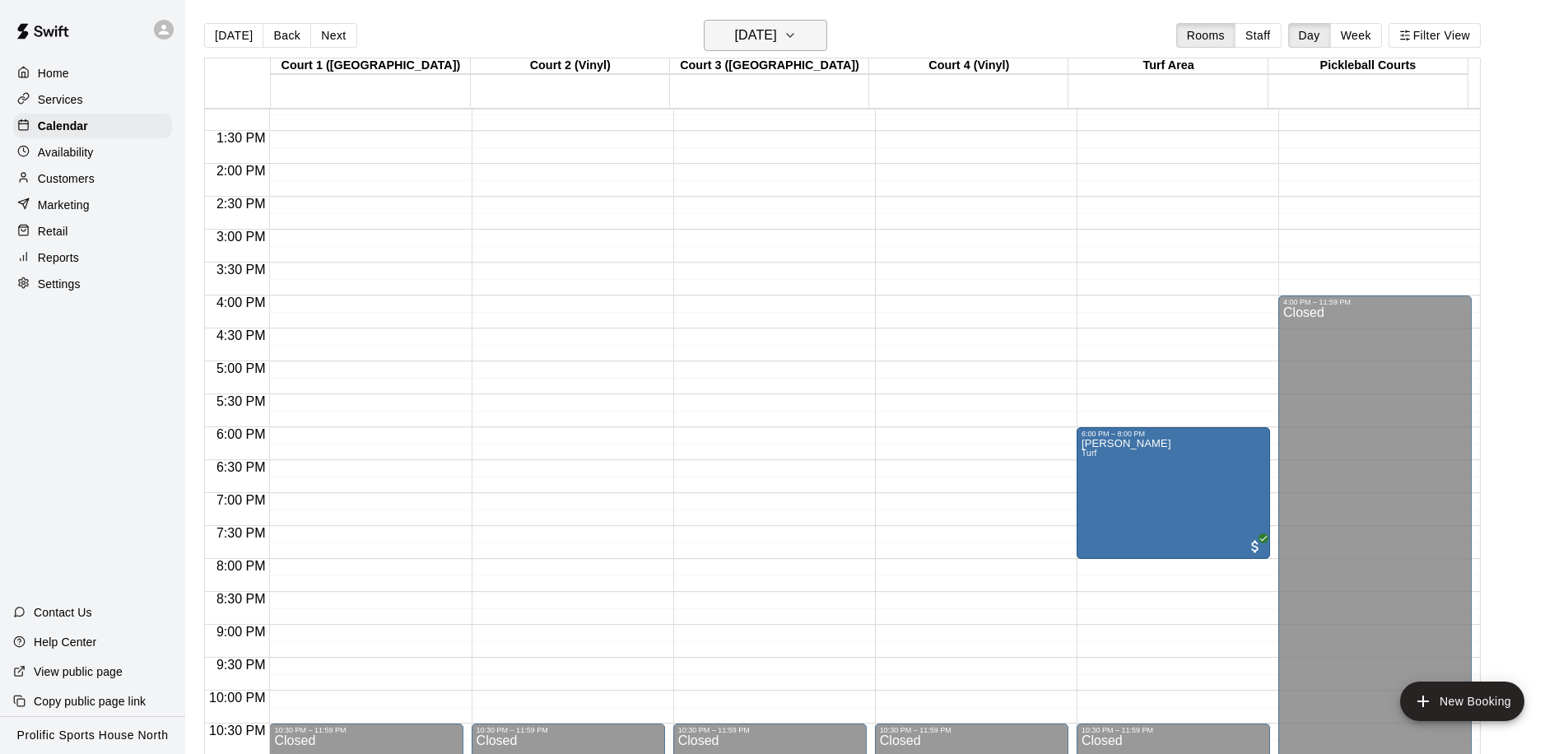
click at [769, 34] on h6 "Wednesday Feb 25" at bounding box center [756, 35] width 42 height 23
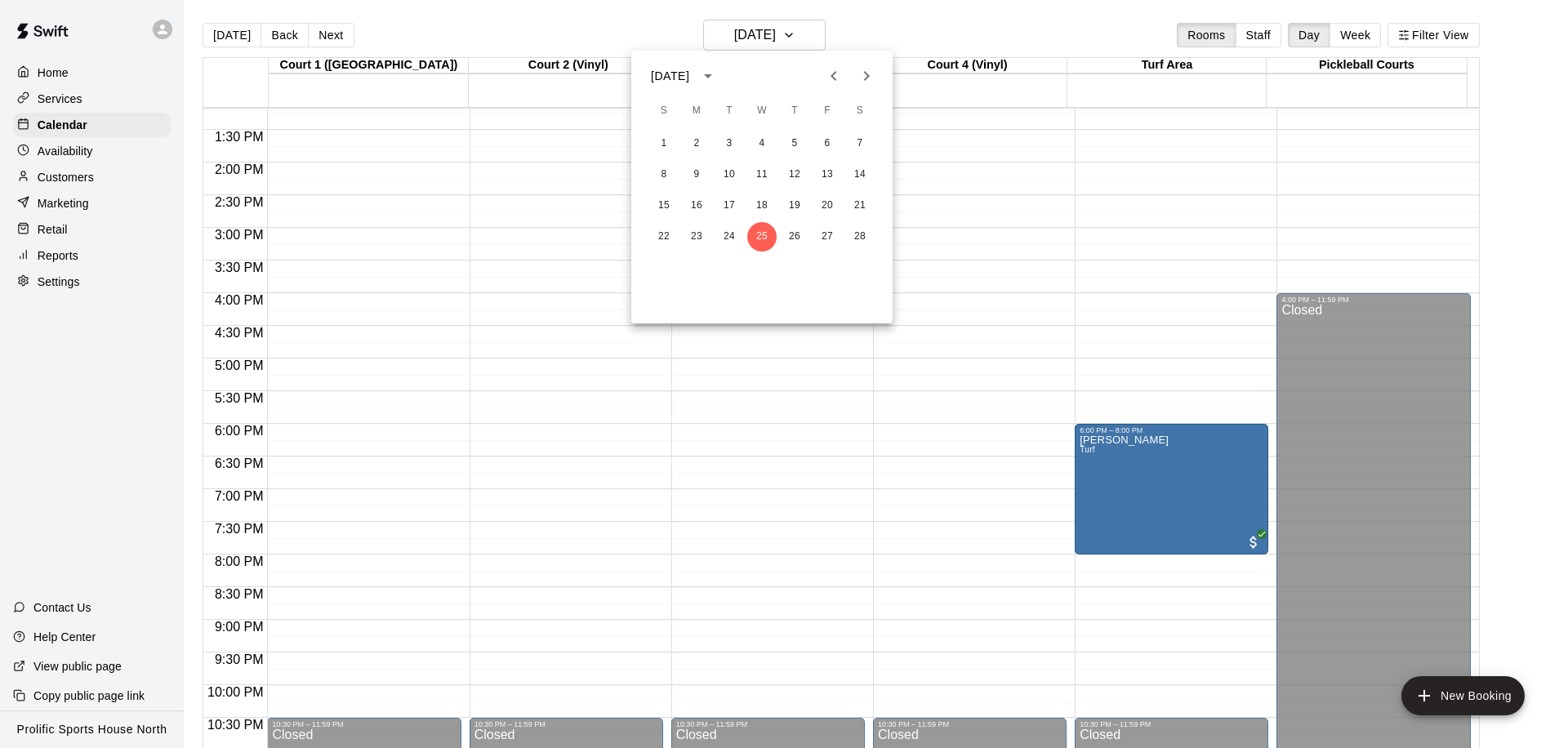
click at [858, 75] on icon "Next month" at bounding box center [867, 76] width 20 height 20
click at [765, 139] on button "4" at bounding box center [762, 144] width 30 height 30
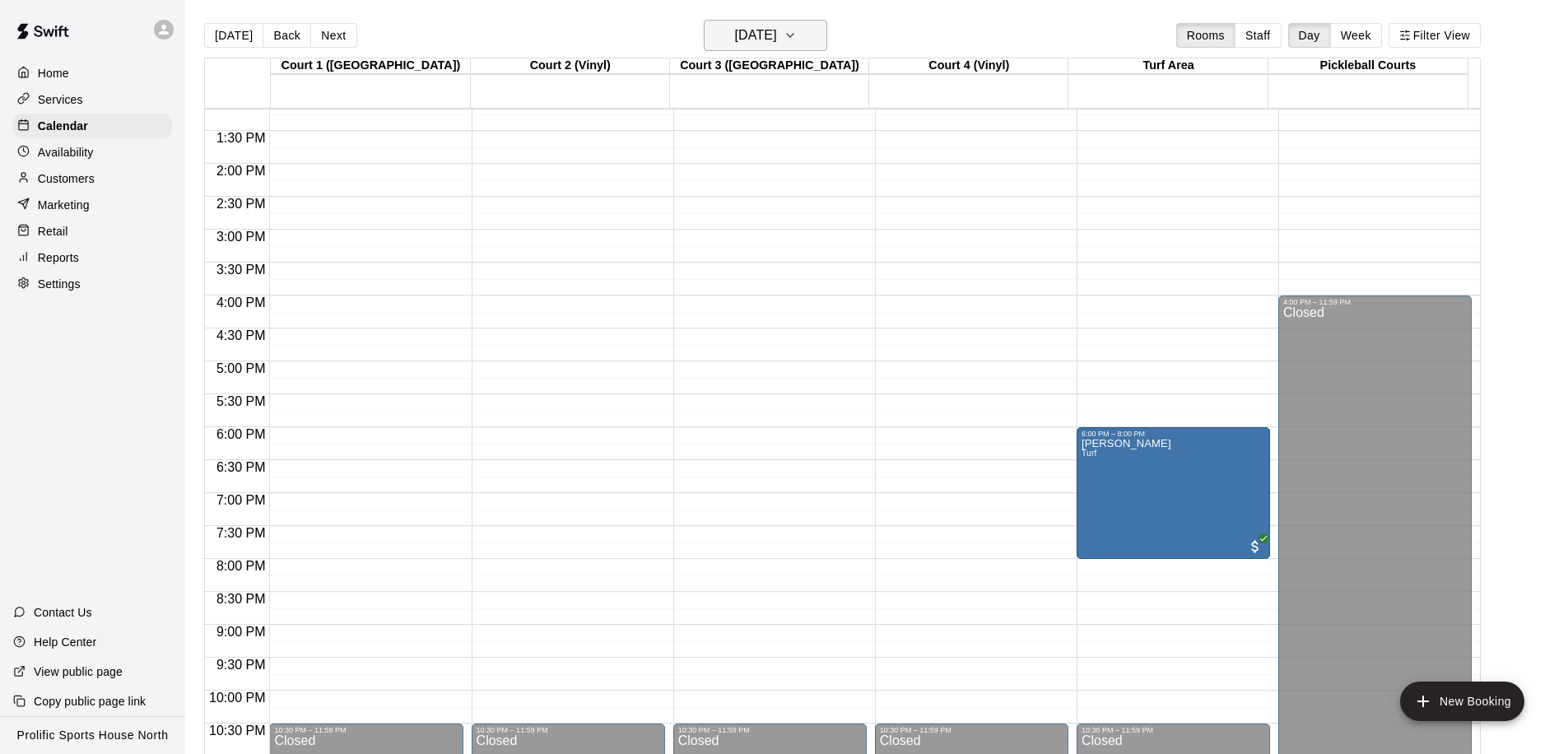
click at [777, 29] on h6 "Wednesday Mar 04" at bounding box center [756, 35] width 42 height 23
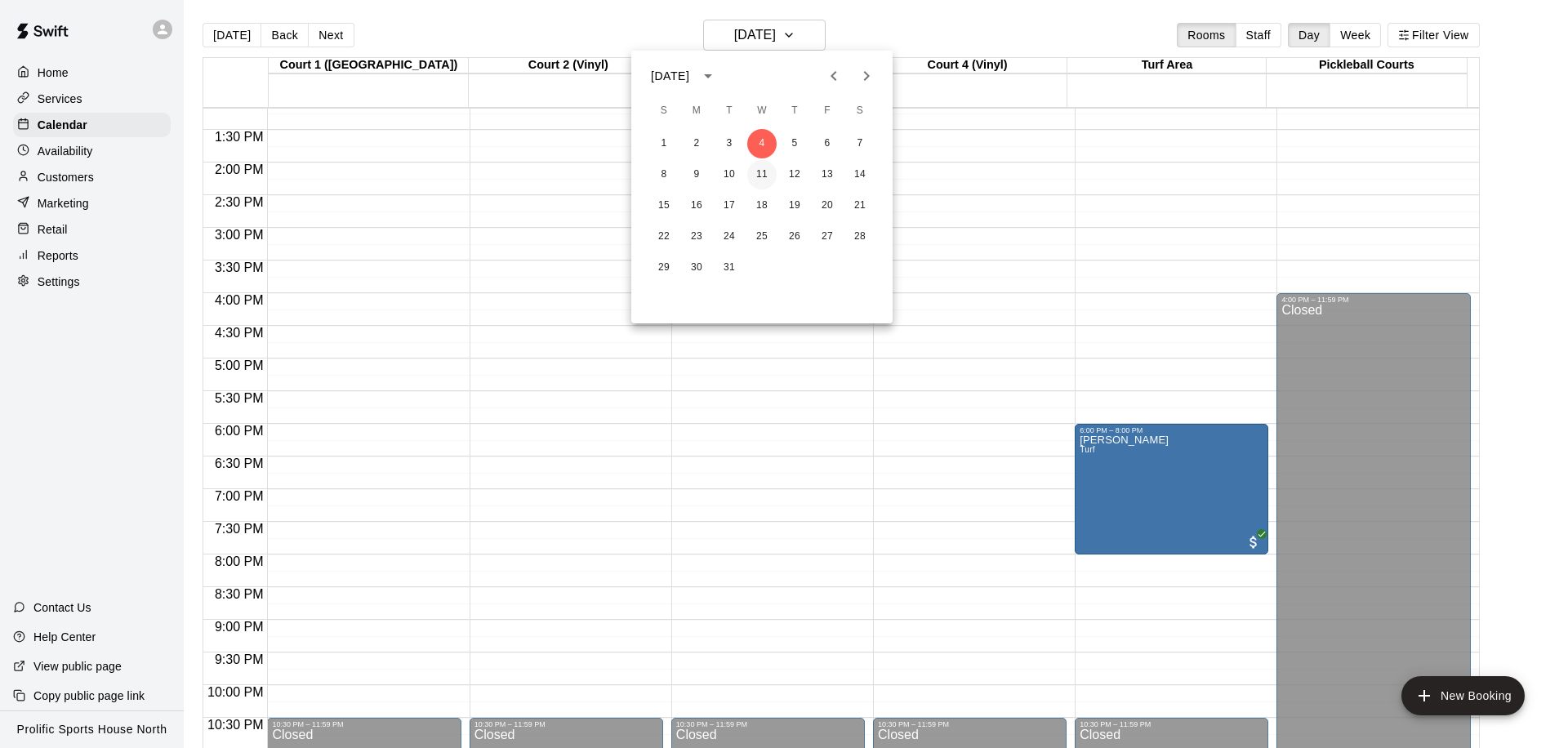
click at [761, 175] on button "11" at bounding box center [762, 175] width 30 height 30
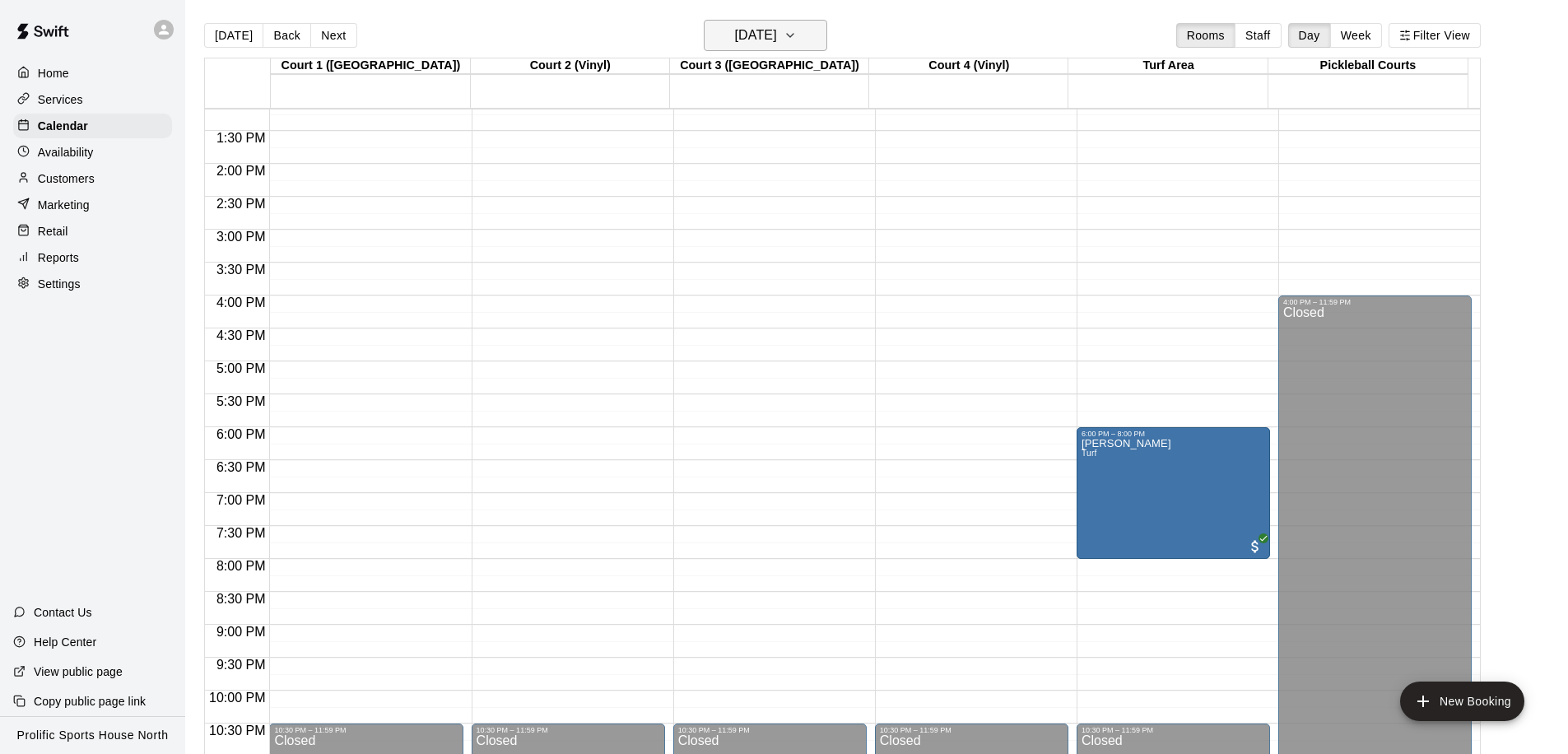
click at [777, 44] on h6 "Wednesday Mar 11" at bounding box center [756, 35] width 42 height 23
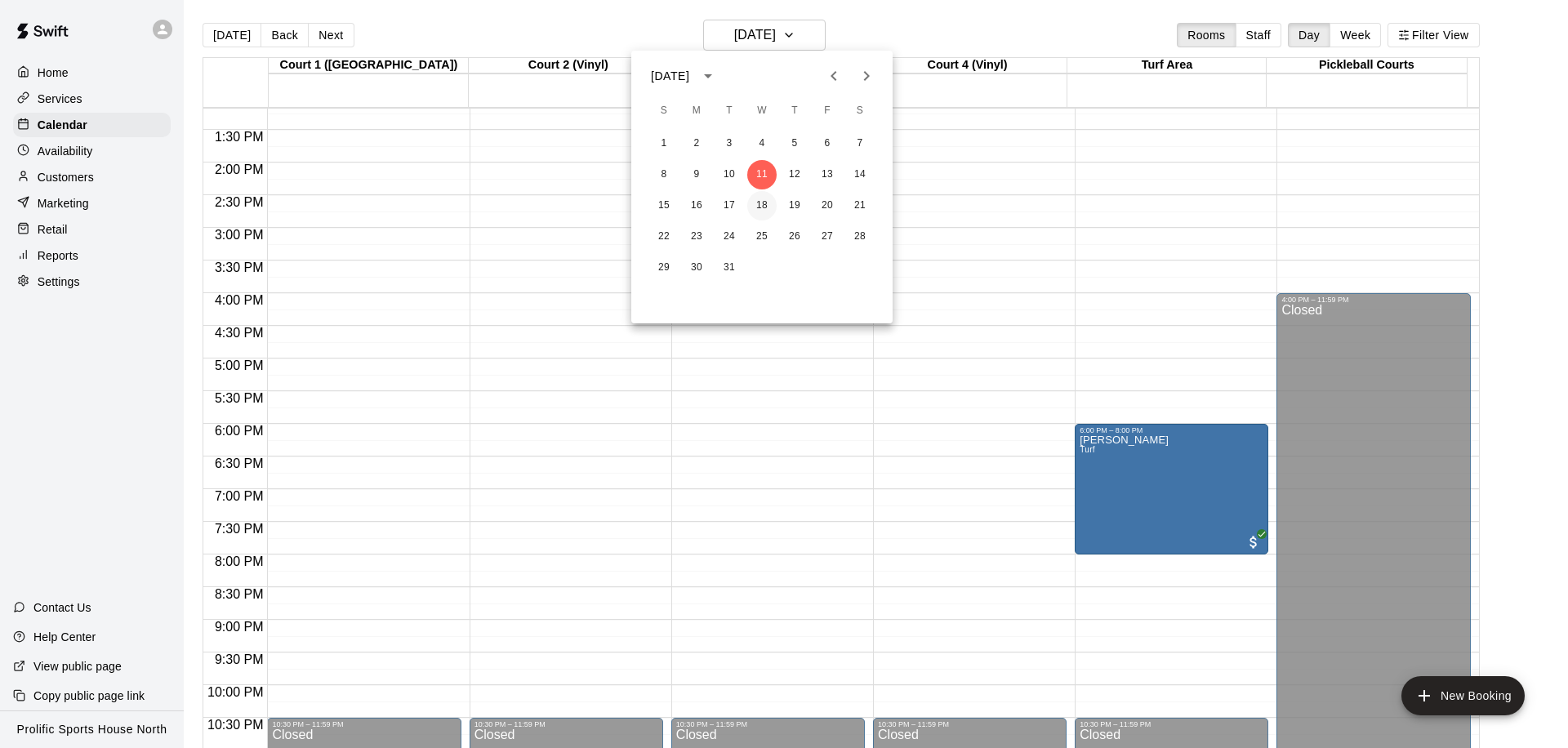
click at [761, 202] on button "18" at bounding box center [762, 206] width 30 height 30
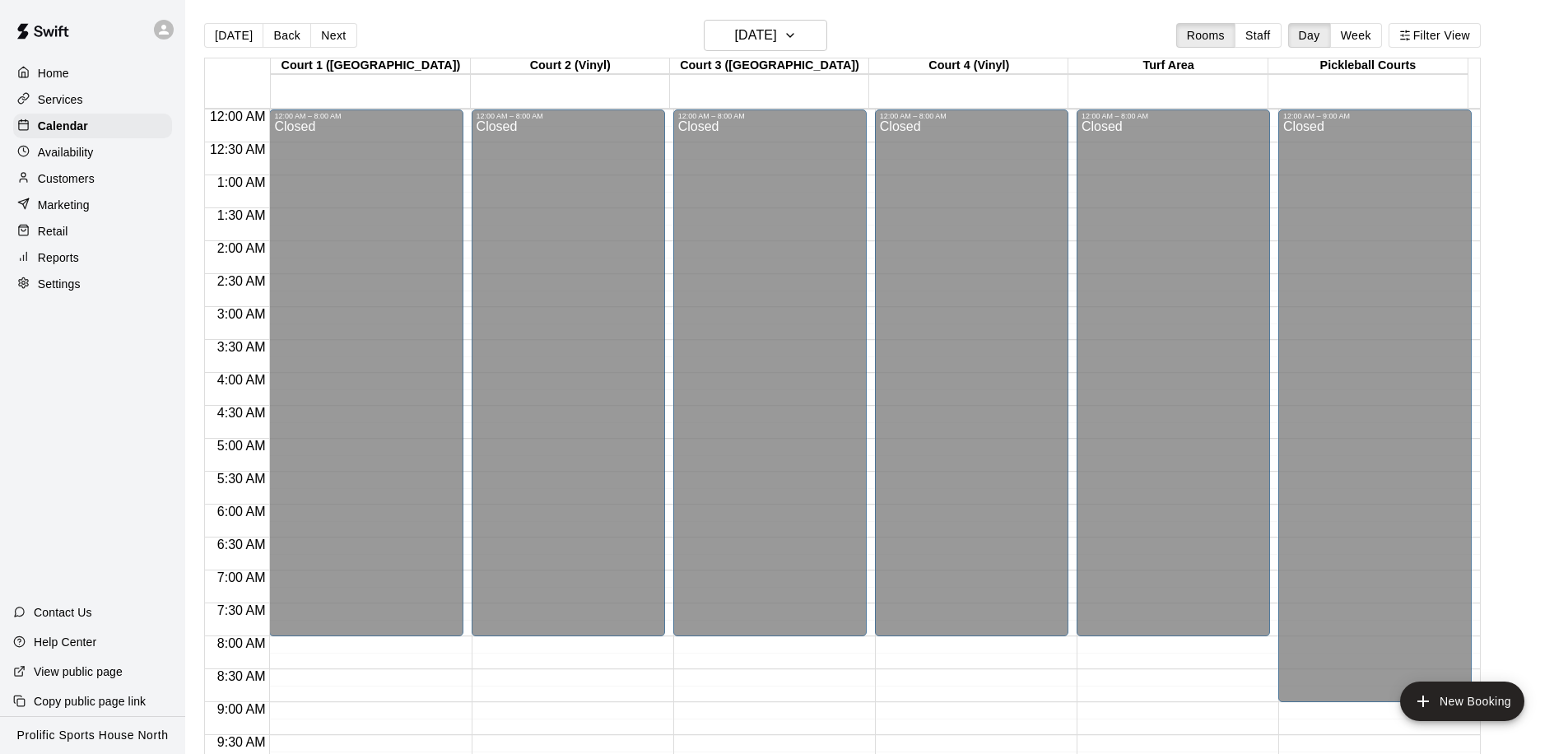
scroll to position [868, 0]
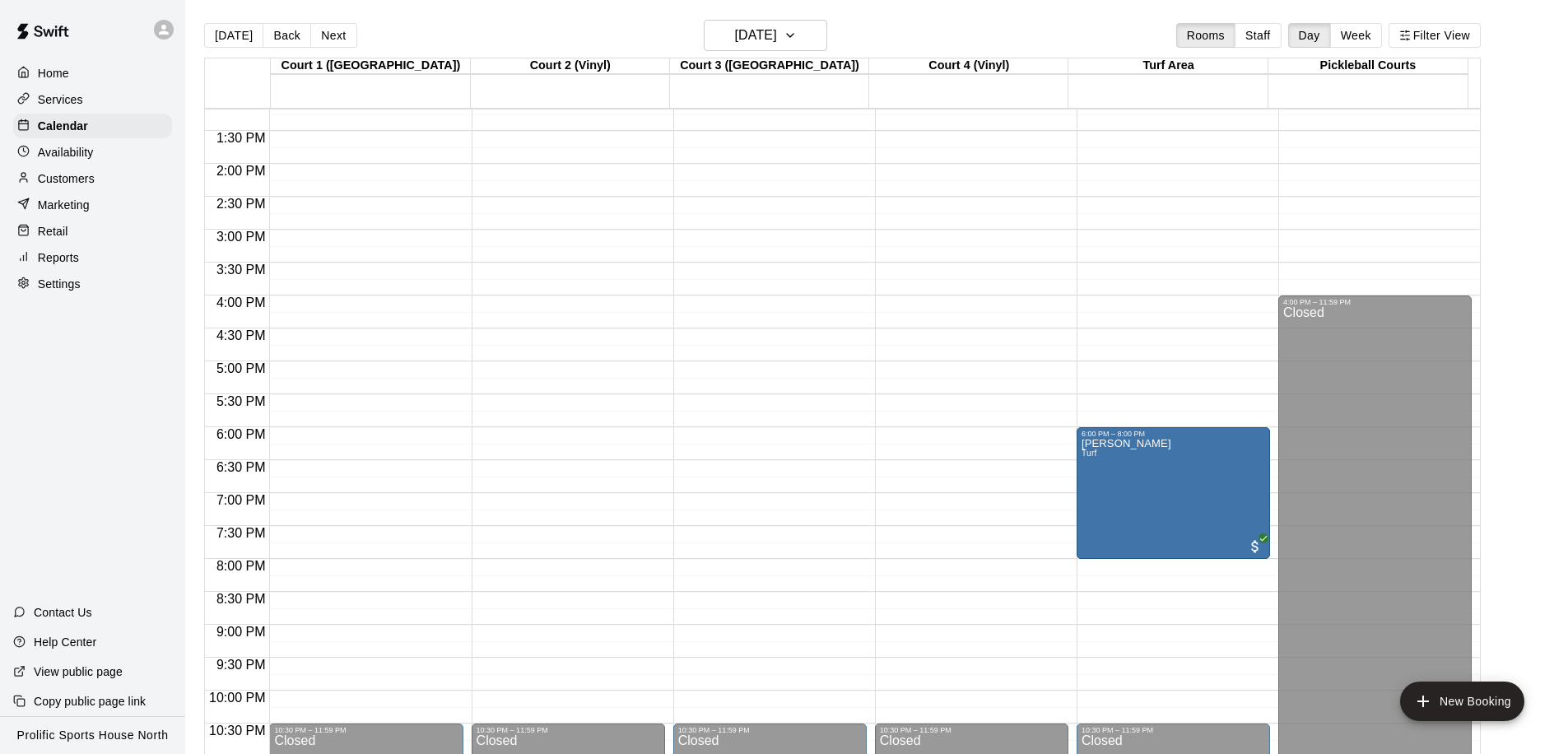
click at [90, 174] on p "Customers" at bounding box center [66, 179] width 57 height 16
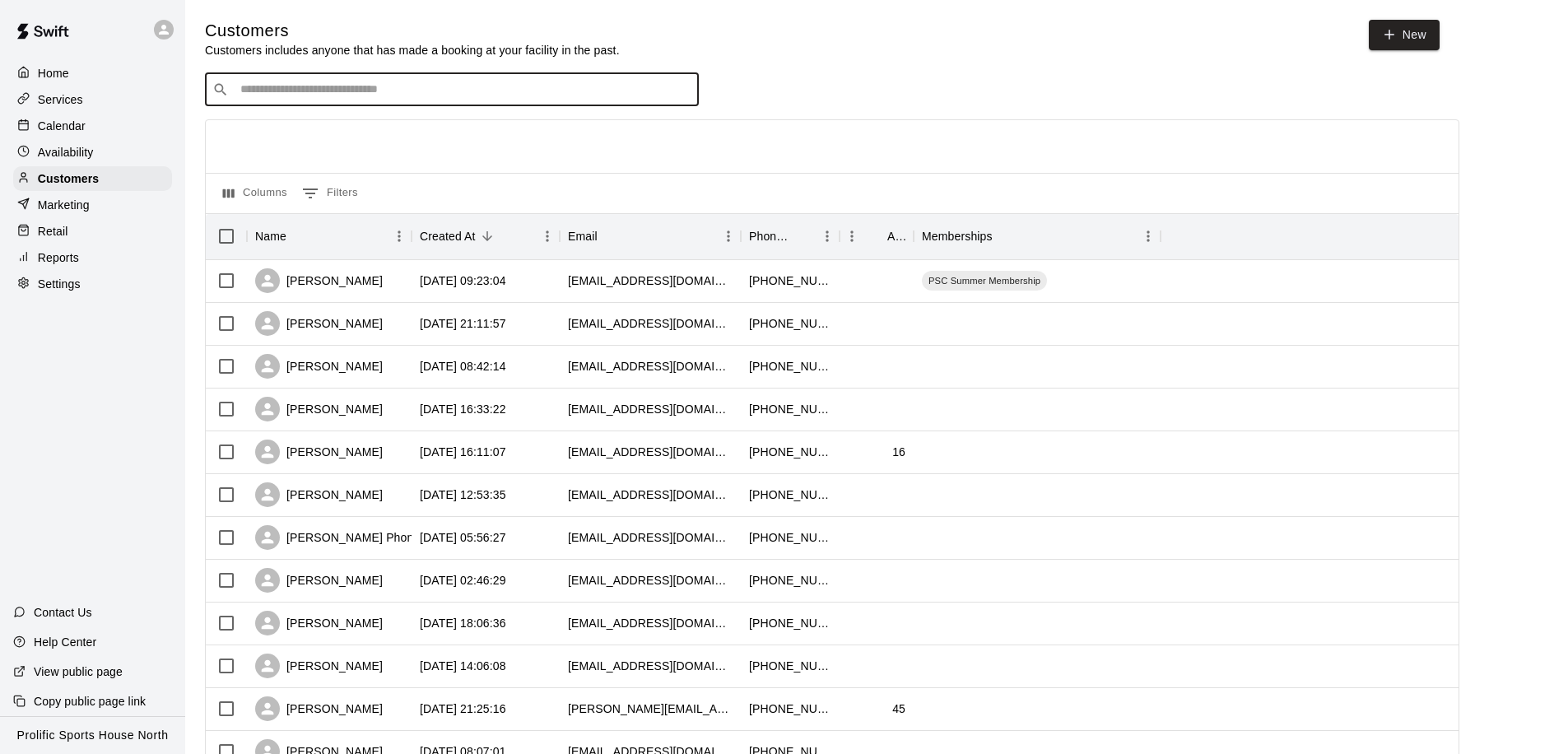
click at [414, 90] on input "Search customers by name or email" at bounding box center [463, 90] width 456 height 16
type input "****"
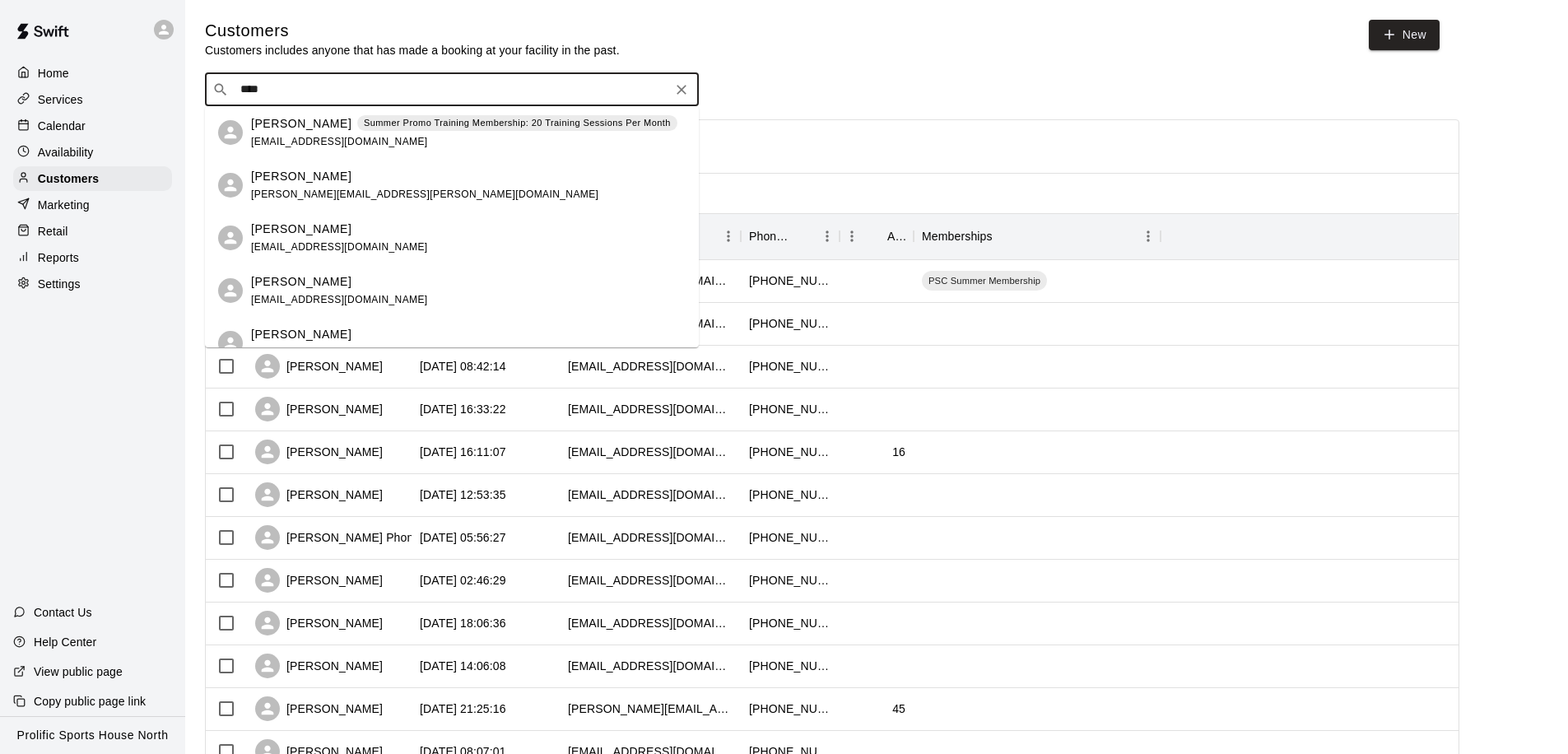
click at [285, 129] on p "Darren Sagan" at bounding box center [301, 123] width 101 height 17
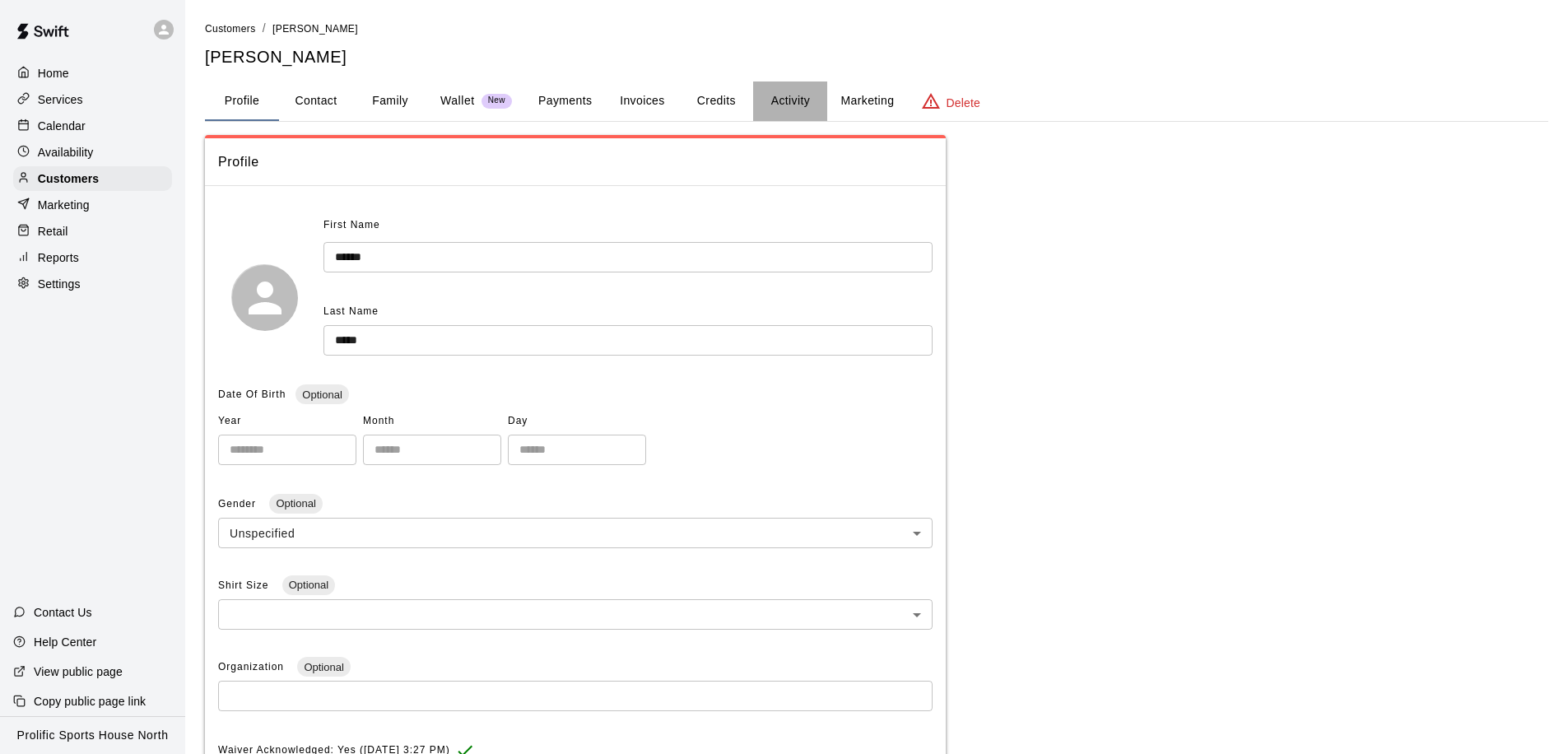
click at [773, 102] on button "Activity" at bounding box center [790, 102] width 74 height 40
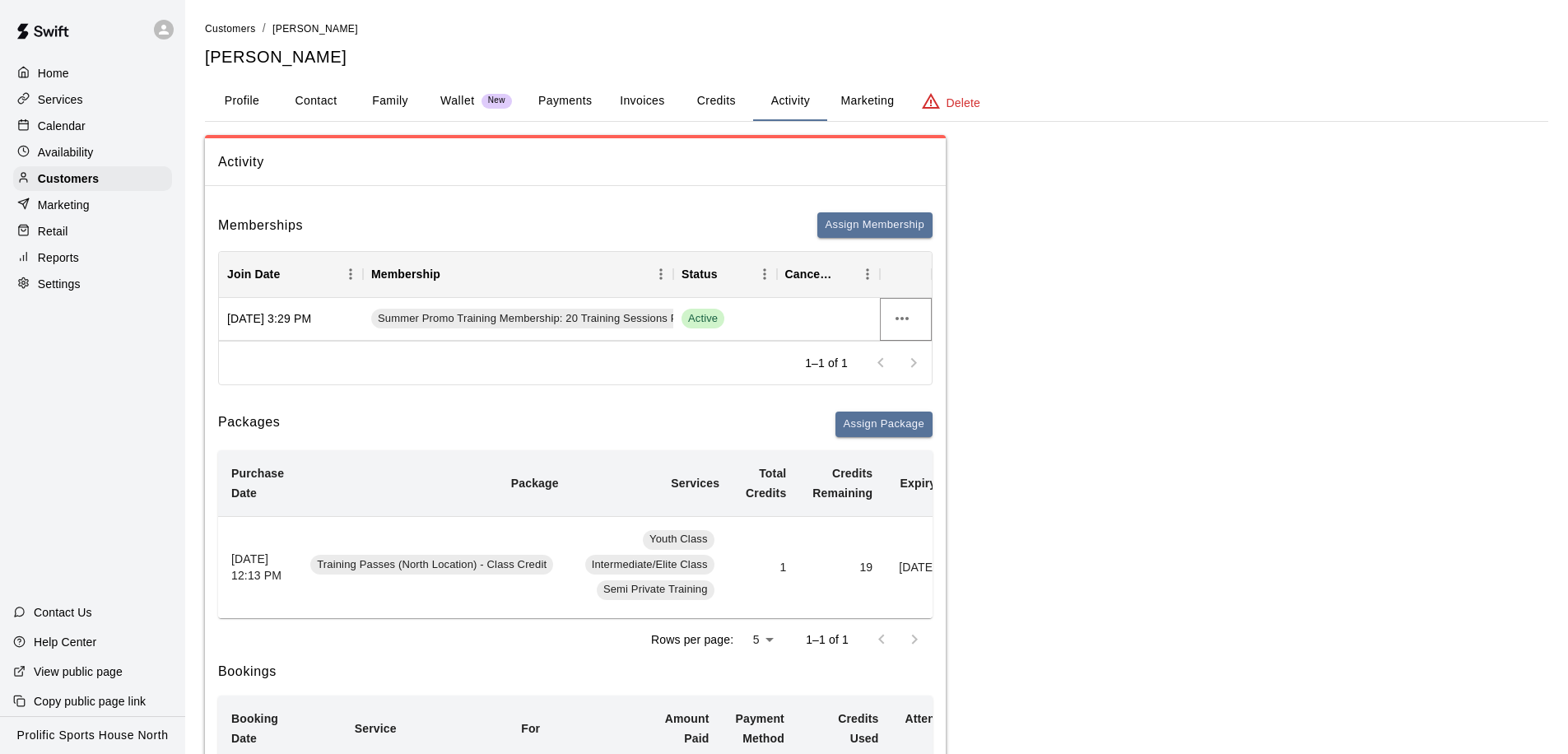
click at [902, 321] on icon "more actions" at bounding box center [903, 319] width 20 height 20
click at [918, 346] on li "View details" at bounding box center [935, 353] width 93 height 27
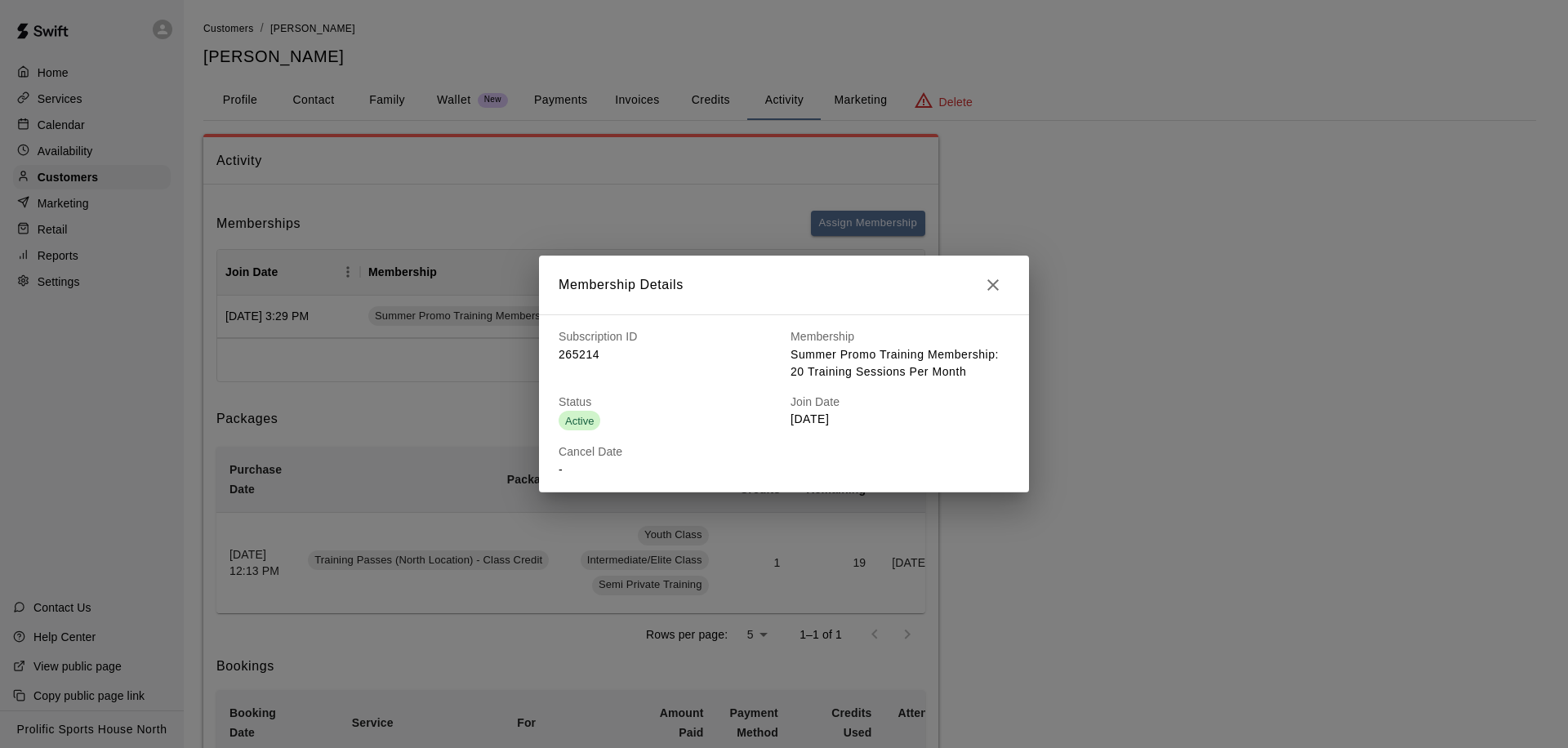
click at [572, 471] on p "-" at bounding box center [668, 470] width 219 height 17
click at [991, 286] on icon "button" at bounding box center [993, 285] width 12 height 12
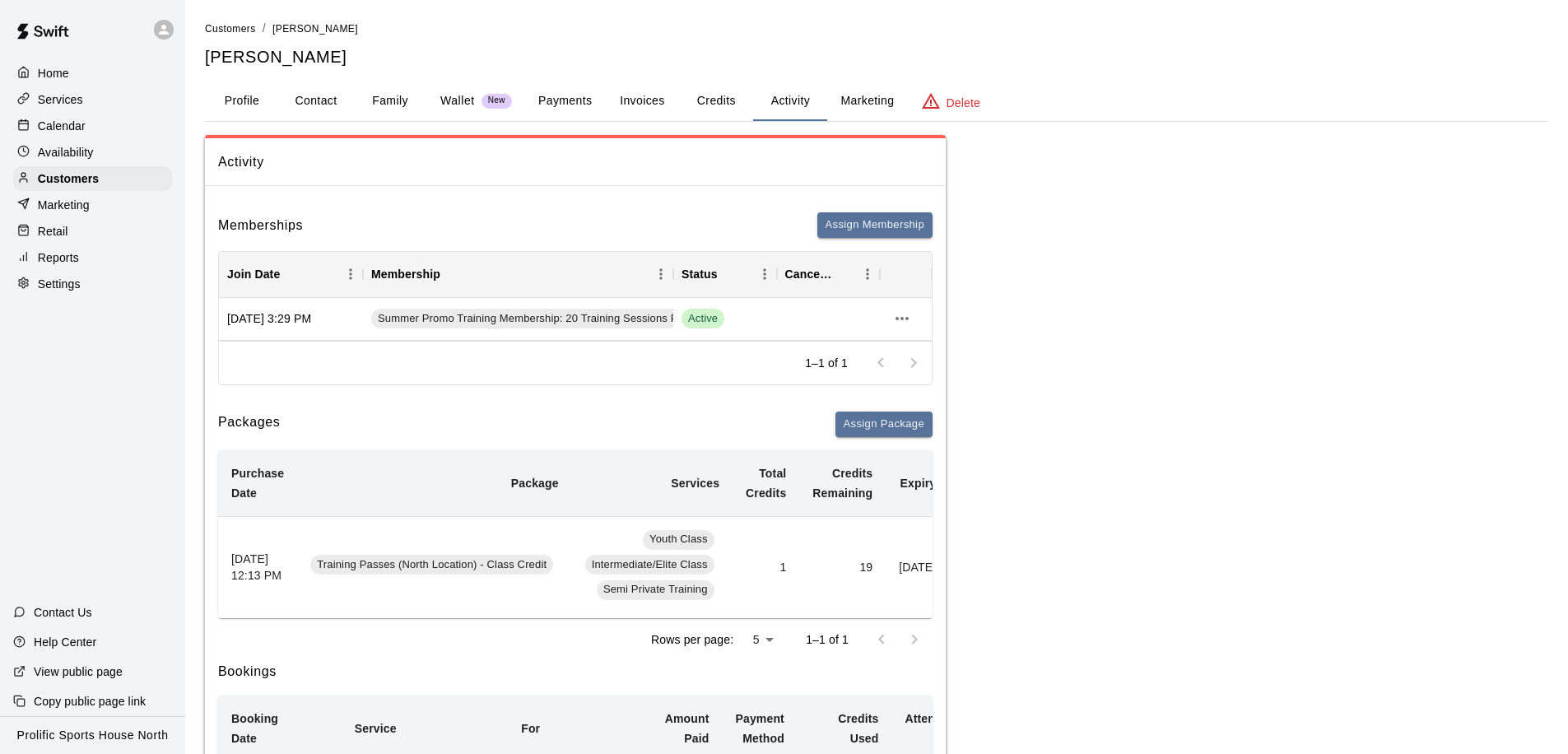
click at [114, 103] on div "Services" at bounding box center [92, 99] width 159 height 25
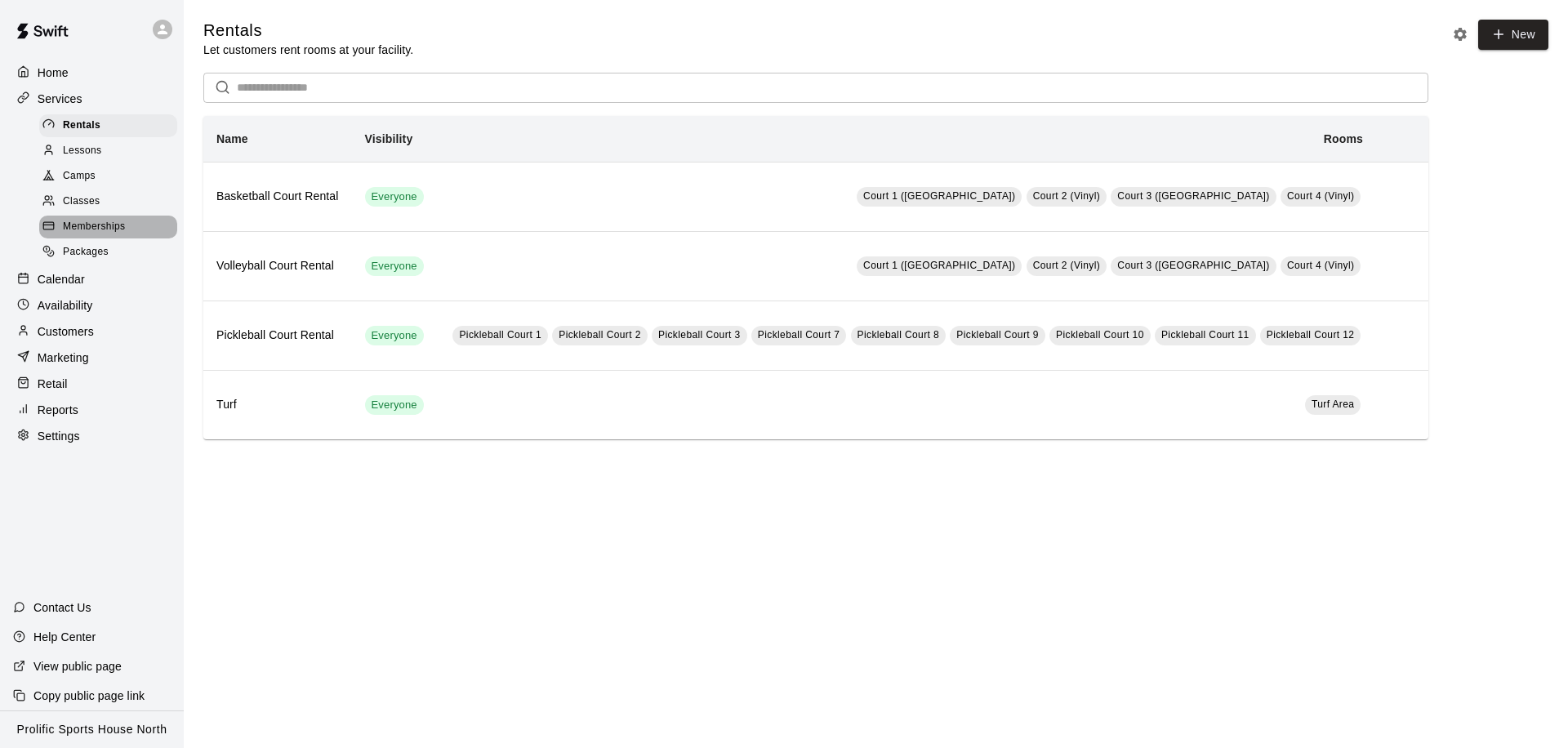
click at [109, 226] on span "Memberships" at bounding box center [93, 227] width 62 height 16
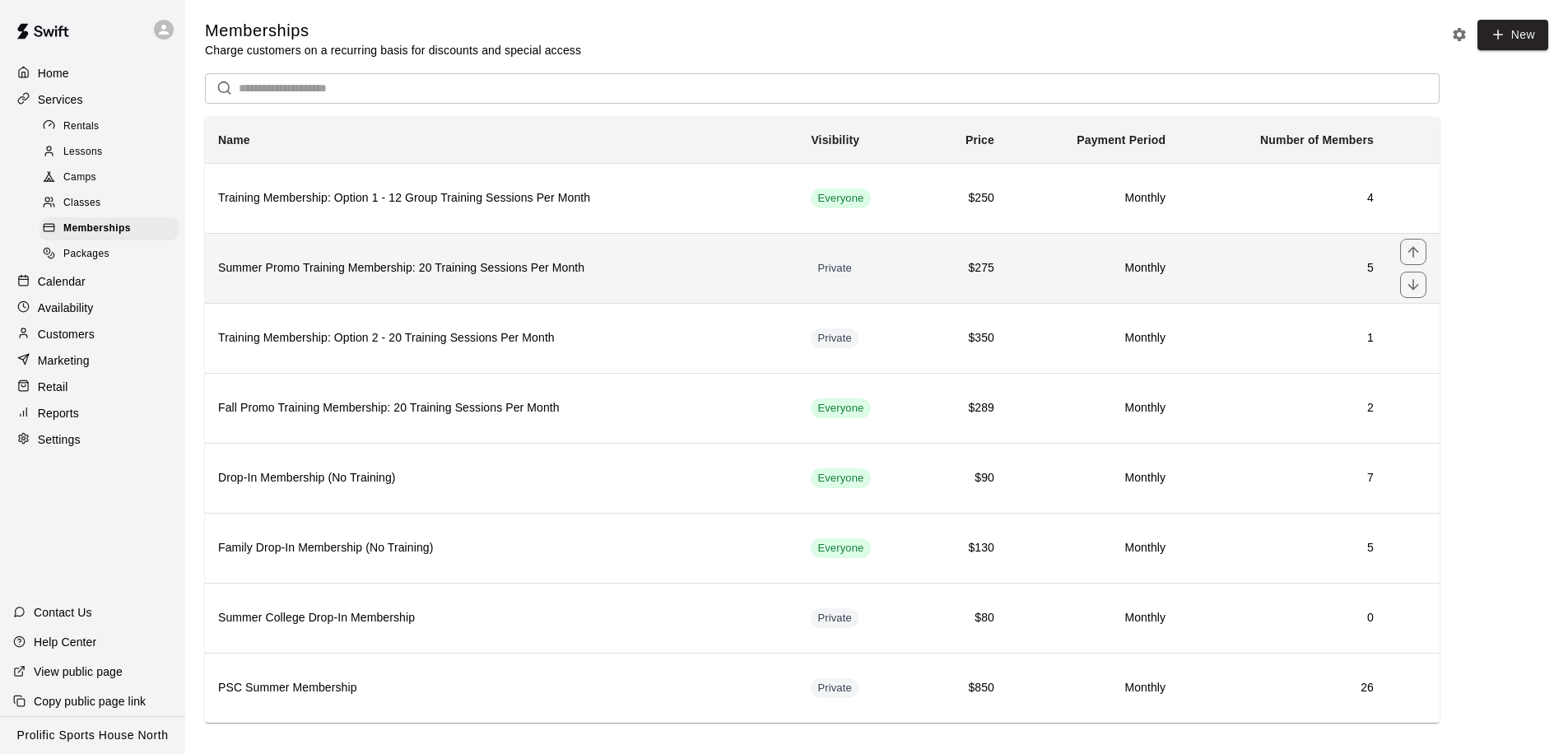
click at [1374, 262] on td "5" at bounding box center [1283, 268] width 209 height 70
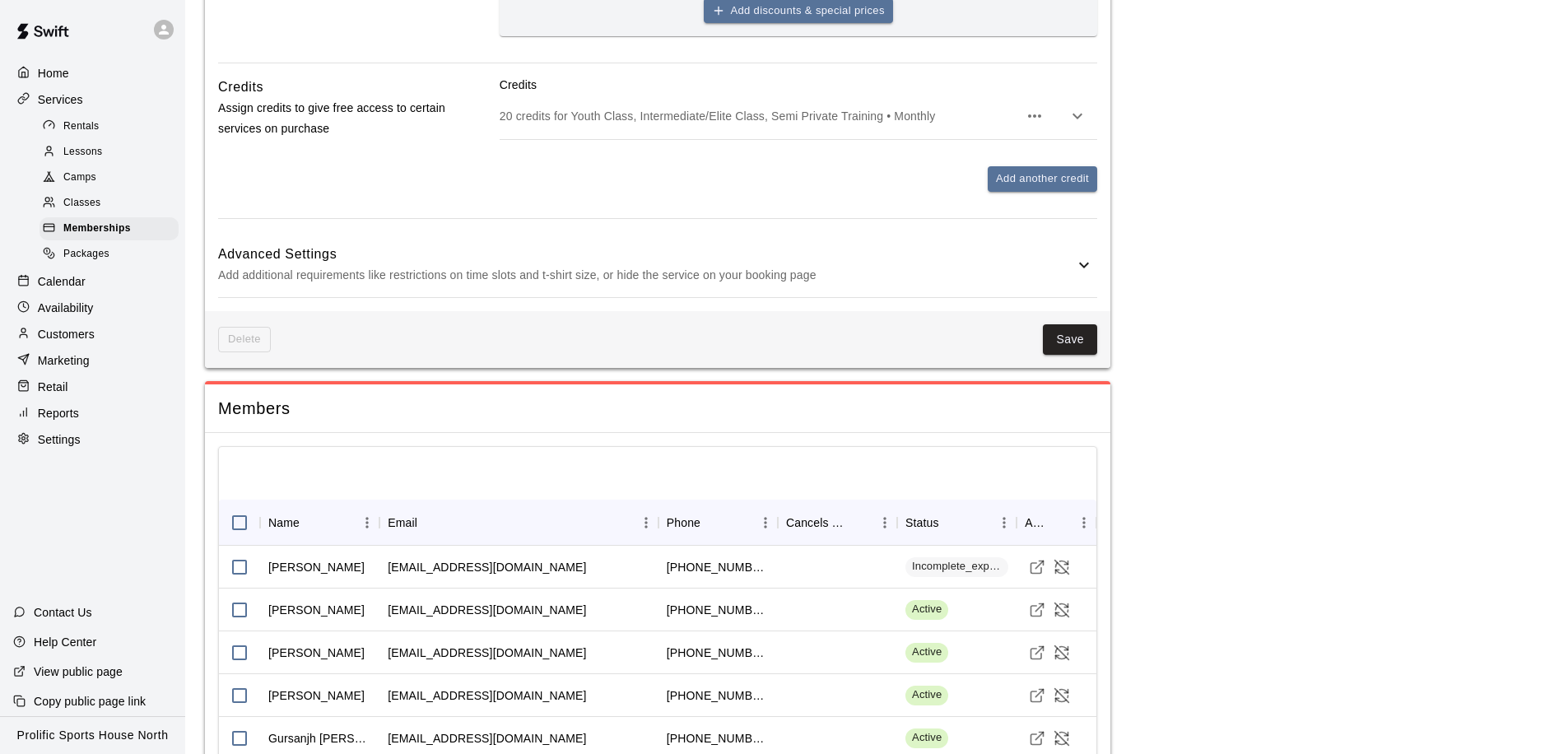
scroll to position [1011, 0]
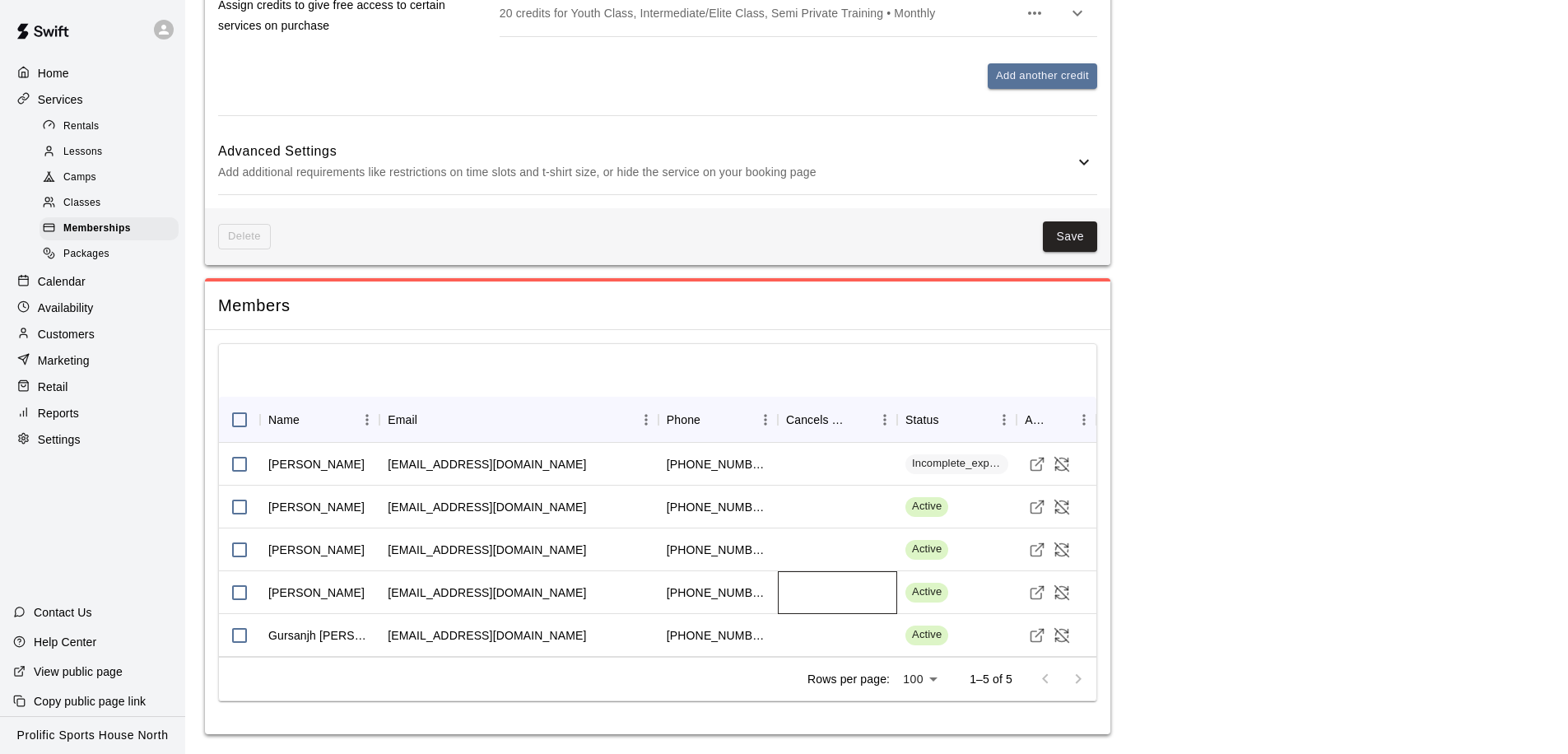
click at [895, 592] on div at bounding box center [838, 592] width 120 height 43
click at [86, 278] on div "Calendar" at bounding box center [92, 282] width 159 height 25
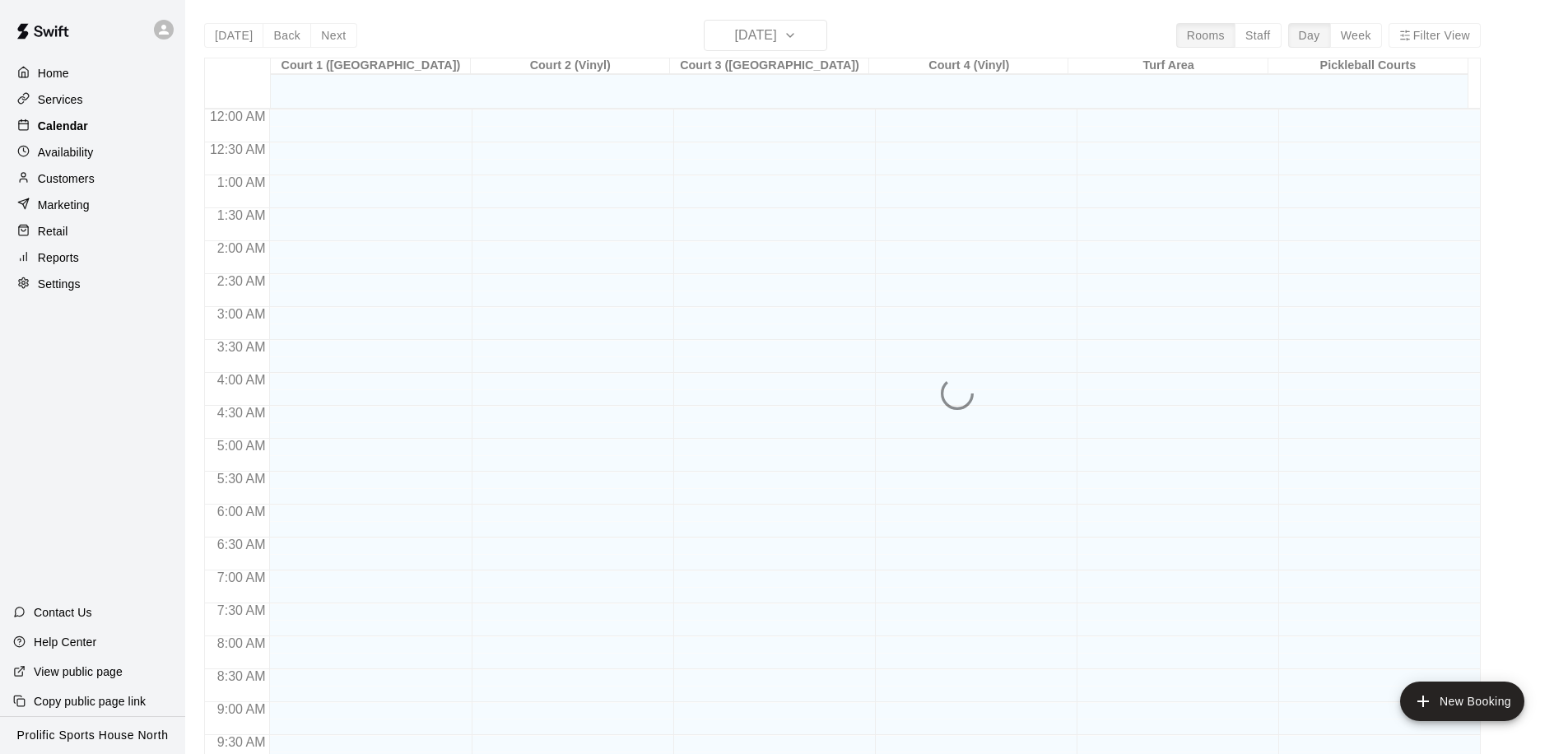
scroll to position [868, 0]
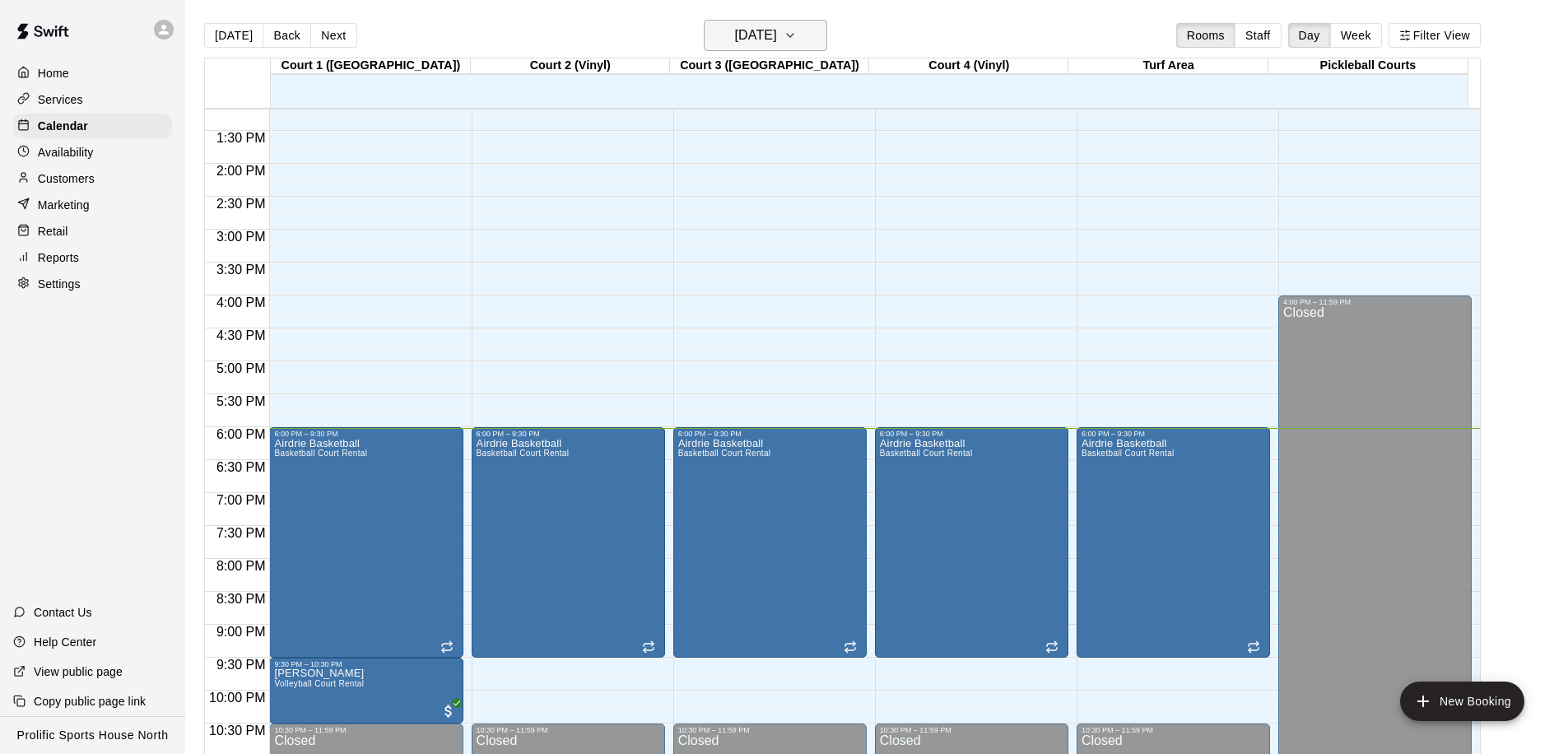
click at [774, 35] on h6 "[DATE]" at bounding box center [756, 35] width 42 height 23
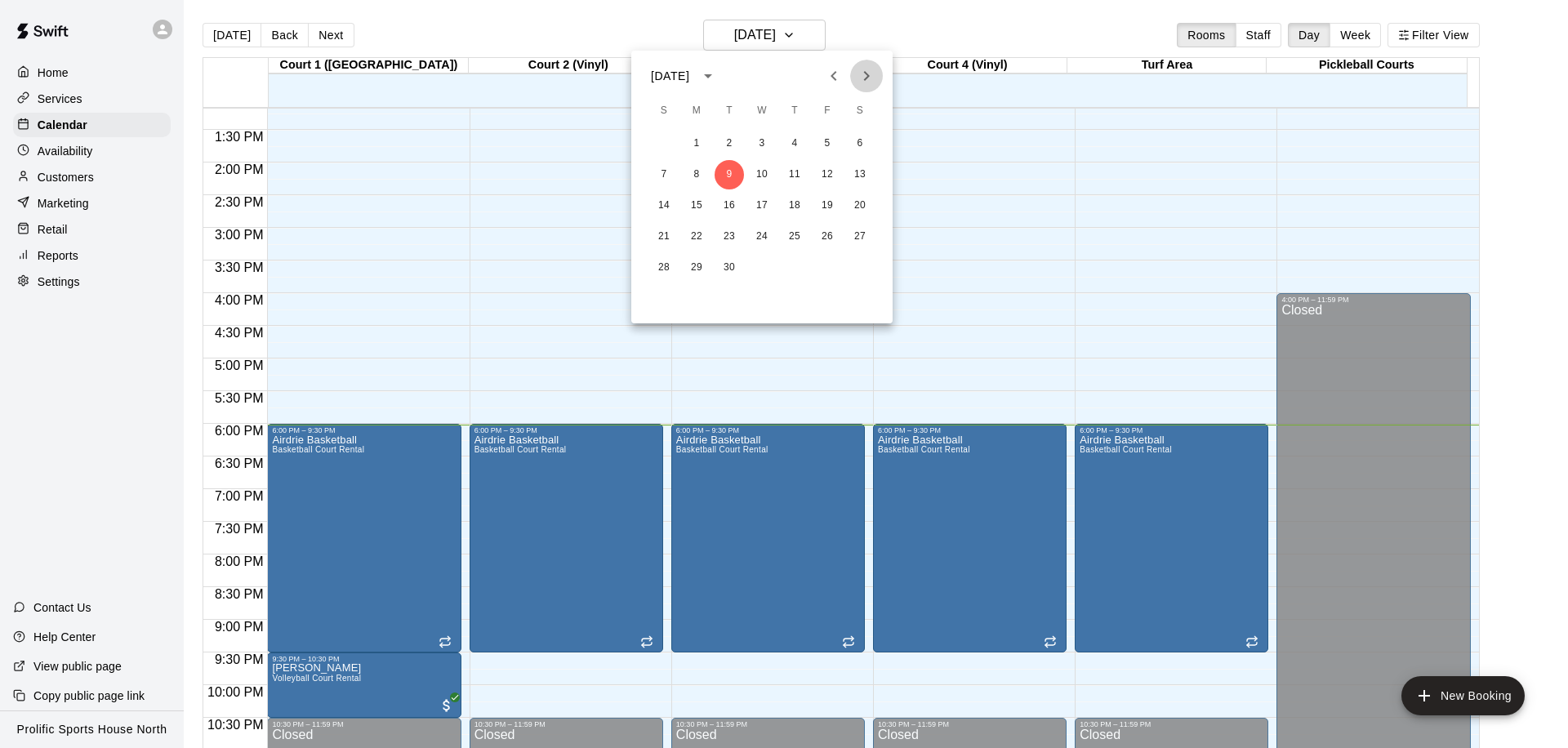
click at [874, 77] on icon "Next month" at bounding box center [867, 76] width 20 height 20
click at [836, 76] on icon "Previous month" at bounding box center [834, 76] width 20 height 20
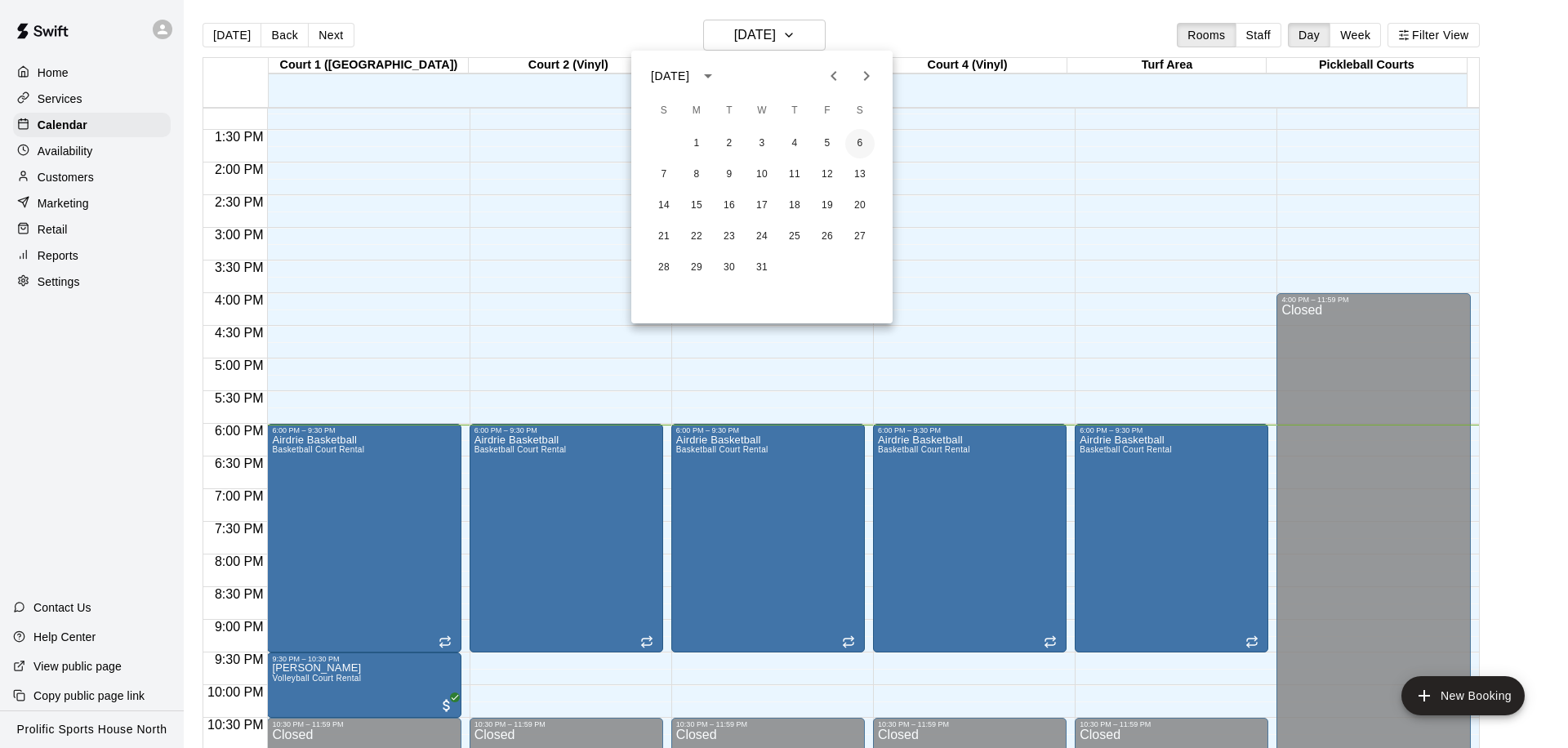
click at [854, 143] on button "6" at bounding box center [860, 144] width 30 height 30
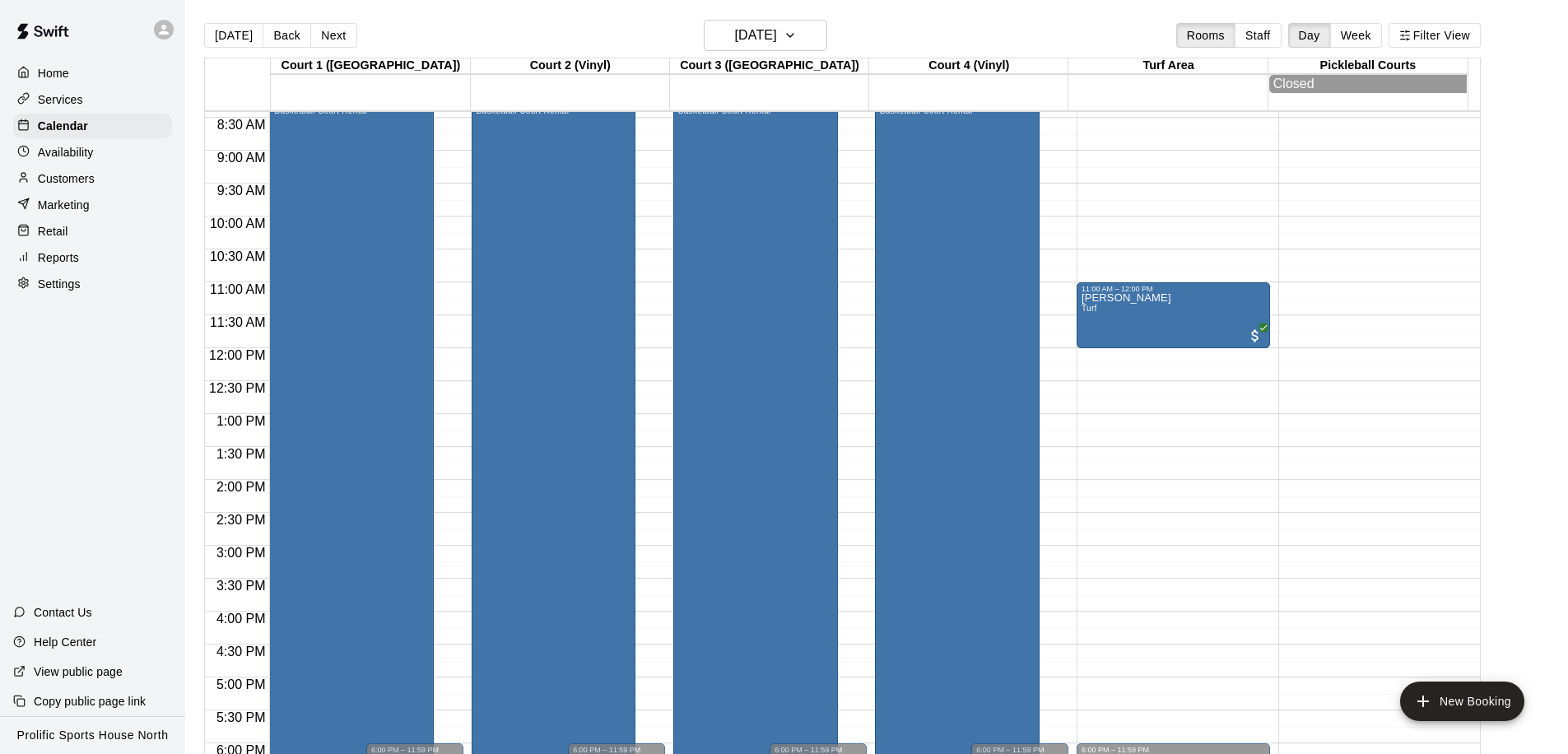
scroll to position [508, 0]
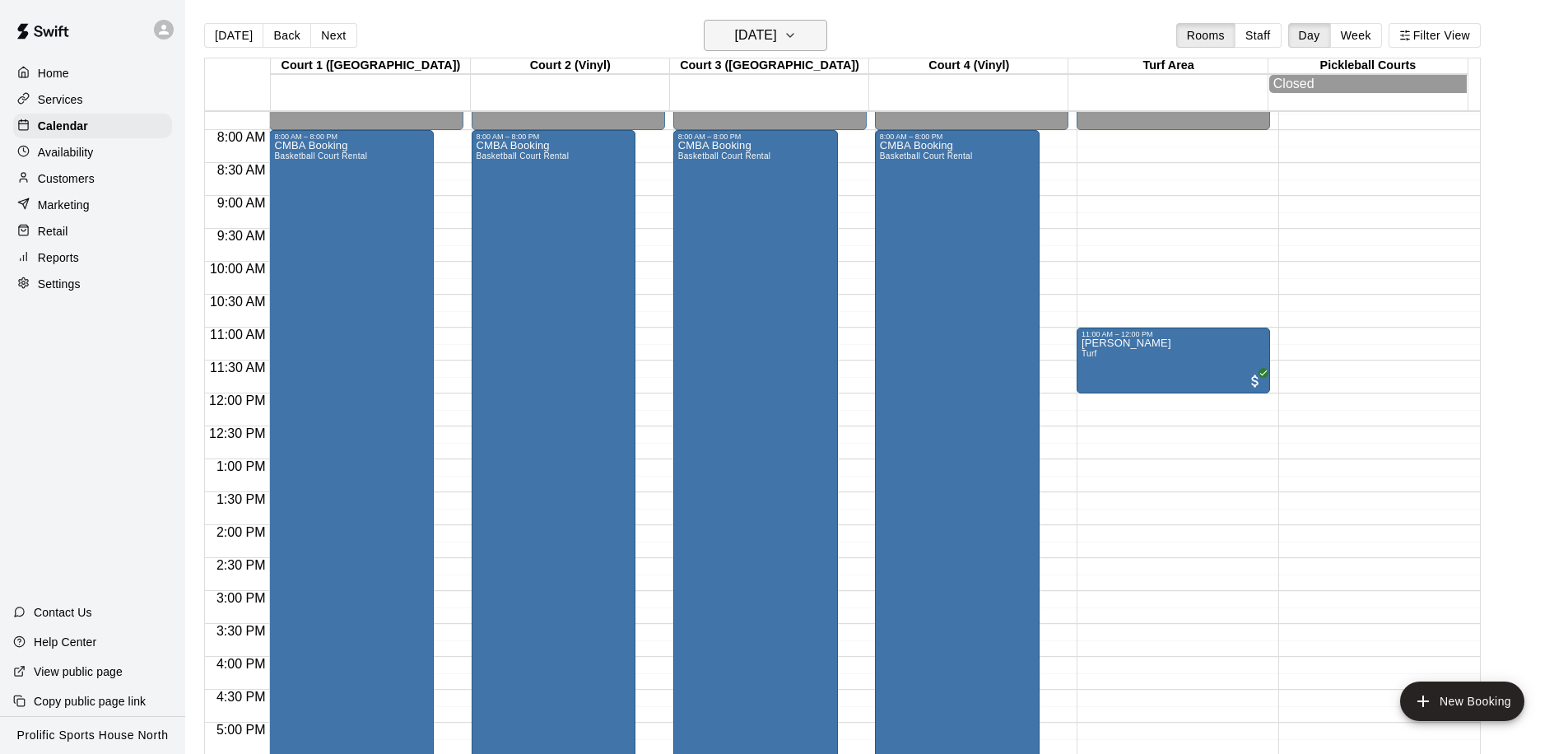
click at [777, 36] on h6 "Saturday Dec 06" at bounding box center [756, 35] width 42 height 23
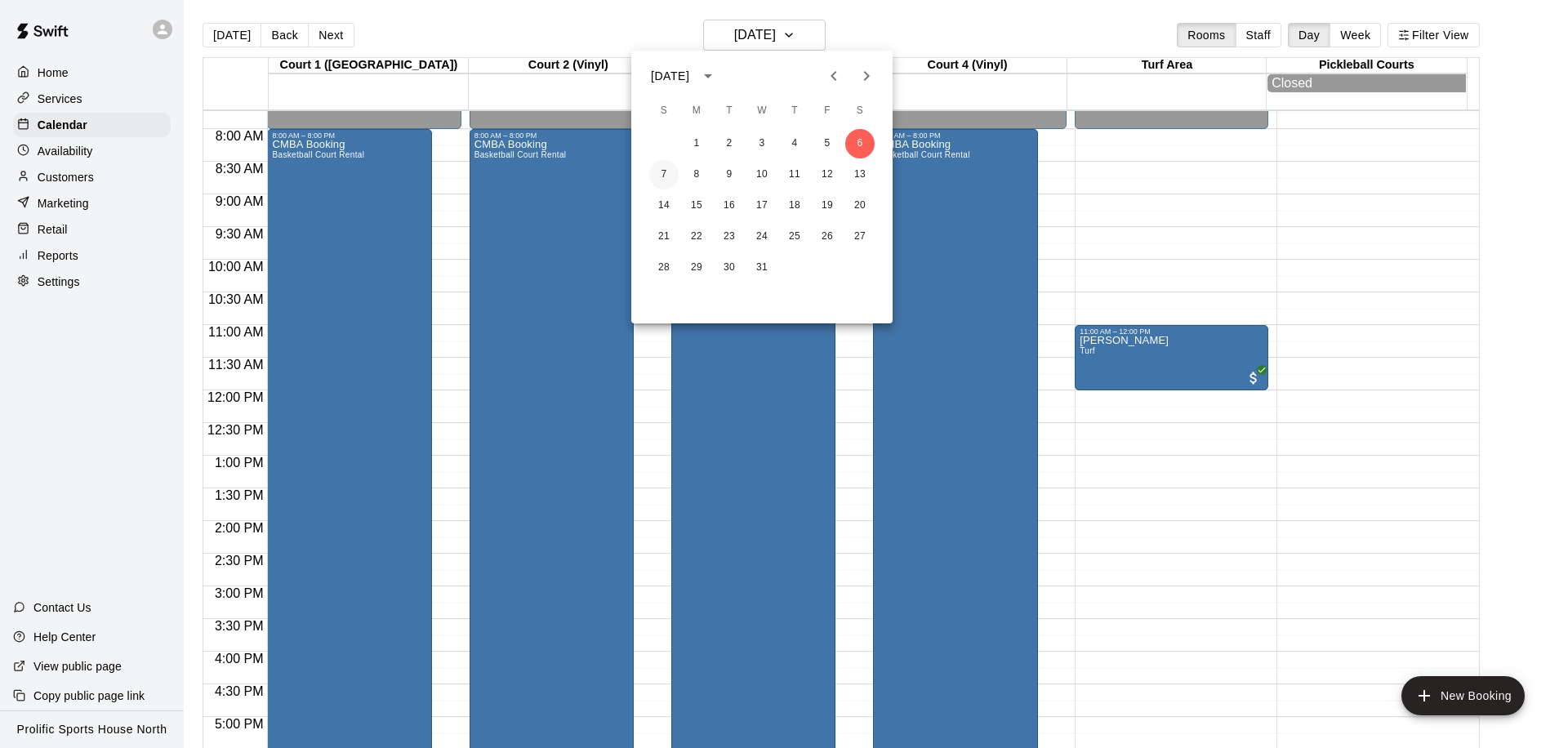
click at [662, 177] on button "7" at bounding box center [664, 175] width 30 height 30
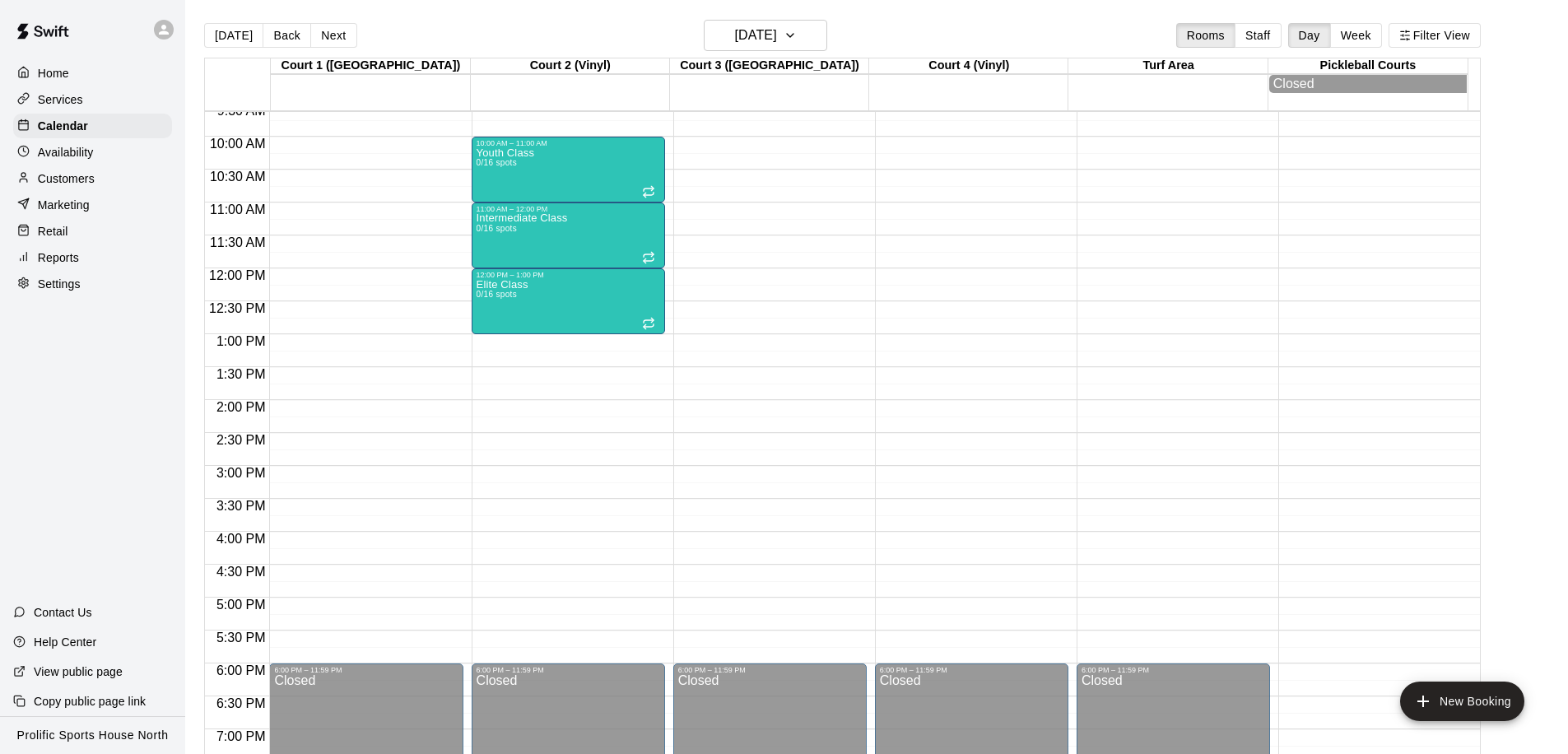
scroll to position [598, 0]
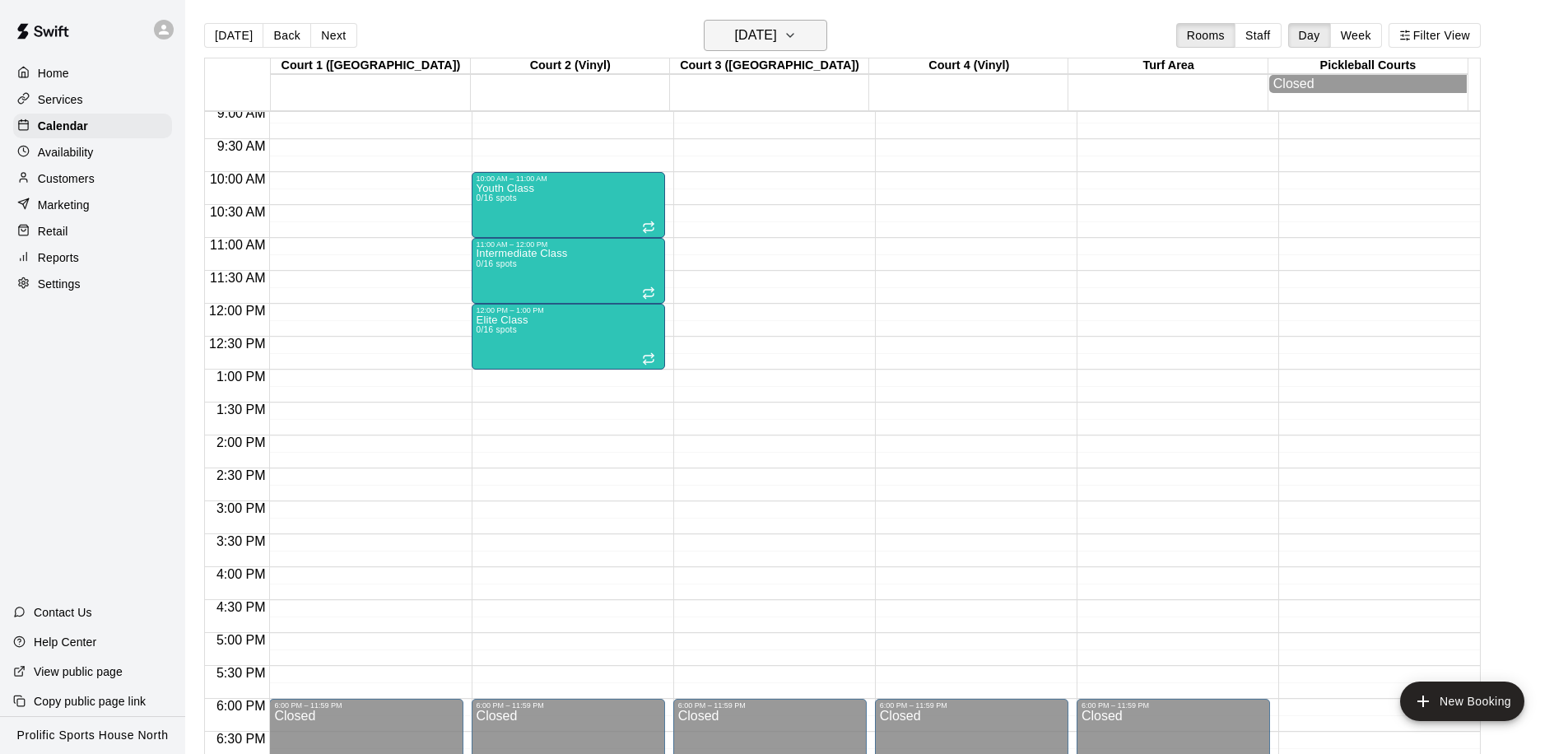
click at [777, 42] on h6 "Sunday Dec 07" at bounding box center [756, 35] width 42 height 23
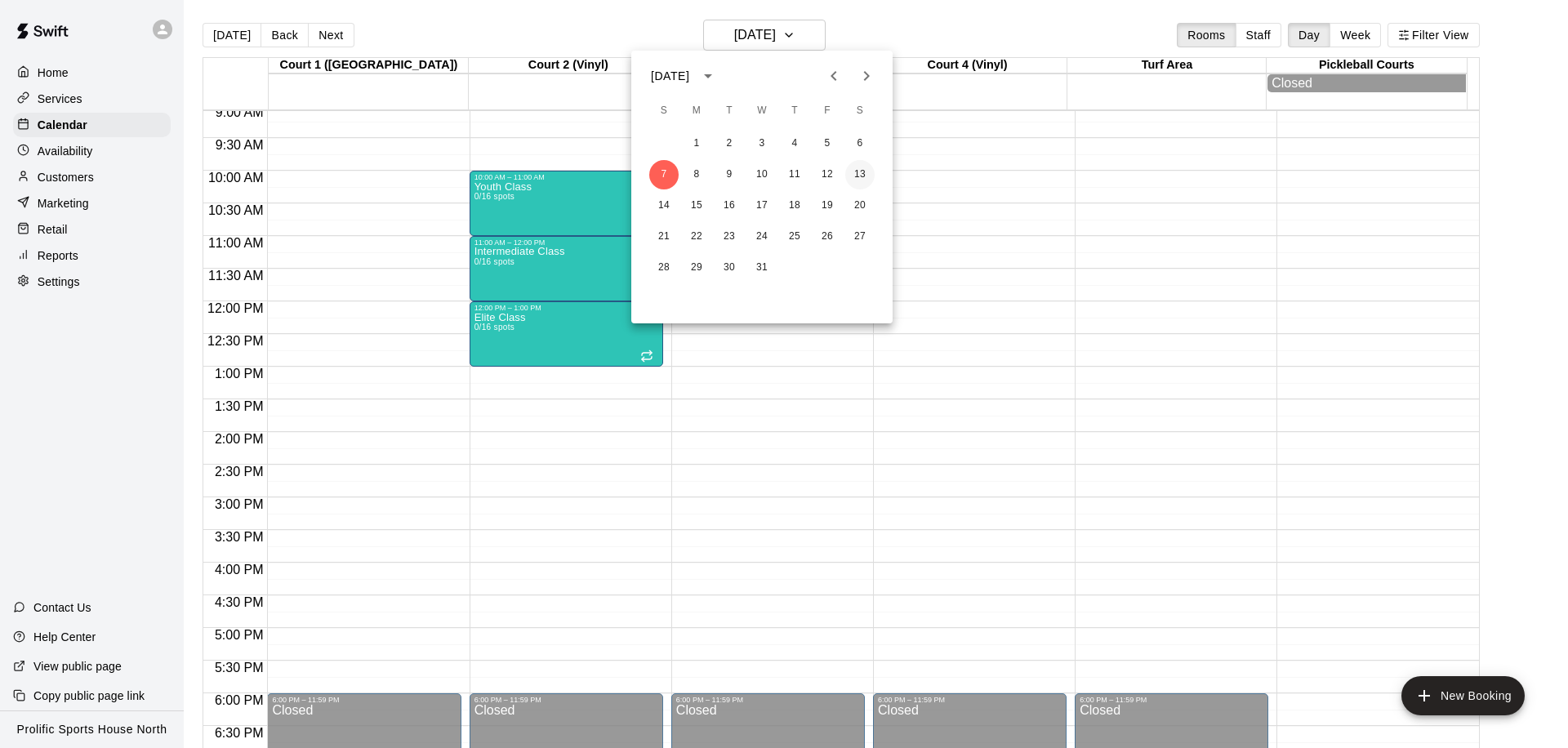
click at [853, 176] on button "13" at bounding box center [860, 175] width 30 height 30
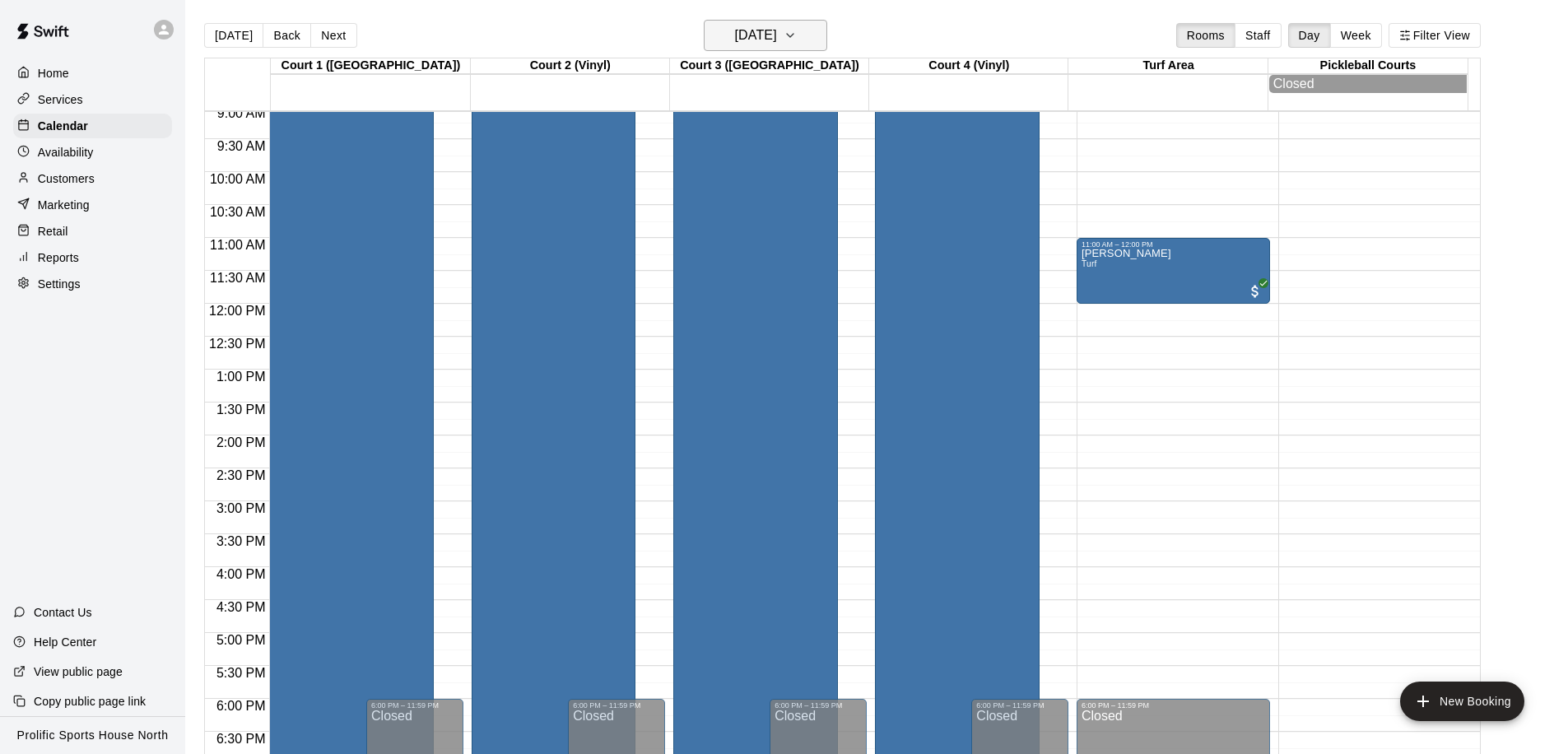
click at [797, 33] on icon "button" at bounding box center [790, 36] width 13 height 20
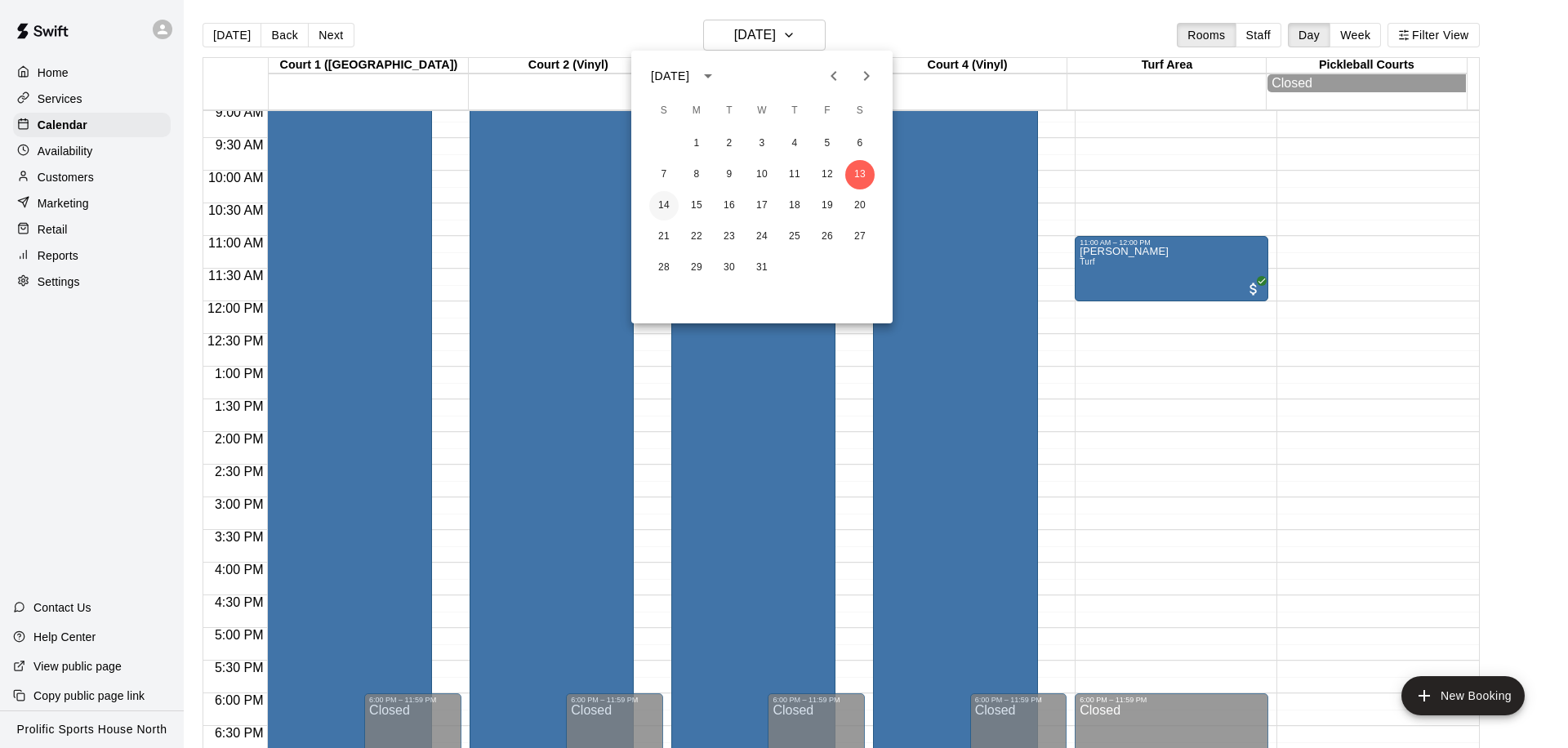
click at [658, 207] on button "14" at bounding box center [664, 206] width 30 height 30
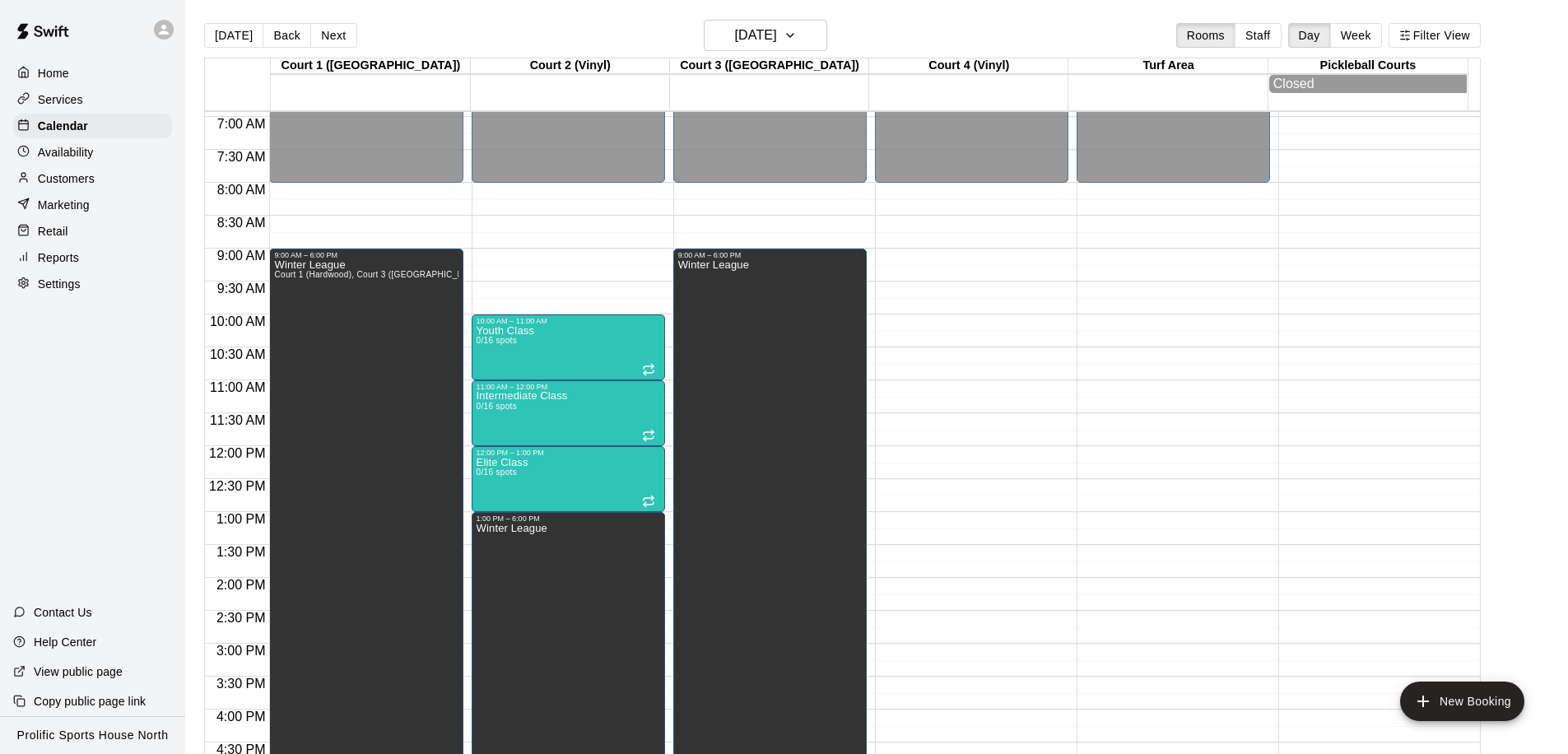
scroll to position [377, 0]
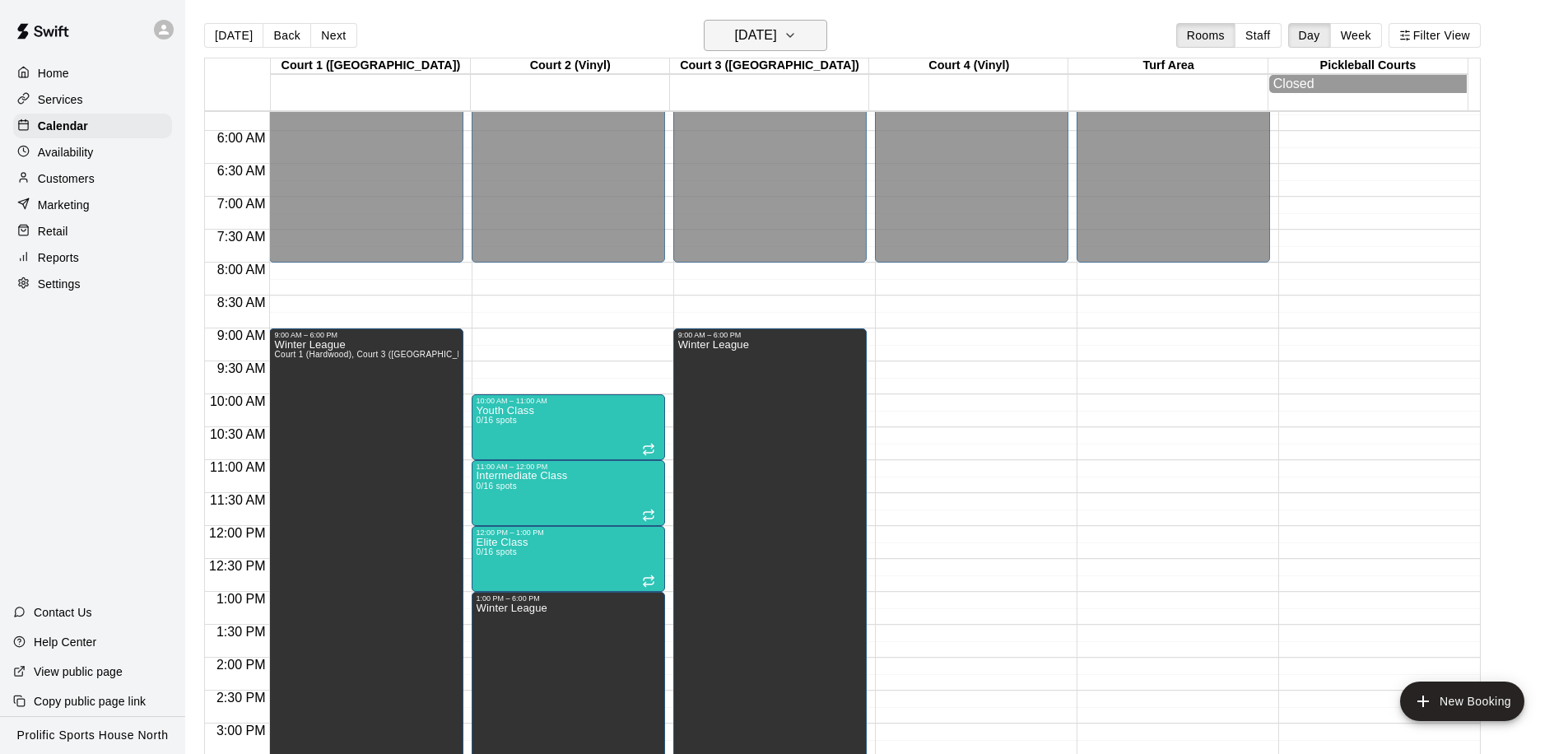
click at [777, 37] on h6 "Sunday Dec 14" at bounding box center [756, 35] width 42 height 23
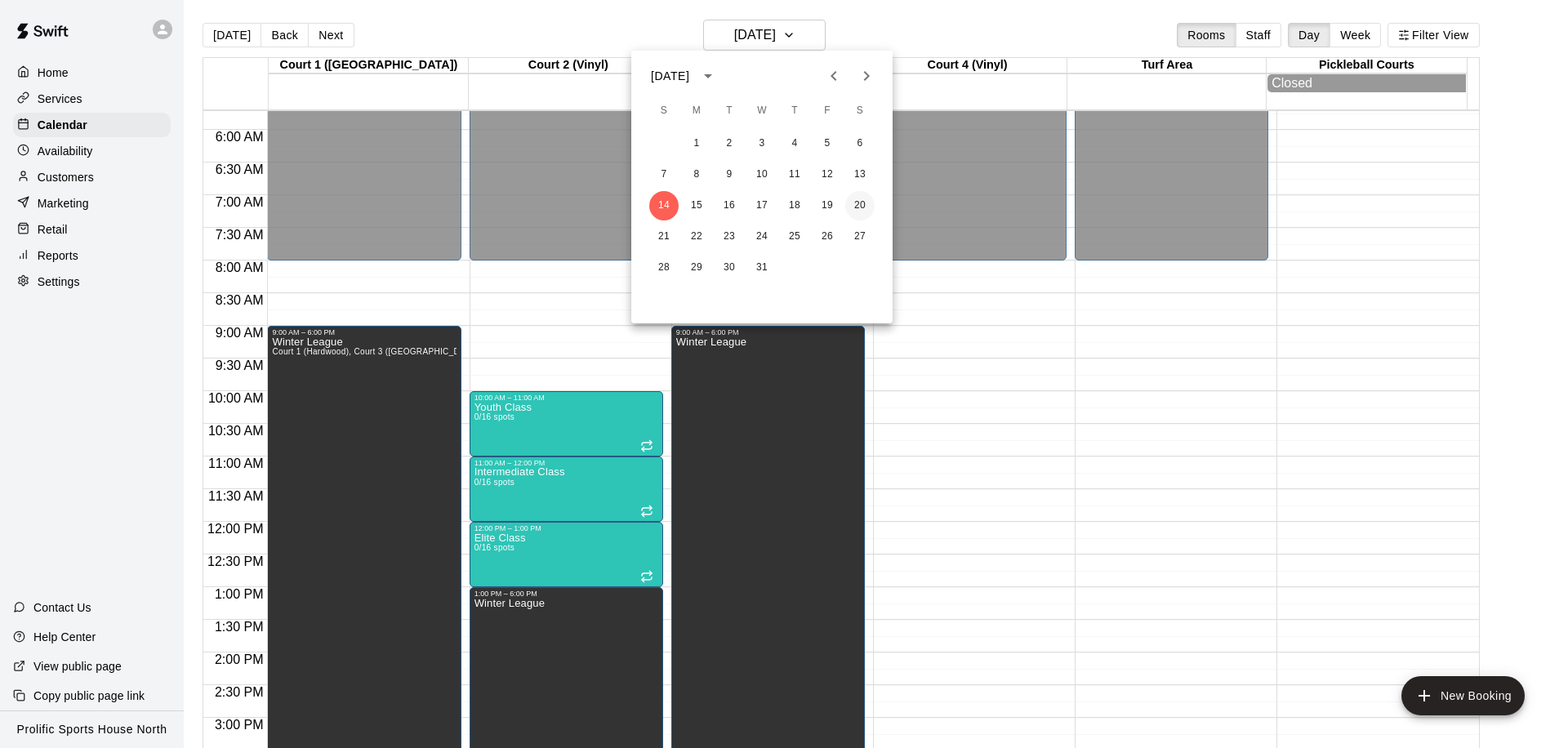
click at [859, 200] on button "20" at bounding box center [860, 206] width 30 height 30
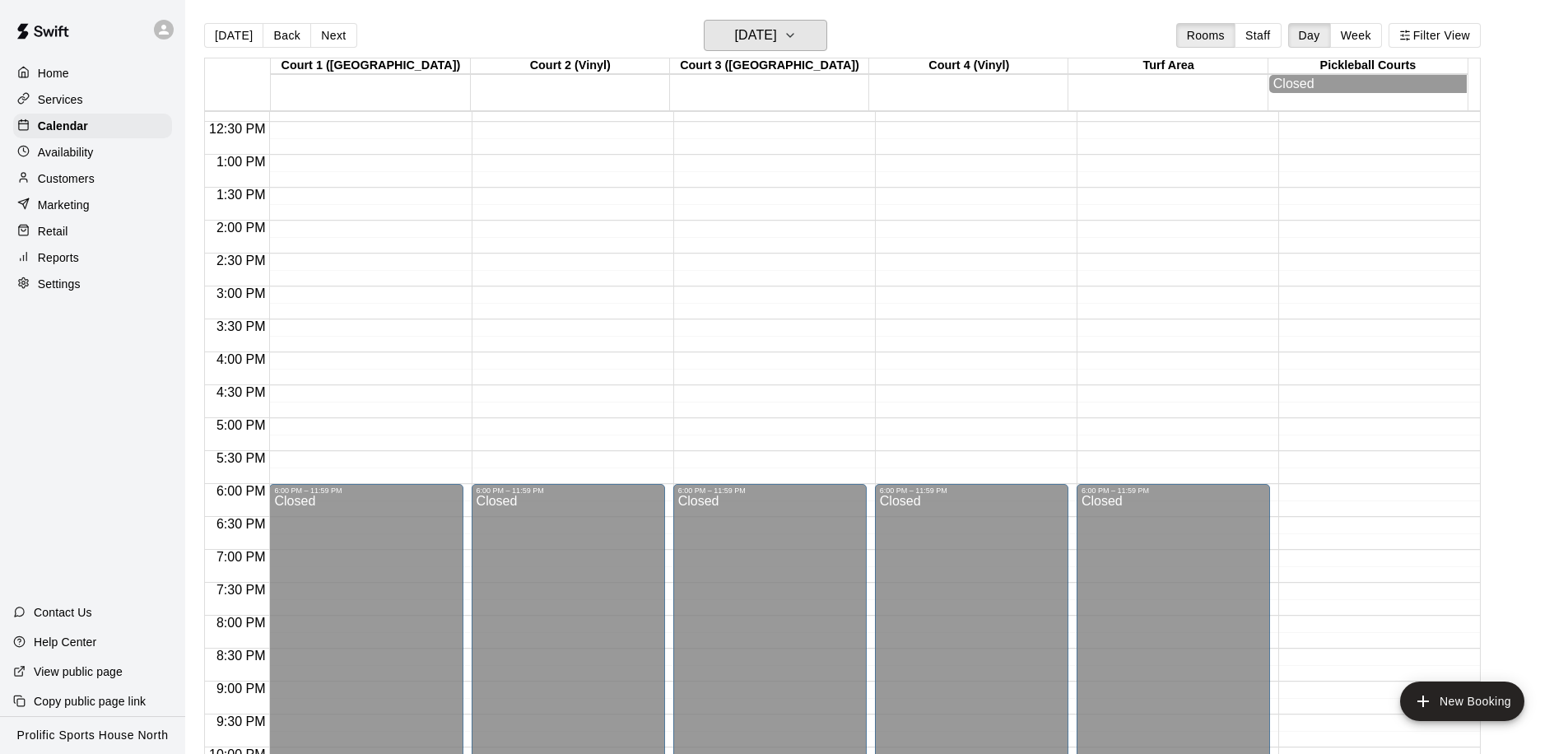
scroll to position [570, 0]
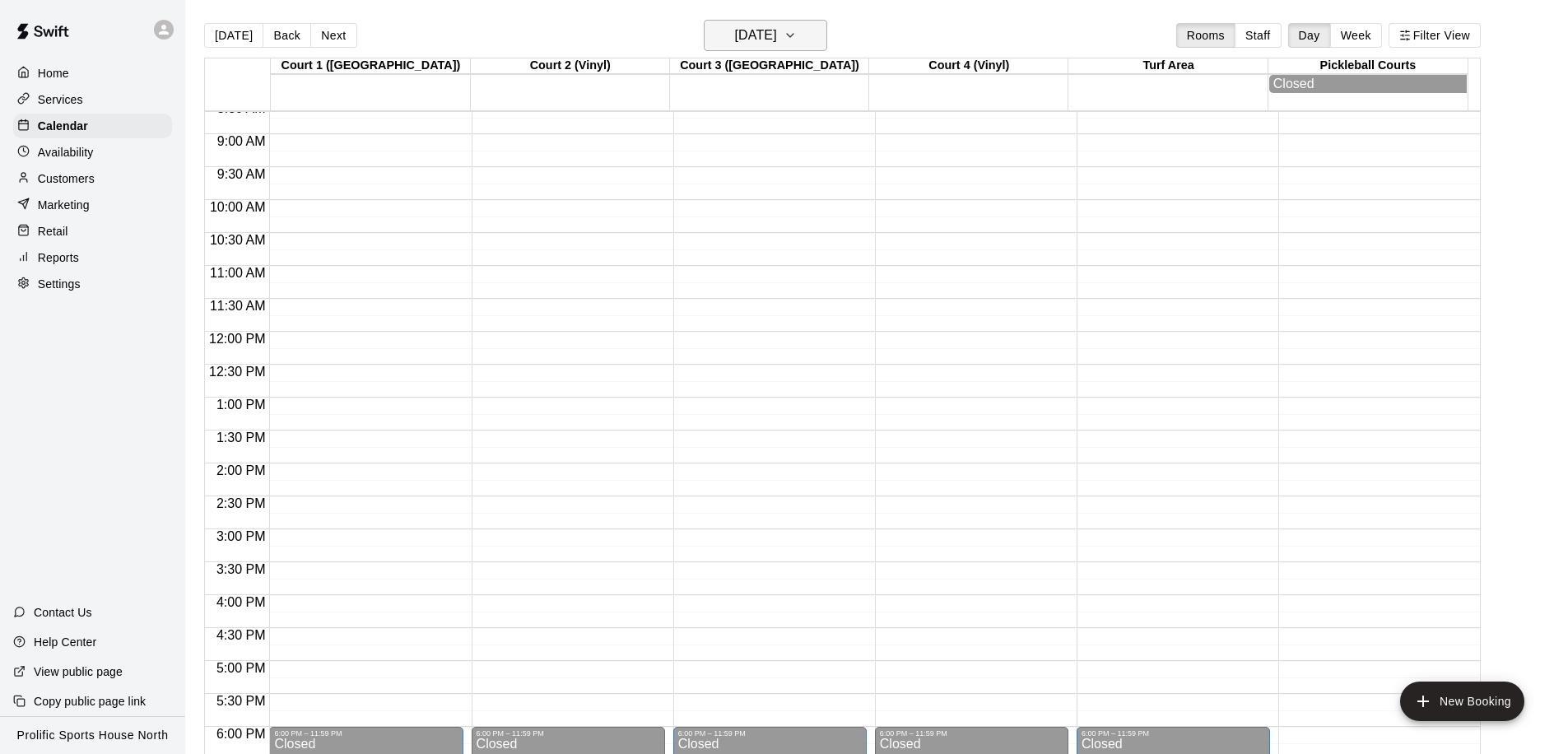
click at [787, 48] on button "Saturday Dec 20" at bounding box center [766, 35] width 124 height 31
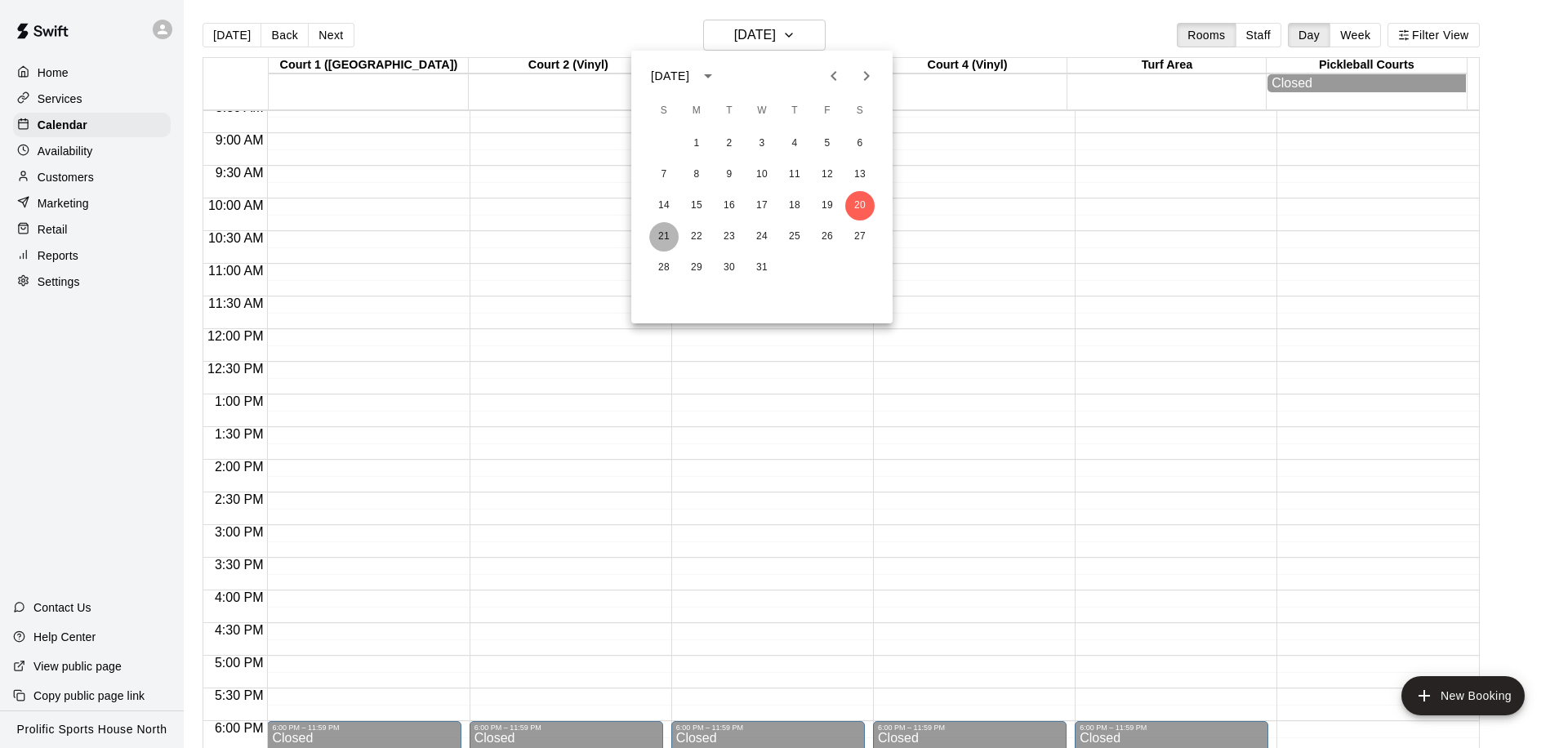
click at [668, 240] on button "21" at bounding box center [664, 237] width 30 height 30
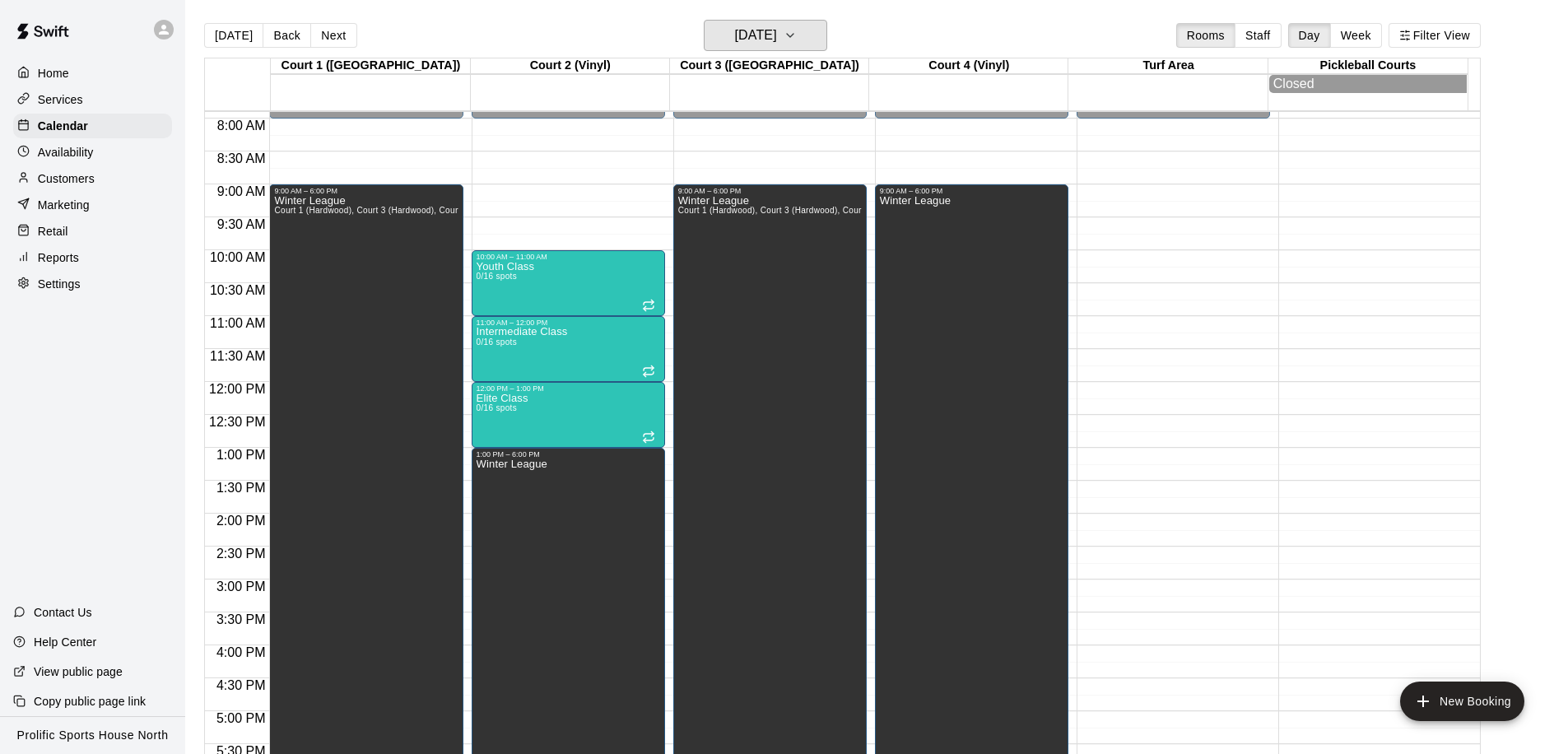
scroll to position [499, 0]
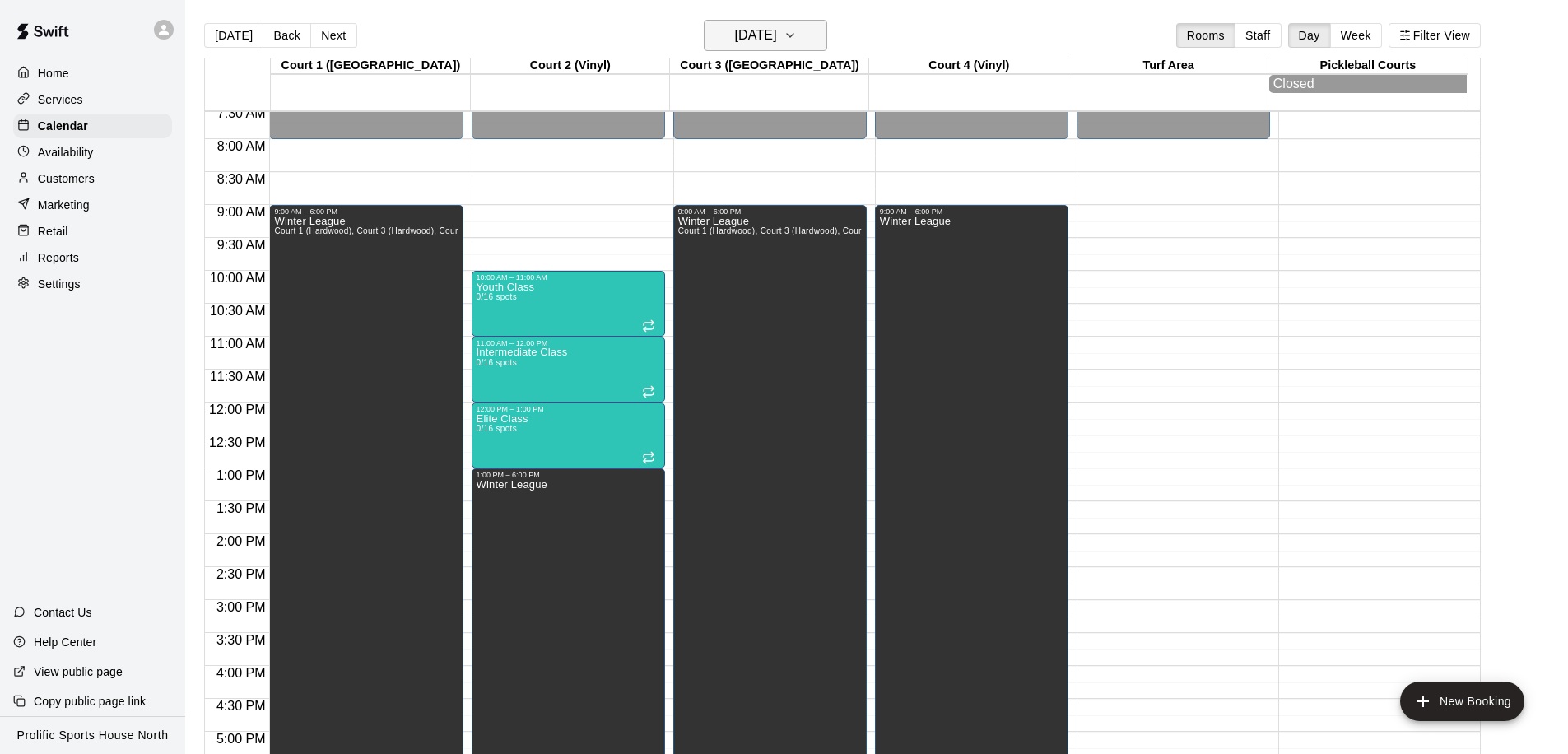
click at [777, 33] on h6 "Sunday Dec 21" at bounding box center [756, 35] width 42 height 23
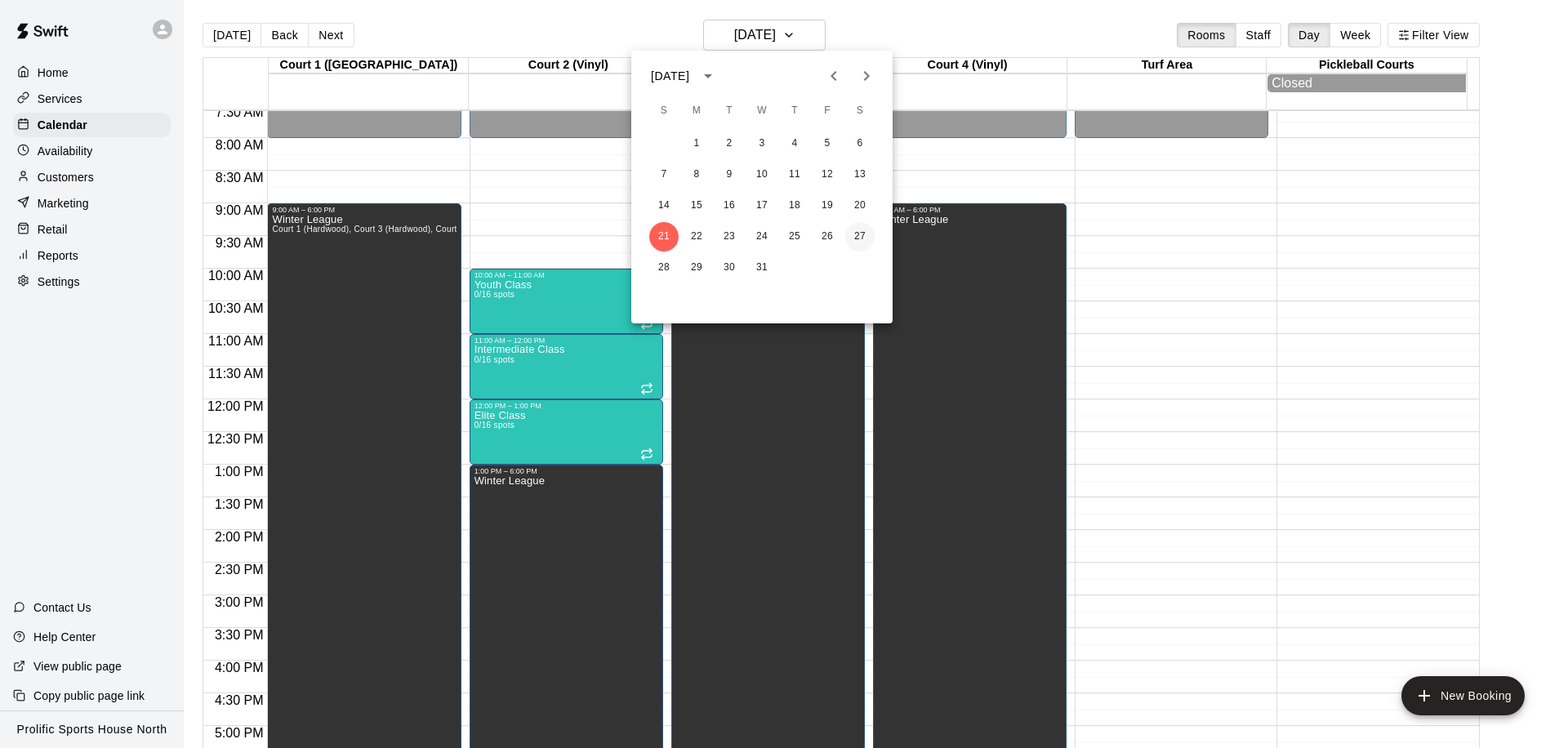
click at [851, 244] on button "27" at bounding box center [860, 237] width 30 height 30
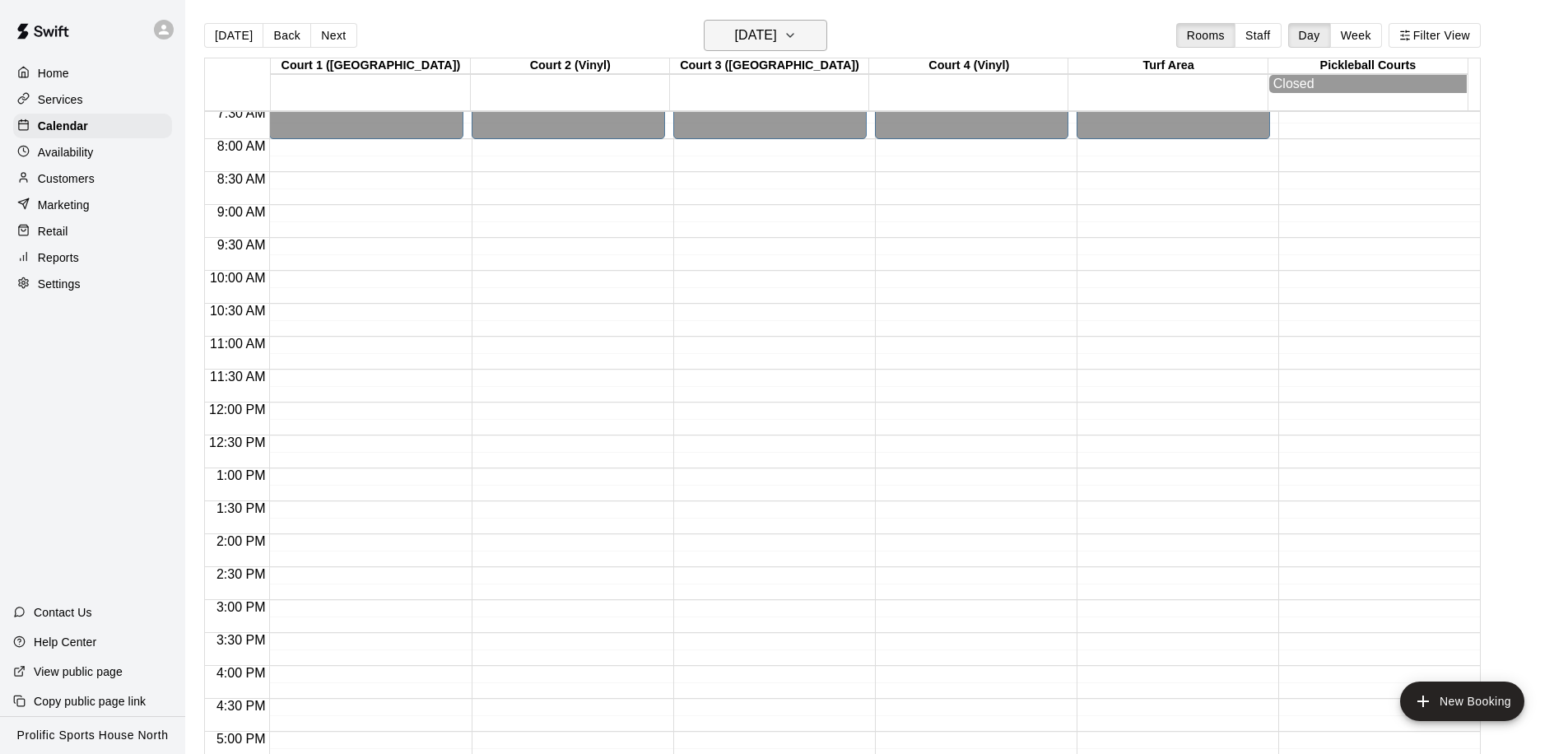
click at [776, 41] on h6 "Saturday Dec 27" at bounding box center [756, 35] width 42 height 23
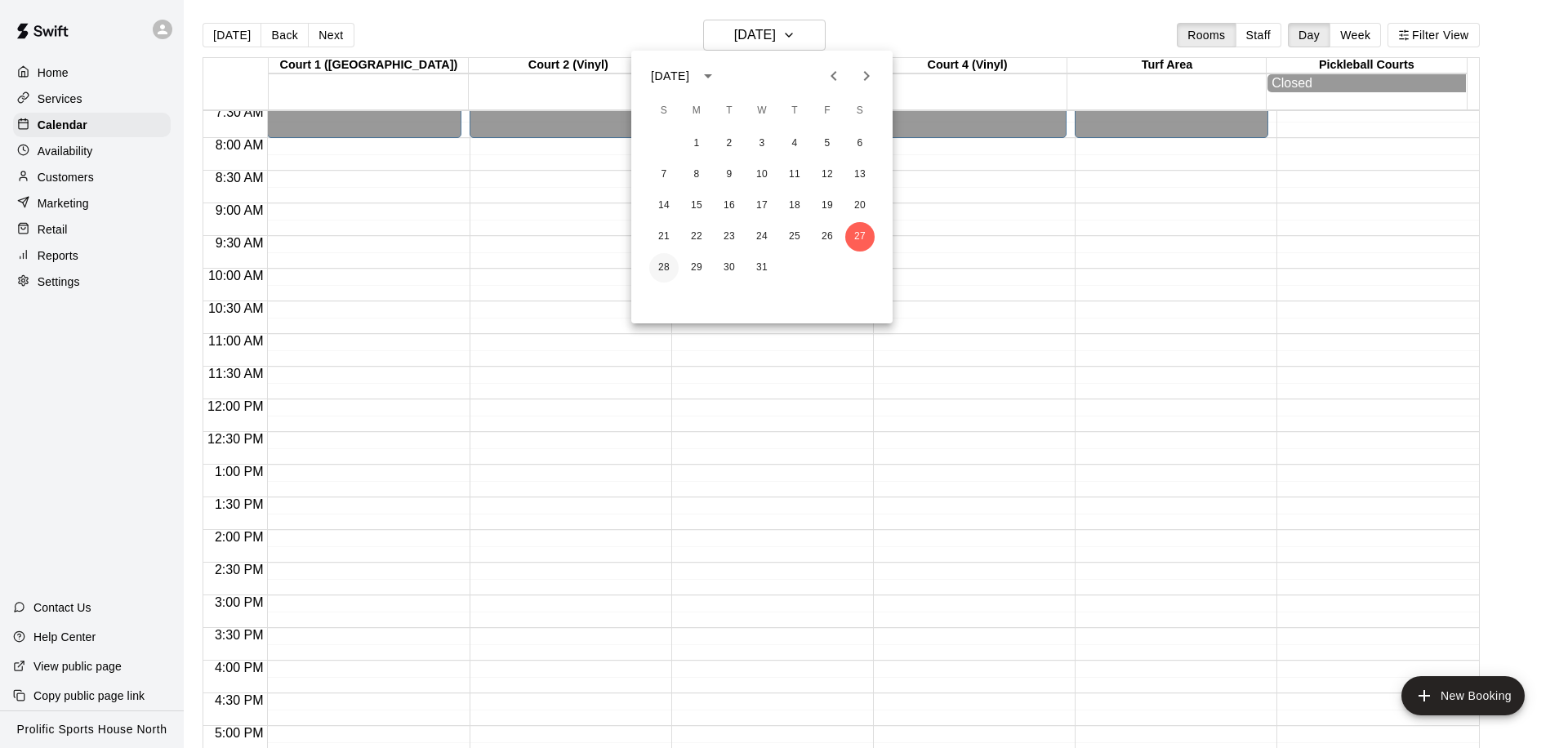
click at [668, 264] on button "28" at bounding box center [664, 268] width 30 height 30
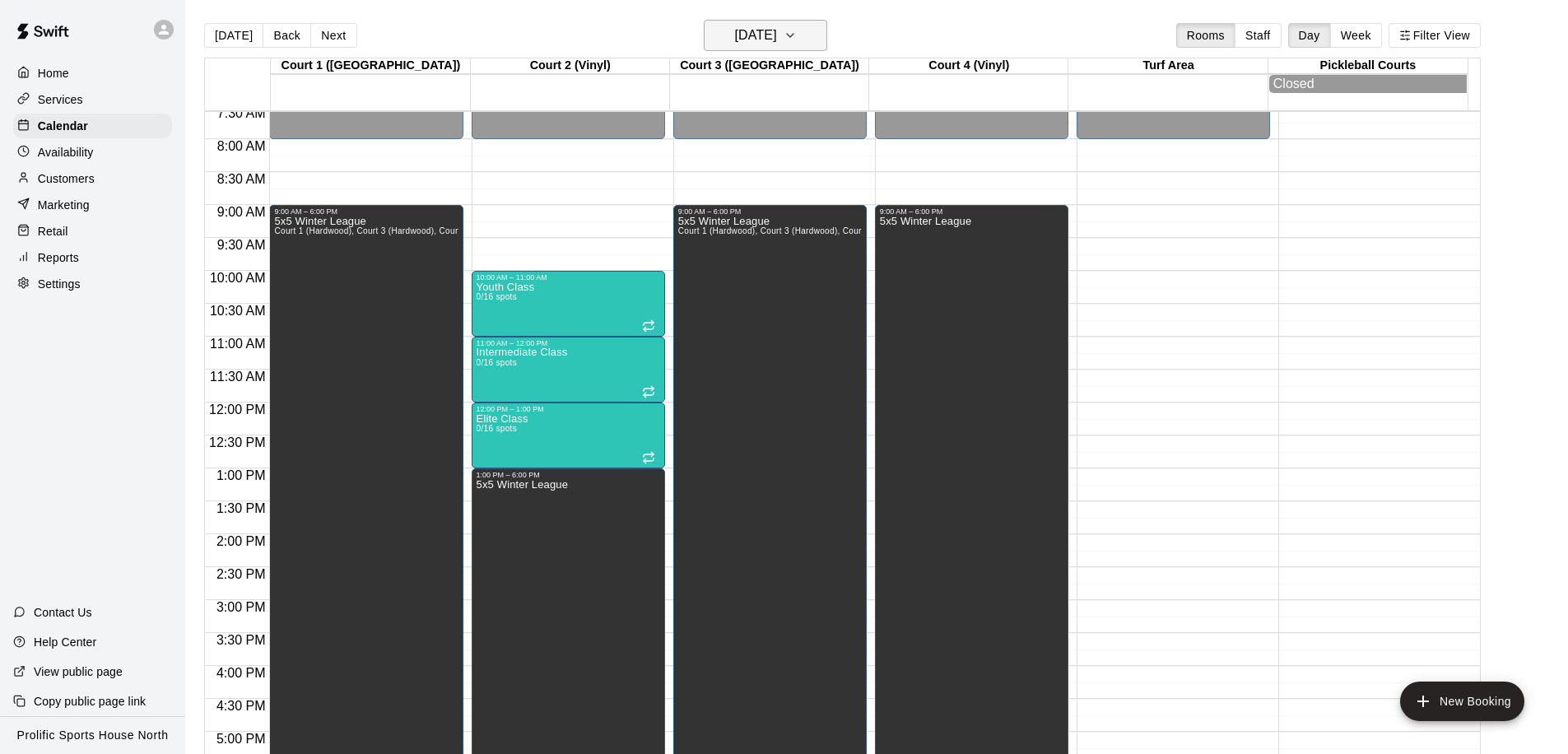
click at [777, 38] on h6 "Sunday Dec 28" at bounding box center [756, 35] width 42 height 23
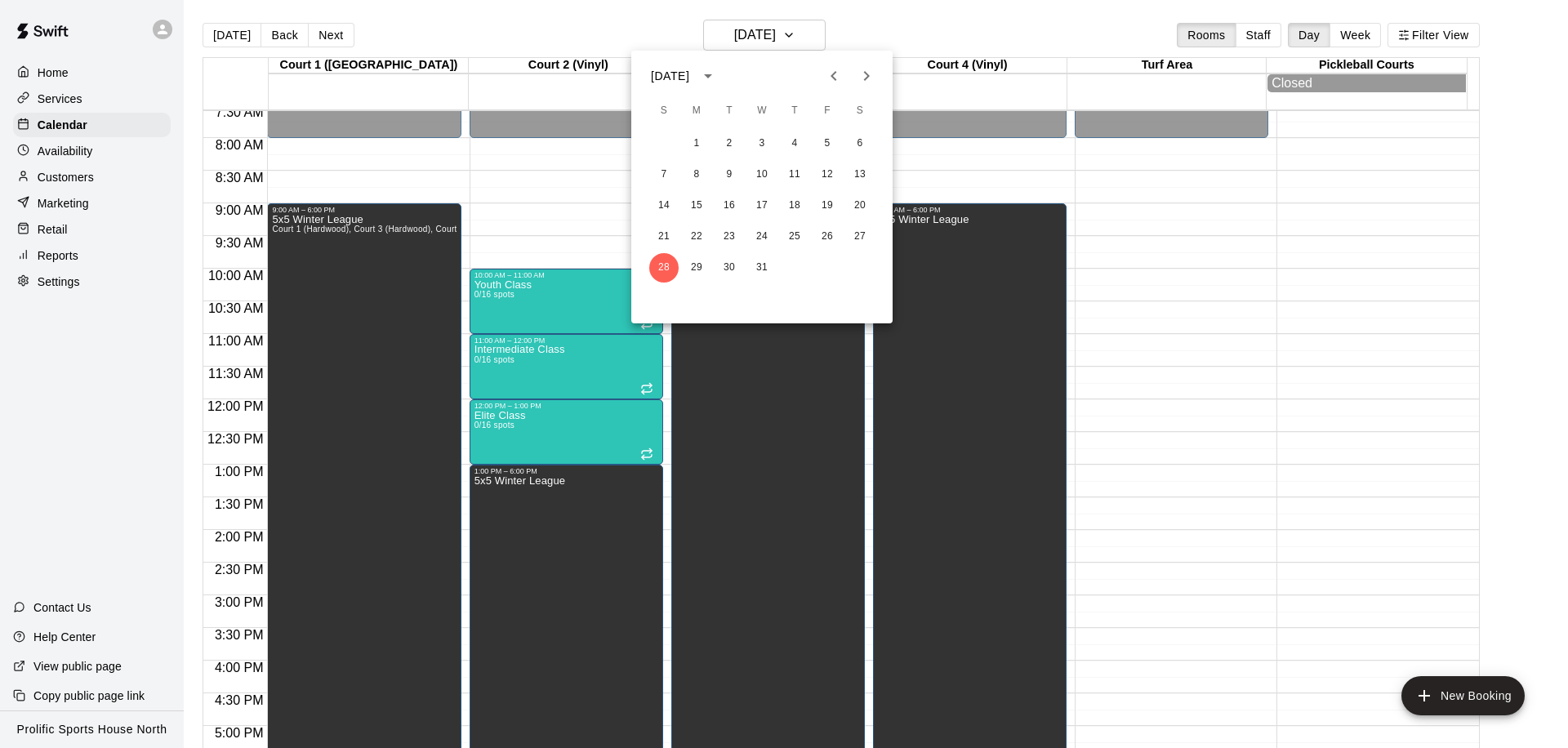
click at [858, 79] on icon "Next month" at bounding box center [867, 76] width 20 height 20
click at [860, 144] on button "3" at bounding box center [860, 144] width 30 height 30
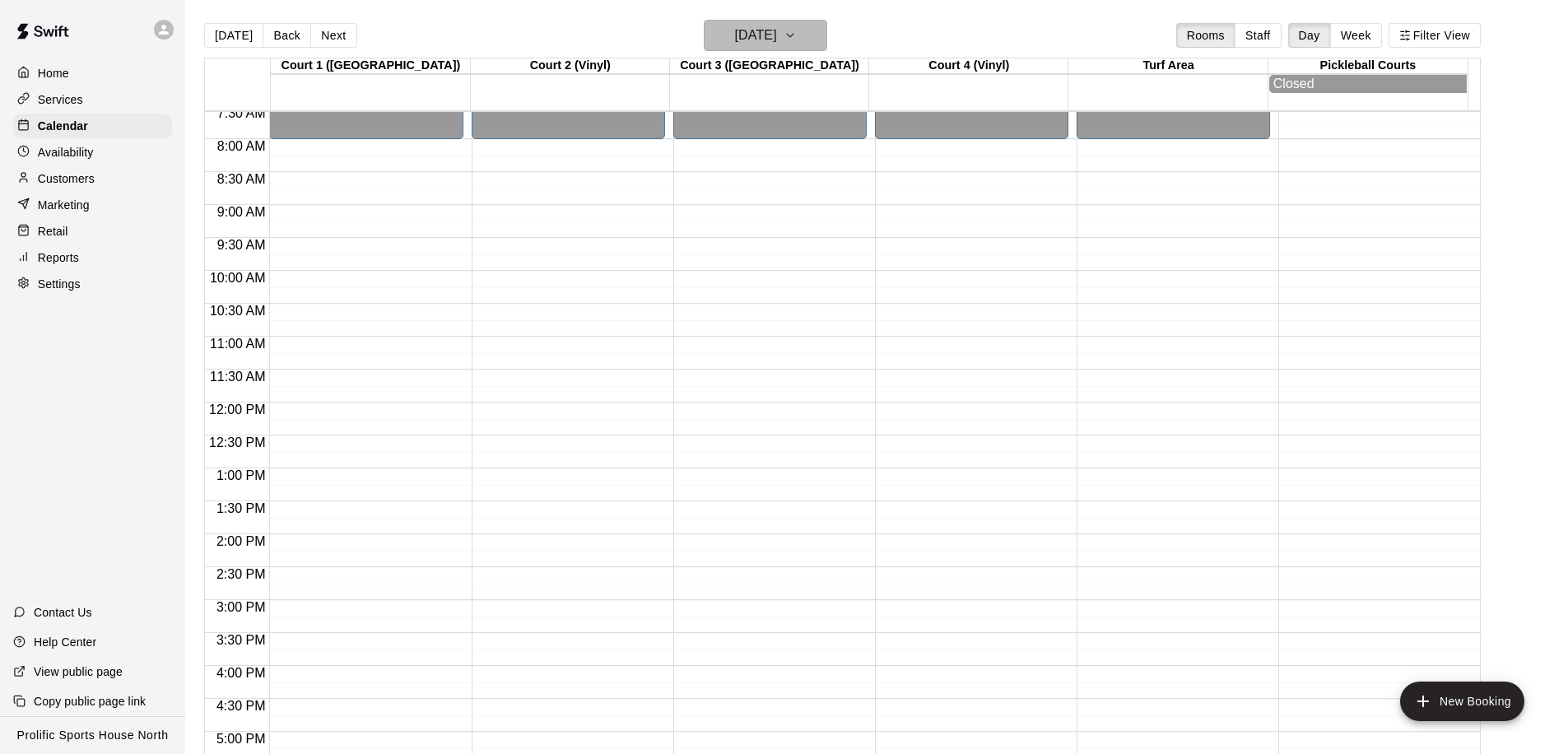
click at [809, 38] on button "Saturday Jan 03" at bounding box center [766, 35] width 124 height 31
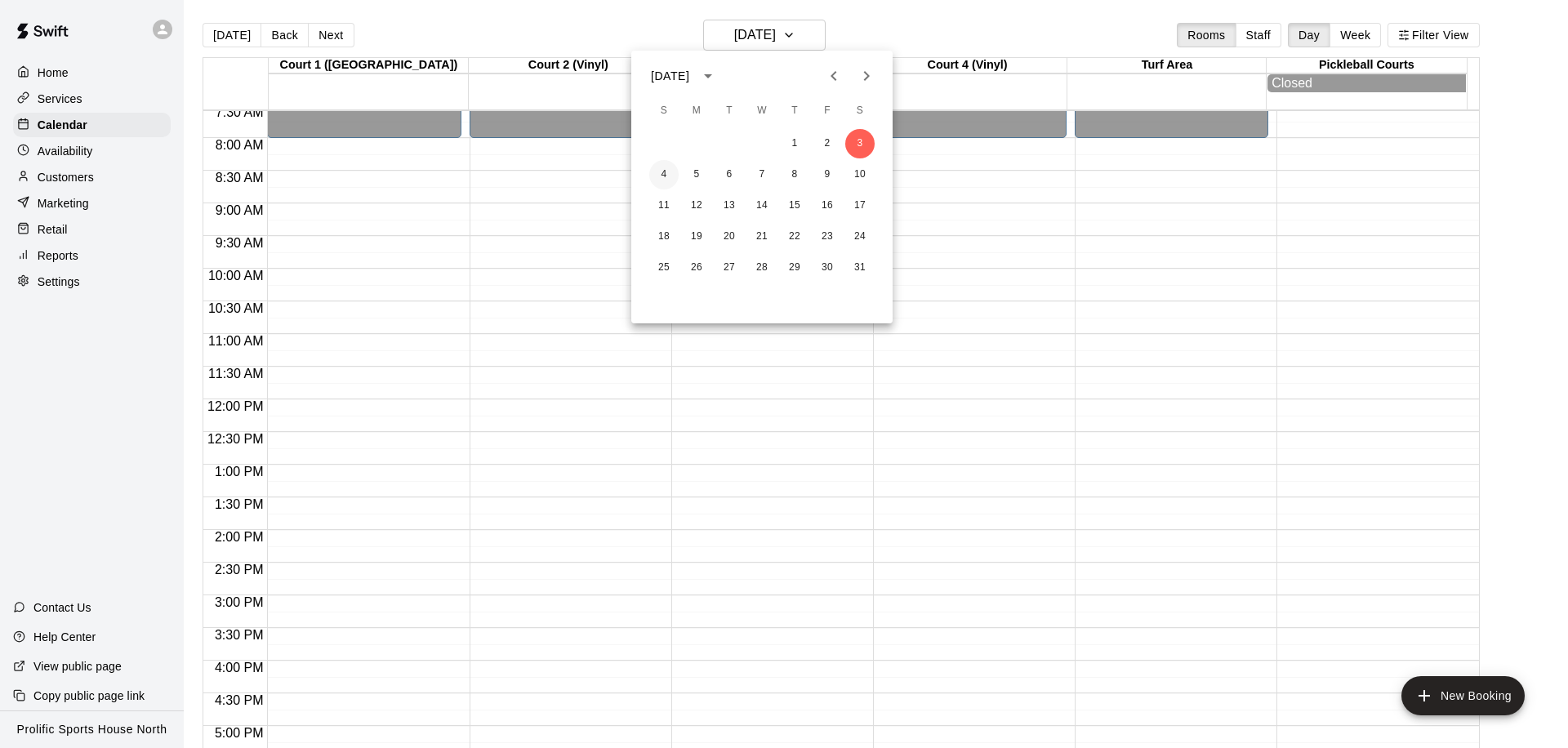
click at [657, 169] on button "4" at bounding box center [664, 175] width 30 height 30
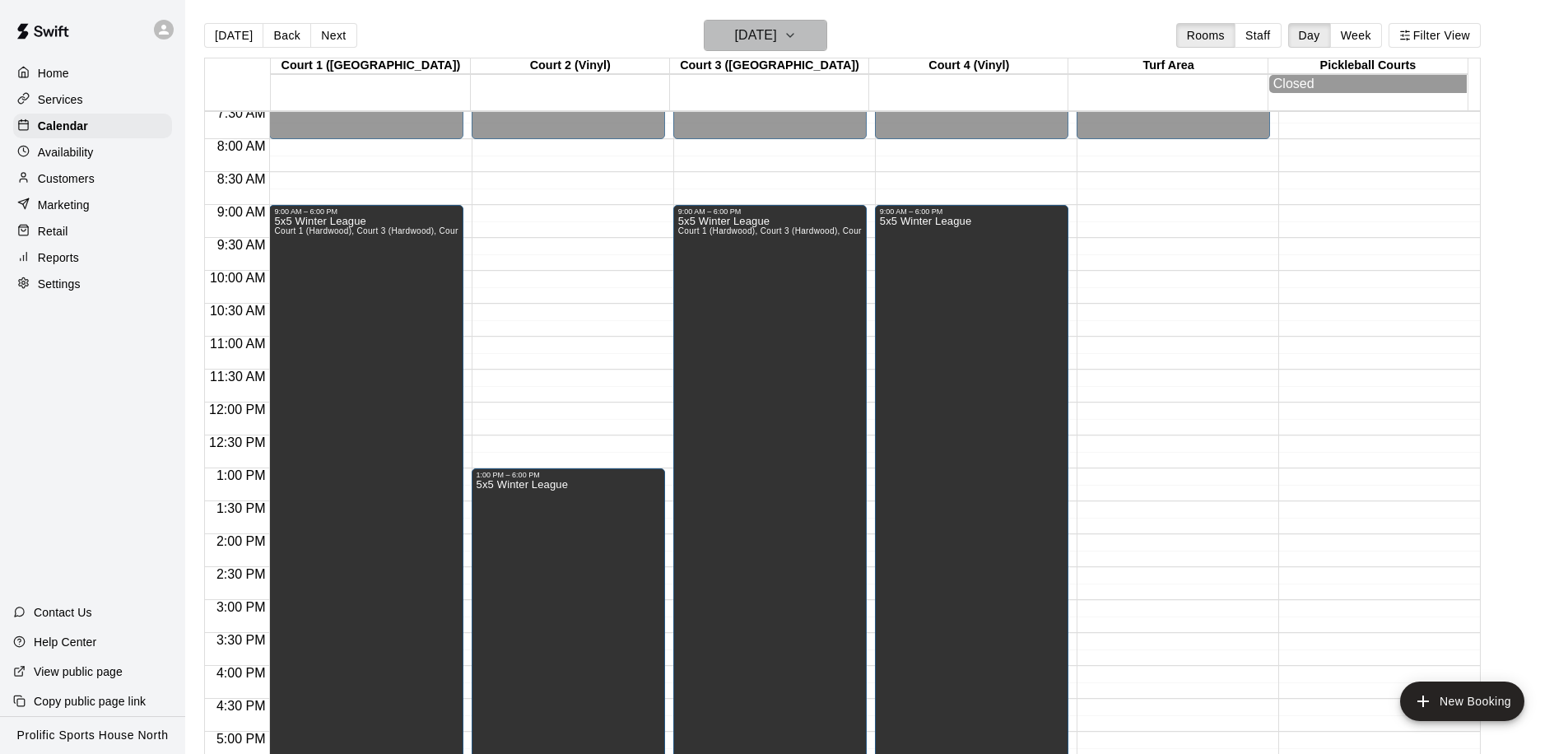
click at [777, 40] on h6 "Sunday Jan 04" at bounding box center [756, 35] width 42 height 23
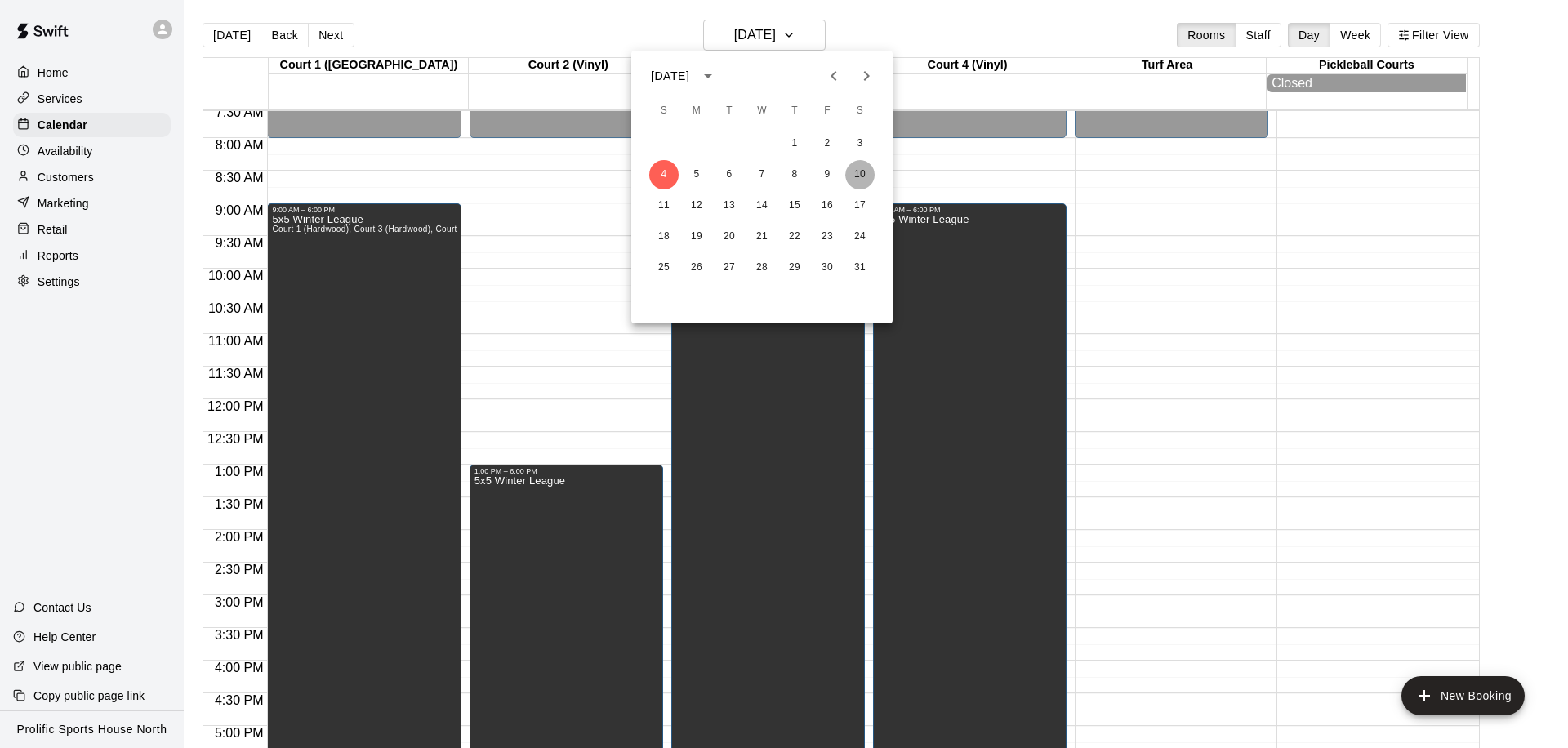
click at [856, 168] on button "10" at bounding box center [860, 175] width 30 height 30
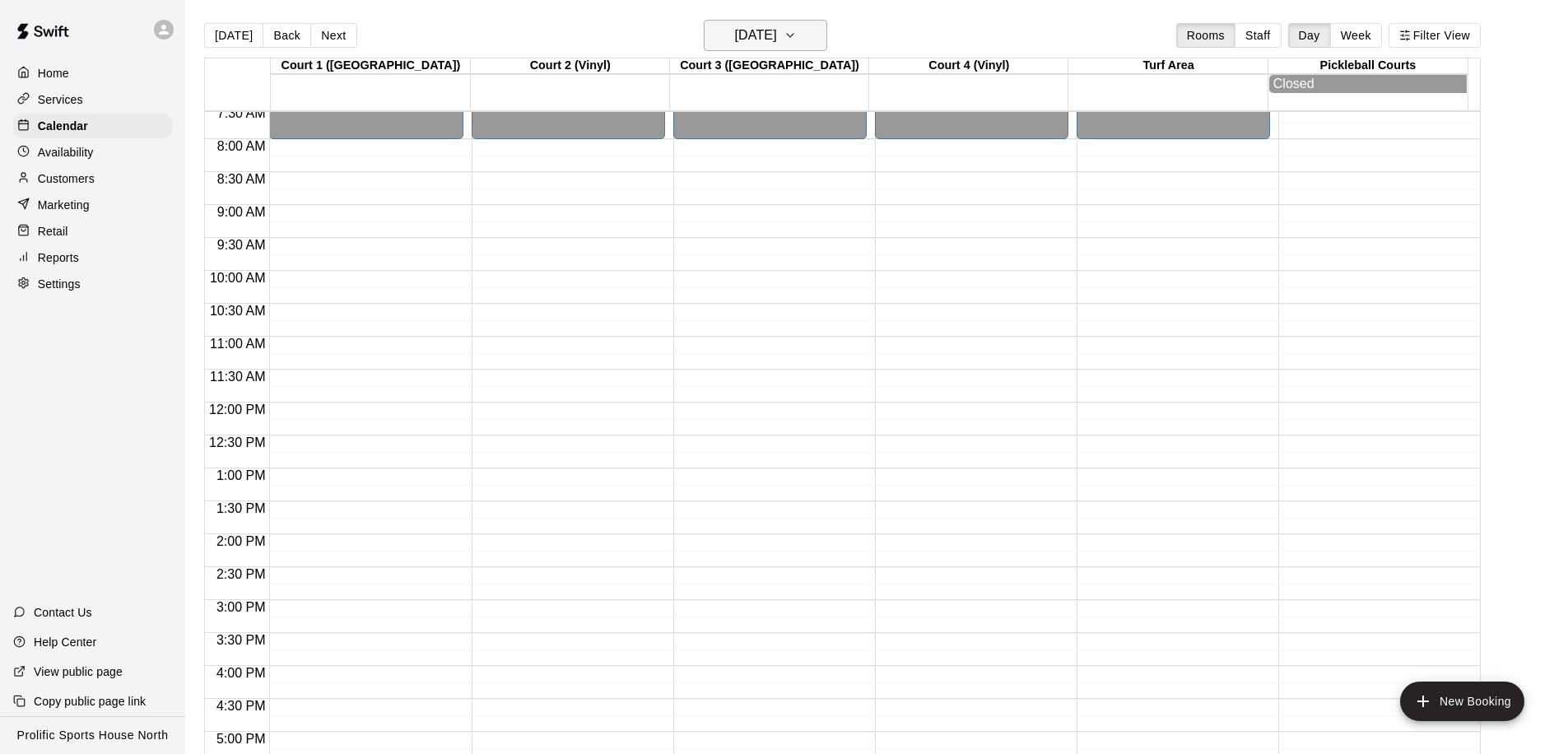
click at [773, 35] on h6 "Saturday Jan 10" at bounding box center [756, 35] width 42 height 23
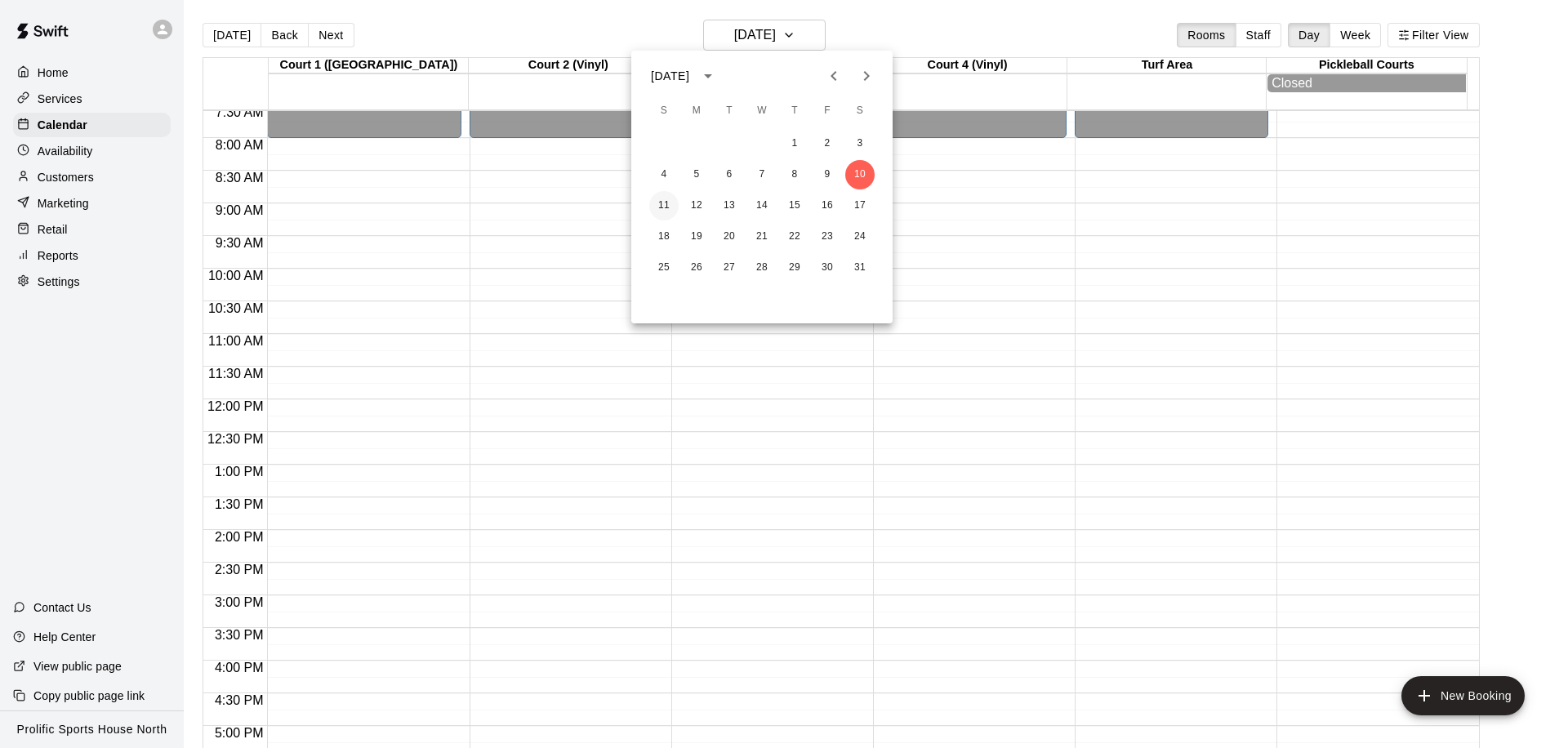
click at [664, 205] on button "11" at bounding box center [664, 206] width 30 height 30
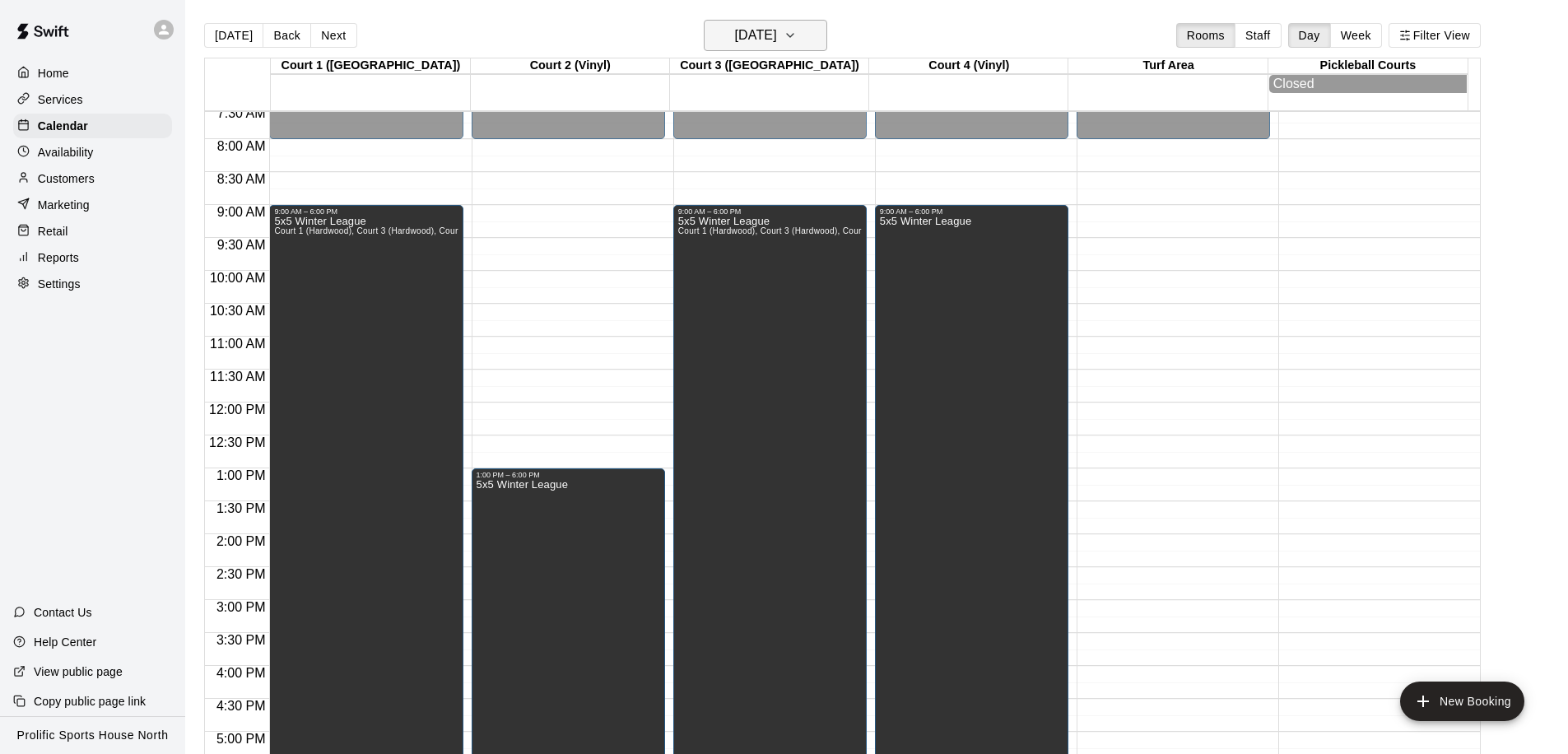
click at [767, 36] on h6 "Sunday Jan 11" at bounding box center [756, 35] width 42 height 23
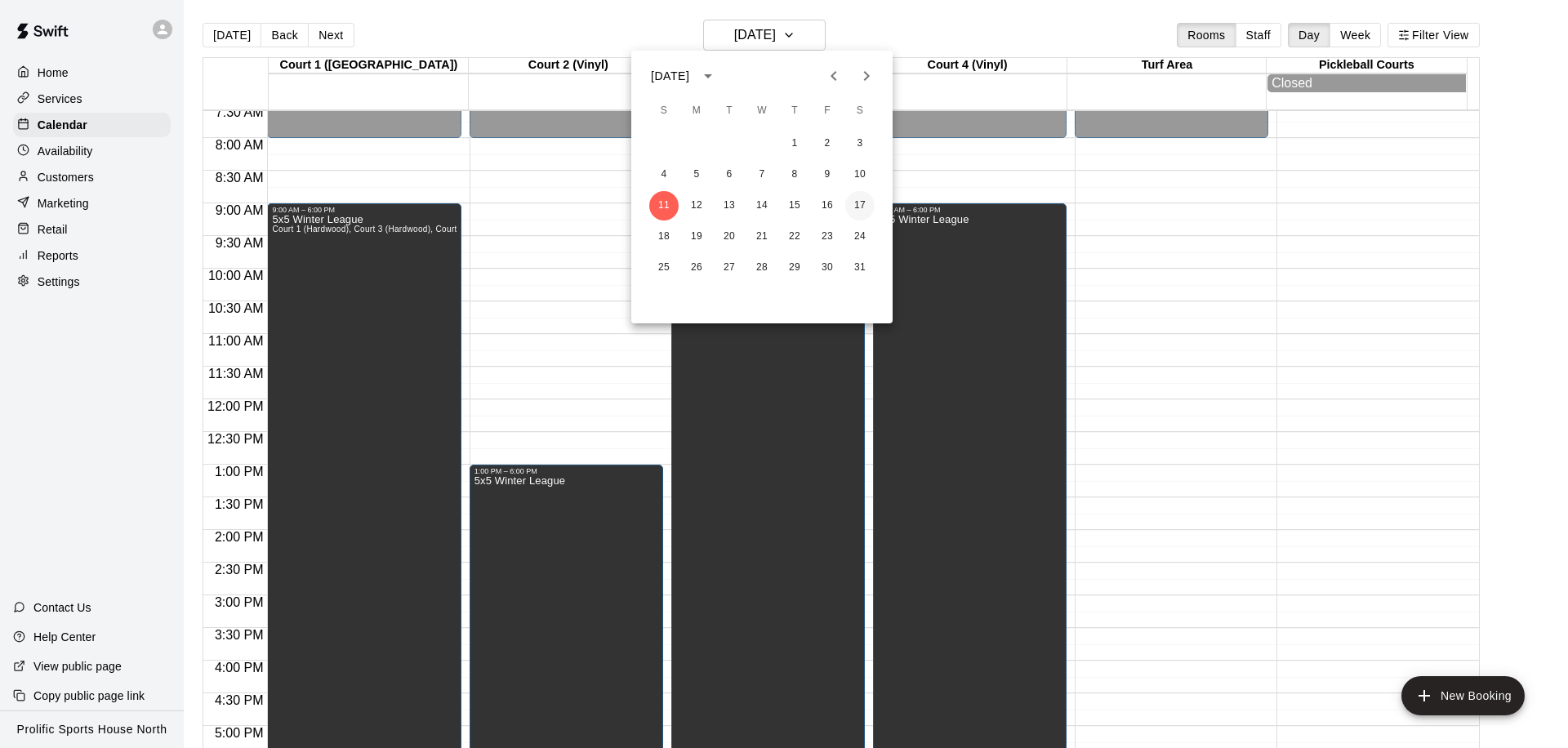
click at [855, 196] on button "17" at bounding box center [860, 206] width 30 height 30
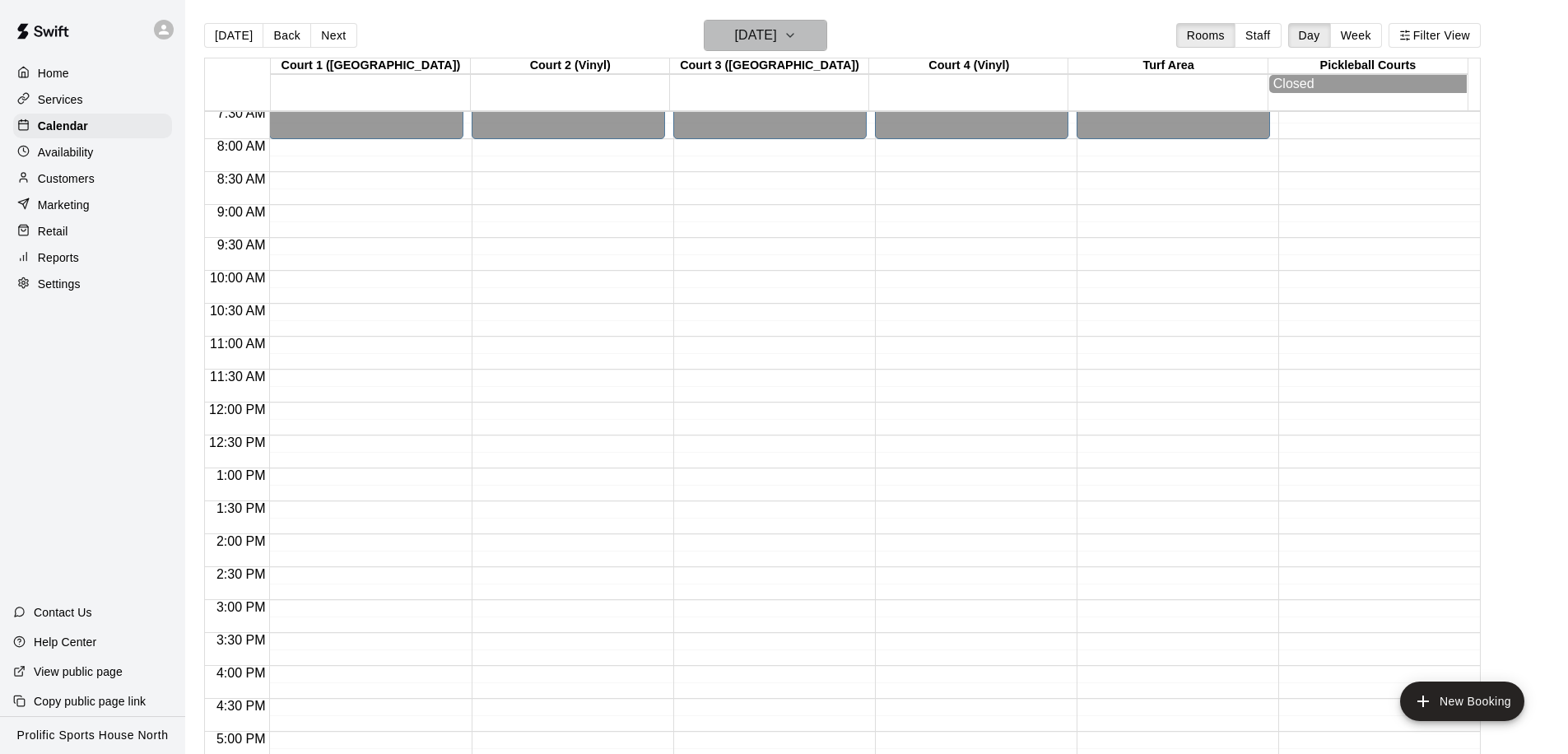
click at [777, 35] on h6 "Saturday Jan 17" at bounding box center [756, 35] width 42 height 23
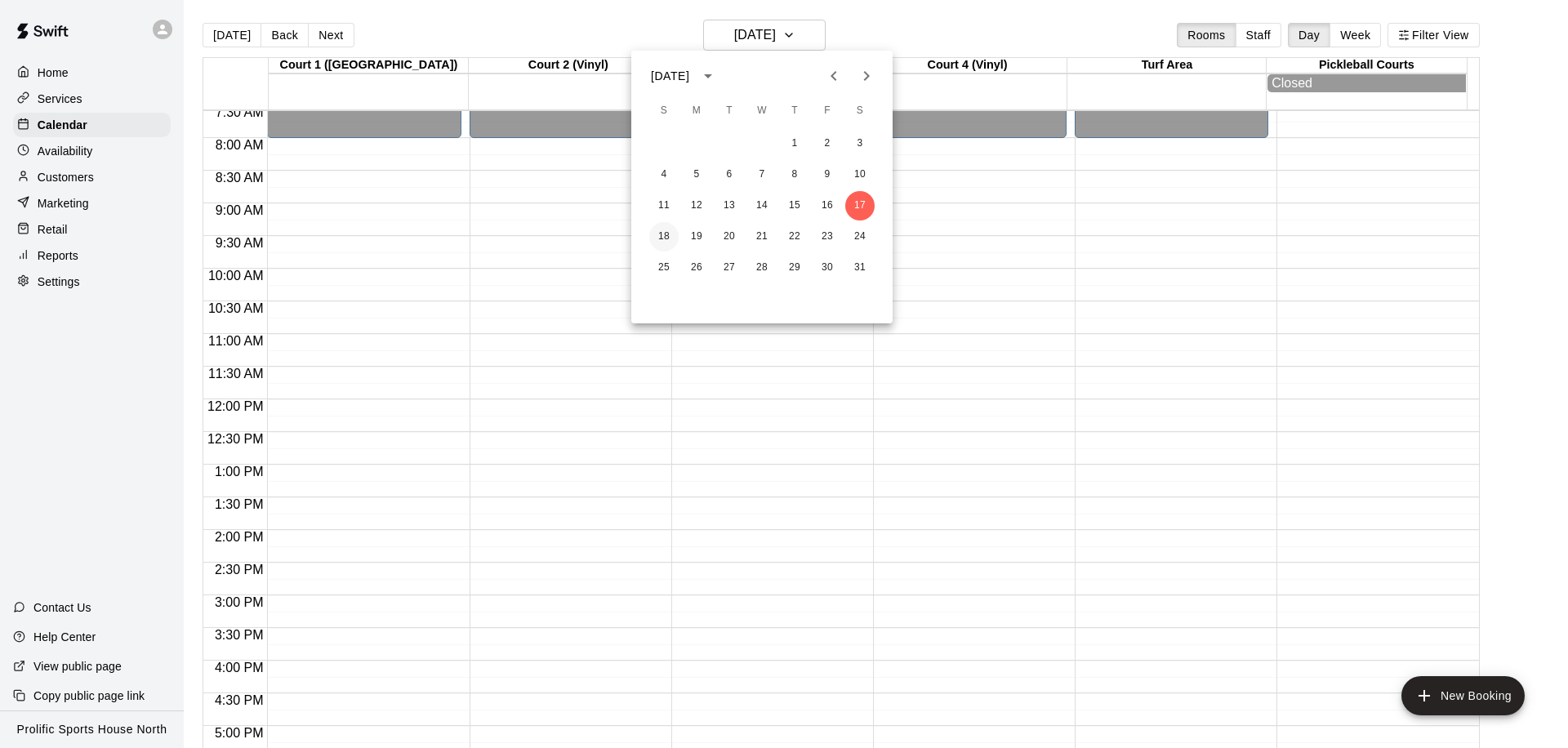
click at [659, 230] on button "18" at bounding box center [664, 237] width 30 height 30
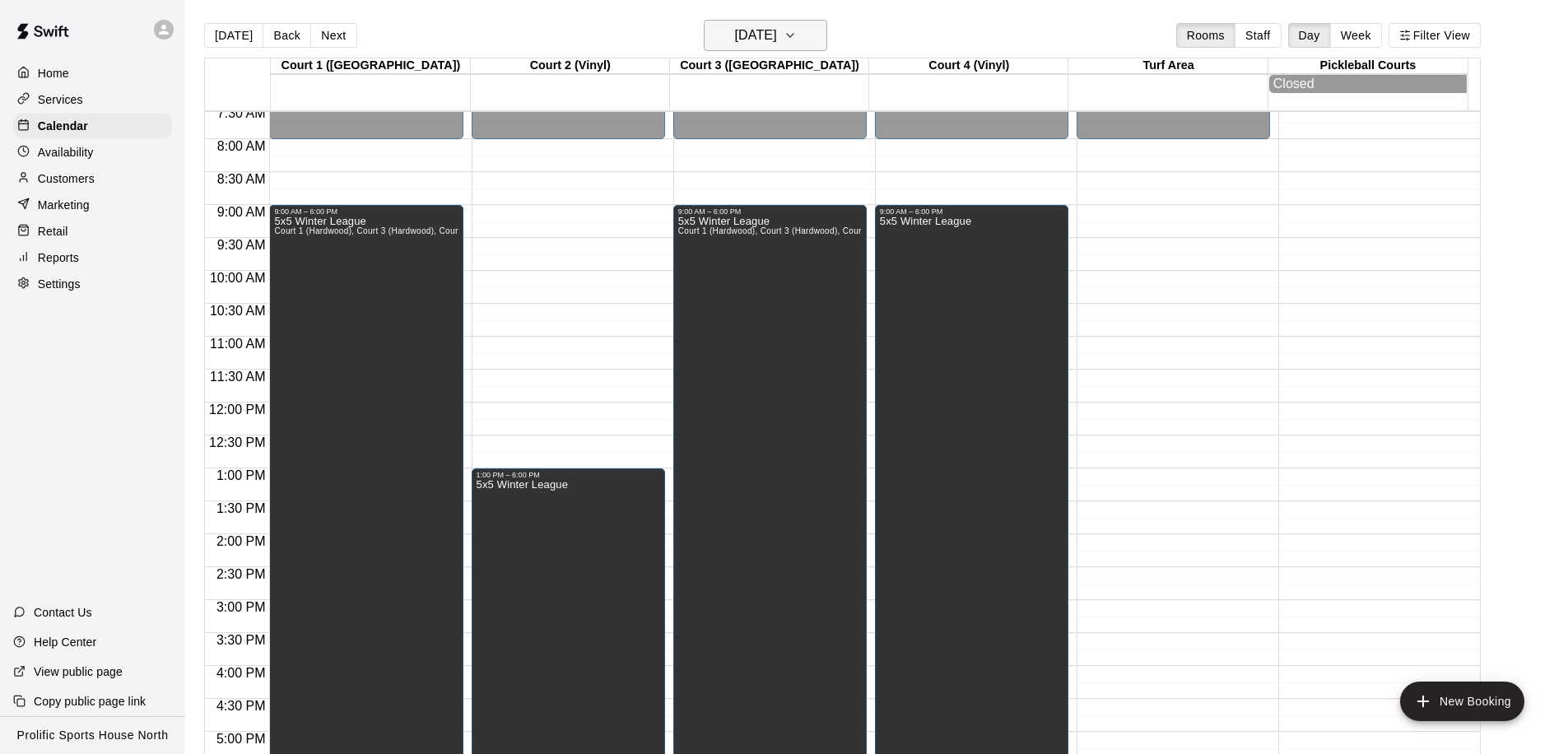
click at [777, 44] on h6 "Sunday Jan 18" at bounding box center [756, 35] width 42 height 23
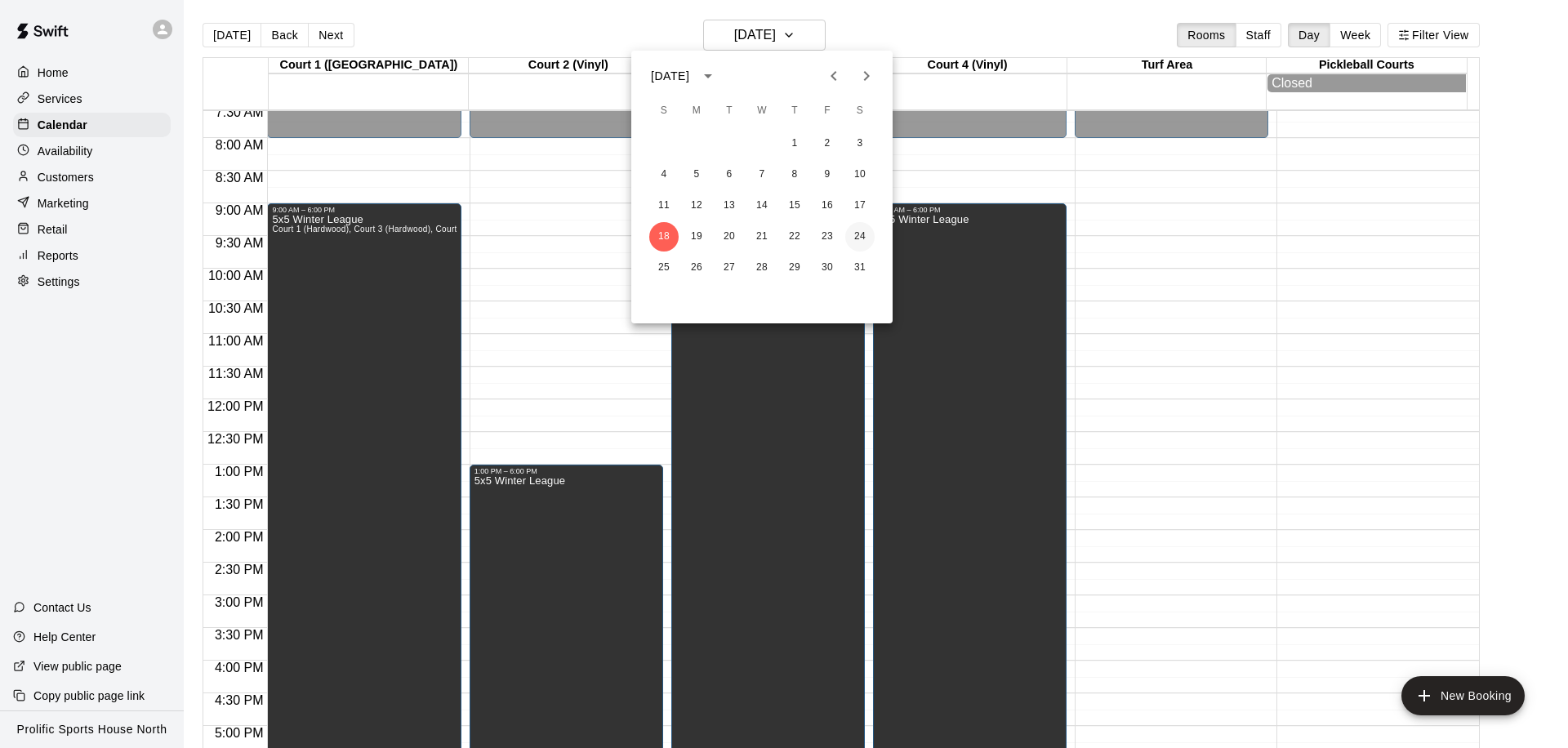
click at [867, 234] on button "24" at bounding box center [860, 237] width 30 height 30
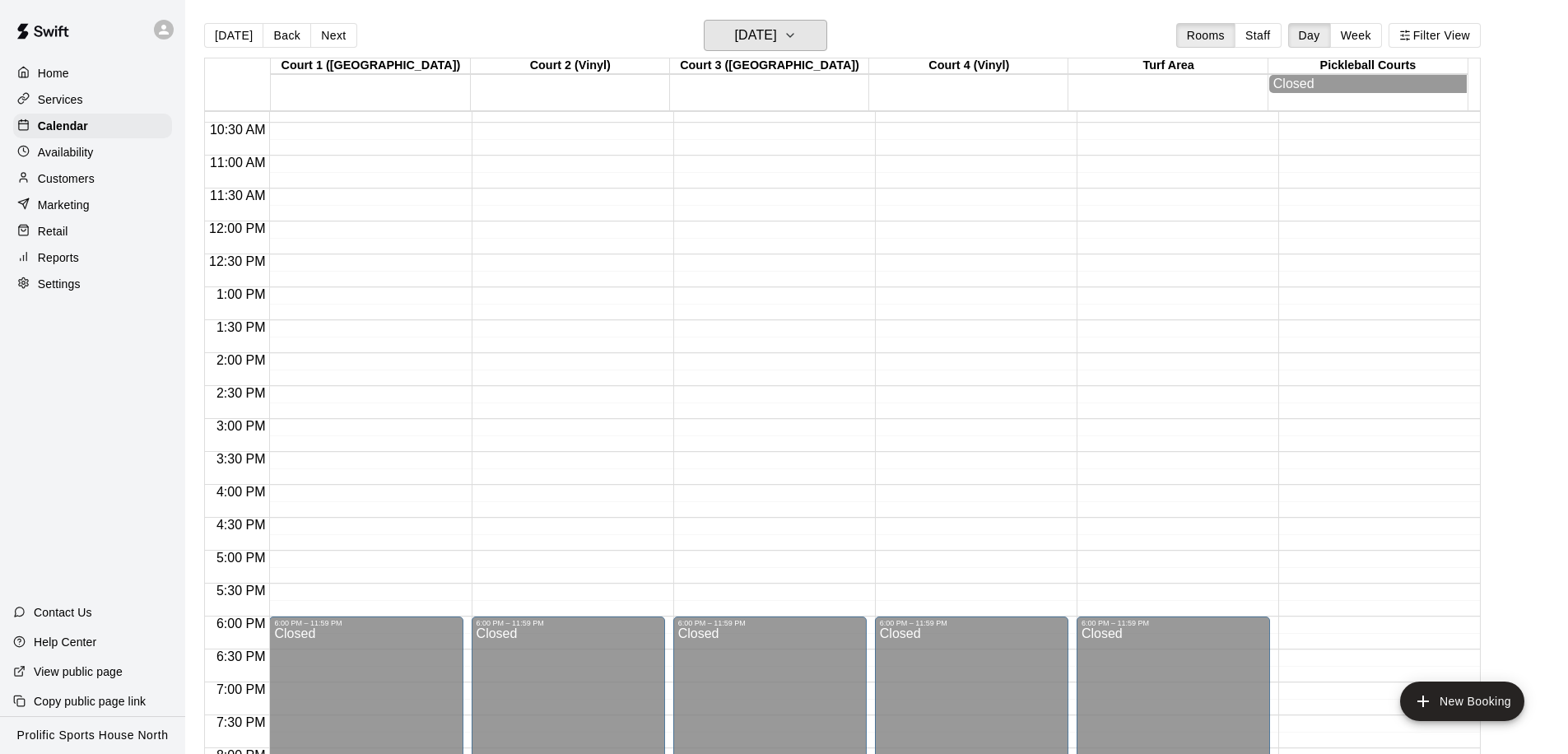
scroll to position [173, 0]
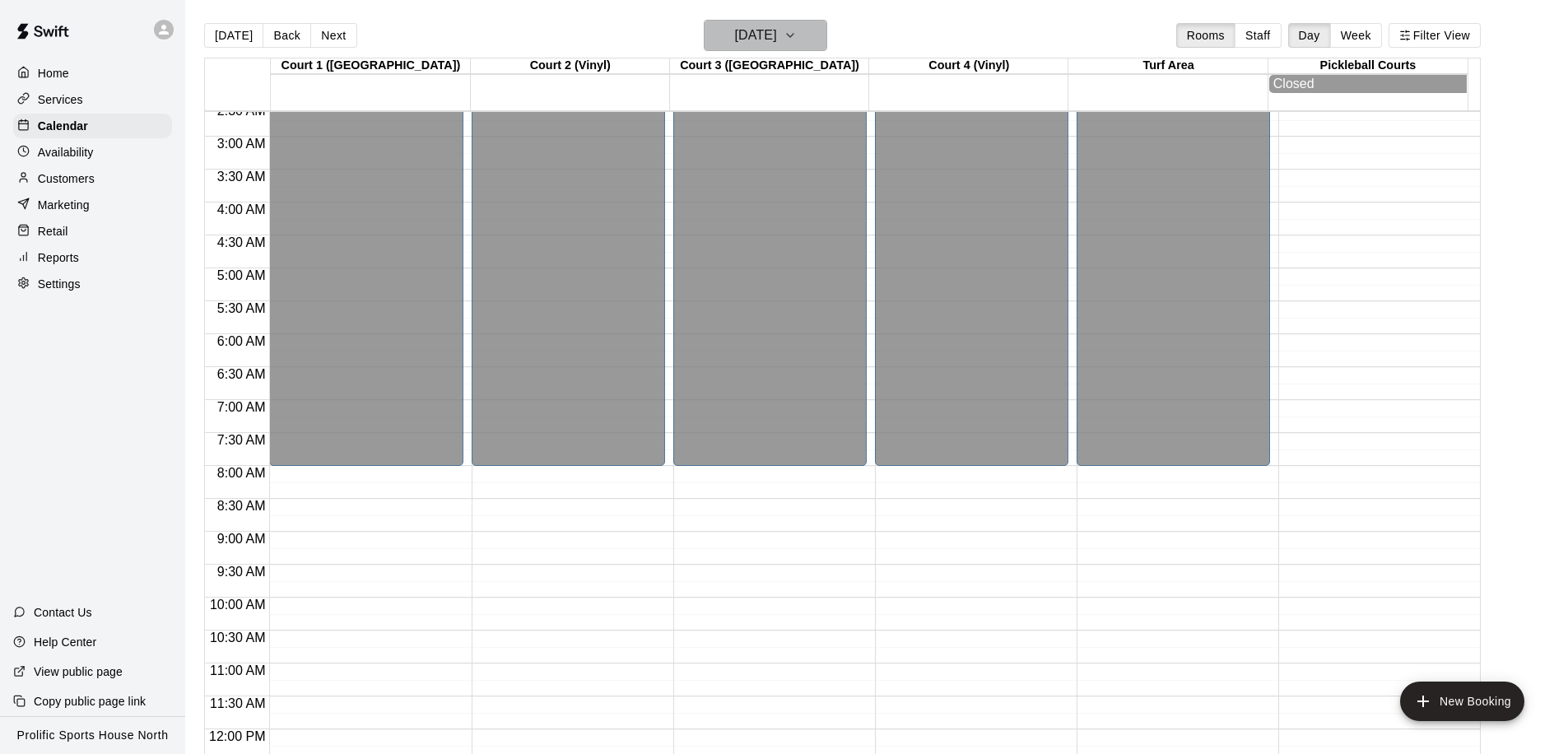
click at [777, 40] on h6 "Saturday Jan 24" at bounding box center [756, 35] width 42 height 23
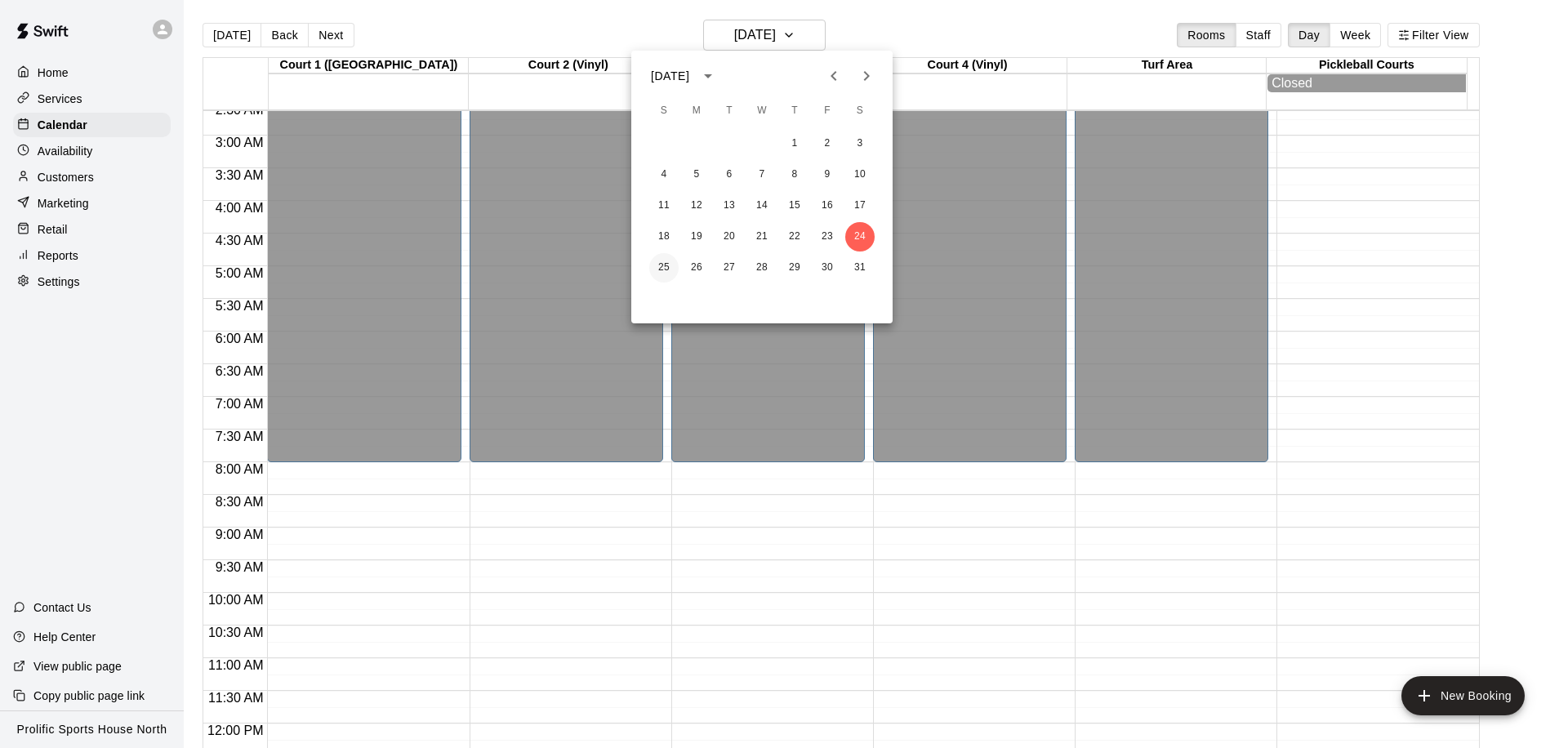
click at [659, 267] on button "25" at bounding box center [664, 268] width 30 height 30
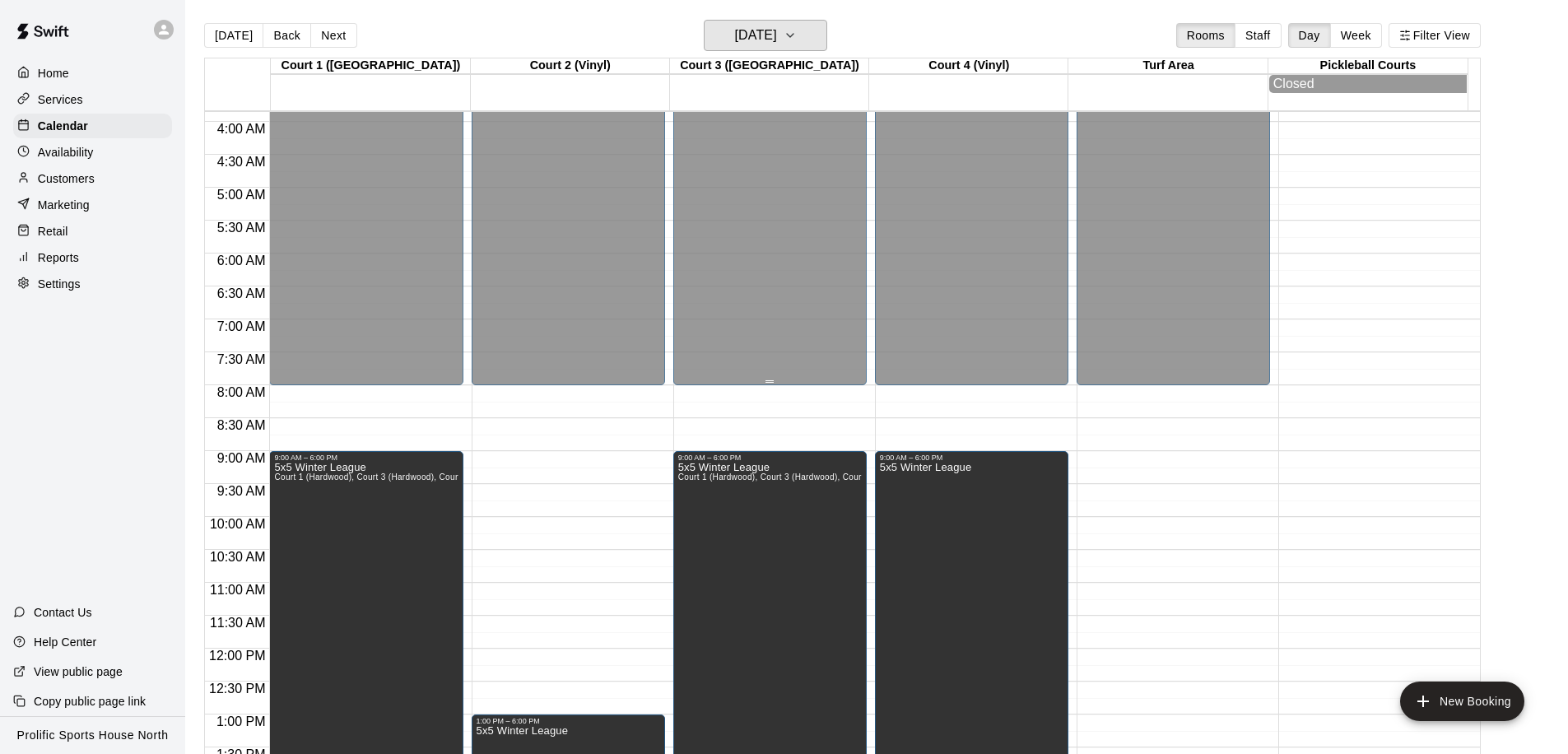
scroll to position [296, 0]
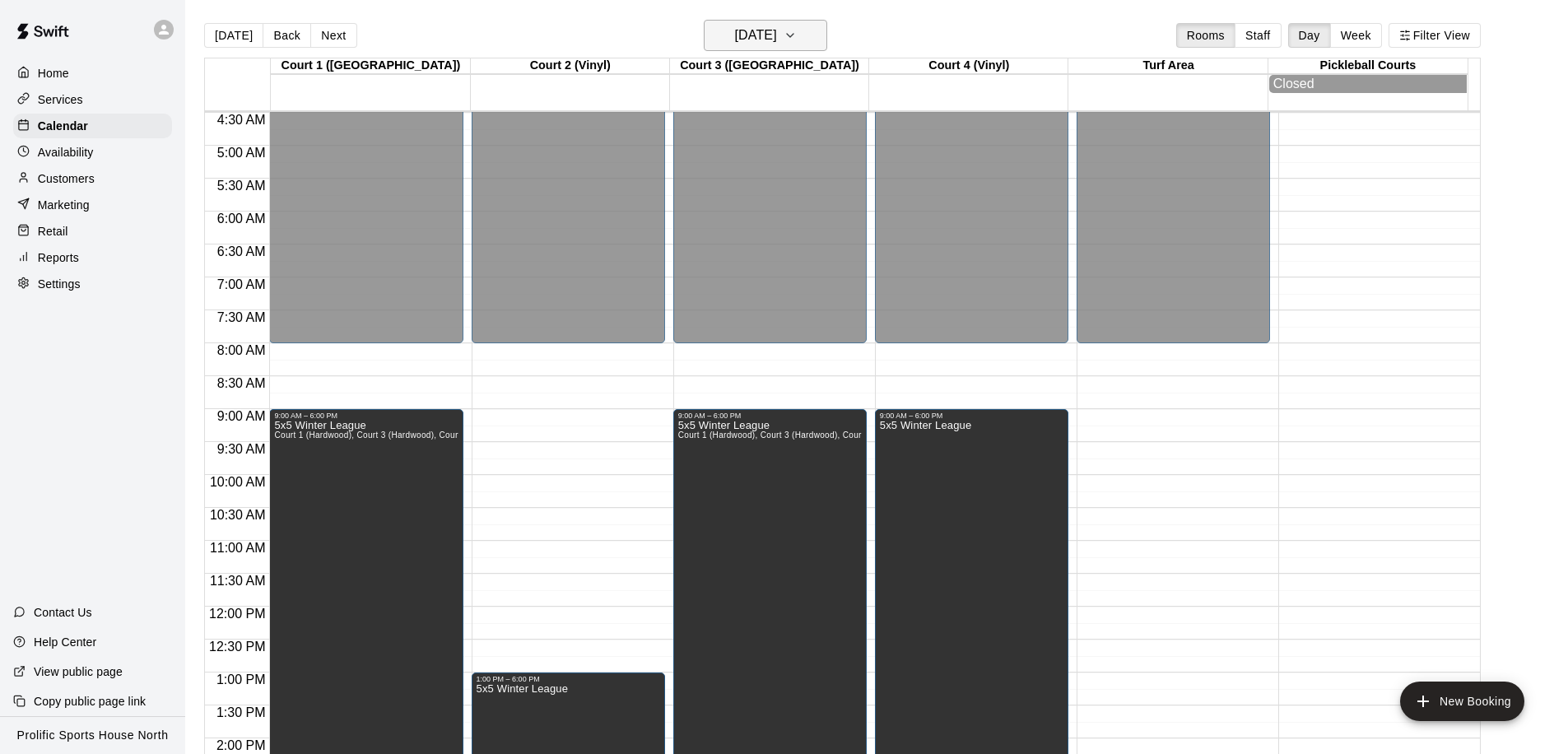
click at [777, 40] on h6 "Sunday Jan 25" at bounding box center [756, 35] width 42 height 23
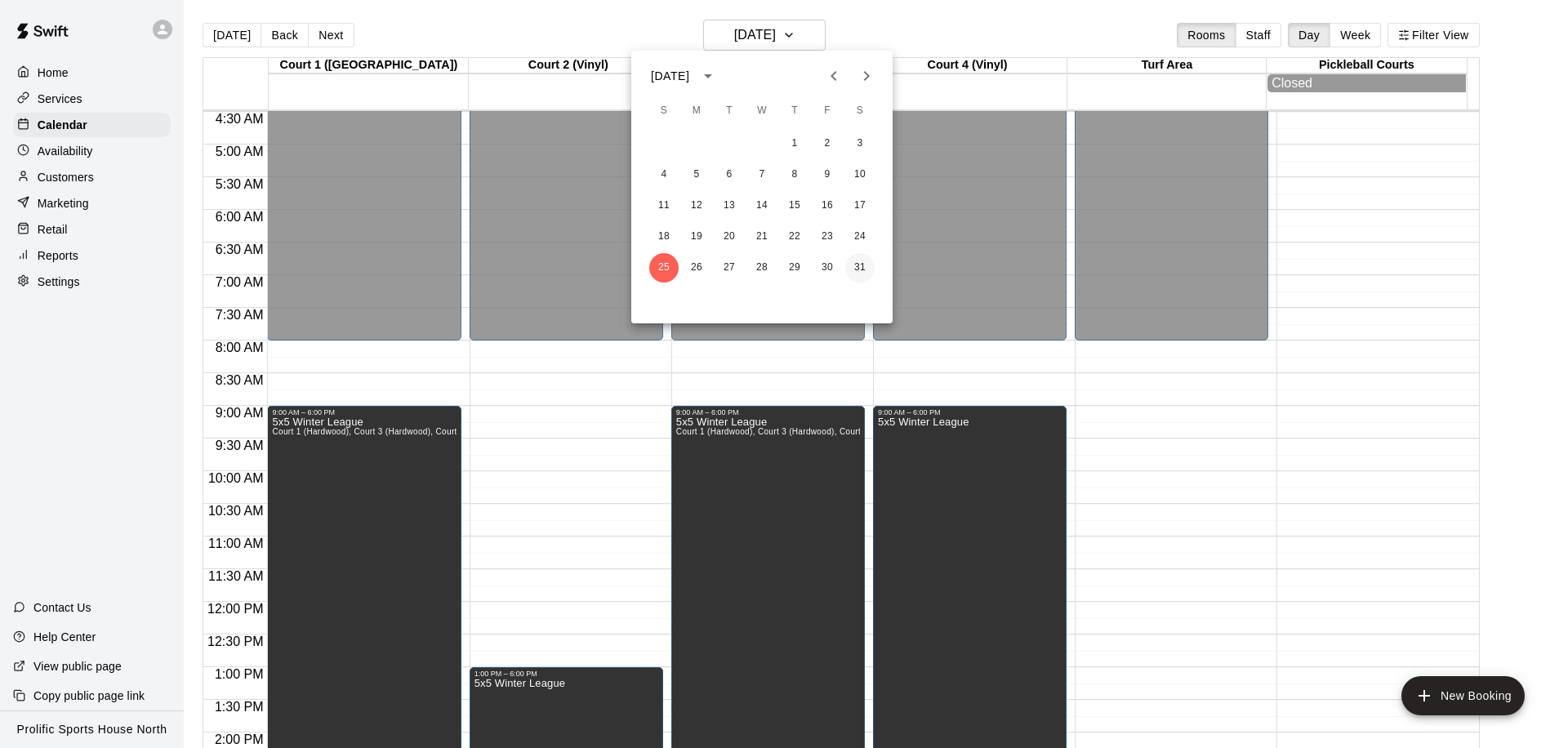
click at [856, 267] on button "31" at bounding box center [860, 268] width 30 height 30
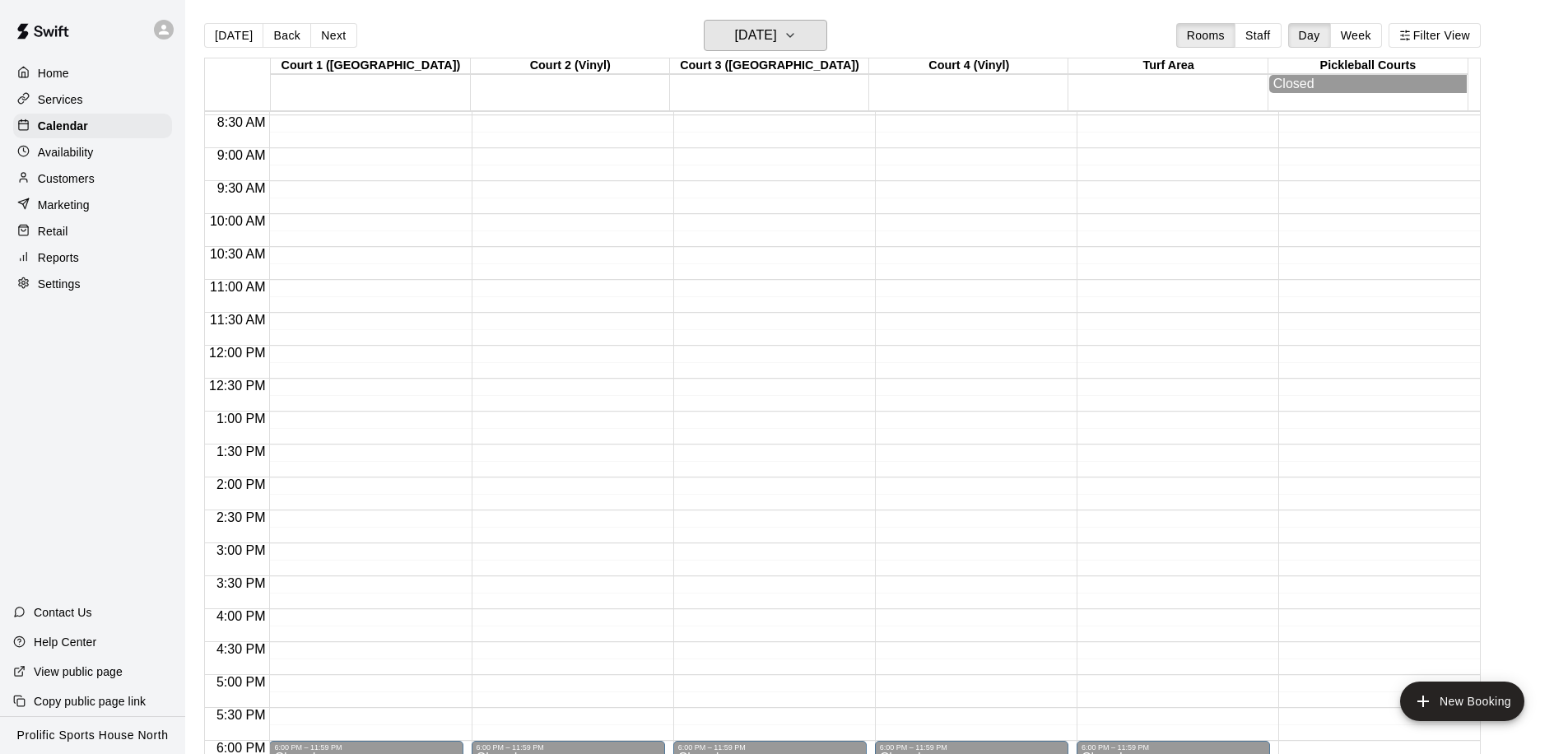
scroll to position [531, 0]
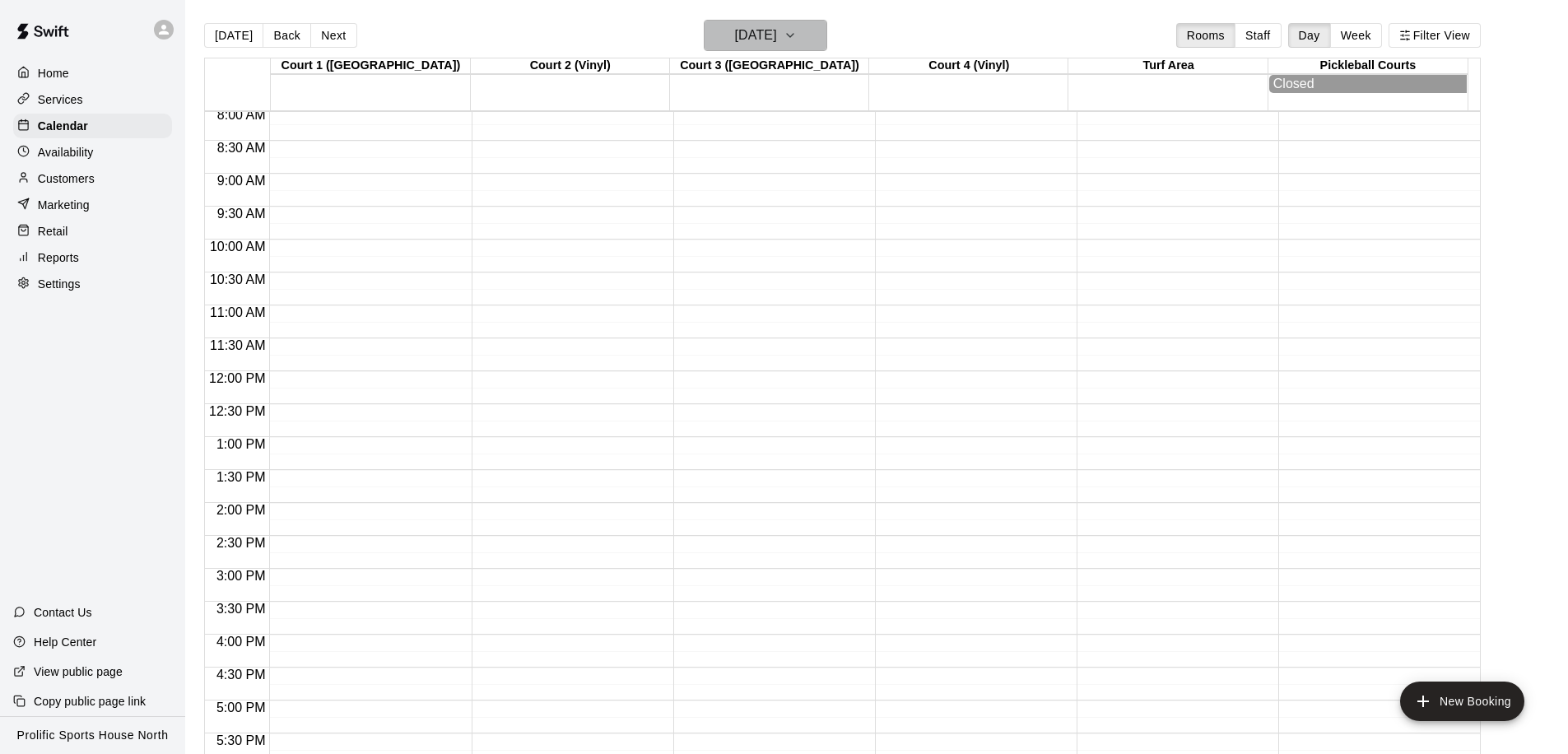
click at [777, 41] on h6 "Saturday Jan 31" at bounding box center [756, 35] width 42 height 23
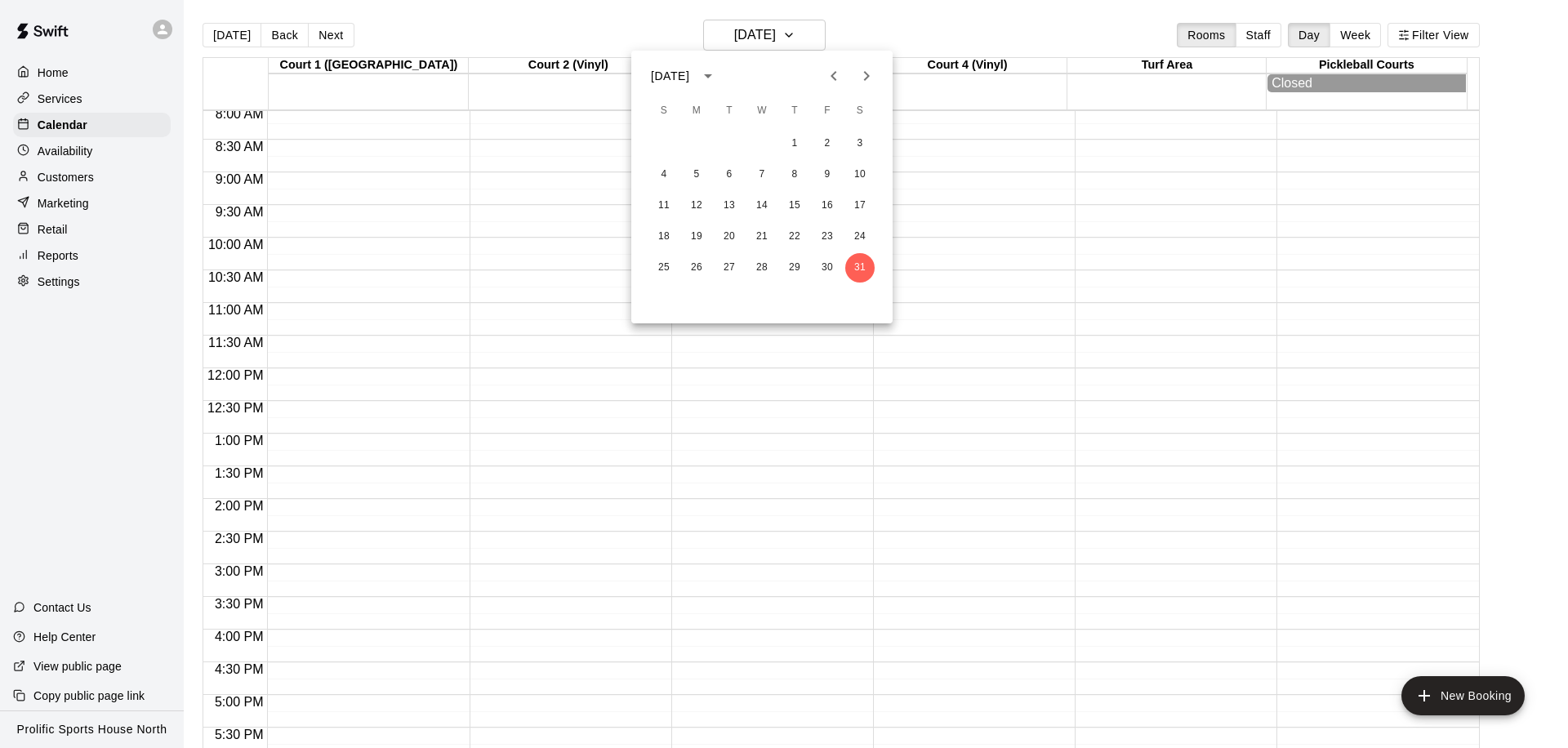
click at [868, 82] on icon "Next month" at bounding box center [867, 76] width 20 height 20
click at [667, 143] on button "1" at bounding box center [664, 144] width 30 height 30
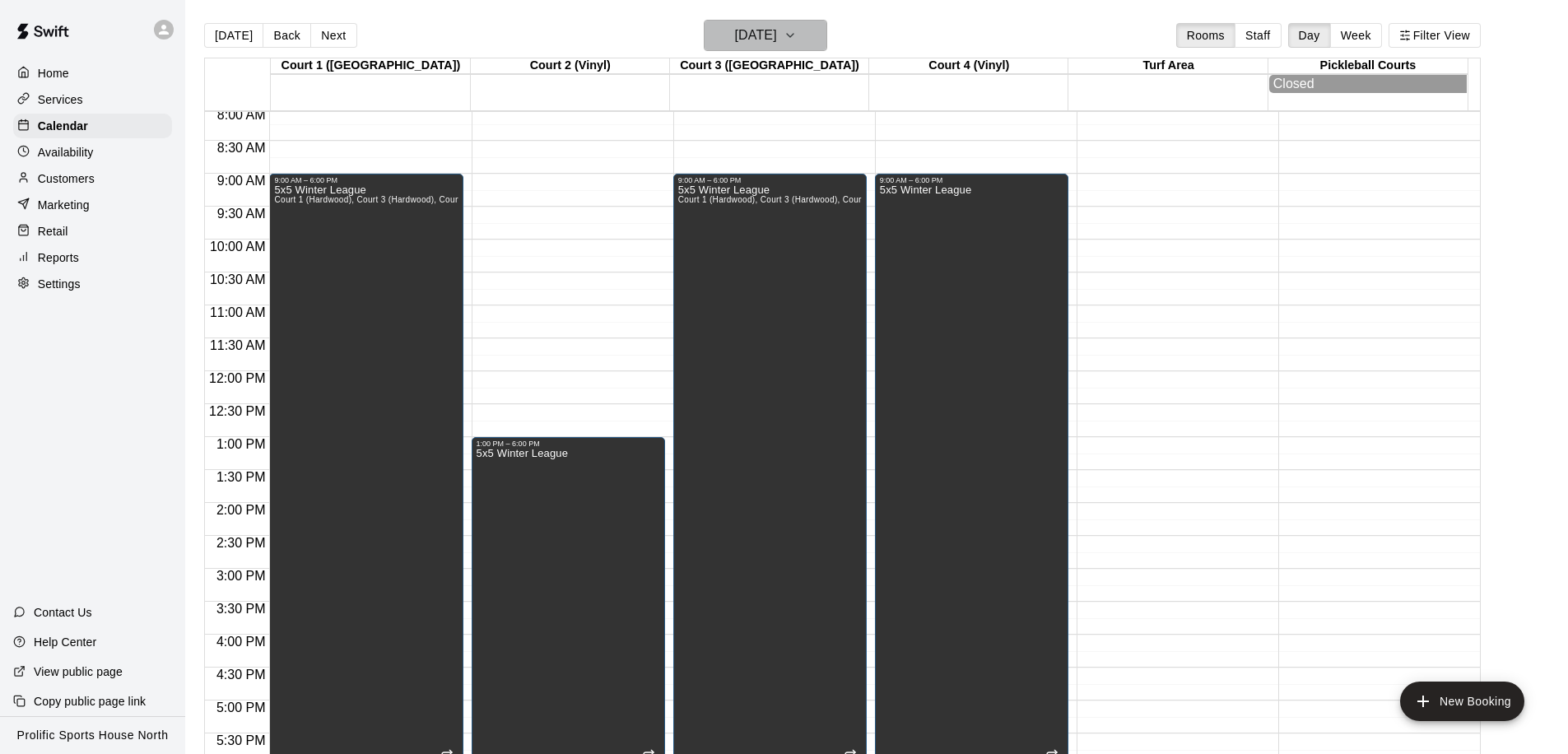
click at [777, 35] on h6 "Sunday Feb 01" at bounding box center [756, 35] width 42 height 23
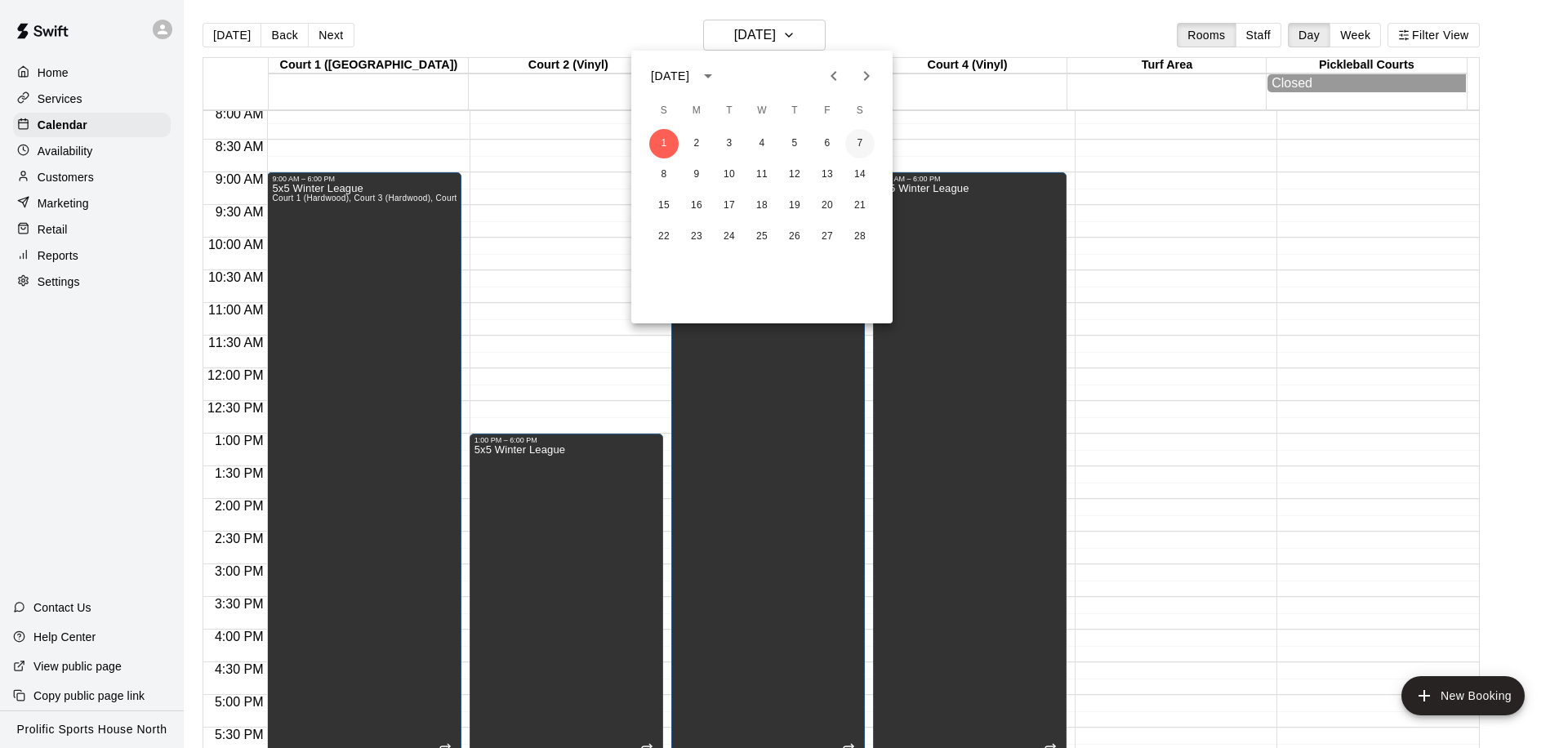
click at [861, 144] on button "7" at bounding box center [860, 144] width 30 height 30
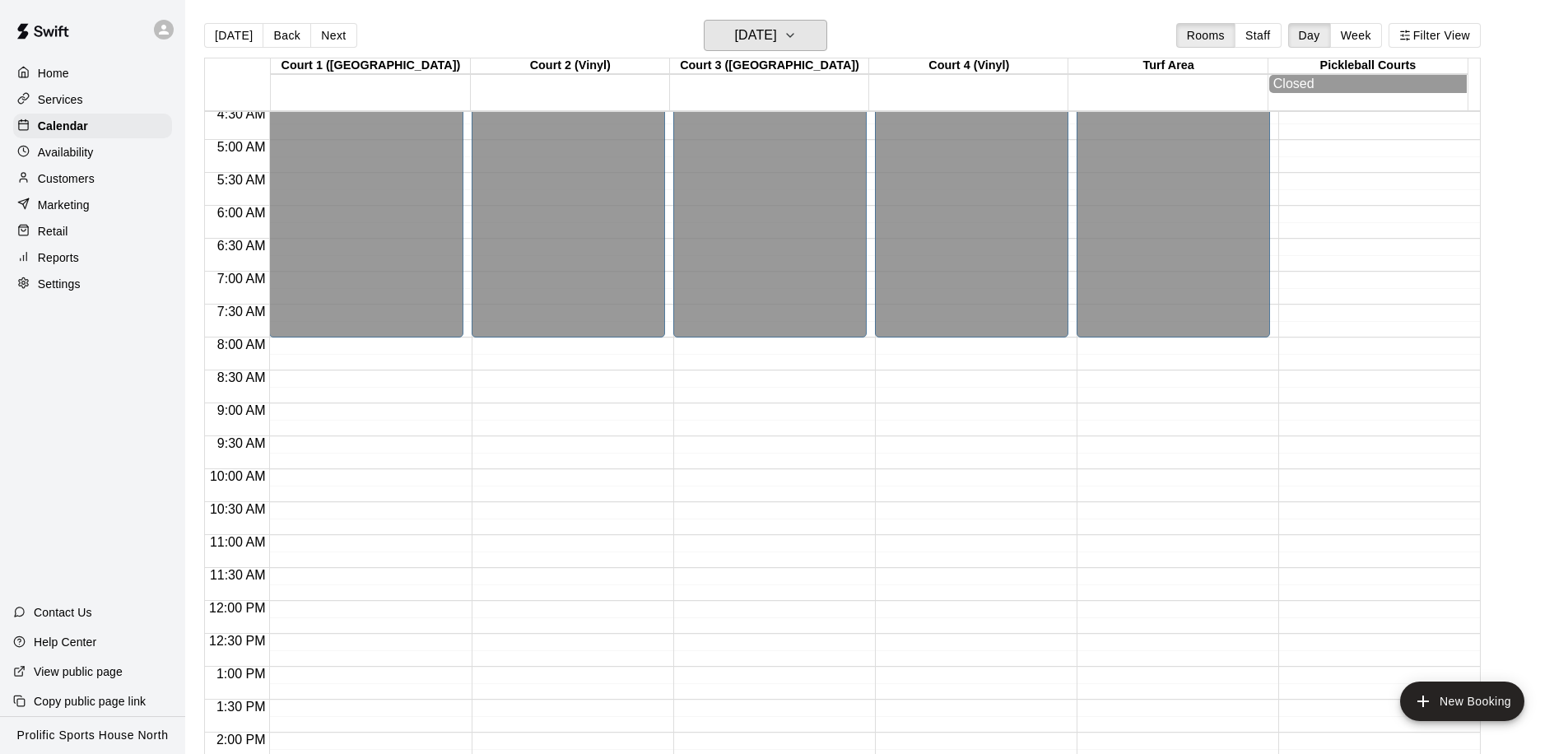
scroll to position [305, 0]
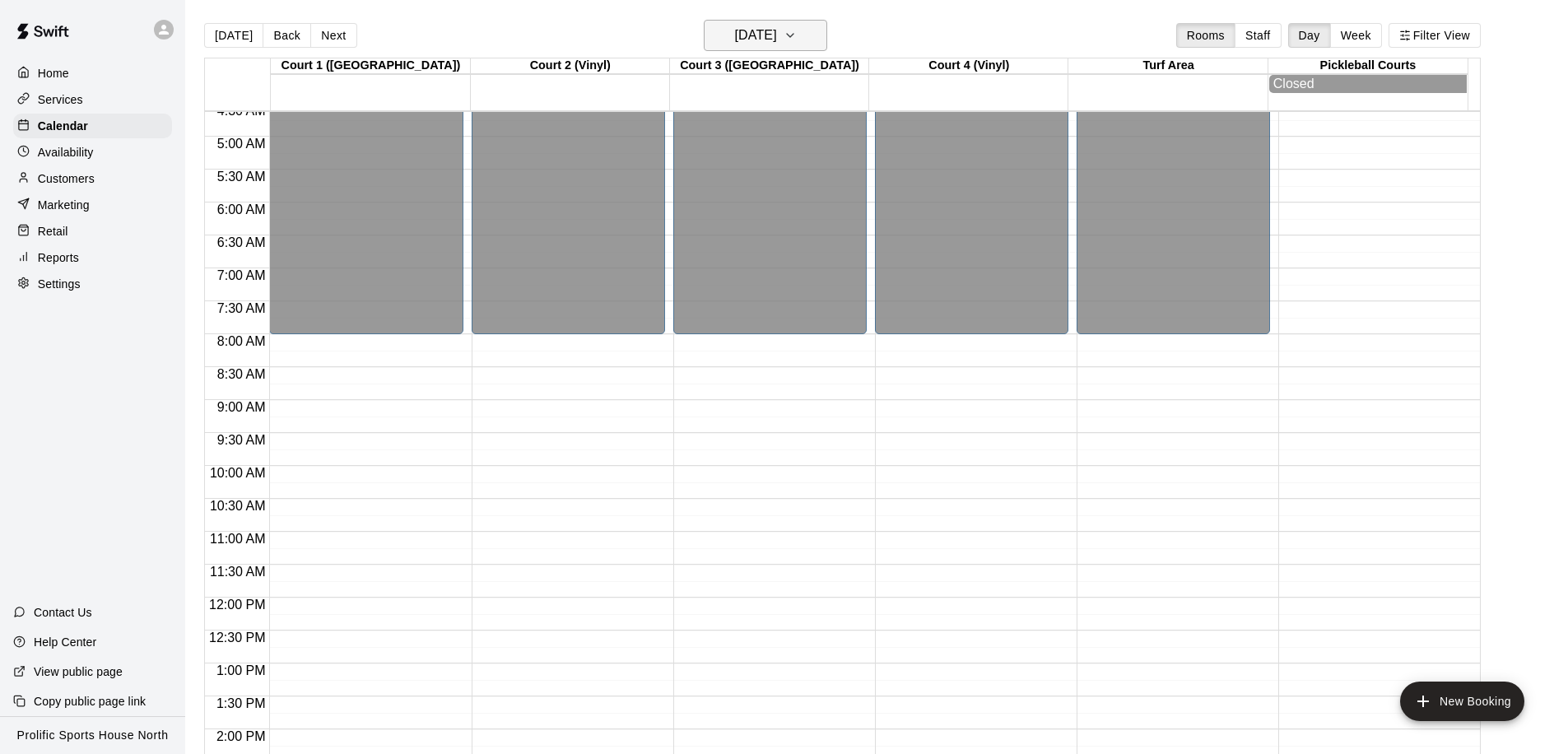
click at [777, 37] on h6 "Saturday Feb 07" at bounding box center [756, 35] width 42 height 23
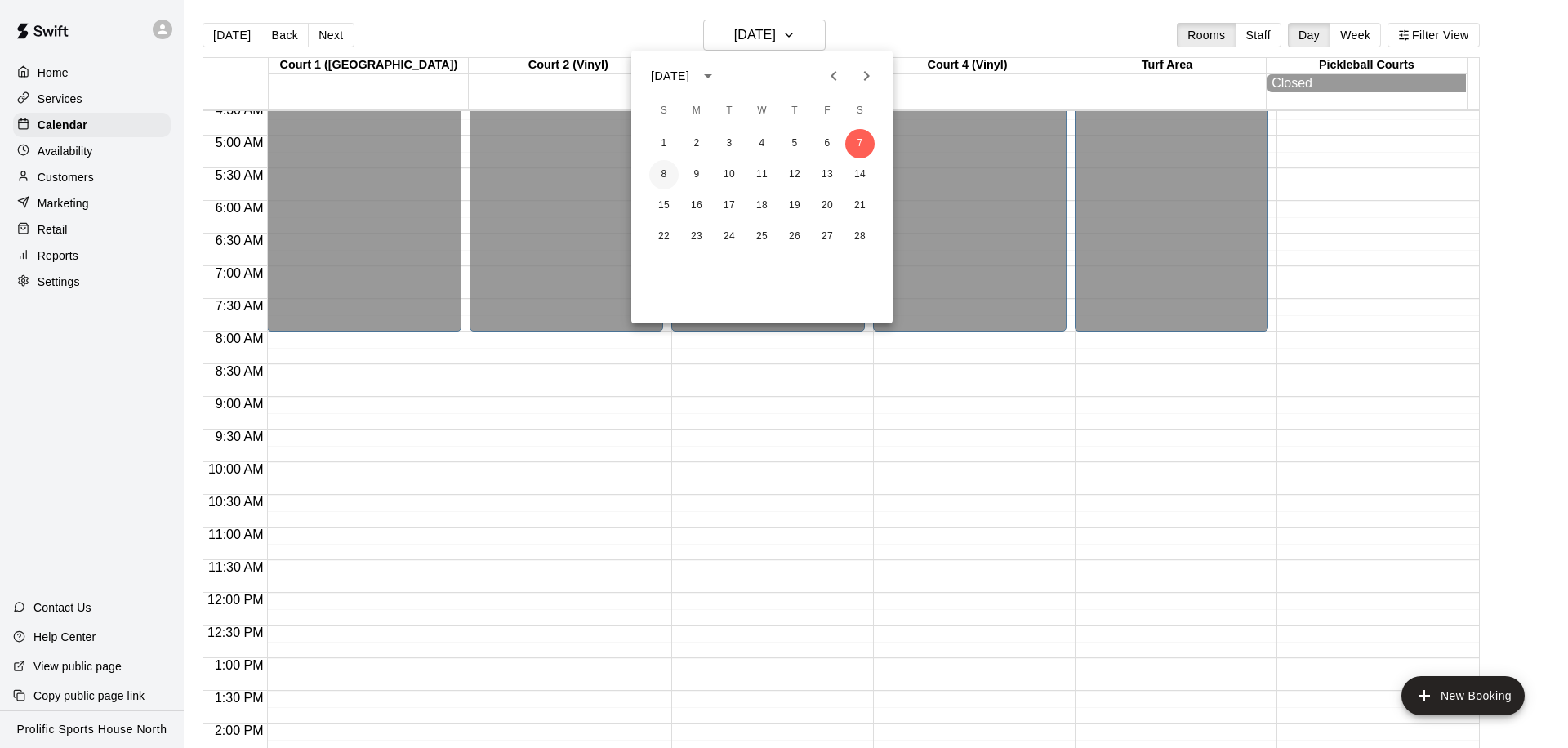
click at [654, 175] on button "8" at bounding box center [664, 175] width 30 height 30
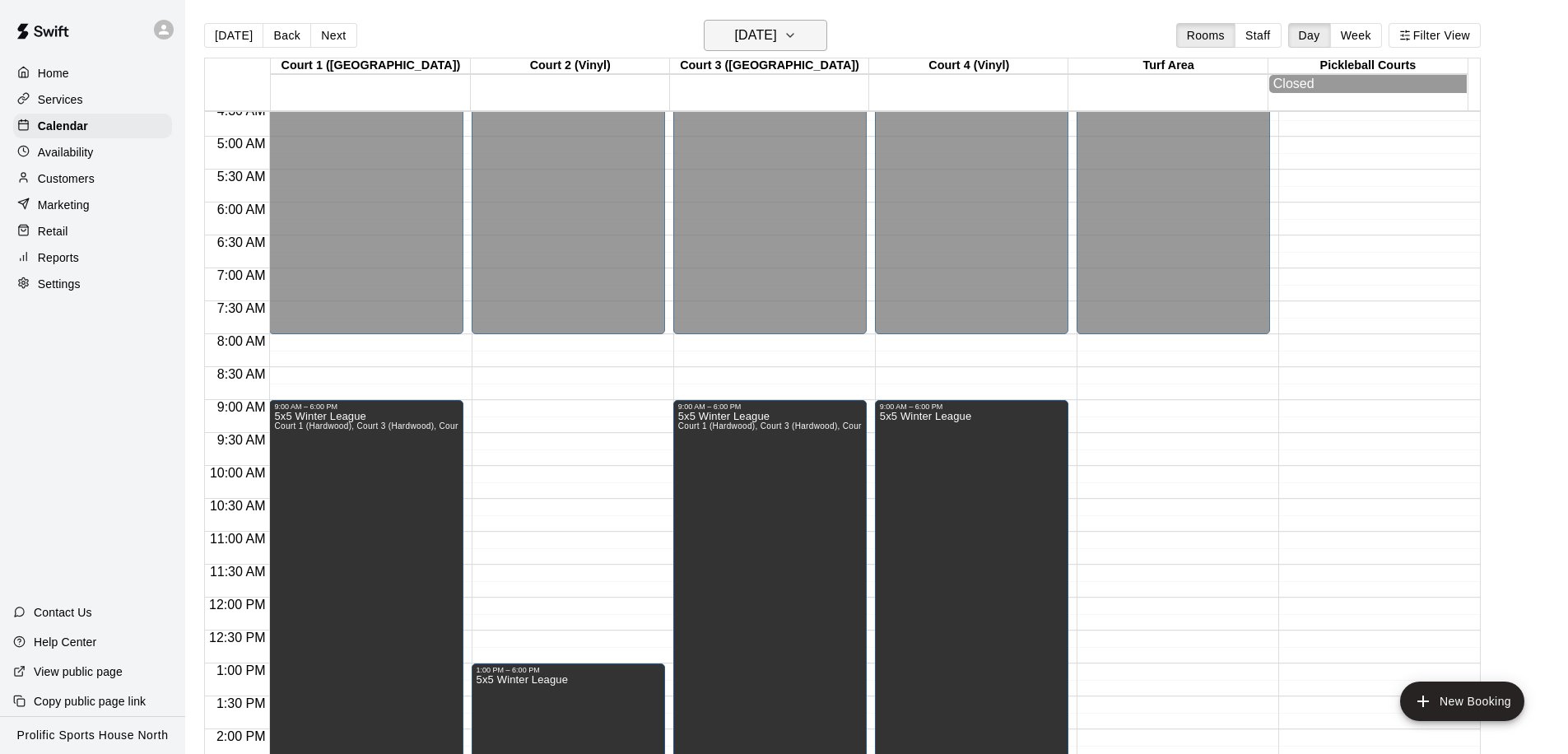
click at [777, 35] on h6 "Sunday Feb 08" at bounding box center [756, 35] width 42 height 23
click at [790, 38] on div at bounding box center [784, 377] width 1568 height 754
click at [777, 45] on h6 "Sunday Feb 08" at bounding box center [756, 35] width 42 height 23
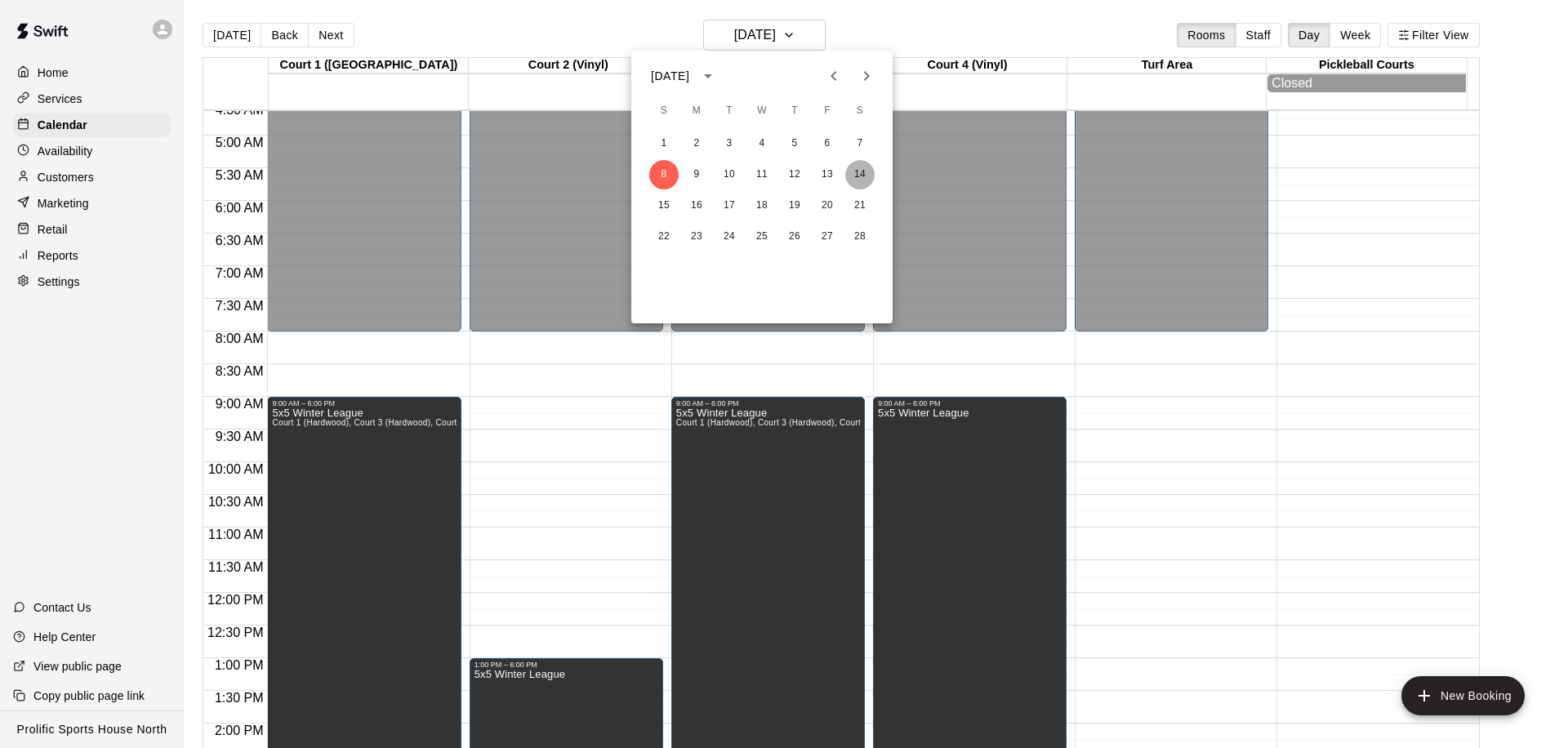
click at [856, 169] on button "14" at bounding box center [860, 175] width 30 height 30
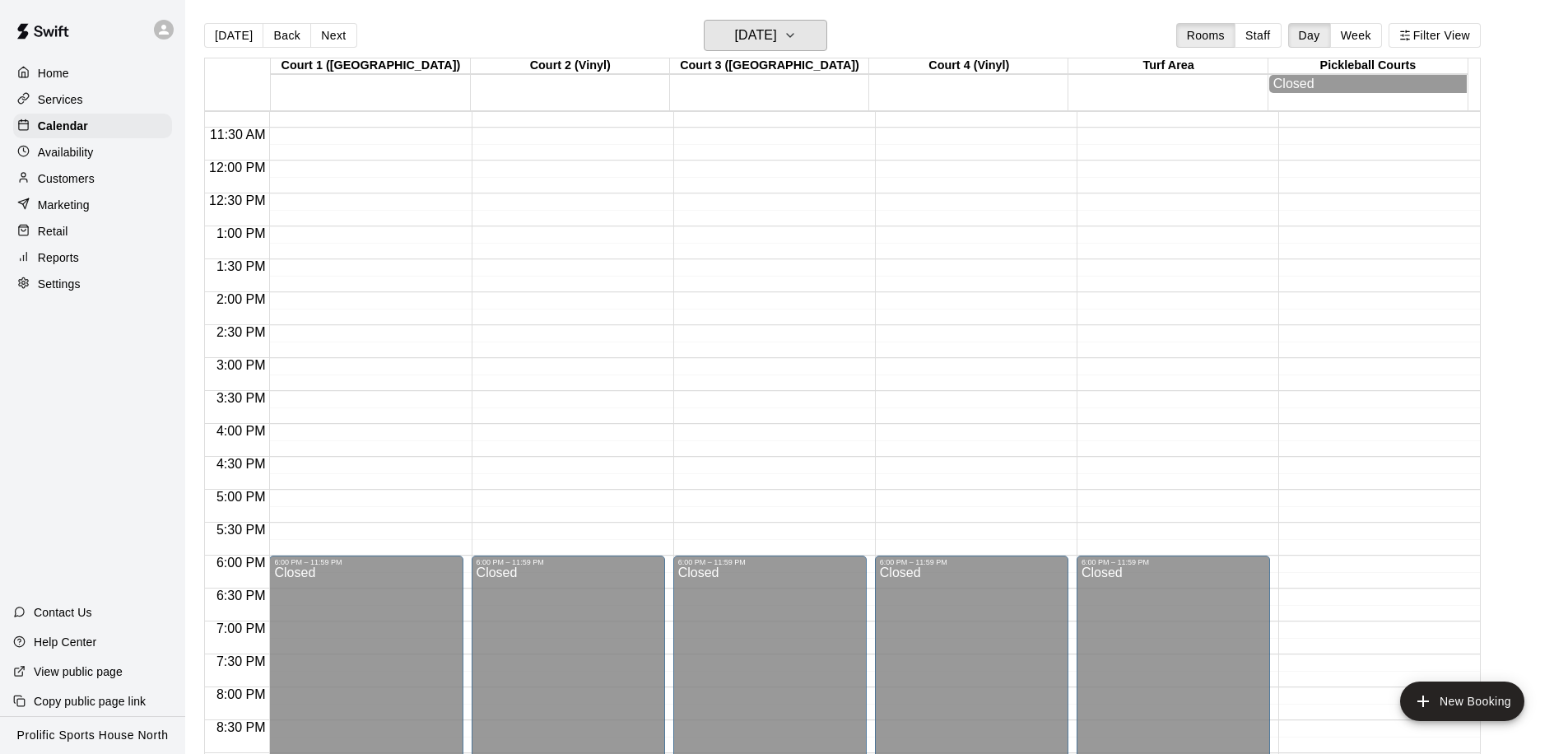
scroll to position [595, 0]
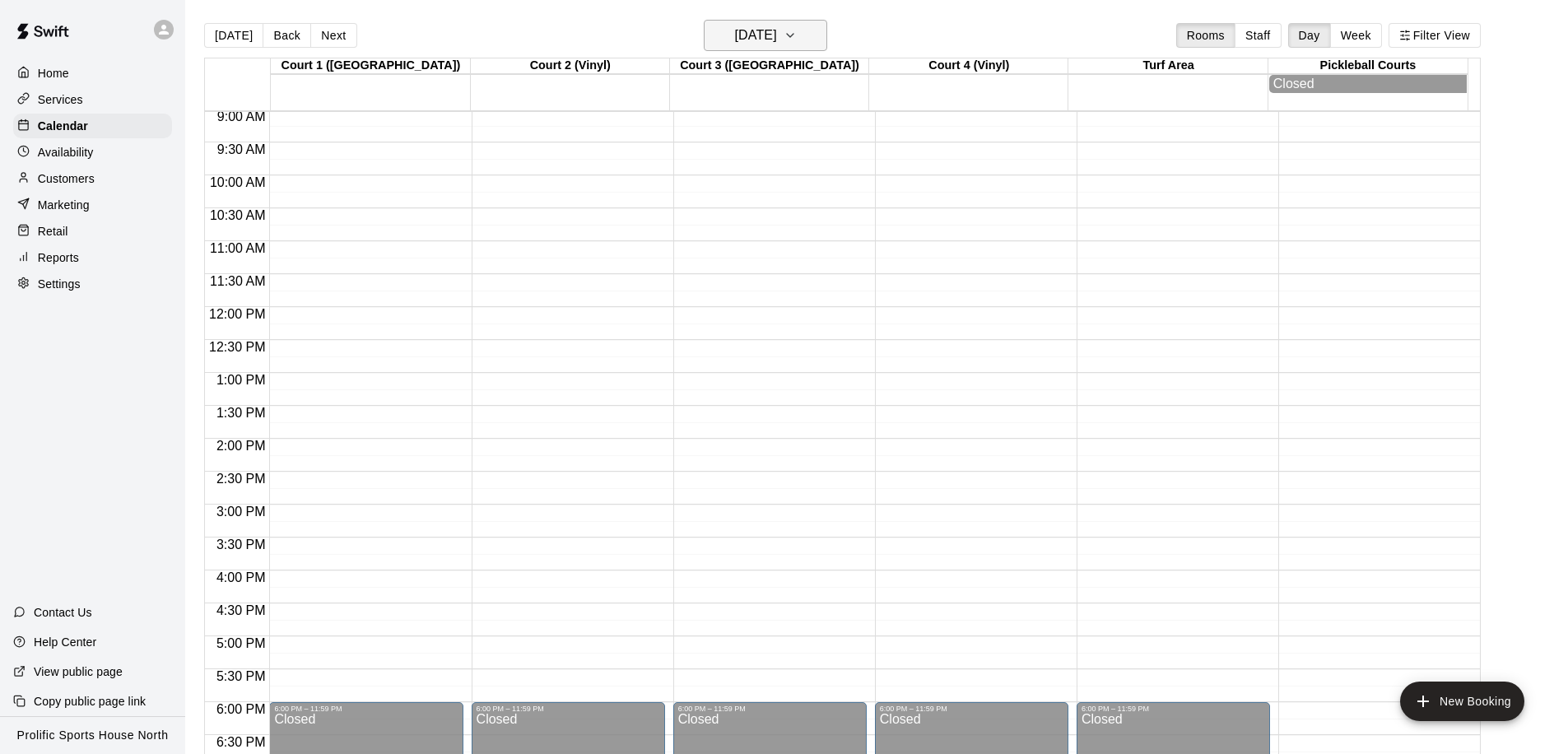
click at [775, 41] on h6 "Saturday Feb 14" at bounding box center [756, 35] width 42 height 23
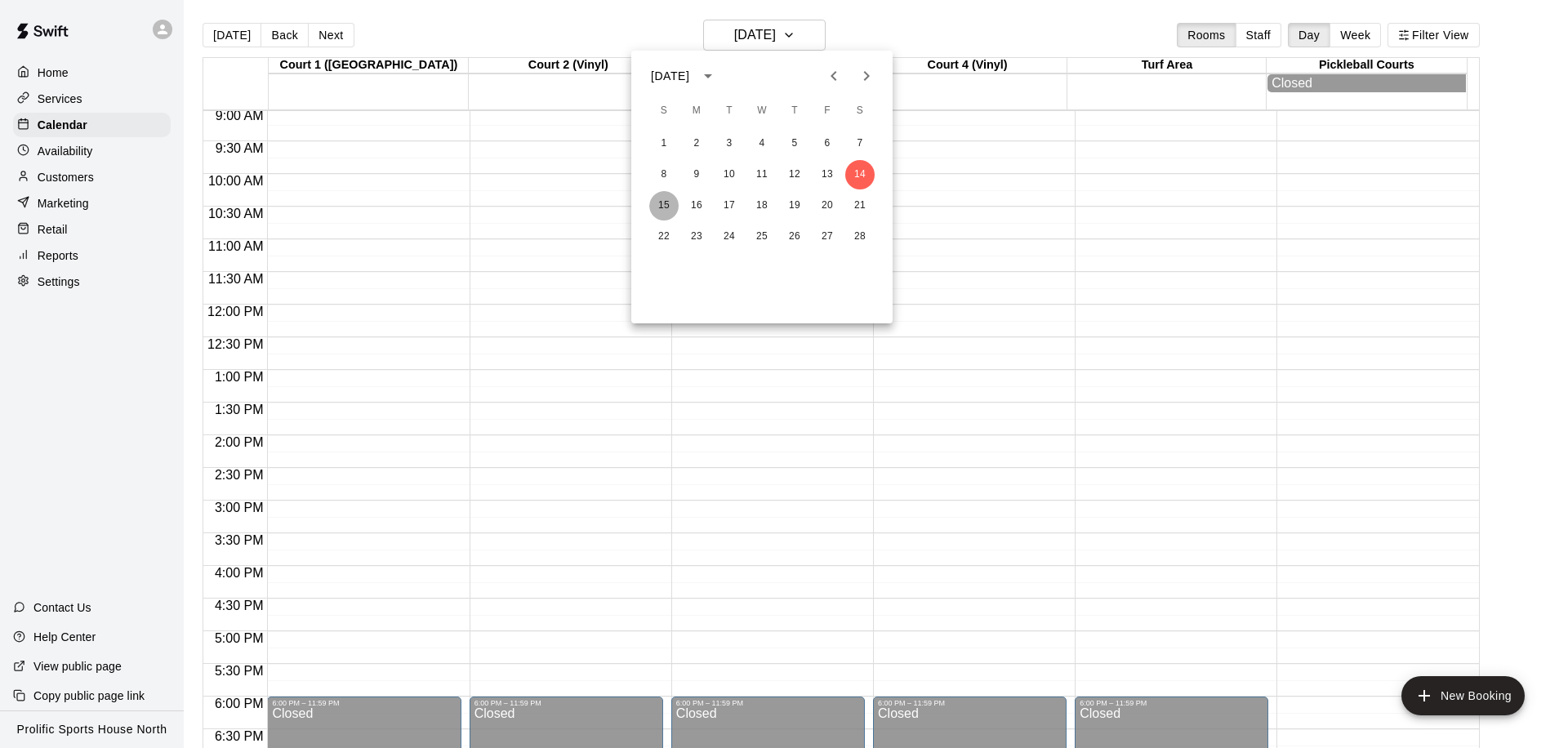
click at [668, 209] on button "15" at bounding box center [664, 206] width 30 height 30
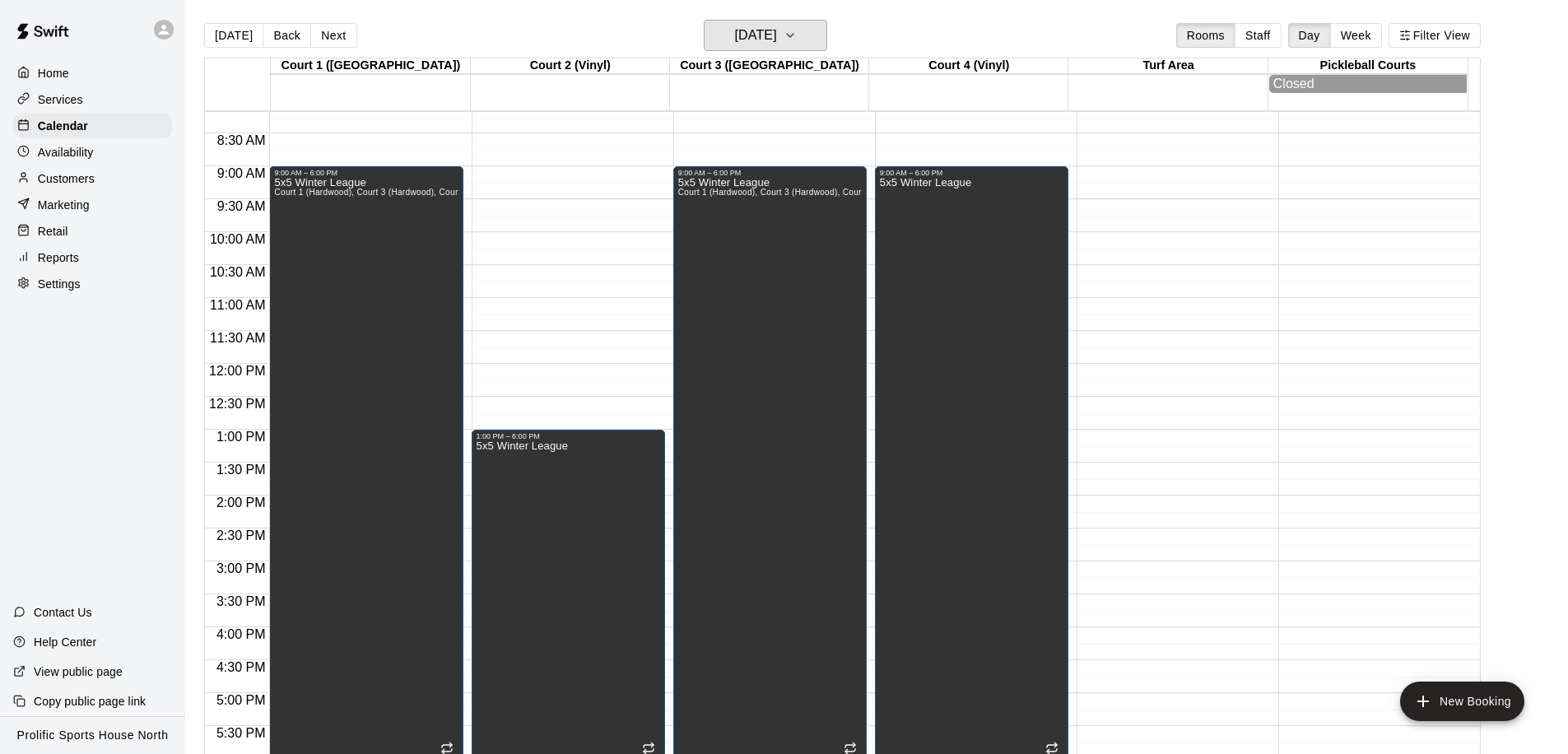
scroll to position [410, 0]
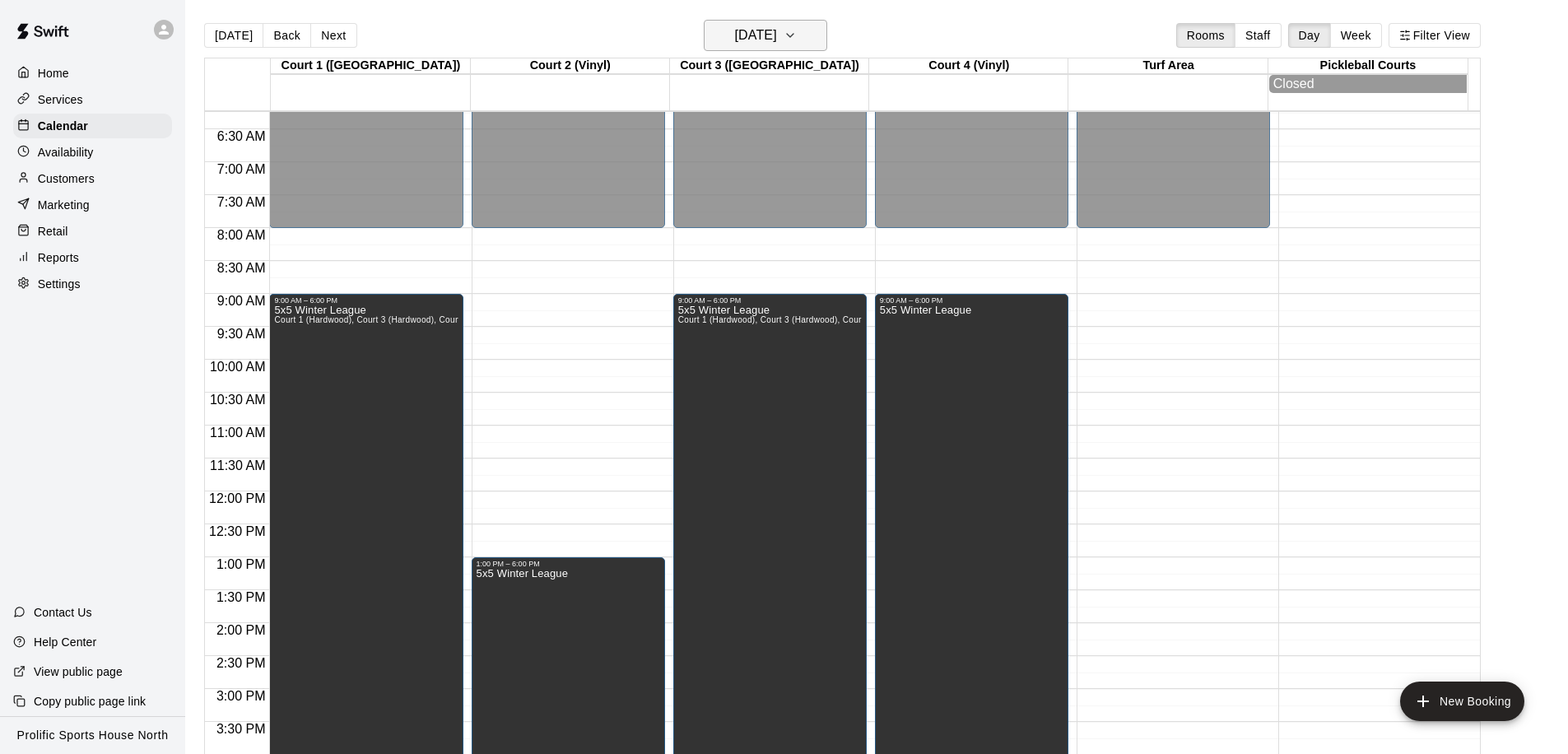
click at [777, 35] on h6 "Sunday Feb 15" at bounding box center [756, 35] width 42 height 23
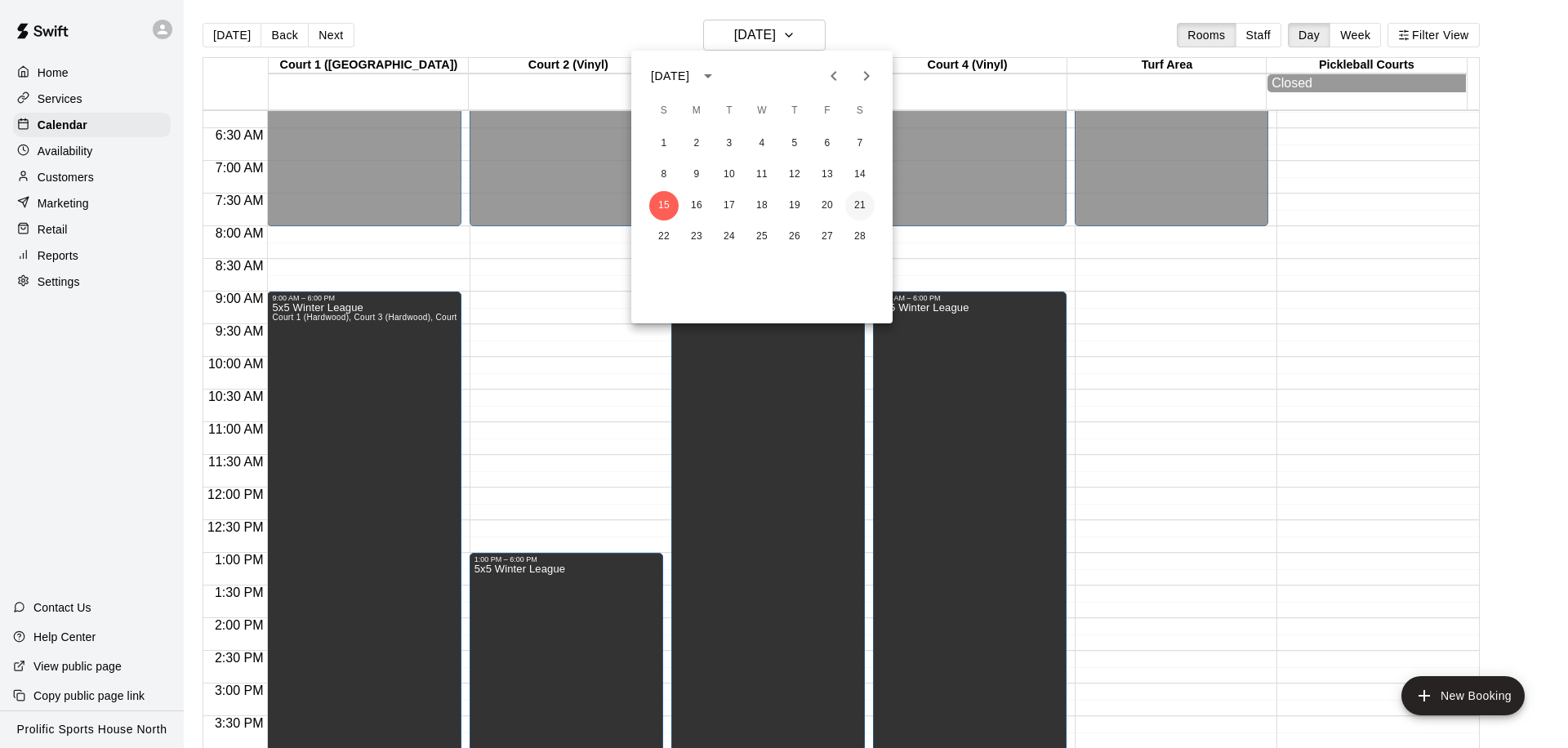
click at [860, 207] on button "21" at bounding box center [860, 206] width 30 height 30
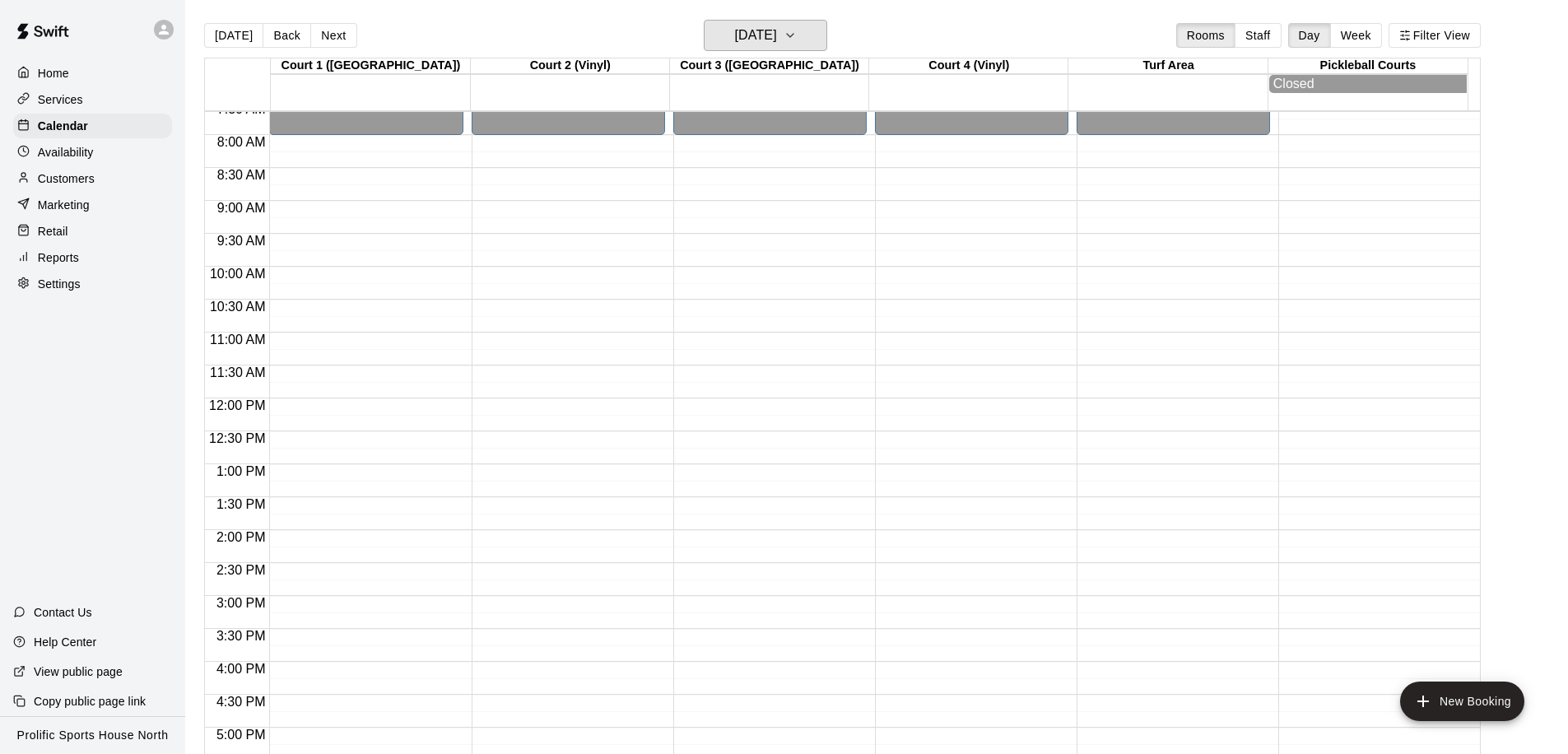
scroll to position [710, 0]
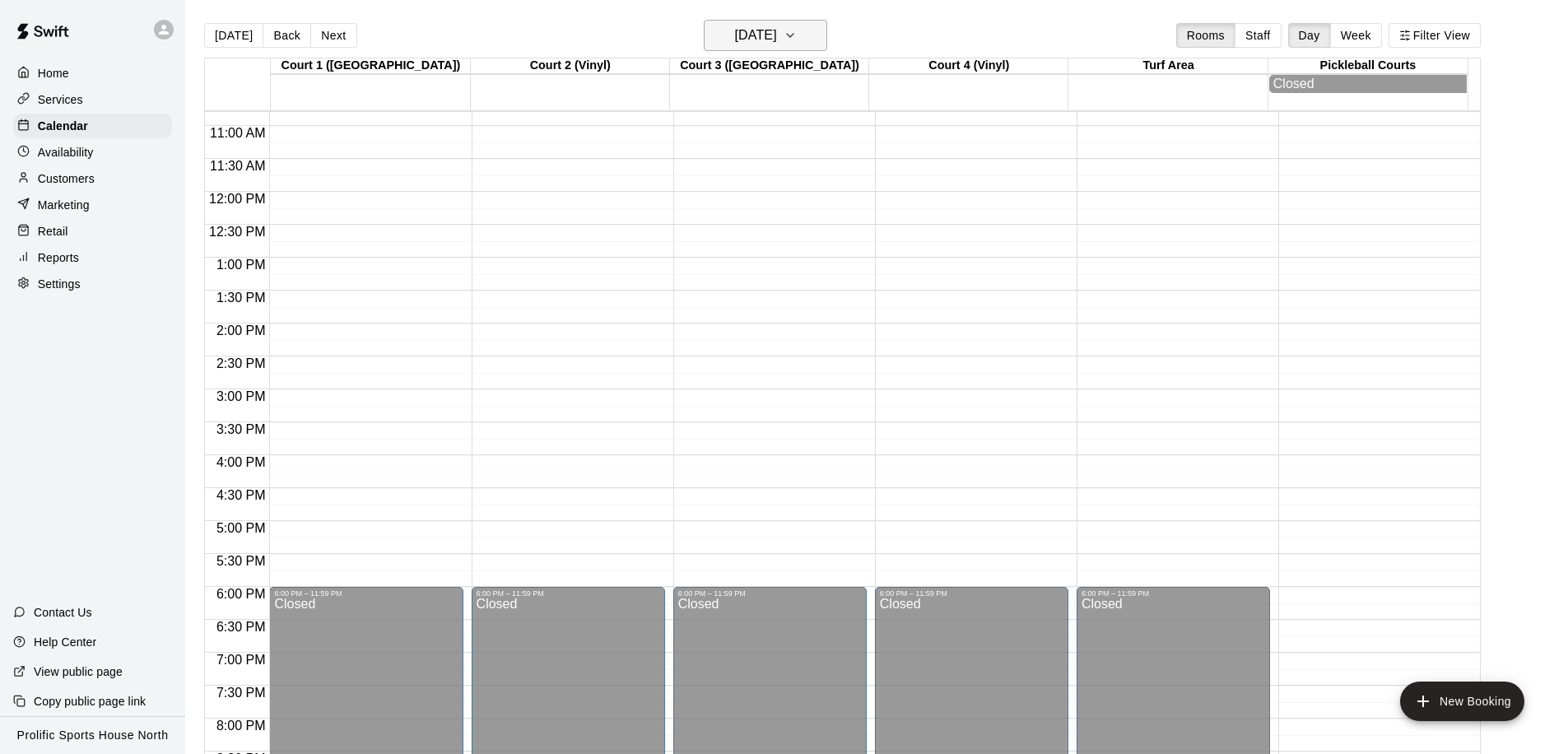
click at [811, 40] on button "Saturday Feb 21" at bounding box center [766, 35] width 124 height 31
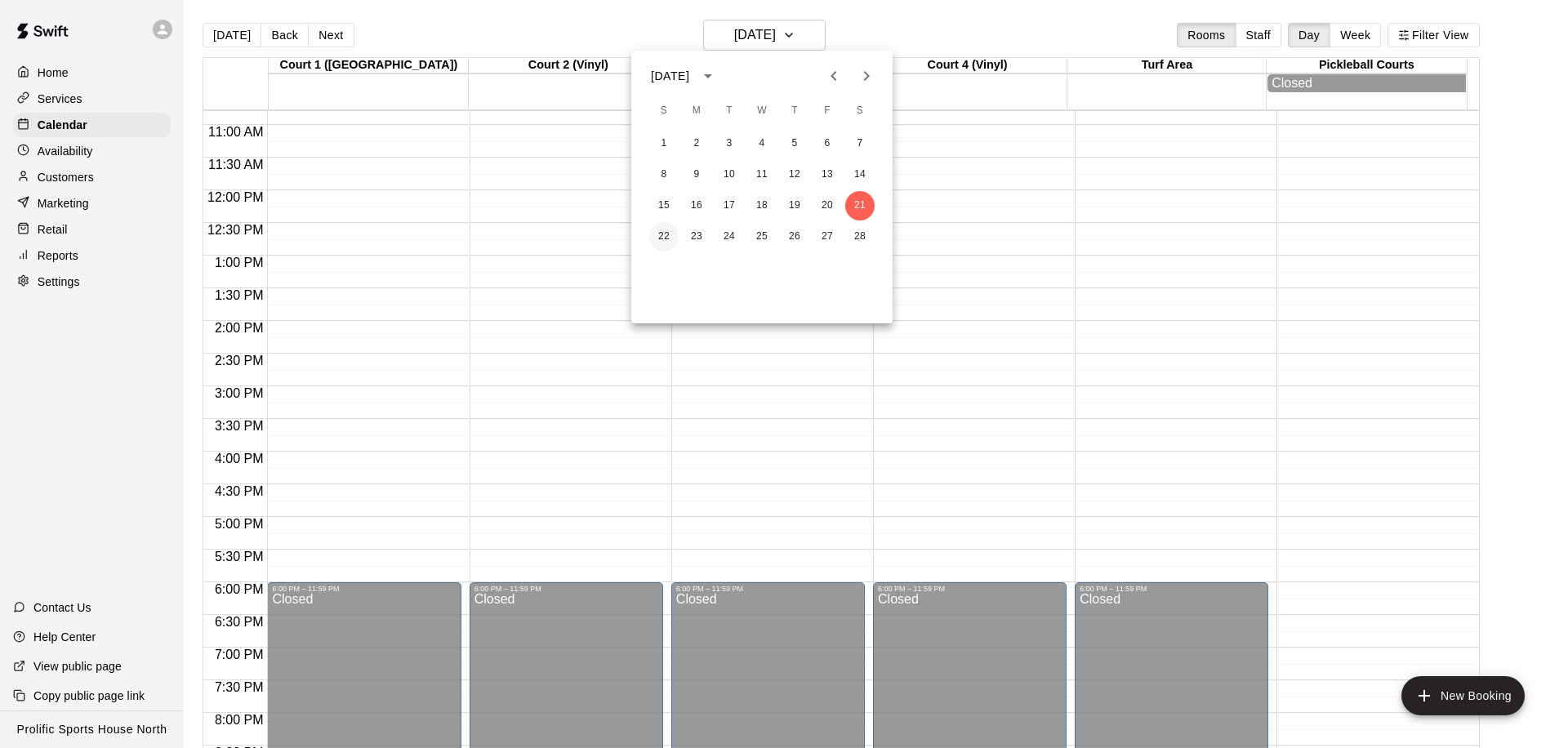
click at [661, 237] on button "22" at bounding box center [664, 237] width 30 height 30
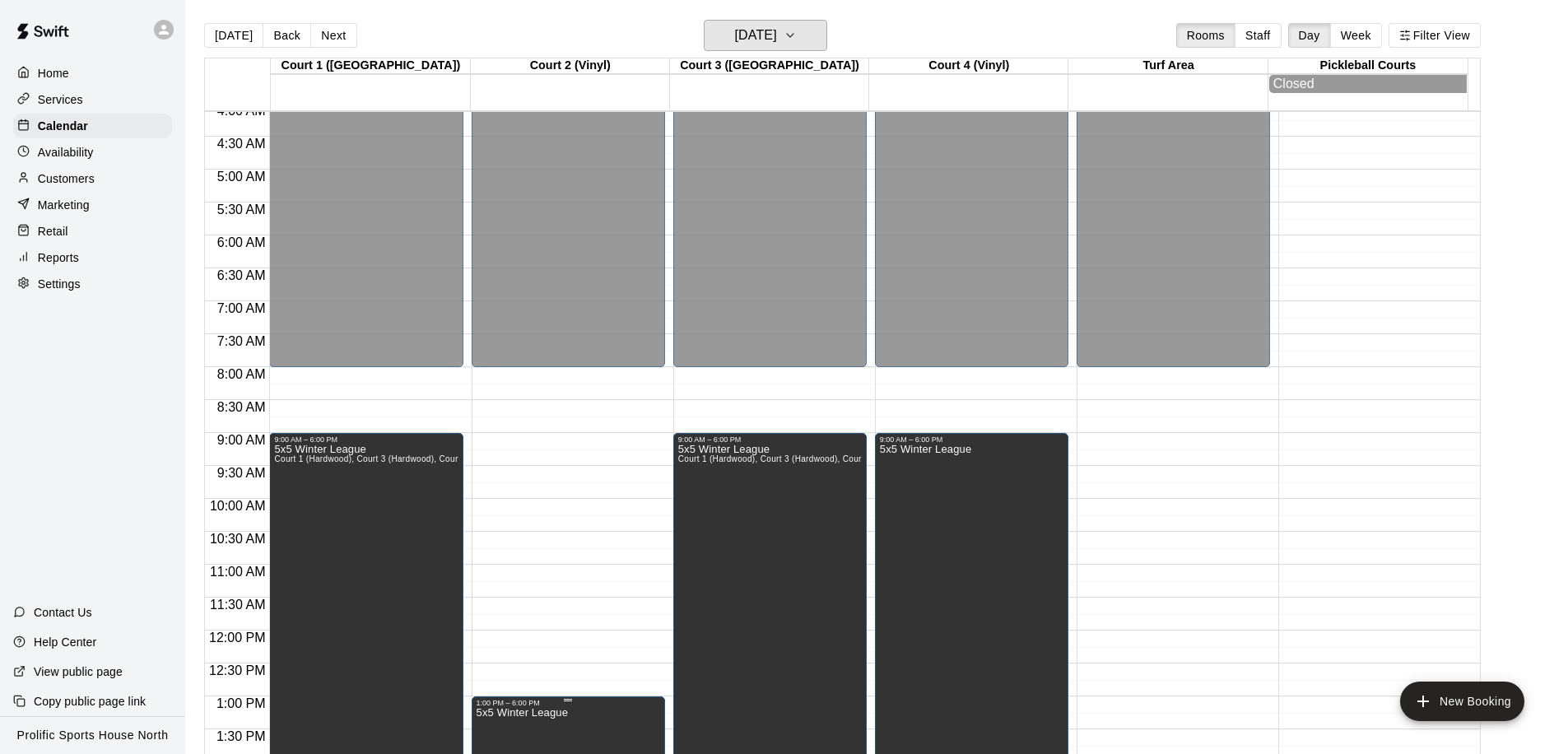
scroll to position [399, 0]
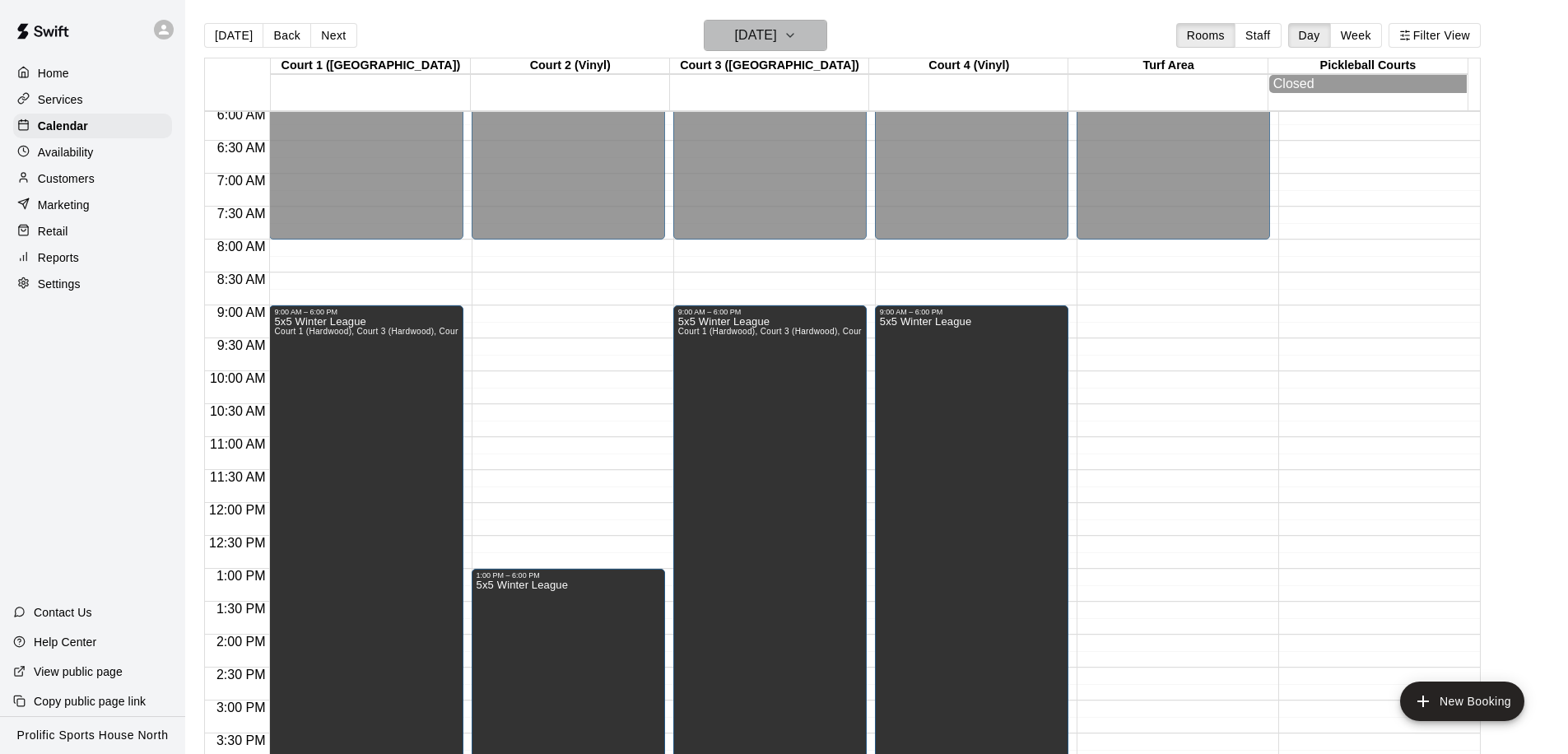
click at [777, 36] on h6 "Sunday Feb 22" at bounding box center [756, 35] width 42 height 23
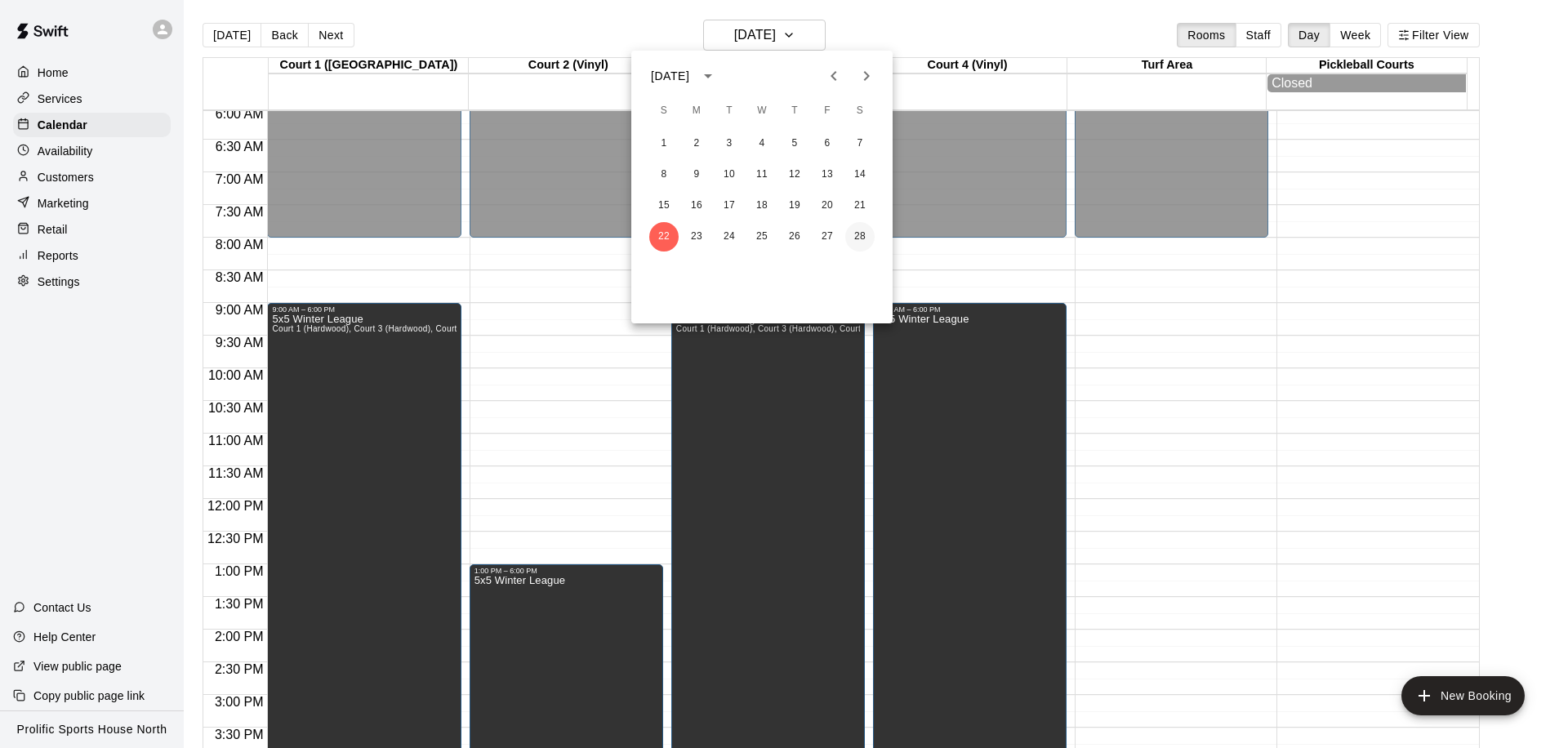
click at [854, 238] on button "28" at bounding box center [860, 237] width 30 height 30
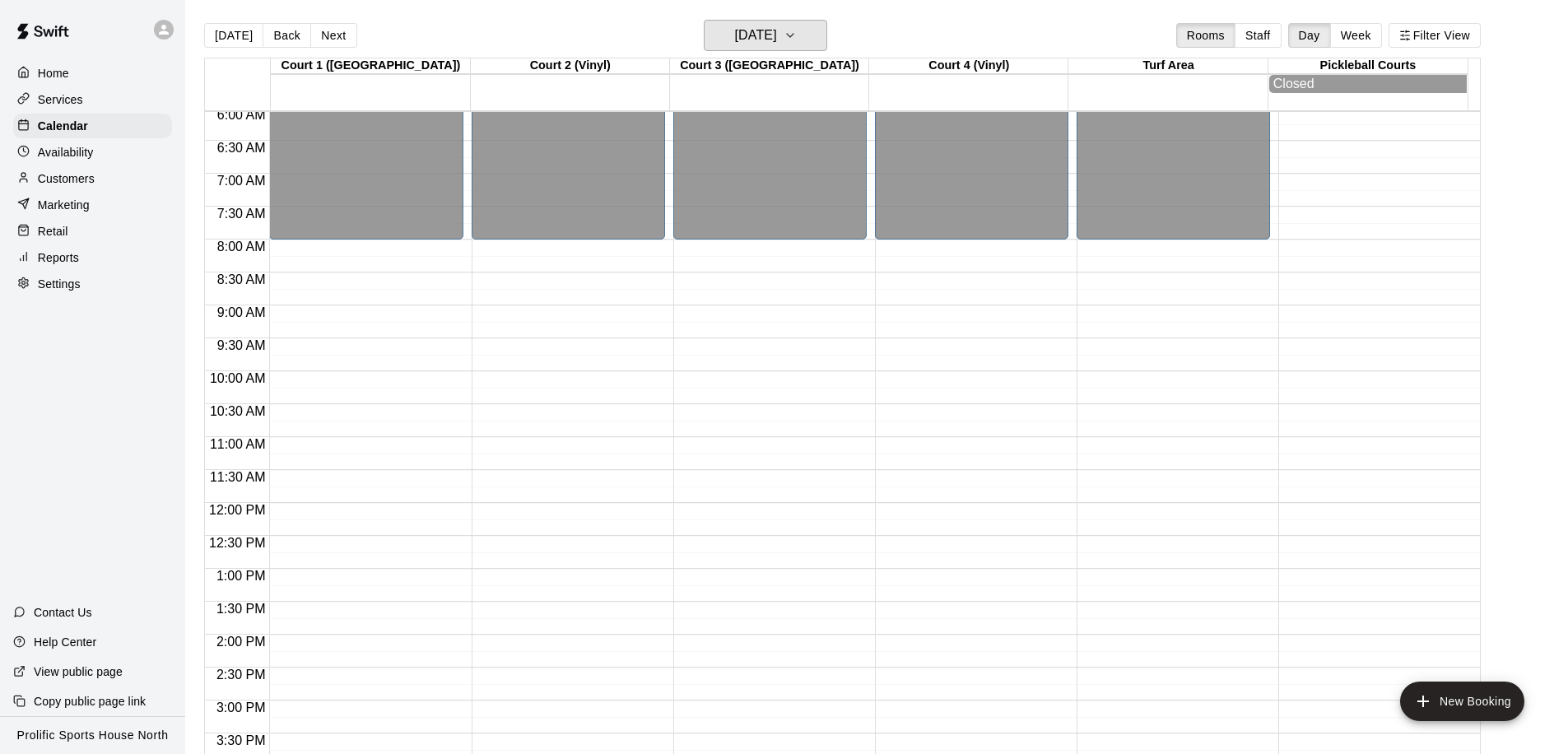
scroll to position [885, 0]
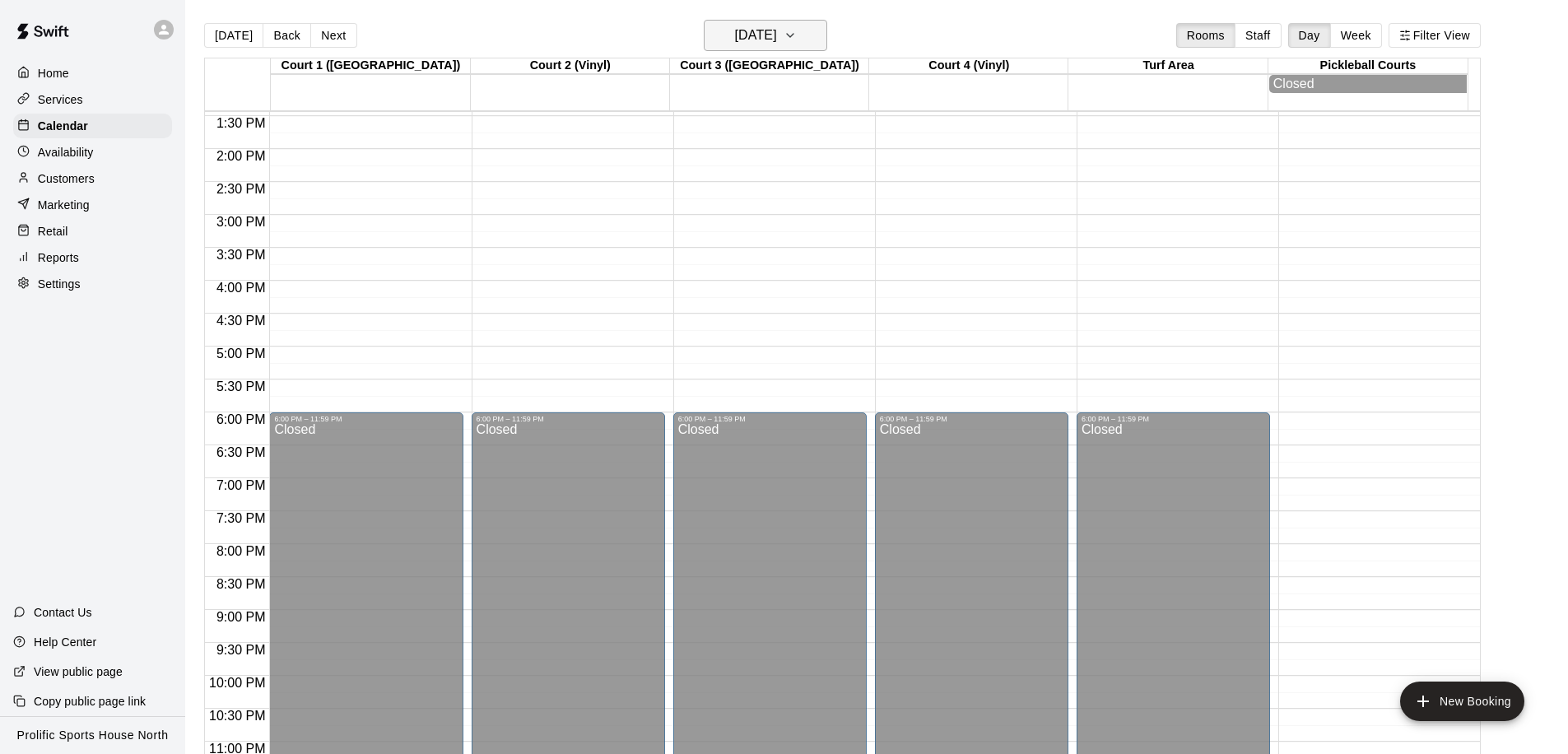
click at [777, 38] on h6 "Saturday Feb 28" at bounding box center [756, 35] width 42 height 23
click at [777, 37] on h6 "Saturday Feb 28" at bounding box center [756, 35] width 42 height 23
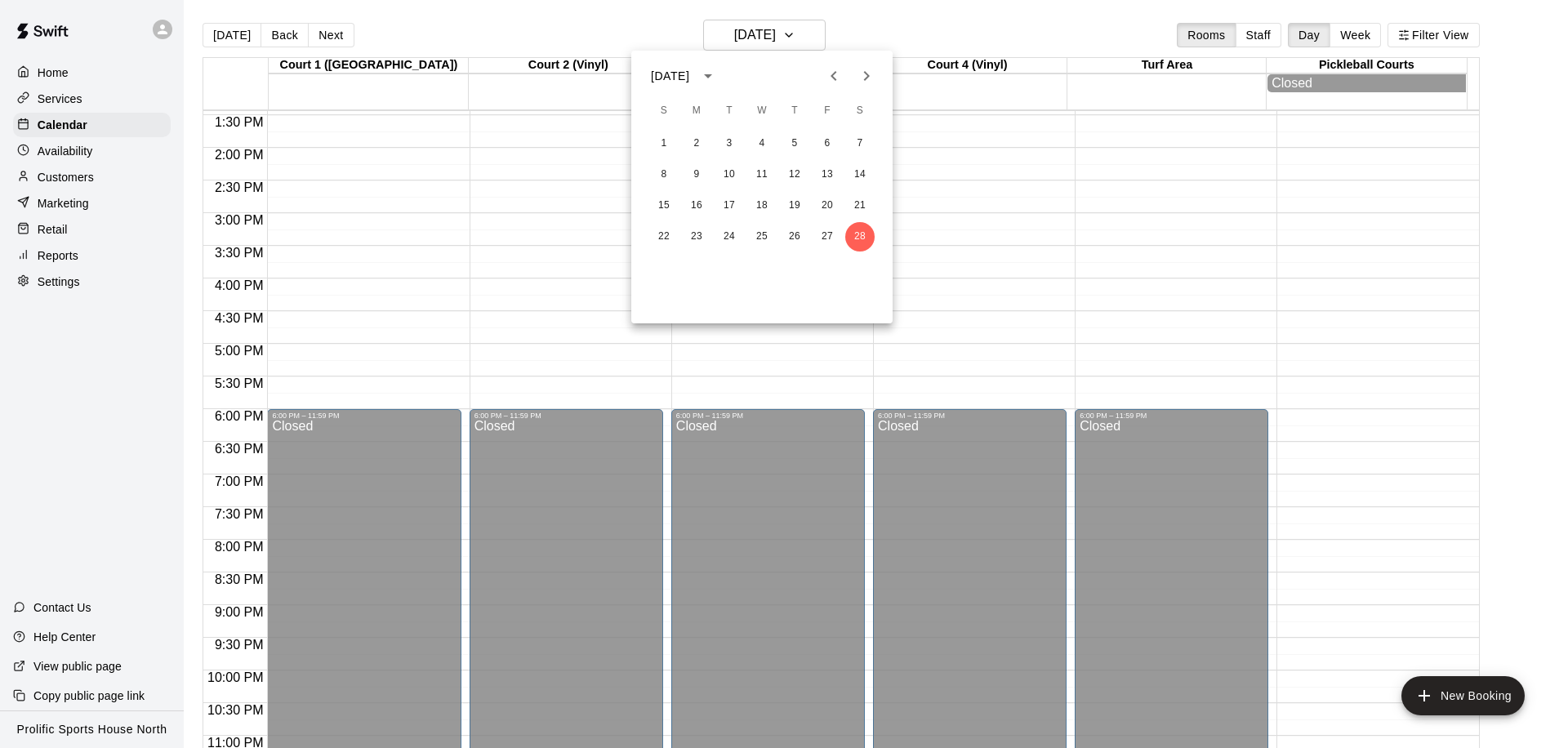
click at [868, 74] on icon "Next month" at bounding box center [867, 76] width 20 height 20
click at [666, 141] on button "1" at bounding box center [664, 144] width 30 height 30
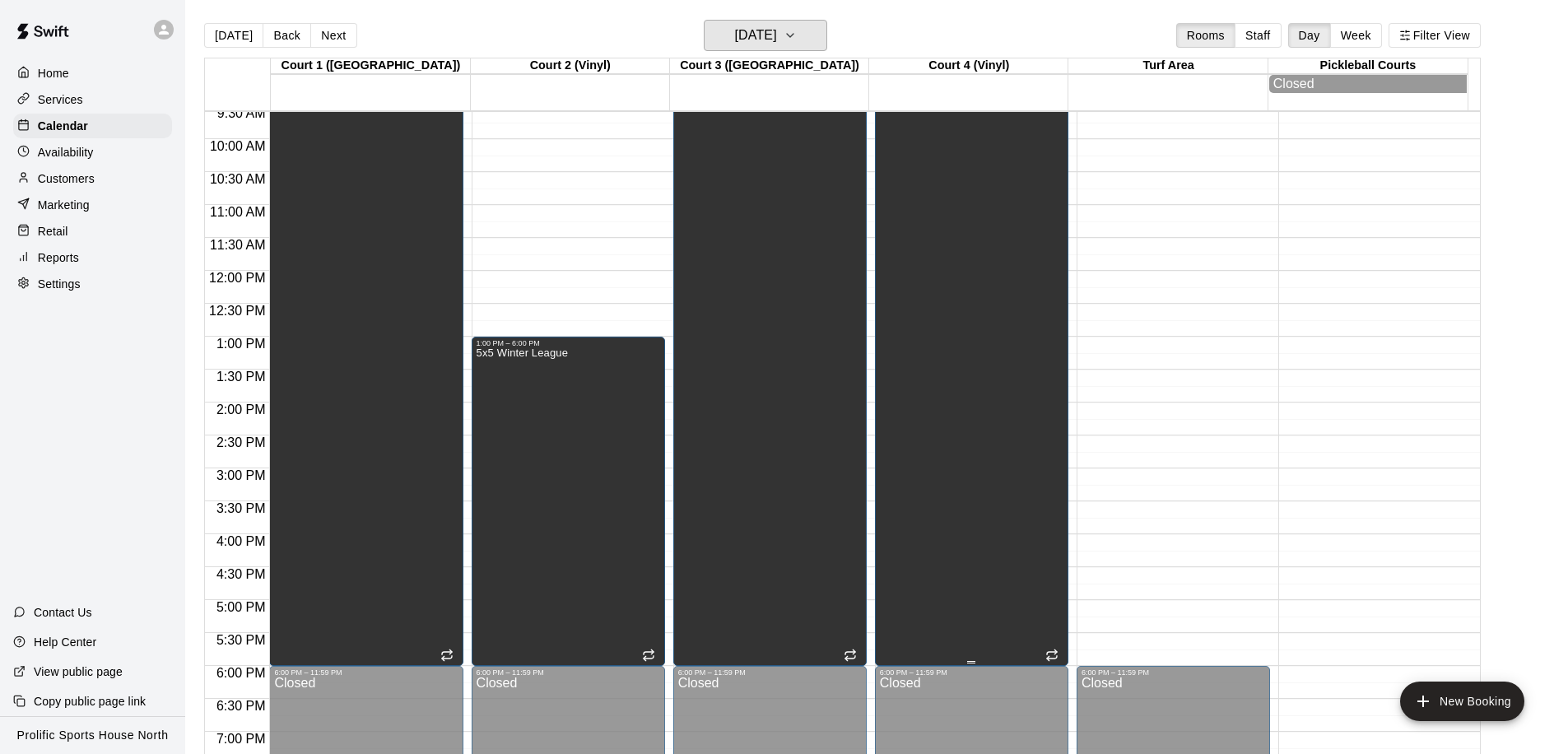
scroll to position [402, 0]
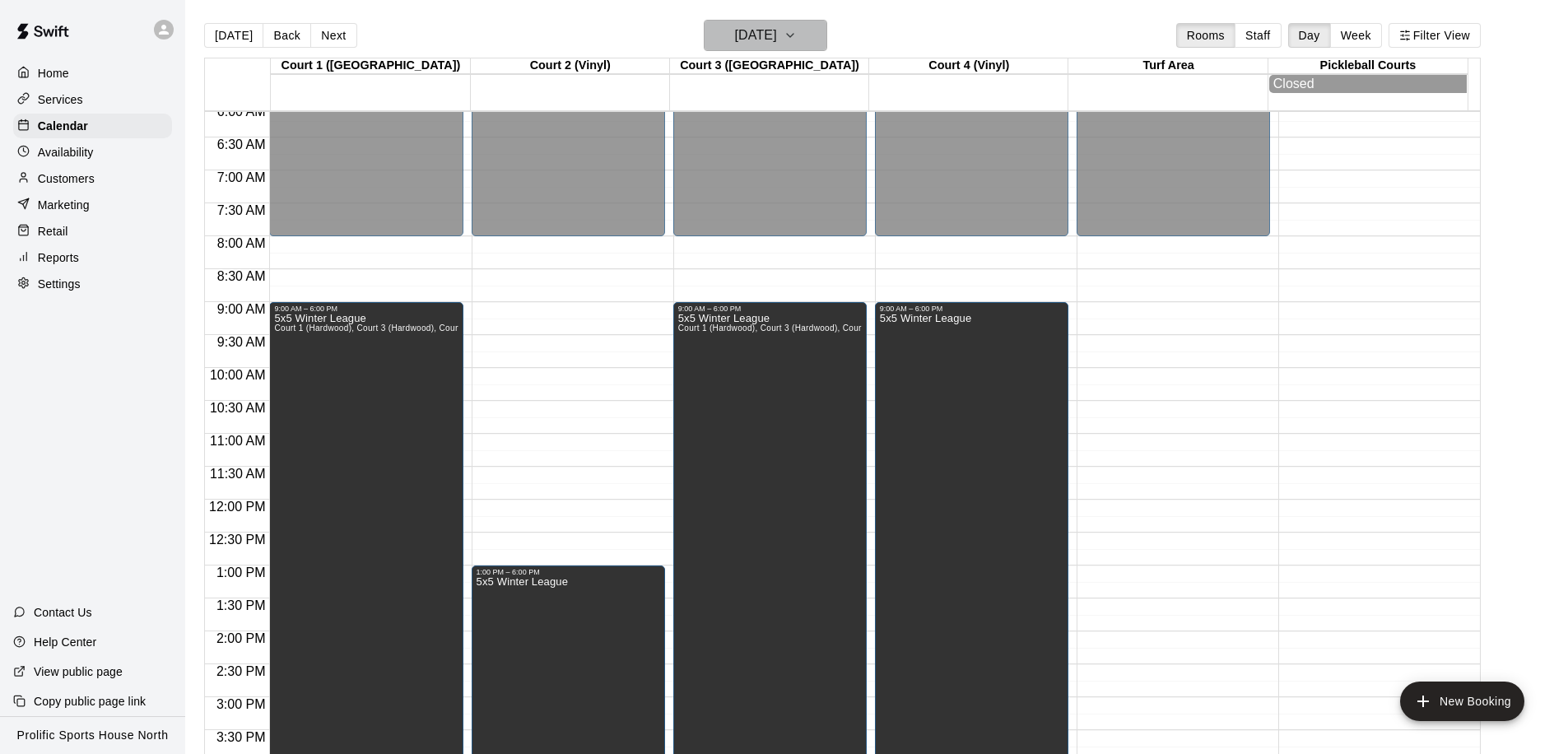
click at [777, 39] on h6 "Sunday Mar 01" at bounding box center [756, 35] width 42 height 23
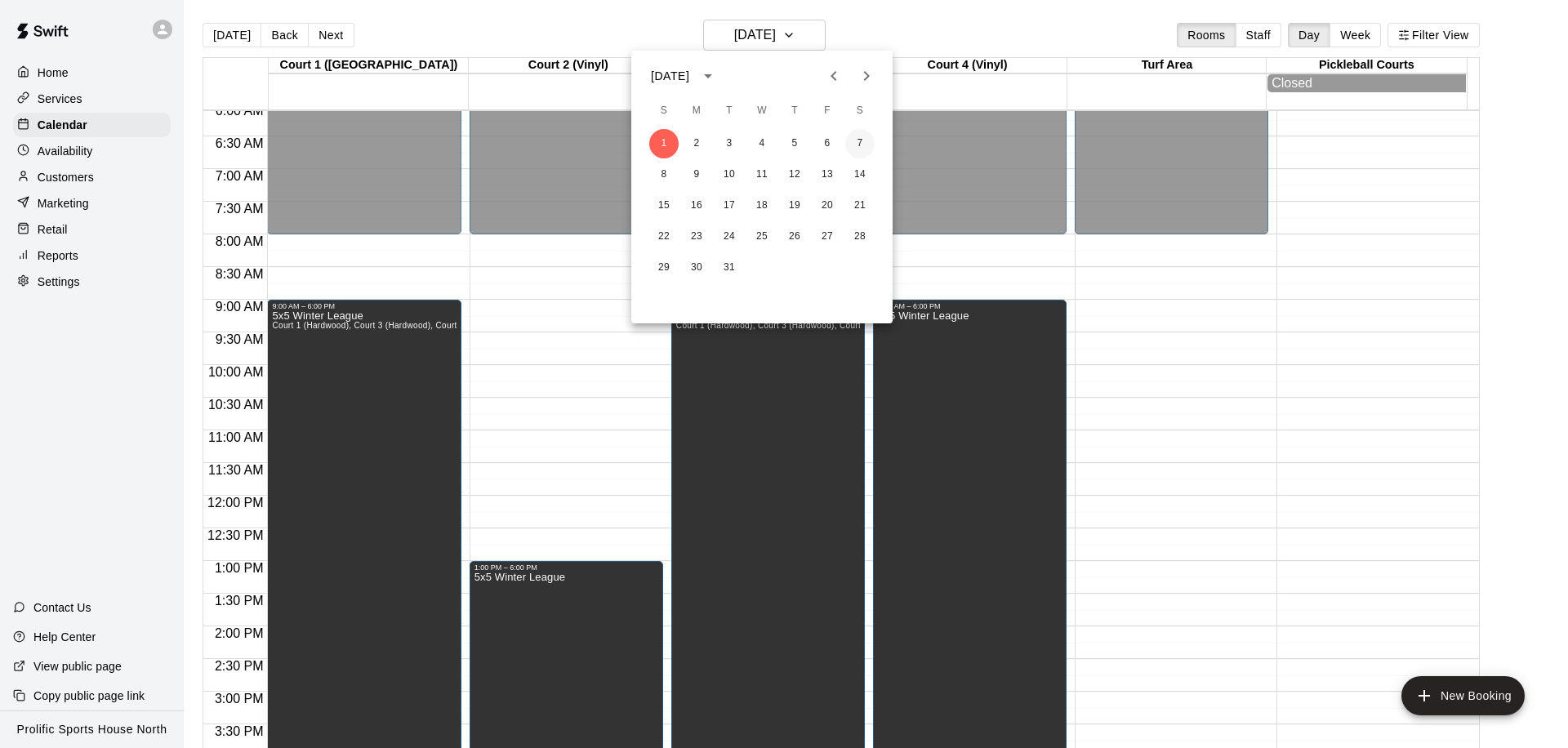
click at [869, 143] on button "7" at bounding box center [860, 144] width 30 height 30
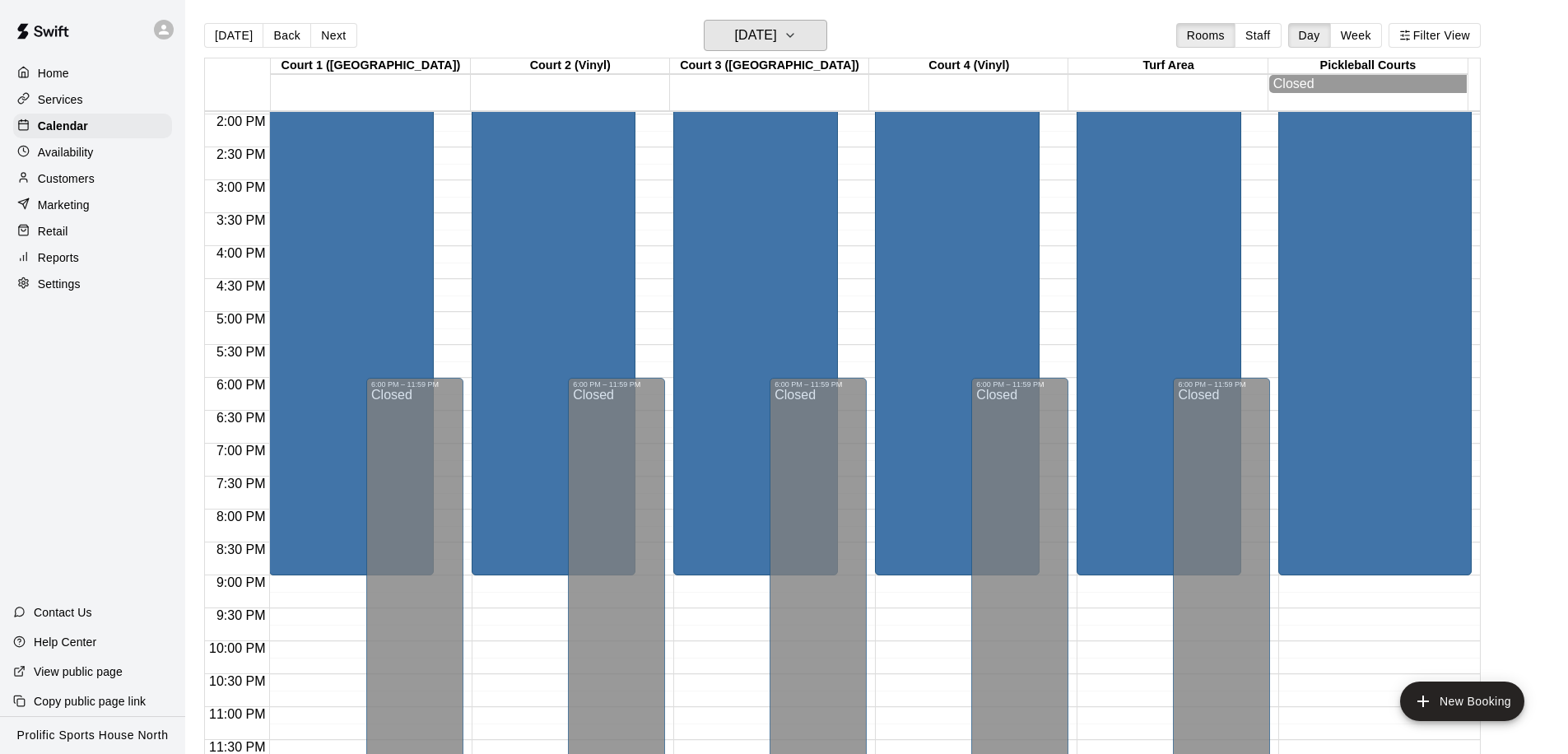
scroll to position [393, 0]
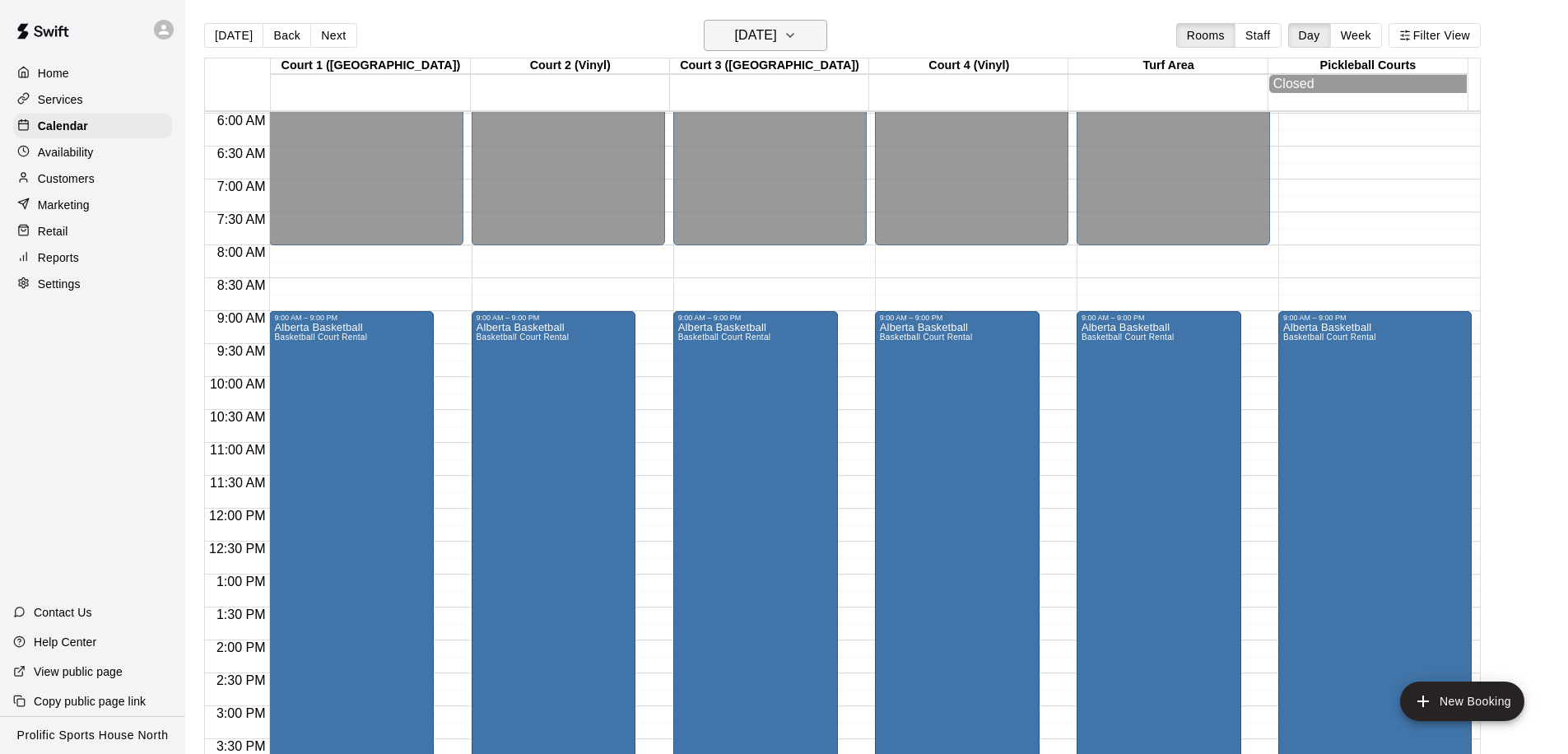
click at [776, 32] on h6 "Saturday Mar 07" at bounding box center [756, 35] width 42 height 23
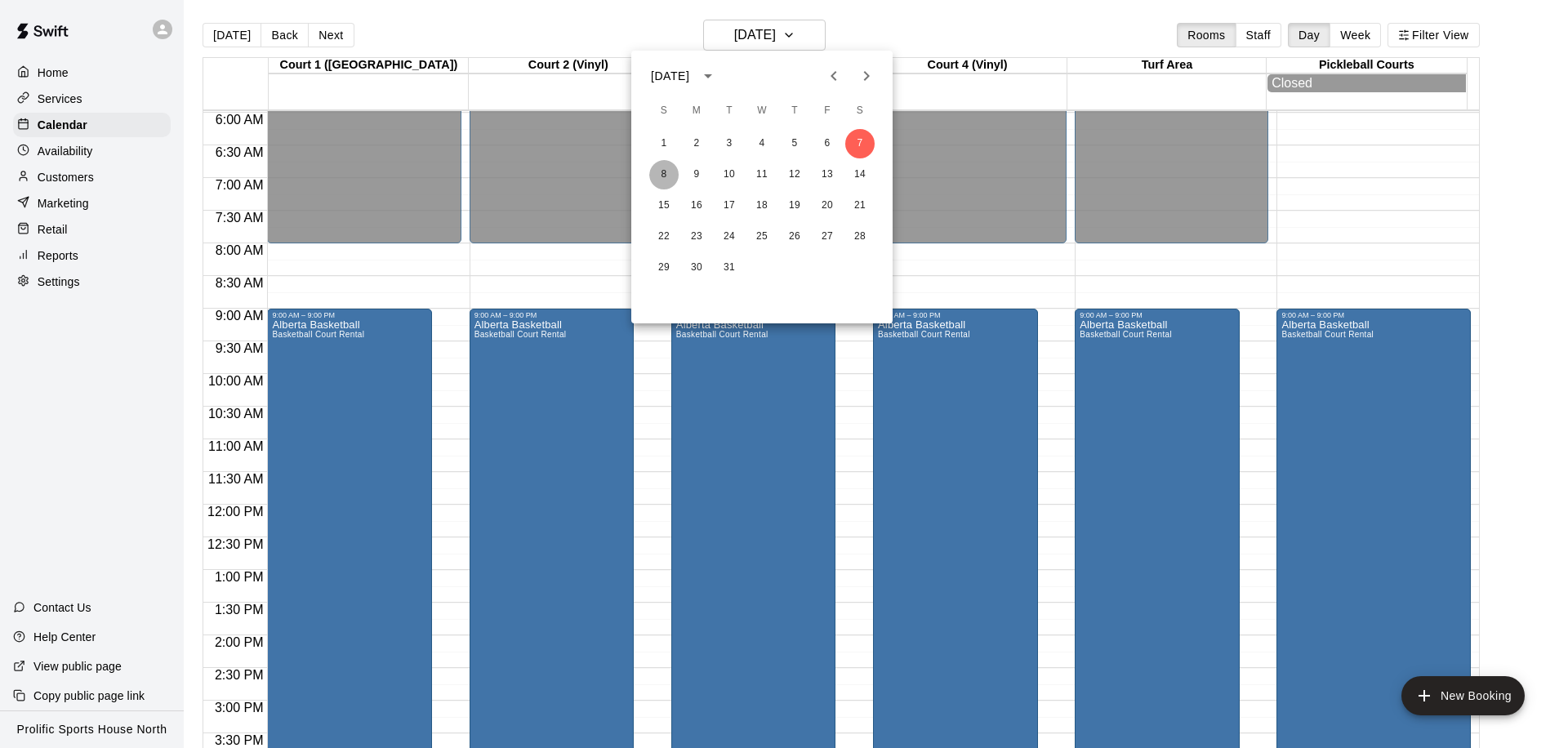
click at [672, 170] on button "8" at bounding box center [664, 175] width 30 height 30
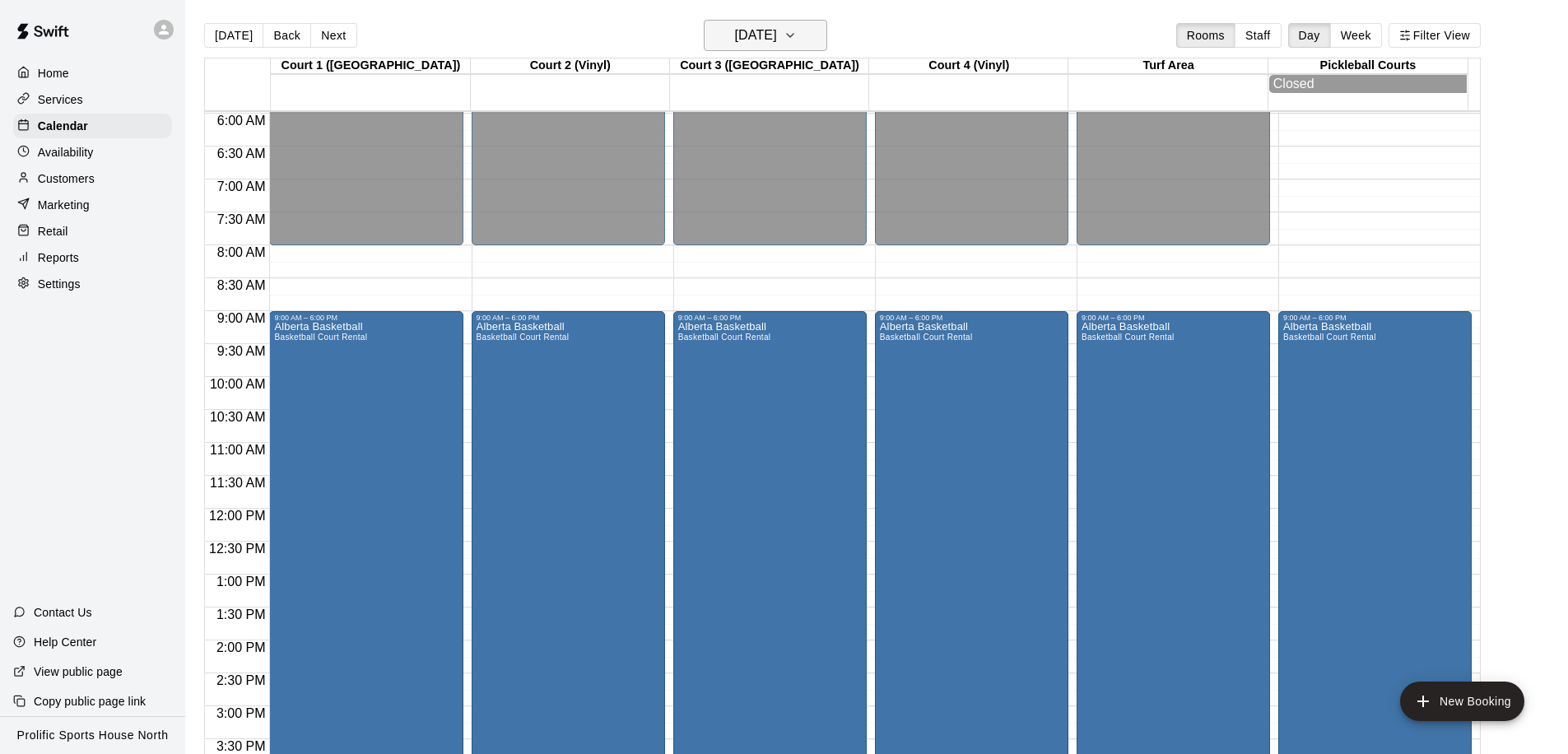
click at [777, 45] on h6 "Sunday Mar 08" at bounding box center [756, 35] width 42 height 23
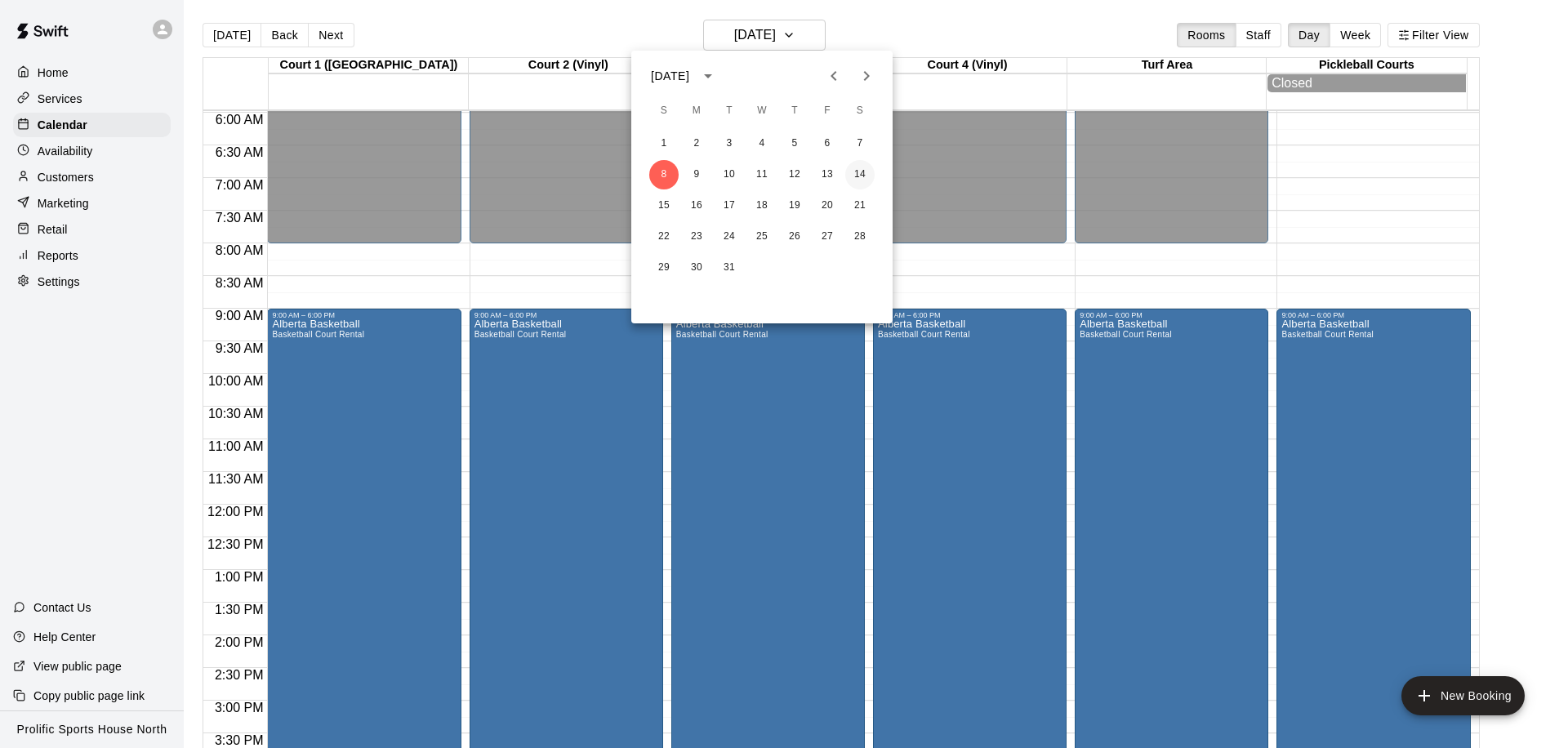
click at [856, 174] on button "14" at bounding box center [860, 175] width 30 height 30
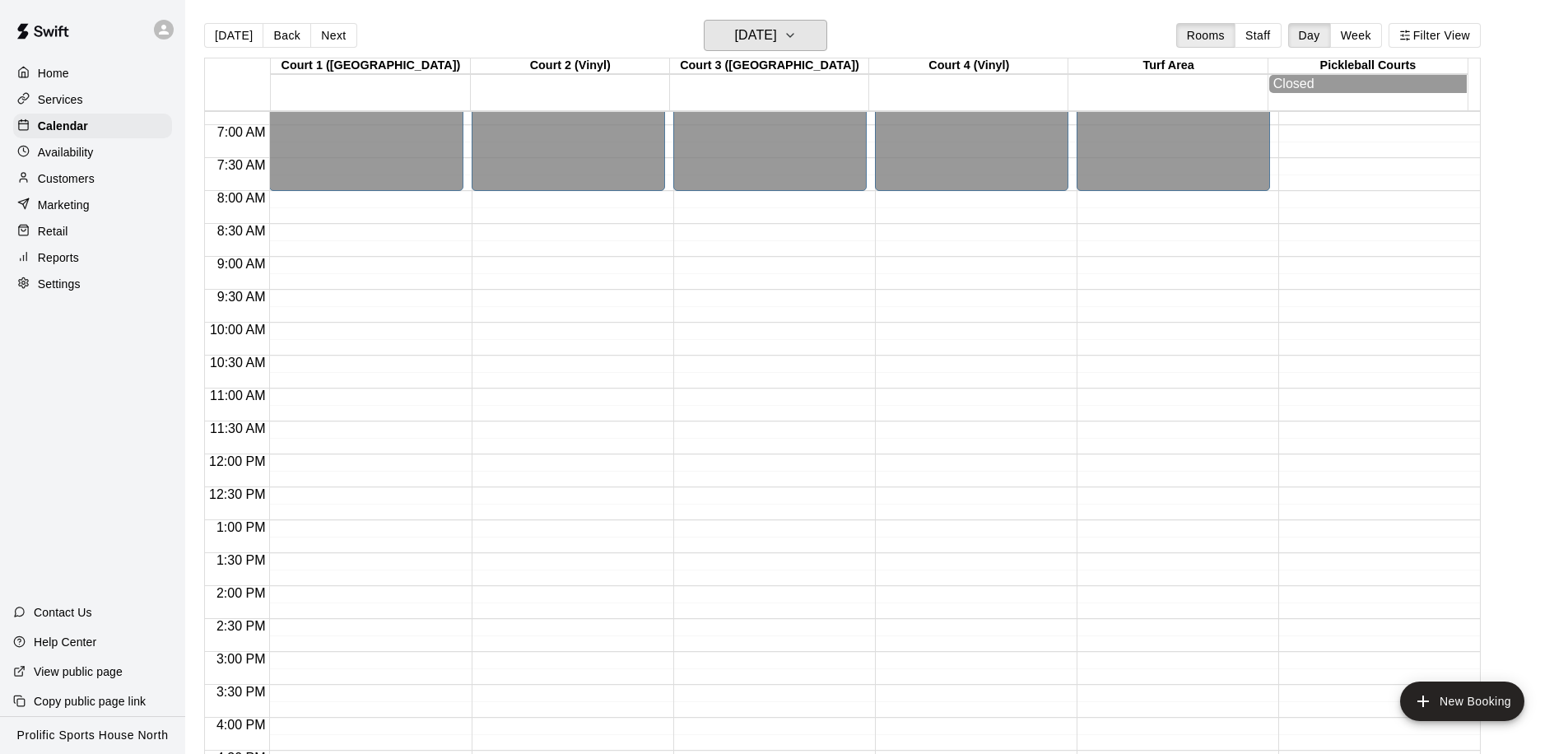
scroll to position [626, 0]
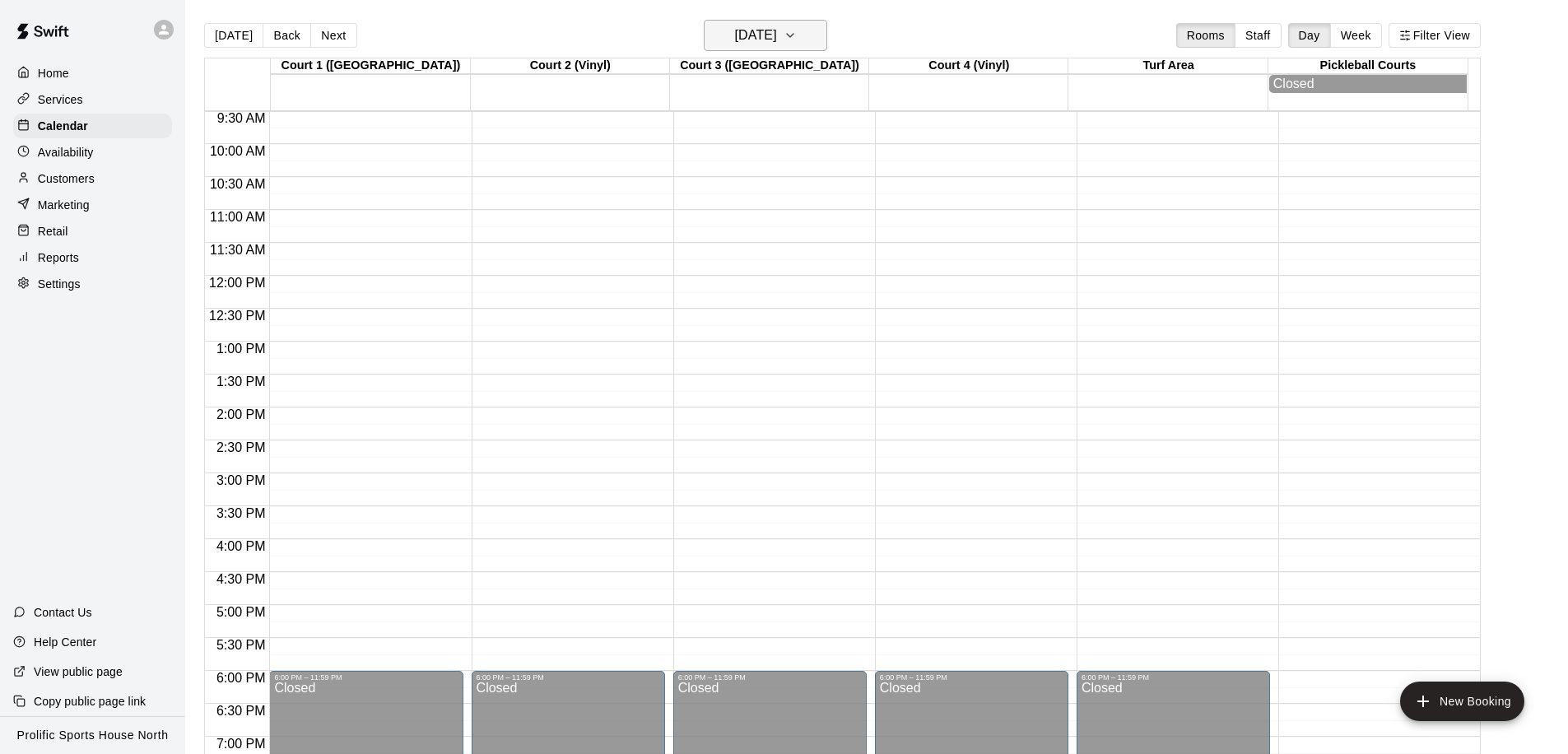
click at [777, 35] on h6 "Saturday Mar 14" at bounding box center [756, 35] width 42 height 23
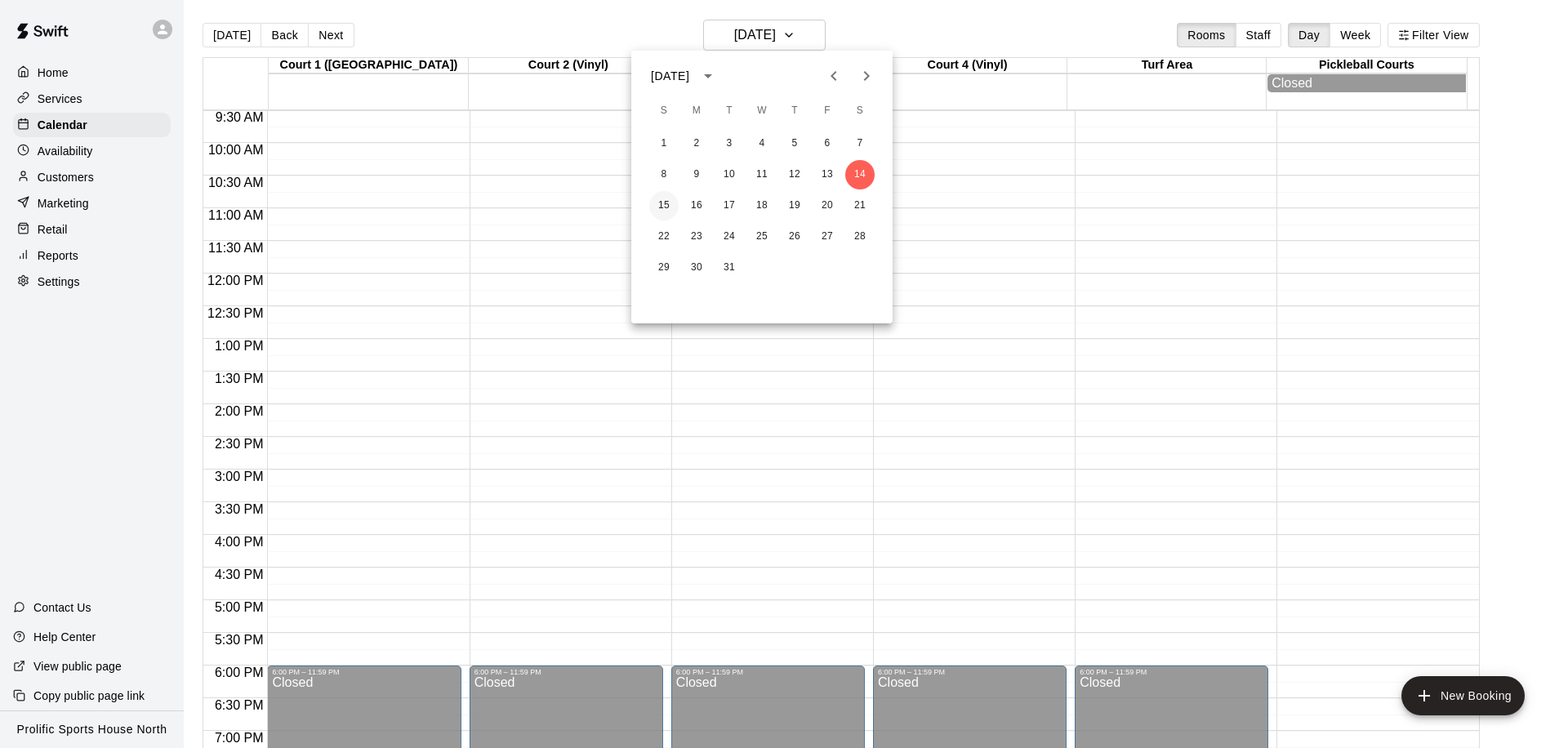
click at [668, 201] on button "15" at bounding box center [664, 206] width 30 height 30
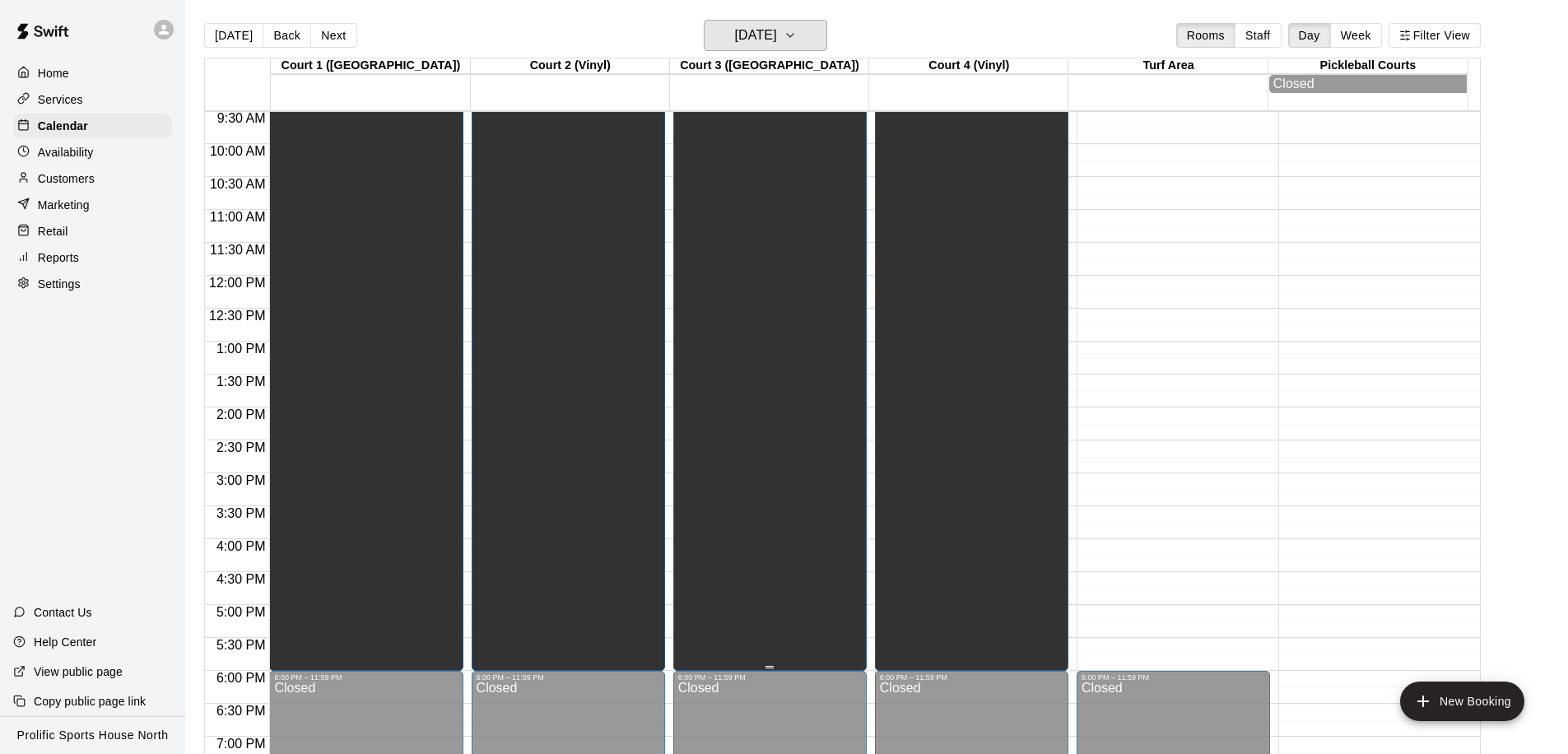
scroll to position [374, 0]
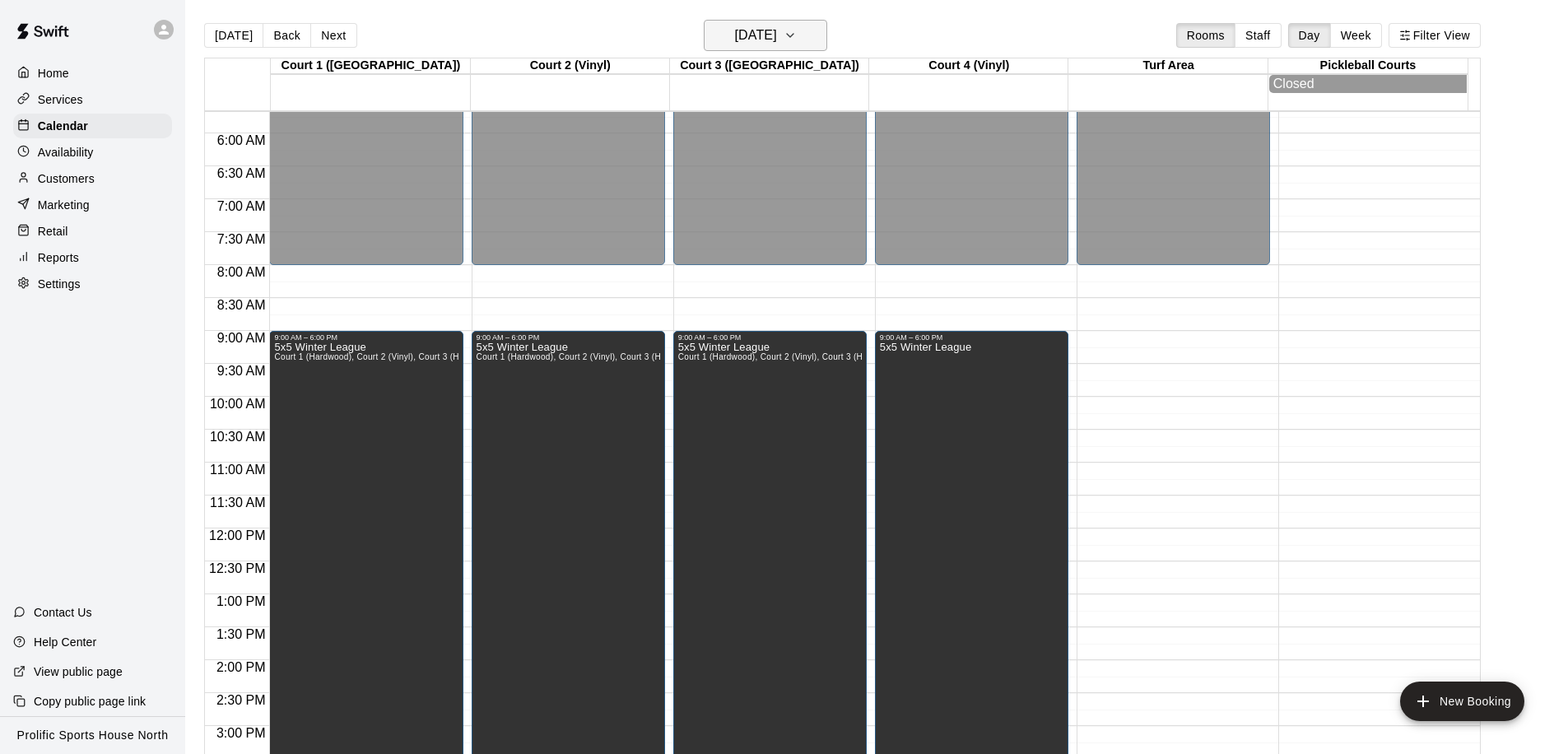
click at [777, 26] on h6 "Sunday Mar 15" at bounding box center [756, 35] width 42 height 23
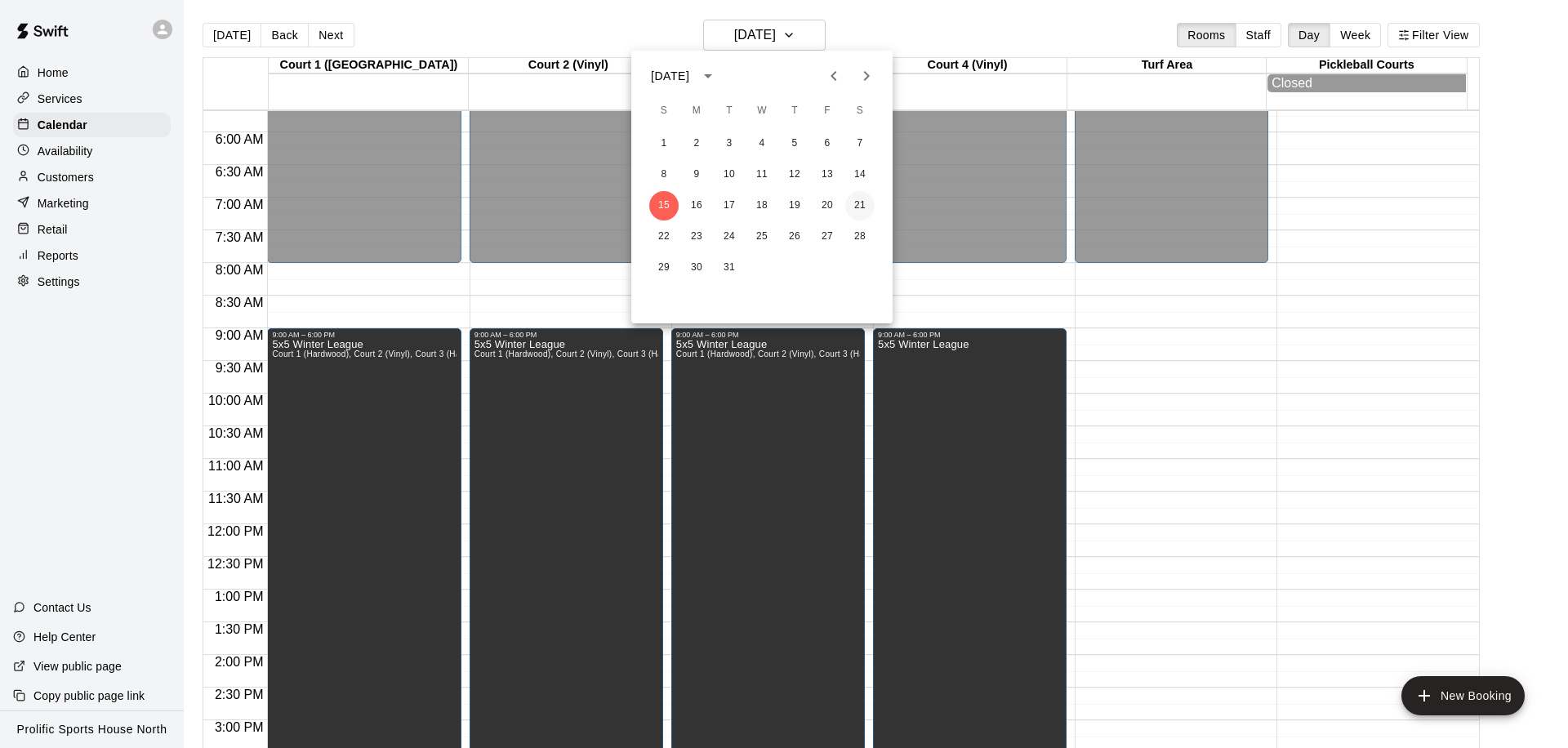
click at [855, 202] on button "21" at bounding box center [860, 206] width 30 height 30
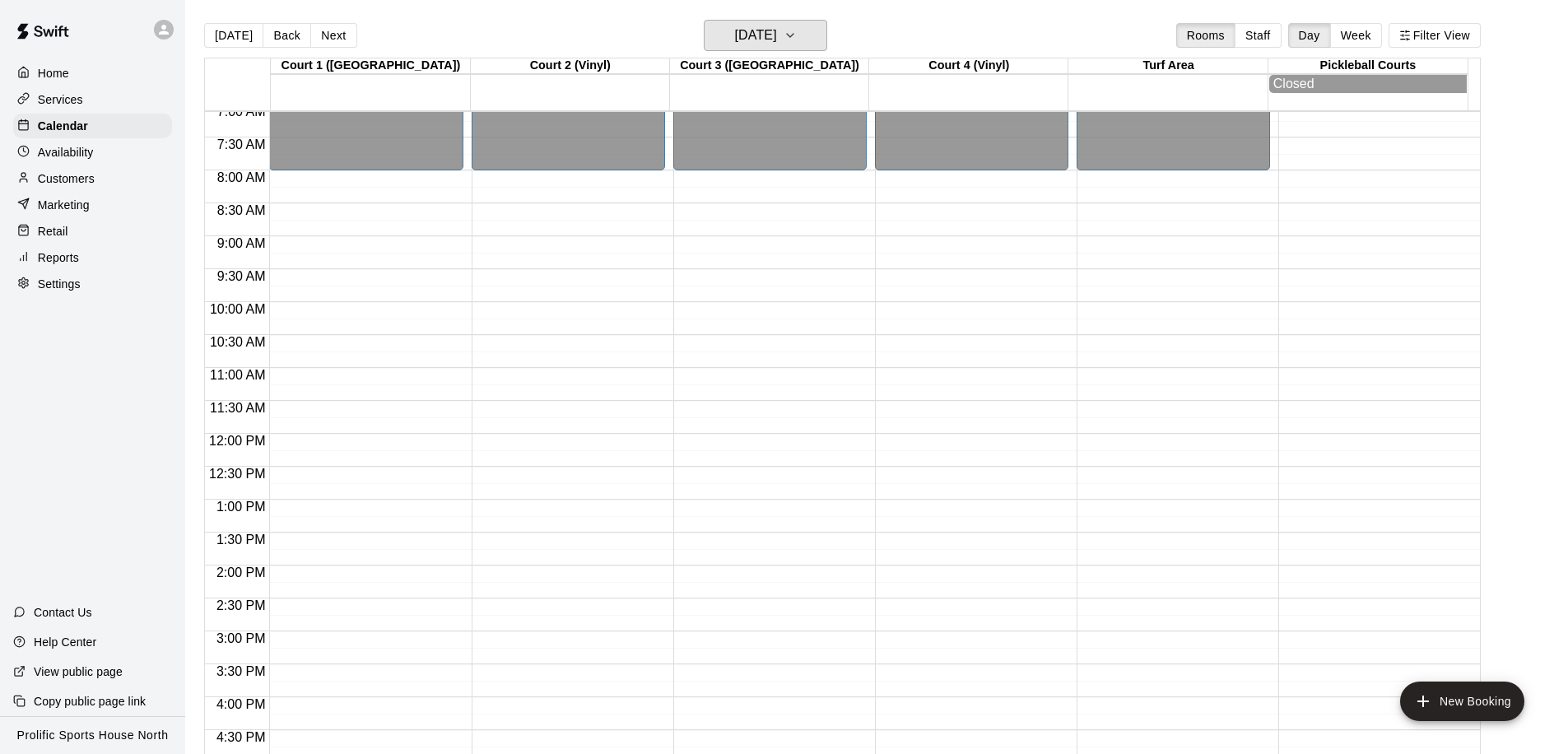
scroll to position [564, 0]
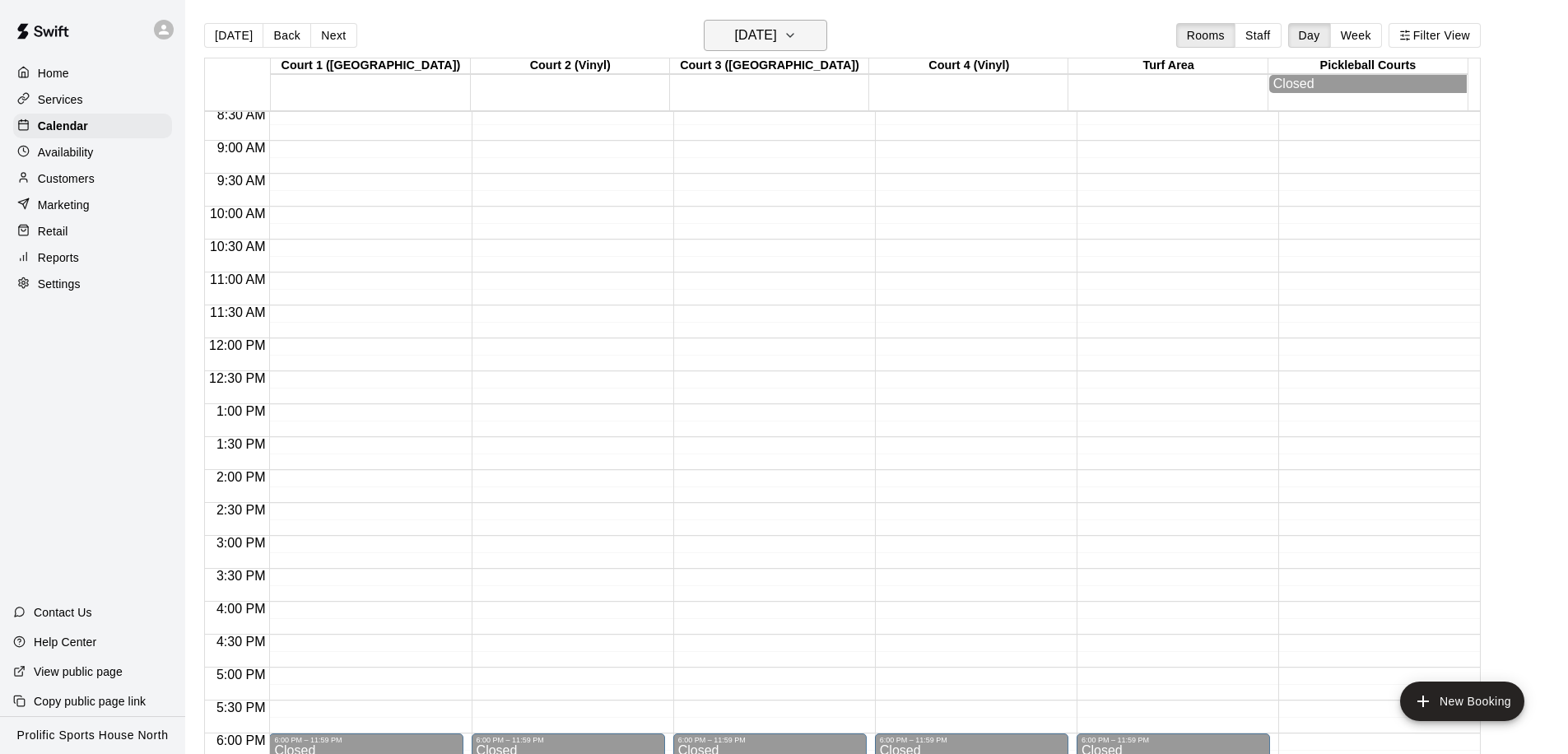
click at [810, 38] on button "Saturday Mar 21" at bounding box center [766, 35] width 124 height 31
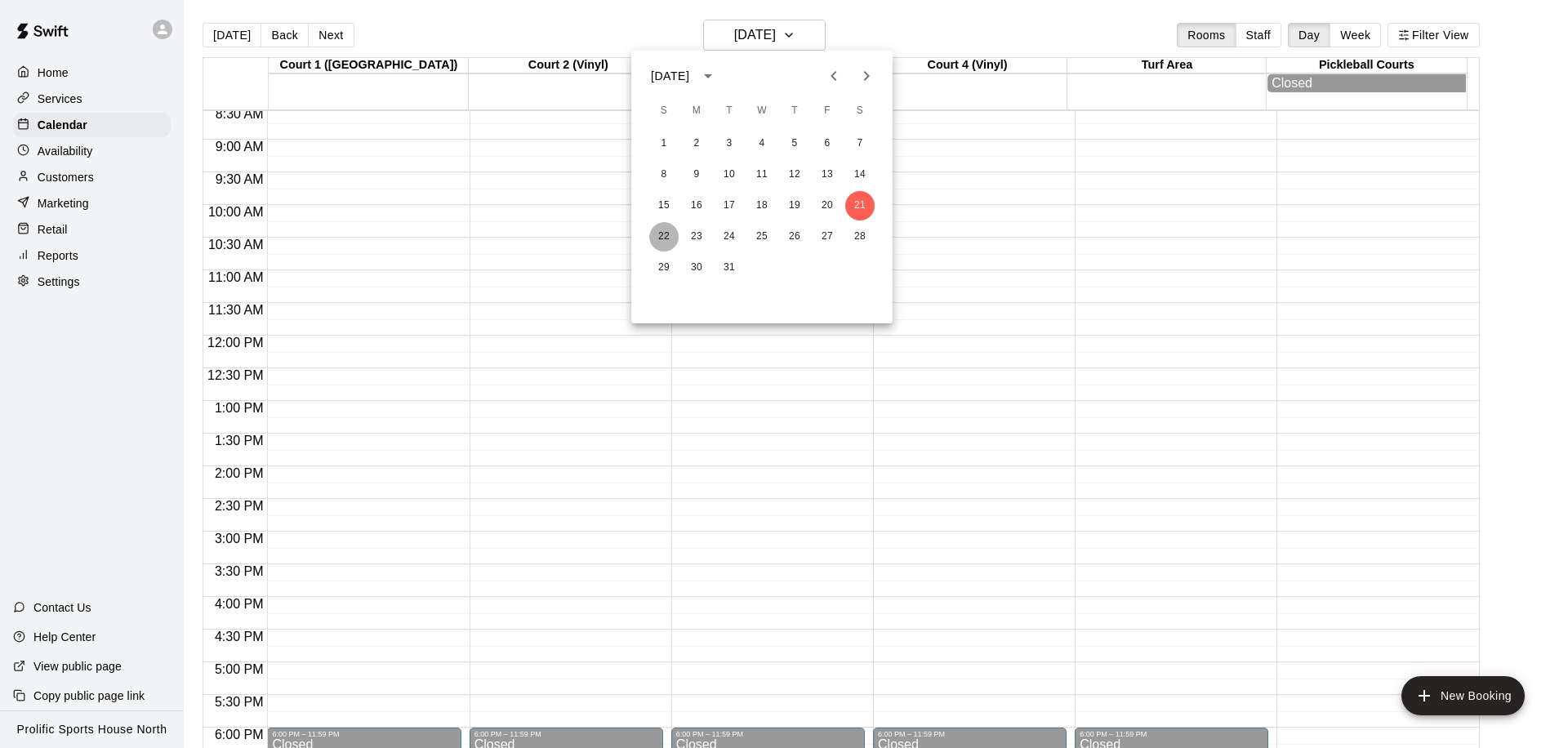
click at [672, 232] on button "22" at bounding box center [664, 237] width 30 height 30
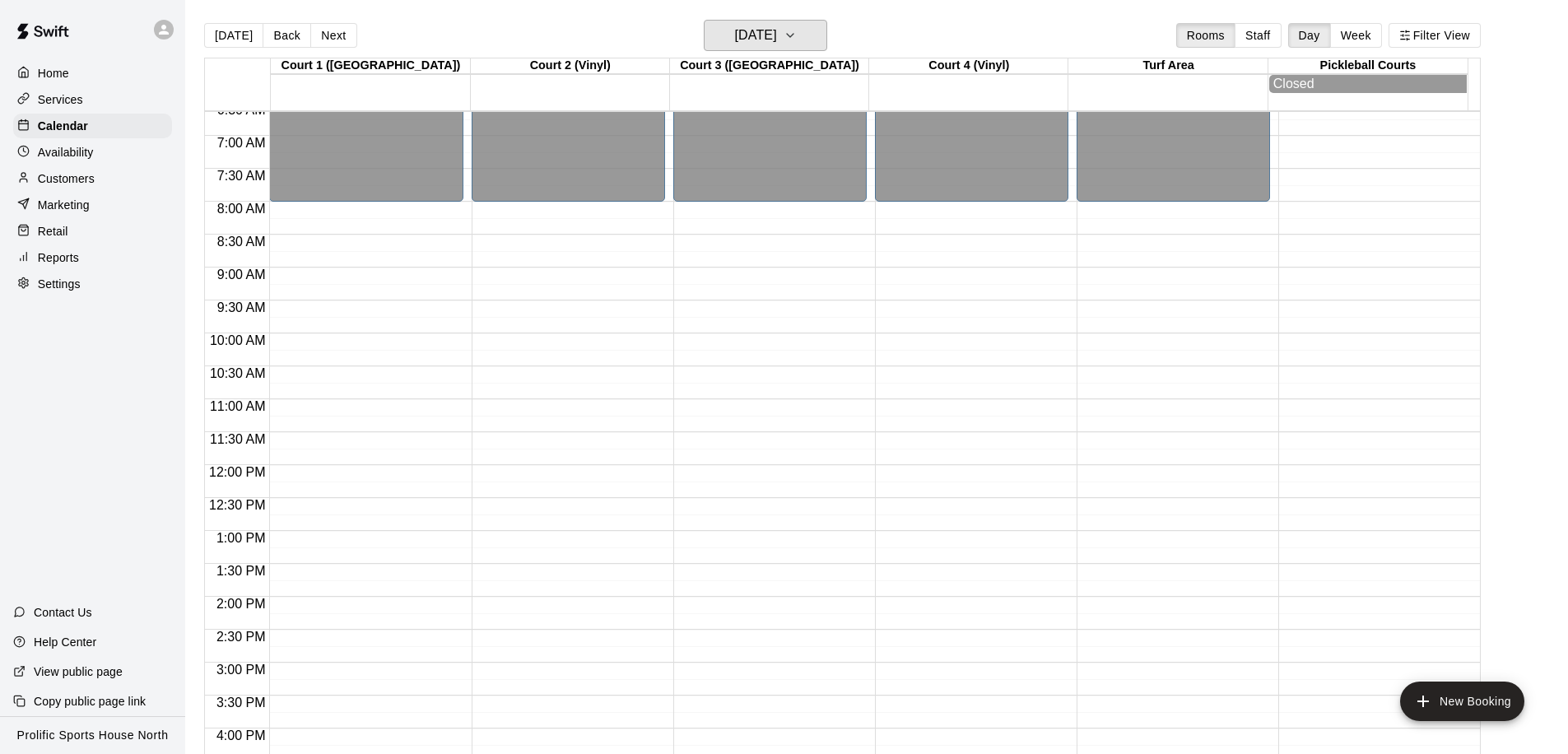
scroll to position [364, 0]
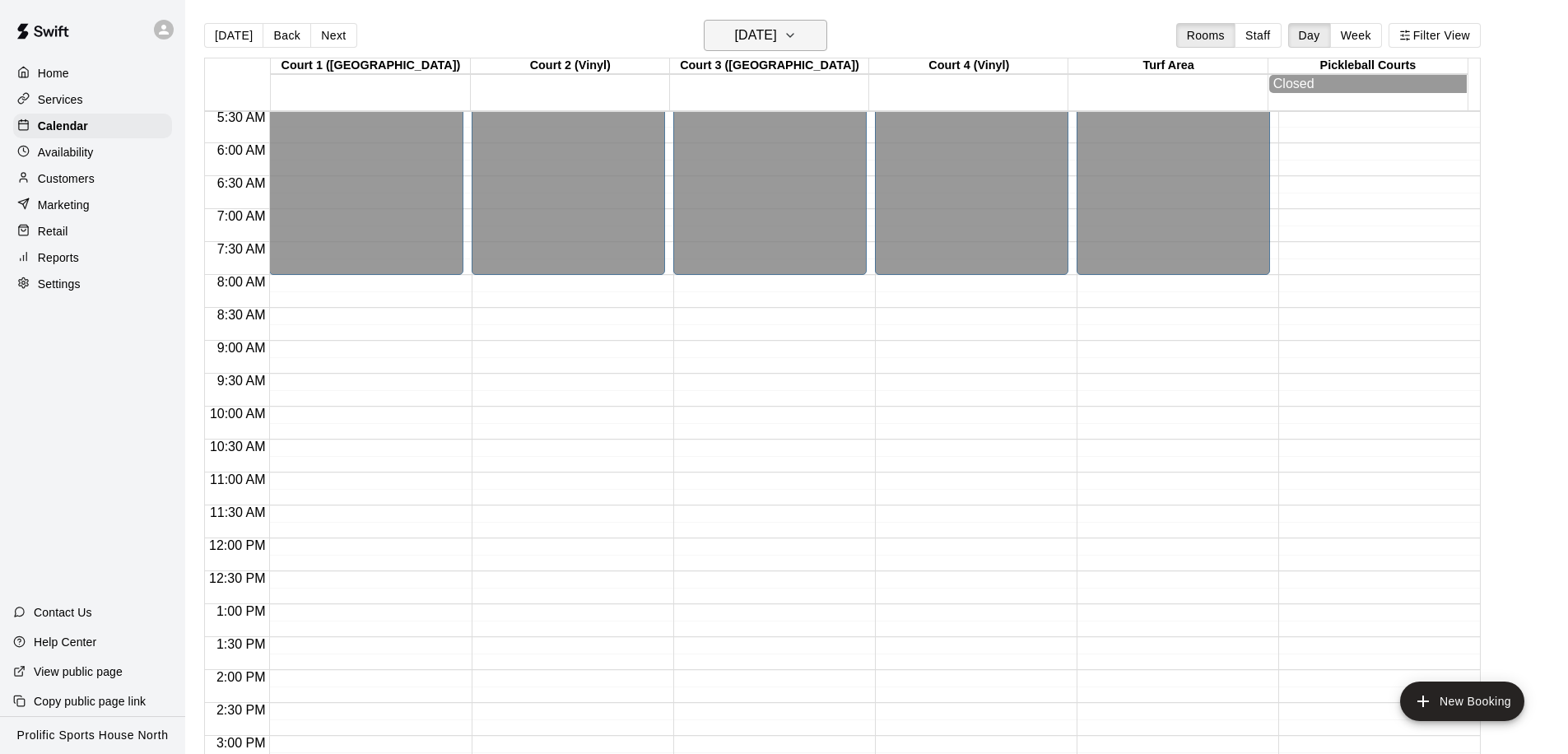
click at [777, 41] on h6 "Sunday Mar 22" at bounding box center [756, 35] width 42 height 23
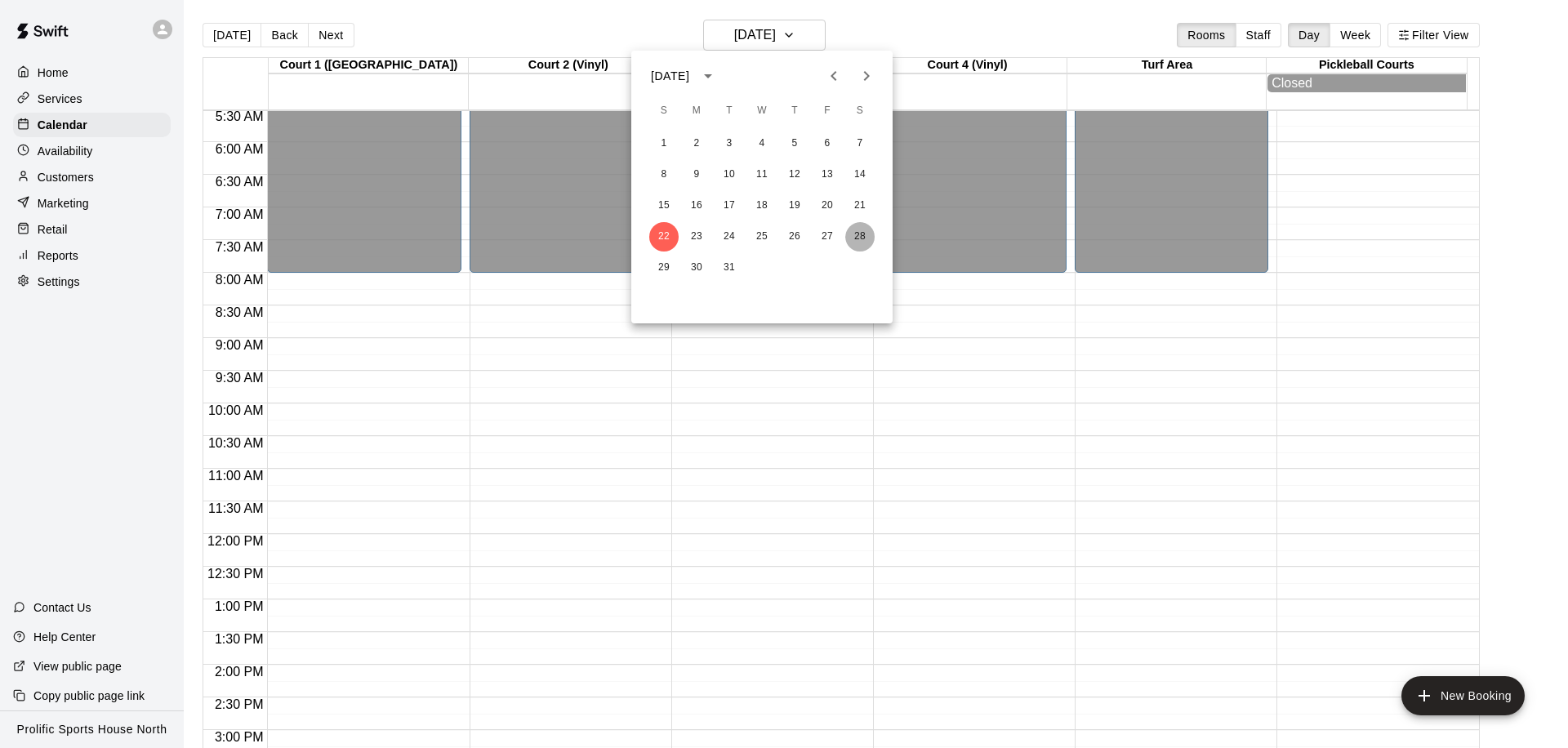
click at [858, 233] on button "28" at bounding box center [860, 237] width 30 height 30
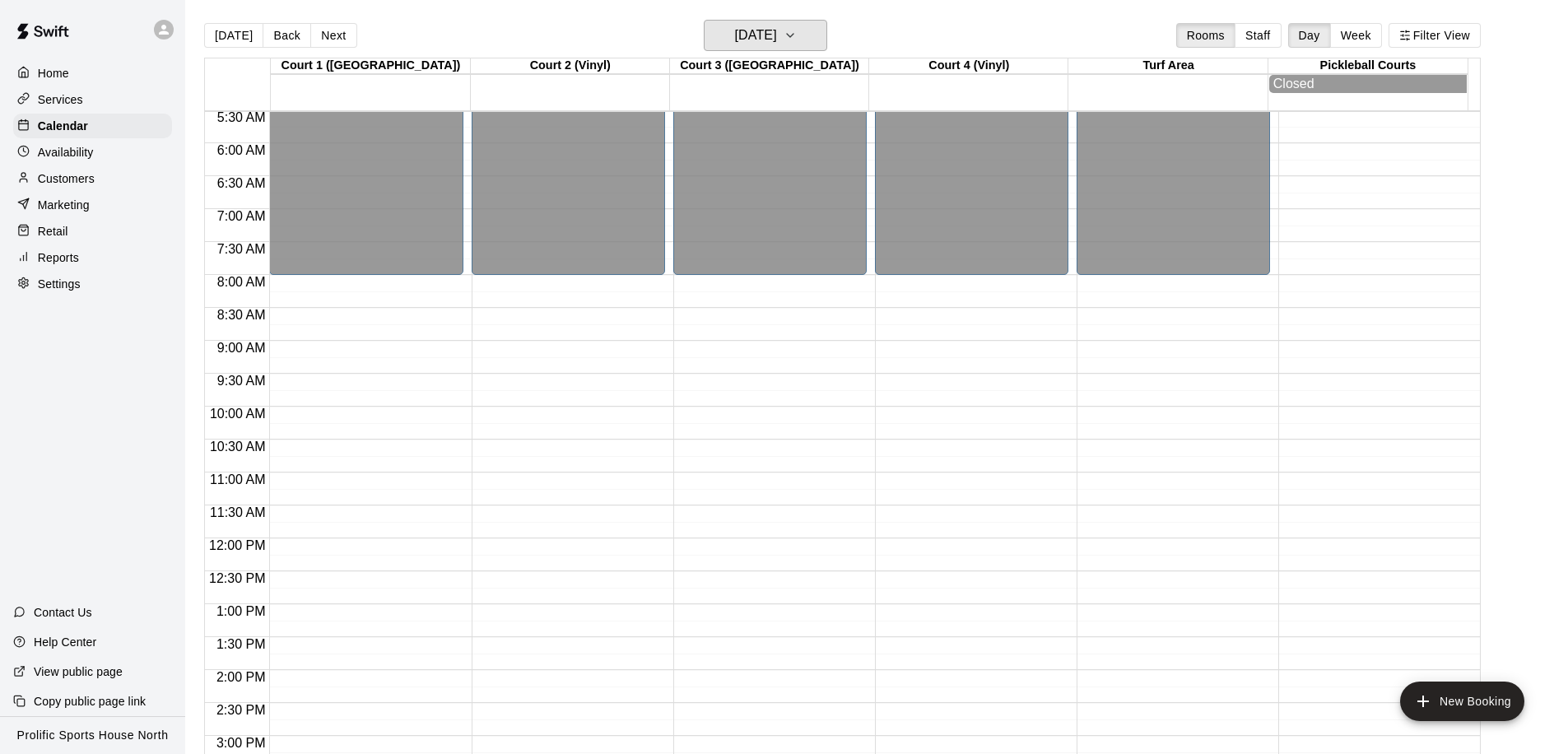
scroll to position [569, 0]
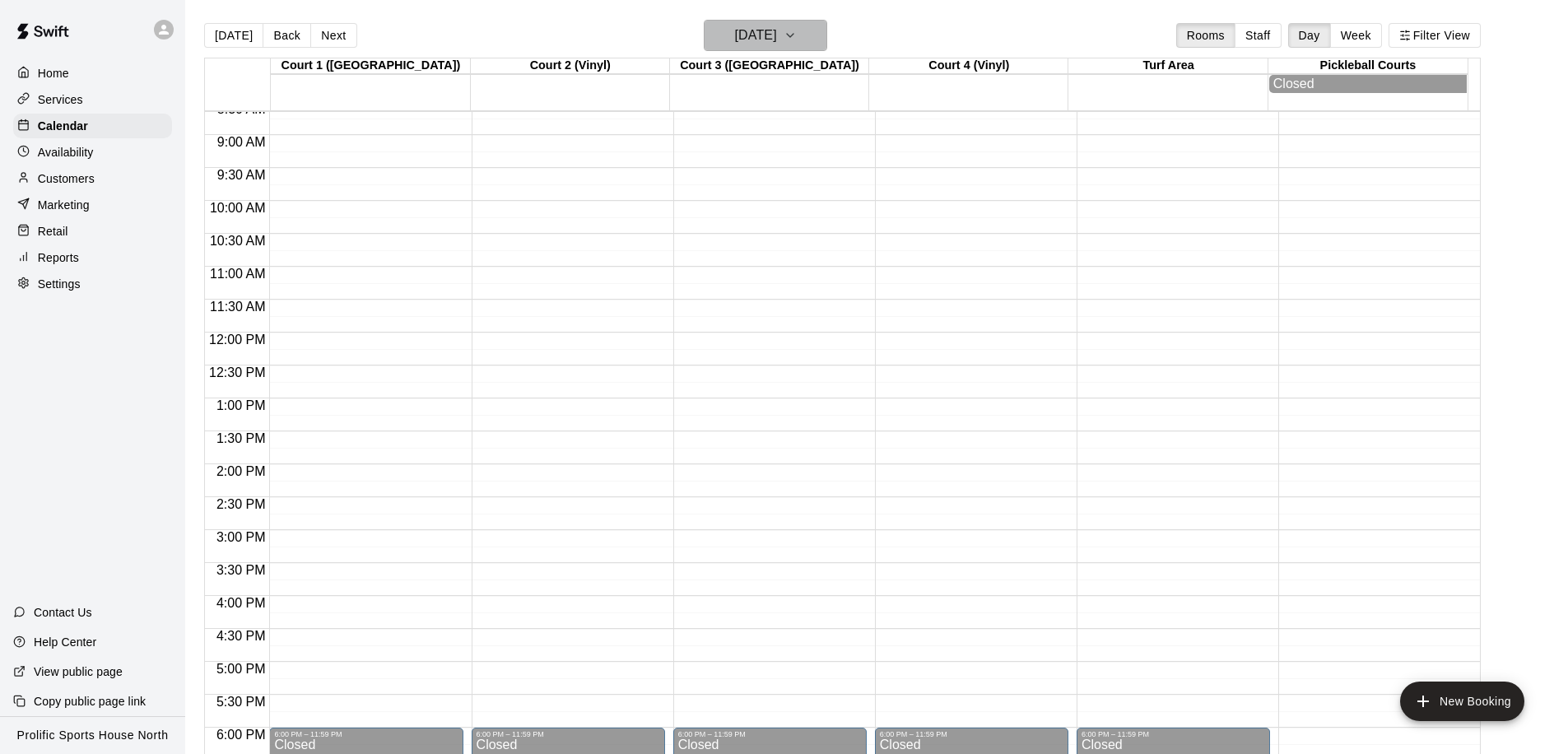
click at [777, 40] on h6 "Saturday Mar 28" at bounding box center [756, 35] width 42 height 23
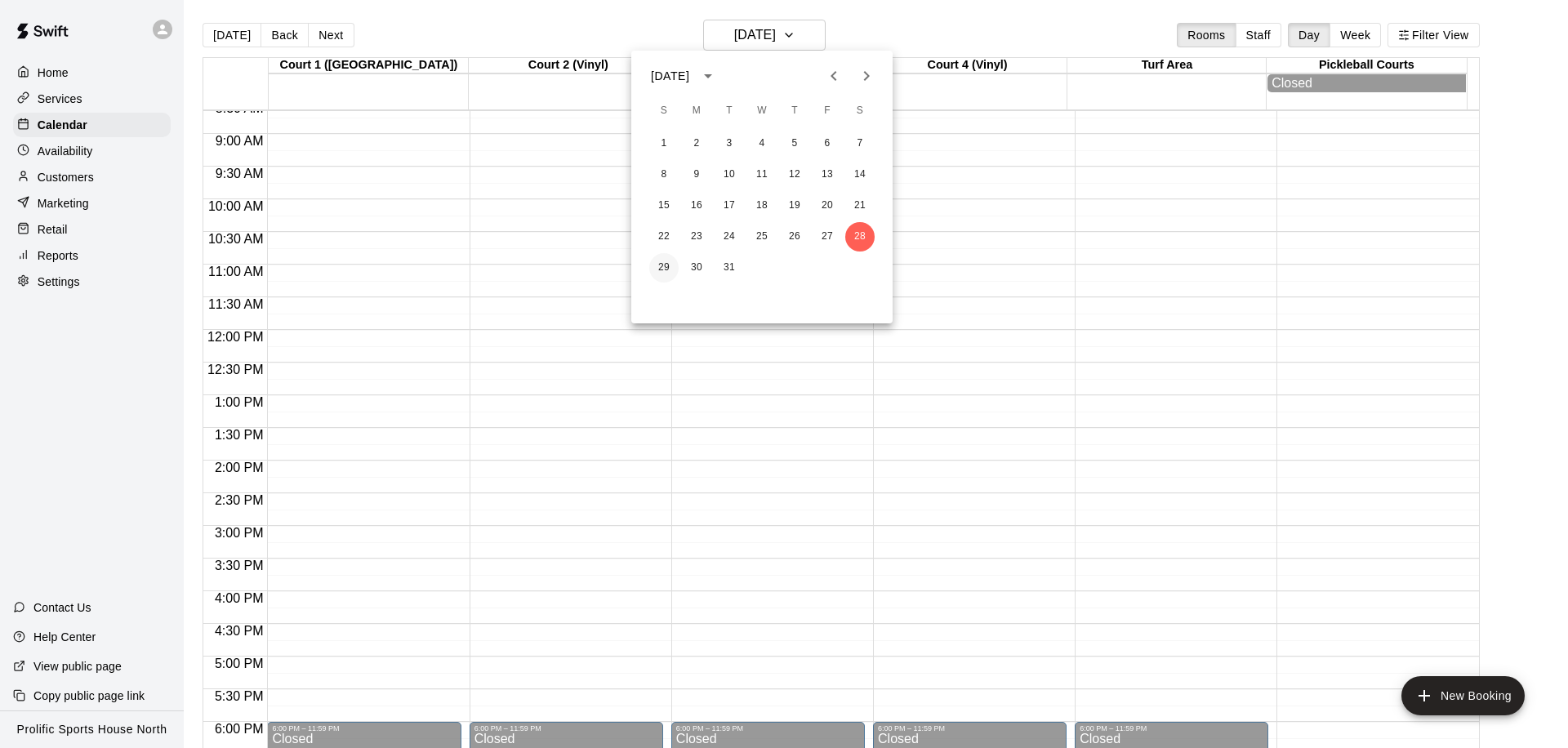
click at [666, 260] on button "29" at bounding box center [664, 268] width 30 height 30
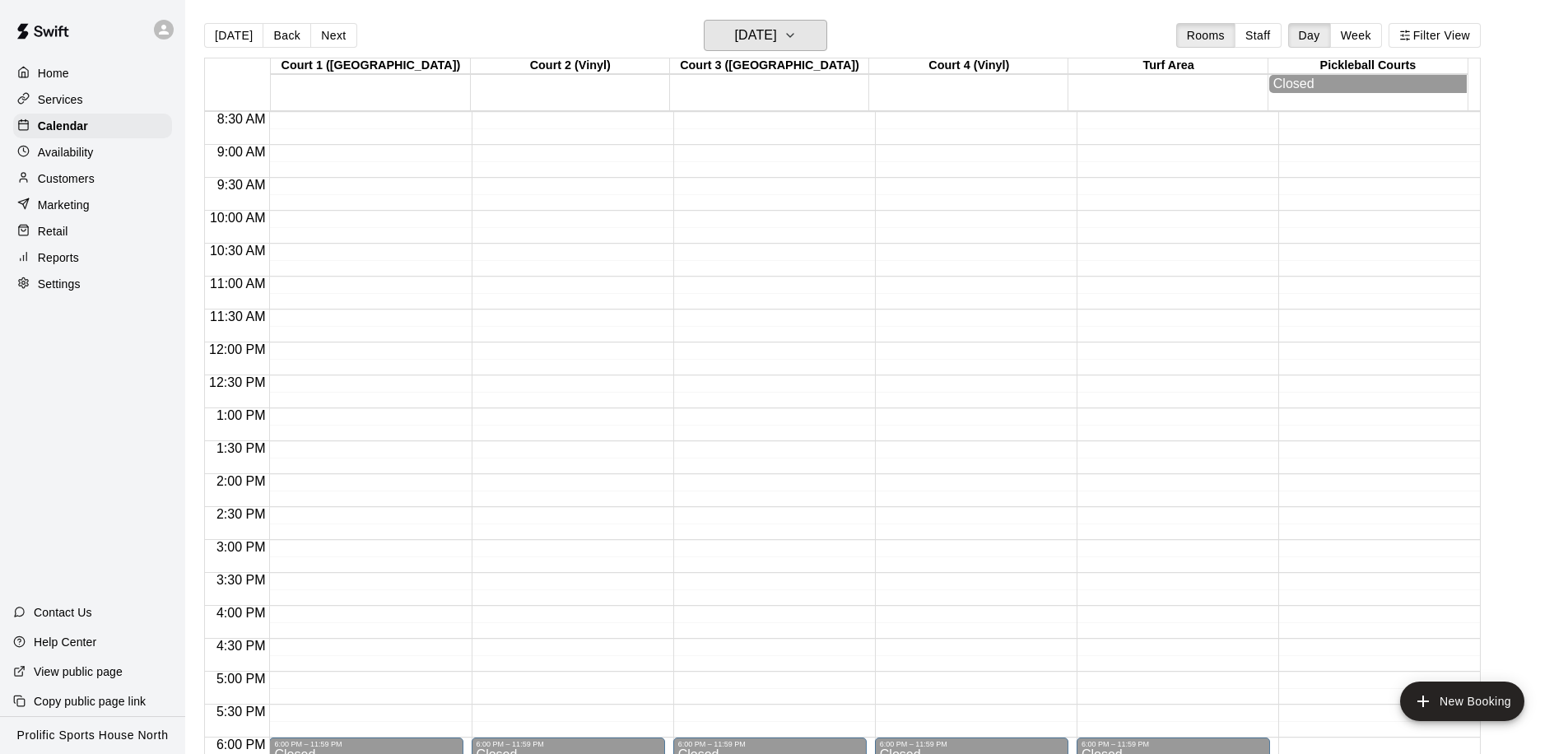
scroll to position [351, 0]
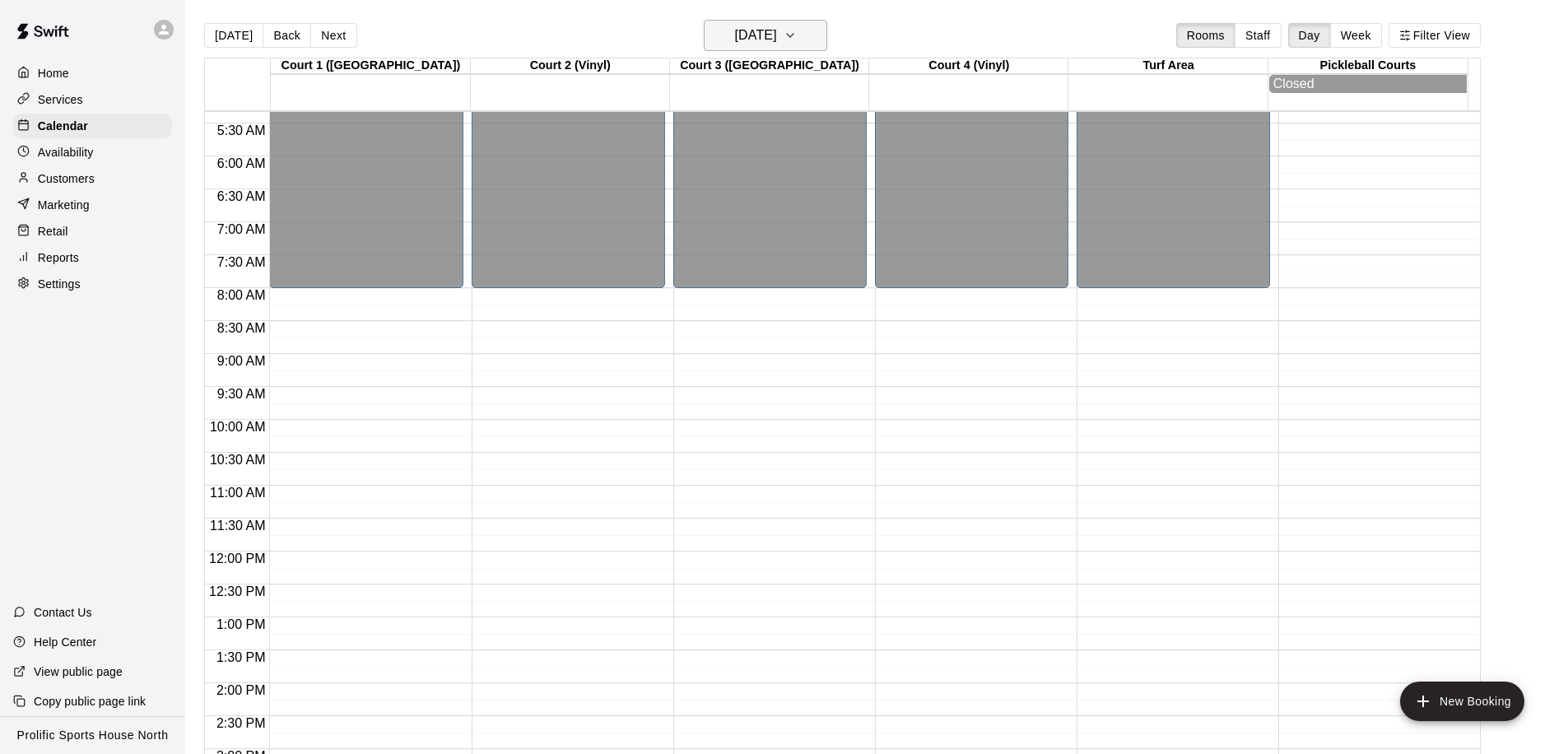
click at [777, 35] on h6 "Sunday Mar 29" at bounding box center [756, 35] width 42 height 23
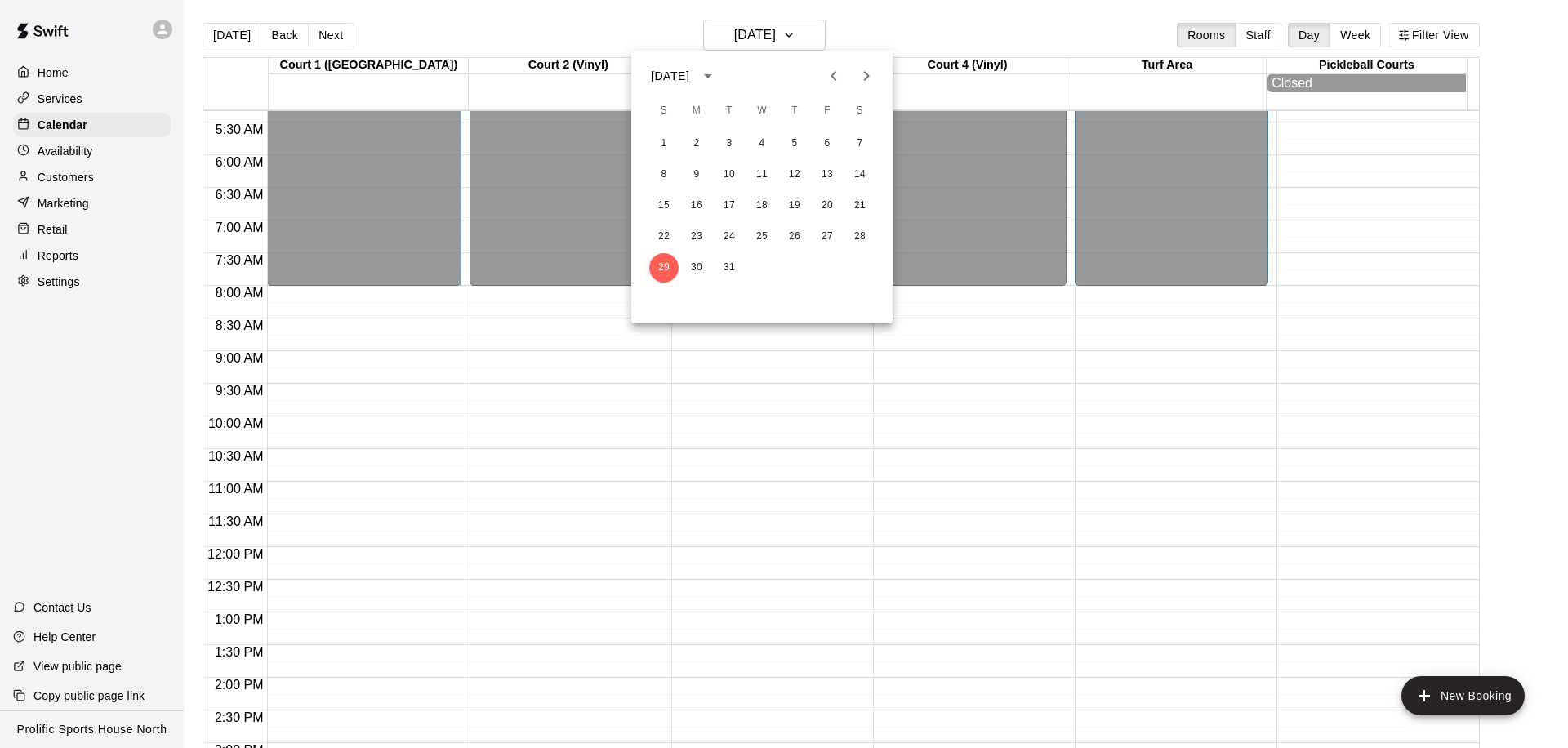
click at [867, 80] on icon "Next month" at bounding box center [867, 76] width 20 height 20
click at [858, 140] on button "4" at bounding box center [860, 144] width 30 height 30
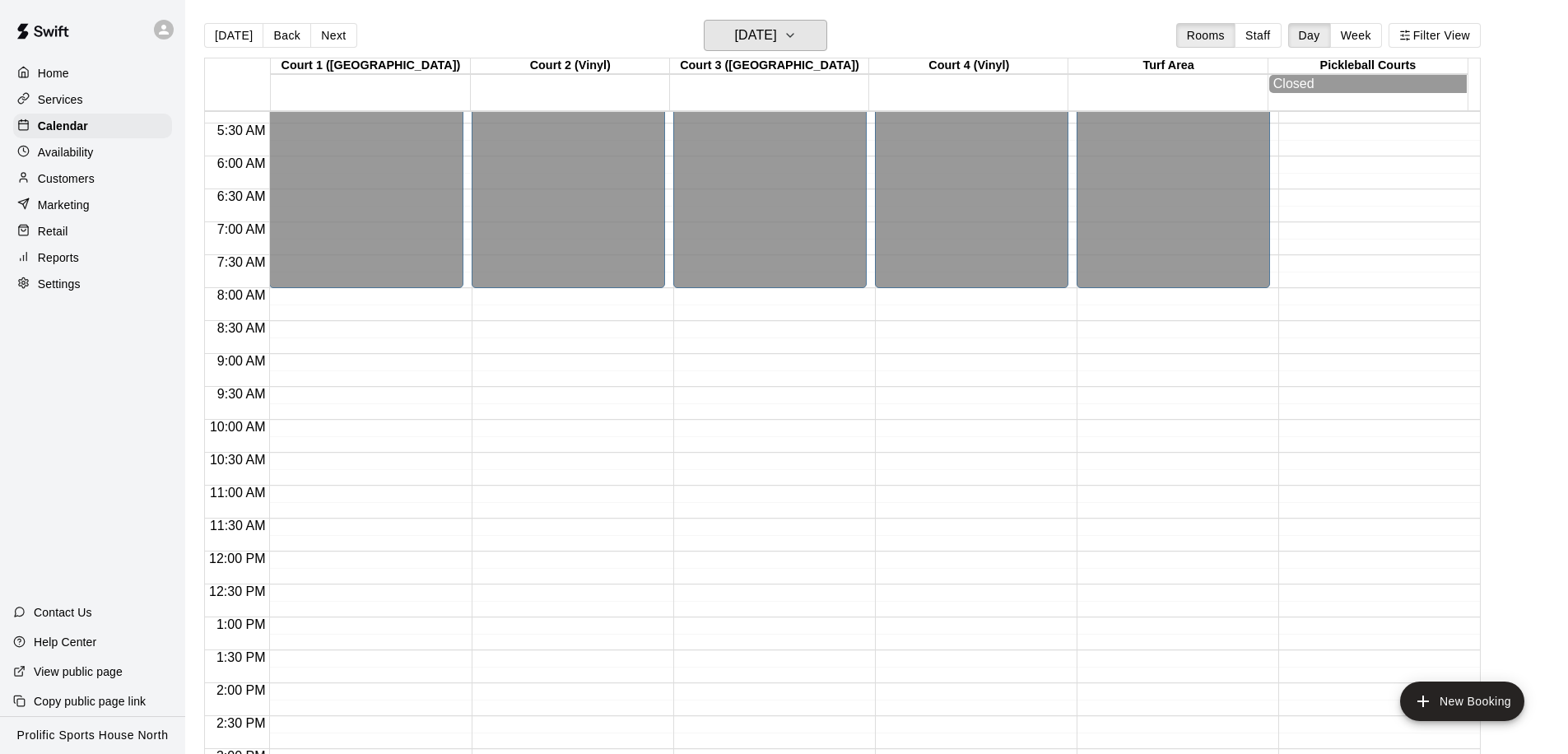
scroll to position [811, 0]
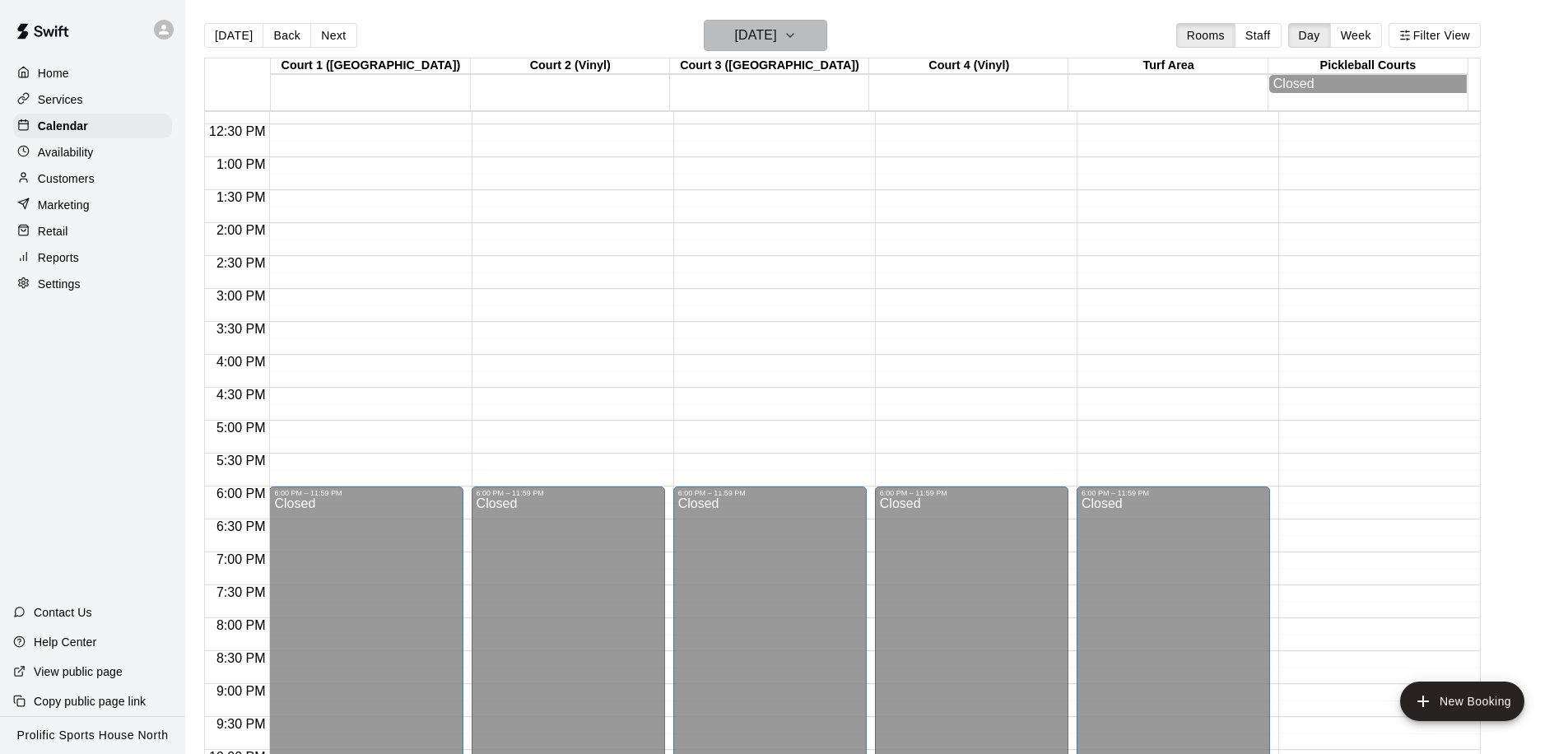
click at [777, 39] on h6 "Saturday Apr 04" at bounding box center [756, 35] width 42 height 23
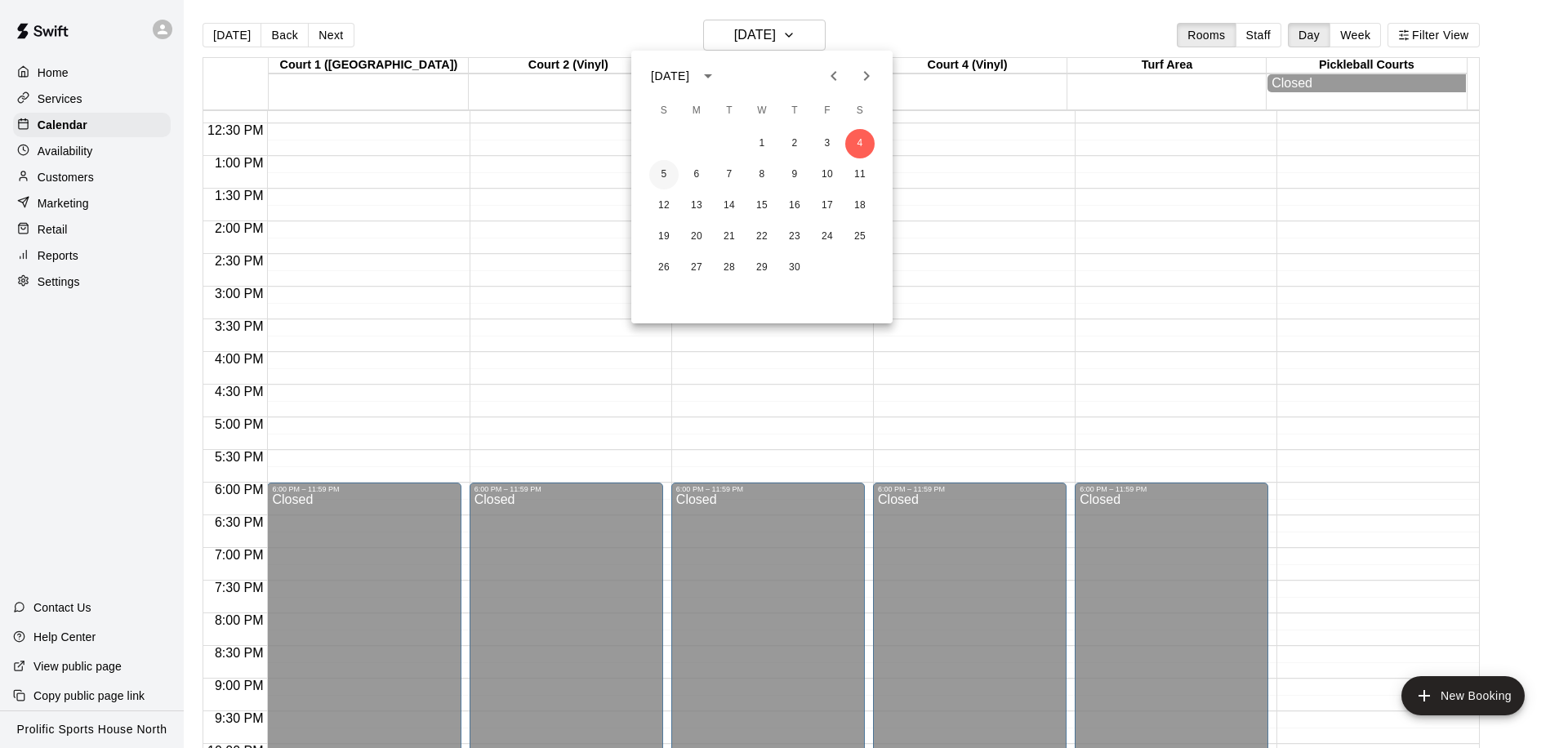
click at [661, 174] on button "5" at bounding box center [664, 175] width 30 height 30
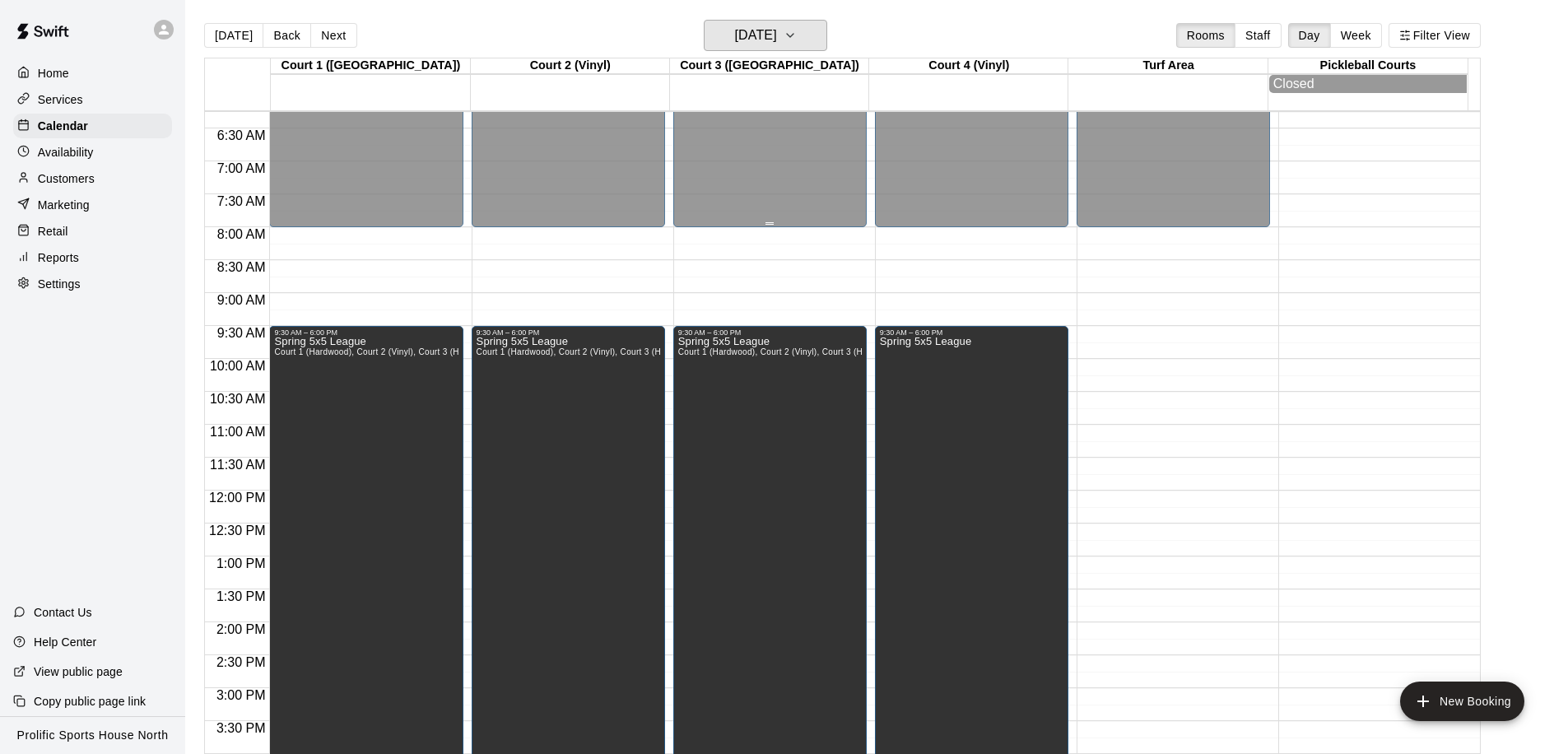
scroll to position [412, 0]
click at [767, 31] on h6 "Sunday Apr 05" at bounding box center [756, 35] width 42 height 23
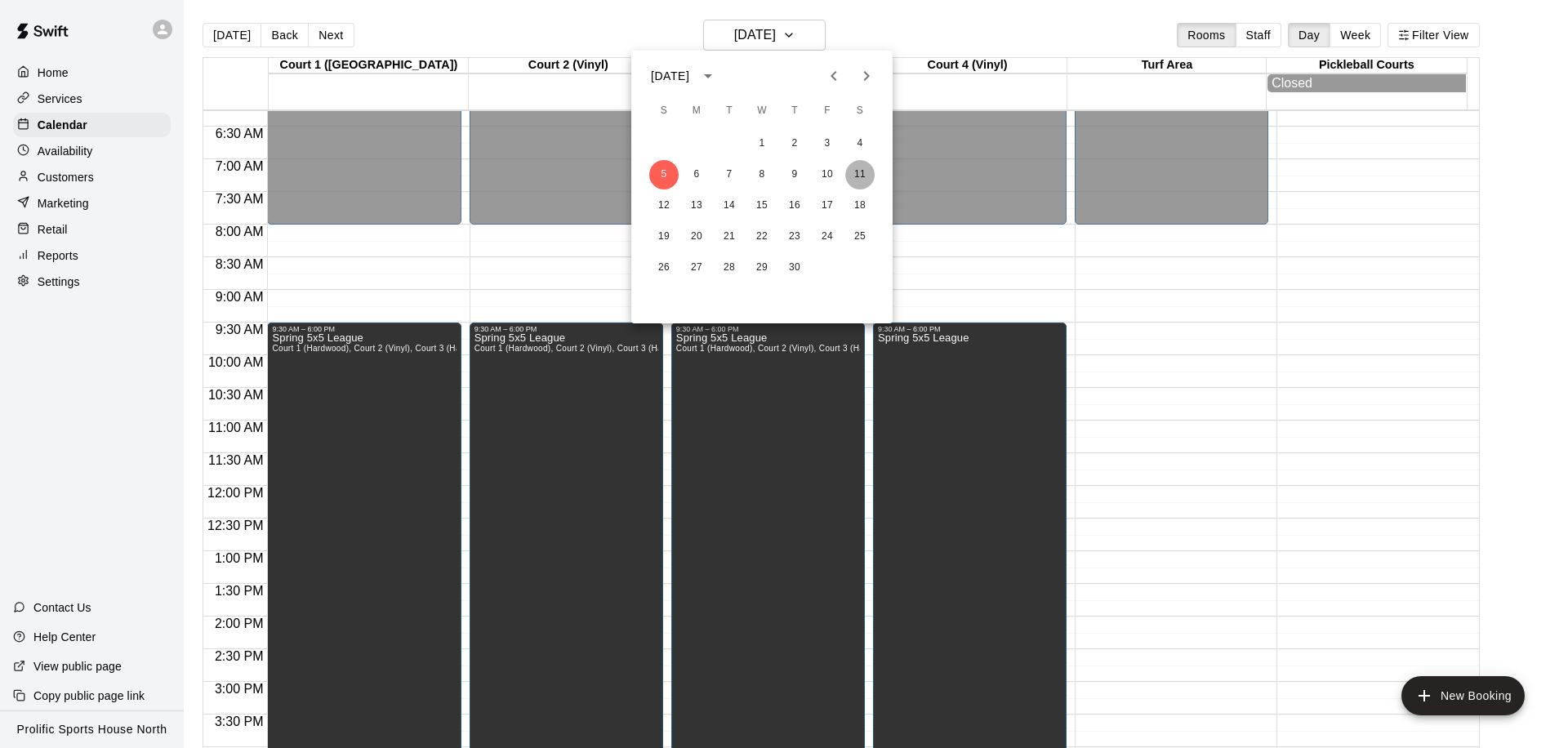
click at [865, 173] on button "11" at bounding box center [860, 175] width 30 height 30
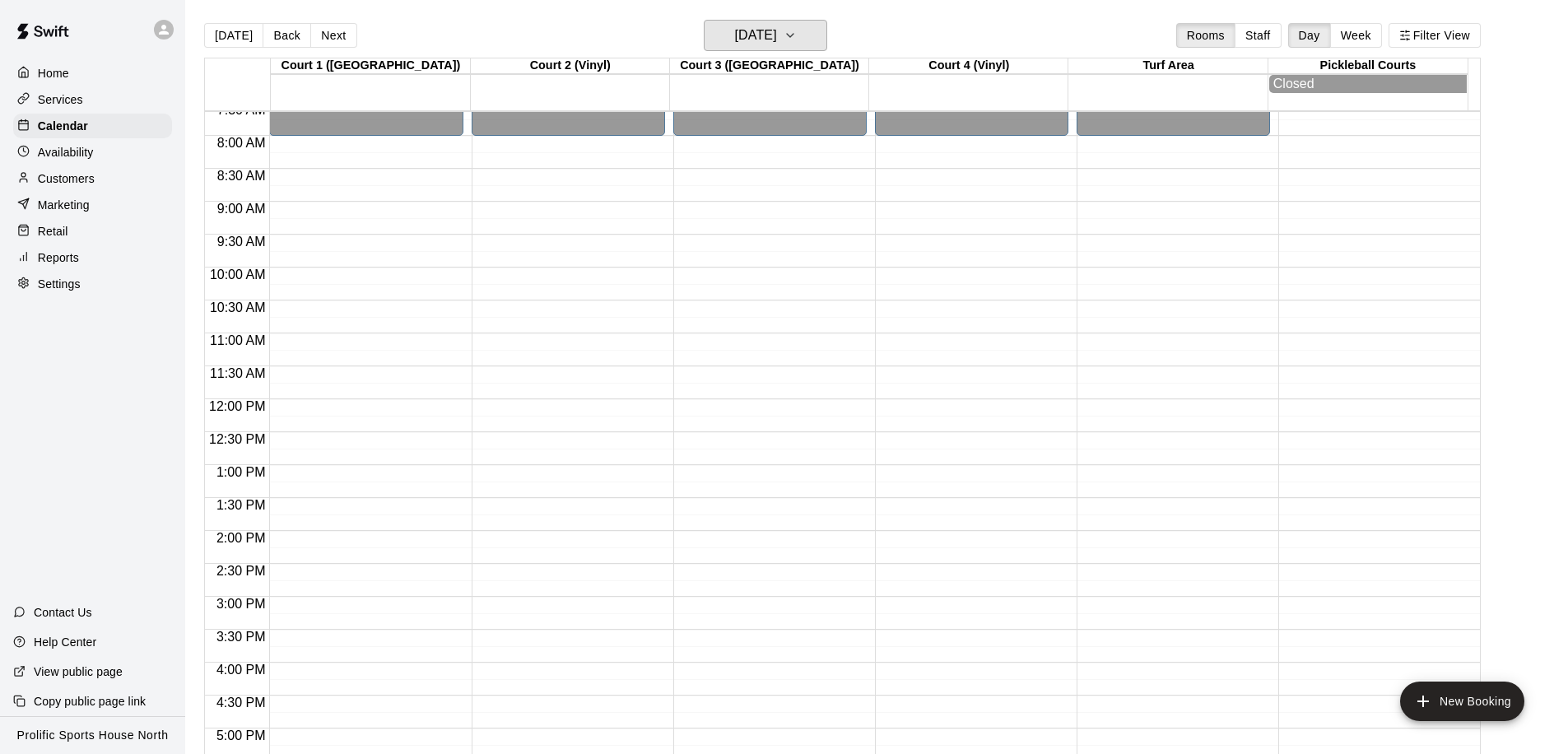
scroll to position [490, 0]
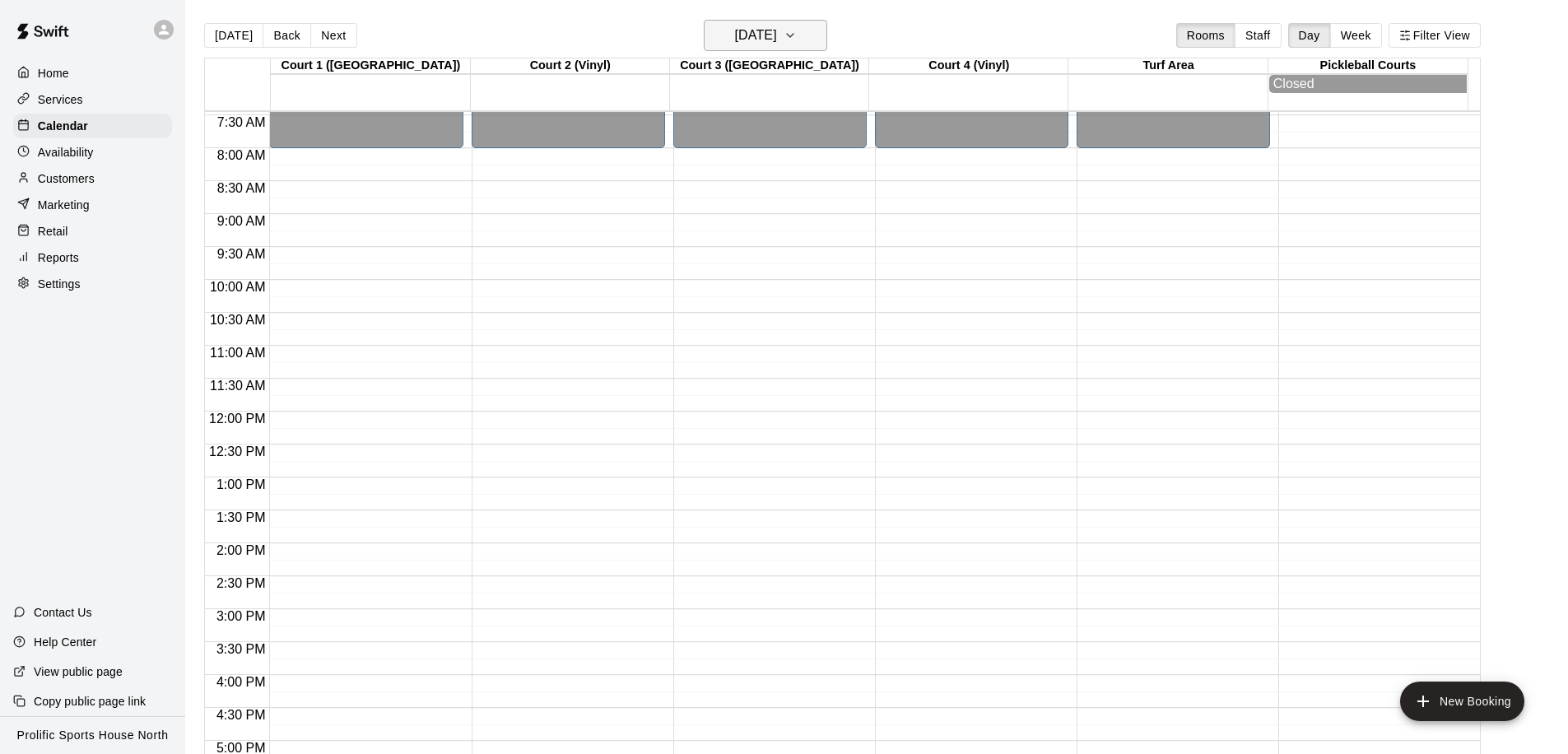
click at [762, 40] on h6 "Saturday Apr 11" at bounding box center [756, 35] width 42 height 23
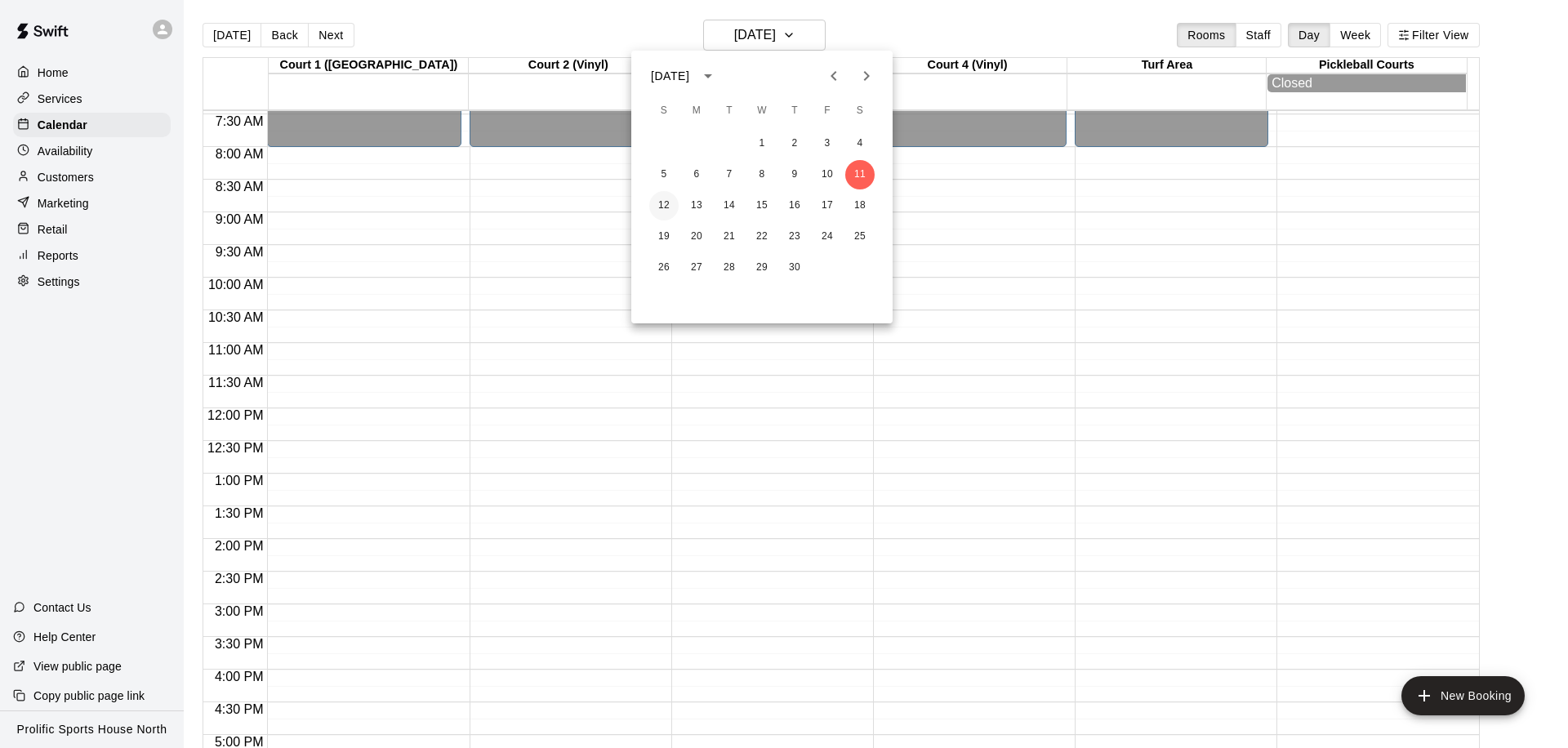
click at [663, 207] on button "12" at bounding box center [664, 206] width 30 height 30
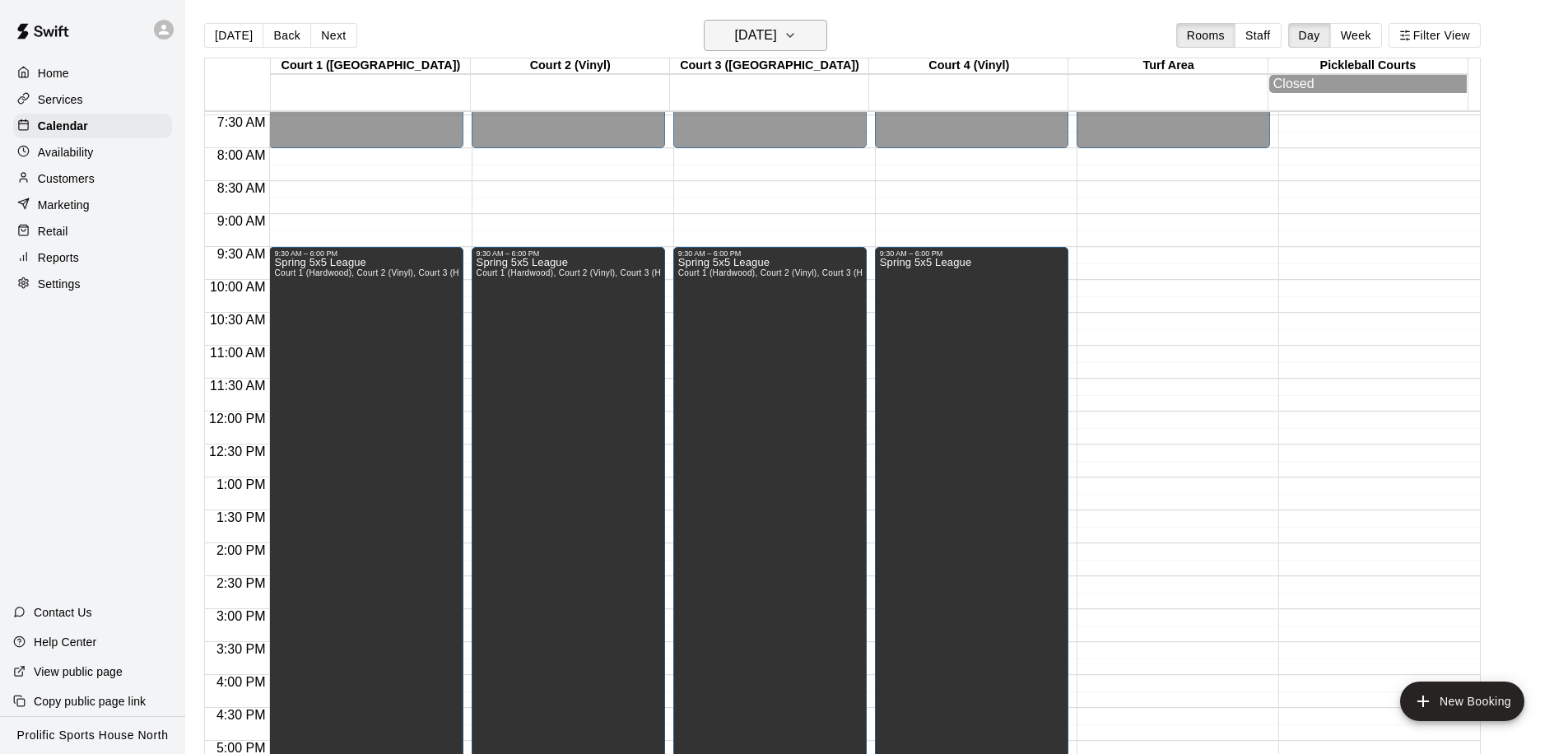
click at [777, 34] on h6 "Sunday Apr 12" at bounding box center [756, 35] width 42 height 23
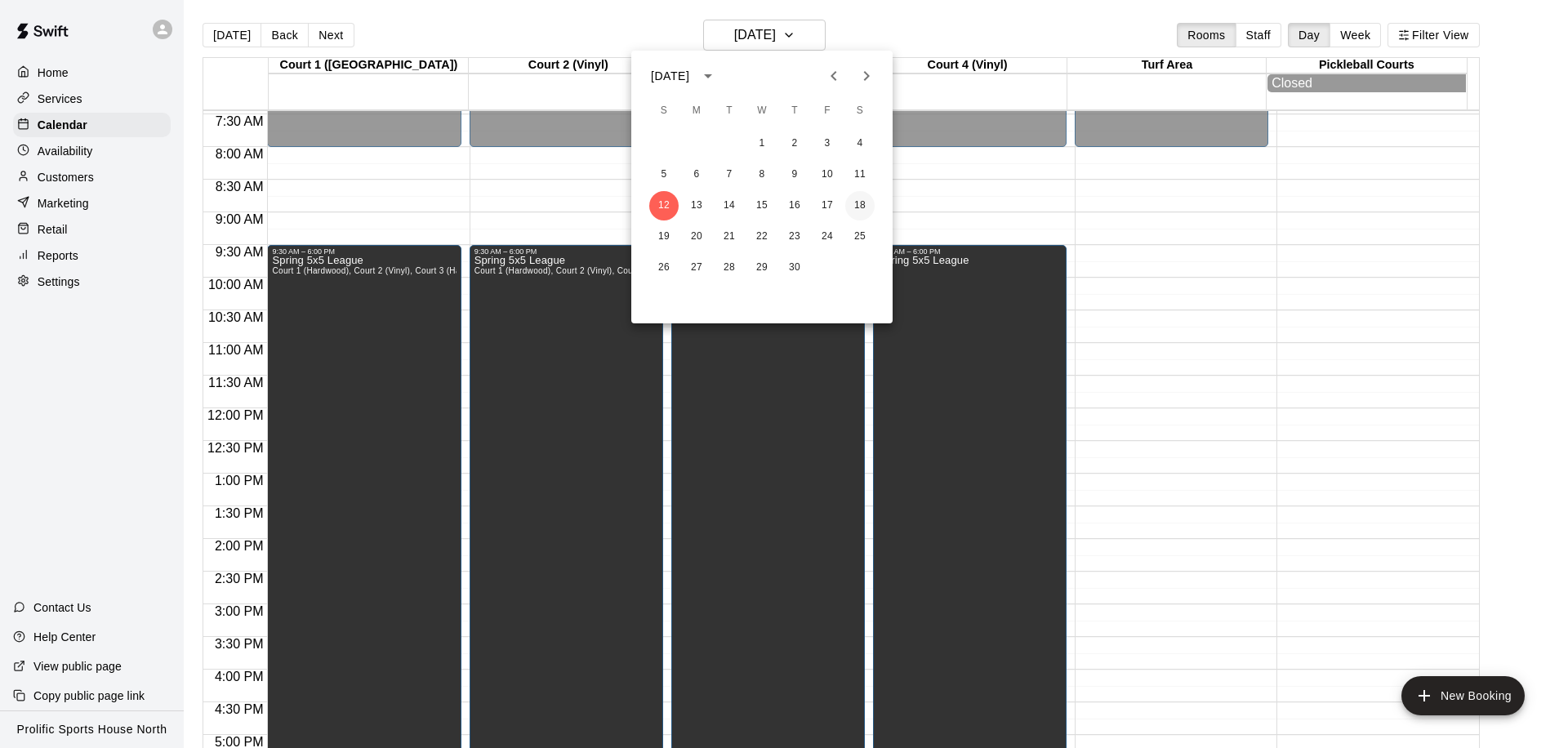
click at [859, 198] on button "18" at bounding box center [860, 206] width 30 height 30
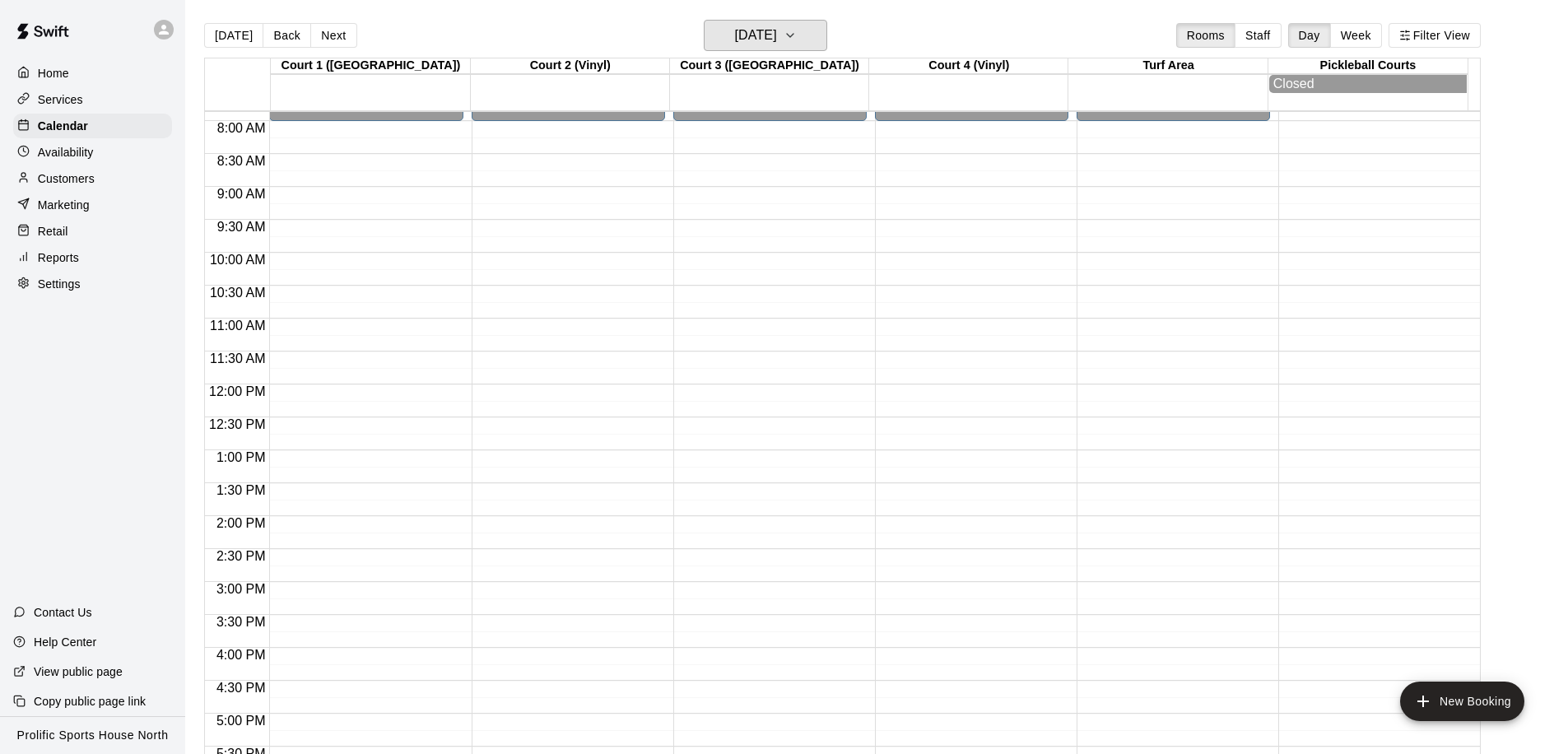
scroll to position [532, 0]
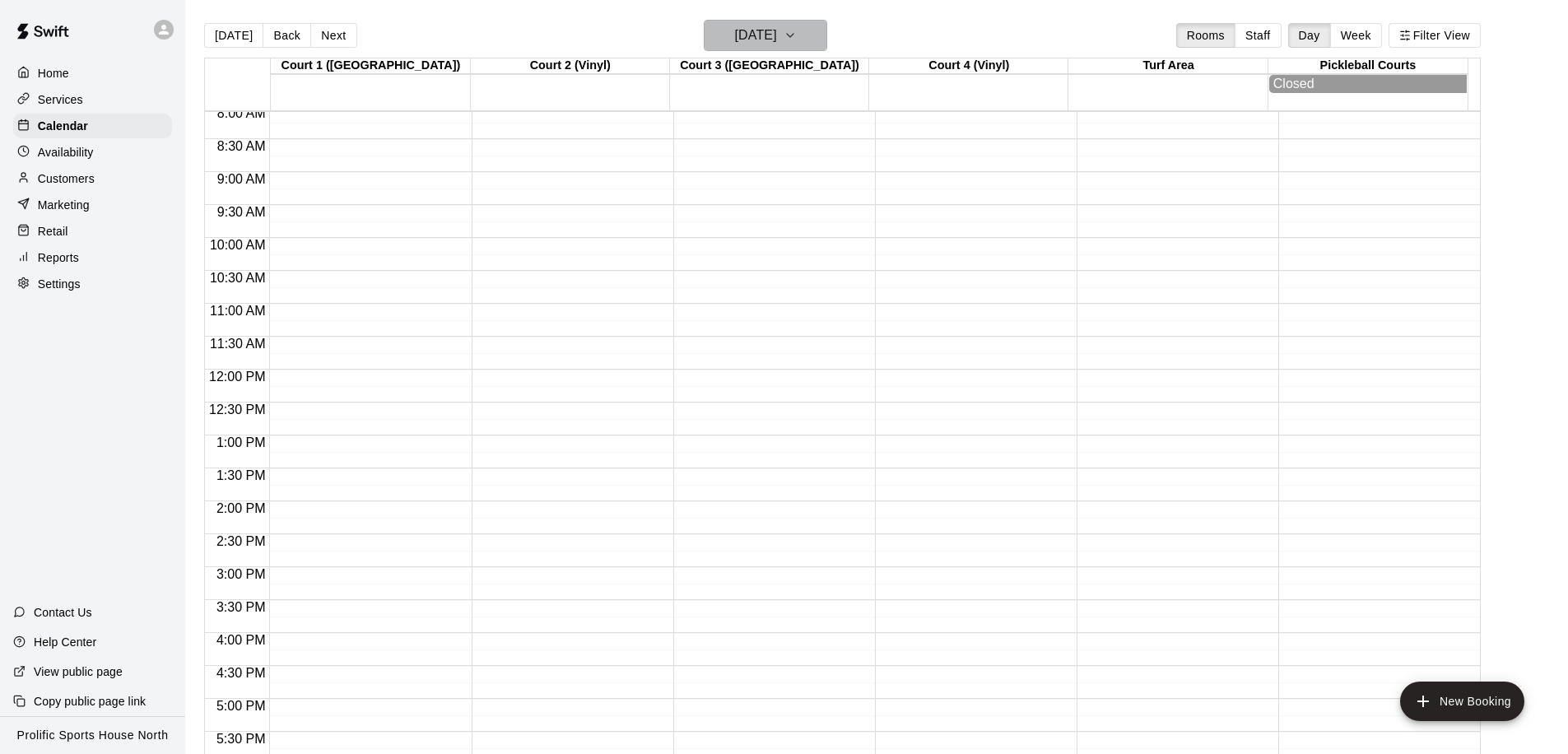
click at [777, 40] on h6 "Saturday Apr 18" at bounding box center [756, 35] width 42 height 23
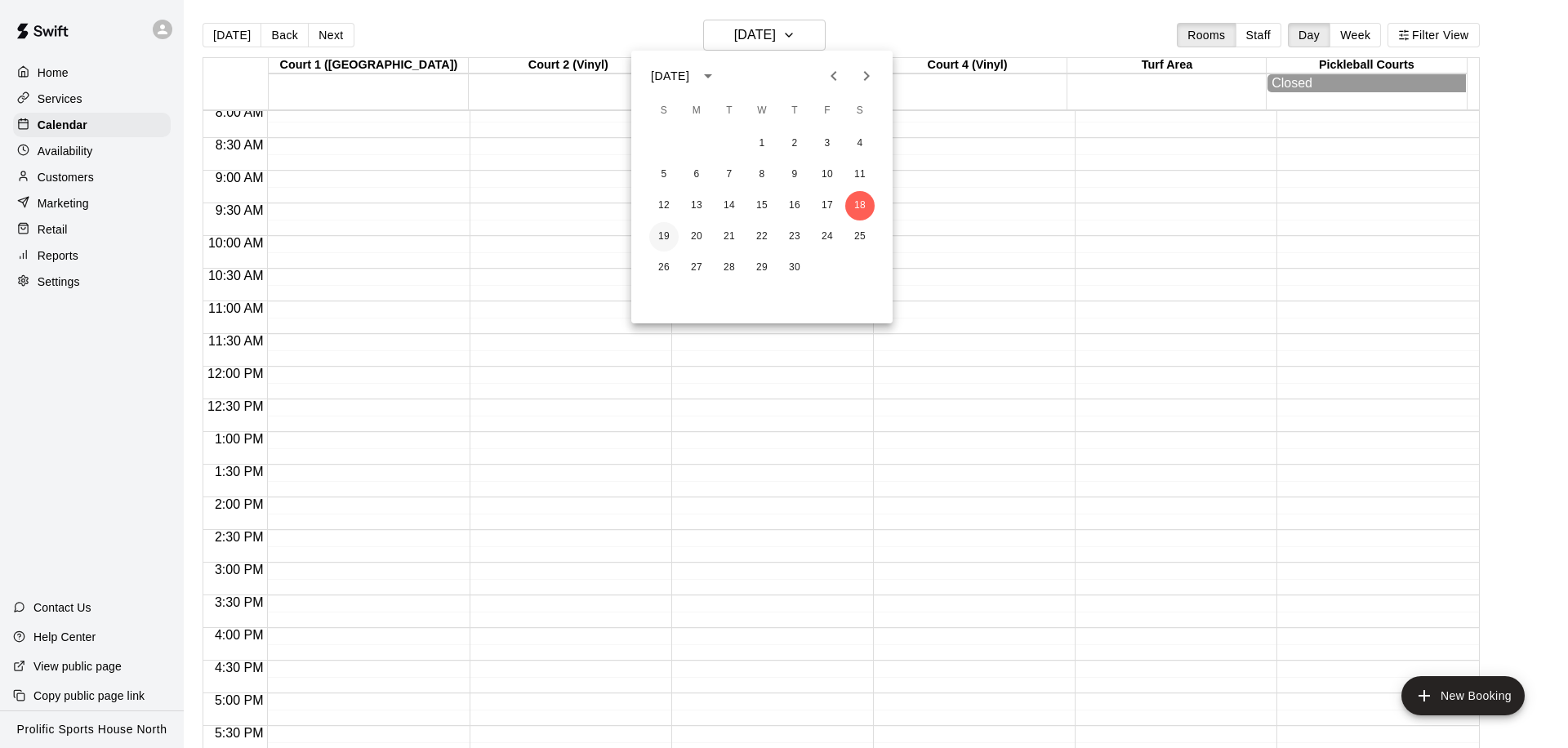
click at [669, 230] on button "19" at bounding box center [664, 237] width 30 height 30
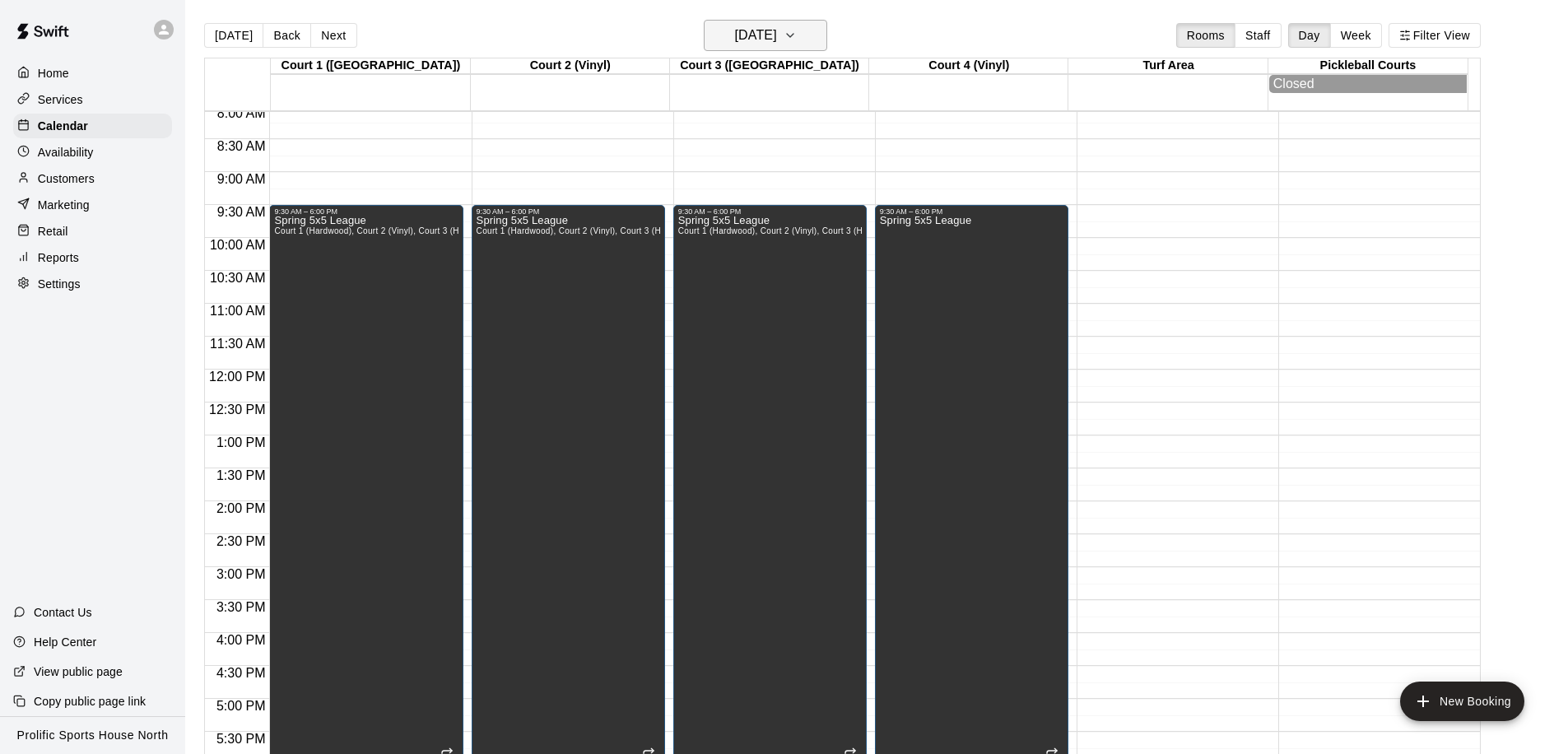
click at [764, 43] on h6 "Sunday Apr 19" at bounding box center [756, 35] width 42 height 23
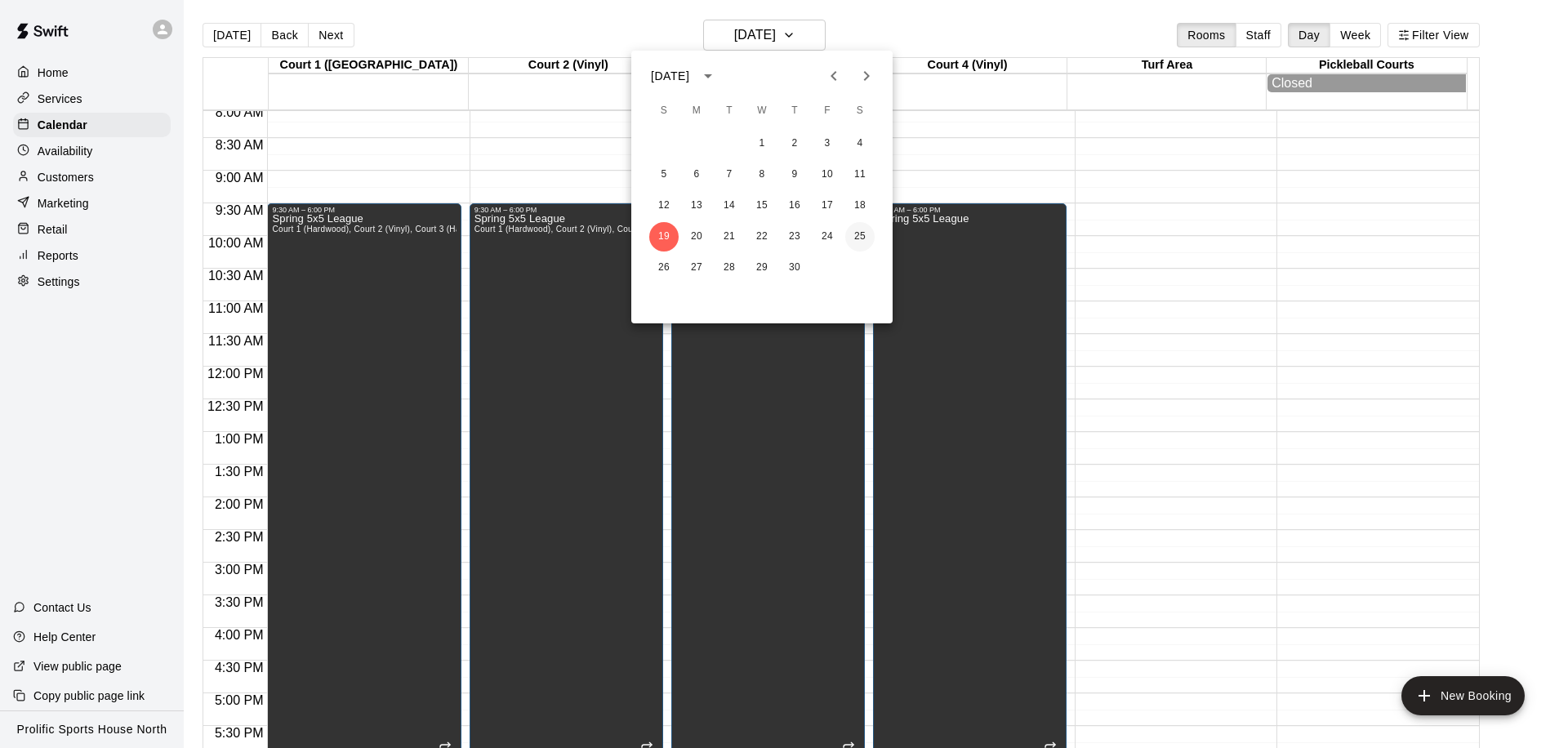
click at [861, 235] on button "25" at bounding box center [860, 237] width 30 height 30
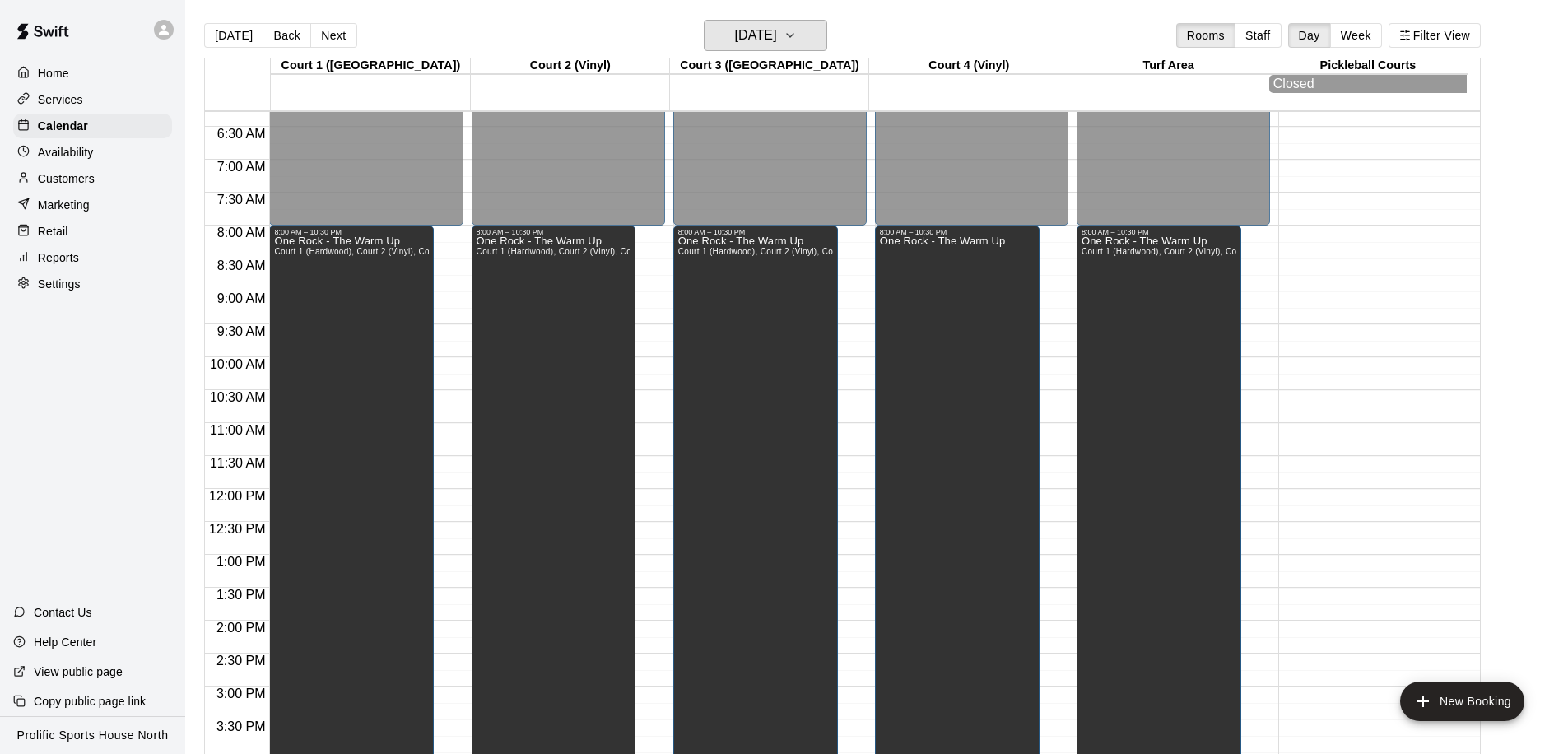
scroll to position [382, 0]
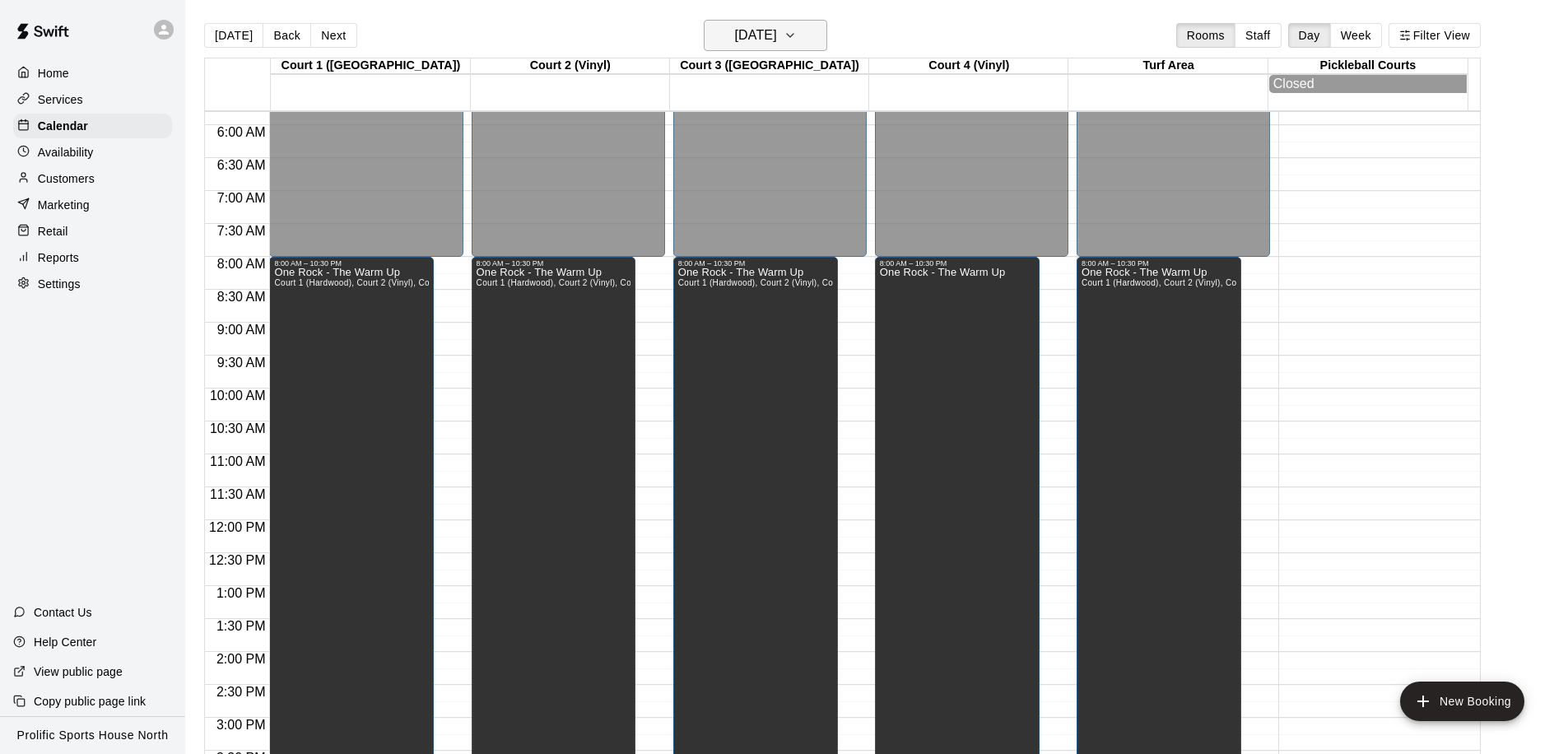
click at [777, 25] on h6 "Saturday Apr 25" at bounding box center [756, 35] width 42 height 23
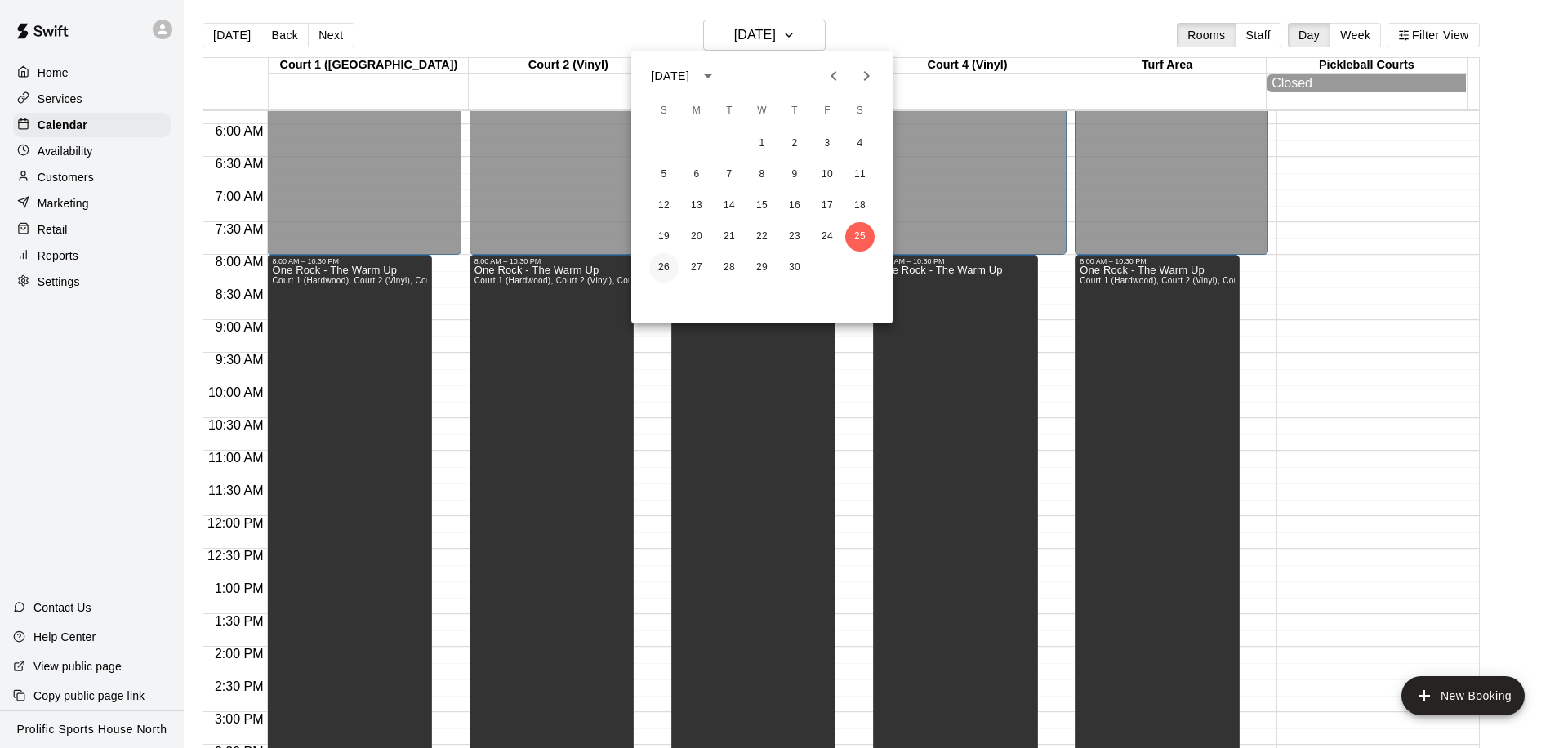
click at [669, 261] on button "26" at bounding box center [664, 268] width 30 height 30
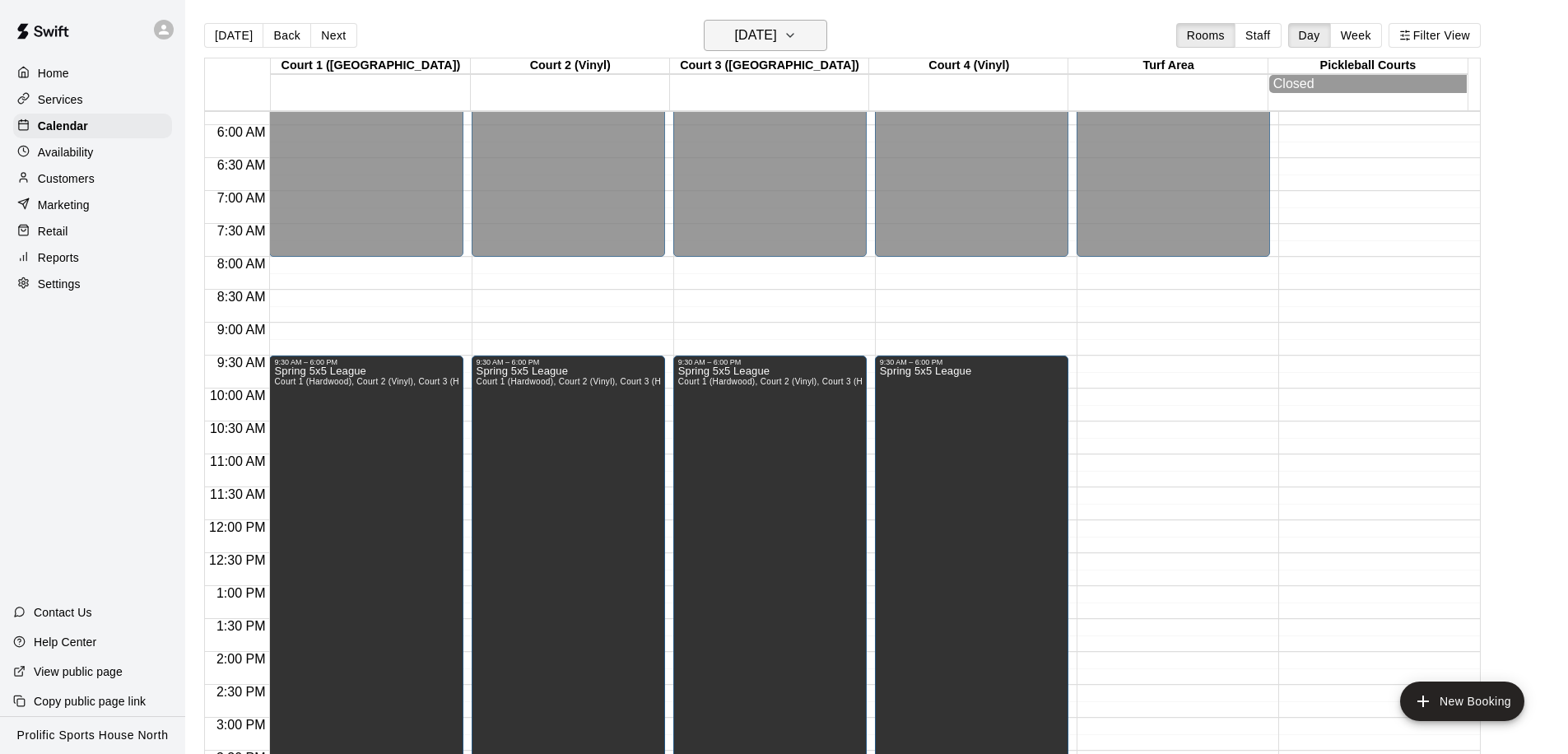
click at [777, 31] on h6 "Sunday Apr 26" at bounding box center [756, 35] width 42 height 23
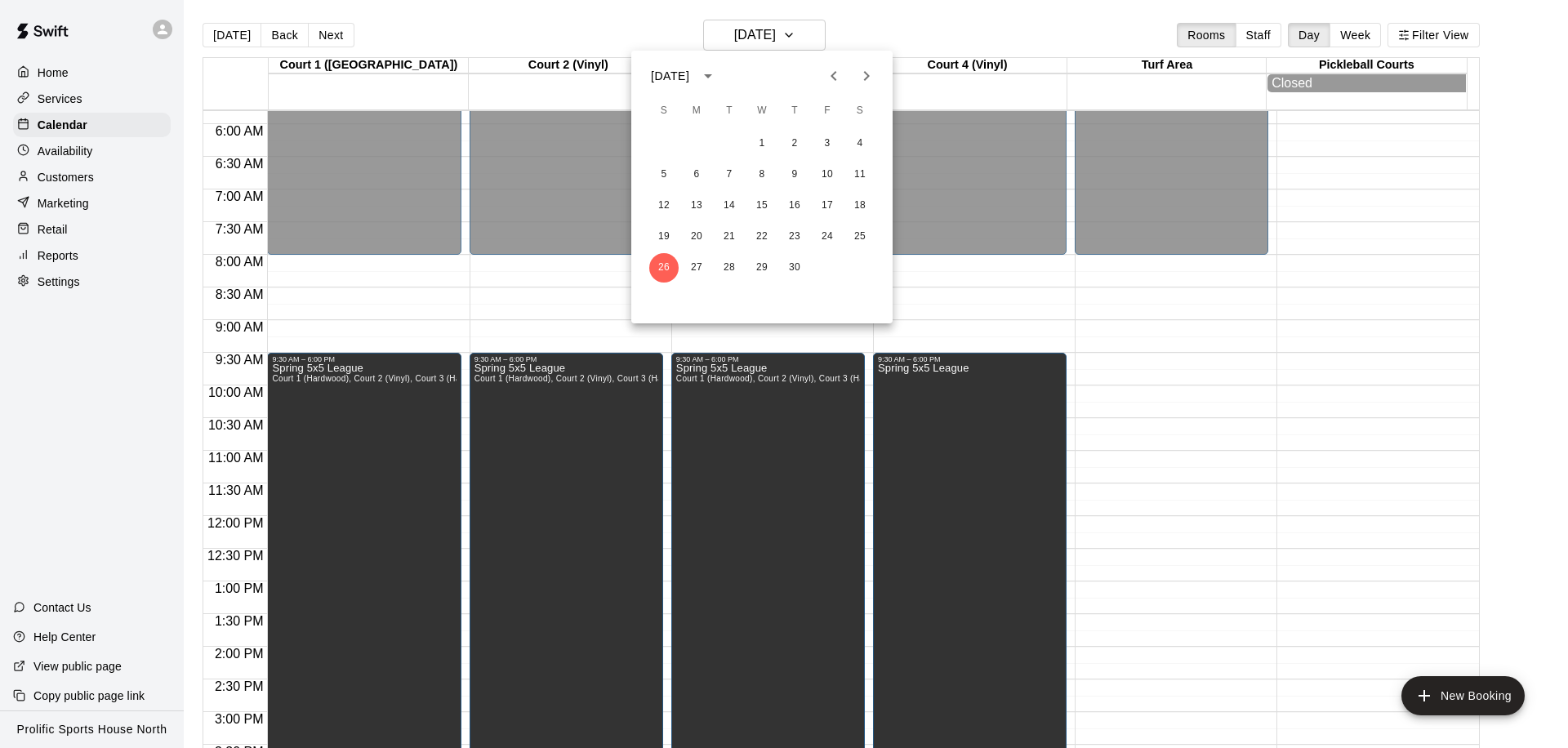
click at [866, 74] on icon "Next month" at bounding box center [867, 76] width 20 height 20
click at [860, 141] on button "2" at bounding box center [860, 144] width 30 height 30
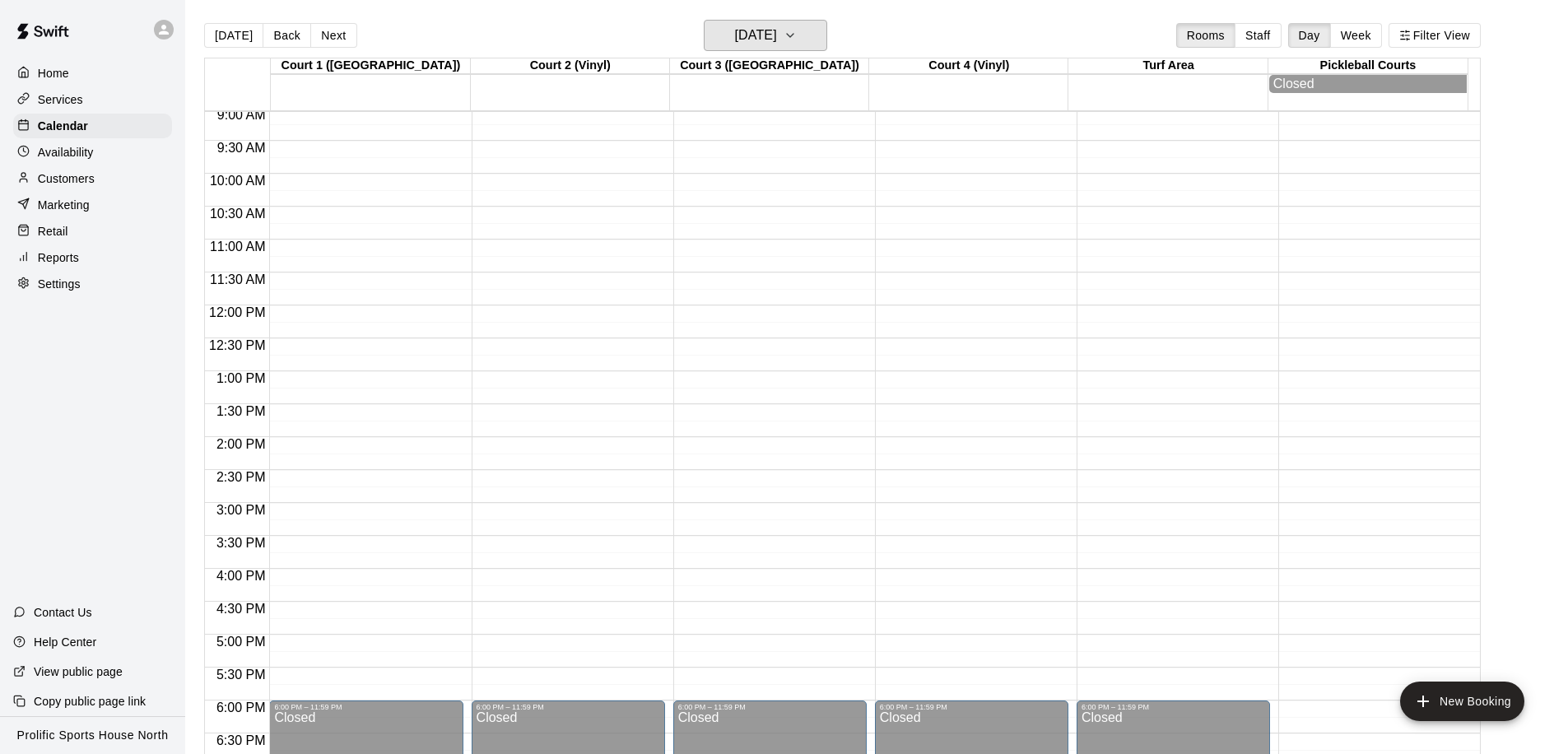
scroll to position [602, 0]
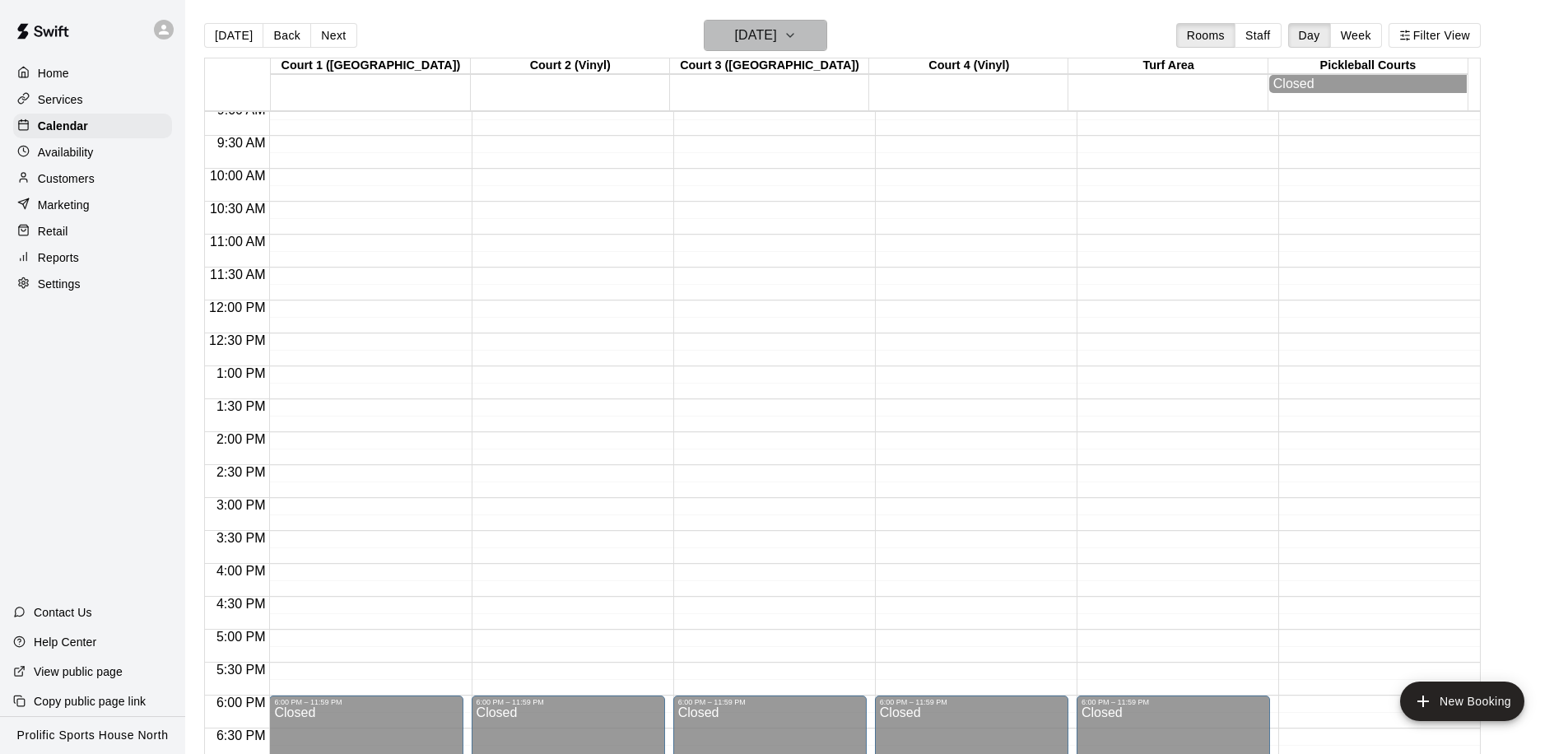
click at [811, 36] on button "Saturday May 02" at bounding box center [766, 35] width 124 height 31
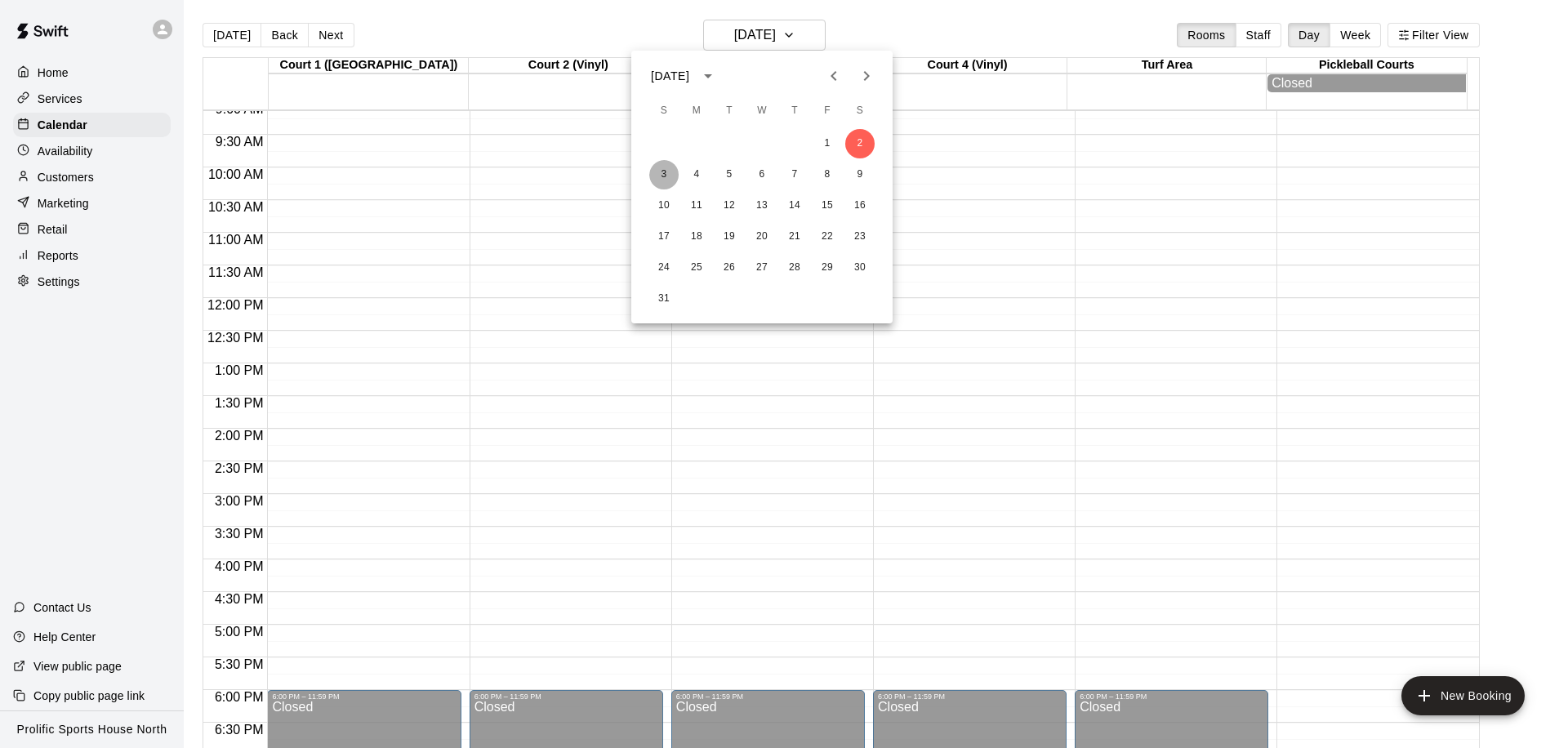
click at [668, 178] on button "3" at bounding box center [664, 175] width 30 height 30
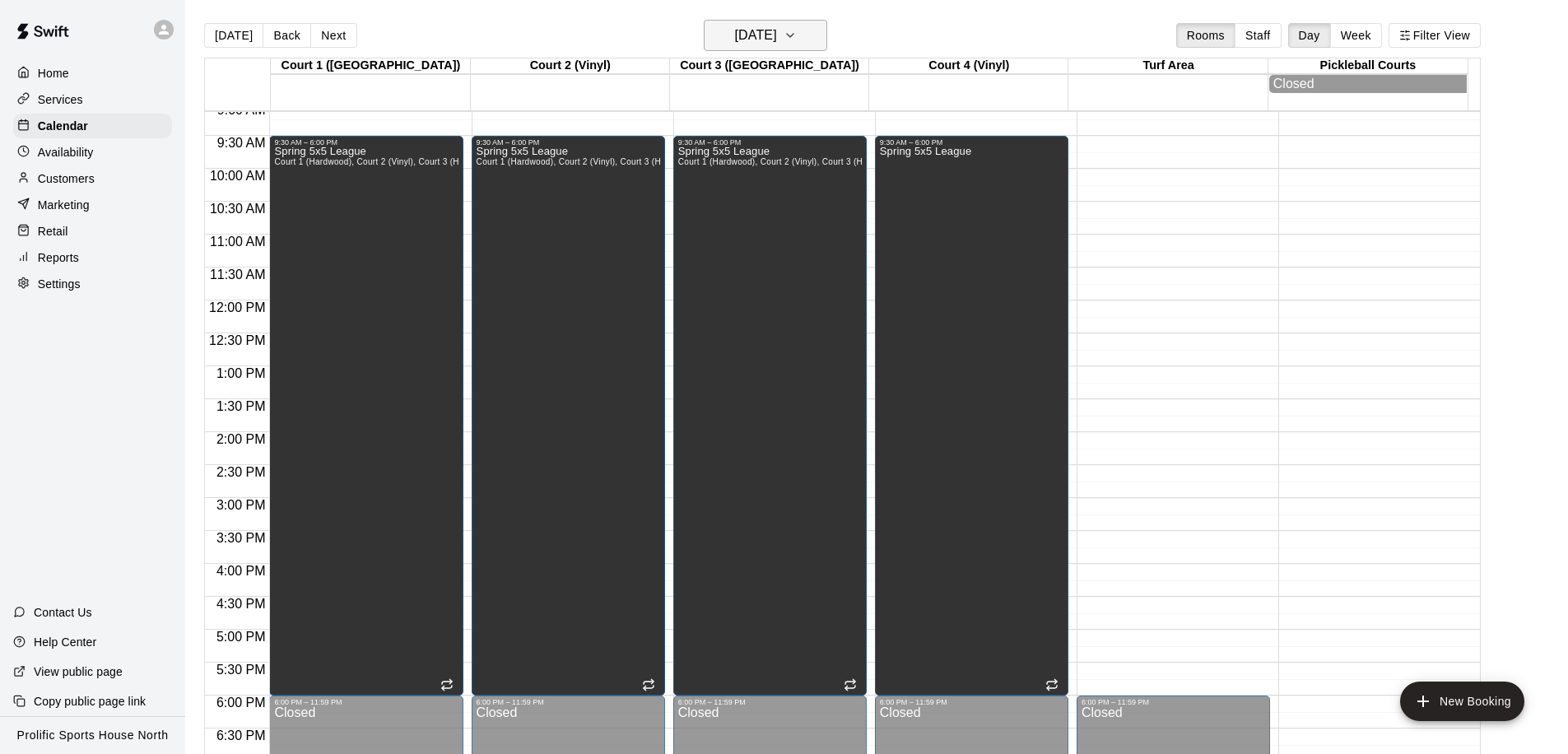
click at [755, 45] on h6 "Sunday May 03" at bounding box center [756, 35] width 42 height 23
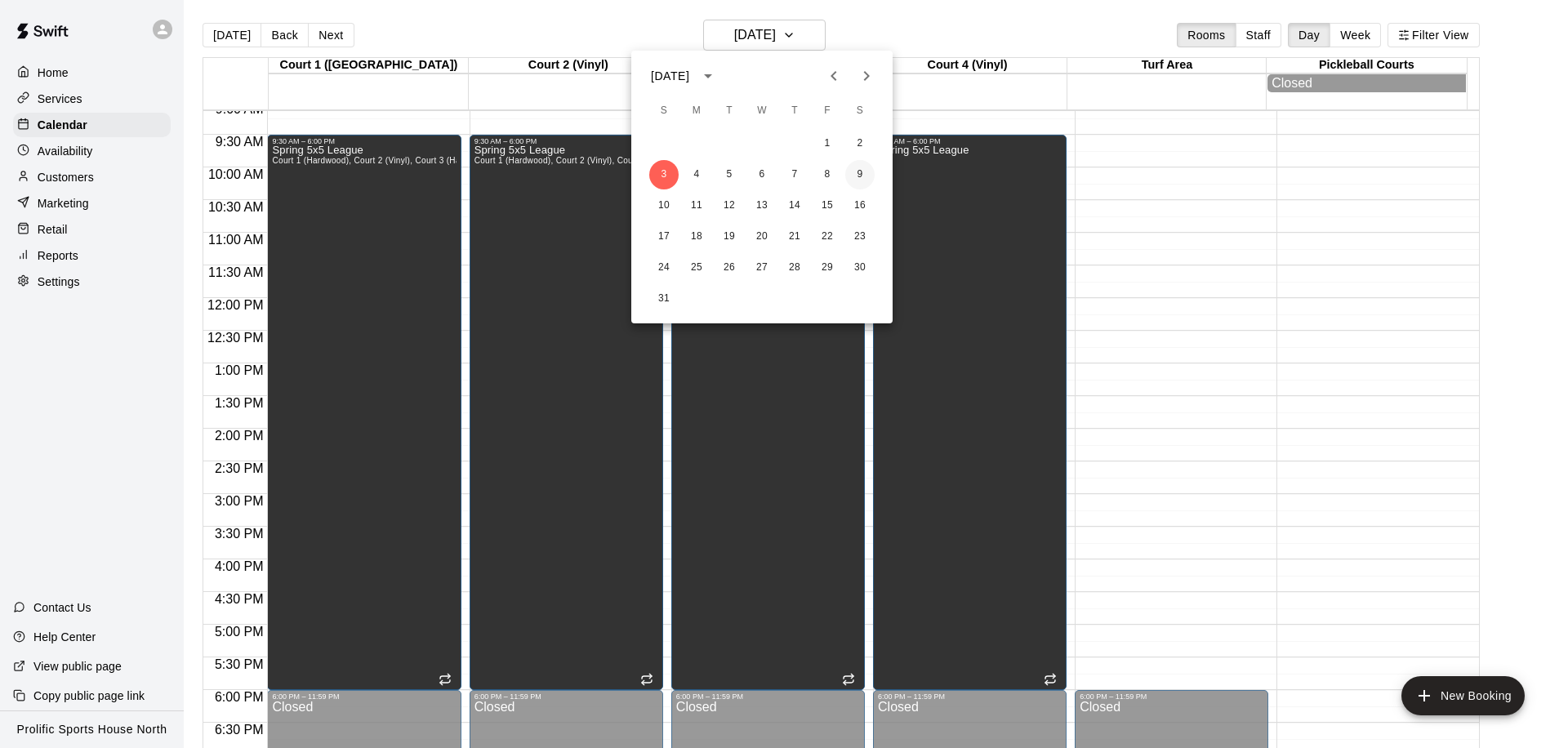
click at [861, 169] on button "9" at bounding box center [860, 175] width 30 height 30
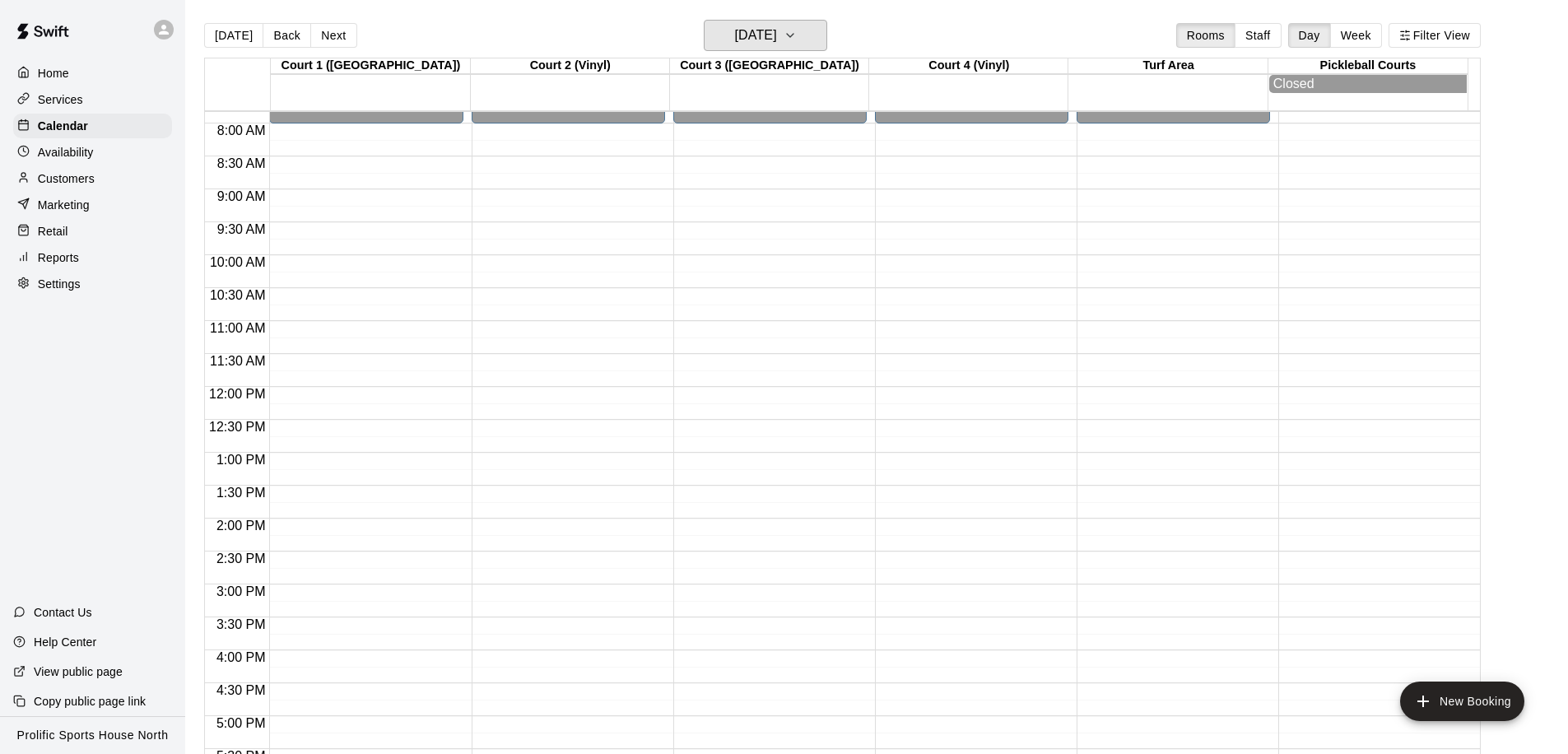
scroll to position [514, 0]
click at [753, 44] on h6 "Saturday May 09" at bounding box center [756, 35] width 42 height 23
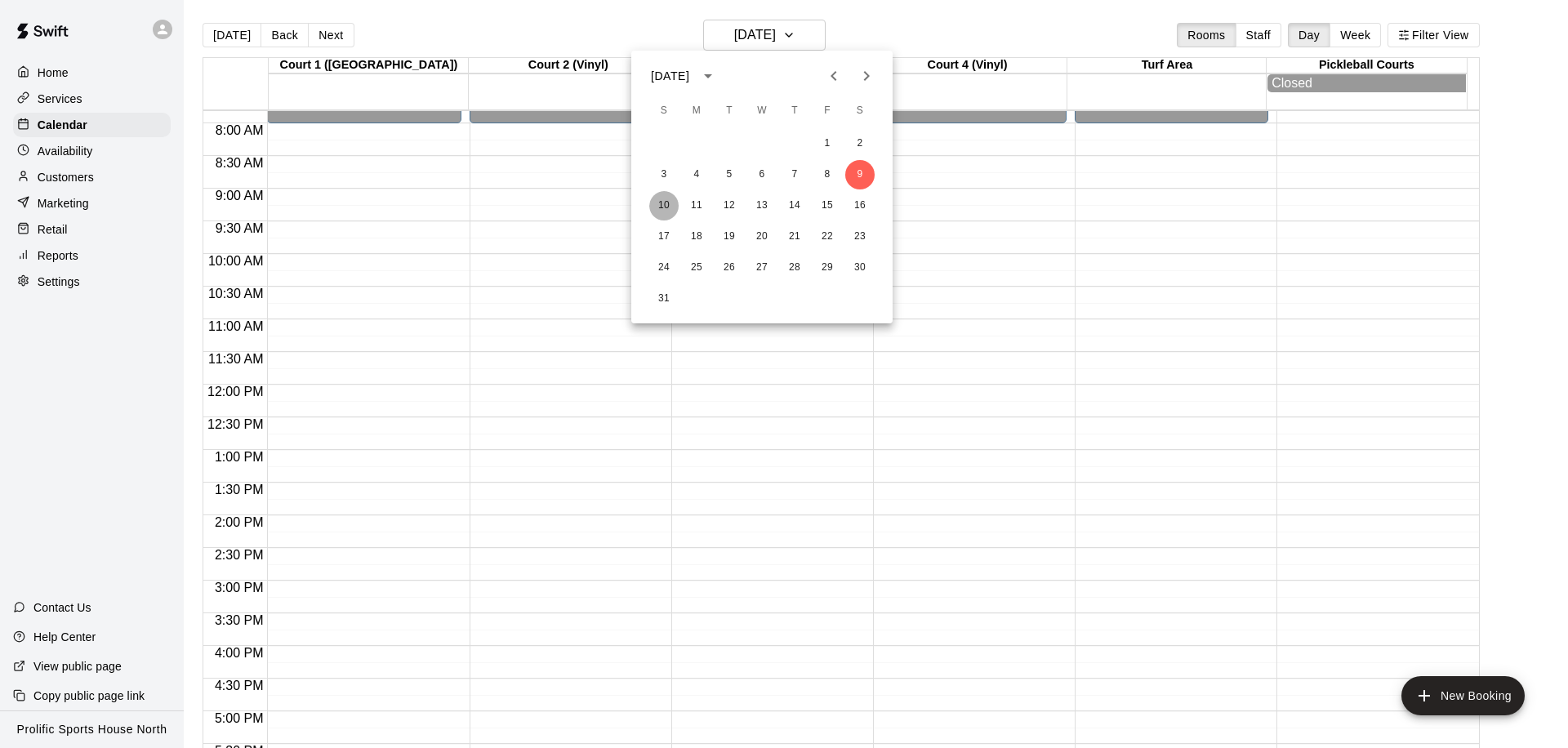
click at [659, 209] on button "10" at bounding box center [664, 206] width 30 height 30
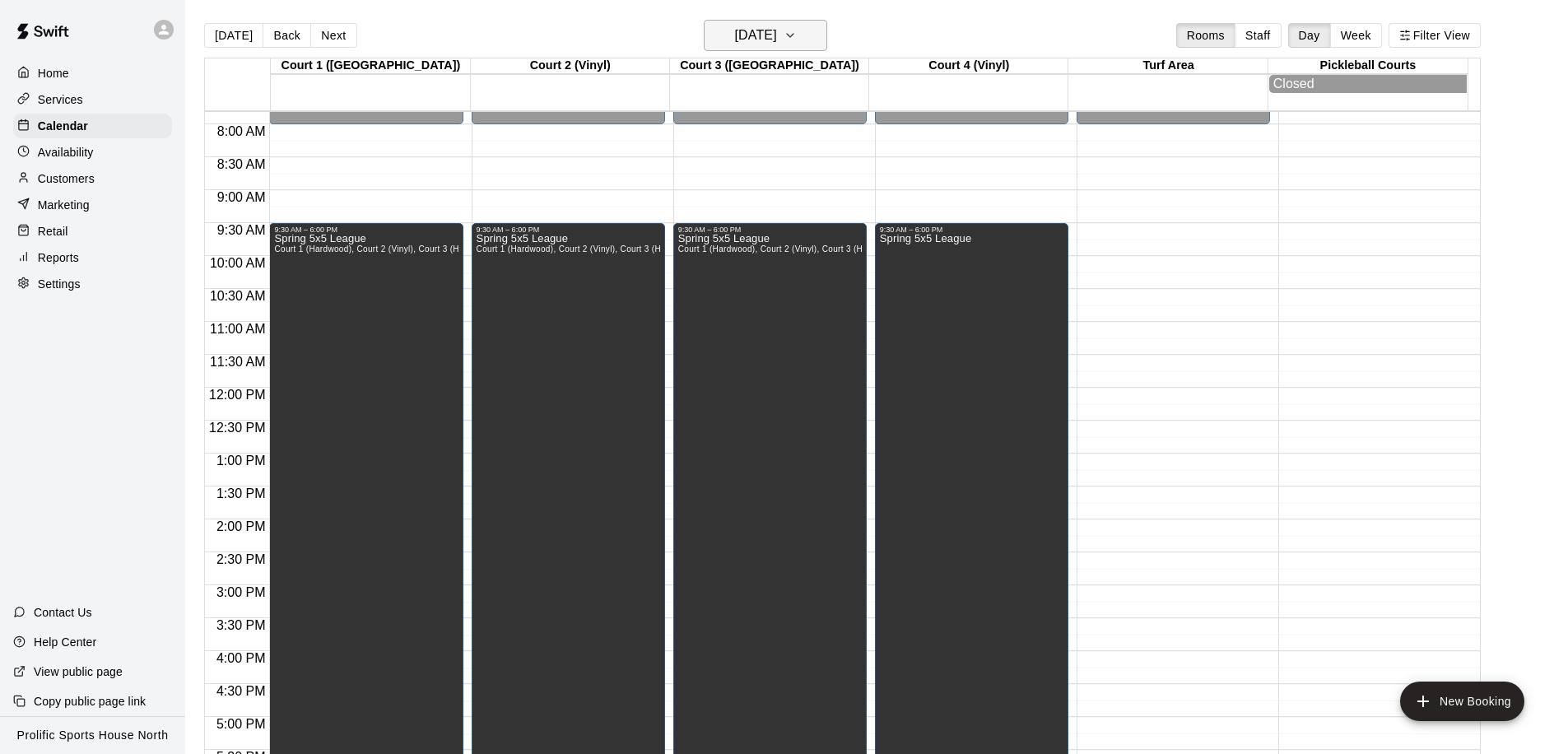
click at [757, 28] on h6 "Sunday May 10" at bounding box center [756, 35] width 42 height 23
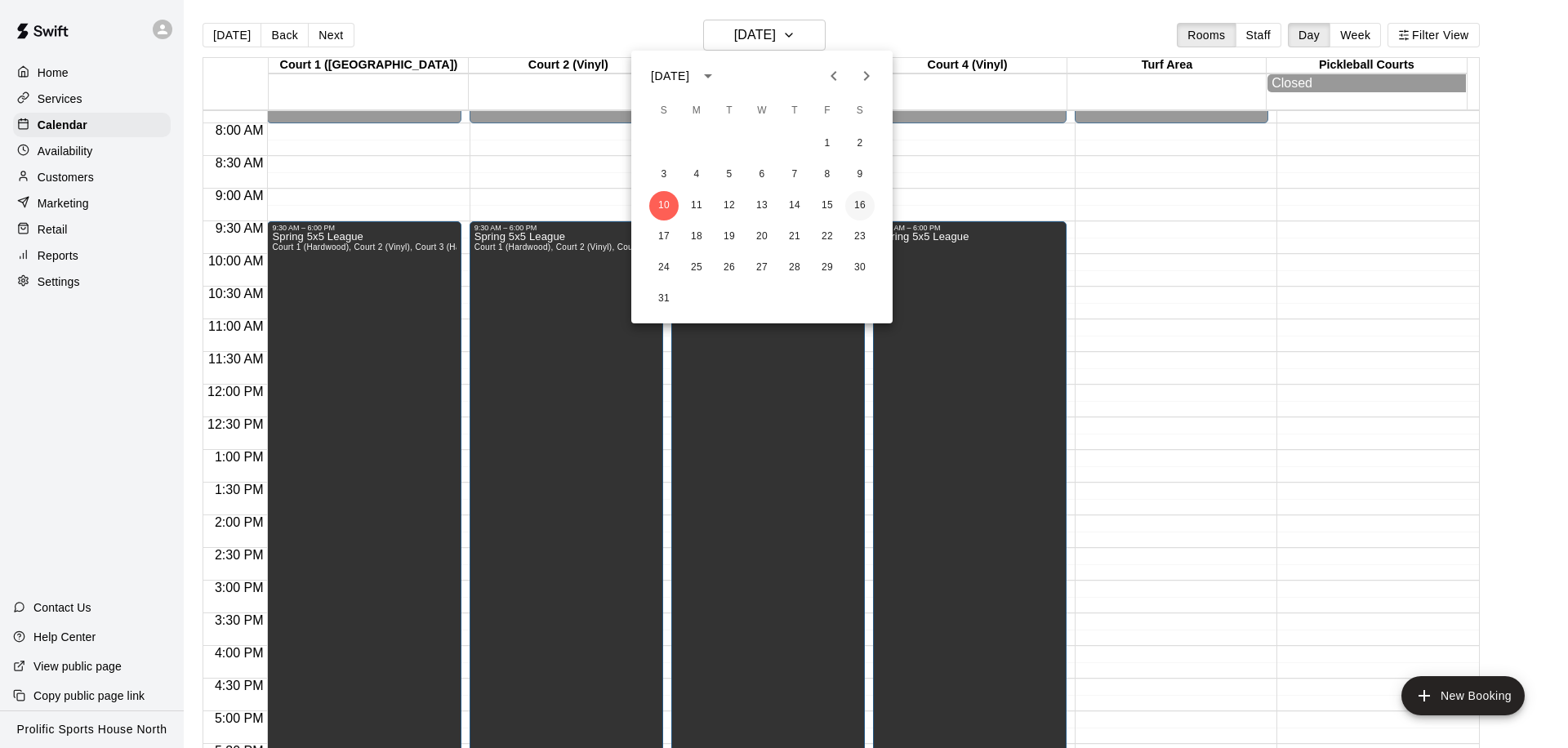
click at [863, 202] on button "16" at bounding box center [860, 206] width 30 height 30
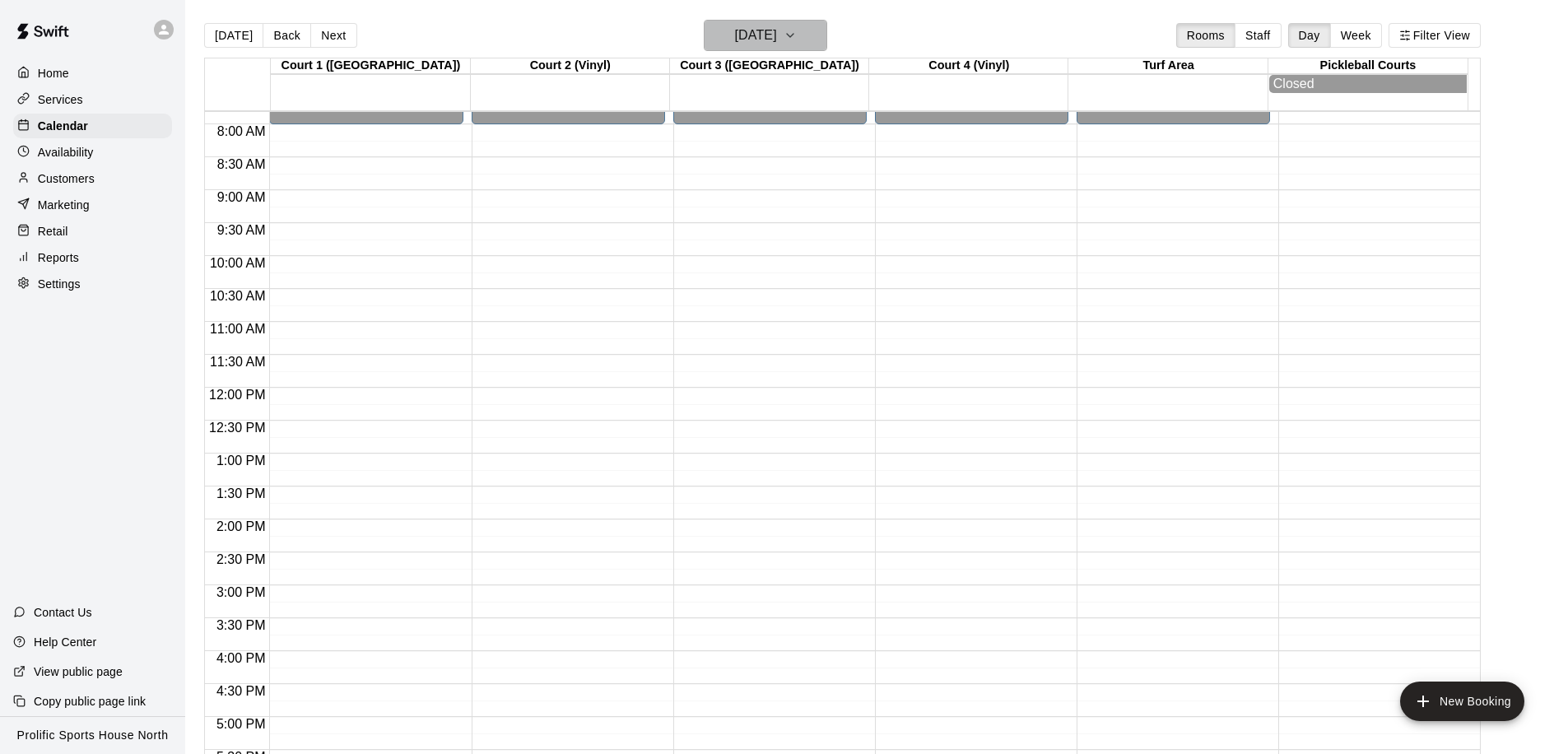
click at [810, 36] on button "Saturday May 16" at bounding box center [766, 35] width 124 height 31
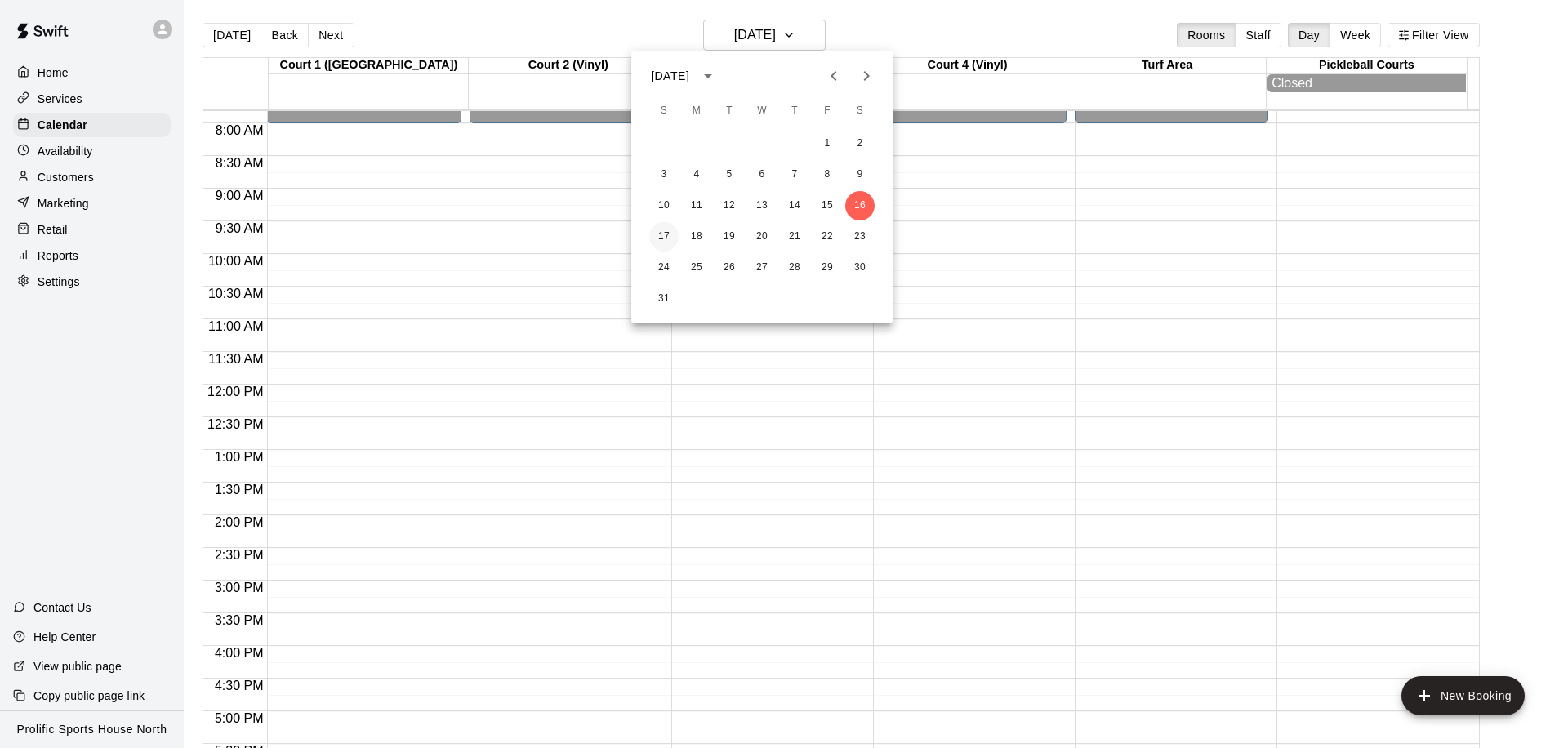
click at [670, 234] on button "17" at bounding box center [664, 237] width 30 height 30
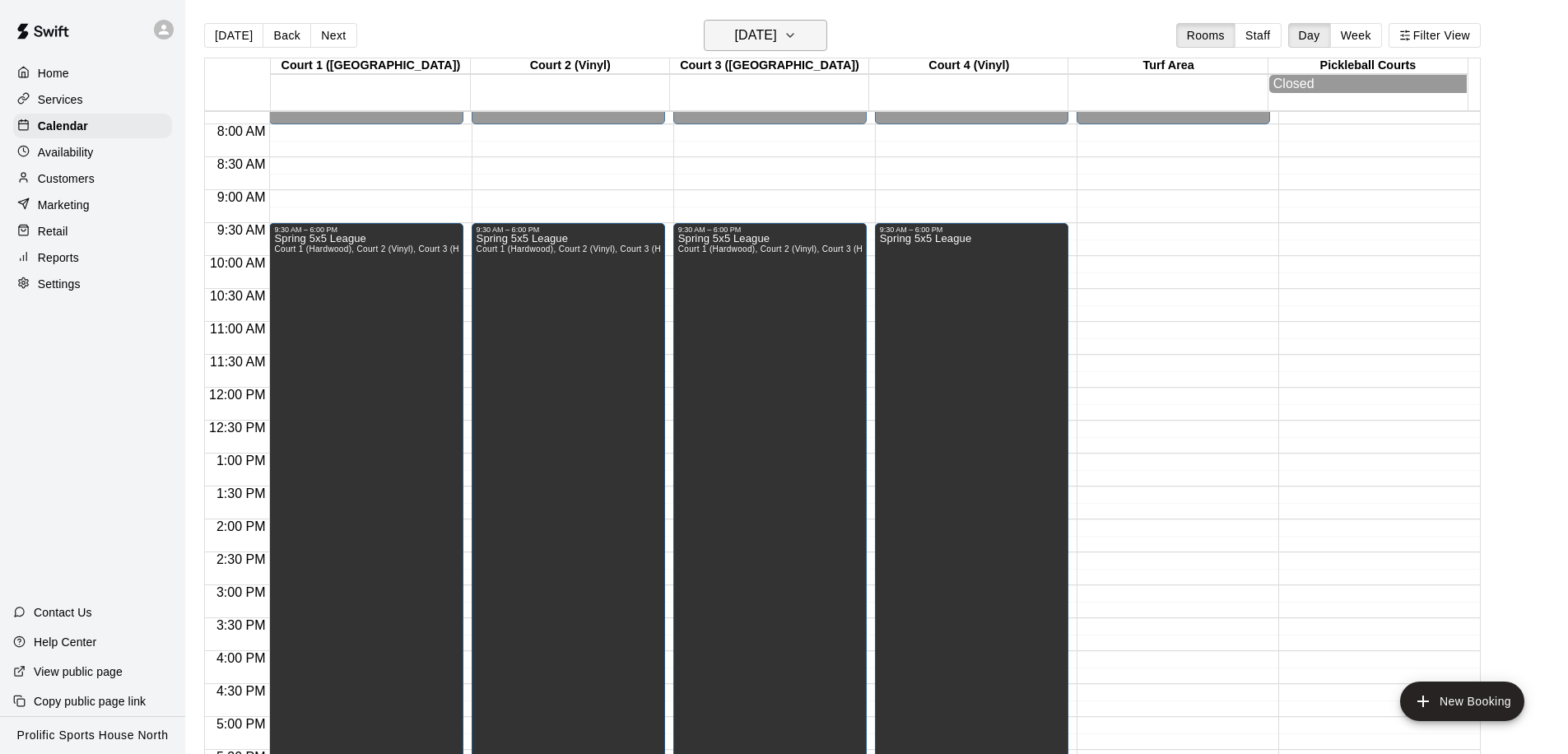
click at [777, 40] on h6 "Sunday May 17" at bounding box center [756, 35] width 42 height 23
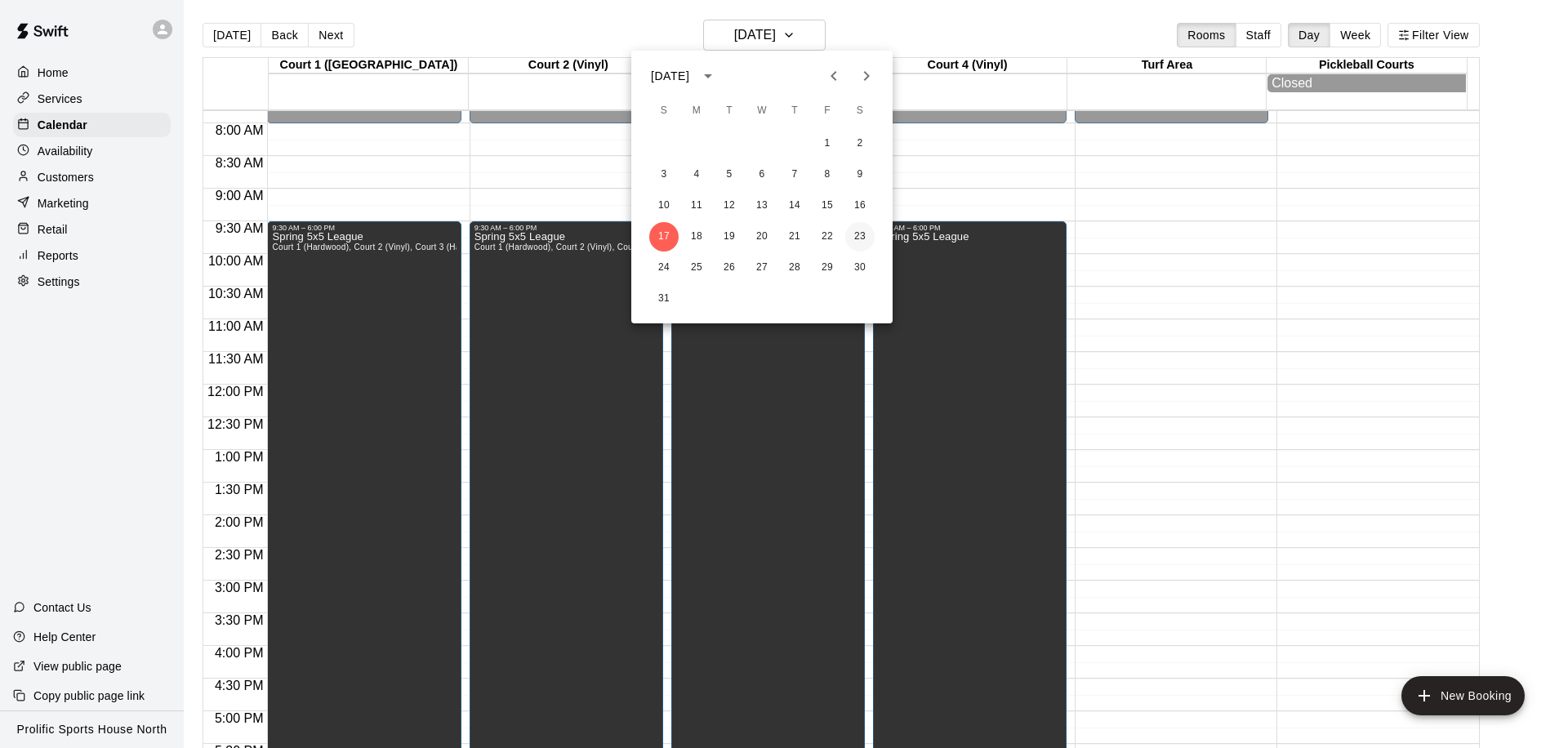
click at [855, 237] on button "23" at bounding box center [860, 237] width 30 height 30
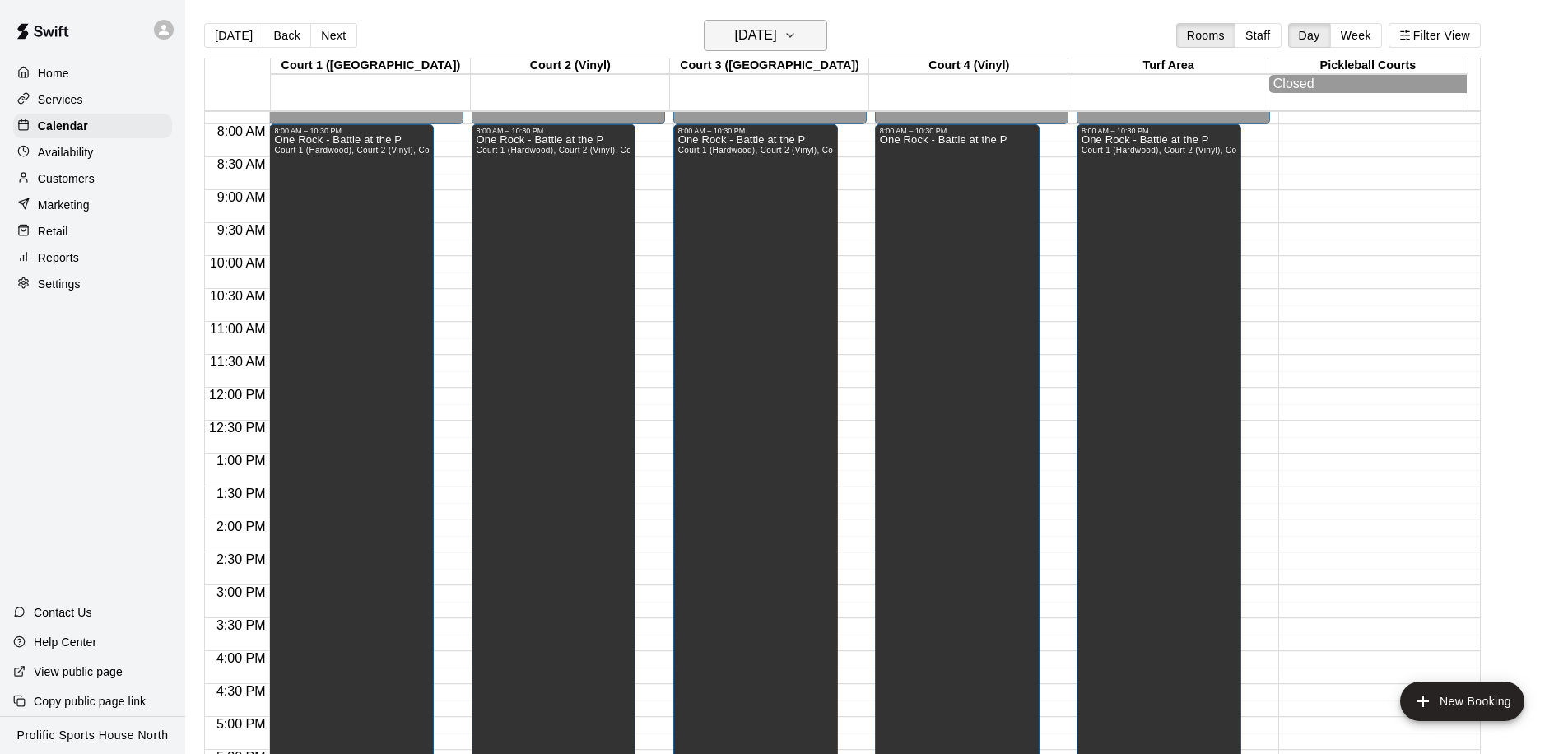
click at [761, 38] on h6 "Saturday May 23" at bounding box center [756, 35] width 42 height 23
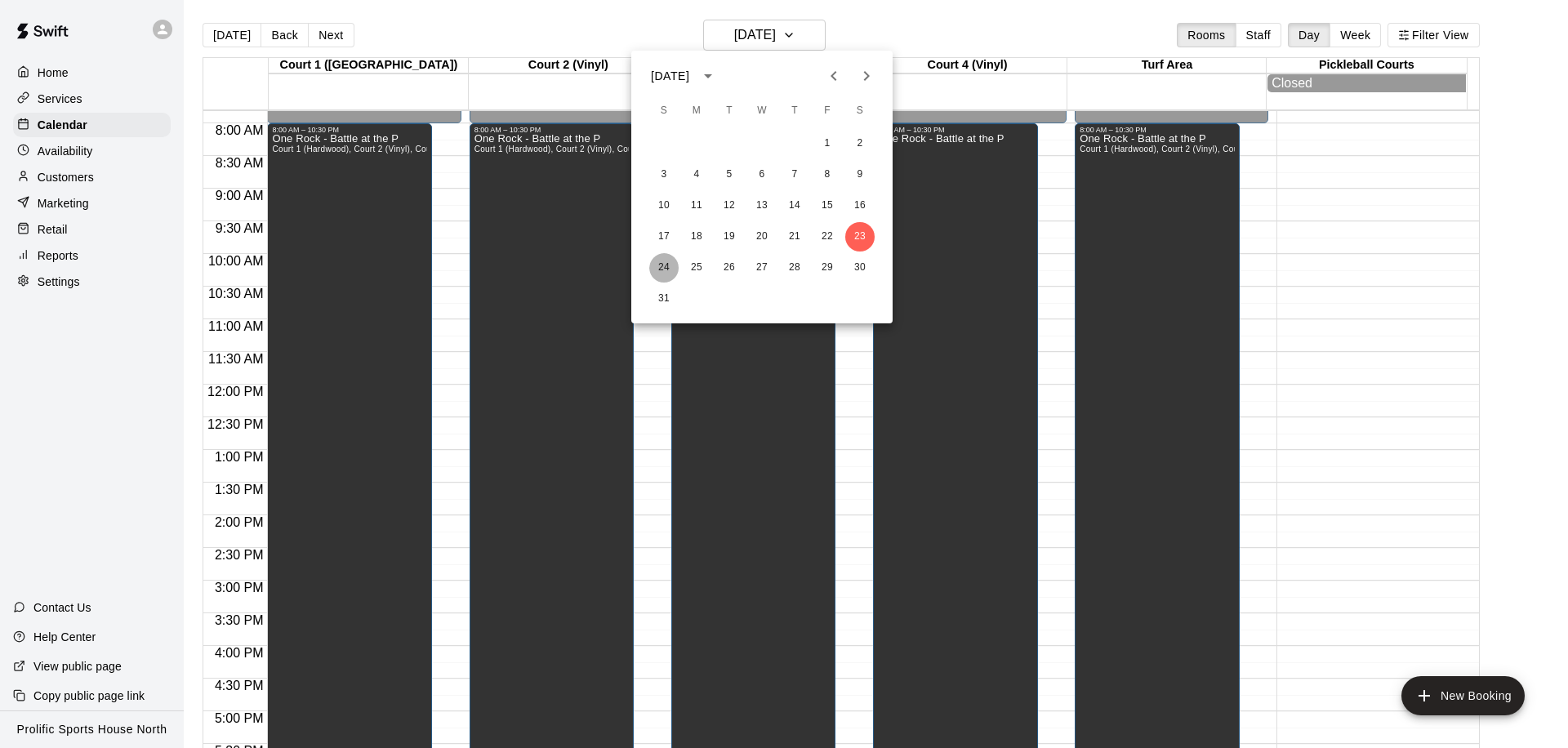
click at [668, 262] on button "24" at bounding box center [664, 268] width 30 height 30
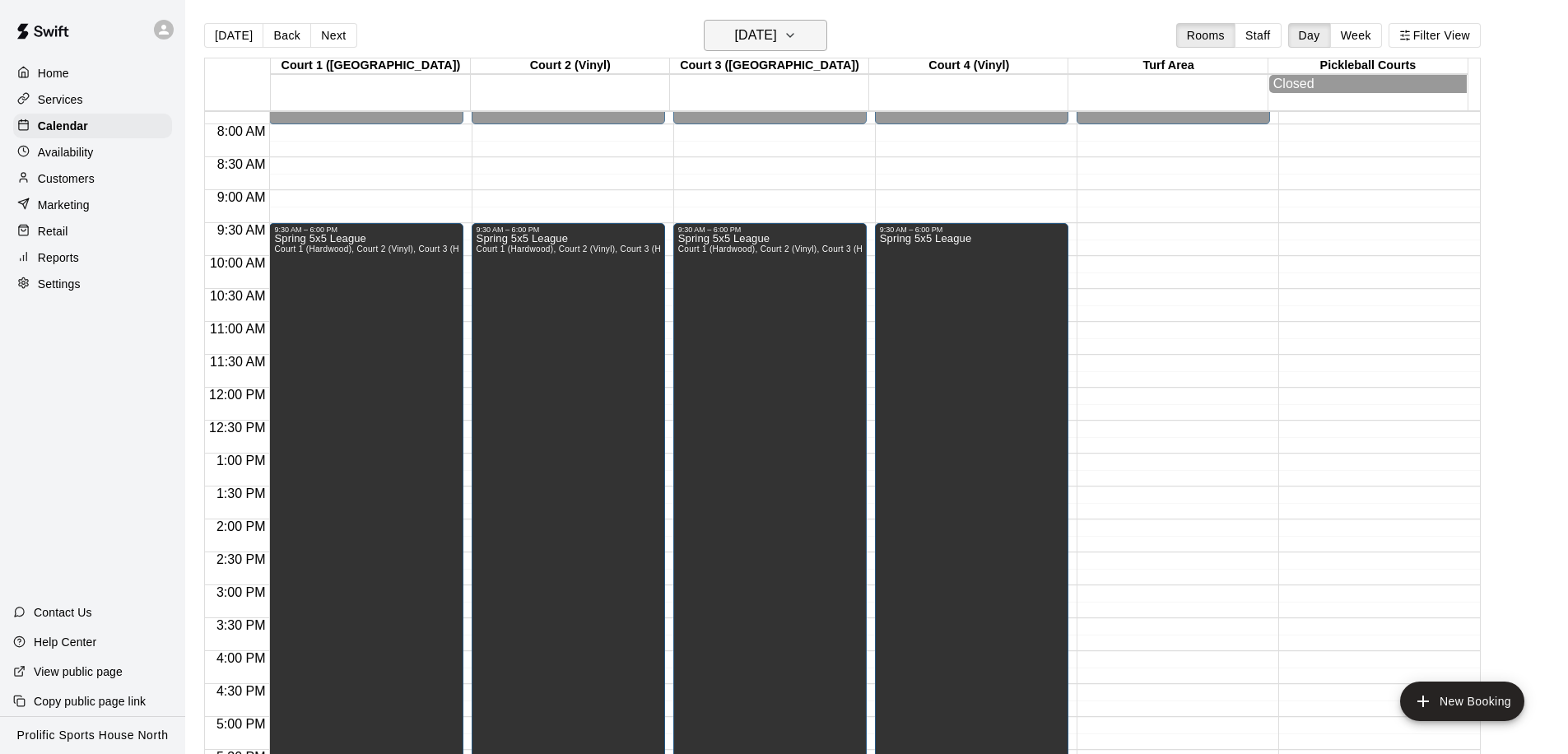
click at [776, 26] on h6 "Sunday May 24" at bounding box center [756, 35] width 42 height 23
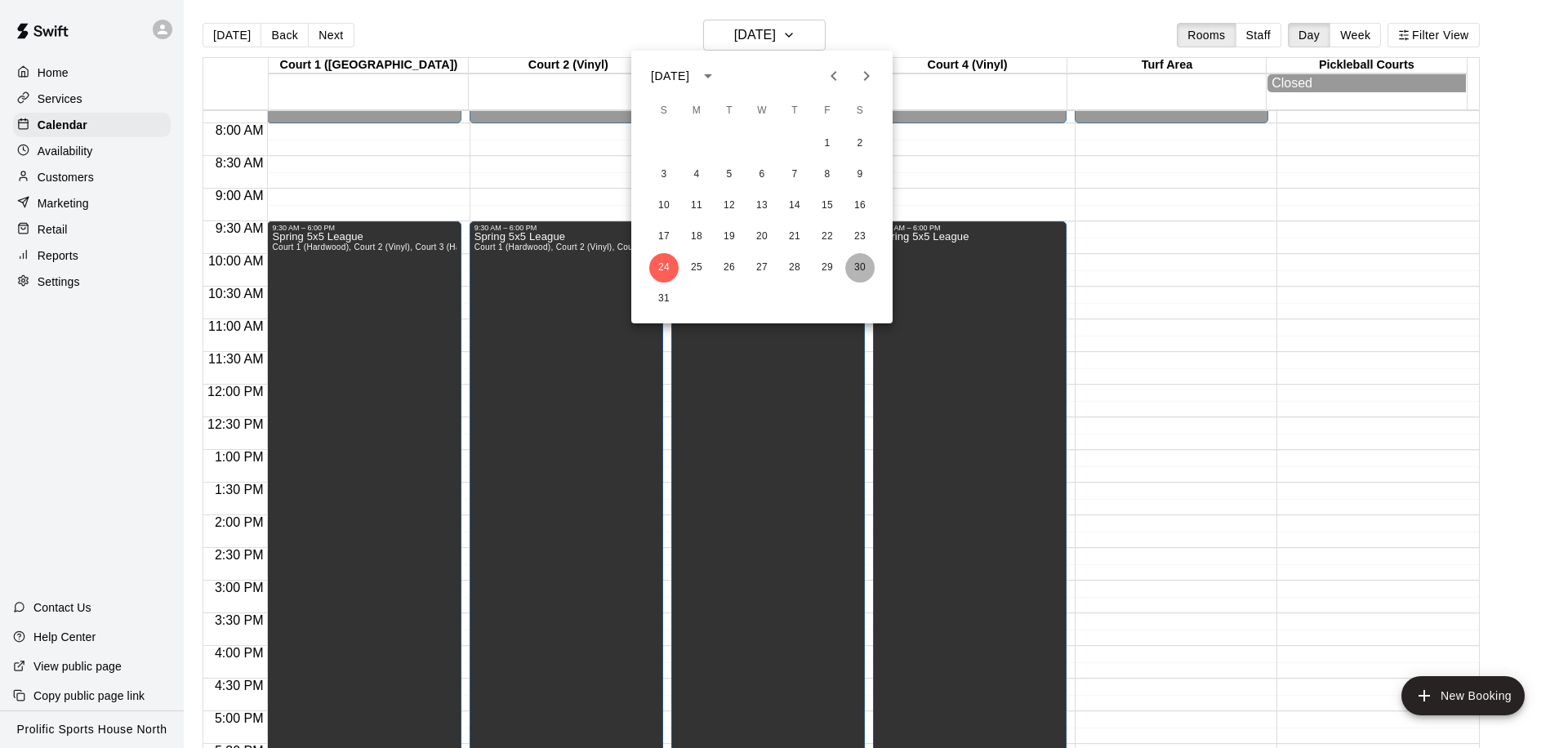
click at [863, 266] on button "30" at bounding box center [860, 268] width 30 height 30
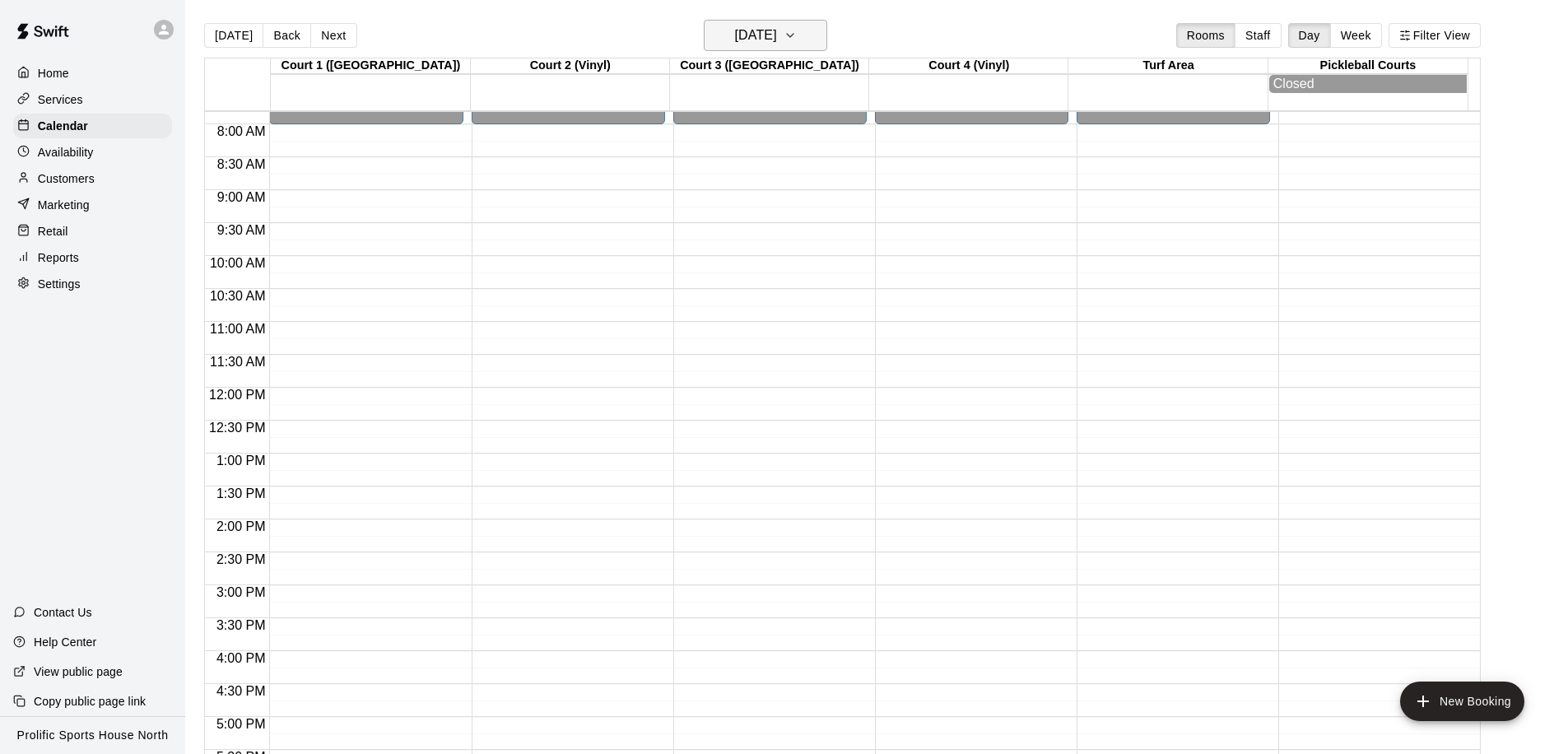
click at [767, 40] on h6 "Saturday May 30" at bounding box center [756, 35] width 42 height 23
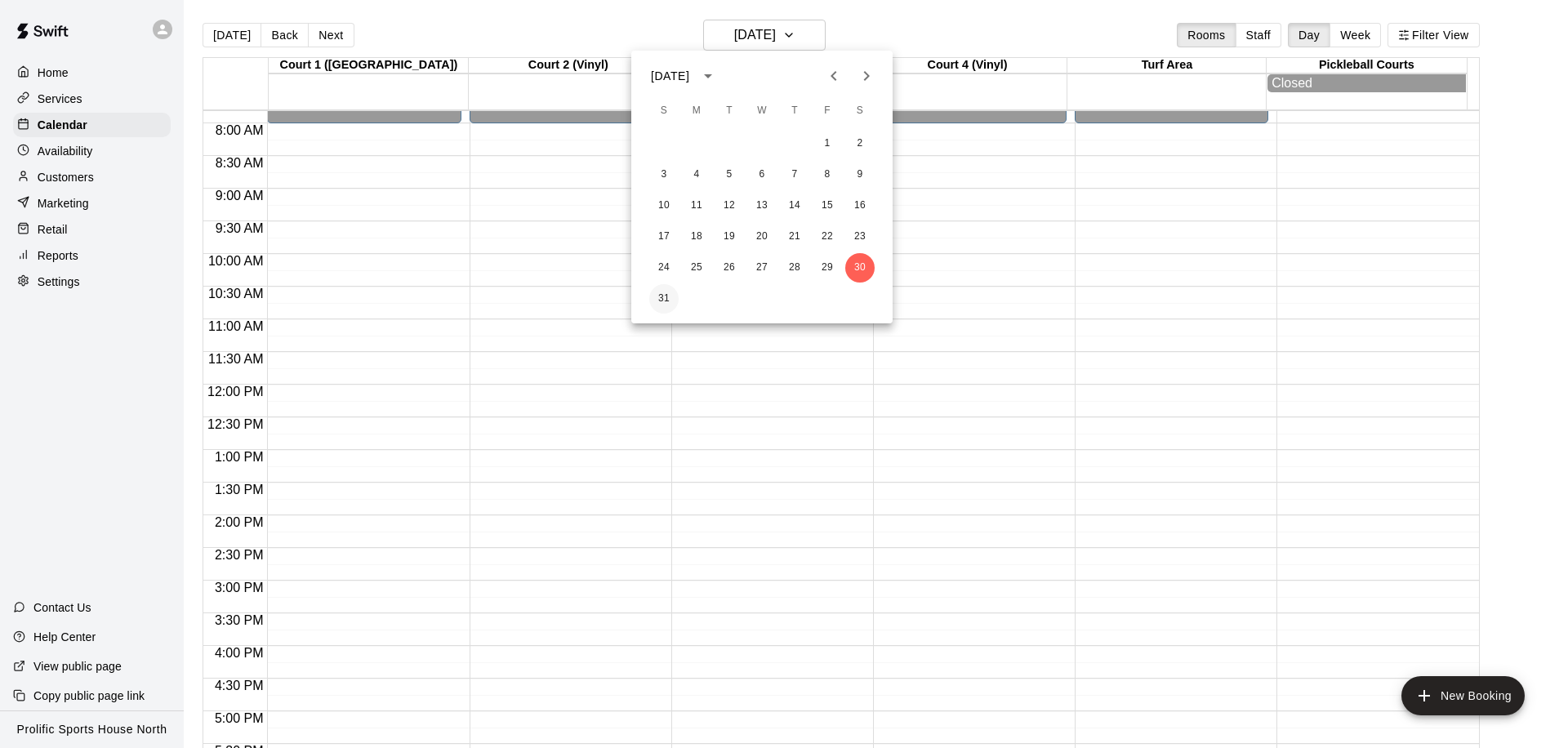
click at [658, 297] on button "31" at bounding box center [664, 299] width 30 height 30
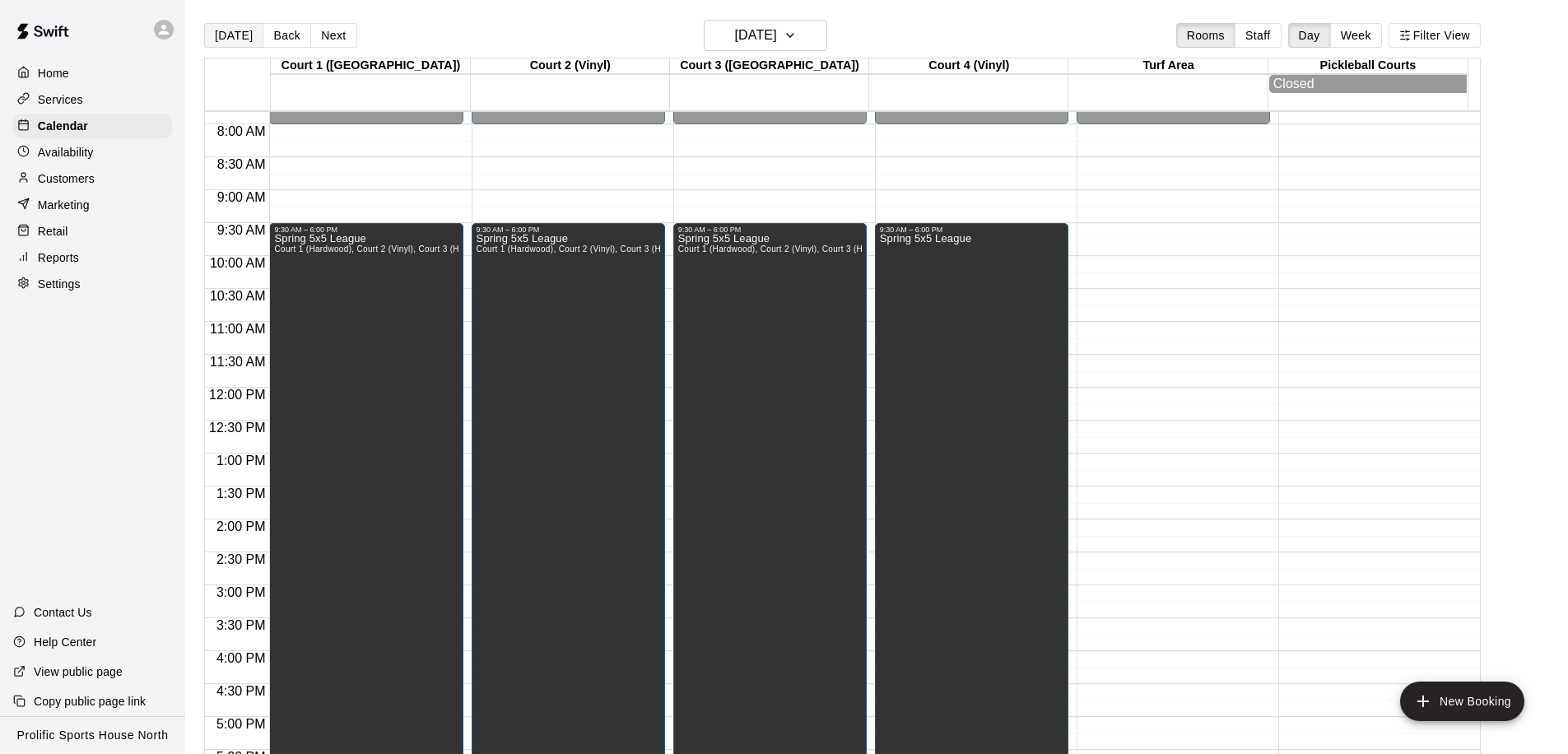
click at [231, 35] on button "[DATE]" at bounding box center [233, 35] width 59 height 25
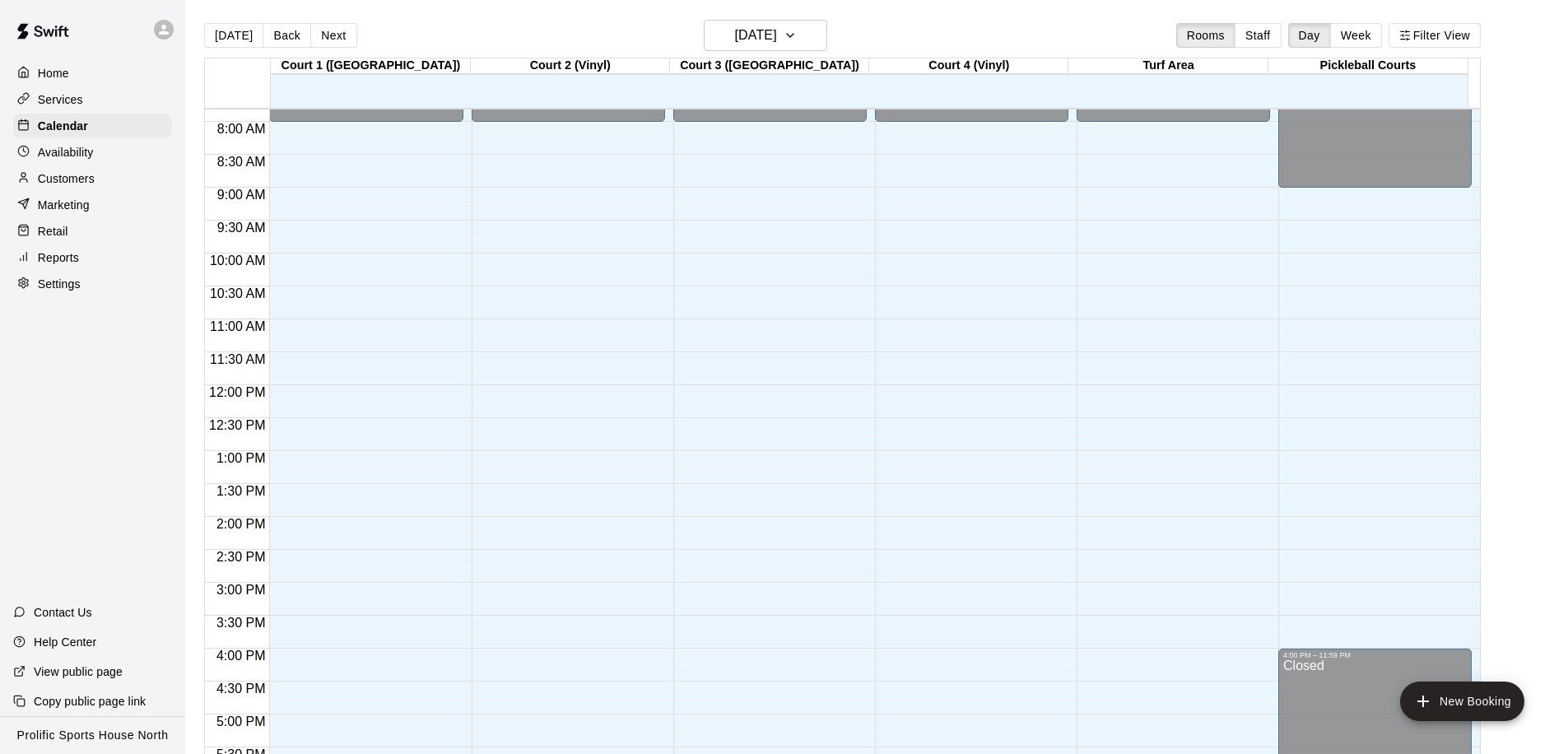
click at [95, 176] on div "Customers" at bounding box center [92, 179] width 159 height 25
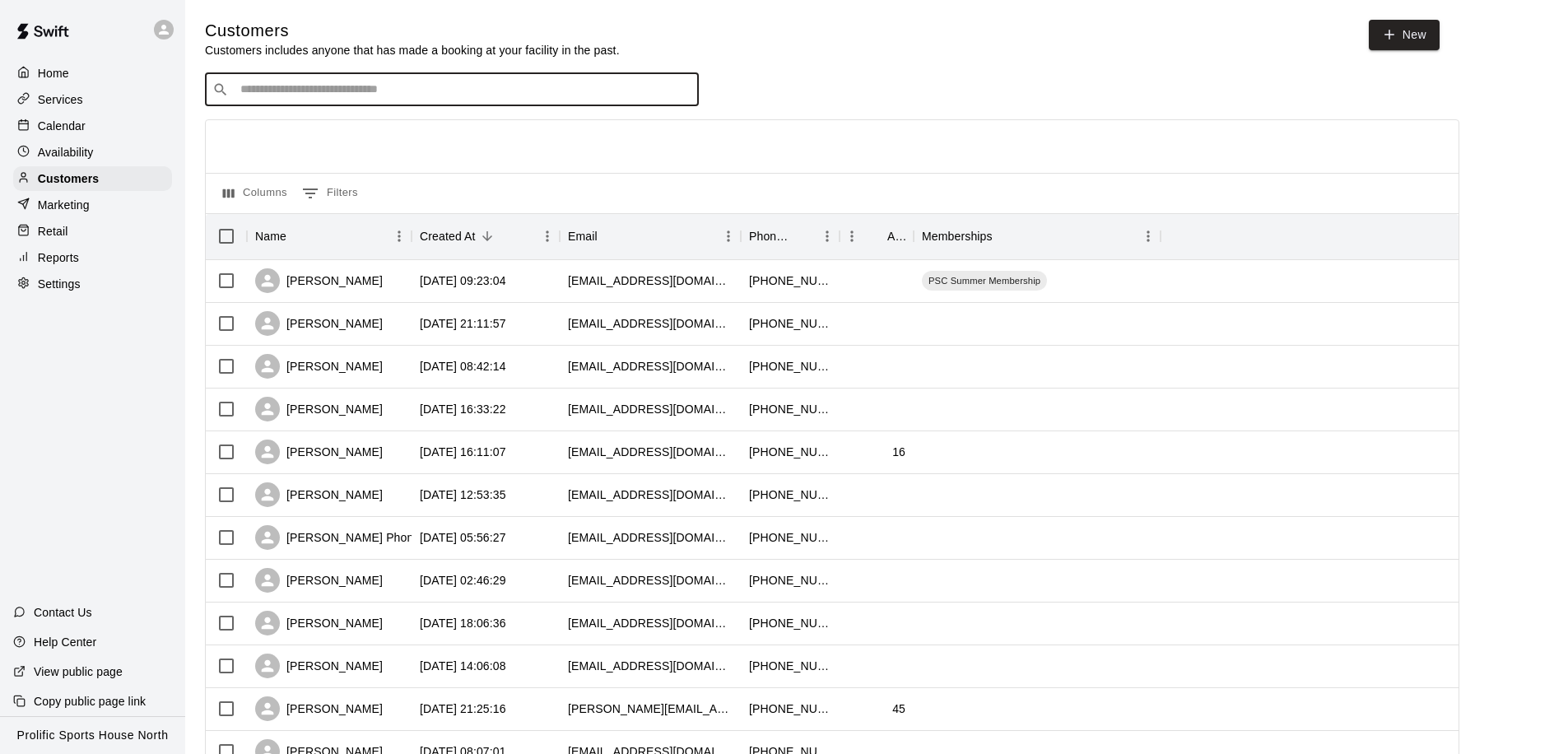
click at [331, 87] on input "Search customers by name or email" at bounding box center [463, 90] width 456 height 16
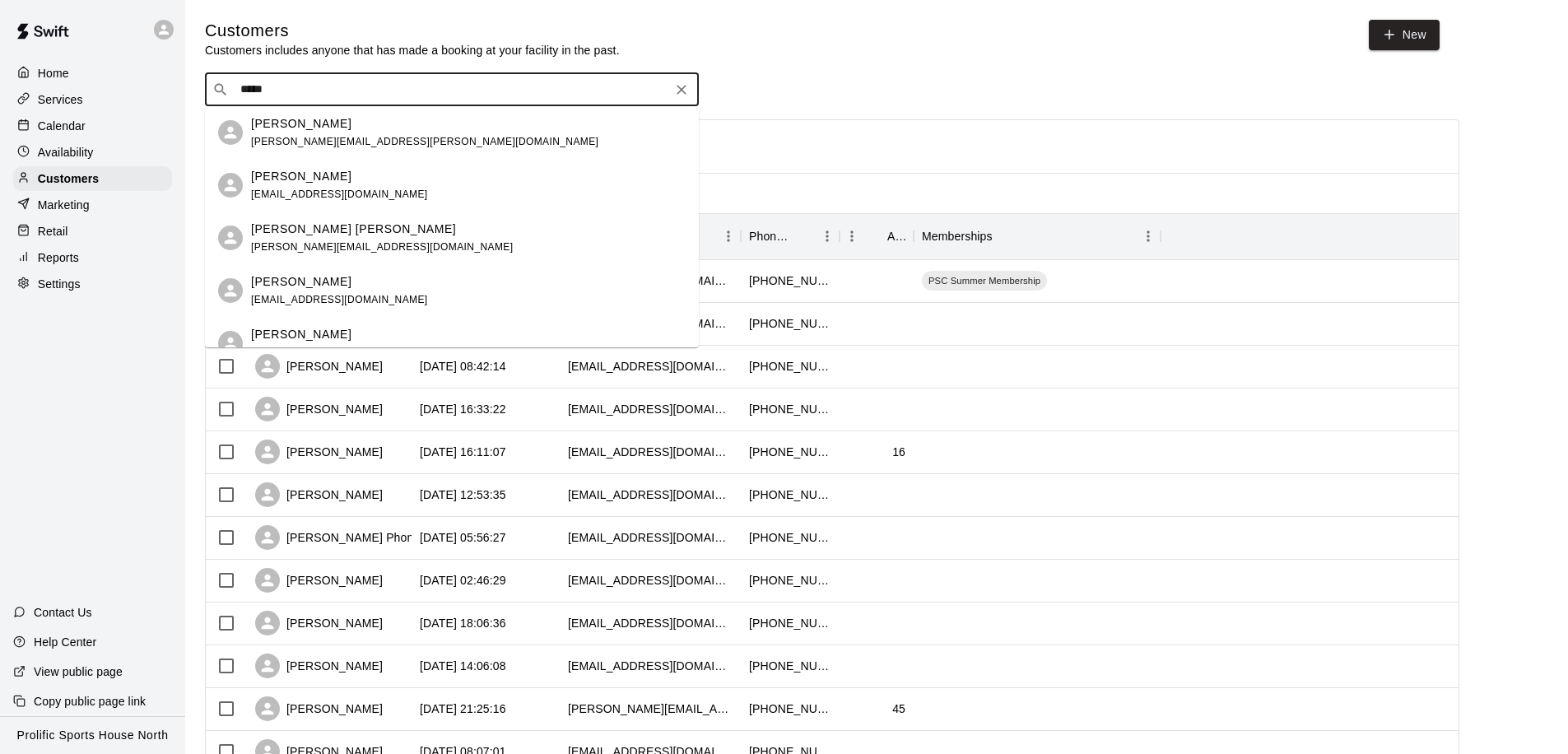
type input "******"
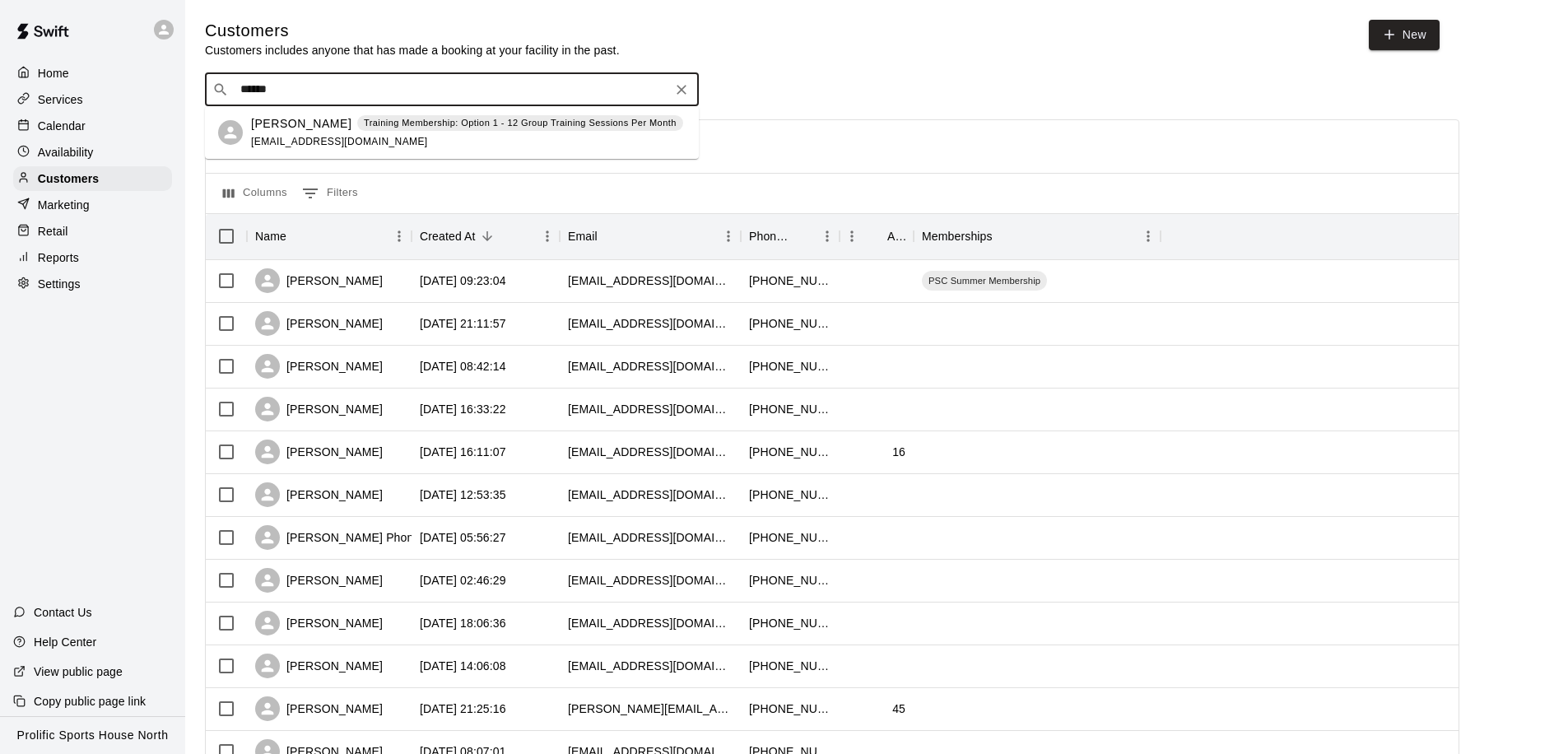
click at [298, 129] on p "Aria Munoz" at bounding box center [301, 123] width 101 height 17
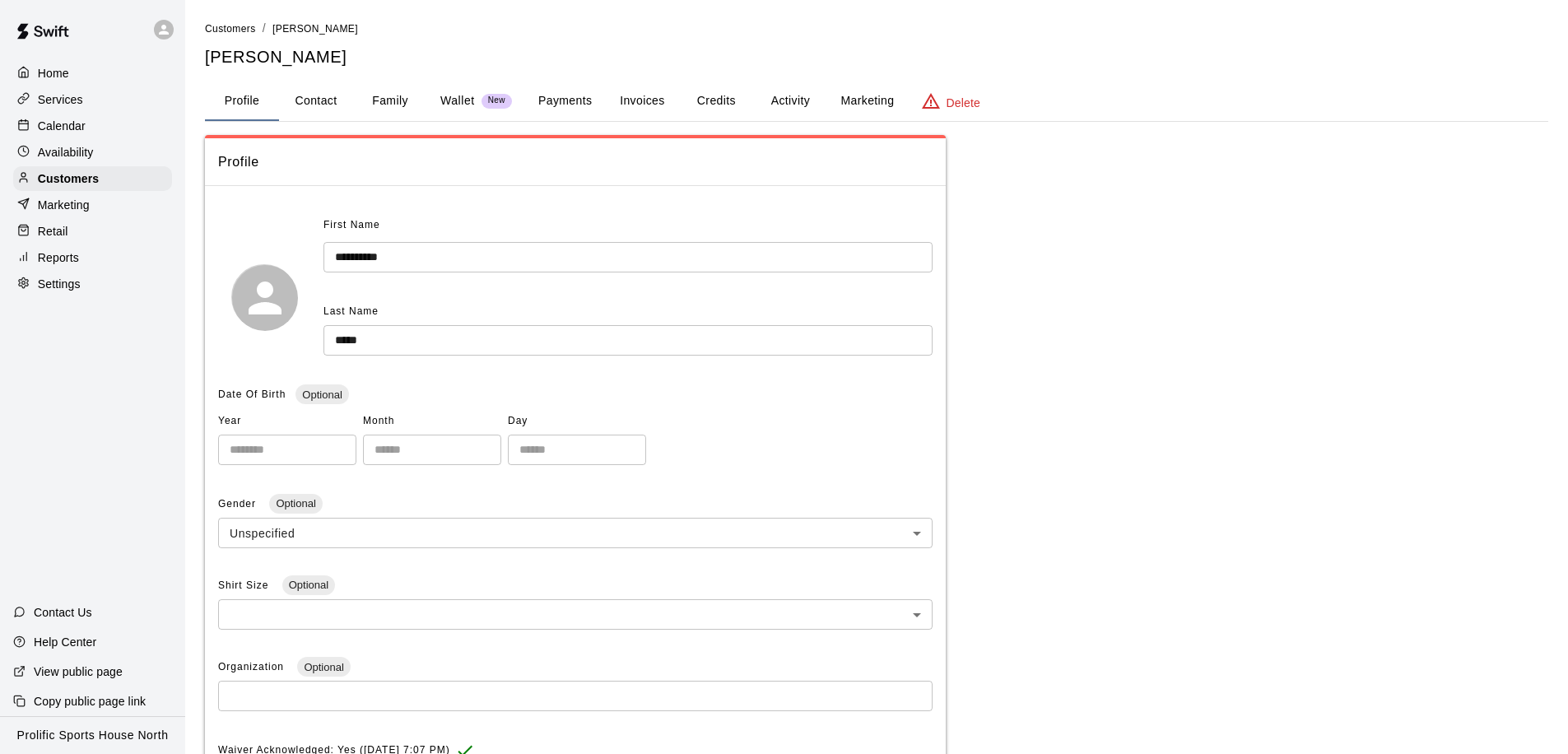
click at [790, 107] on button "Activity" at bounding box center [790, 102] width 74 height 40
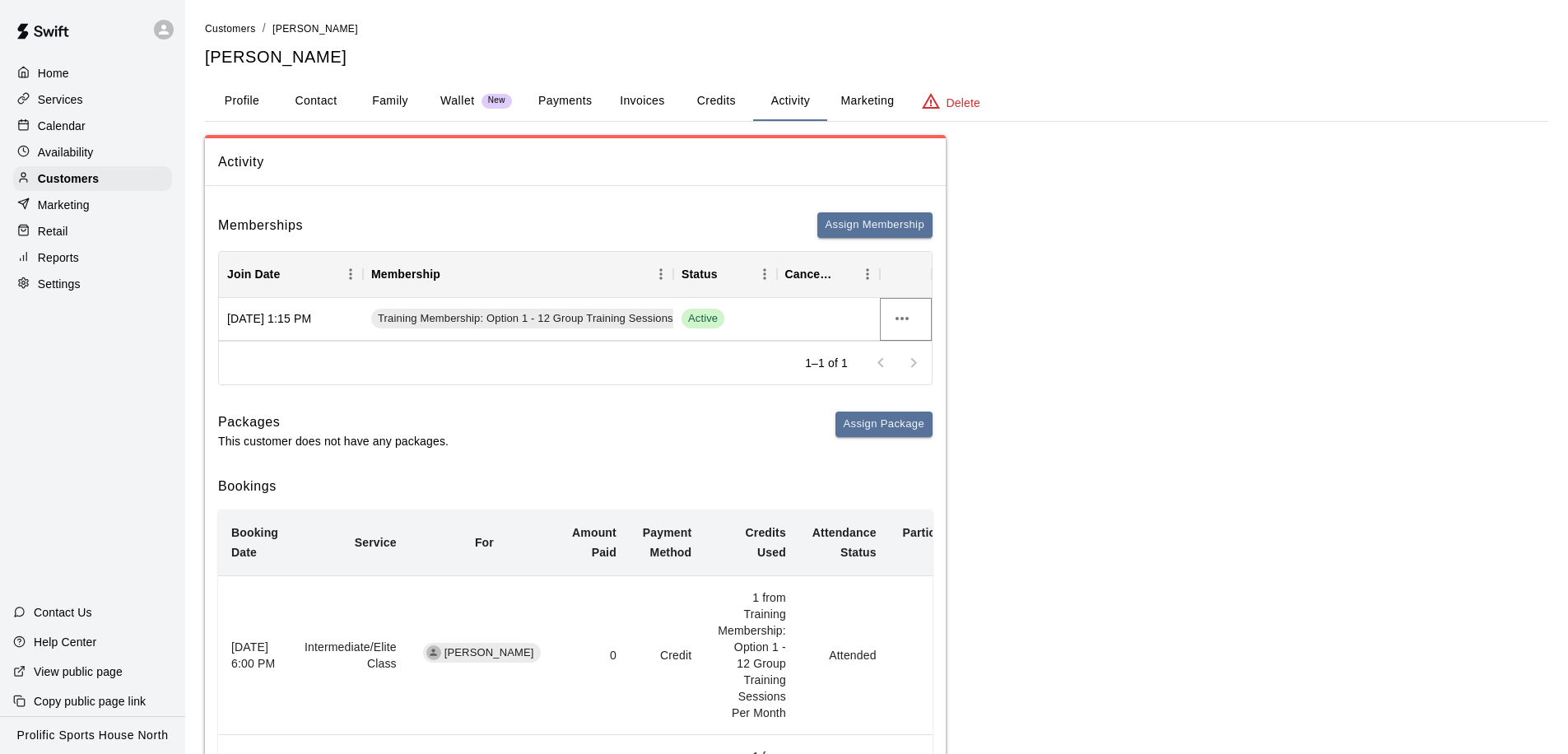
click at [896, 327] on icon "more actions" at bounding box center [903, 319] width 20 height 20
click at [914, 388] on li "Cancel" at bounding box center [935, 379] width 93 height 27
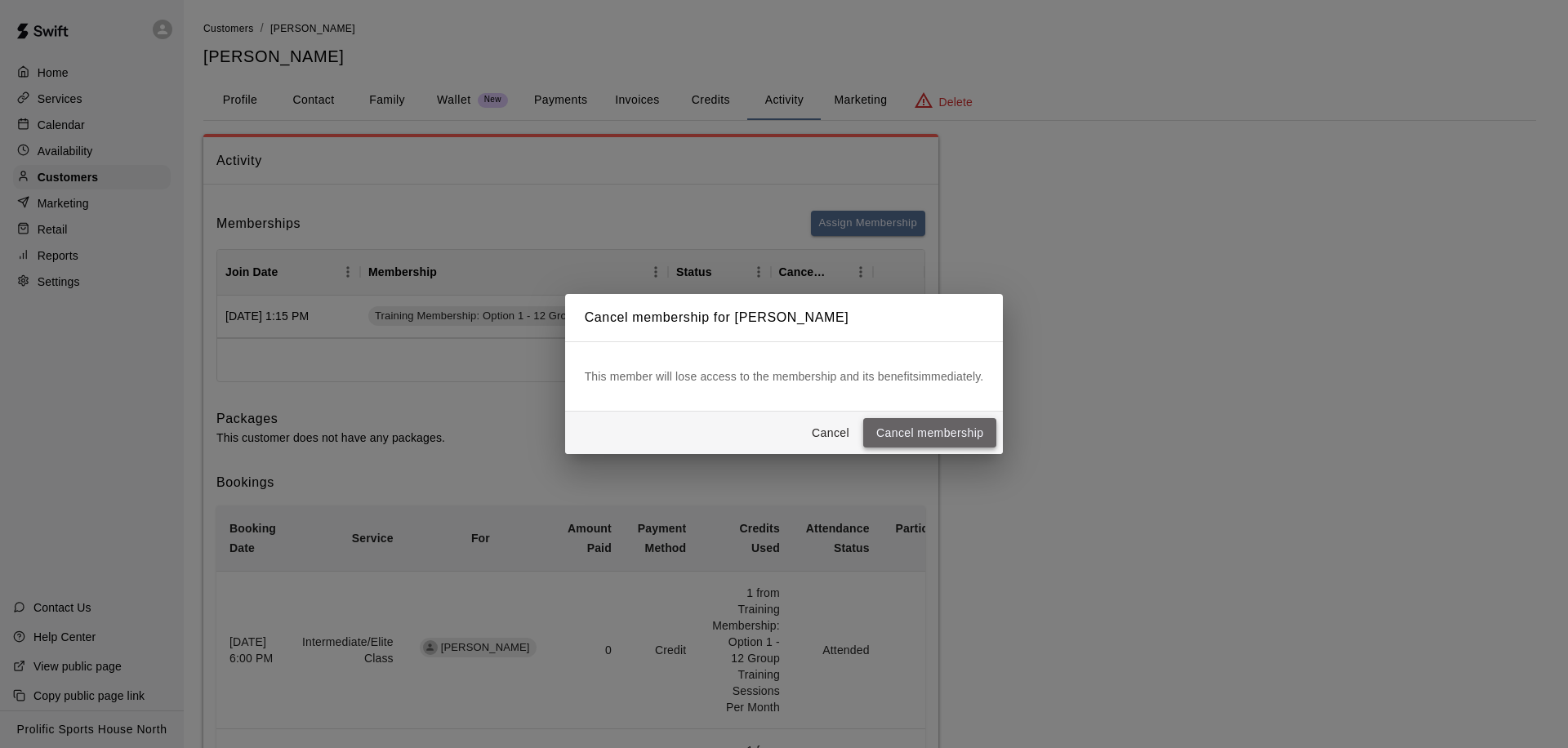
click at [921, 427] on button "Cancel membership" at bounding box center [929, 433] width 133 height 31
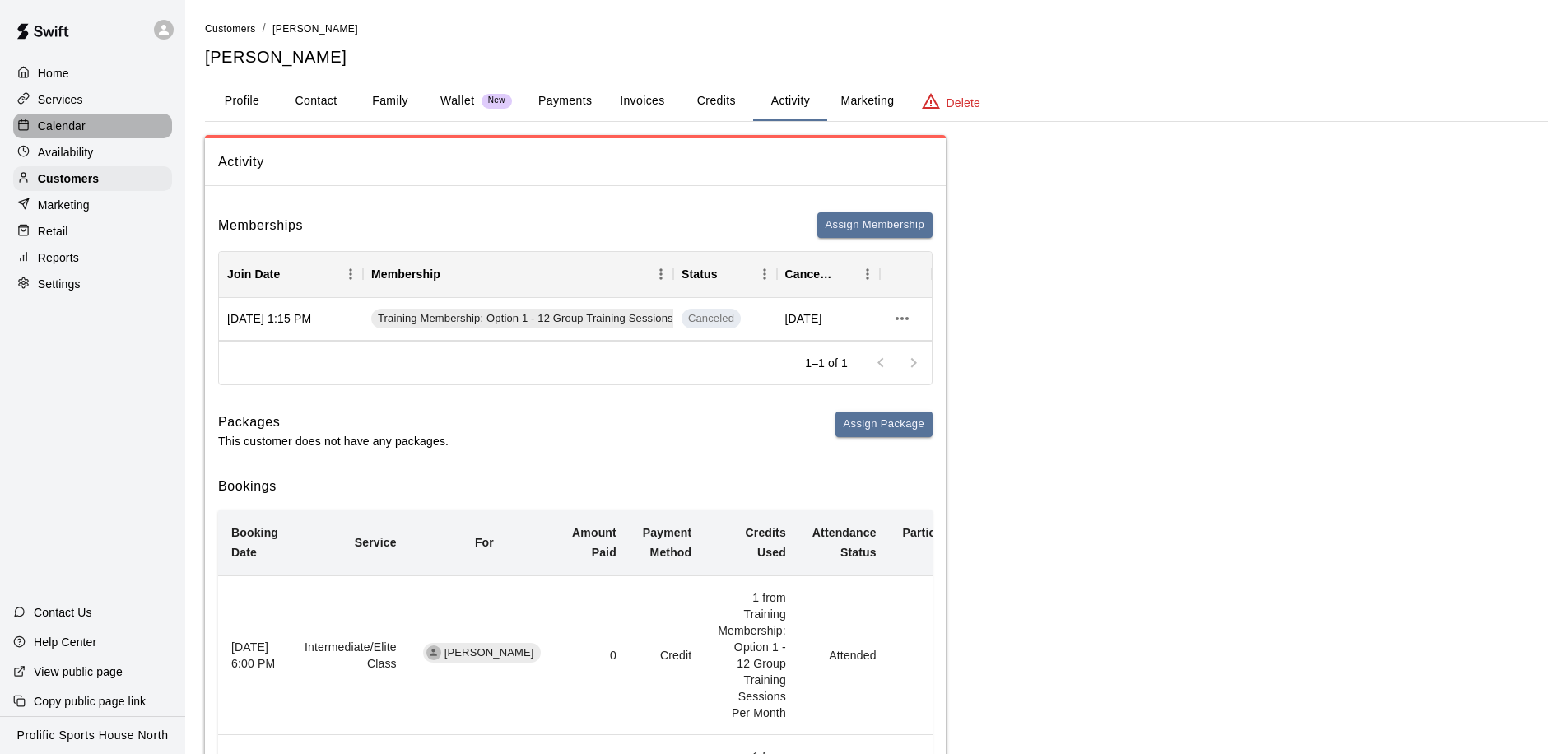
click at [81, 126] on p "Calendar" at bounding box center [62, 126] width 48 height 16
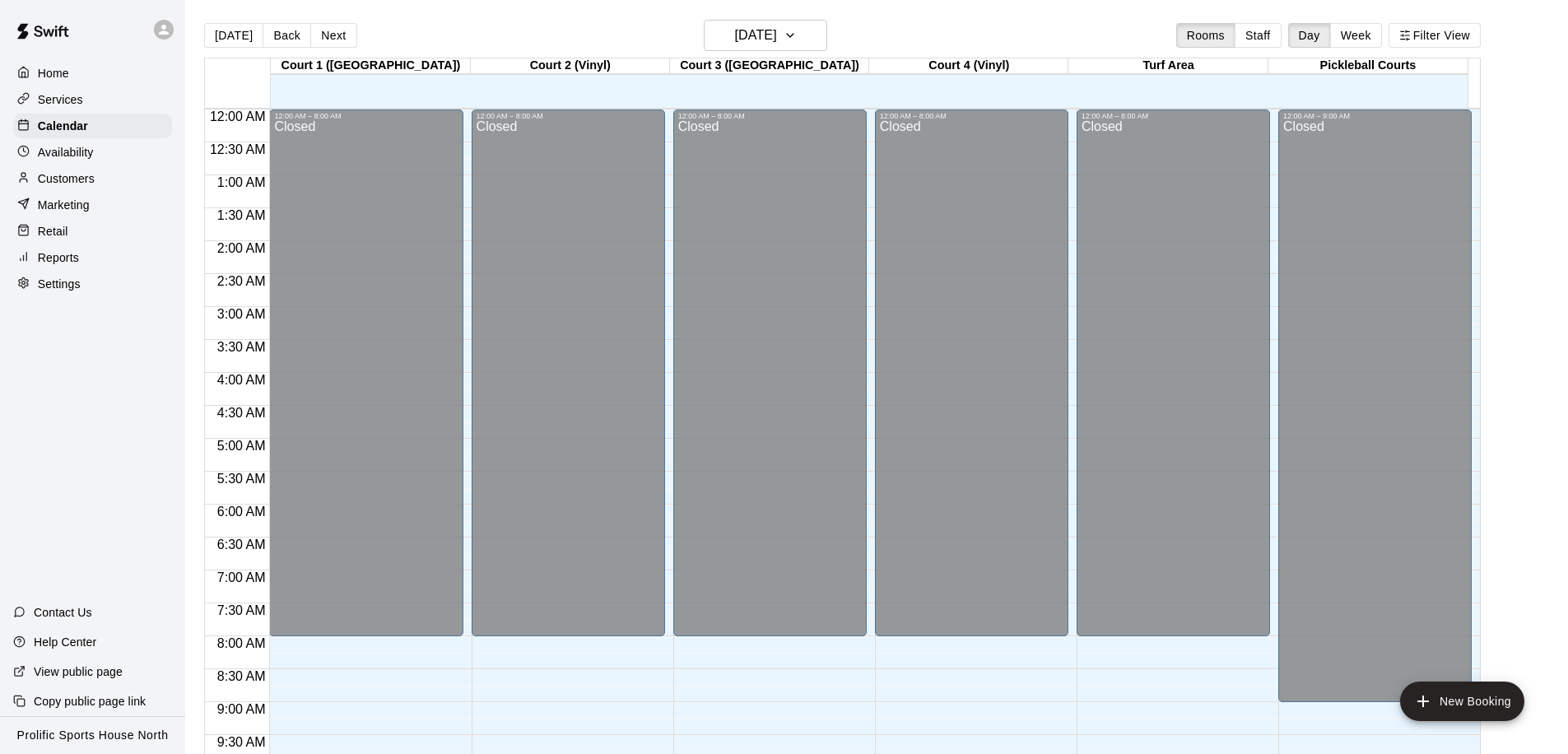
scroll to position [868, 0]
